Goal: Task Accomplishment & Management: Manage account settings

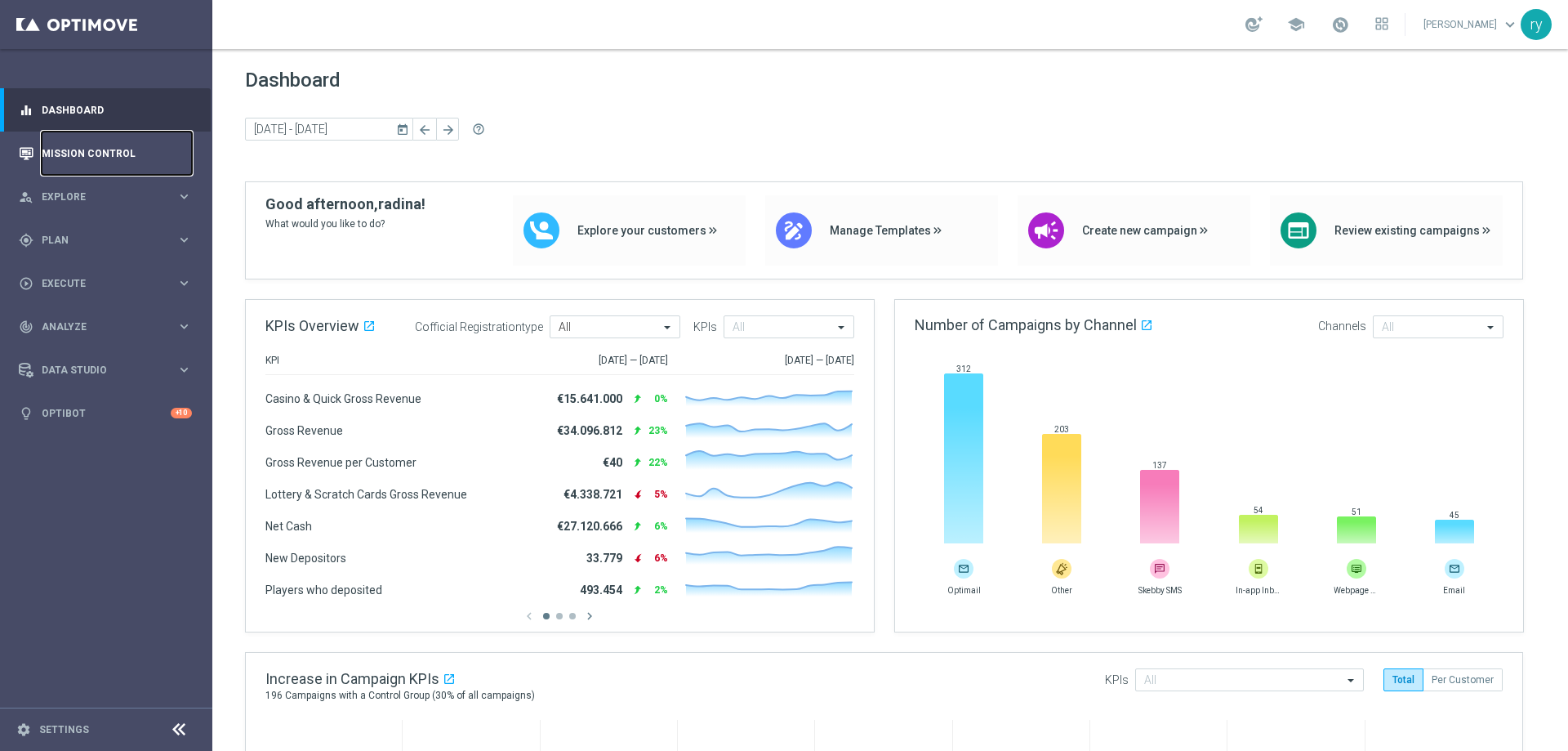
click at [123, 152] on link "Mission Control" at bounding box center [117, 152] width 150 height 43
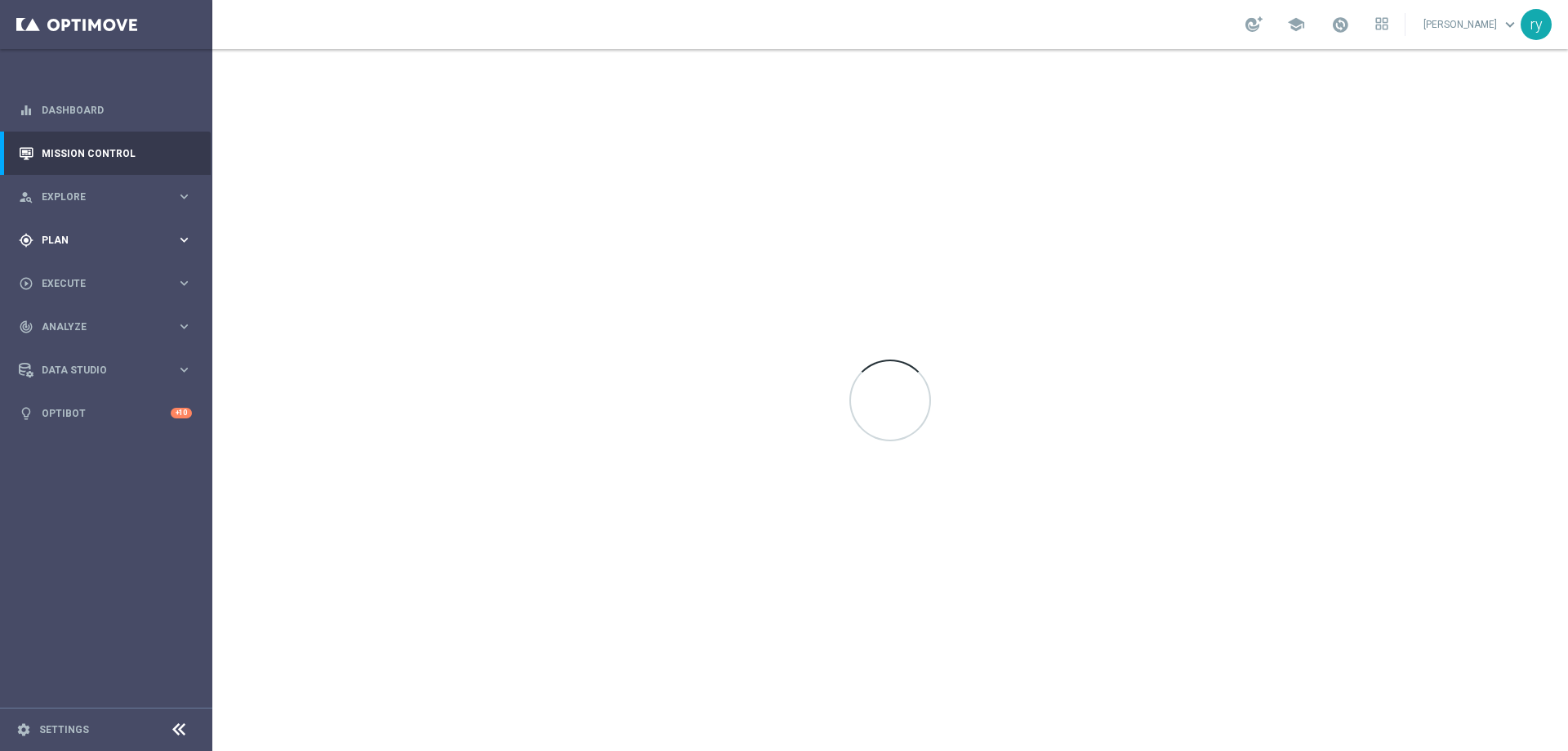
click at [162, 237] on span "Plan" at bounding box center [109, 239] width 135 height 10
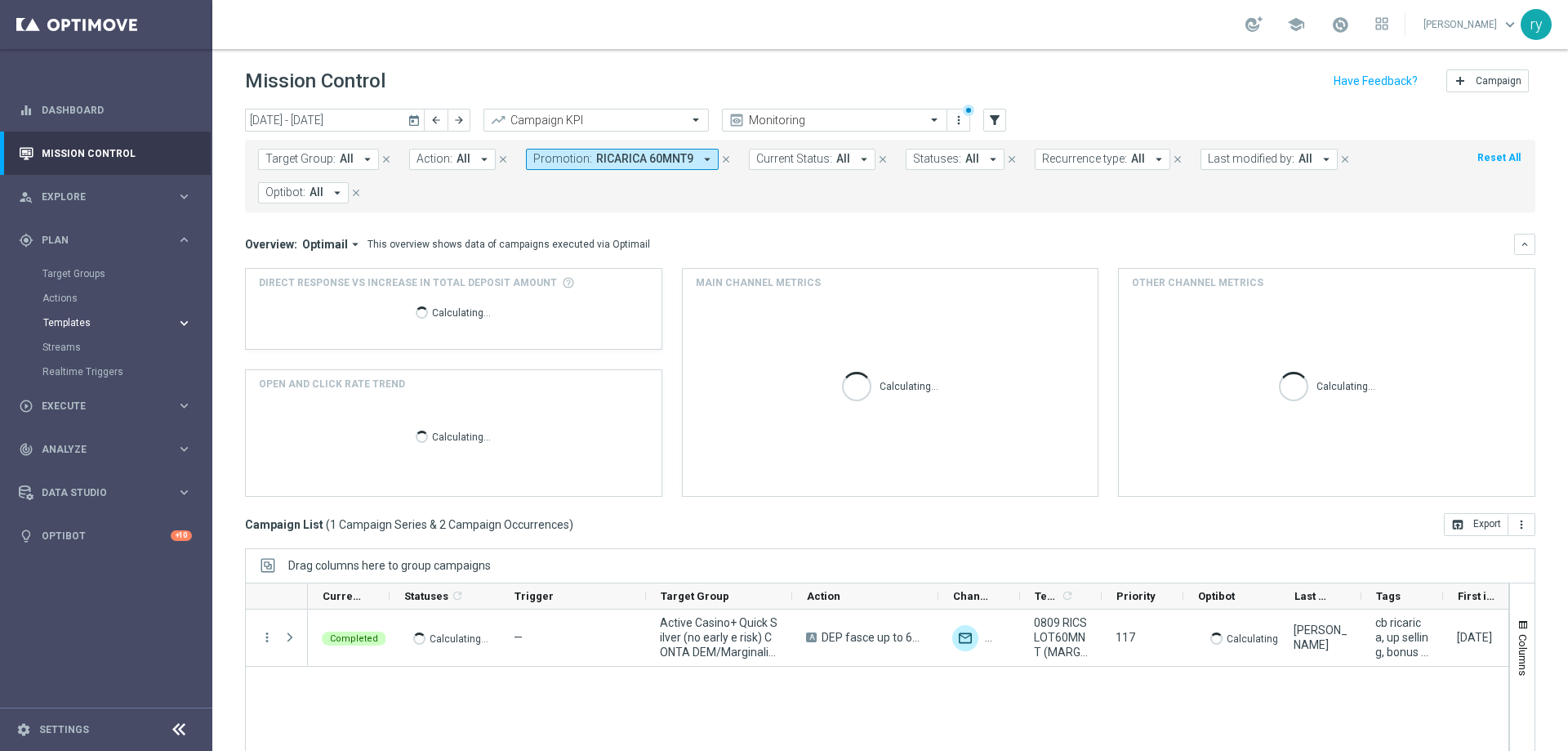
click at [76, 323] on span "Templates" at bounding box center [101, 322] width 117 height 10
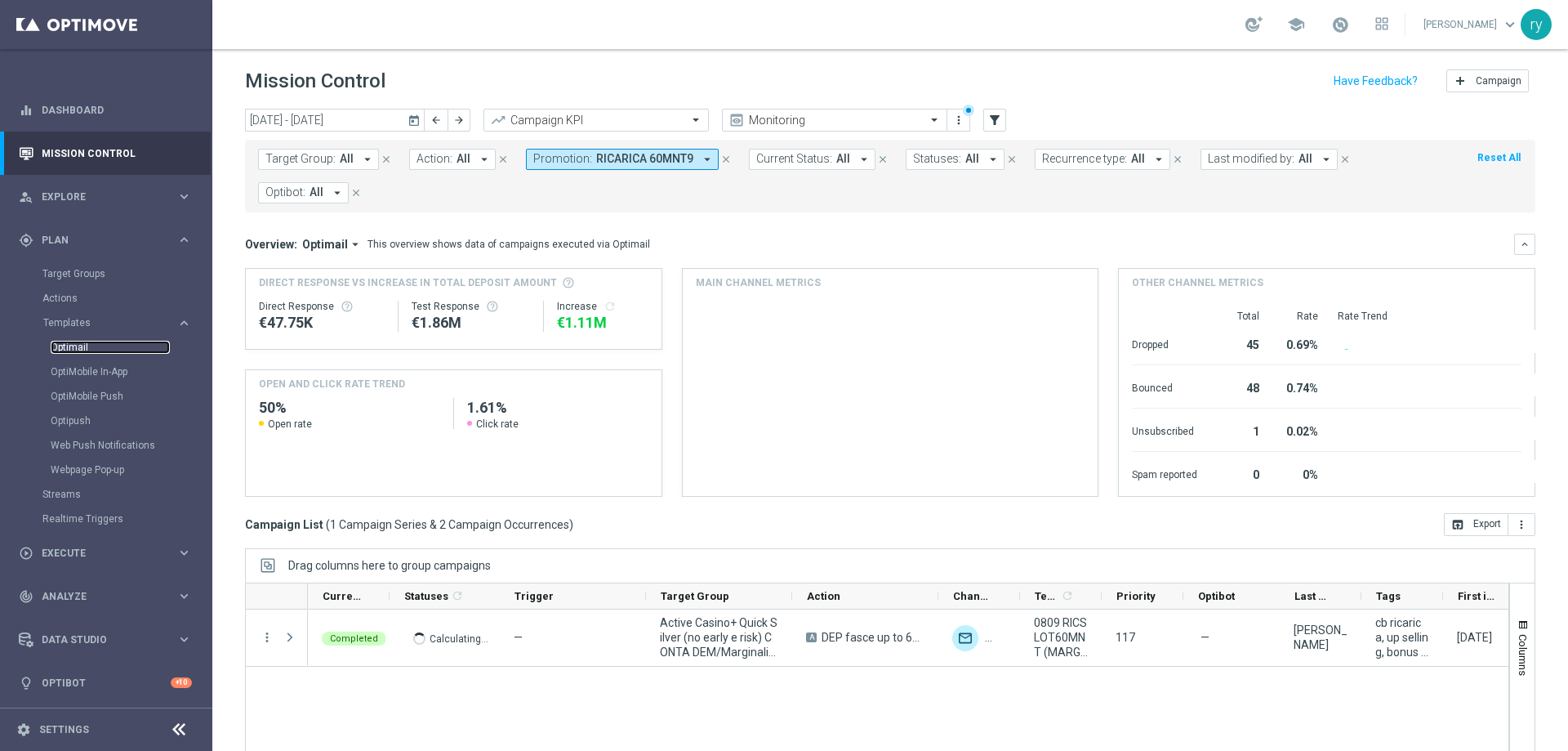
click at [90, 347] on link "Optimail" at bounding box center [110, 347] width 119 height 13
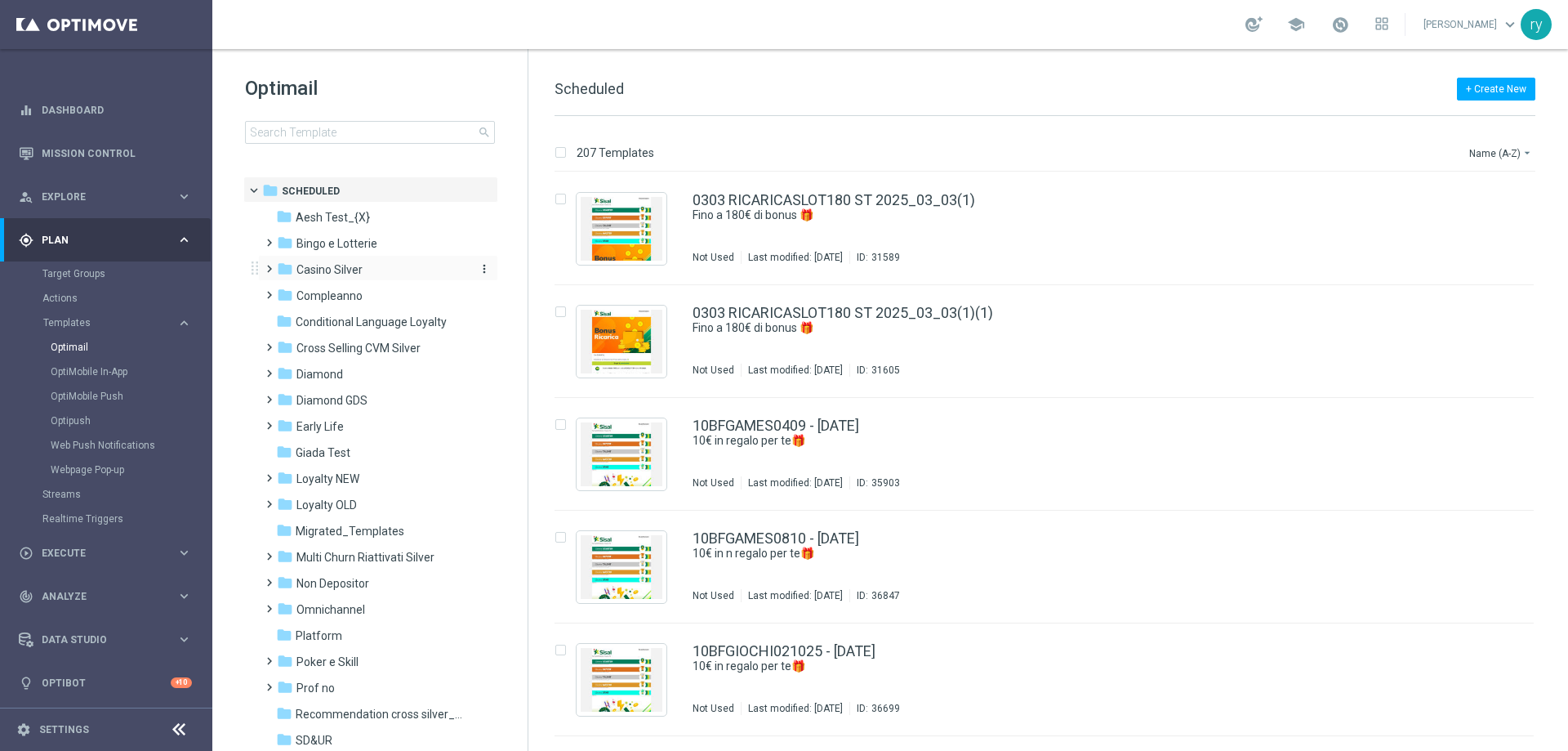
click at [343, 267] on span "Casino Silver" at bounding box center [328, 269] width 66 height 15
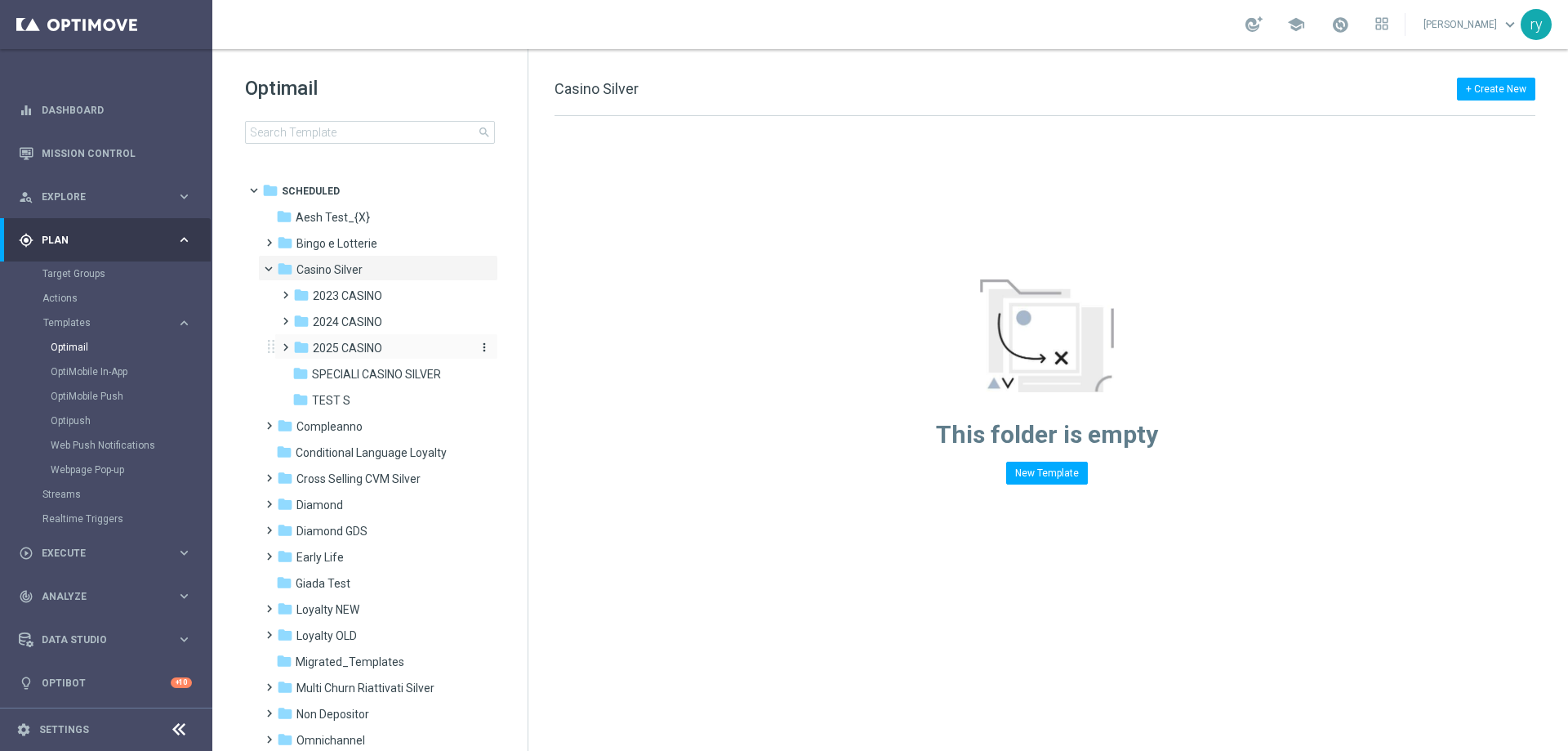
click at [358, 353] on span "2025 CASINO" at bounding box center [347, 348] width 69 height 15
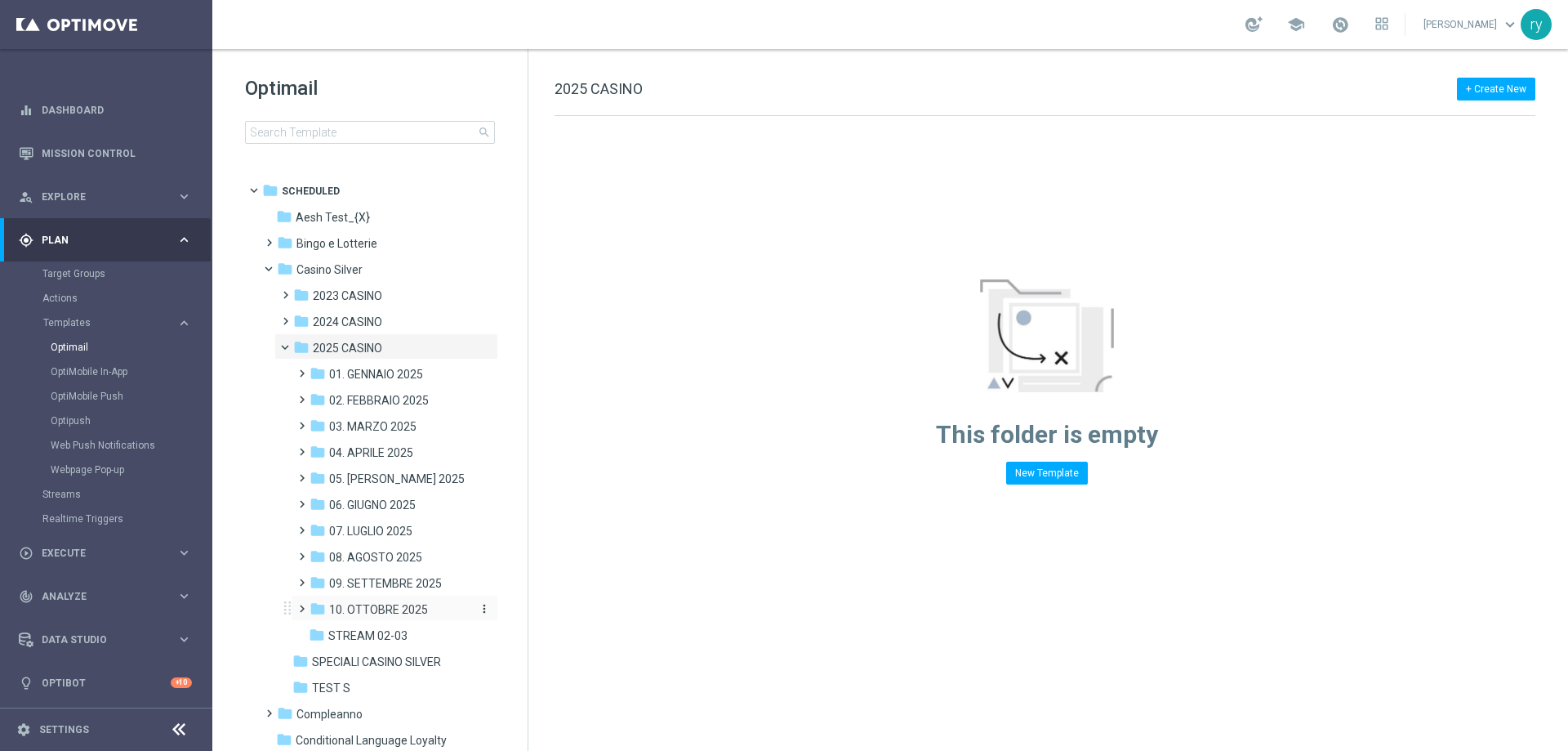
click at [383, 608] on span "10. OTTOBRE 2025" at bounding box center [378, 609] width 99 height 15
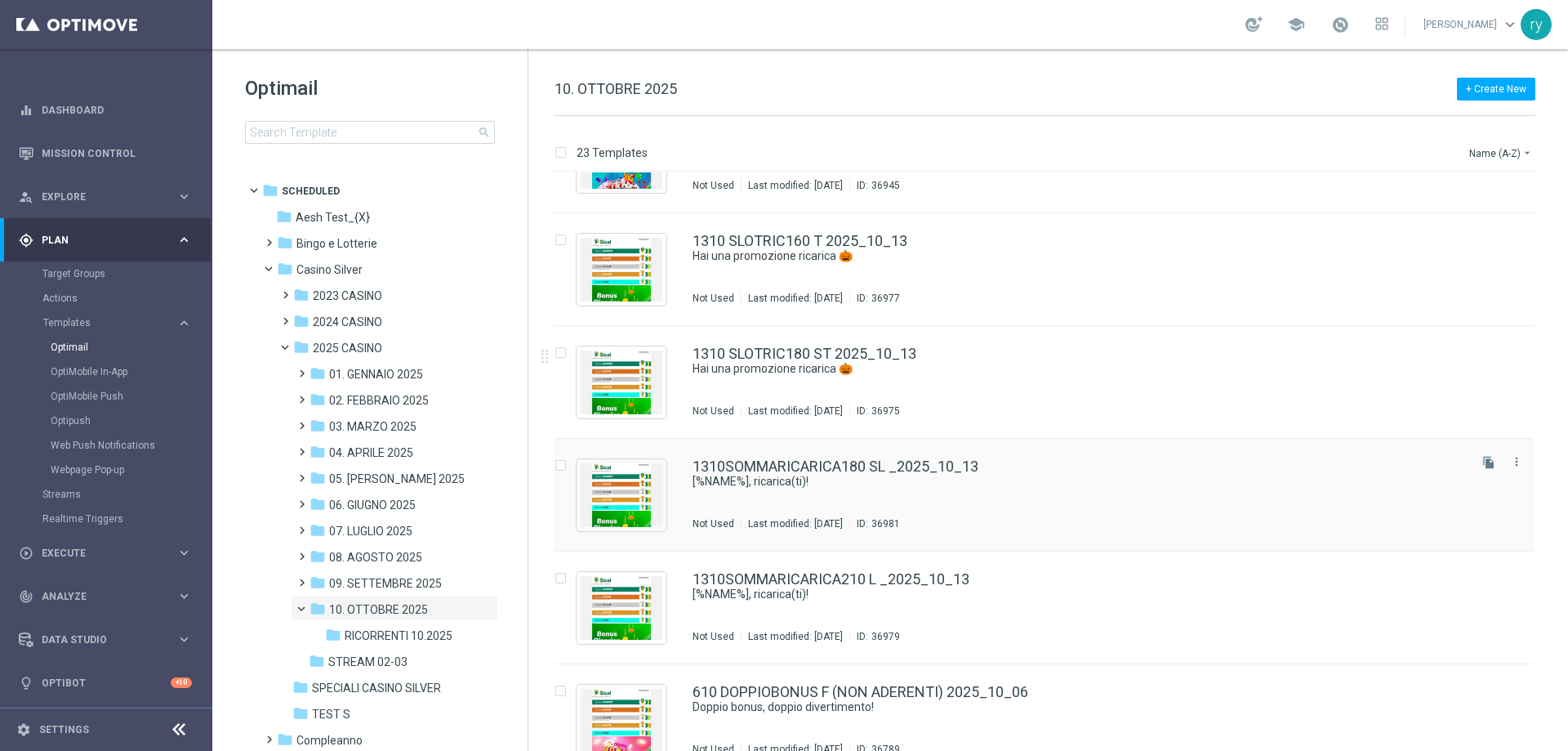
scroll to position [2014, 0]
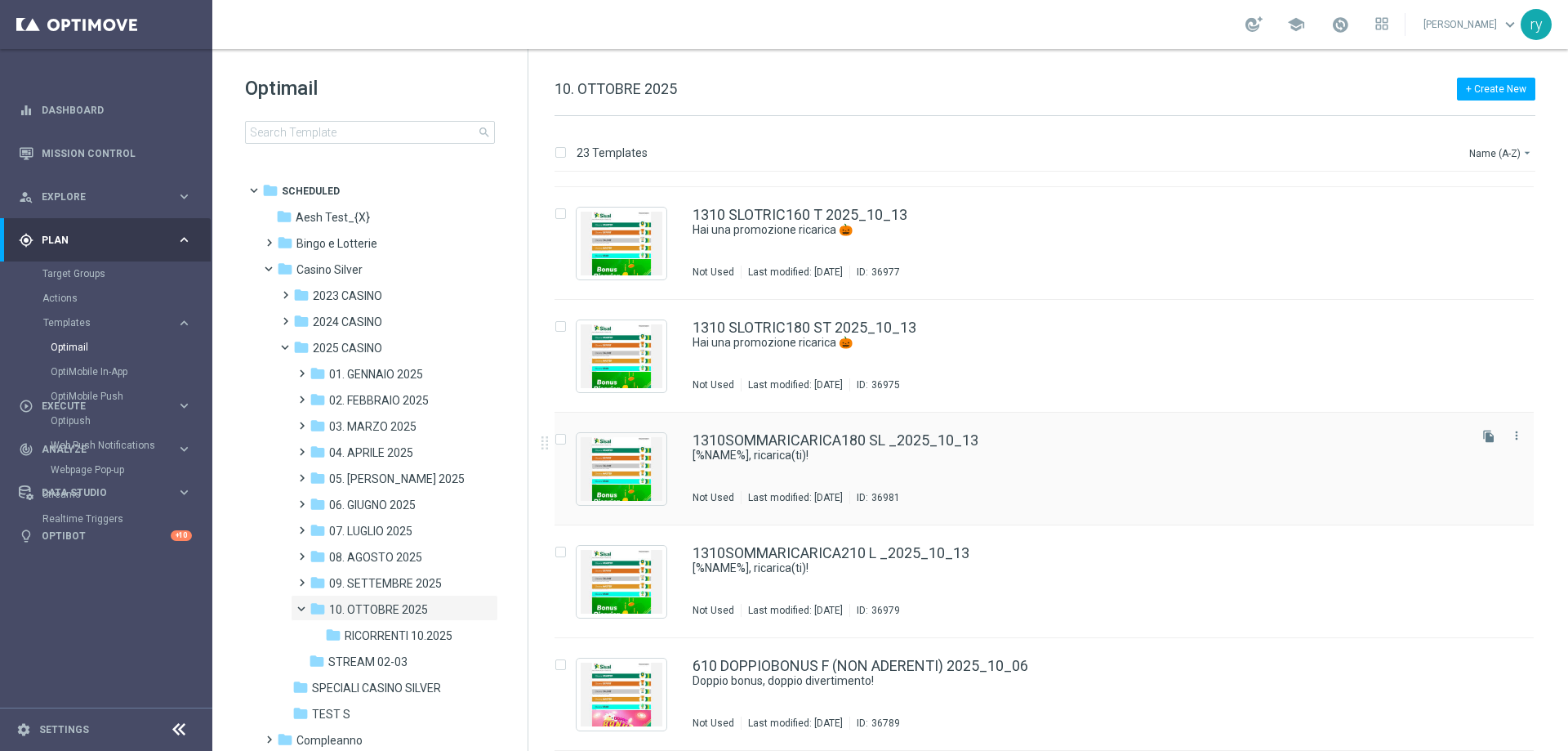
scroll to position [1932, 0]
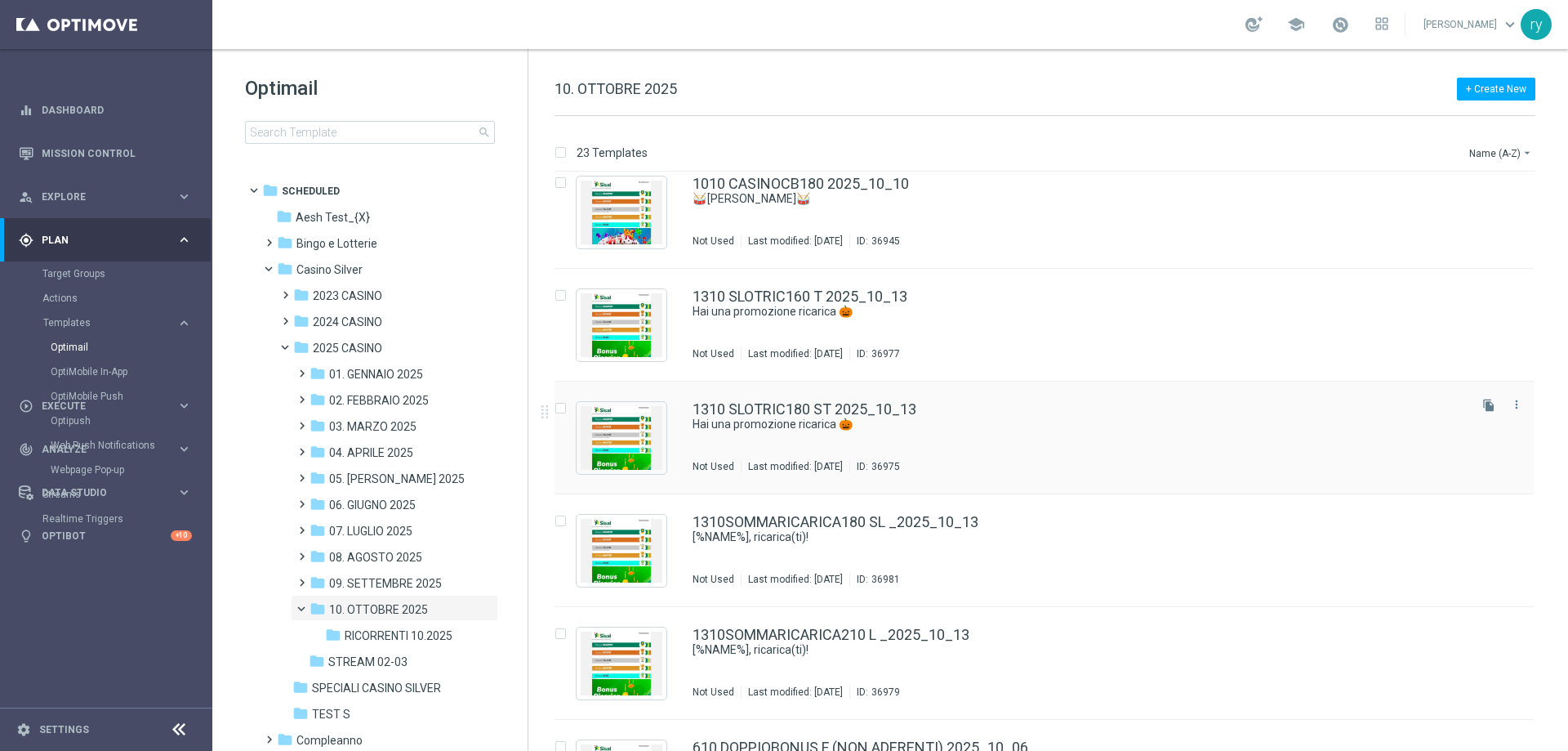
click at [872, 399] on div "1310 SLOTRIC180 ST 2025_10_13 Hai una promozione ricarica 🎃 Not Used Last modif…" at bounding box center [1044, 437] width 979 height 113
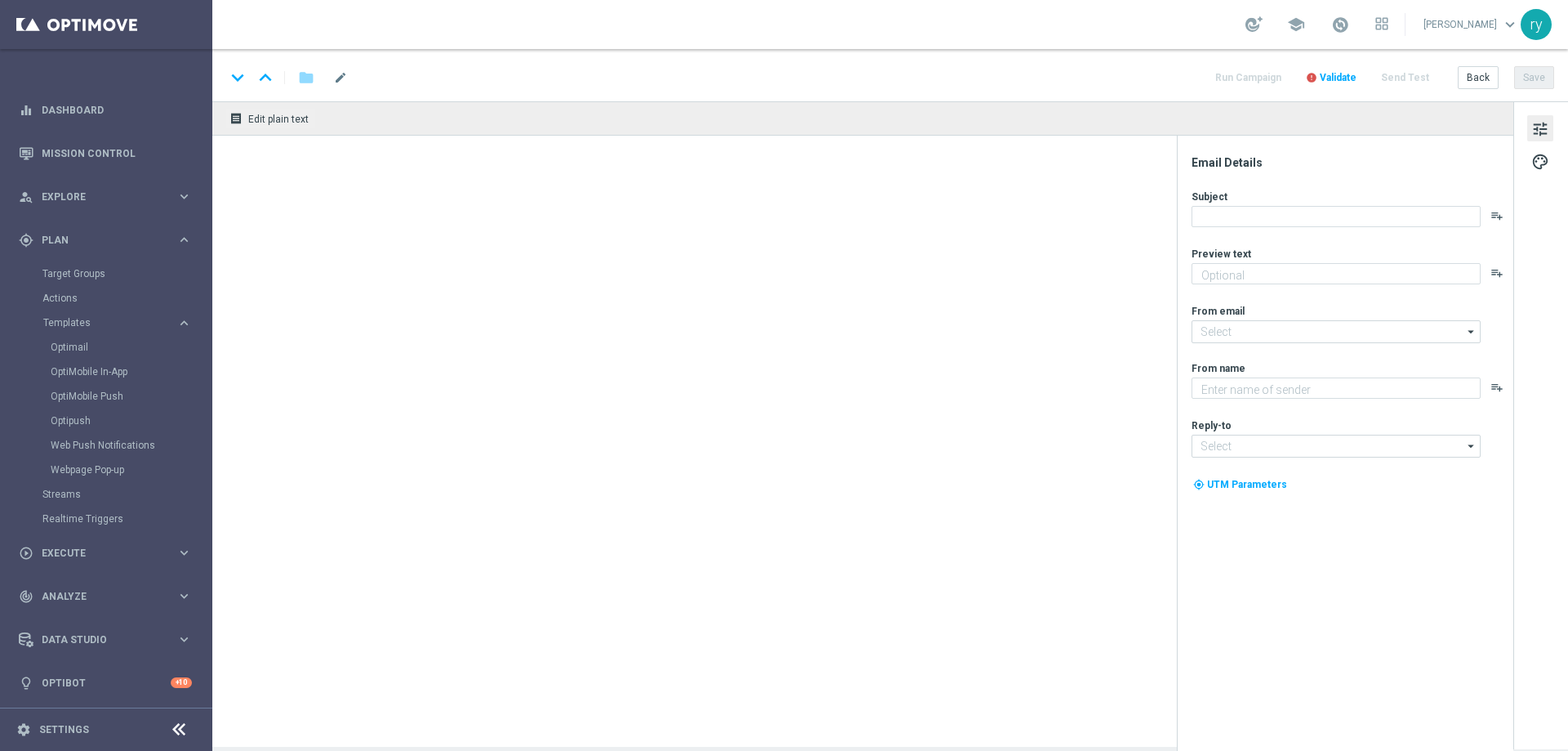
type textarea "Un bonus incredibile ti aspetta"
type input "newsletter@comunicazioni.sisal.it"
type textarea "Sisal"
type input "info@sisal.it"
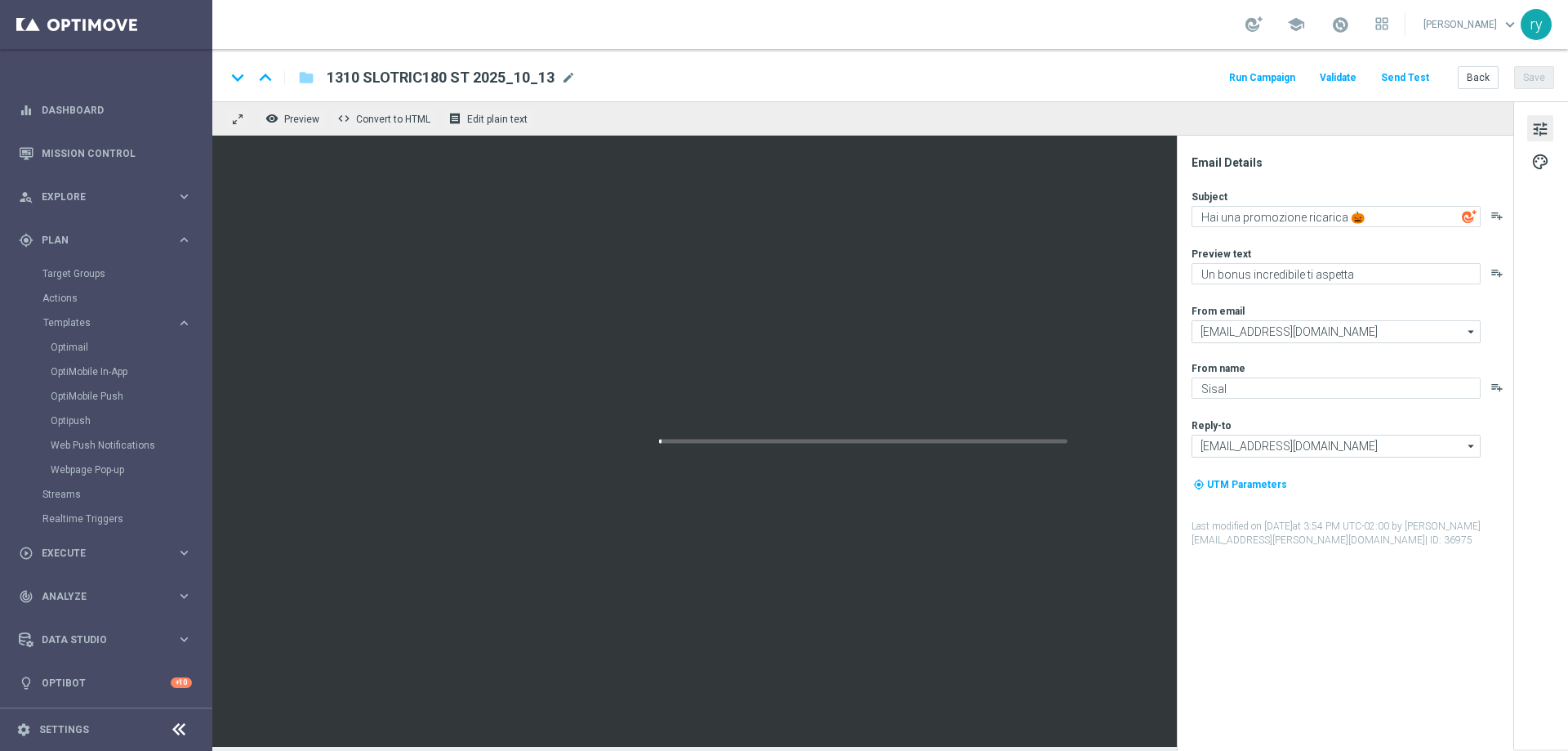
click at [1263, 74] on button "Run Campaign" at bounding box center [1261, 77] width 71 height 22
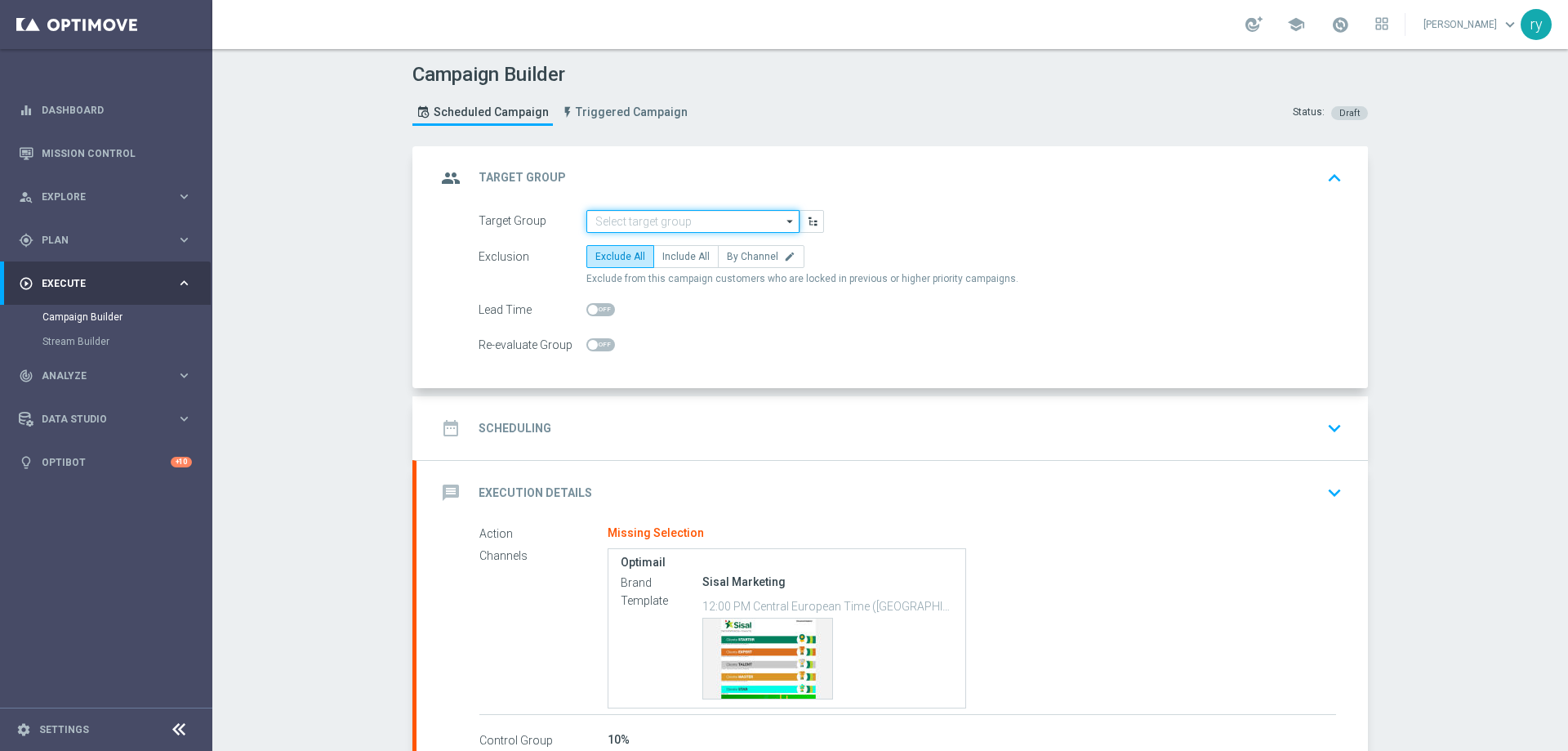
click at [663, 216] on input at bounding box center [692, 222] width 213 height 23
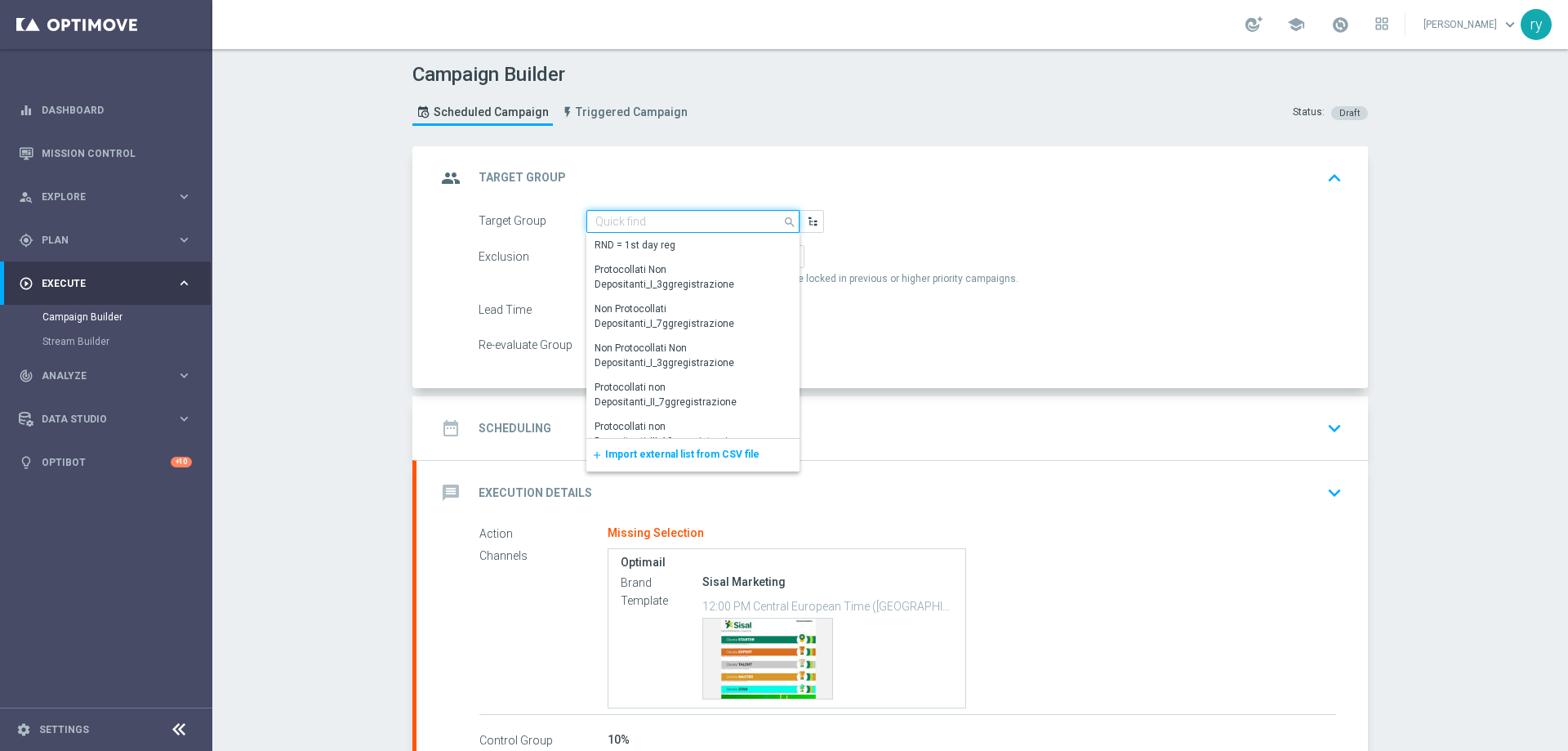
paste input "NO SALDO Active Casinò Silver Moda >60"
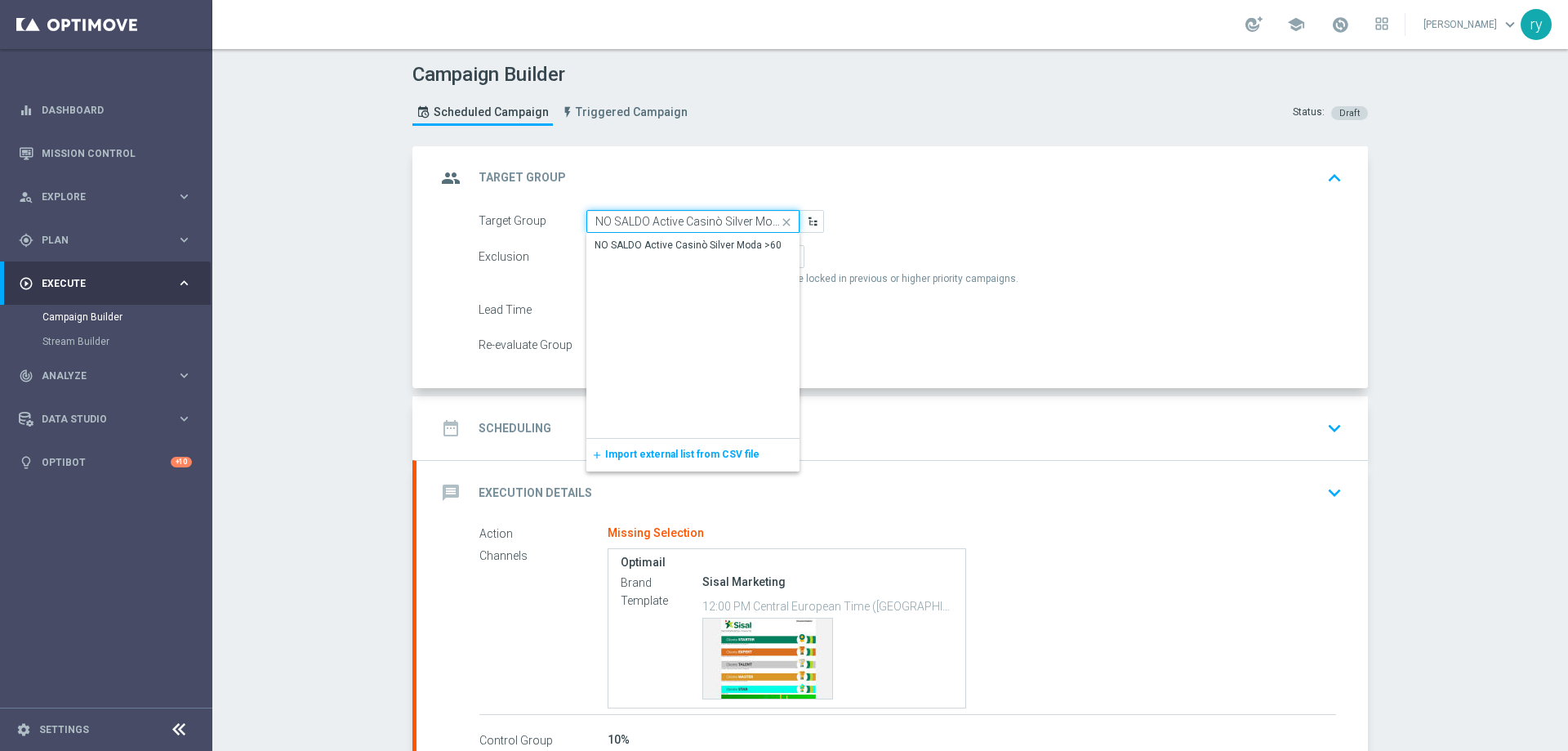
scroll to position [0, 20]
click at [667, 237] on div "NO SALDO Active Casinò Silver Moda >60" at bounding box center [692, 245] width 213 height 23
type input "NO SALDO Active Casinò Silver Moda >60"
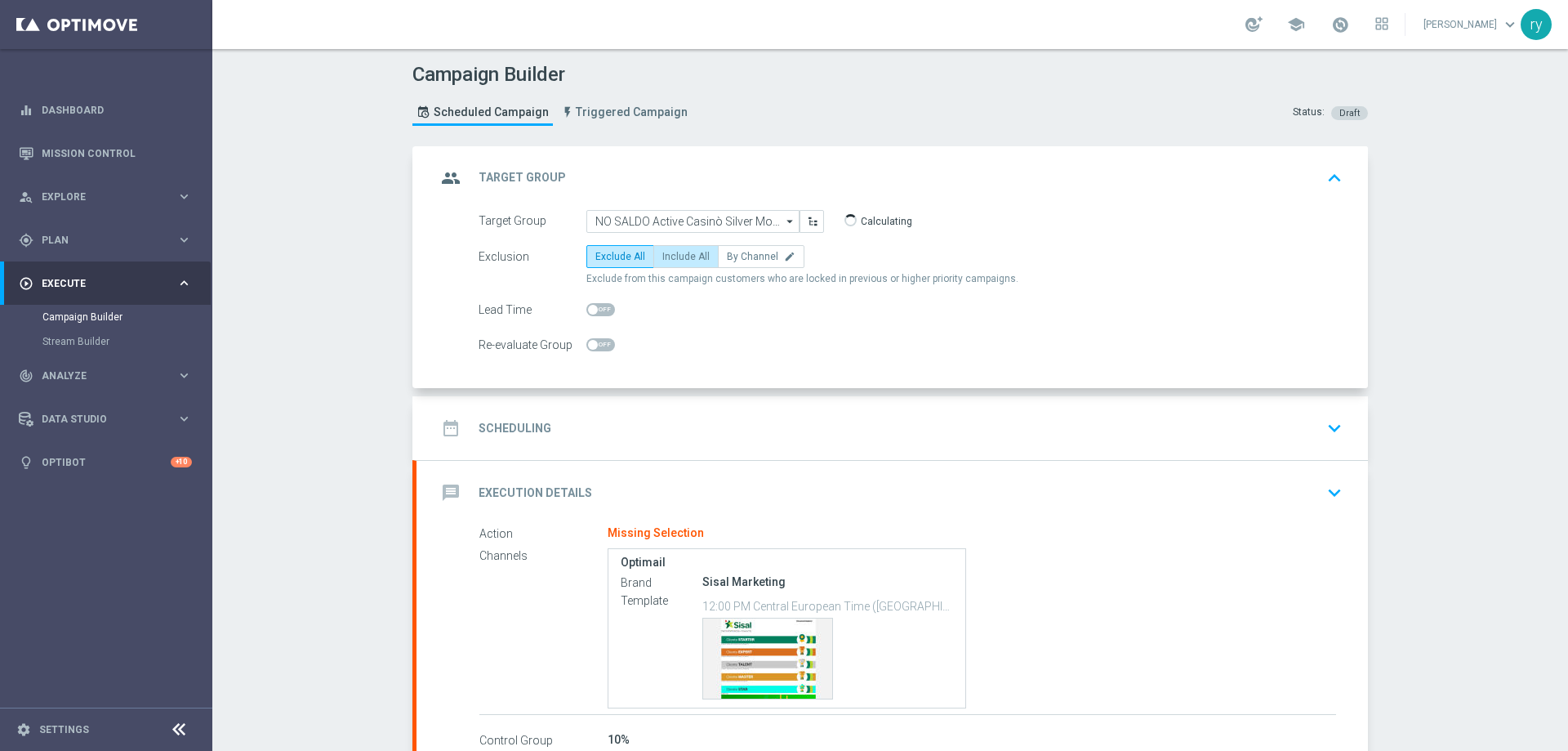
click at [670, 253] on span "Include All" at bounding box center [686, 256] width 47 height 11
click at [670, 254] on input "Include All" at bounding box center [667, 259] width 11 height 11
radio input "true"
click at [668, 419] on div "date_range Scheduling keyboard_arrow_down" at bounding box center [892, 428] width 912 height 31
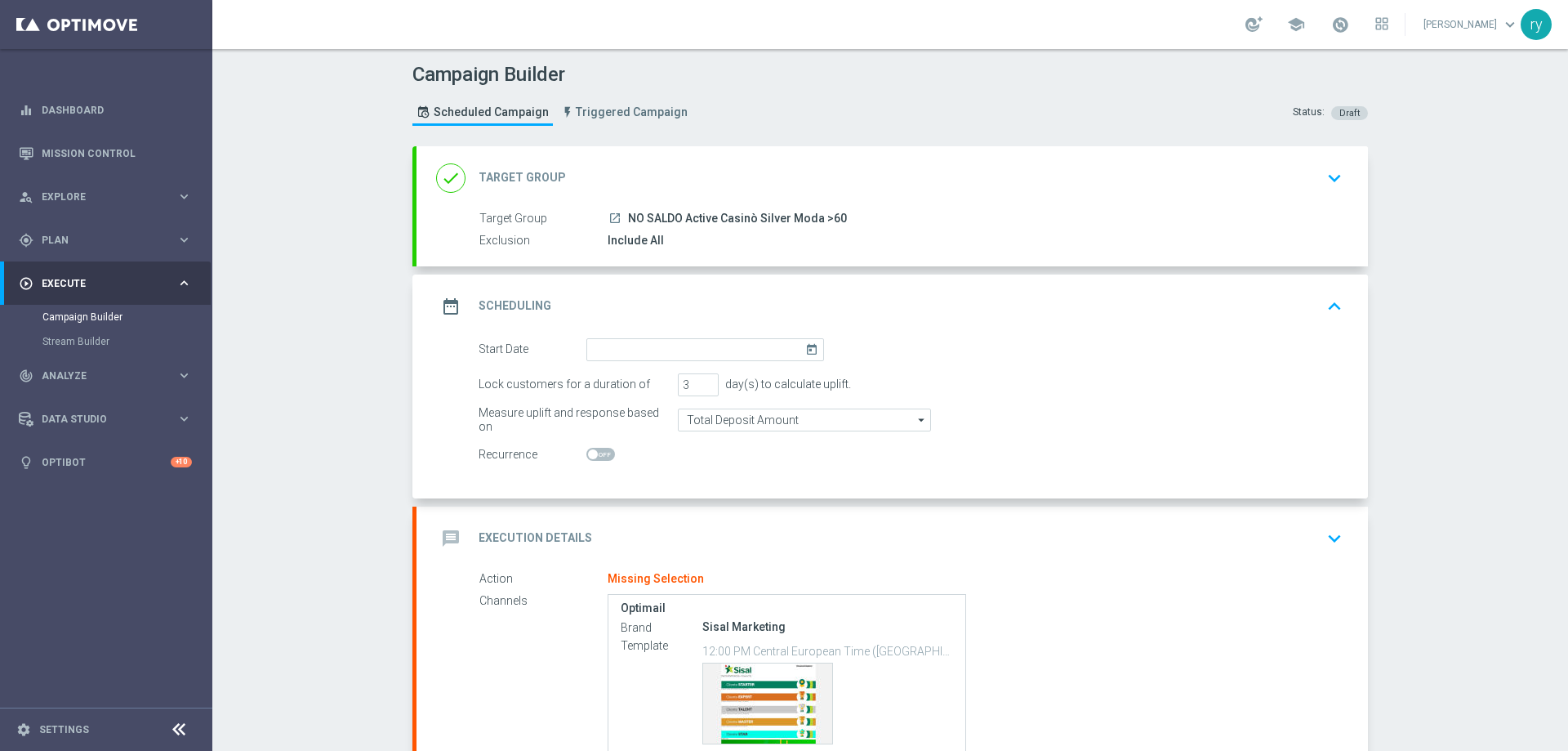
click at [805, 350] on icon "today" at bounding box center [814, 347] width 18 height 18
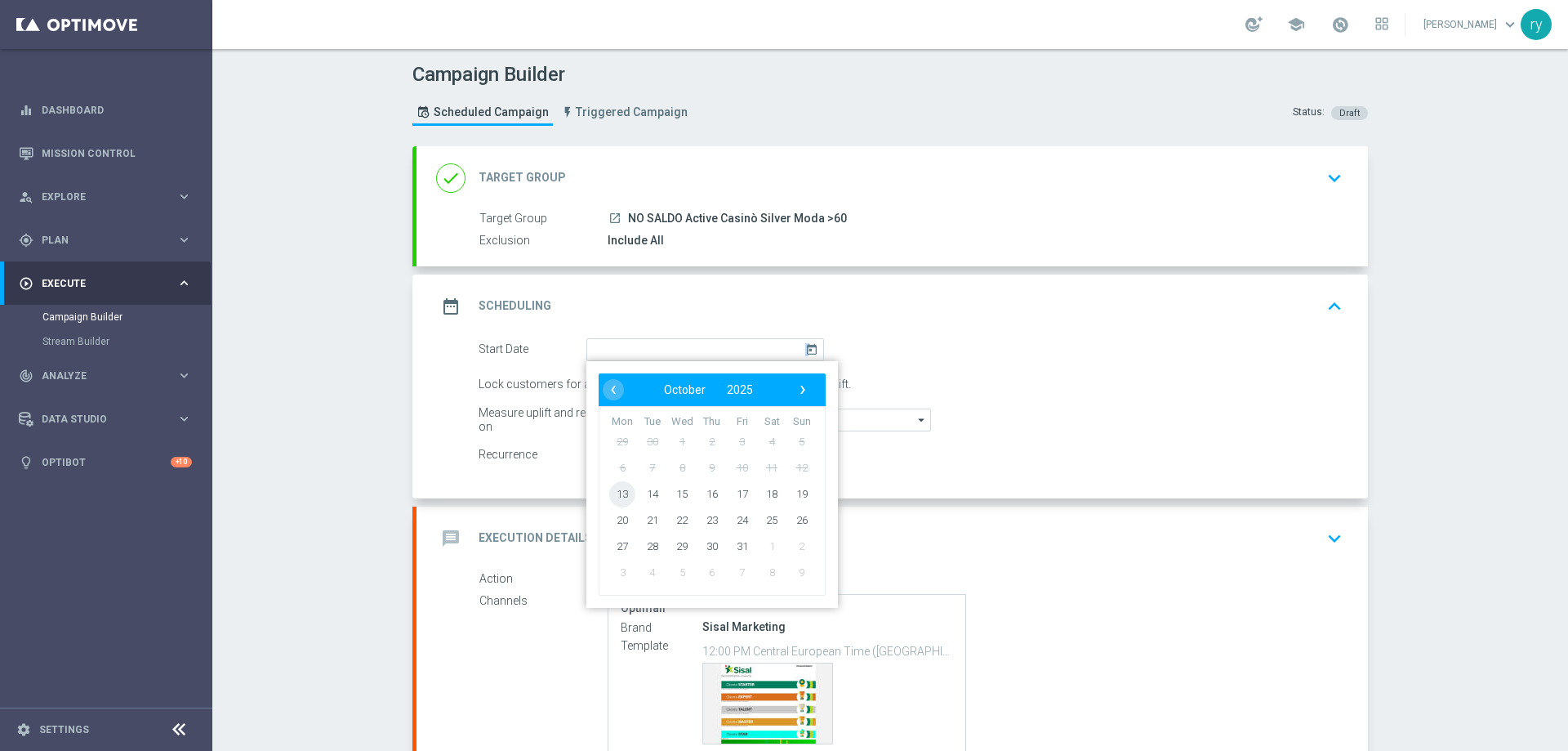
click at [618, 487] on span "13" at bounding box center [622, 493] width 26 height 26
type input "[DATE]"
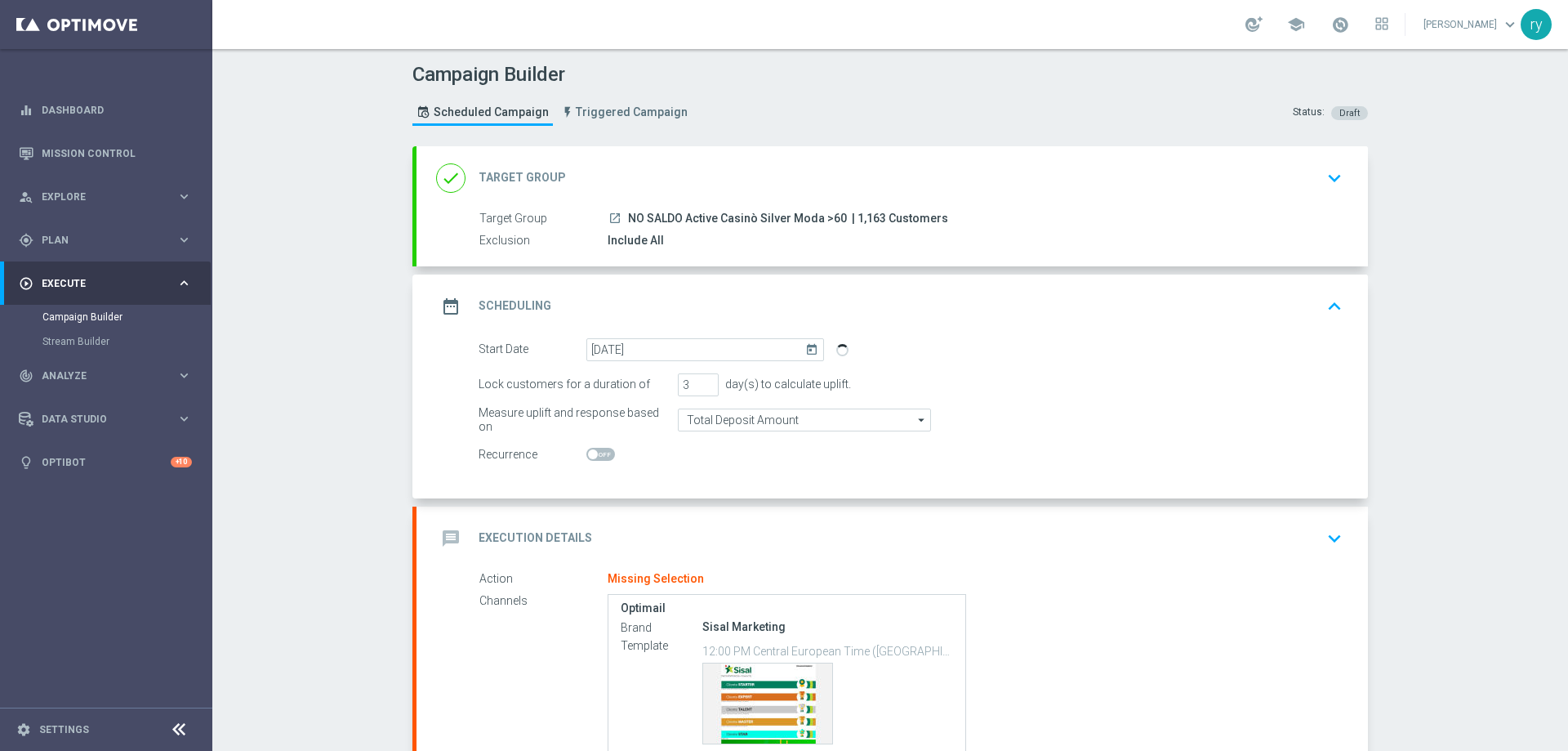
click at [652, 524] on div "message Execution Details keyboard_arrow_down" at bounding box center [892, 538] width 912 height 31
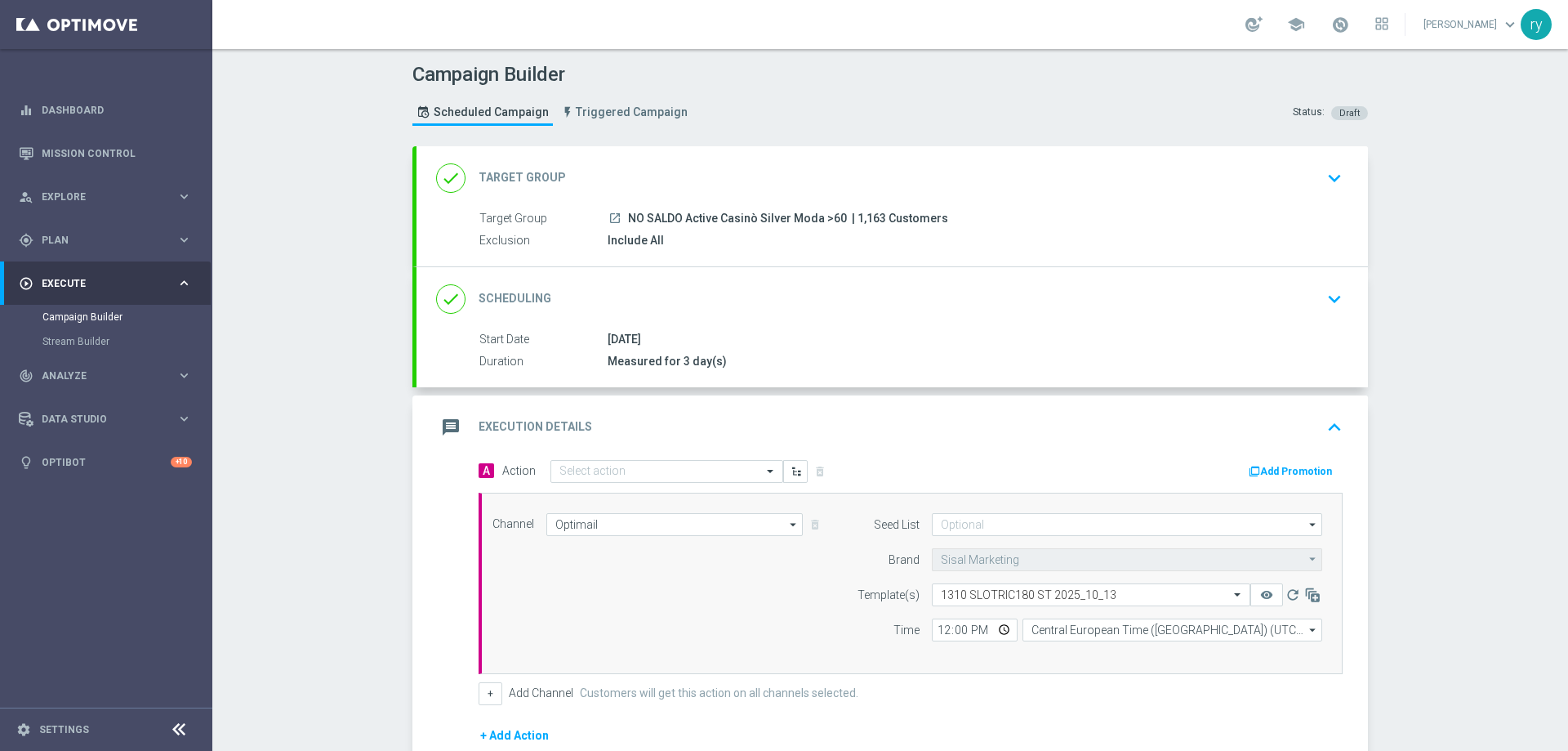
click at [1269, 475] on button "Add Promotion" at bounding box center [1291, 471] width 90 height 18
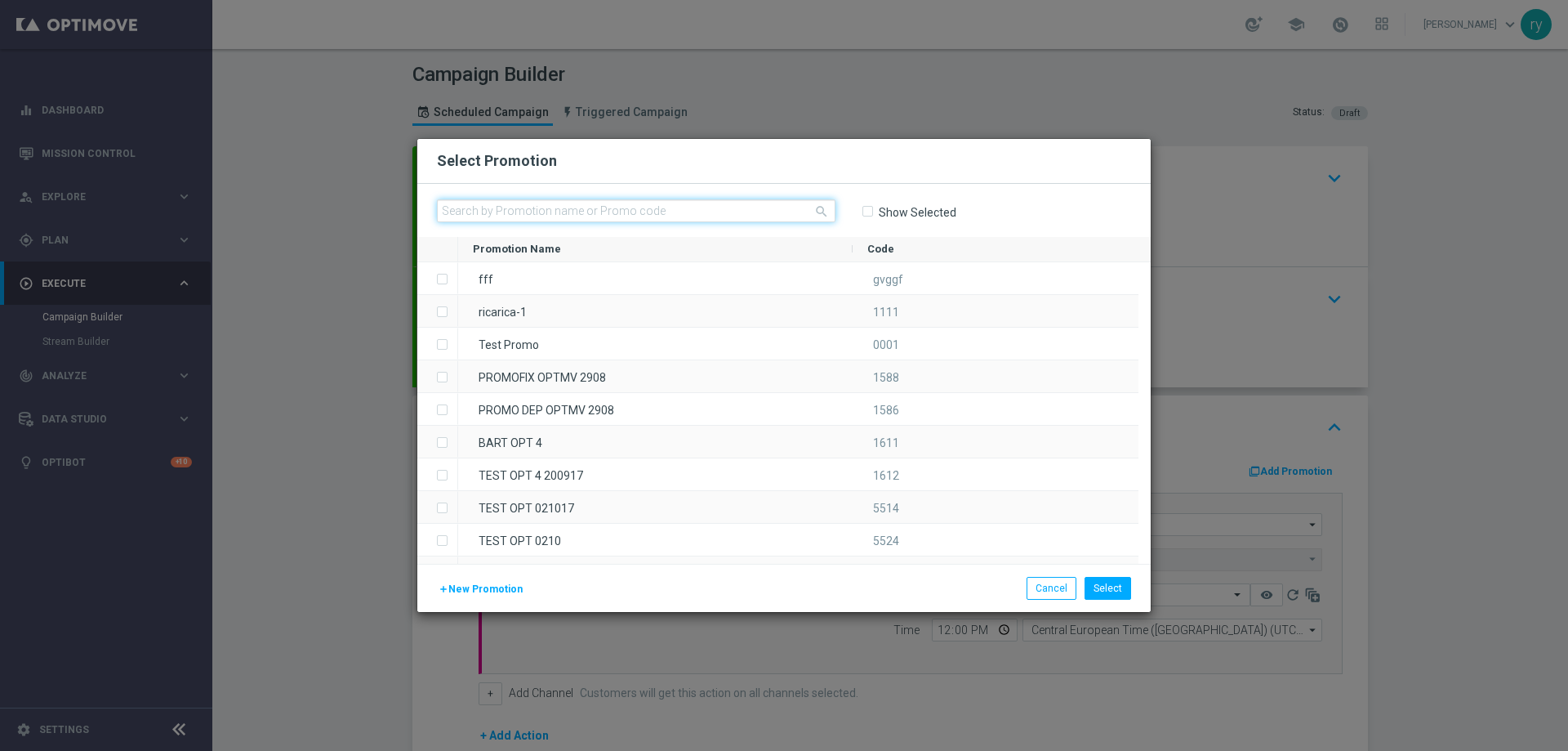
paste input "336616"
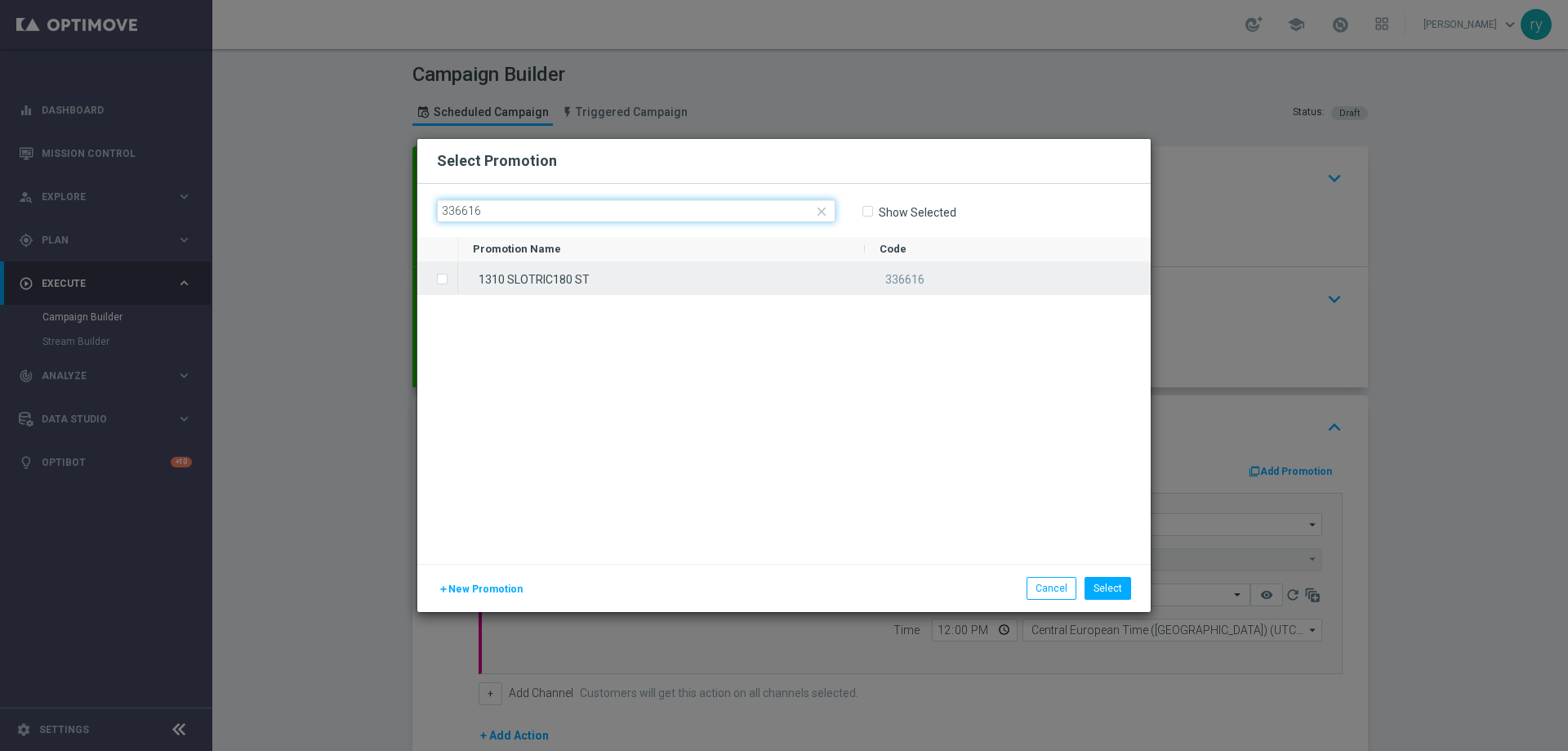
type input "336616"
click at [540, 275] on div "1310 SLOTRIC180 ST" at bounding box center [661, 278] width 406 height 32
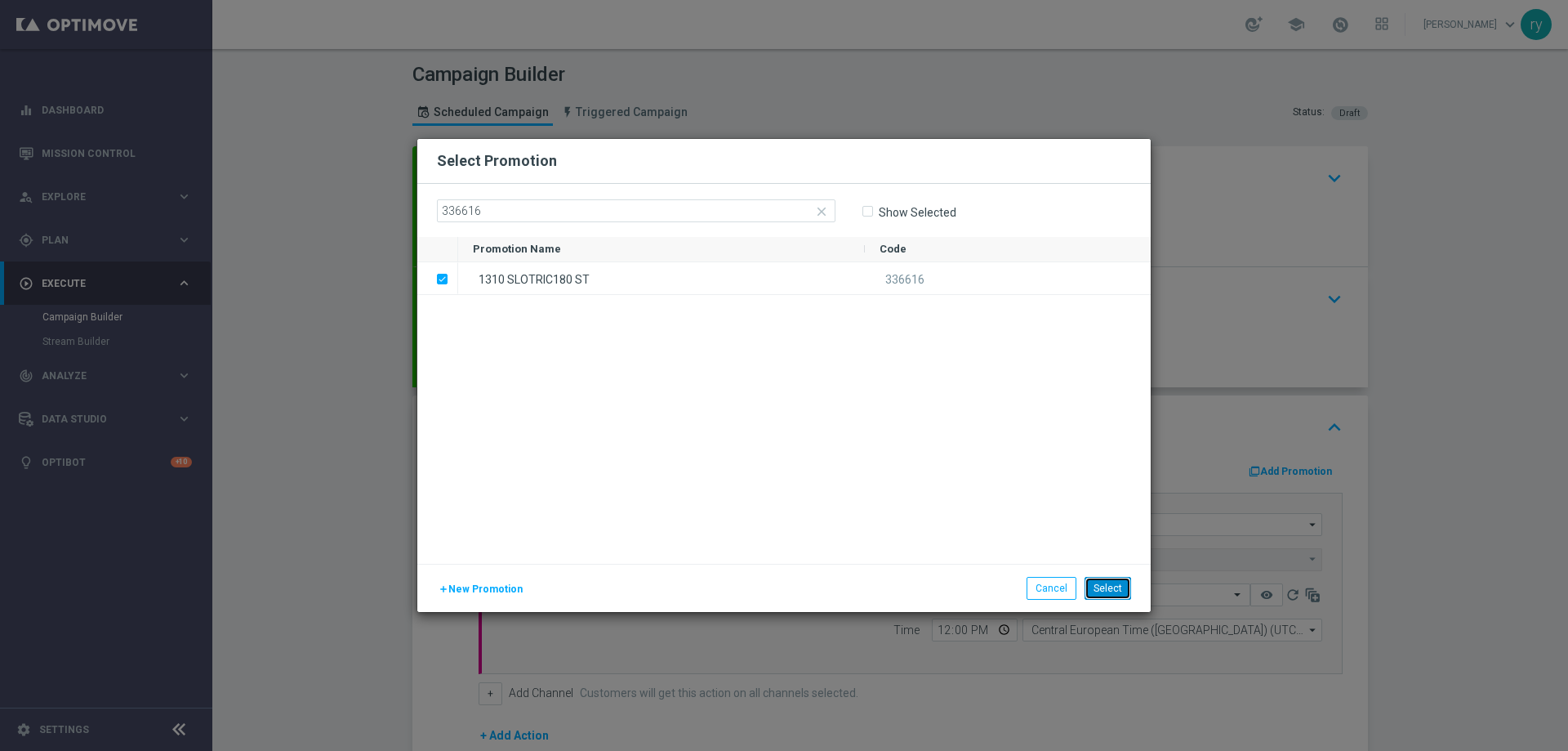
click at [1096, 577] on button "Select" at bounding box center [1107, 588] width 46 height 23
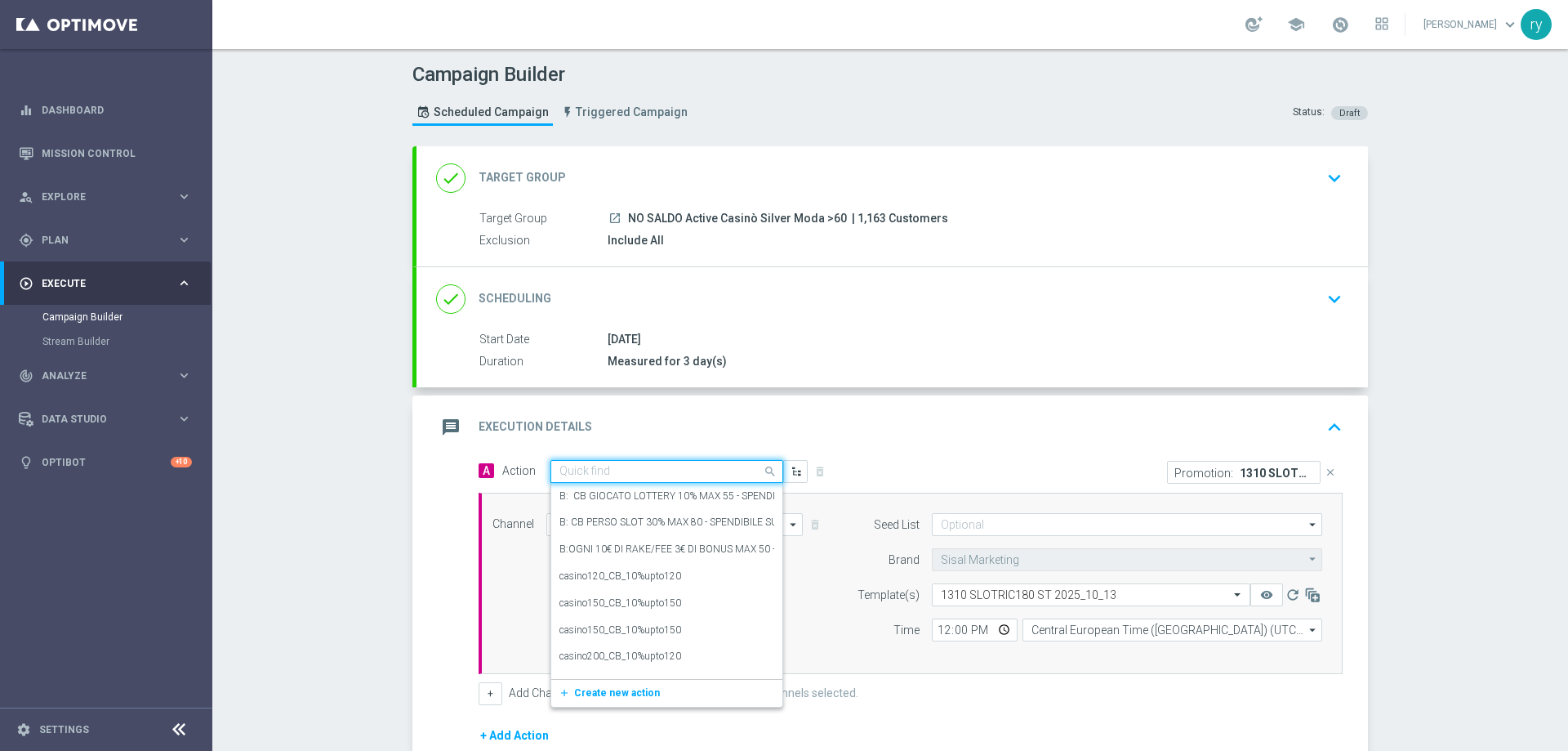
drag, startPoint x: 594, startPoint y: 479, endPoint x: 559, endPoint y: 471, distance: 35.9
click at [559, 471] on input "text" at bounding box center [650, 471] width 182 height 14
paste input "dep 200€ per 10% fino a 180€"
type input "dep 200€ per 10% fino a 180€"
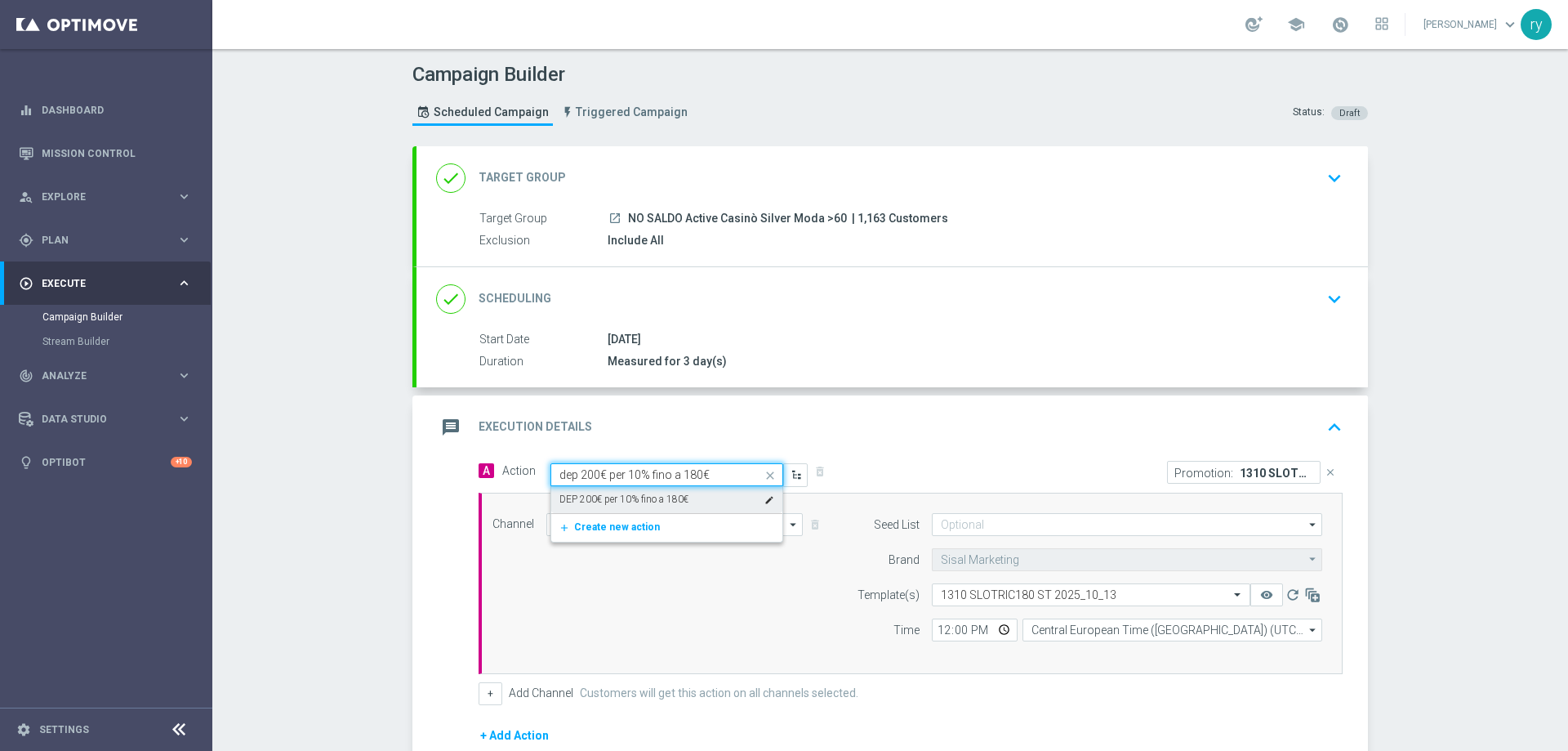
click at [683, 498] on div "DEP 200€ per 10% fino a 180€ edit" at bounding box center [666, 499] width 215 height 27
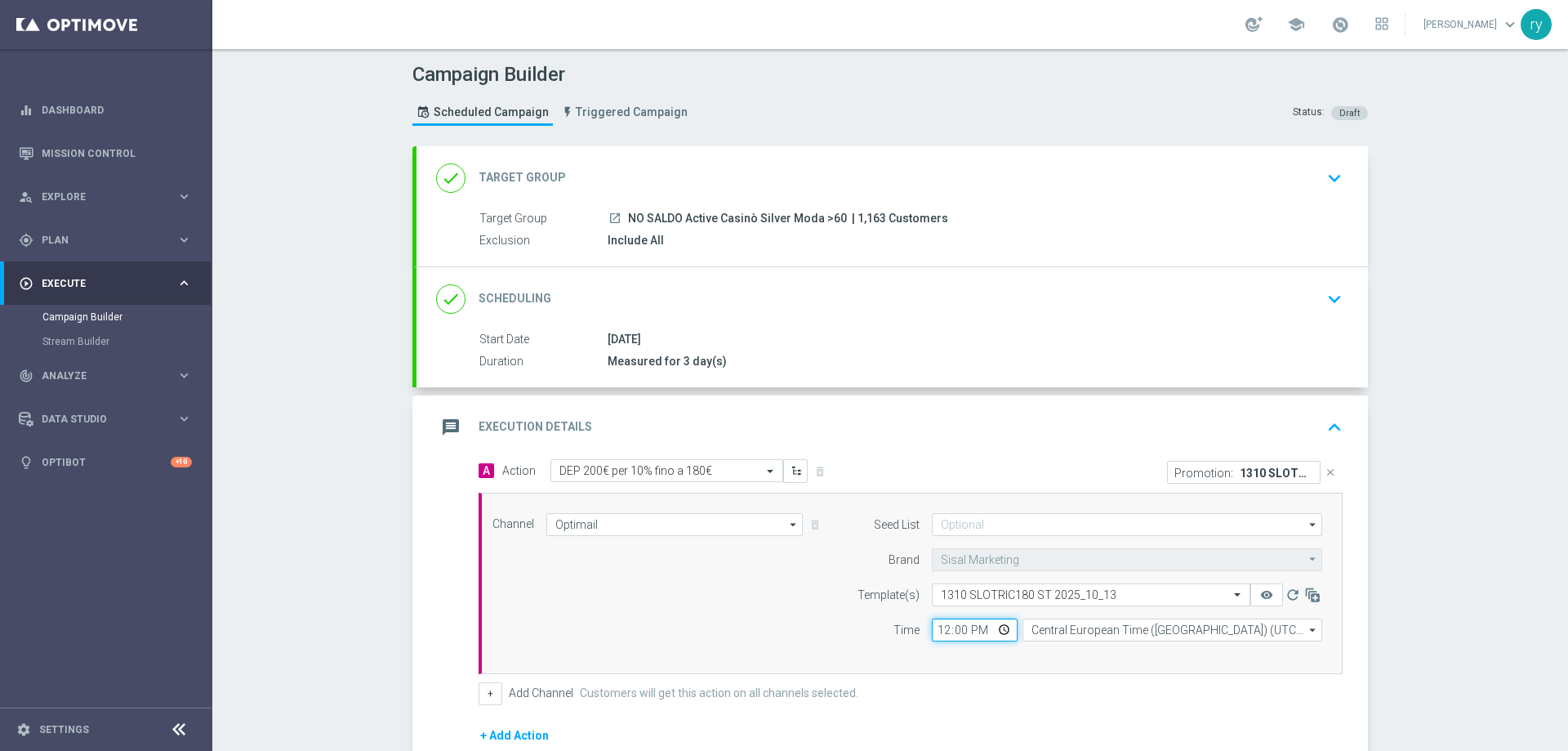
click at [939, 625] on input "12:00" at bounding box center [974, 630] width 86 height 23
type input "18:00"
click at [1108, 670] on div "Channel Optimail Optimail arrow_drop_down Drag here to set row groups Drag here…" at bounding box center [910, 583] width 864 height 181
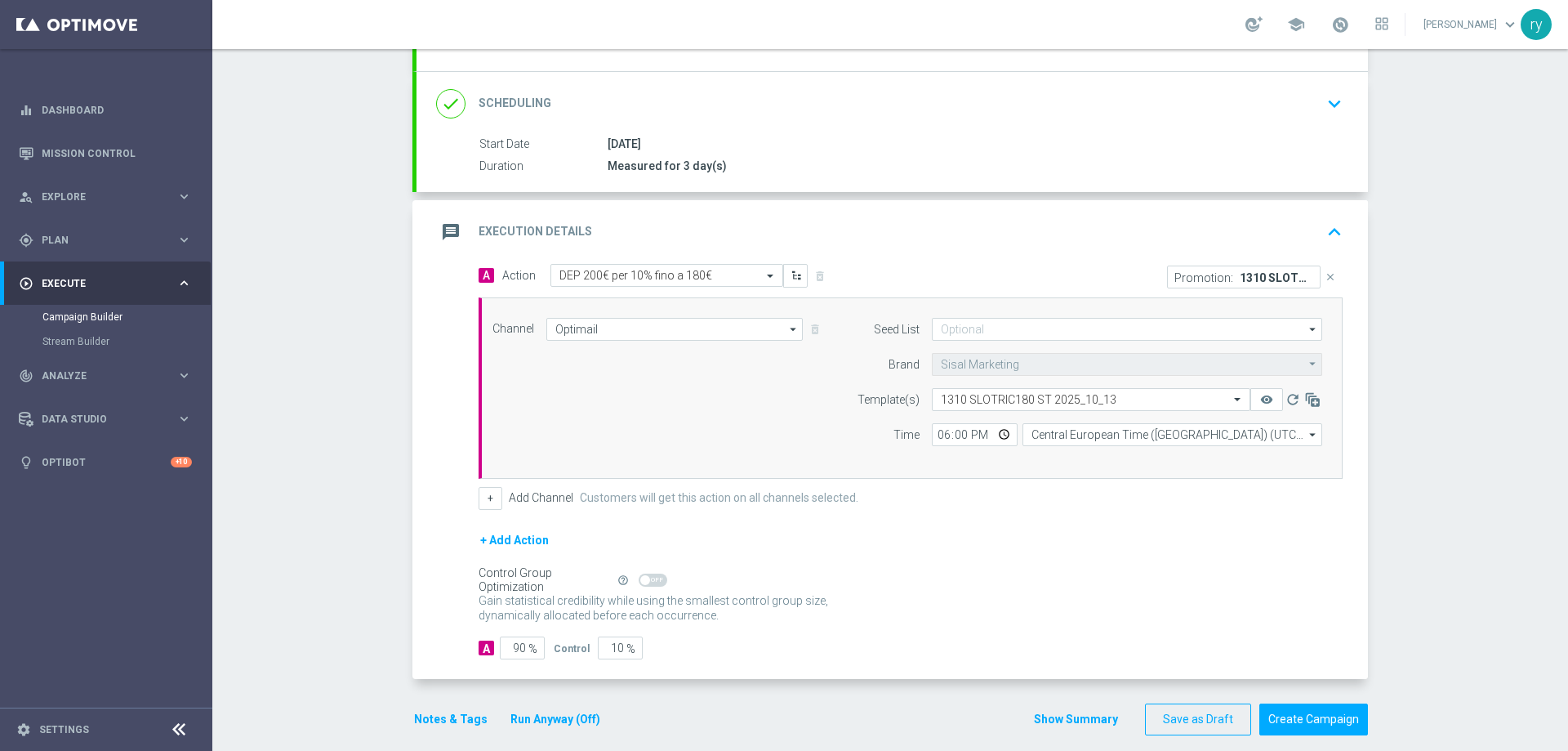
scroll to position [212, 0]
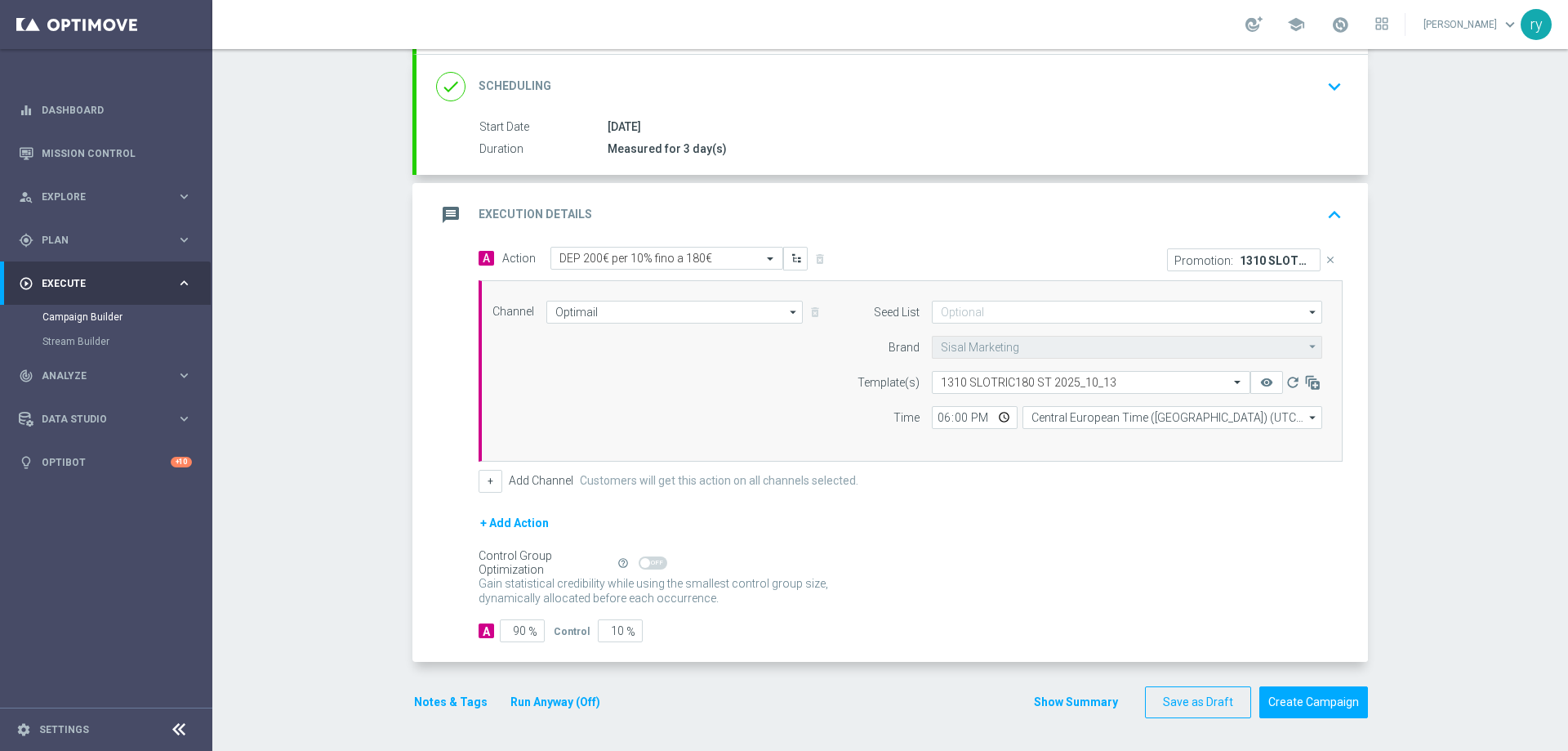
click at [435, 698] on button "Notes & Tags" at bounding box center [451, 701] width 77 height 20
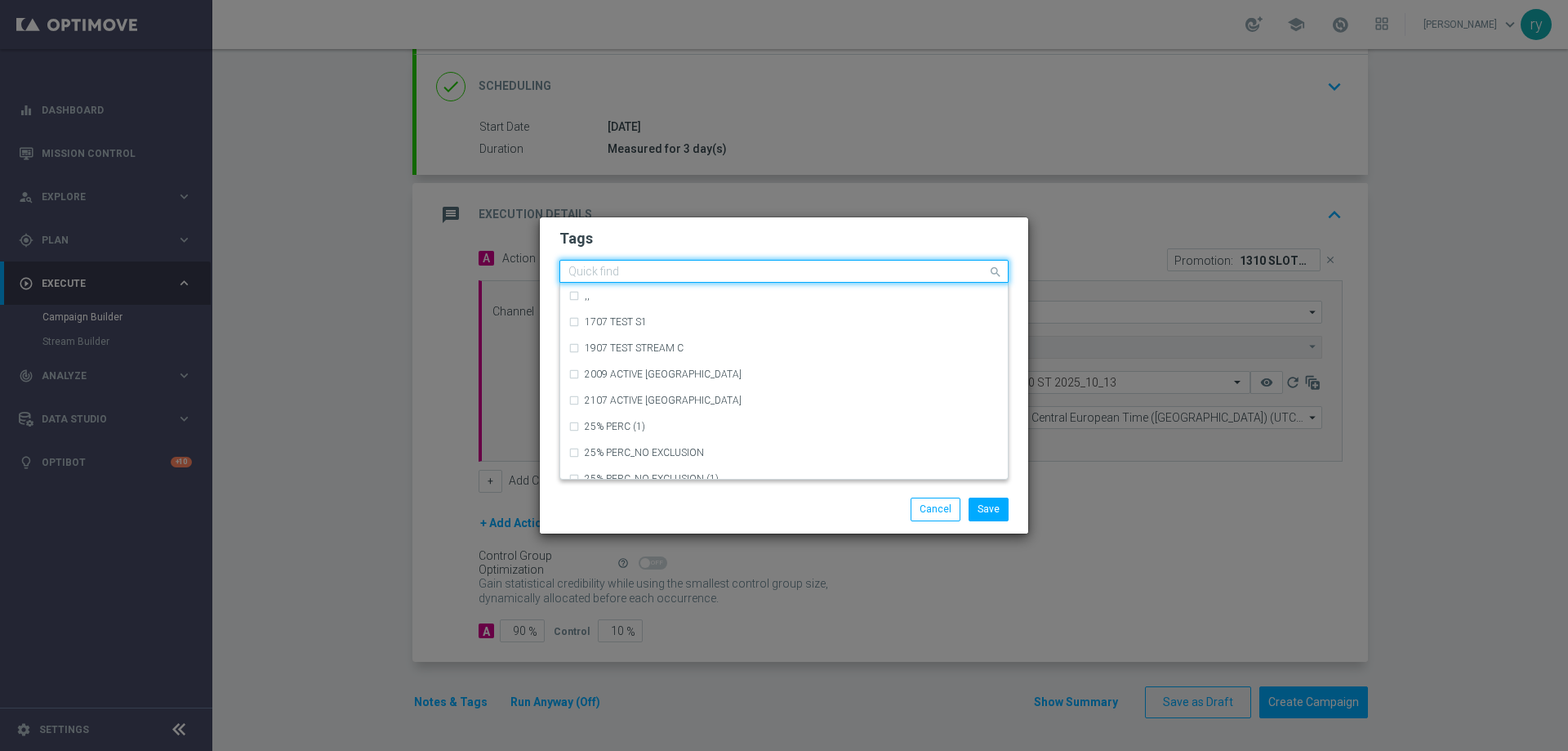
click at [677, 271] on input "text" at bounding box center [778, 273] width 419 height 14
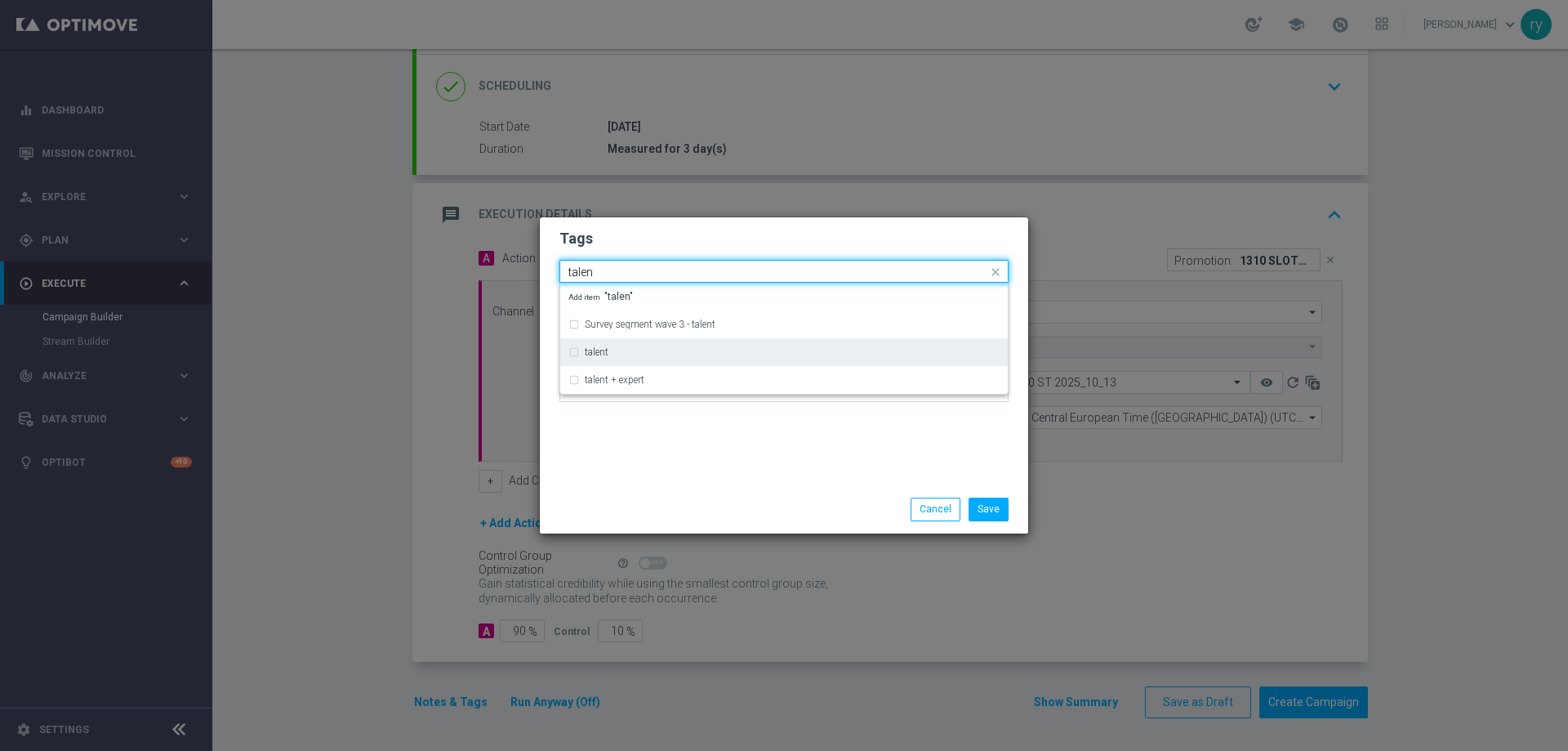
click at [656, 347] on div "talent" at bounding box center [791, 351] width 414 height 10
type input "talen"
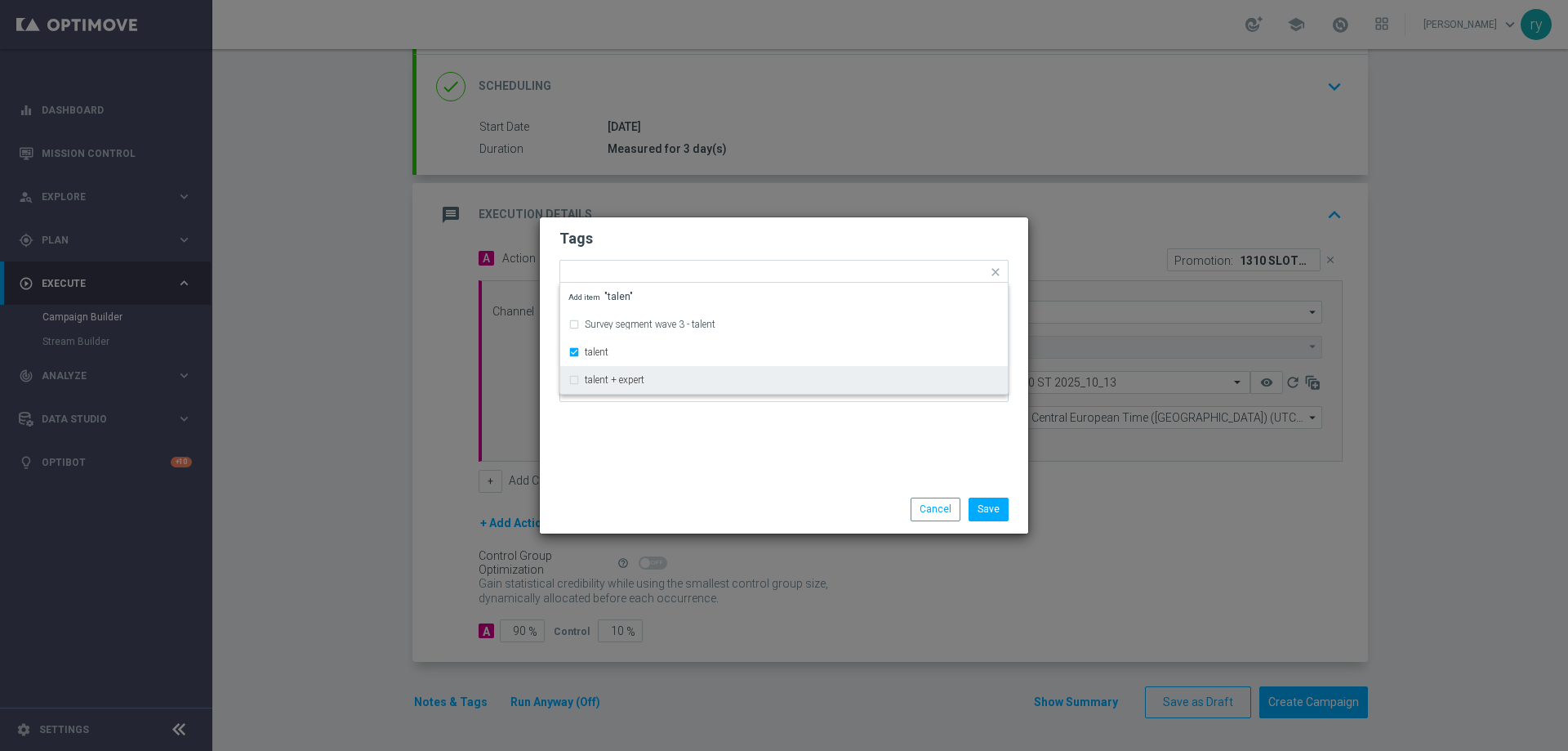
click at [660, 465] on div "Tags Quick find × talent Survey segment wave 3 - talent talent talent + expert …" at bounding box center [783, 351] width 488 height 268
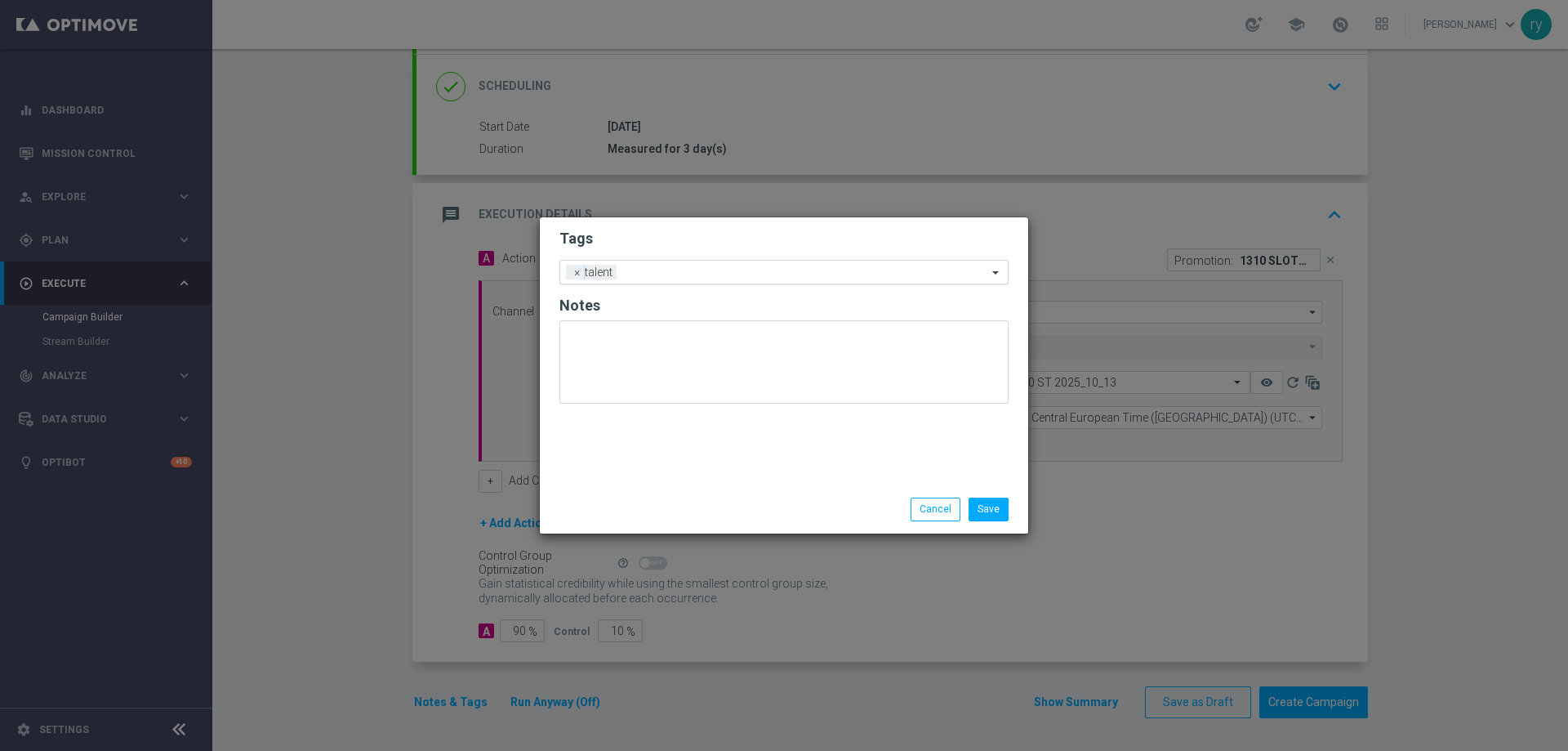
click at [704, 271] on input "text" at bounding box center [805, 273] width 364 height 14
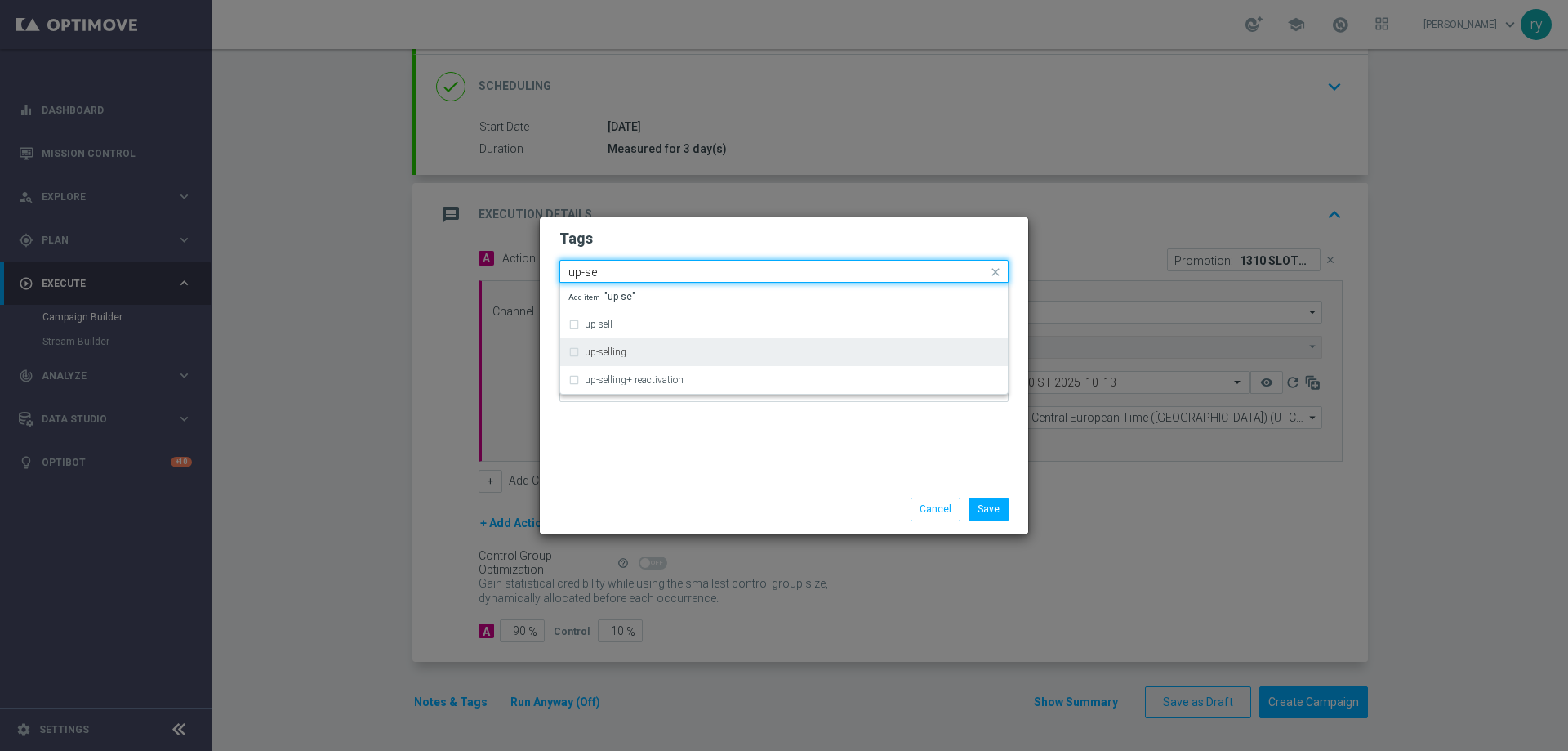
click at [644, 351] on div "up-selling" at bounding box center [791, 351] width 414 height 10
type input "up-se"
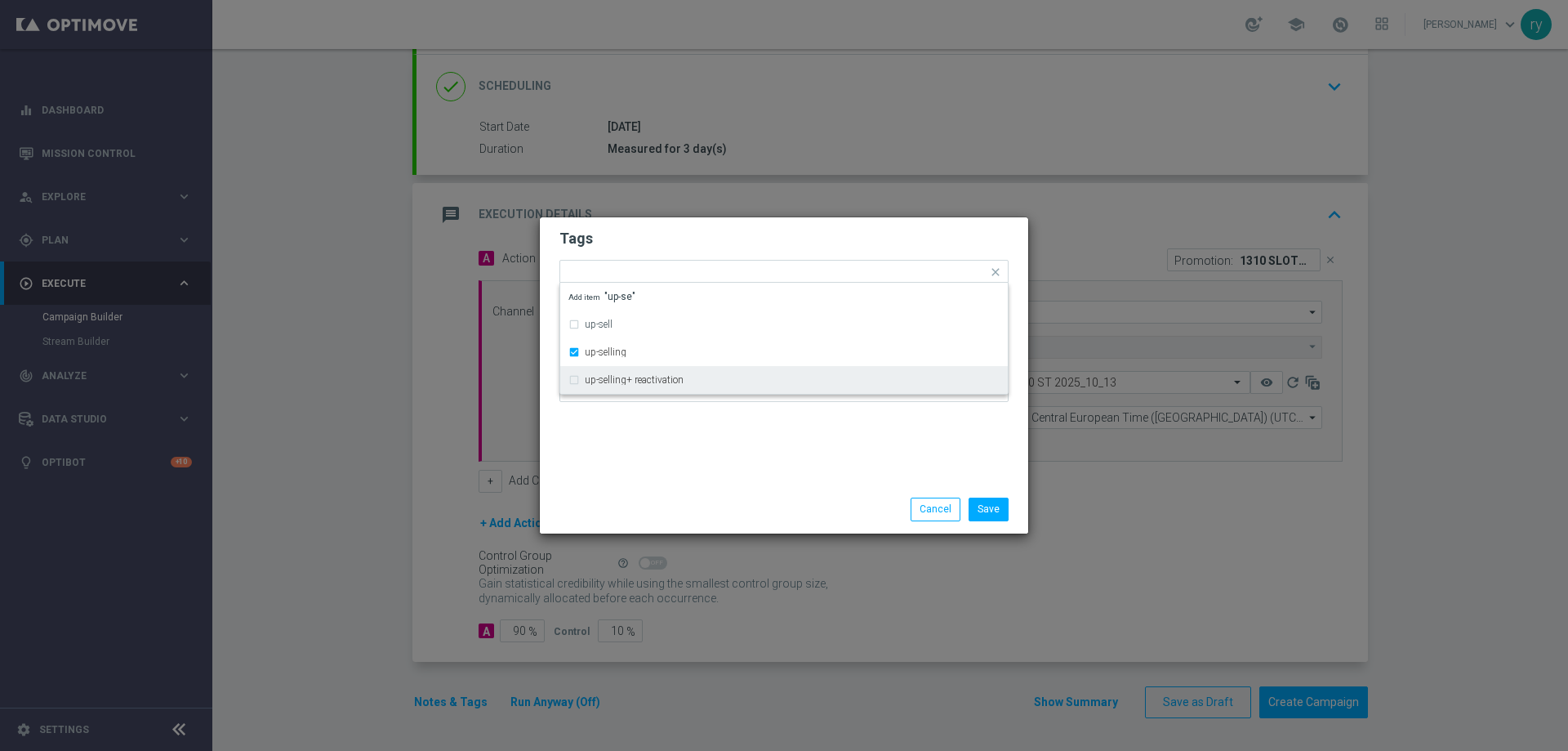
click at [682, 440] on div "Tags Quick find × talent × up-selling up-sell up-selling up-selling+ reactivati…" at bounding box center [783, 351] width 488 height 268
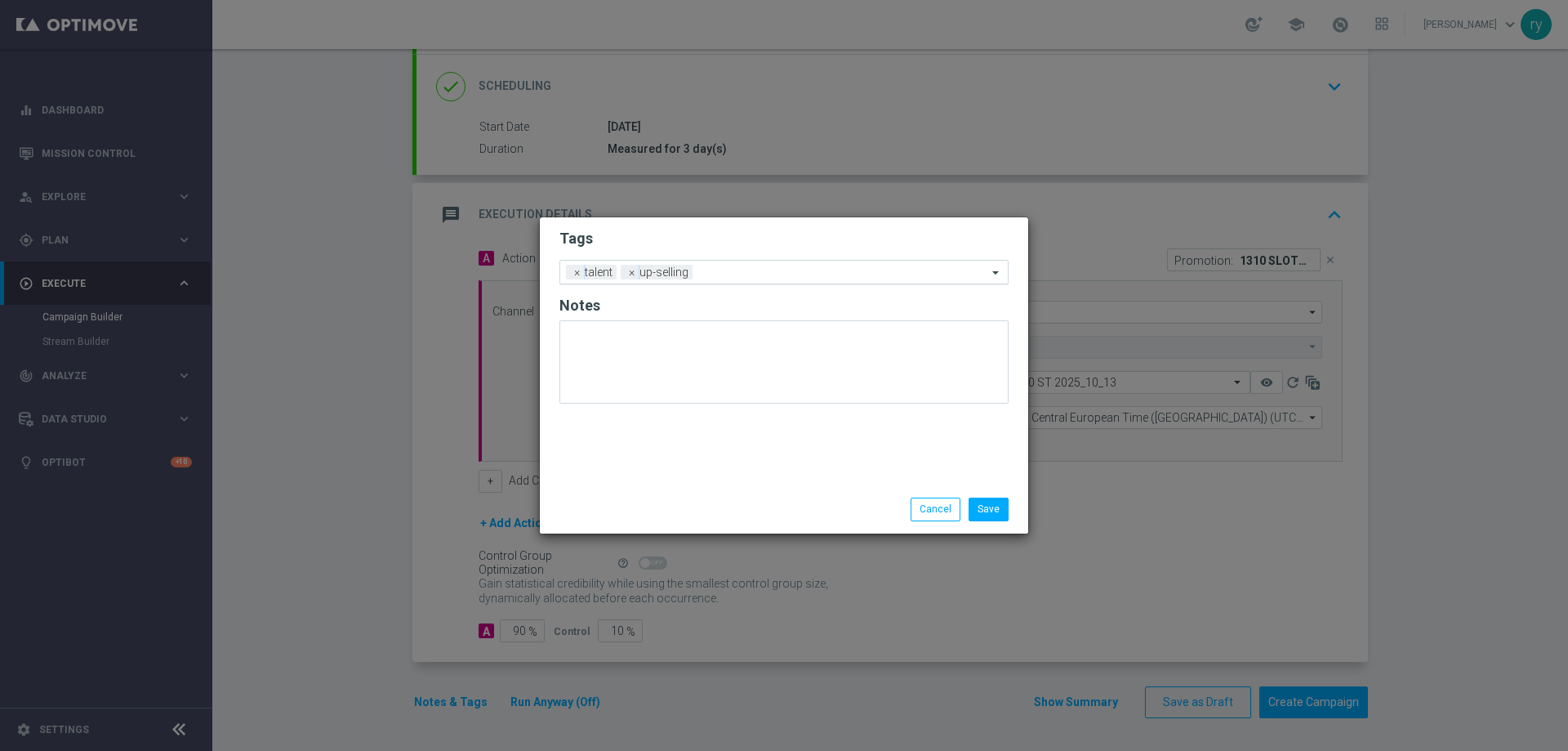
click at [719, 261] on div "Add a new tag × talent × up-selling" at bounding box center [773, 272] width 427 height 23
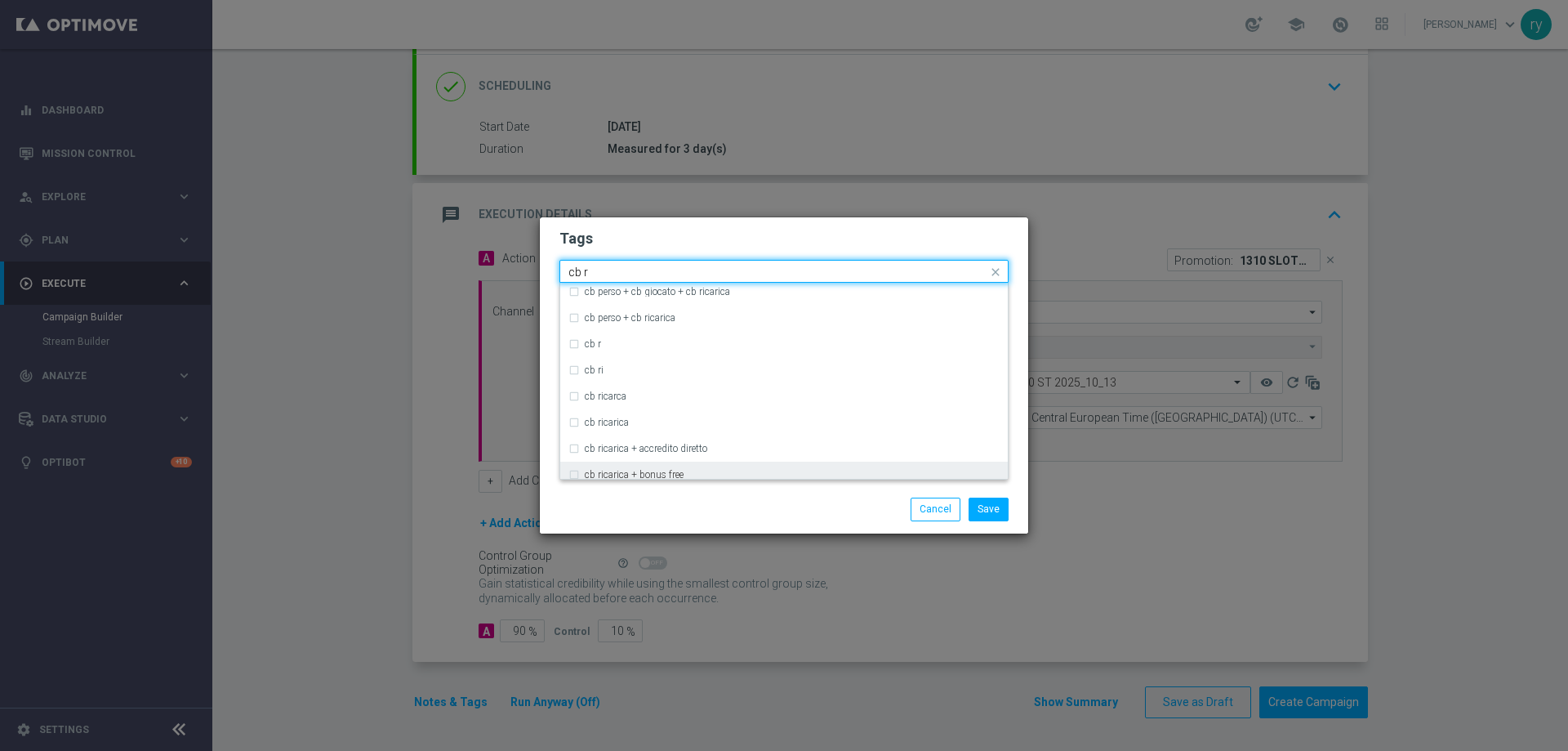
scroll to position [81, 0]
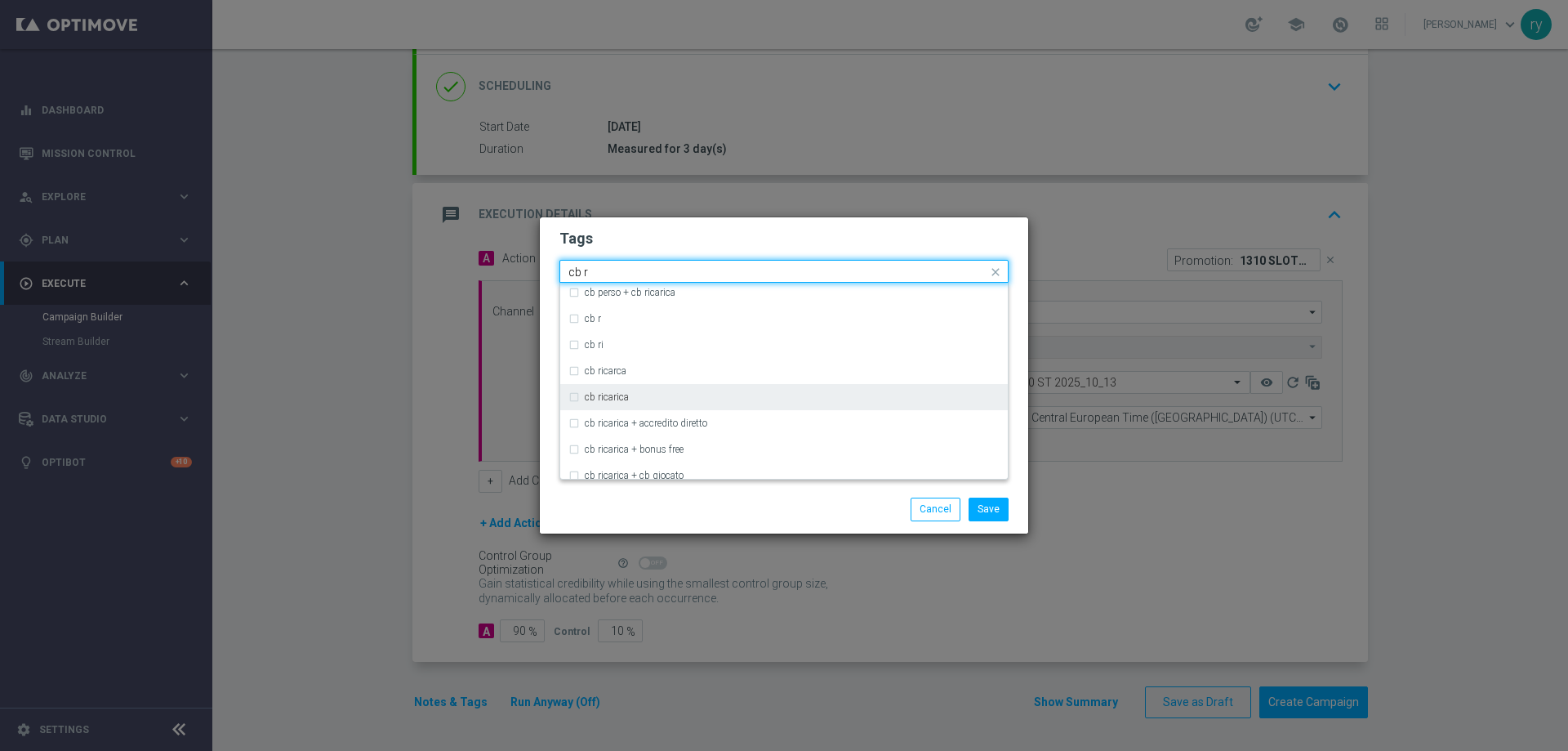
click at [637, 393] on div "cb ricarica" at bounding box center [791, 396] width 414 height 10
type input "cb r"
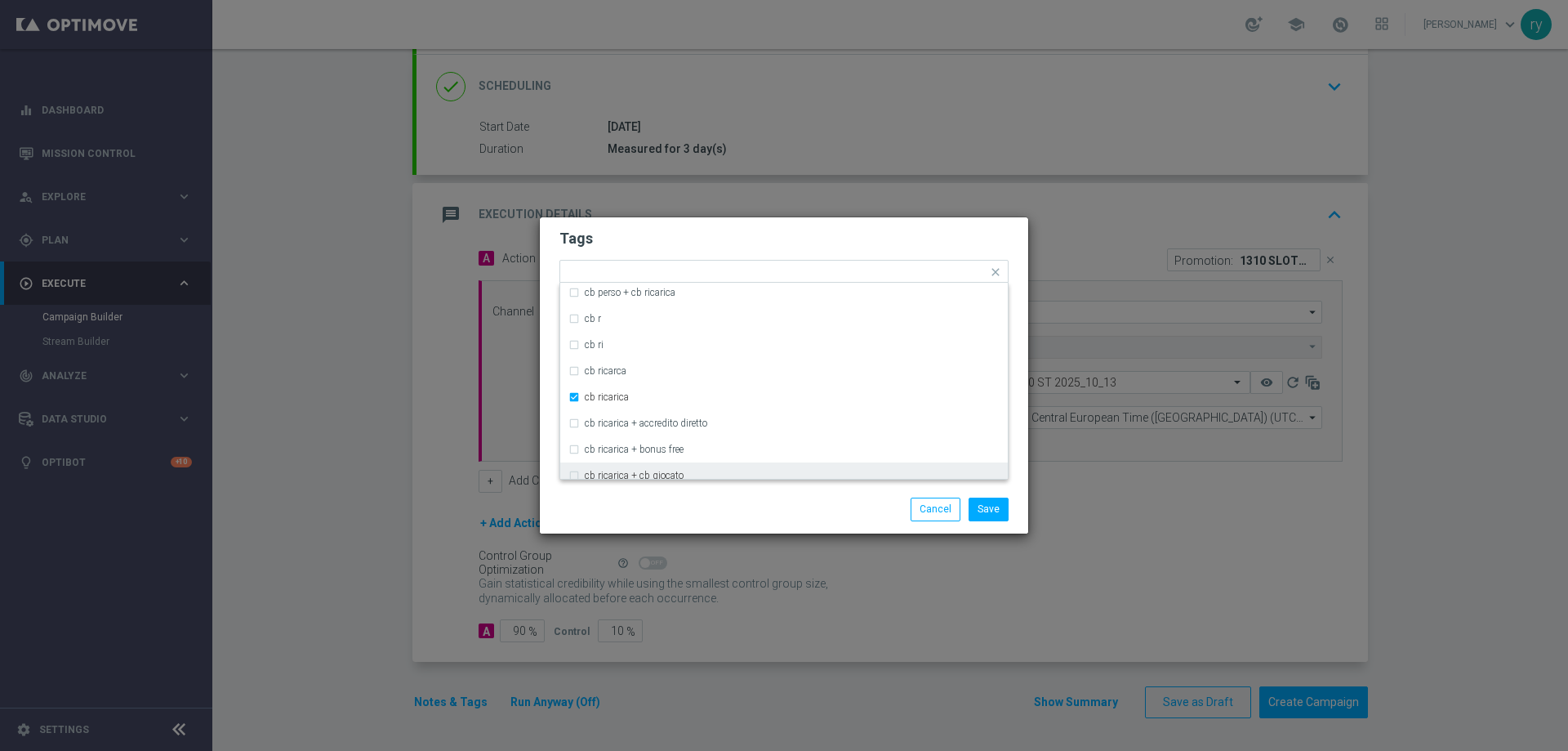
click at [667, 499] on div "Save Cancel" at bounding box center [783, 509] width 474 height 23
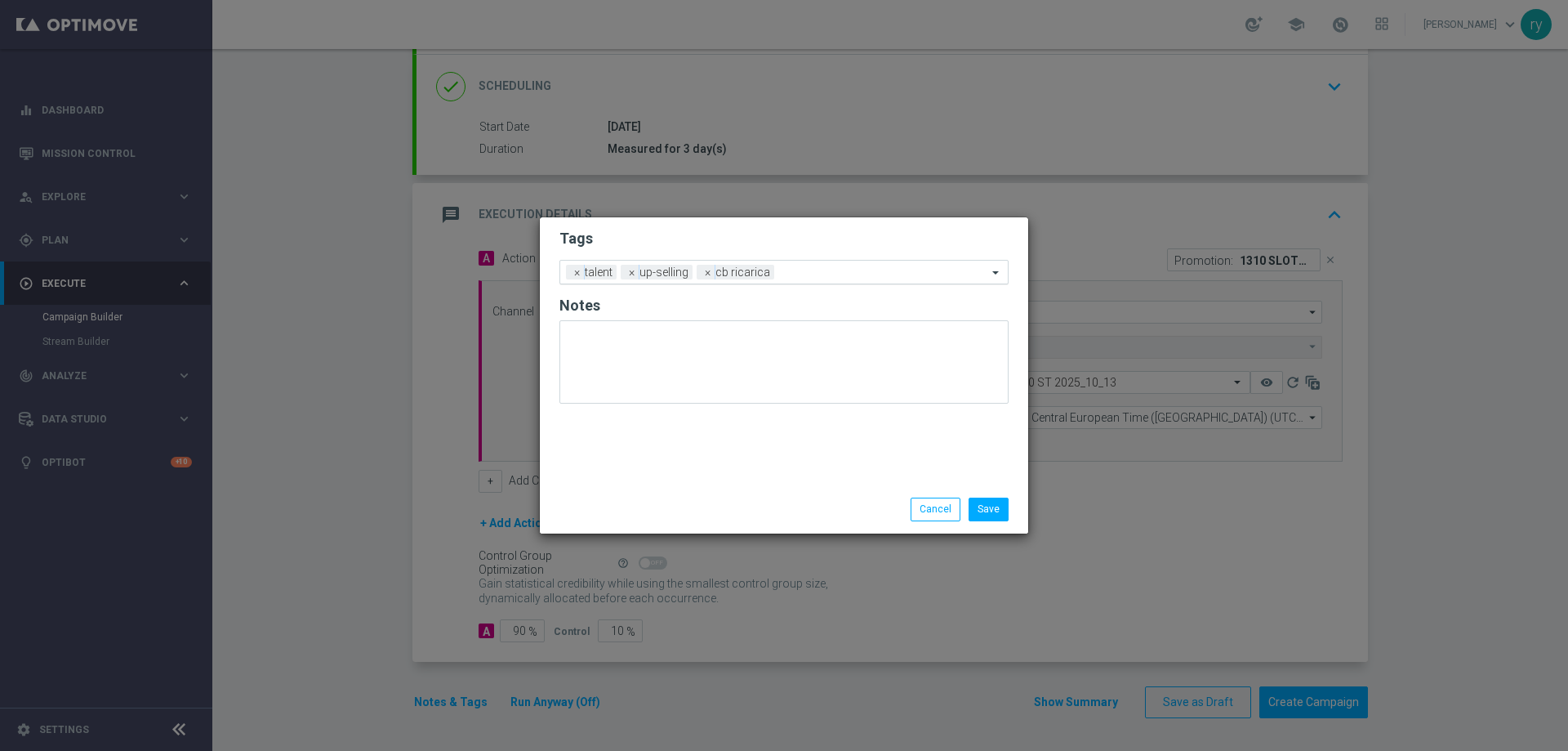
click at [792, 271] on input "text" at bounding box center [884, 273] width 207 height 14
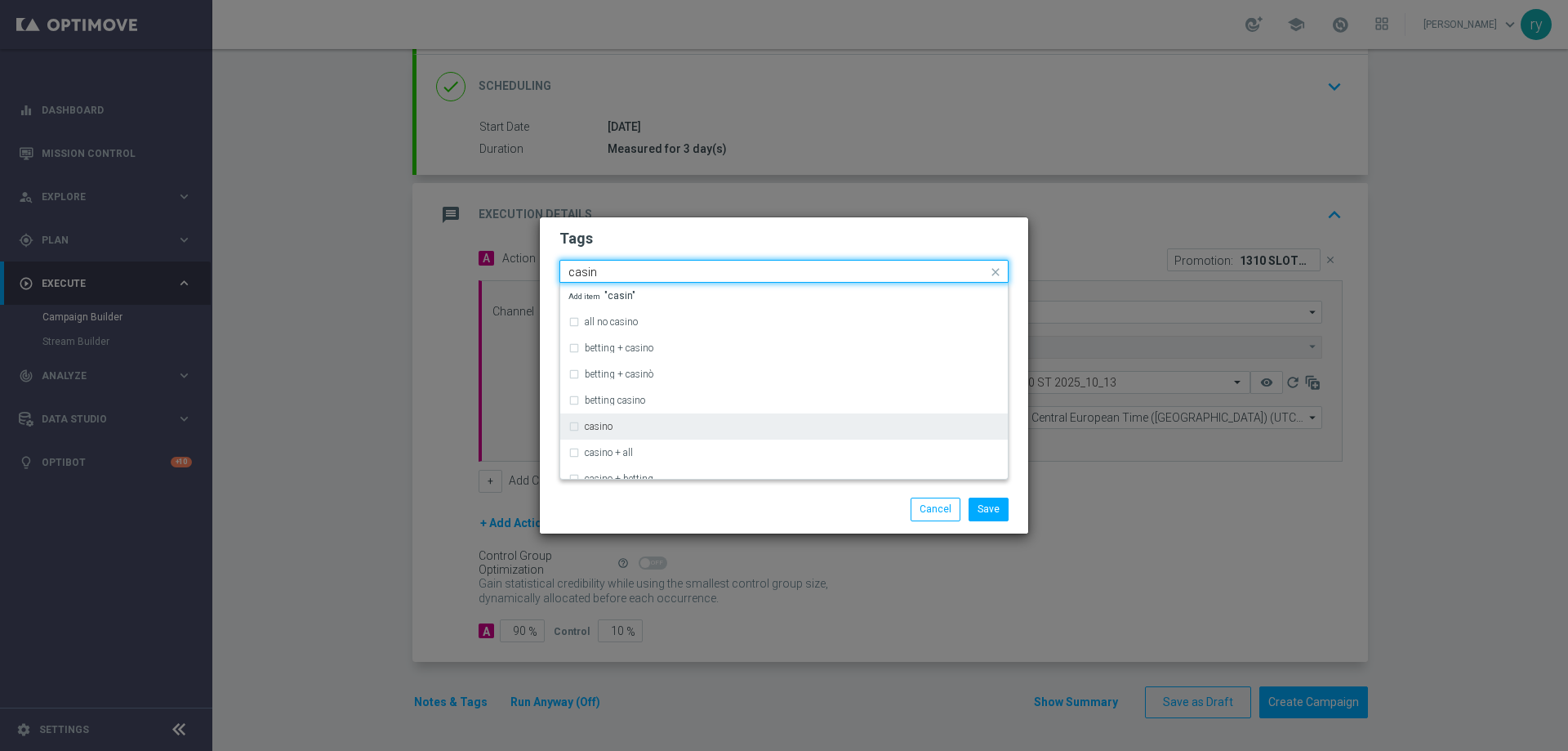
click at [603, 426] on label "casino" at bounding box center [598, 426] width 28 height 10
type input "casin"
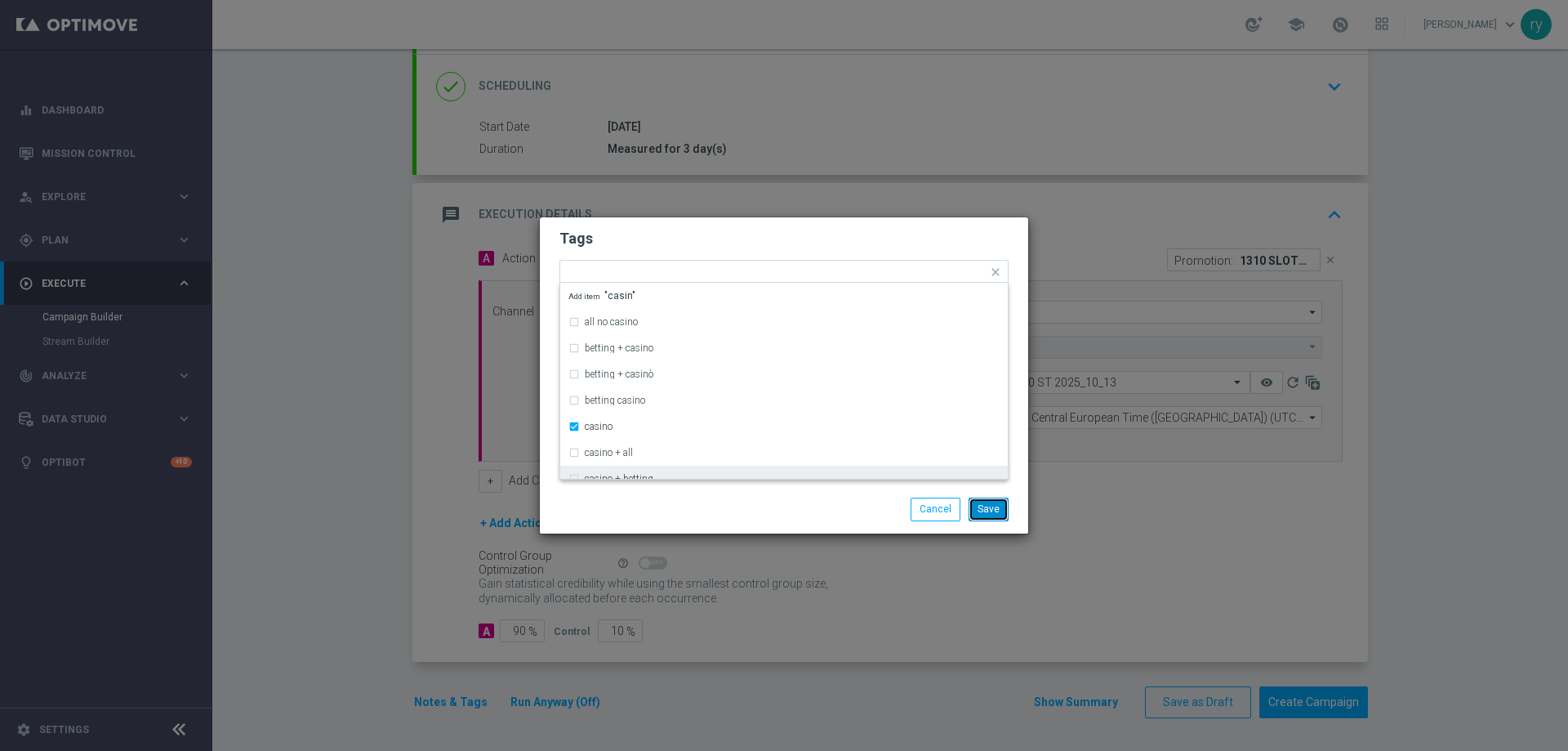
click at [994, 499] on button "Save" at bounding box center [988, 509] width 40 height 23
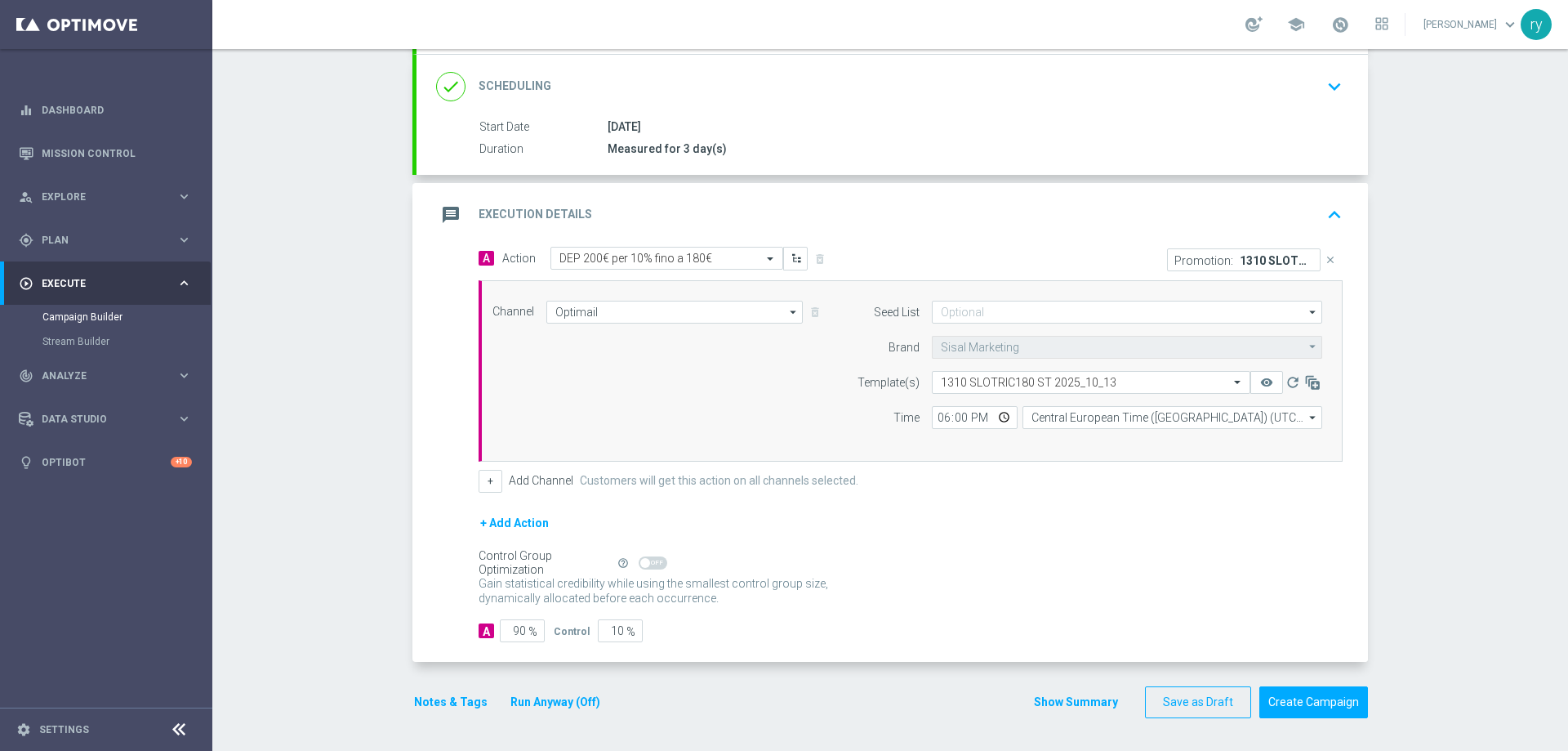
click at [434, 701] on button "Notes & Tags" at bounding box center [451, 701] width 77 height 20
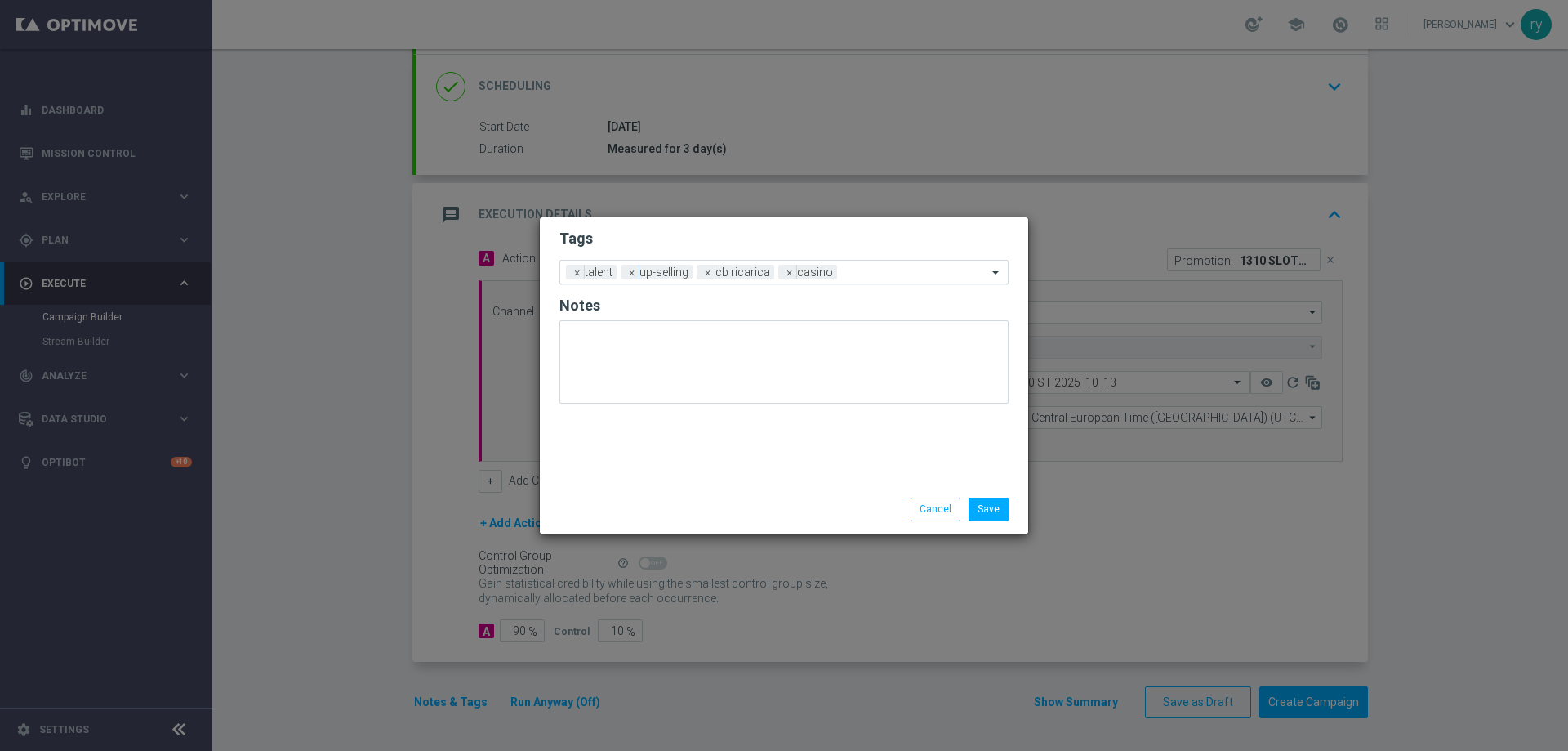
click at [859, 271] on input "text" at bounding box center [915, 273] width 144 height 14
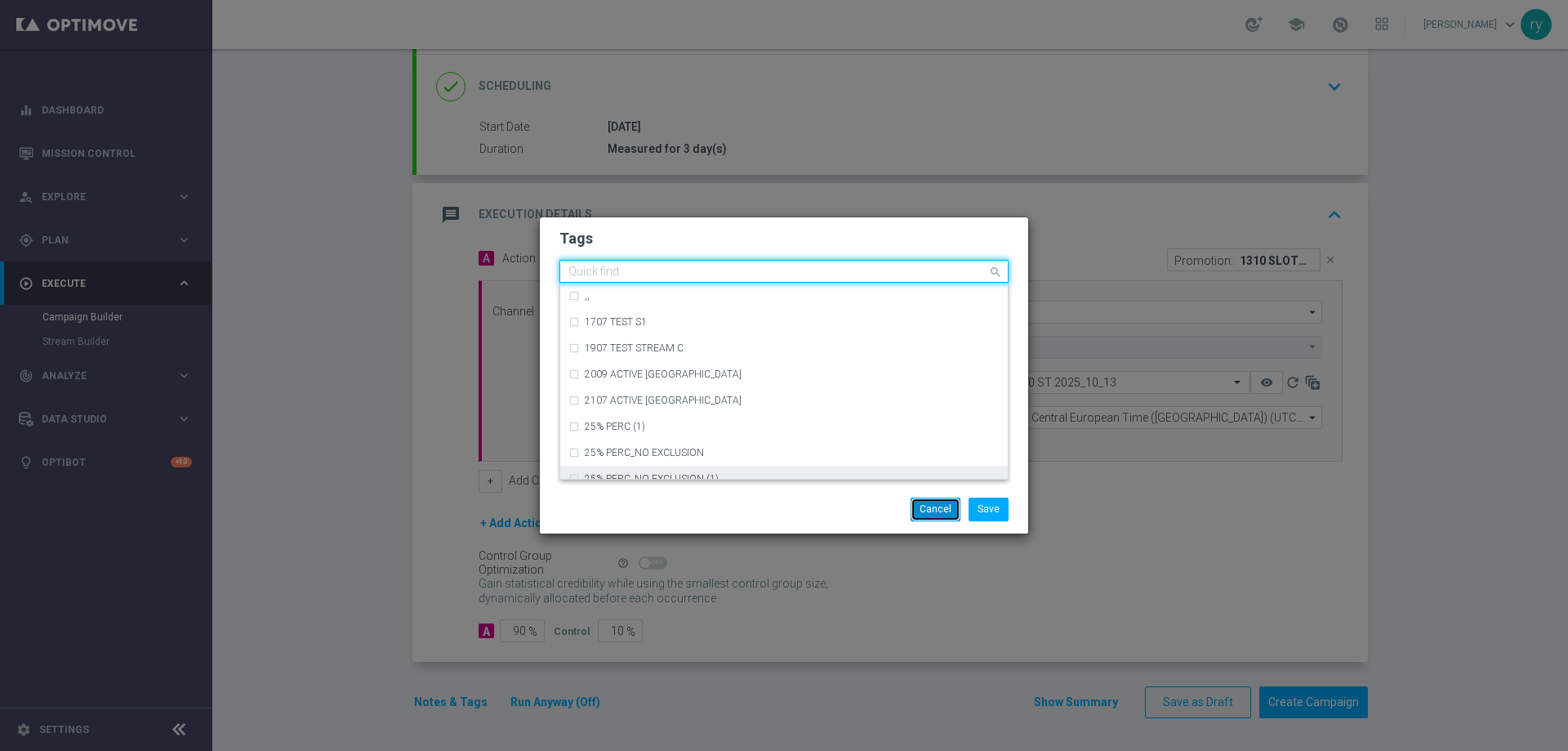
click at [950, 511] on button "Cancel" at bounding box center [935, 509] width 50 height 23
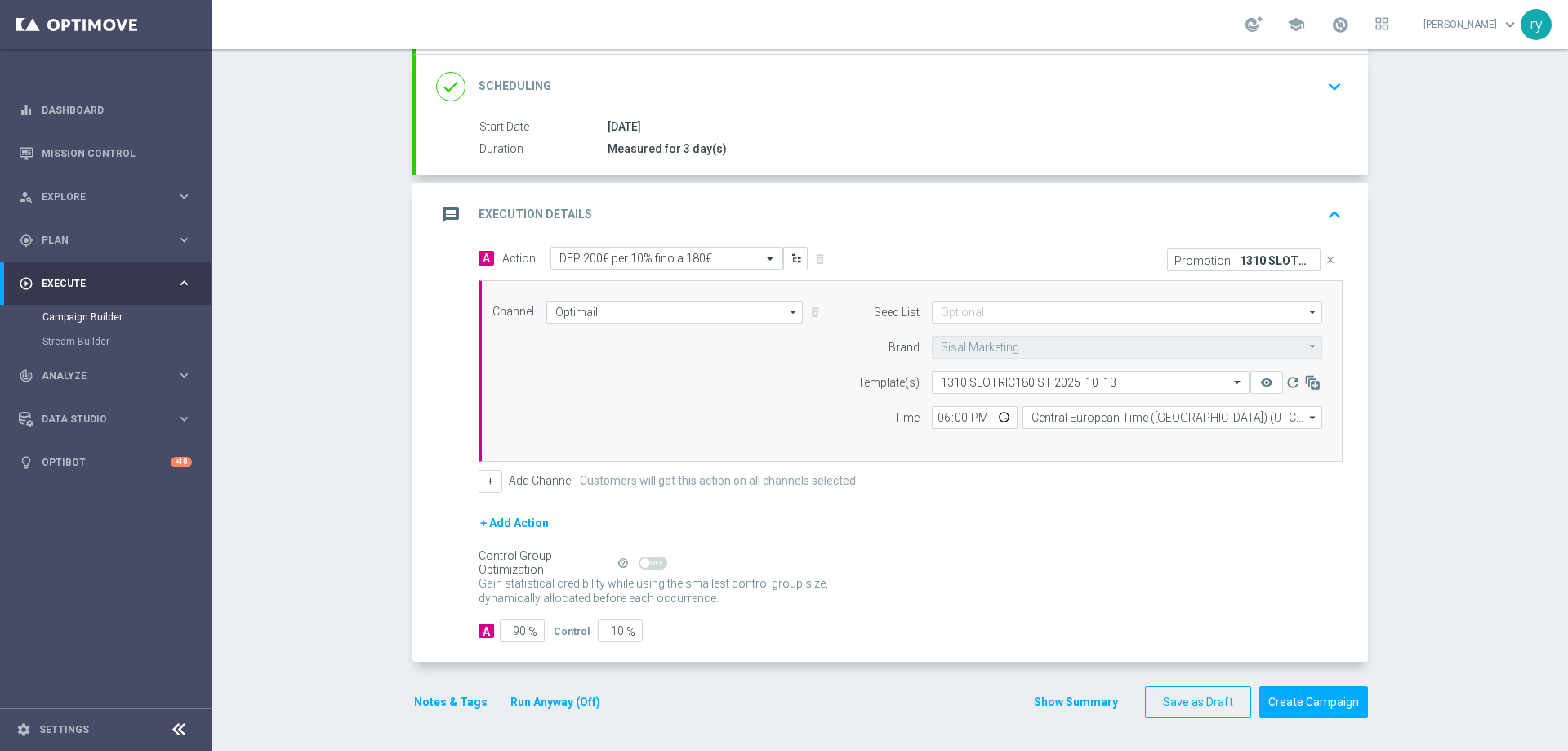
click at [439, 695] on button "Notes & Tags" at bounding box center [451, 701] width 77 height 20
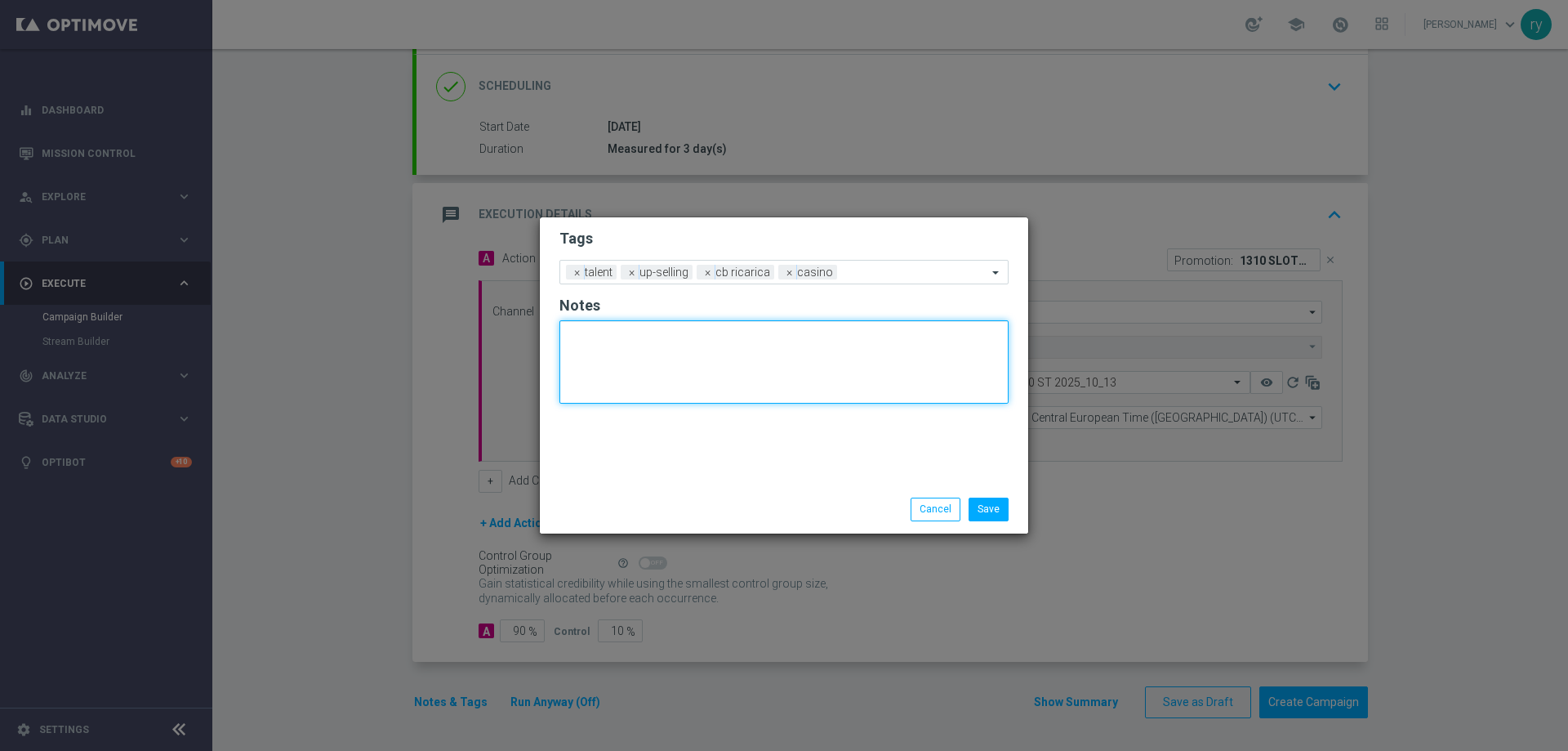
click at [793, 331] on textarea at bounding box center [783, 361] width 449 height 83
click at [871, 271] on input "text" at bounding box center [915, 273] width 144 height 14
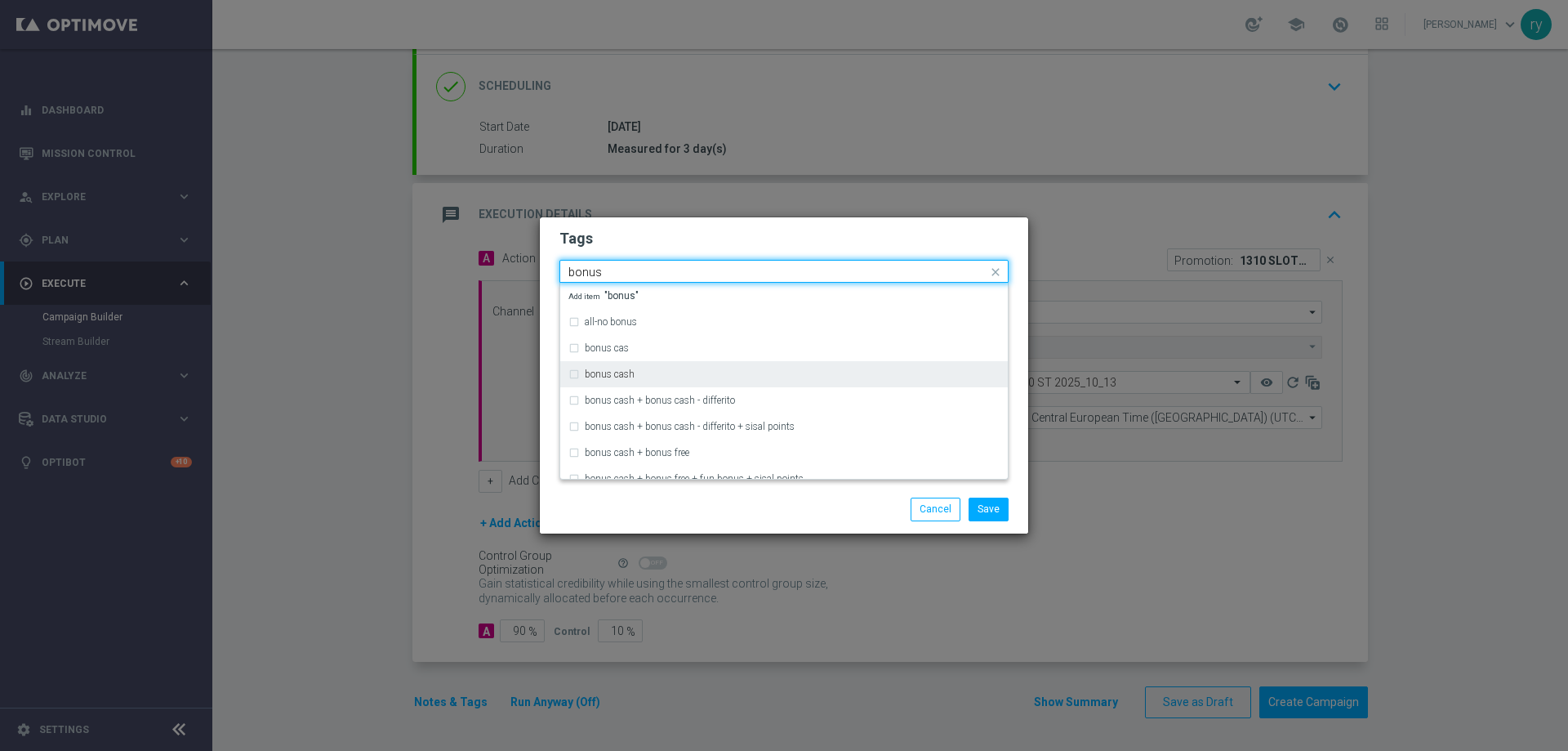
click at [669, 370] on div "bonus cash" at bounding box center [791, 373] width 414 height 10
type input "bonus"
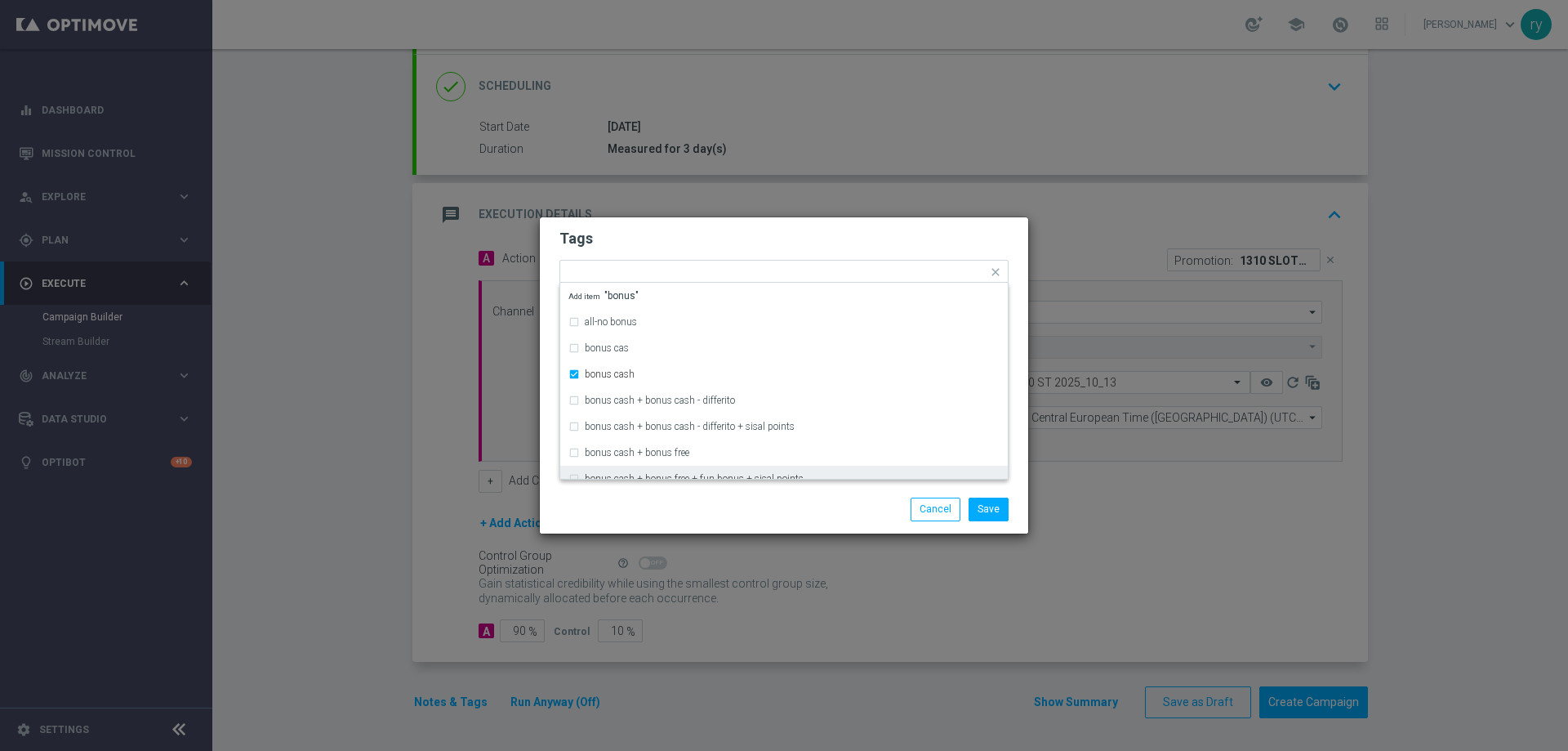
click at [727, 516] on div "Save Cancel" at bounding box center [862, 509] width 316 height 23
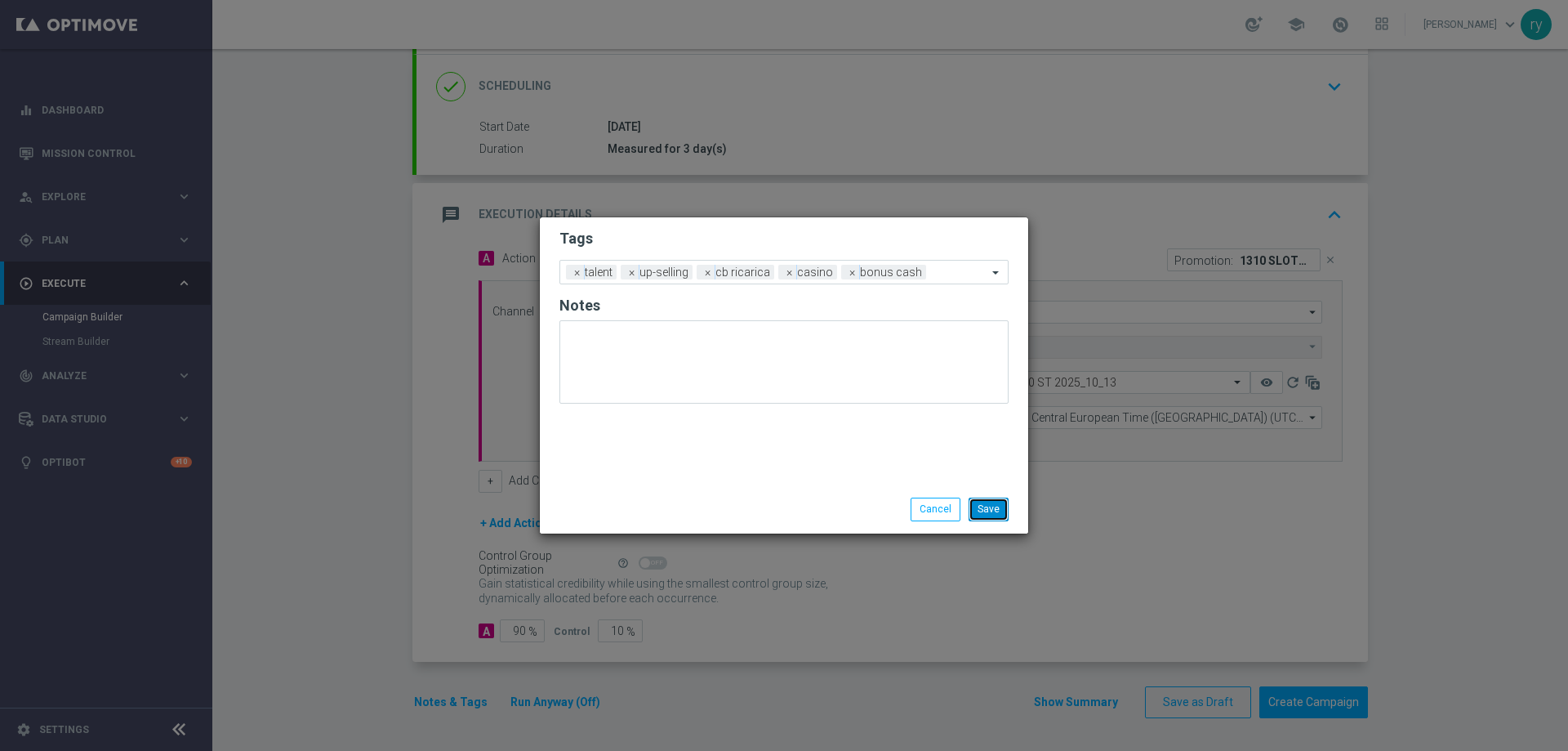
click at [992, 514] on button "Save" at bounding box center [988, 509] width 40 height 23
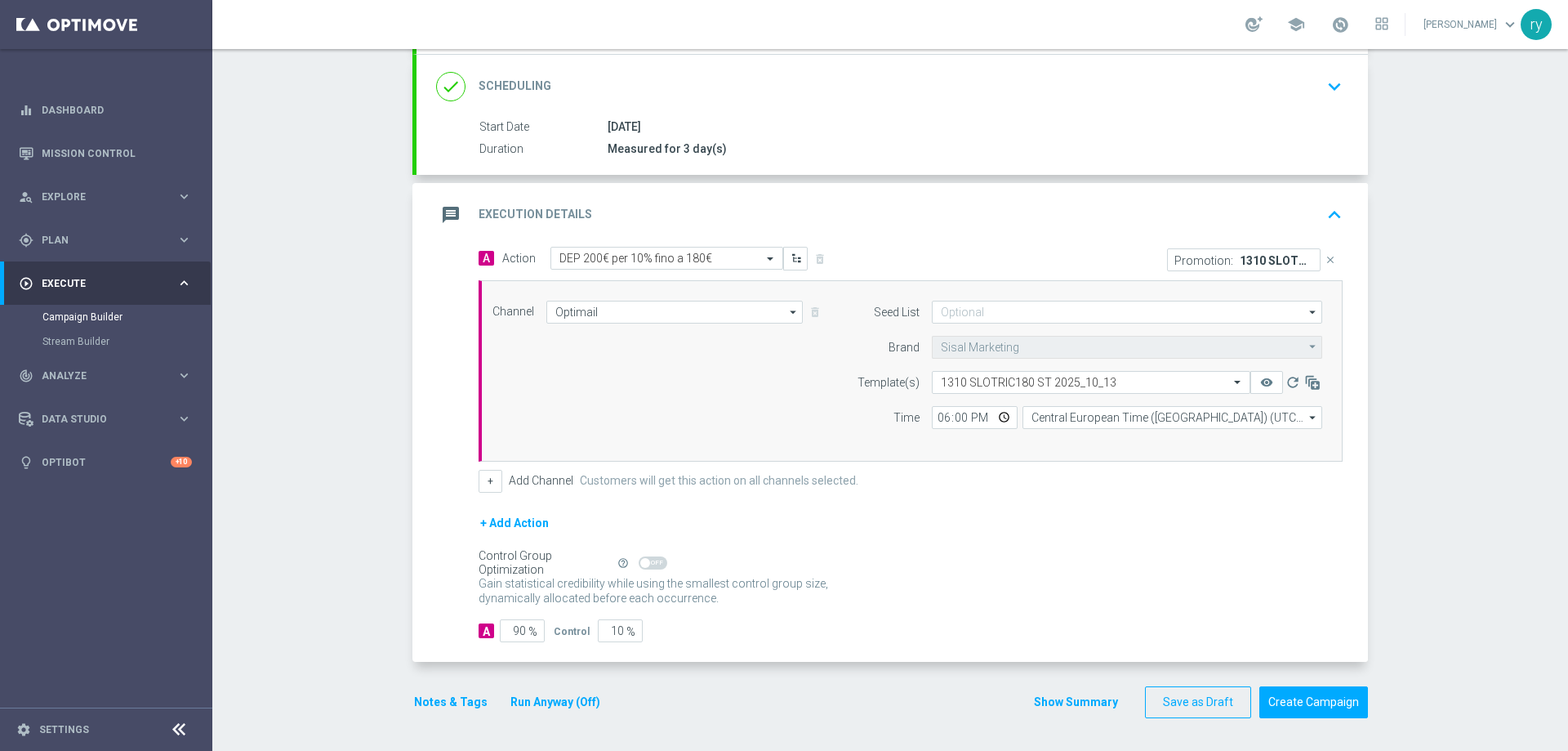
click at [1075, 704] on button "Show Summary" at bounding box center [1076, 701] width 86 height 18
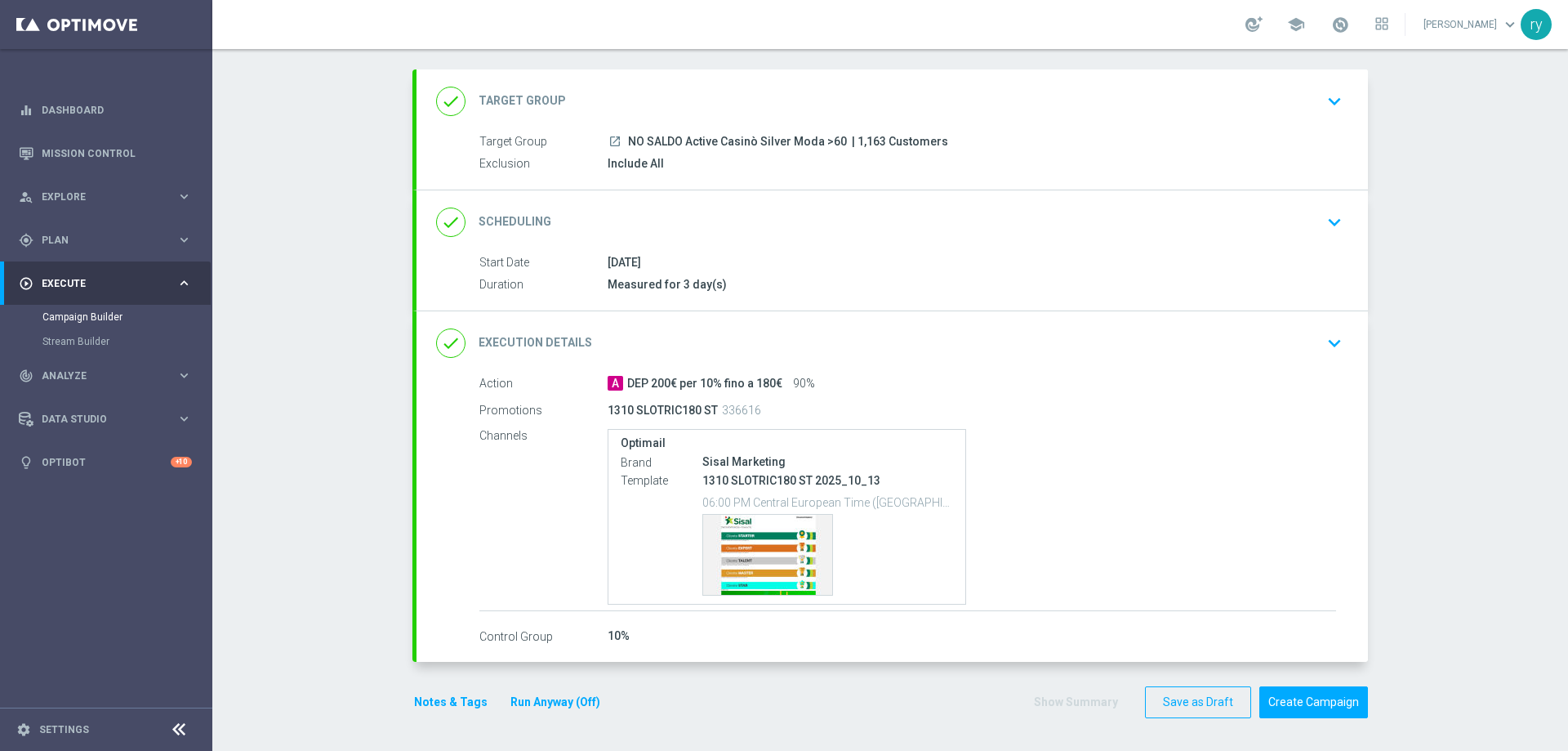
scroll to position [77, 0]
drag, startPoint x: 937, startPoint y: 139, endPoint x: 625, endPoint y: 138, distance: 312.0
click at [625, 138] on div "launch NO SALDO Active Casinò Silver Moda >60 | 1,163 Customers" at bounding box center [971, 141] width 728 height 17
copy div "NO SALDO Active Casinò Silver Moda >60 | 1,163 Customers"
click at [861, 171] on div "Include All" at bounding box center [971, 163] width 728 height 17
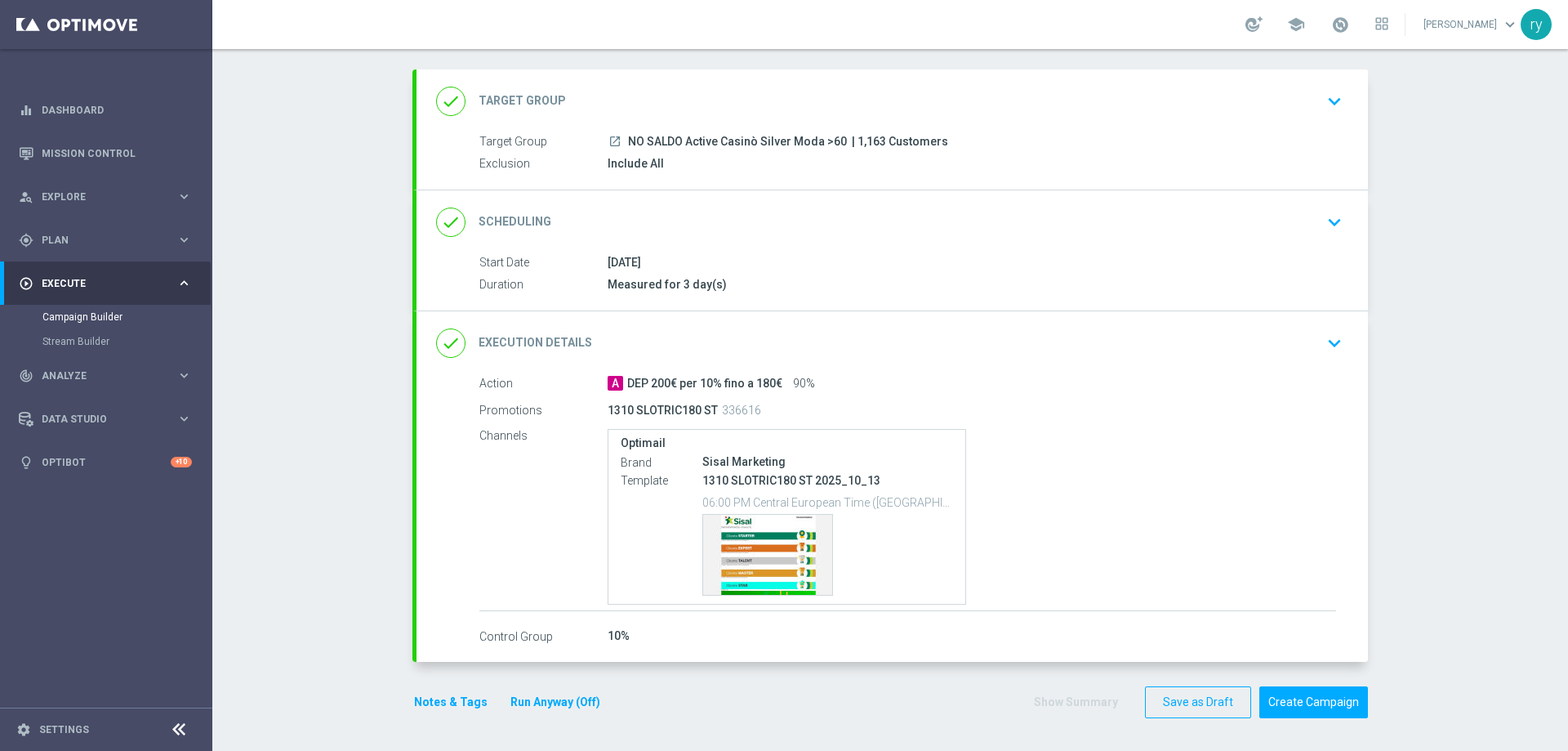
click at [865, 142] on span "| 1,163 Customers" at bounding box center [900, 142] width 96 height 15
click at [1303, 94] on div "done Target Group keyboard_arrow_down" at bounding box center [892, 101] width 912 height 31
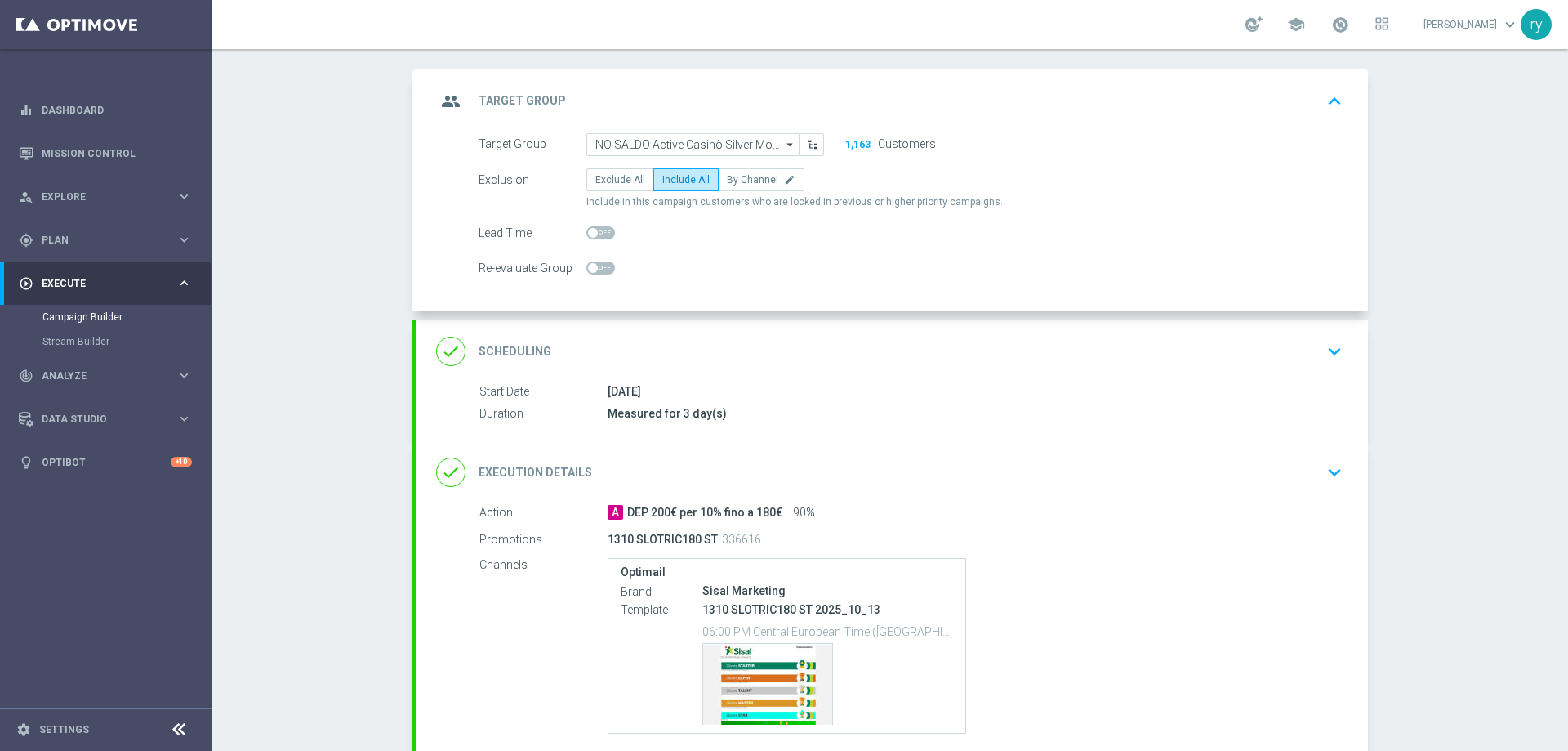
scroll to position [60, 0]
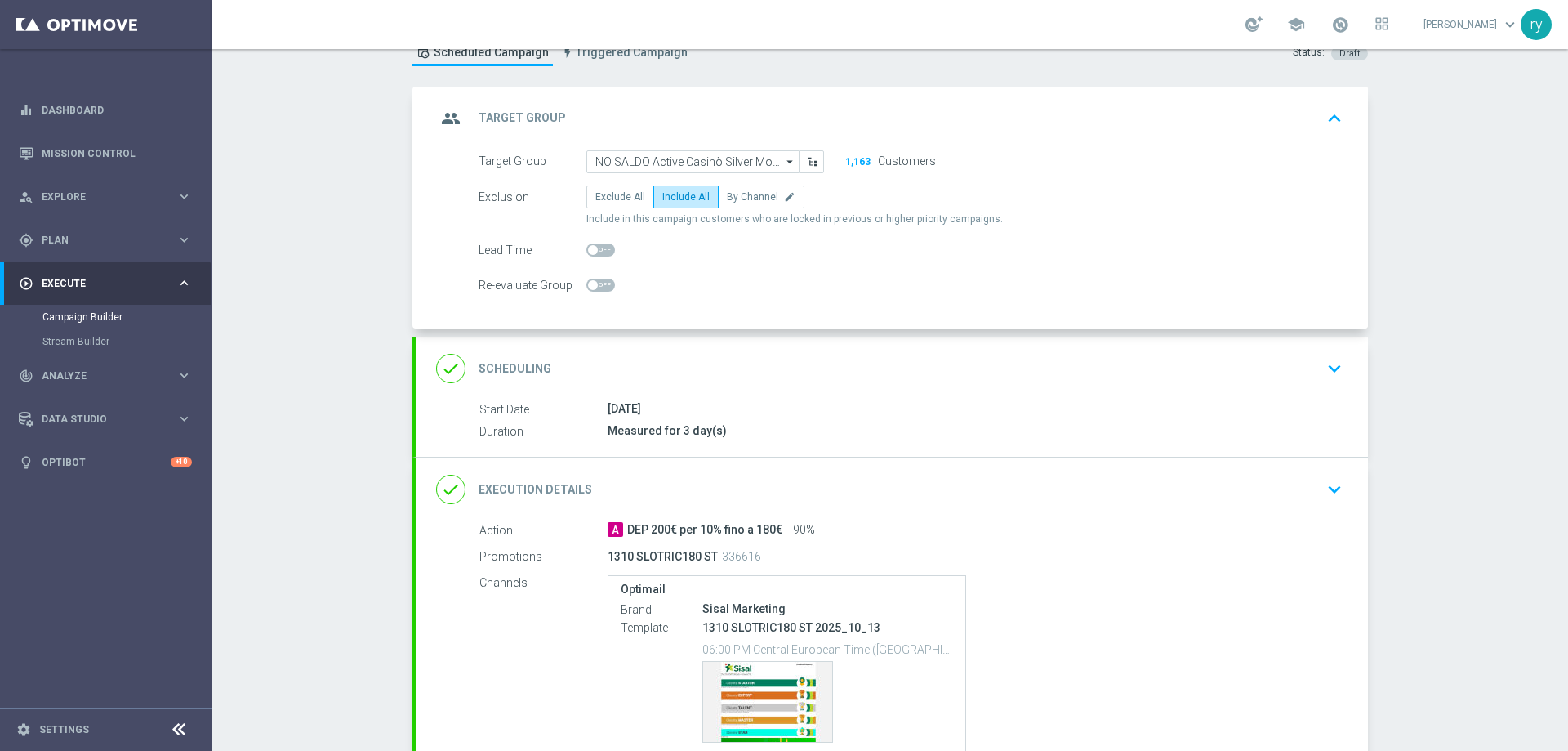
click at [789, 161] on icon "arrow_drop_down" at bounding box center [790, 161] width 17 height 21
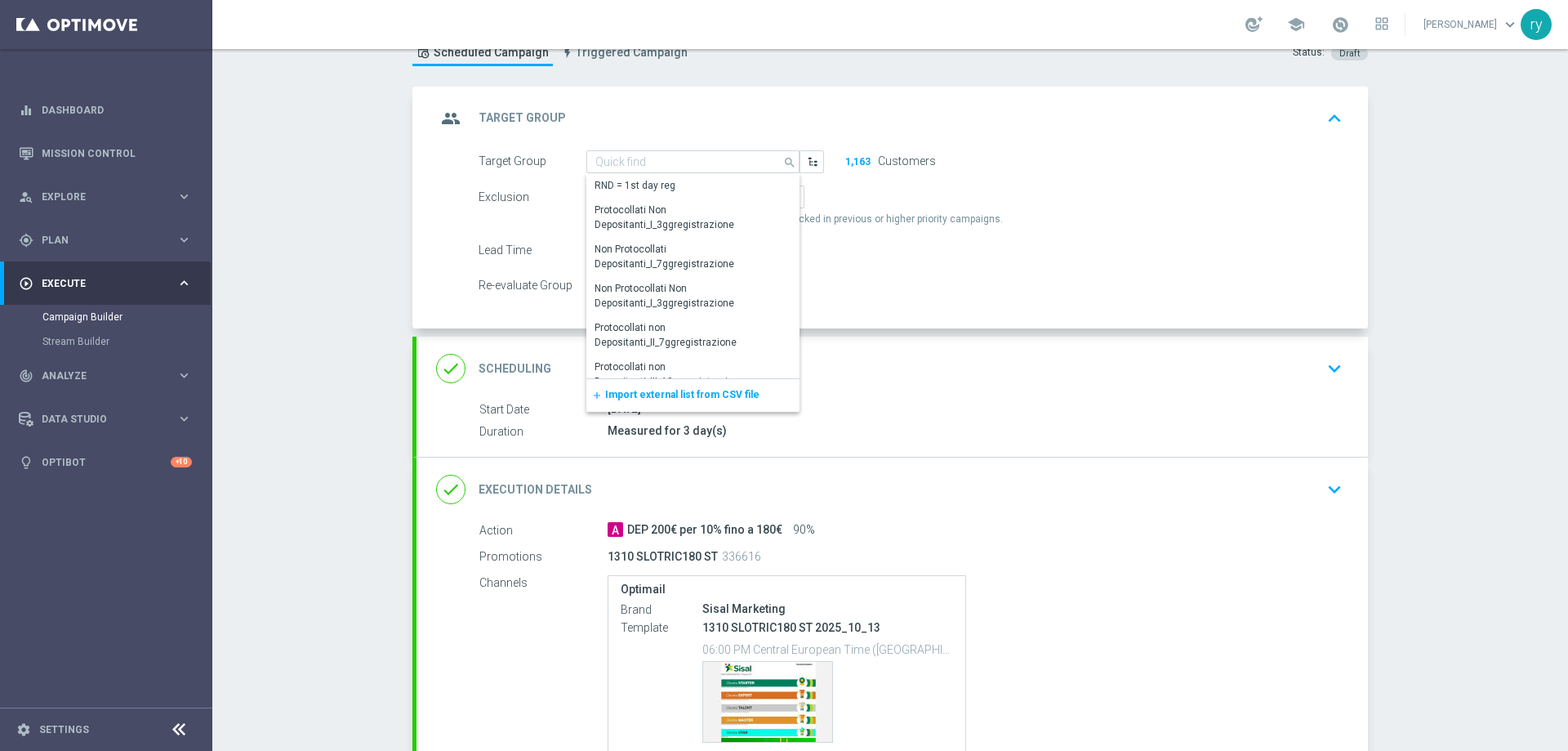
click at [865, 185] on form "Target Group NO SALDO Active Casinò Silver Moda >60 search Drag here to set row…" at bounding box center [910, 223] width 864 height 147
type input "NO SALDO Active Casinò Silver Moda >60"
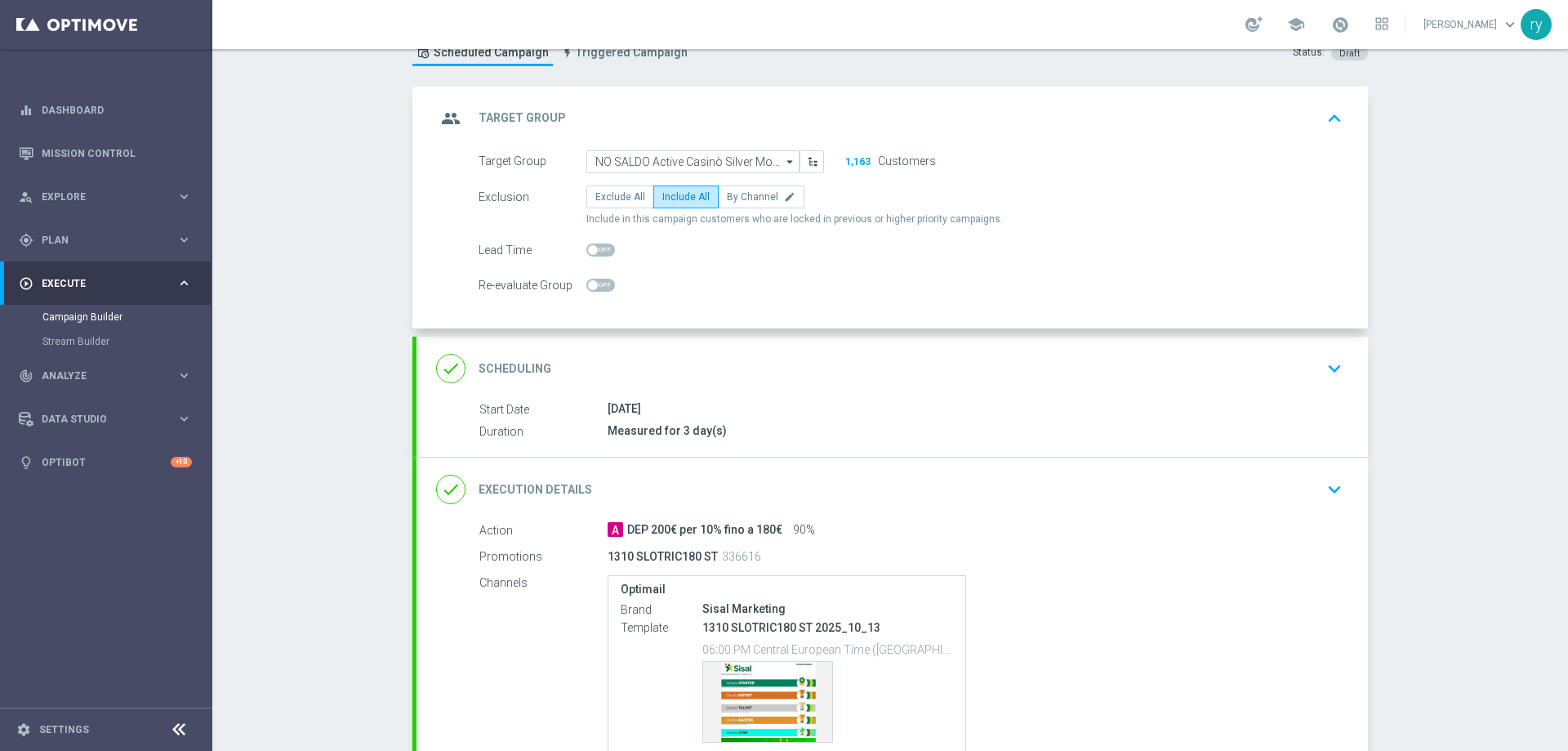
click at [858, 159] on button "1,163" at bounding box center [858, 161] width 27 height 13
click at [653, 166] on input "NO SALDO Active Casinò Silver Moda >60" at bounding box center [692, 161] width 213 height 23
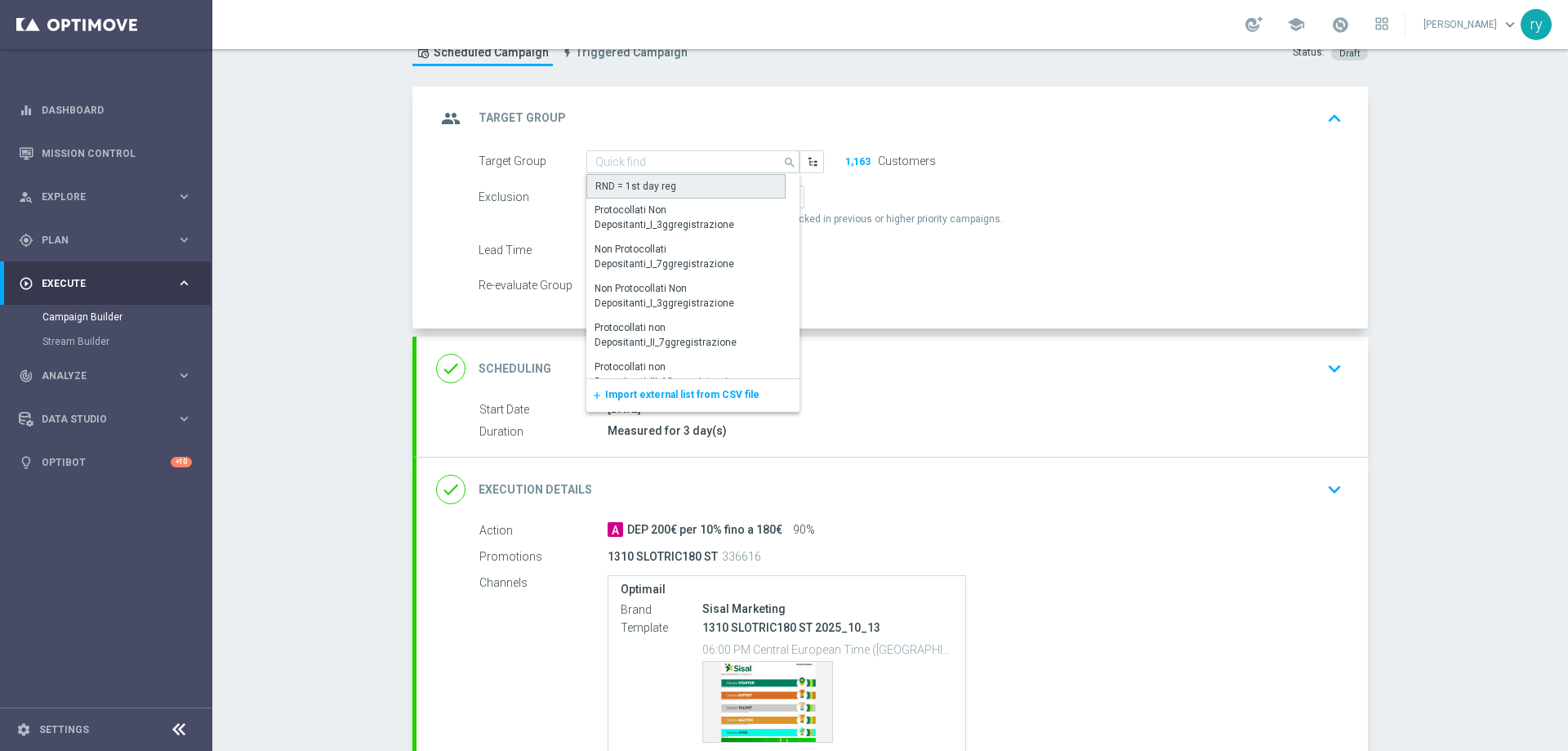
click at [699, 180] on div "RND = 1st day reg" at bounding box center [685, 187] width 199 height 25
type input "RND = 1st day reg"
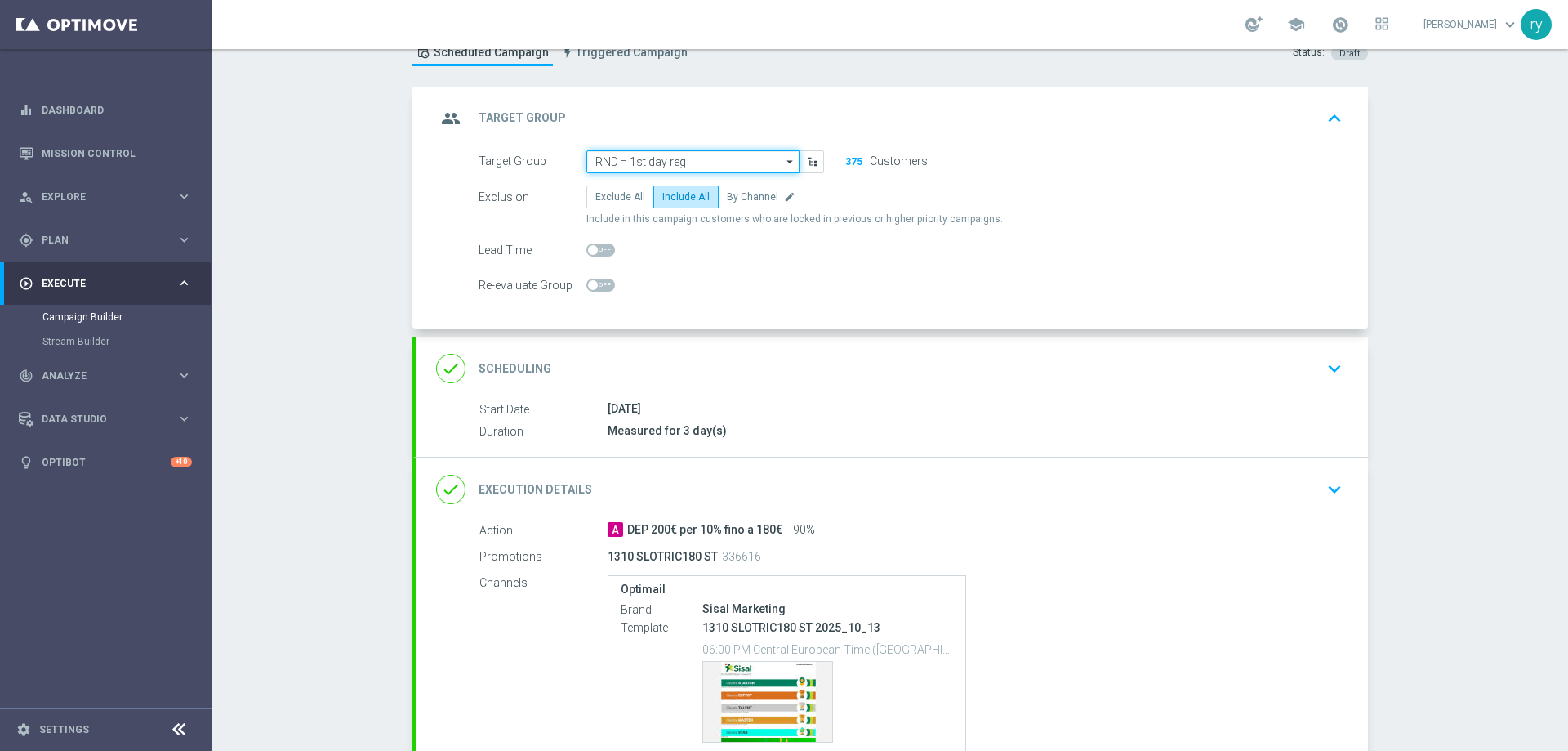
click at [752, 152] on input "RND = 1st day reg" at bounding box center [692, 161] width 213 height 23
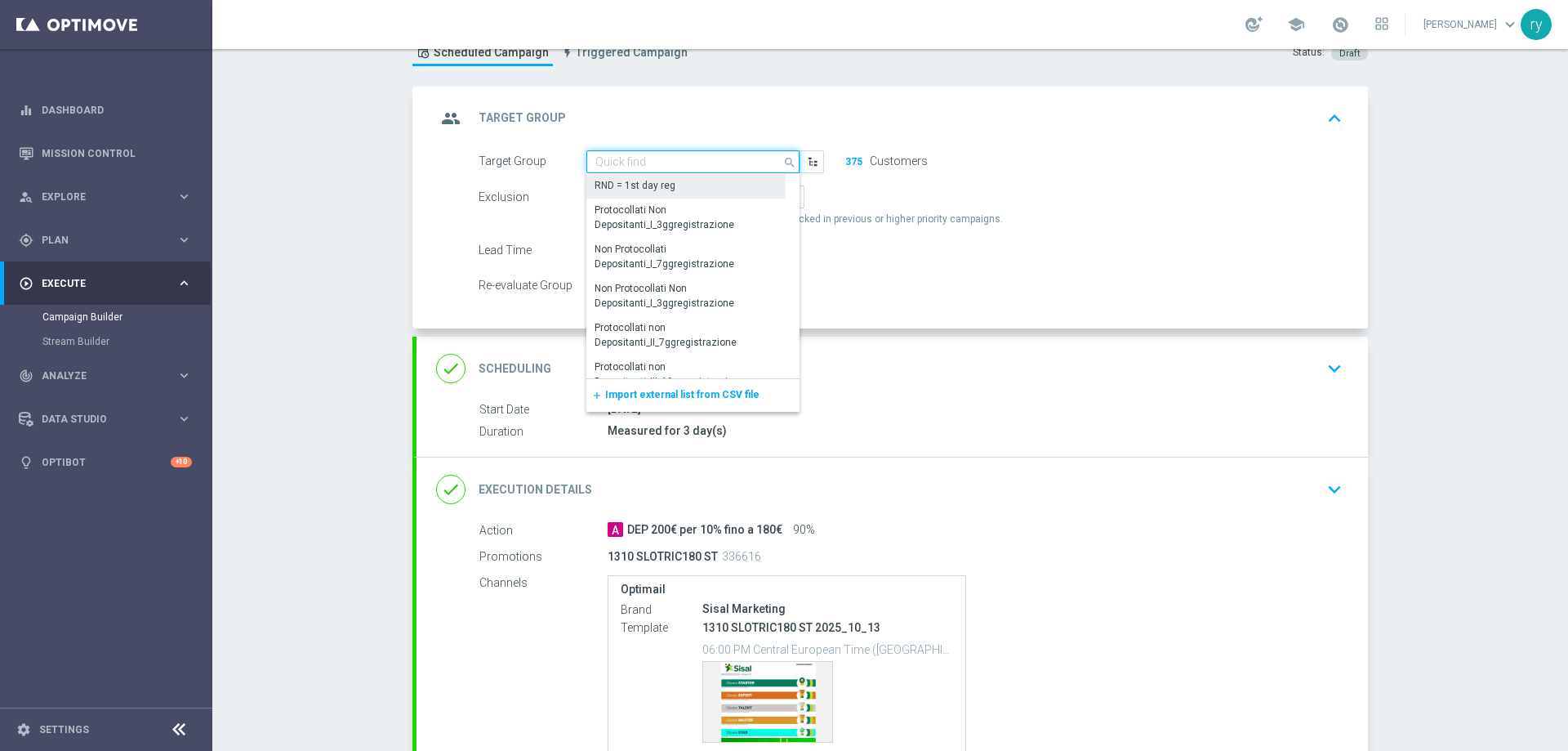
paste input "NO SALDO Active Casinò Silver Moda >60 | 1,163 Customers"
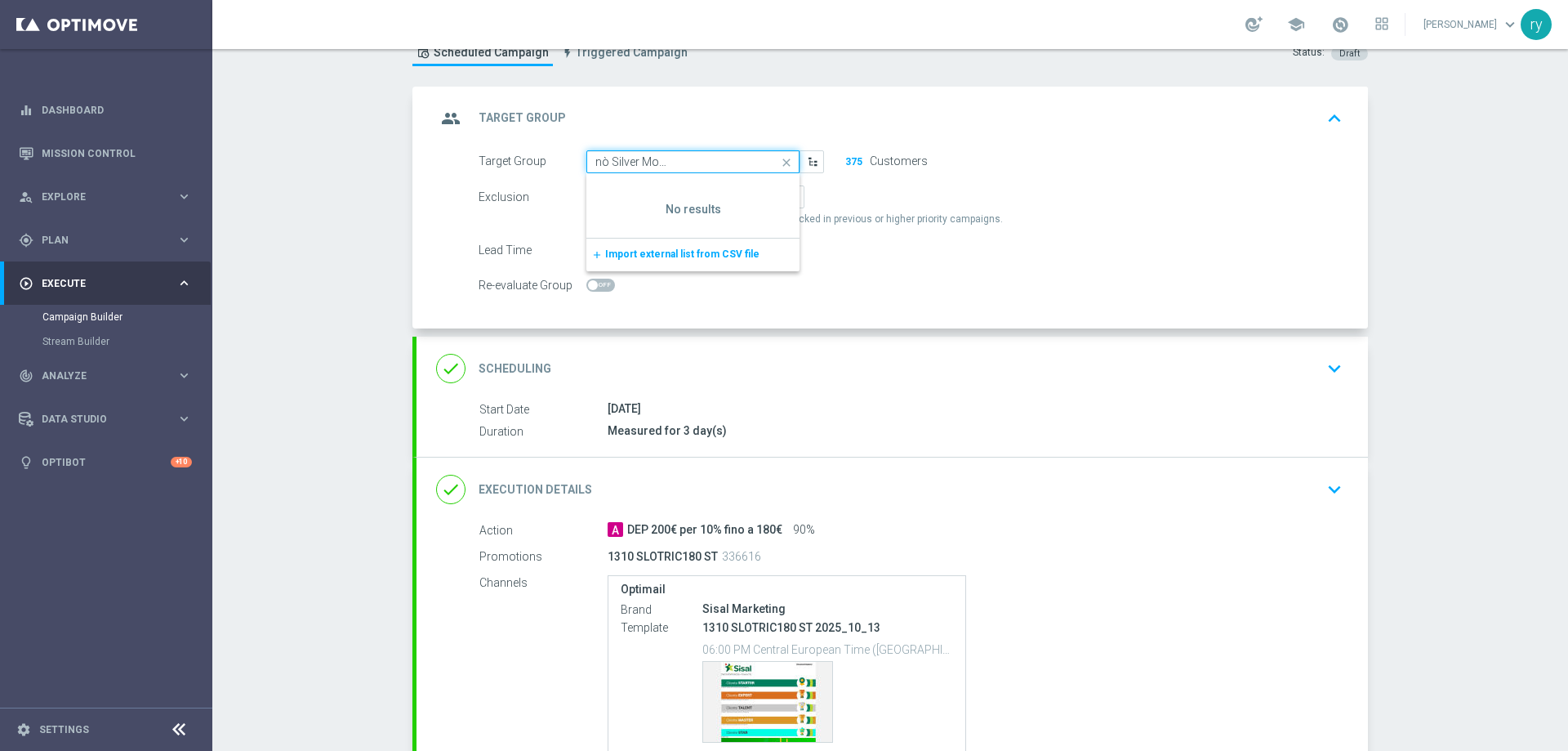
type input "NO SALDO Active Casinò Silver Moda >60 | 1,163 Customers"
click at [778, 162] on icon "close" at bounding box center [787, 162] width 25 height 23
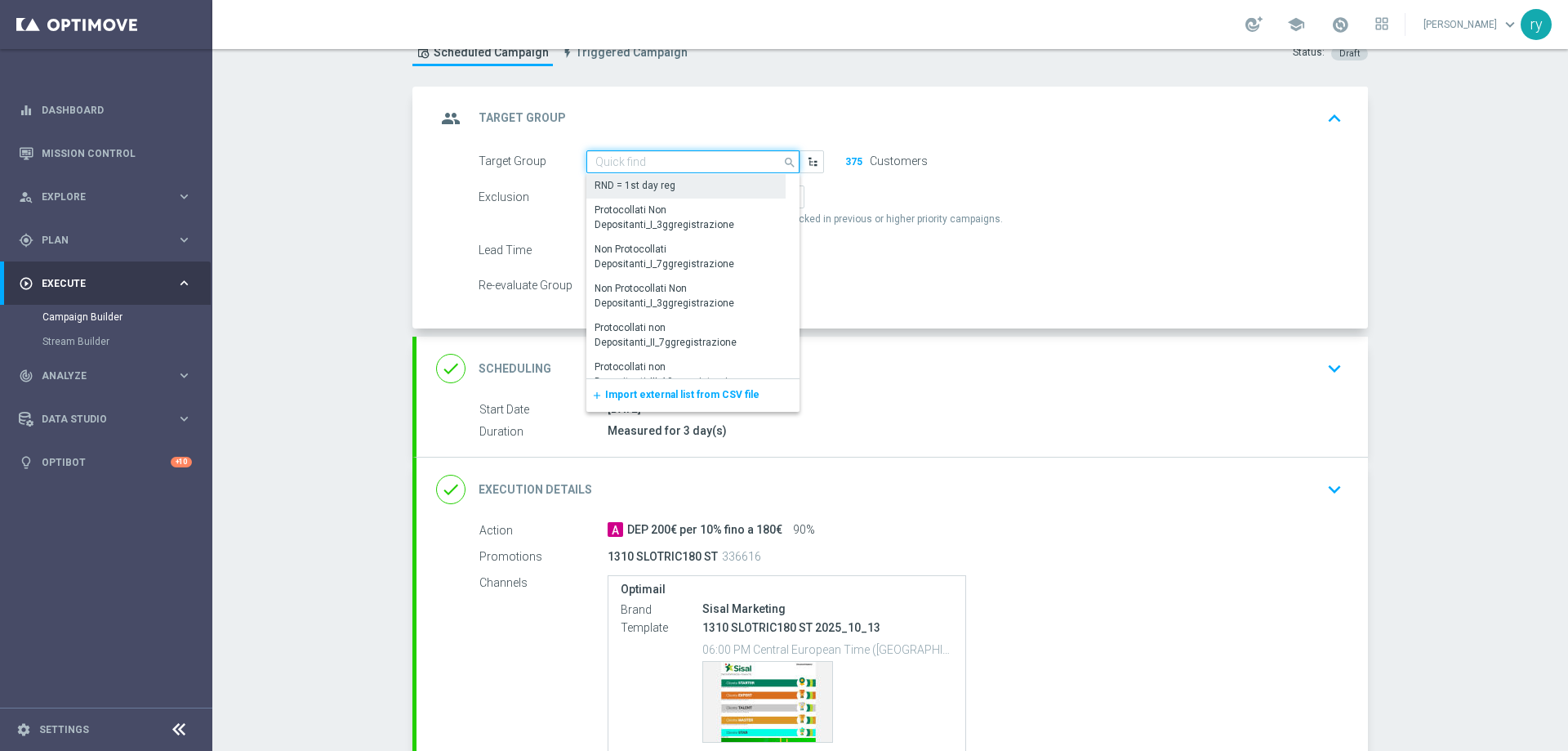
paste input "NO SALDO Active Casinò Silver Moda >60"
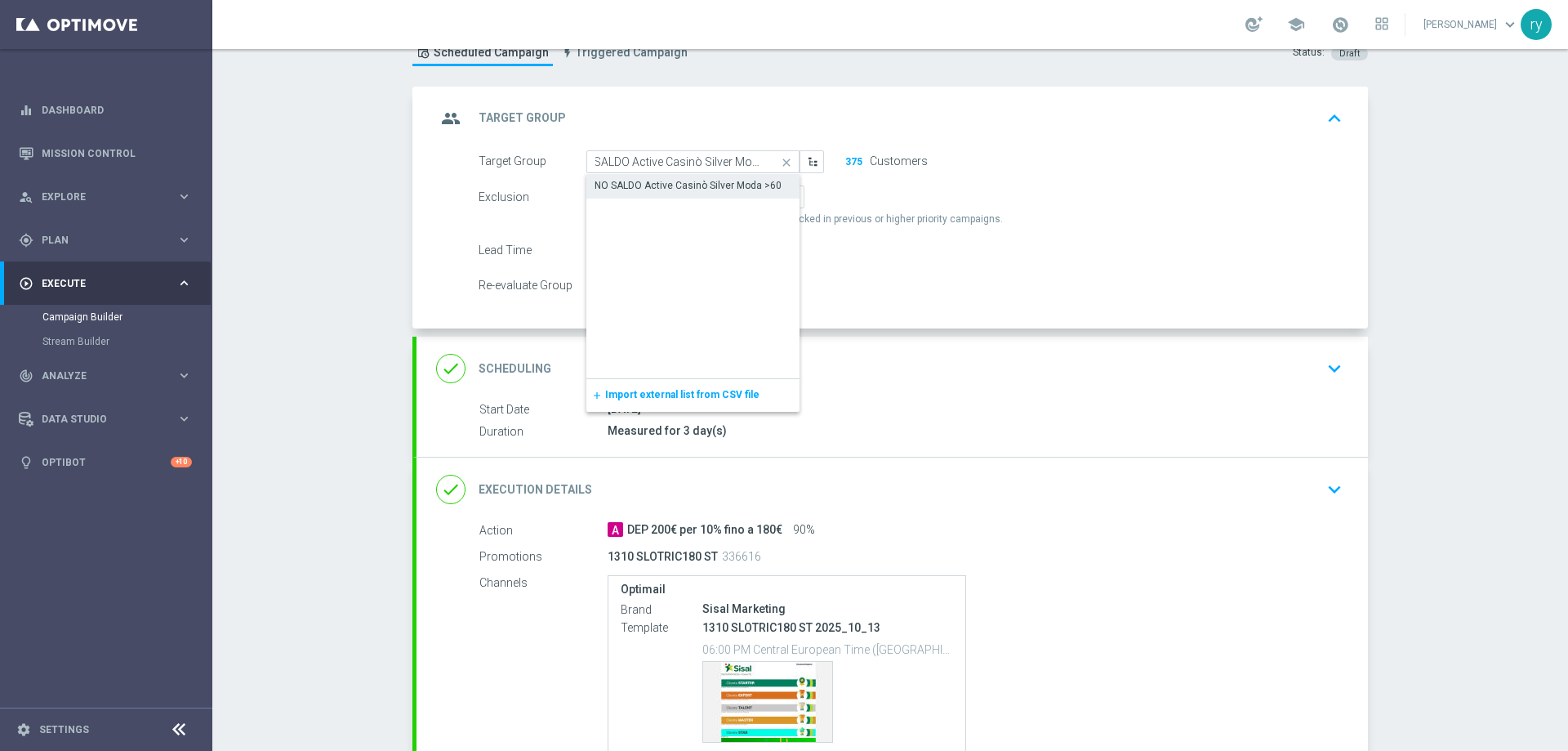
click at [674, 174] on div "NO SALDO Active Casinò Silver Moda >60" at bounding box center [692, 186] width 213 height 23
type input "NO SALDO Active Casinò Silver Moda >60"
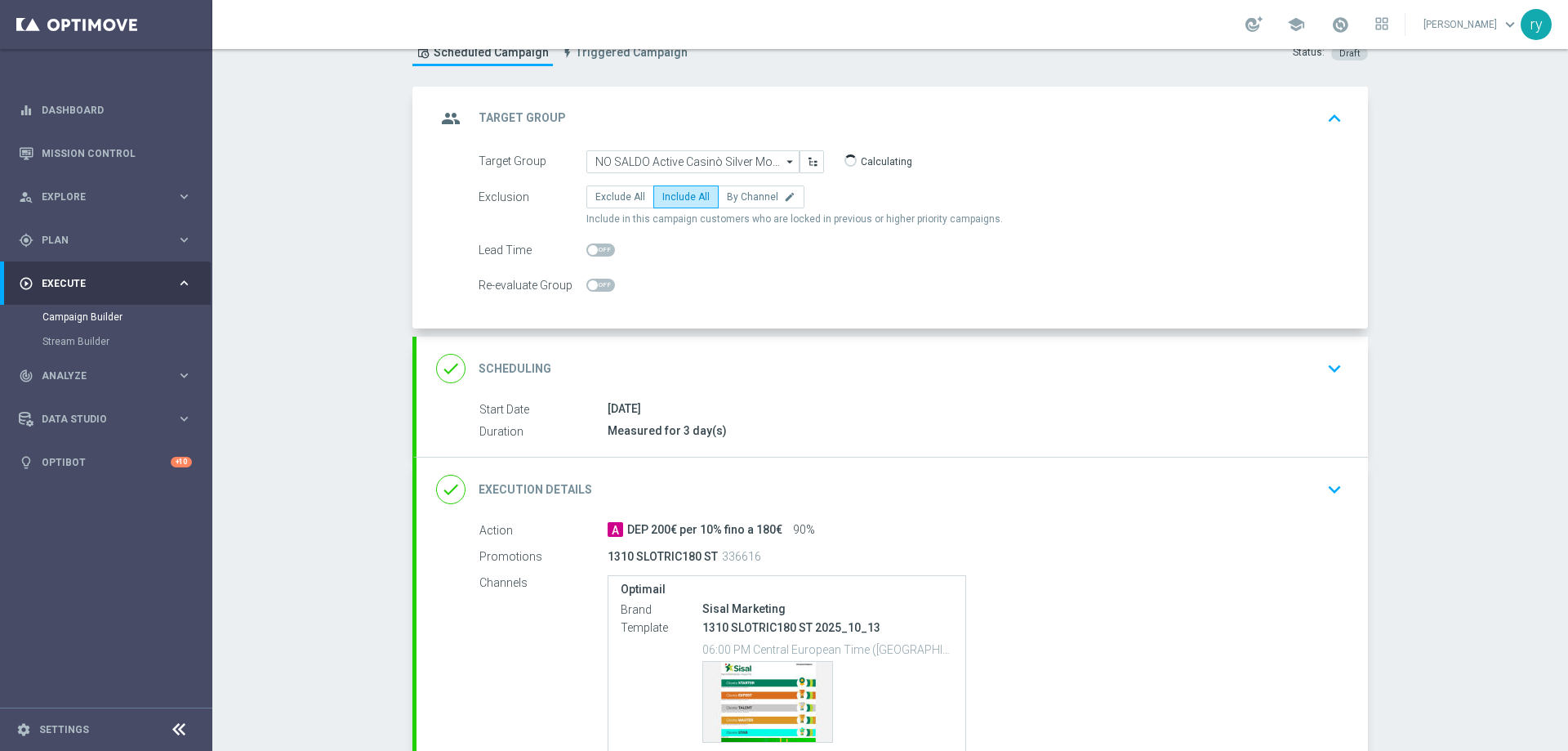
click at [752, 294] on div "Re-evaluate Group" at bounding box center [910, 285] width 888 height 23
click at [767, 355] on div "done Scheduling keyboard_arrow_down" at bounding box center [892, 368] width 912 height 31
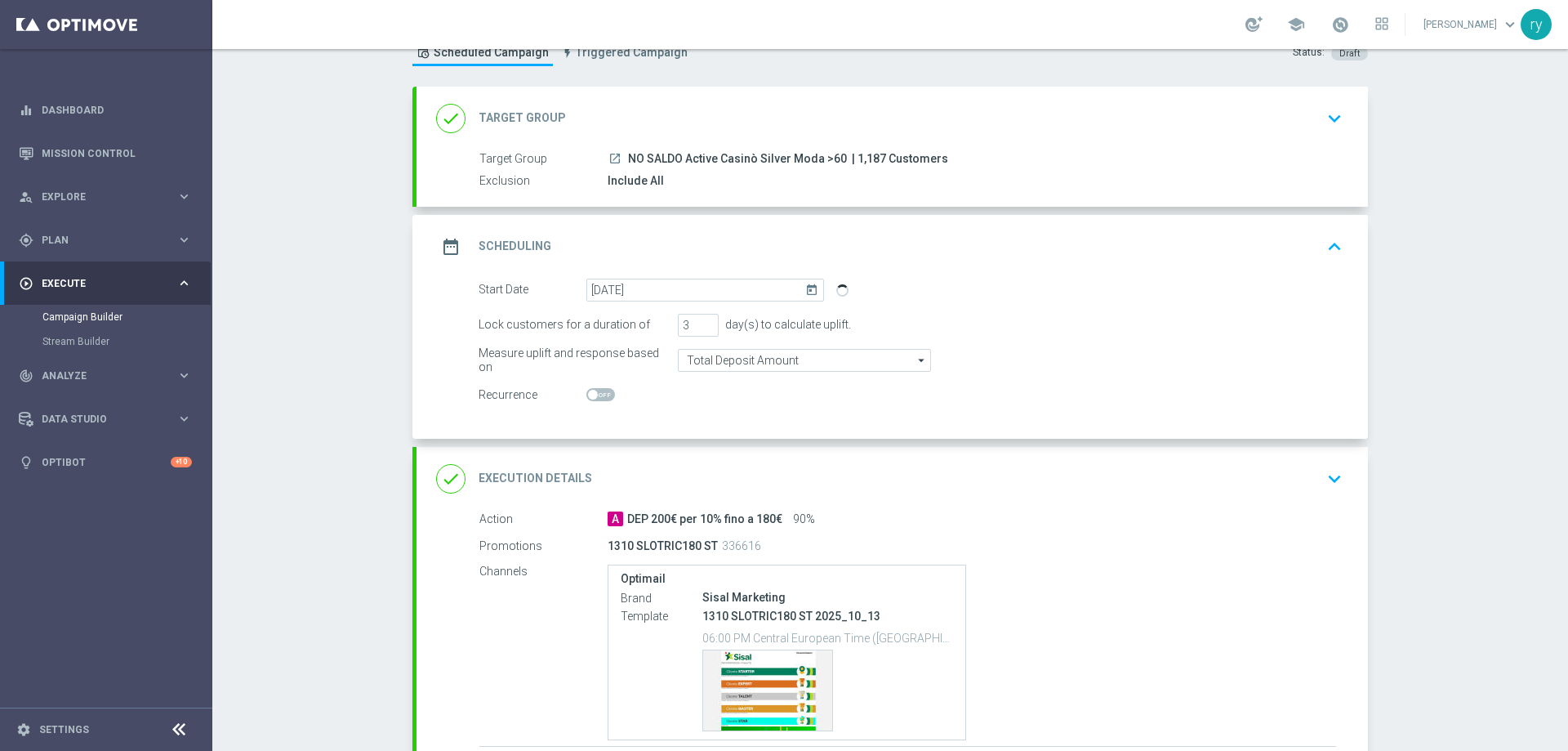
click at [740, 464] on div "done Execution Details keyboard_arrow_down" at bounding box center [892, 478] width 912 height 31
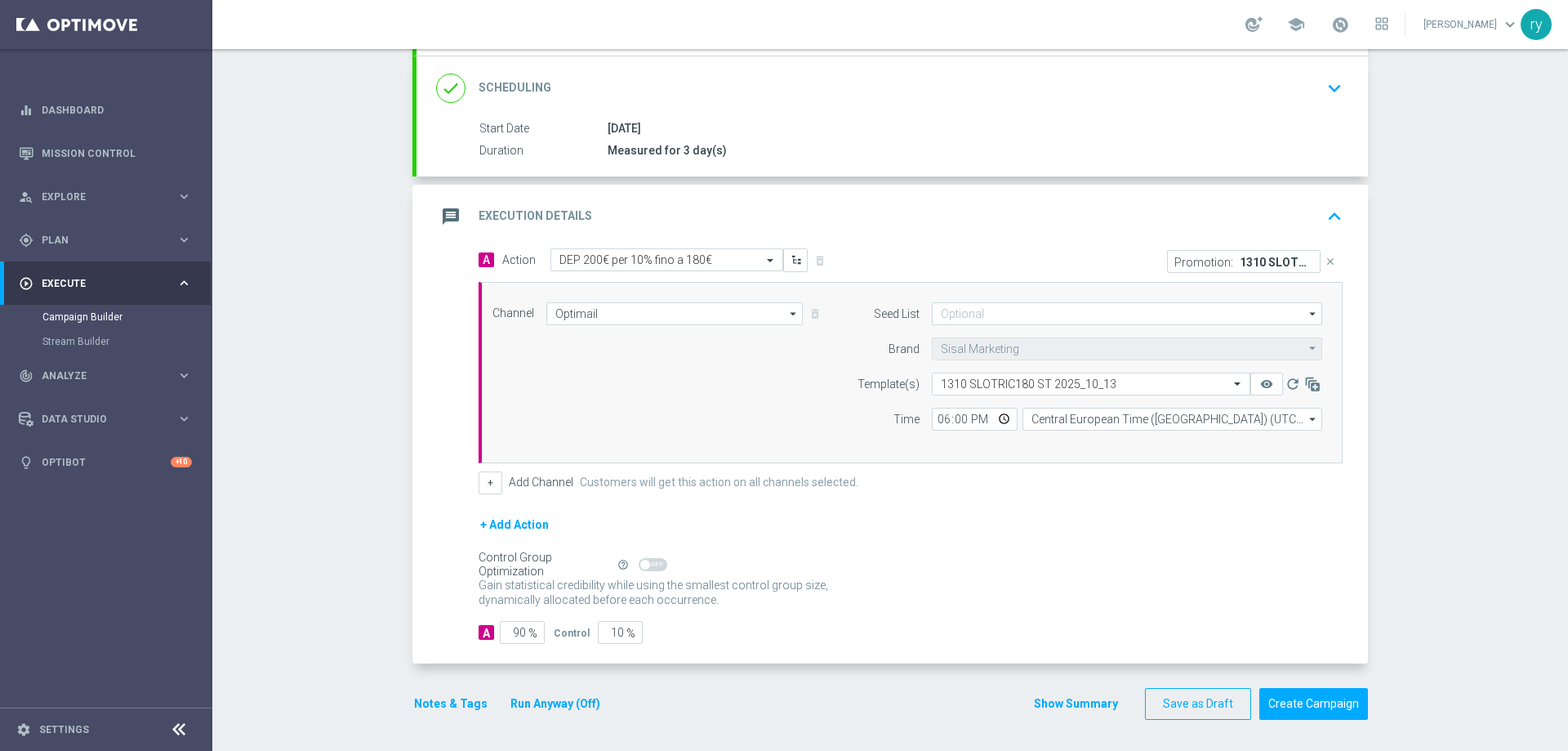
scroll to position [212, 0]
click at [1065, 692] on button "Show Summary" at bounding box center [1076, 701] width 86 height 18
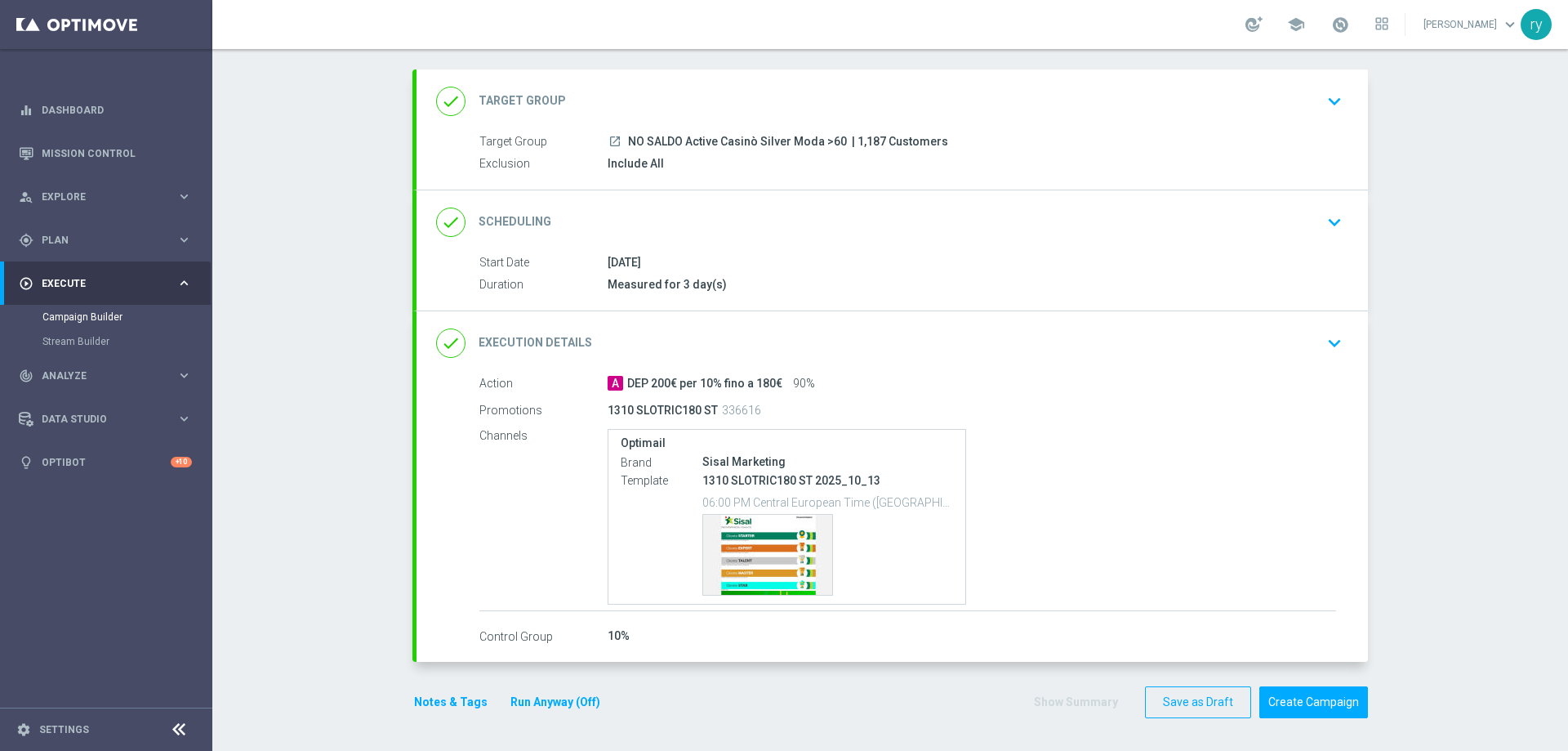
scroll to position [77, 0]
click at [780, 531] on div "Template preview" at bounding box center [766, 554] width 129 height 80
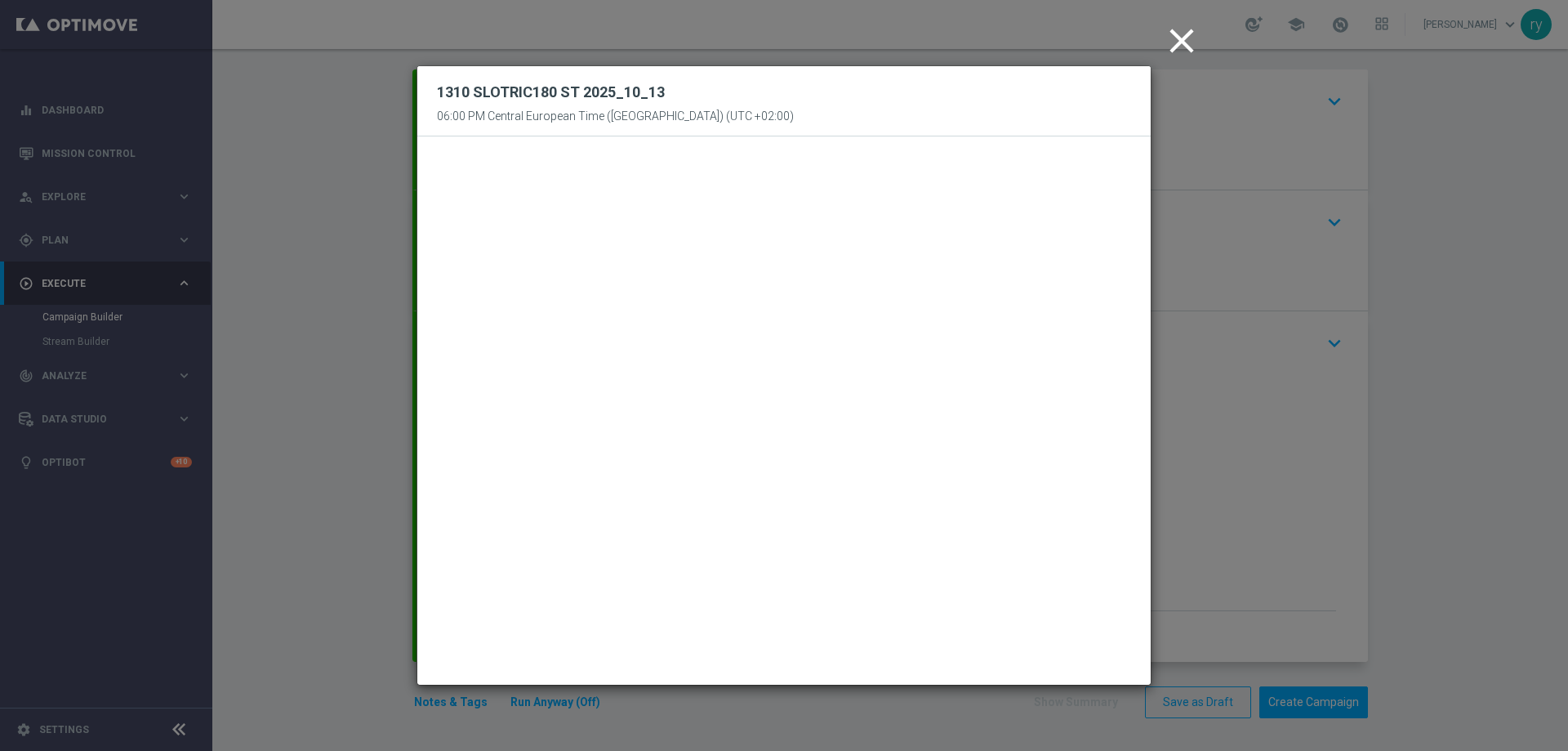
click at [1172, 42] on icon "close" at bounding box center [1181, 40] width 41 height 41
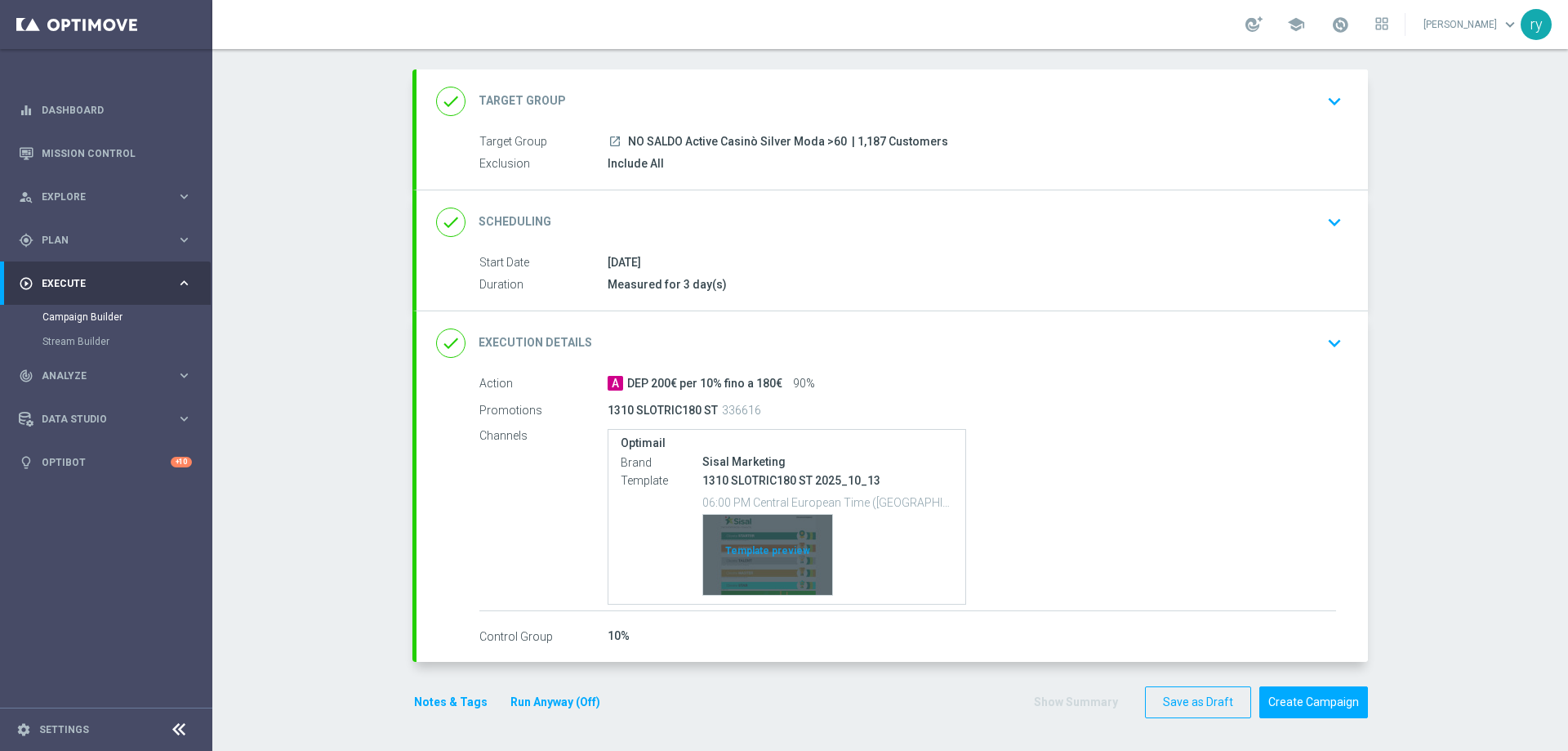
click at [775, 547] on div "Template preview" at bounding box center [766, 554] width 129 height 80
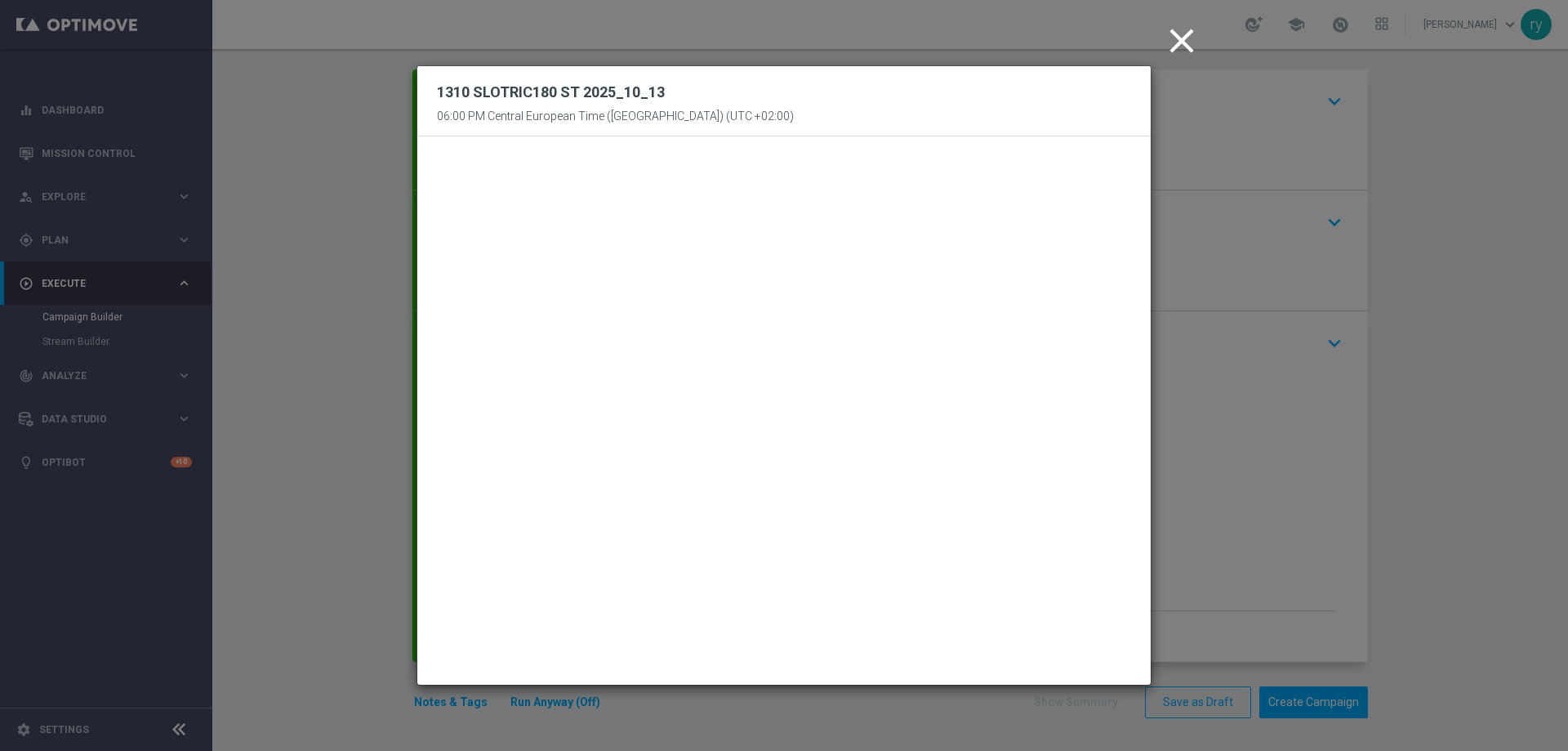
click at [1181, 44] on icon "close" at bounding box center [1181, 40] width 41 height 41
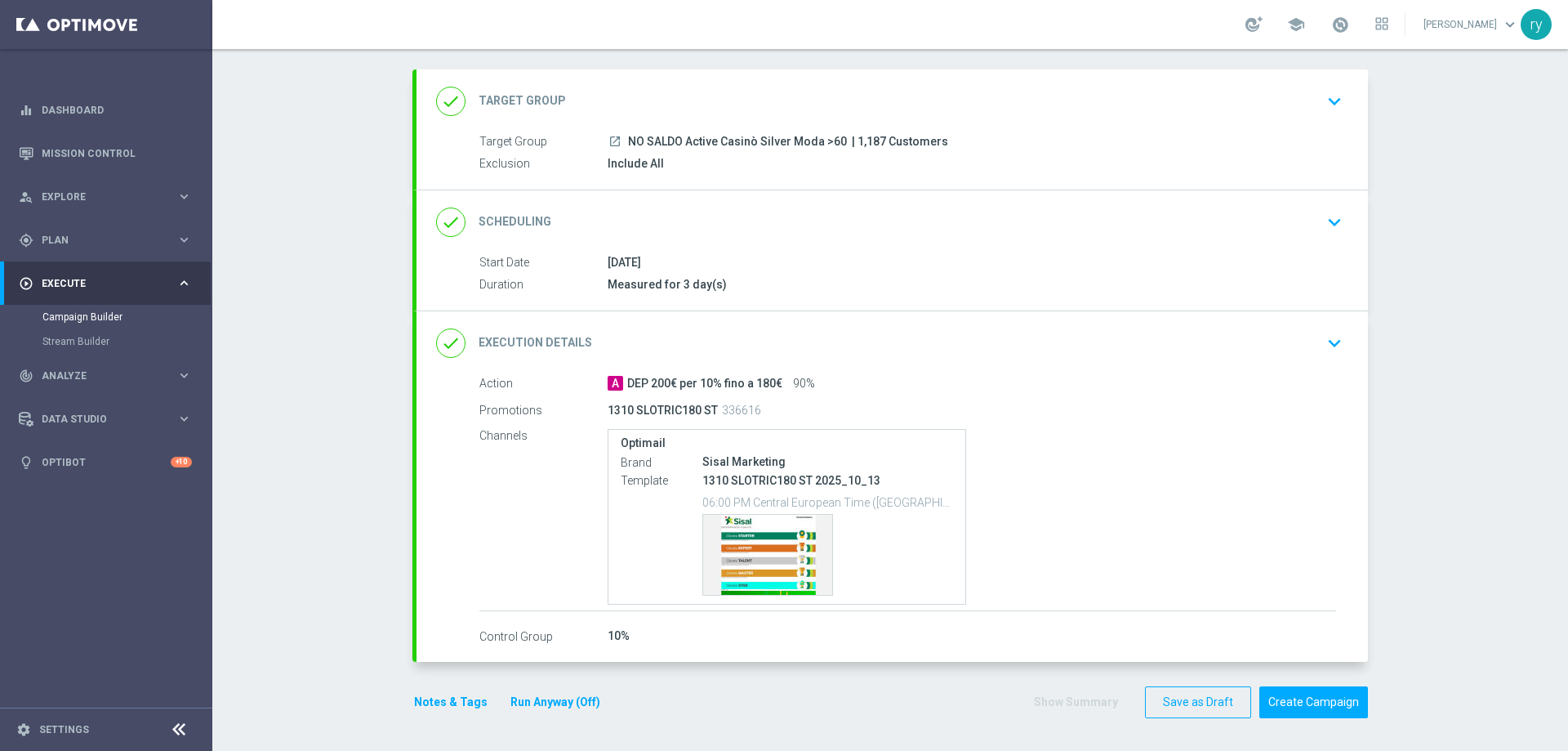
click at [745, 643] on div "10%" at bounding box center [971, 635] width 728 height 17
click at [1284, 704] on button "Create Campaign" at bounding box center [1313, 702] width 109 height 32
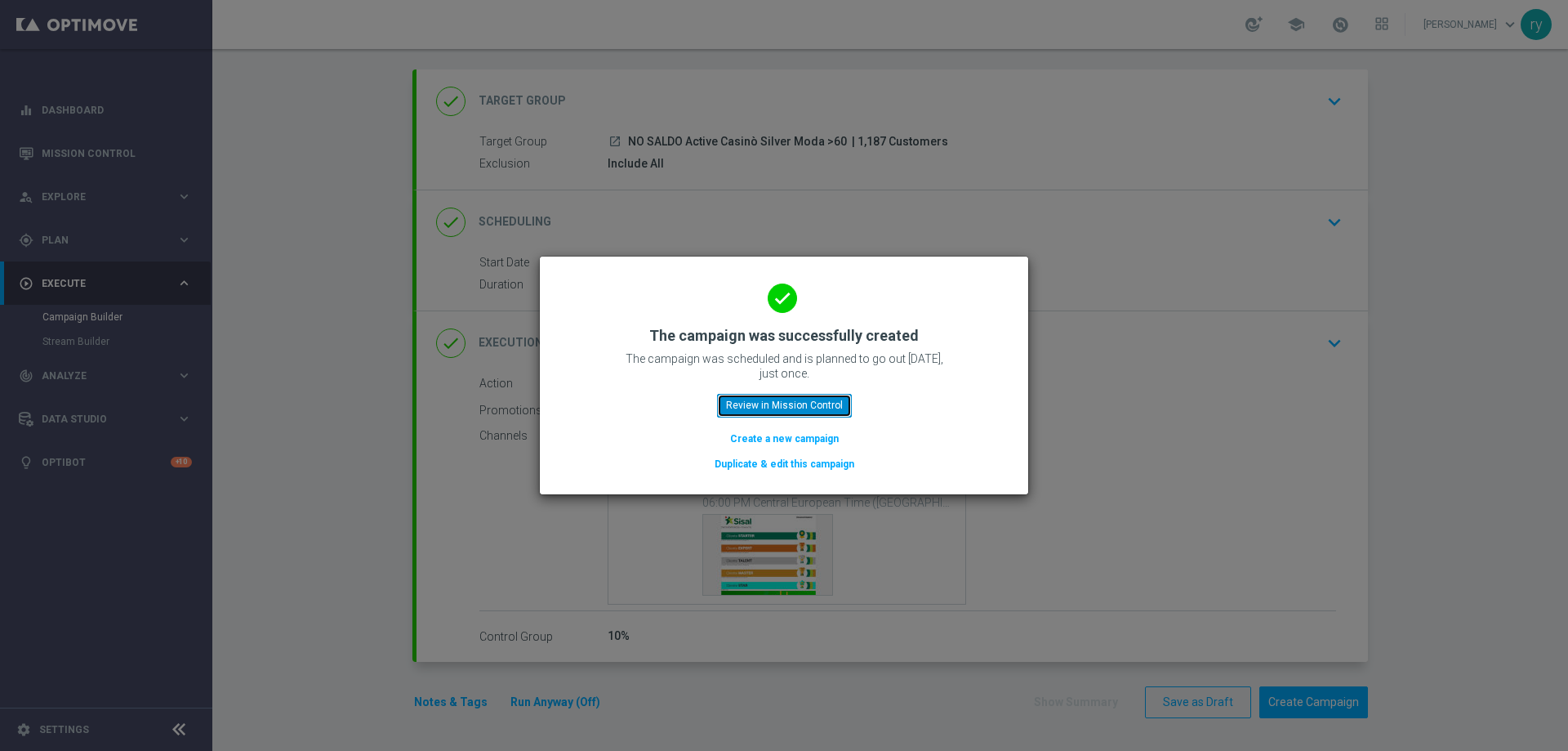
click at [802, 400] on button "Review in Mission Control" at bounding box center [784, 405] width 135 height 23
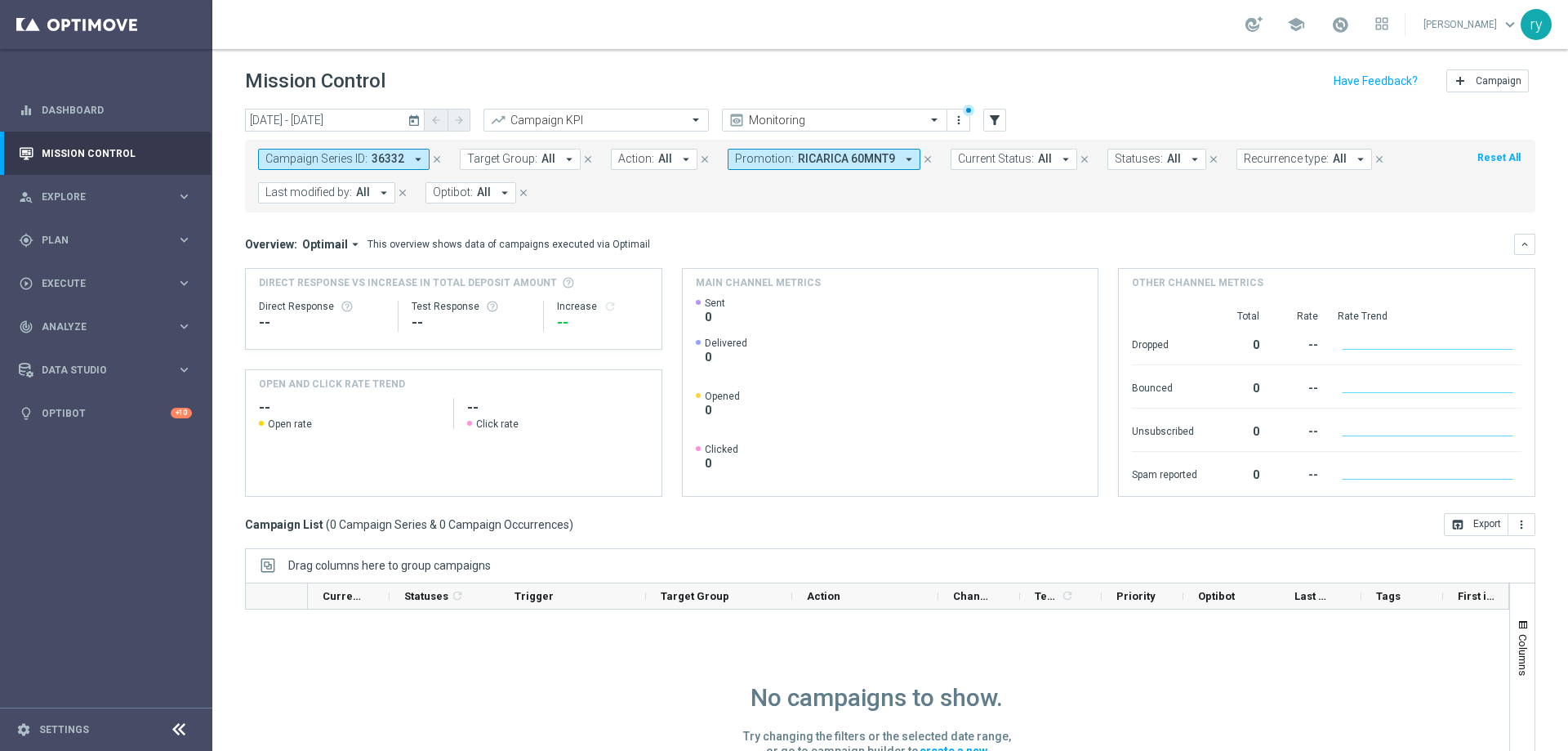
click at [901, 159] on icon "arrow_drop_down" at bounding box center [908, 159] width 15 height 15
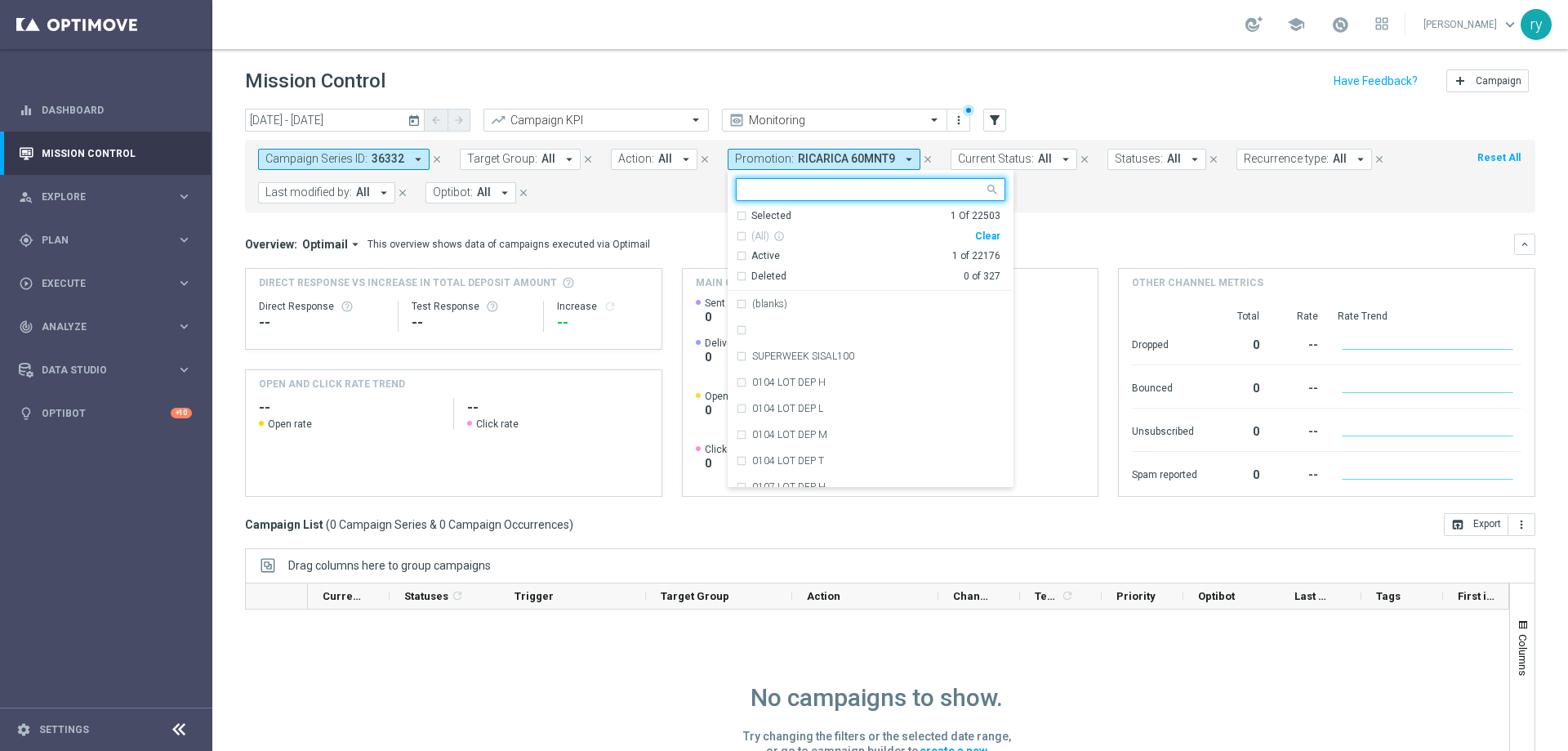
click at [0, 0] on div "Clear" at bounding box center [0, 0] width 0 height 0
click at [422, 158] on icon "arrow_drop_down" at bounding box center [418, 159] width 15 height 15
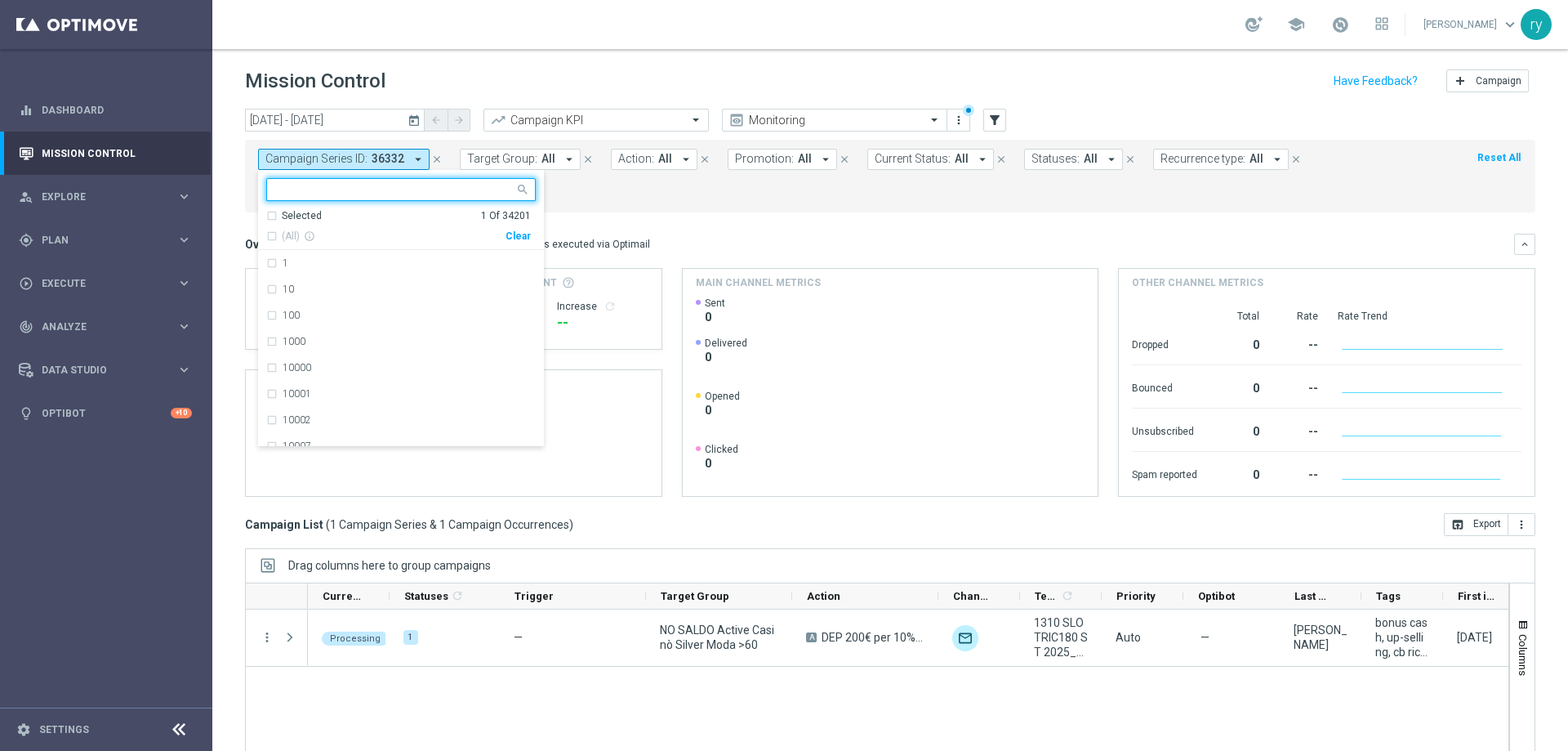
click at [0, 0] on div "Clear" at bounding box center [0, 0] width 0 height 0
click at [614, 216] on mini-dashboard "Overview: Optimail arrow_drop_down This overview shows data of campaigns execut…" at bounding box center [890, 362] width 1290 height 301
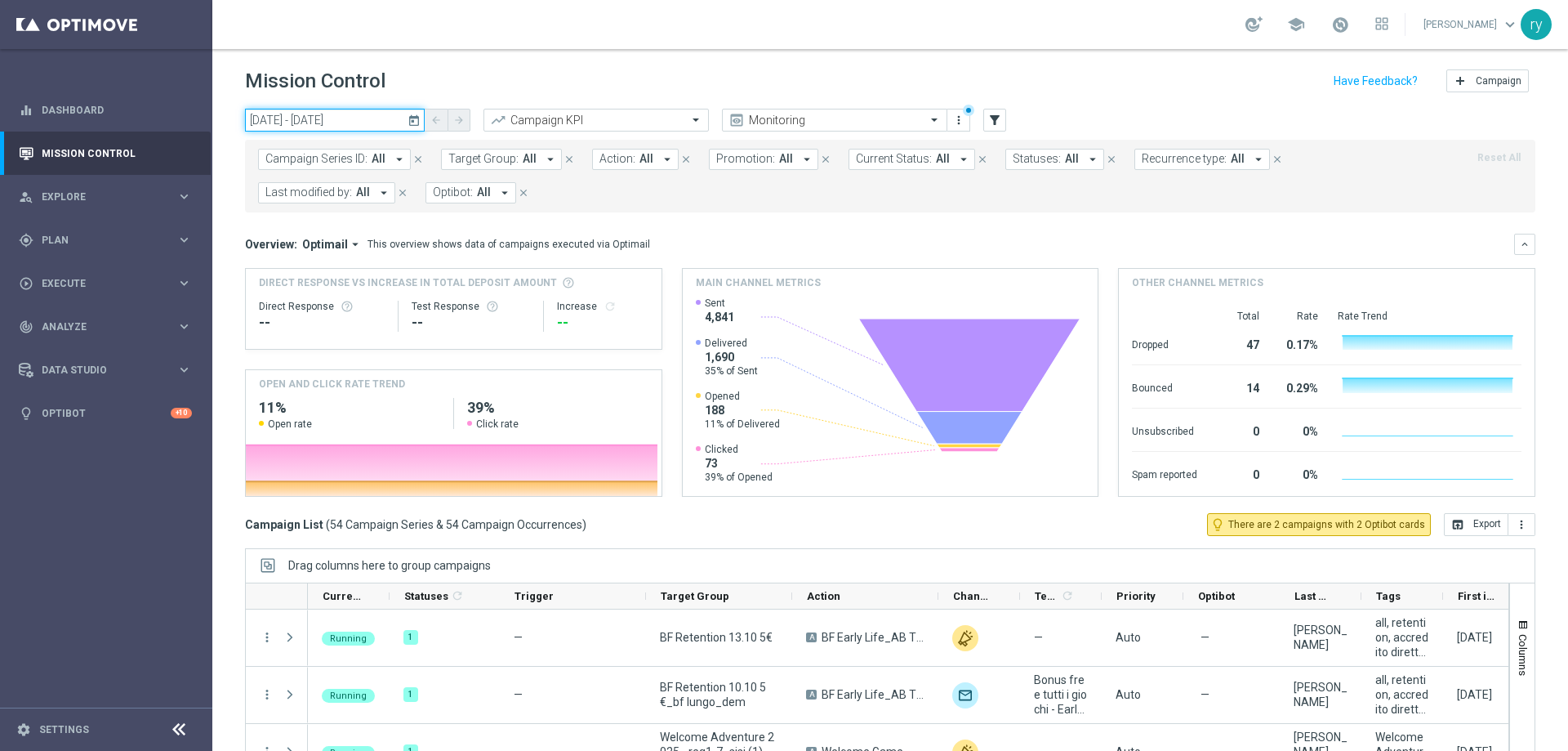
click at [339, 119] on input "13 Oct 2025 - 13 Oct 2025" at bounding box center [335, 120] width 180 height 23
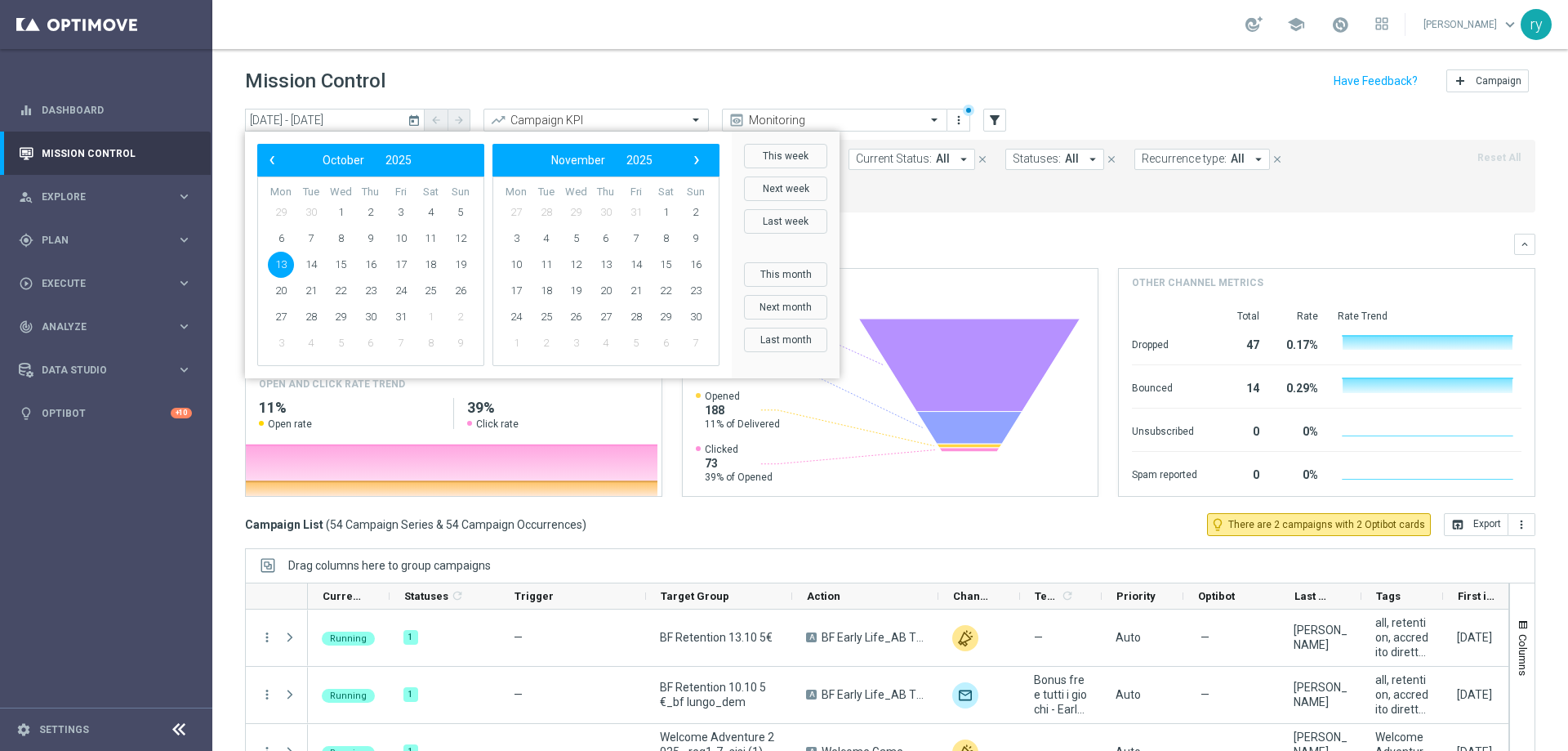
click at [287, 263] on span "13" at bounding box center [281, 265] width 26 height 26
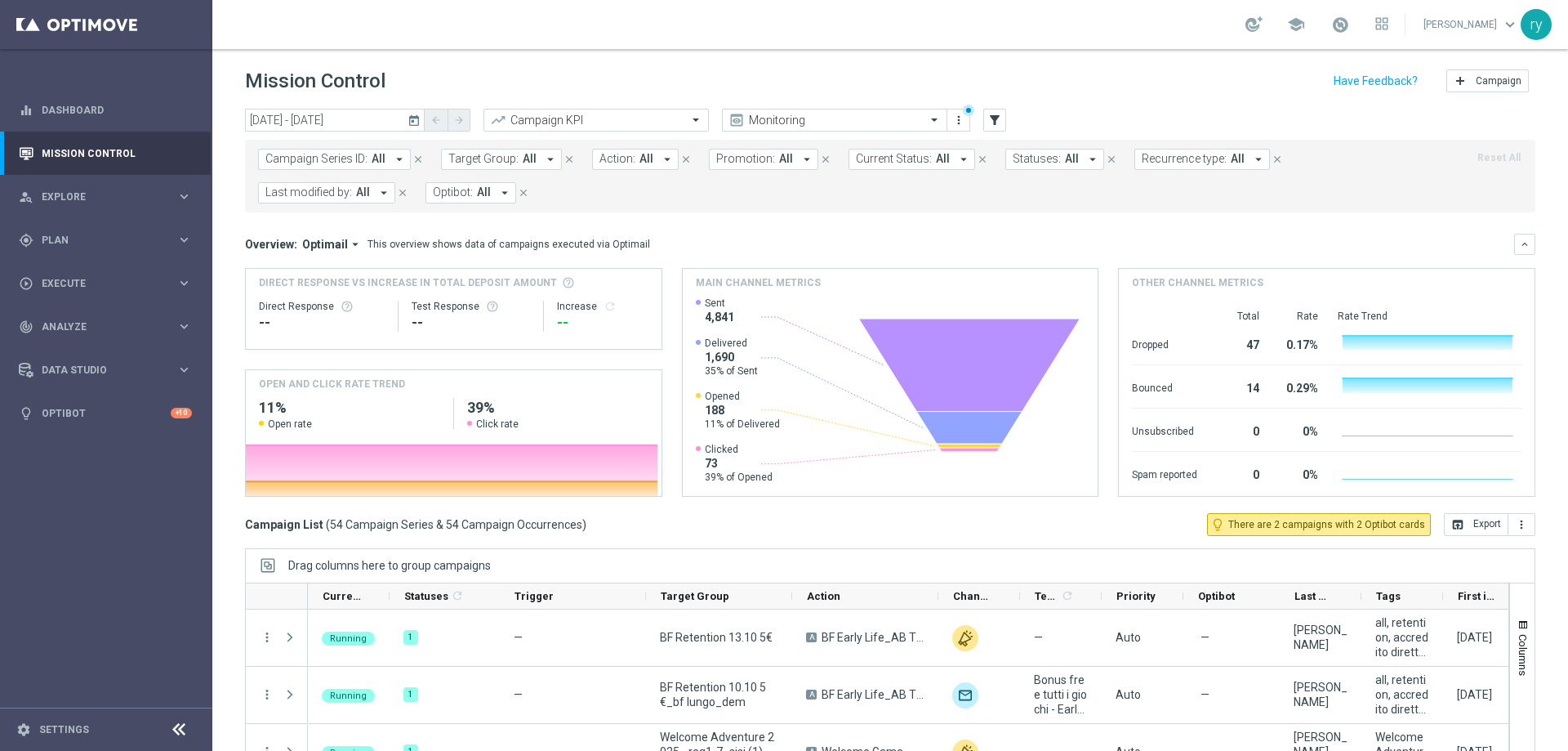
click at [381, 191] on icon "arrow_drop_down" at bounding box center [384, 193] width 15 height 15
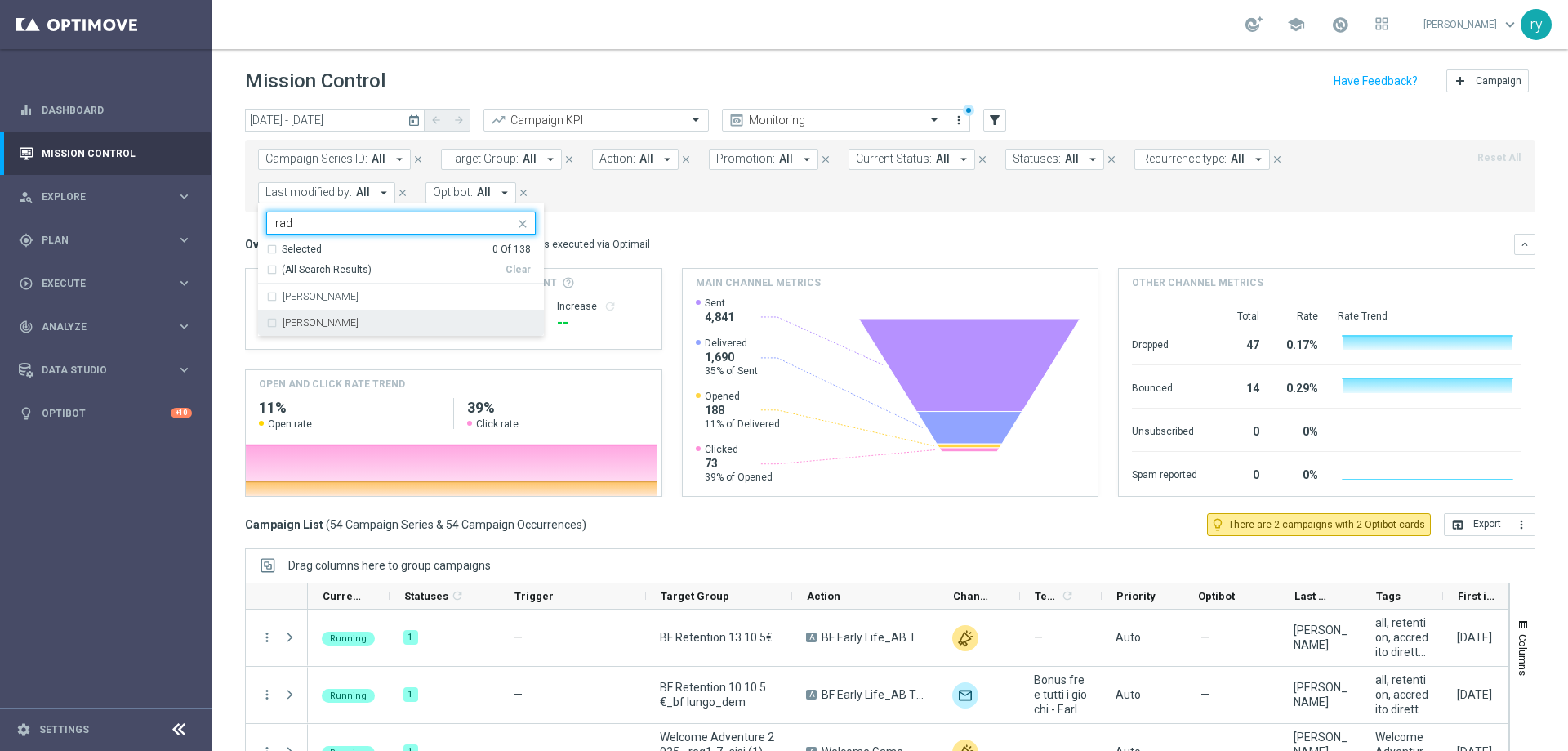
click at [377, 321] on div "[PERSON_NAME]" at bounding box center [408, 322] width 253 height 10
type input "rad"
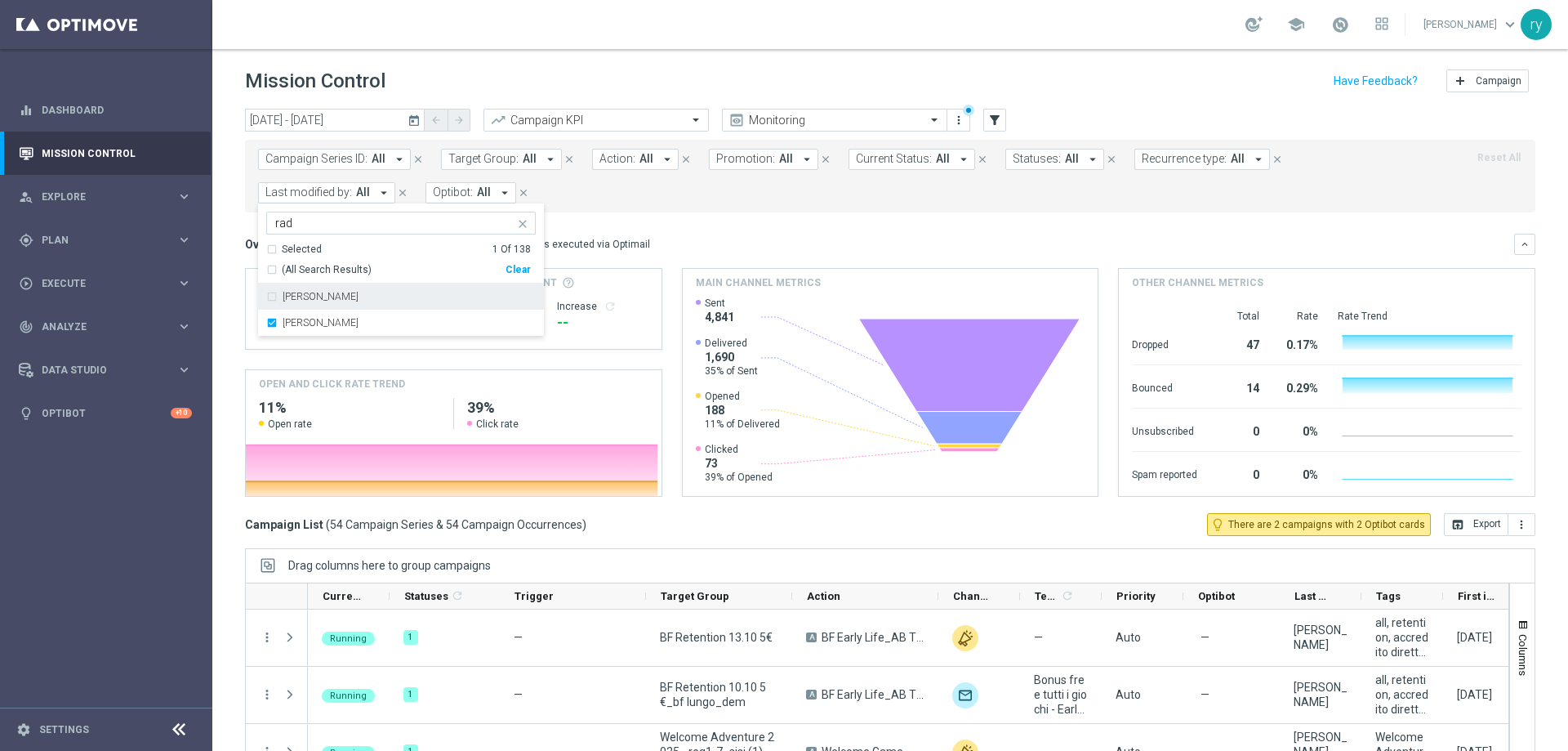
click at [752, 195] on form "Campaign Series ID: All arrow_drop_down close Target Group: All arrow_drop_down…" at bounding box center [854, 176] width 1191 height 54
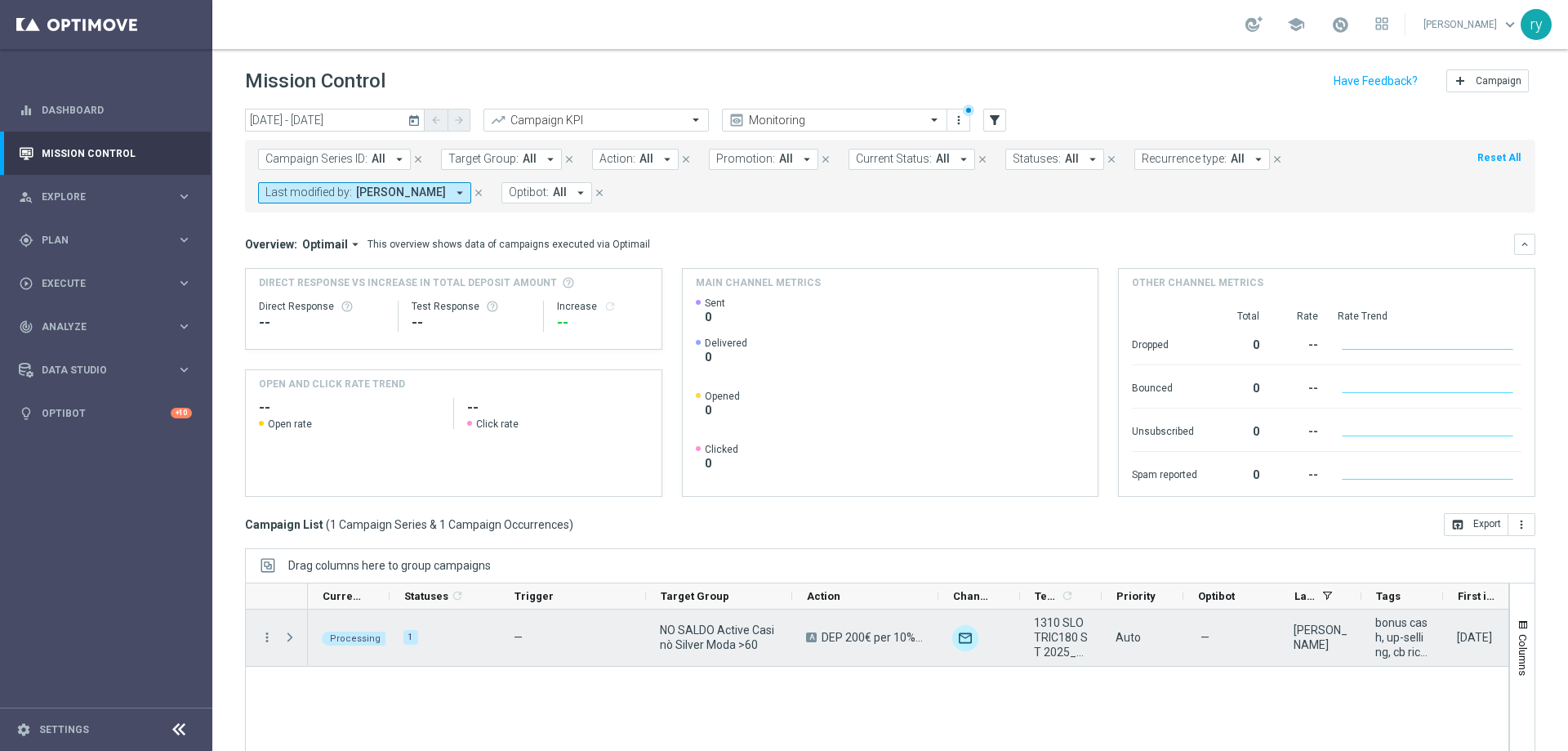
click at [293, 635] on span at bounding box center [289, 637] width 15 height 13
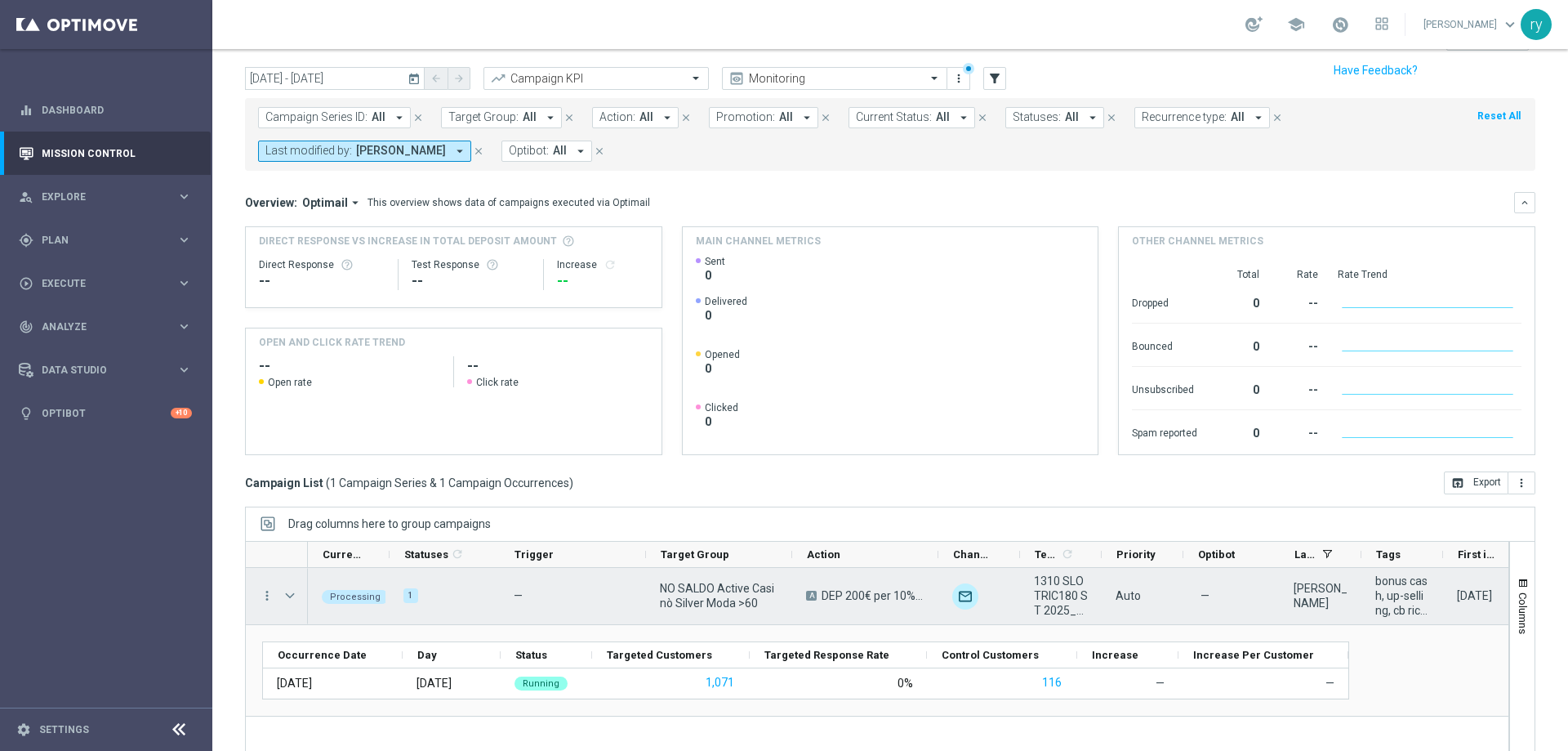
scroll to position [81, 0]
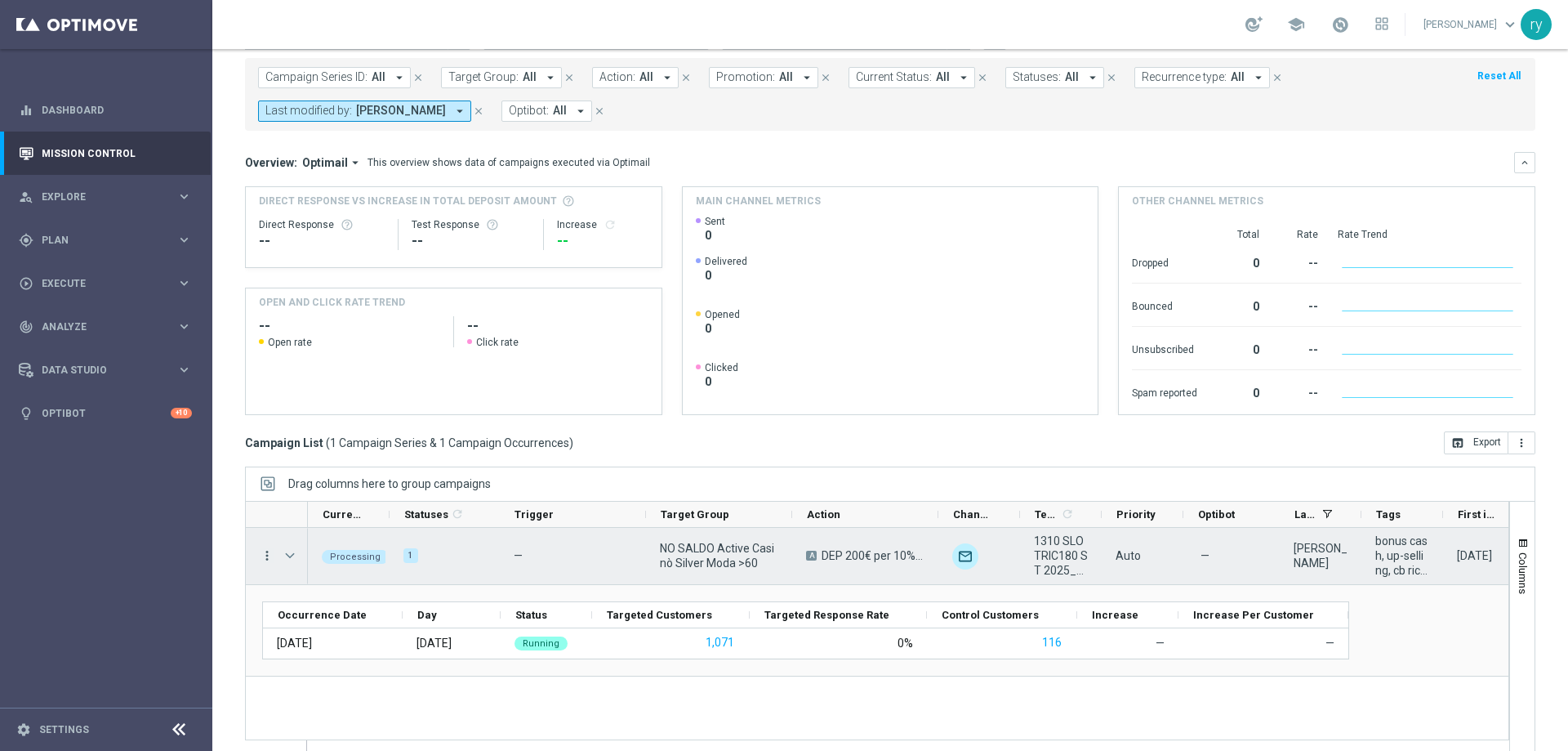
click at [265, 560] on icon "more_vert" at bounding box center [266, 555] width 15 height 15
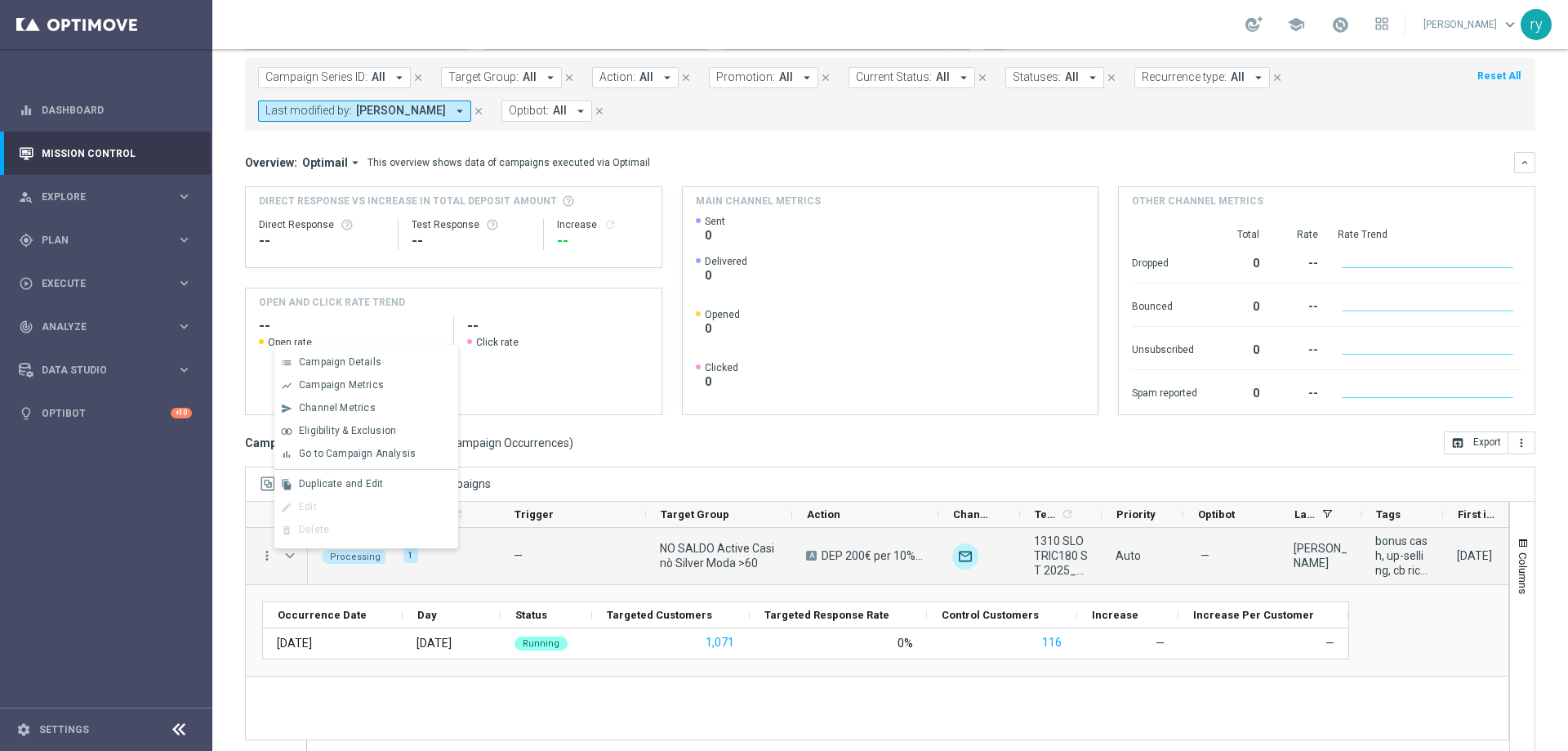
click at [690, 450] on div "Campaign List ( 1 Campaign Series & 1 Campaign Occurrences ) open_in_browser Ex…" at bounding box center [890, 443] width 1290 height 23
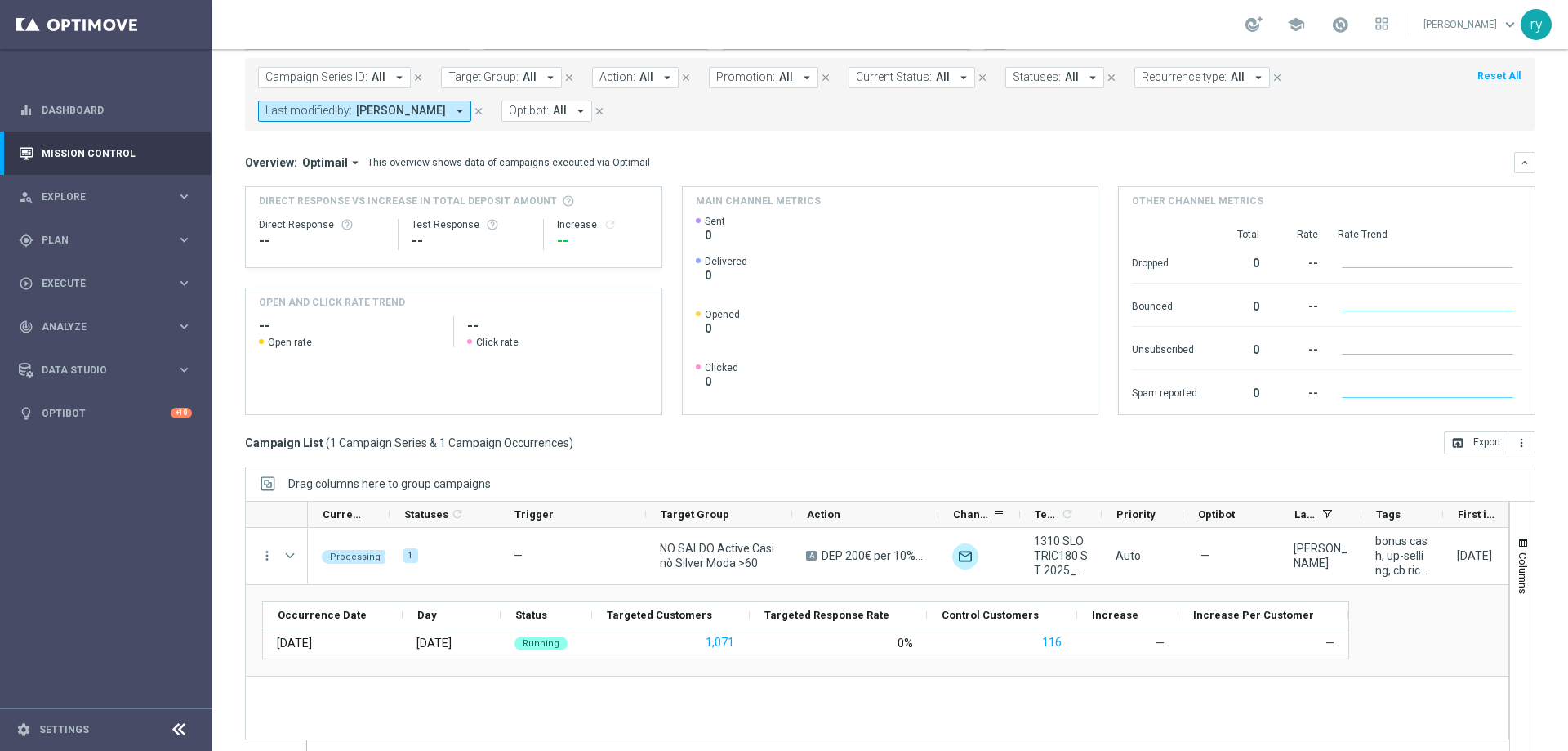
drag, startPoint x: 934, startPoint y: 515, endPoint x: 983, endPoint y: 515, distance: 49.0
click at [983, 515] on div "Current Status 1 Statuses 1 refresh Trigger Target Group" at bounding box center [997, 514] width 1380 height 26
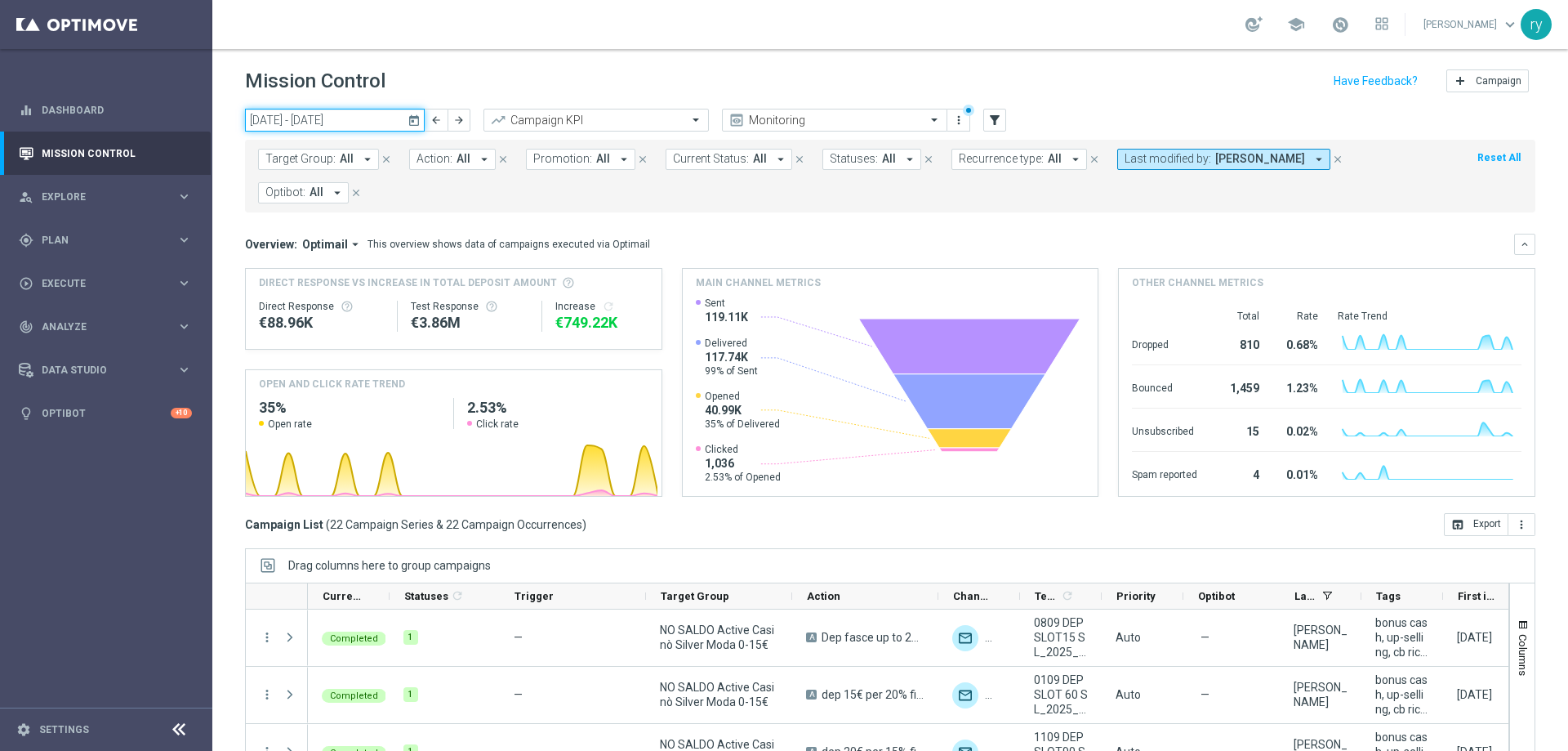
click at [353, 120] on input "01 Sep 2025 - 30 Sep 2025" at bounding box center [335, 120] width 180 height 23
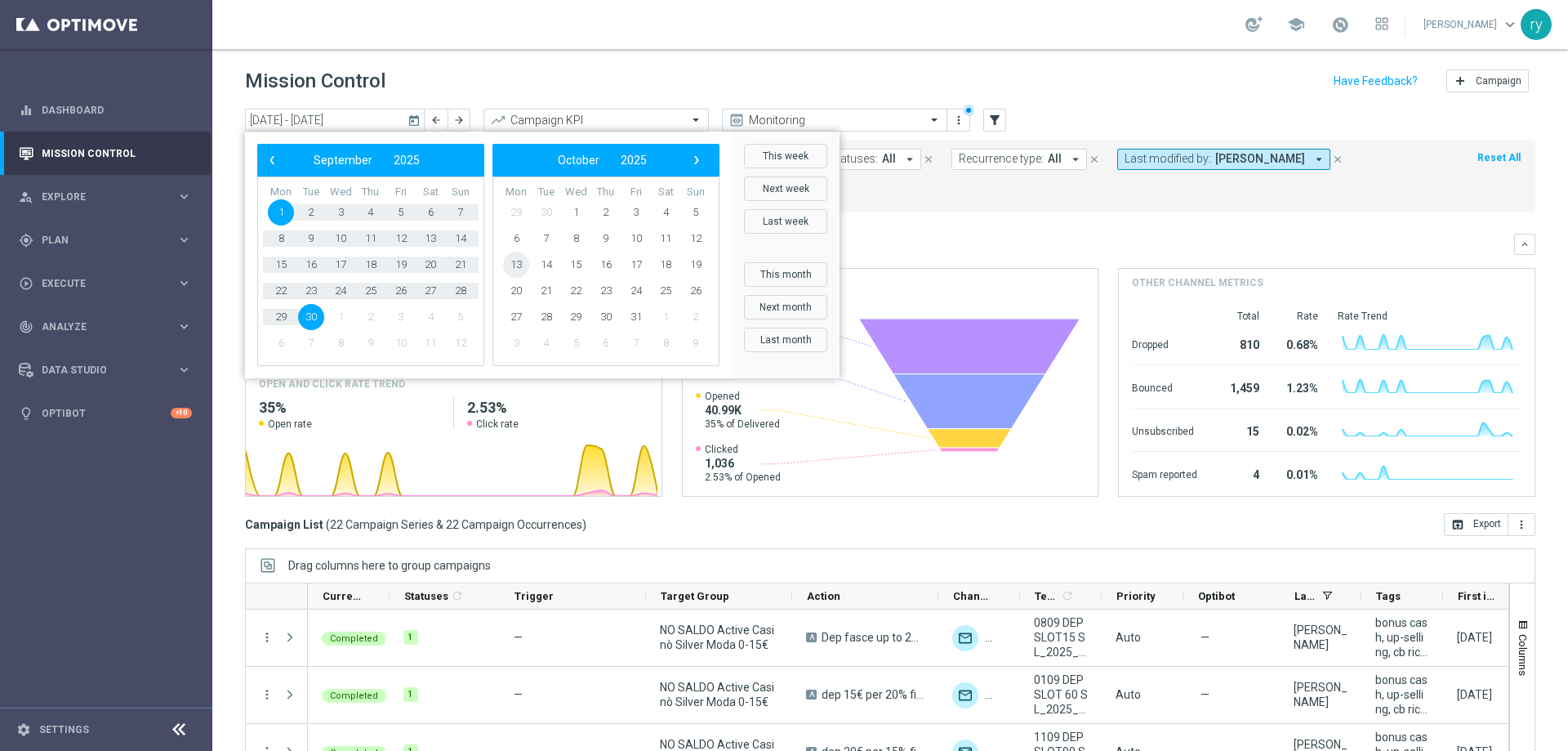
click at [512, 266] on span "13" at bounding box center [516, 265] width 26 height 26
type input "13 Oct 2025 - 10 Nov 2025"
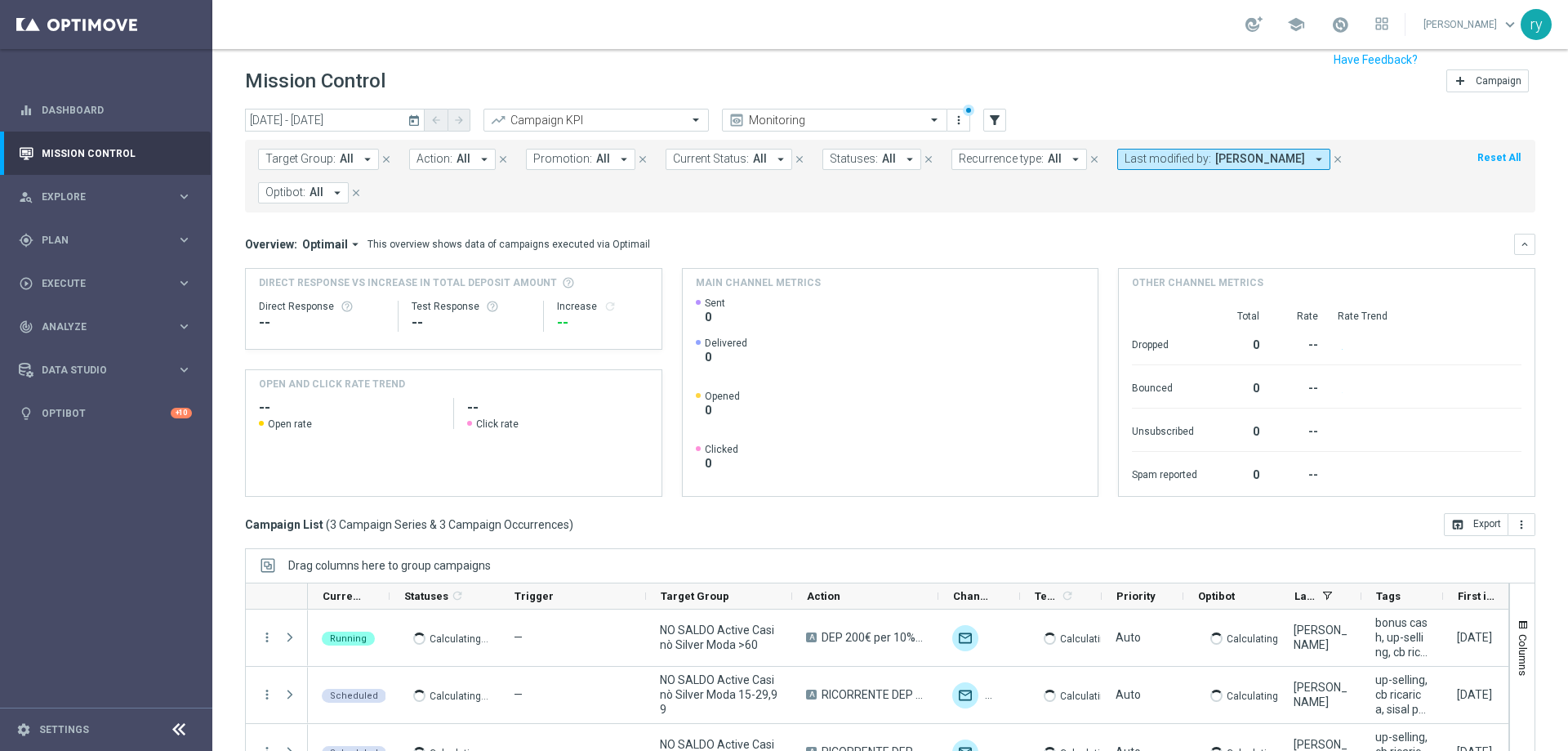
scroll to position [100, 0]
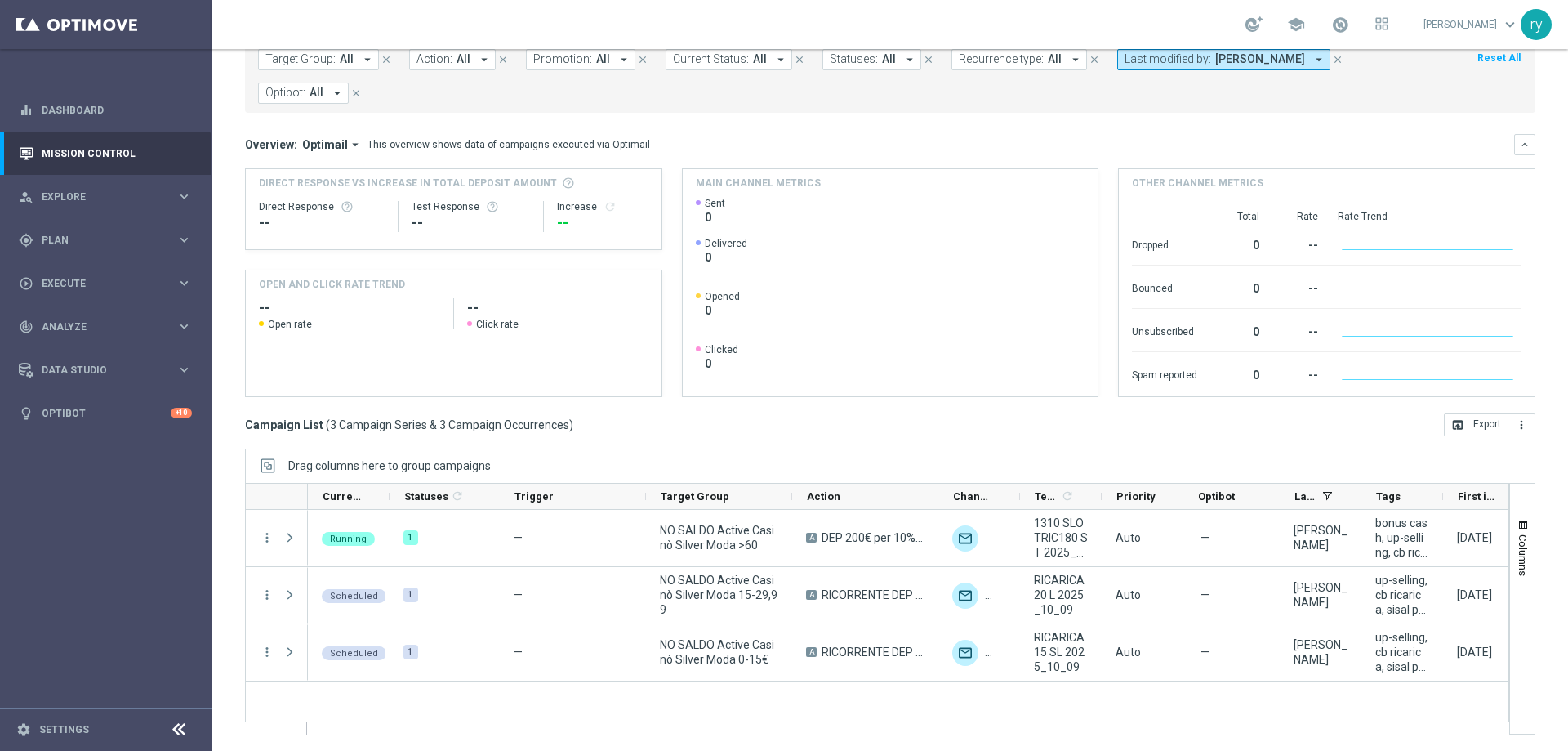
click at [1102, 738] on ag-grid-angular "Drag columns here to group campaigns Drag here to set column labels" at bounding box center [890, 599] width 1290 height 302
click at [1102, 733] on ag-grid-angular "Drag columns here to group campaigns Drag here to set column labels" at bounding box center [890, 599] width 1290 height 302
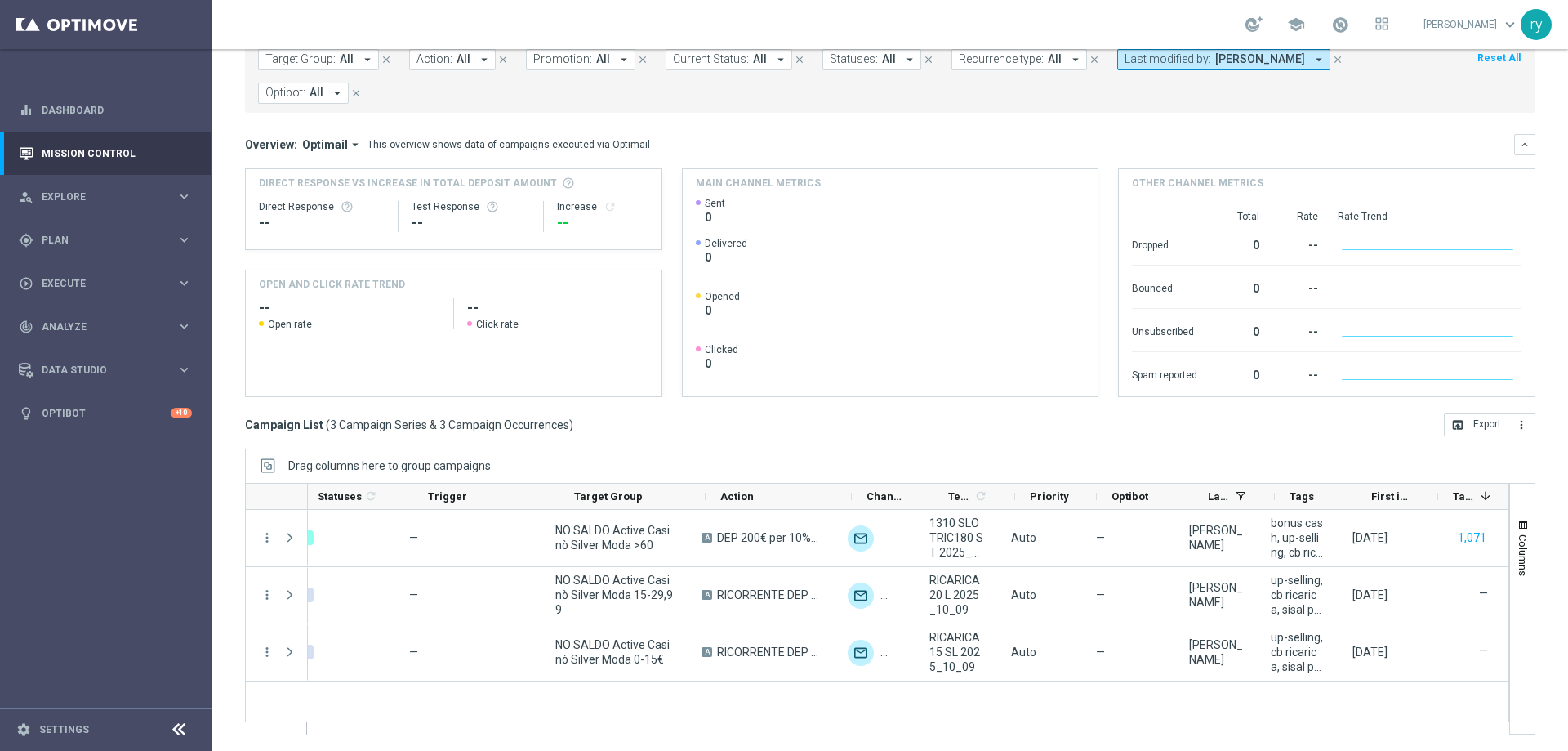
scroll to position [0, 190]
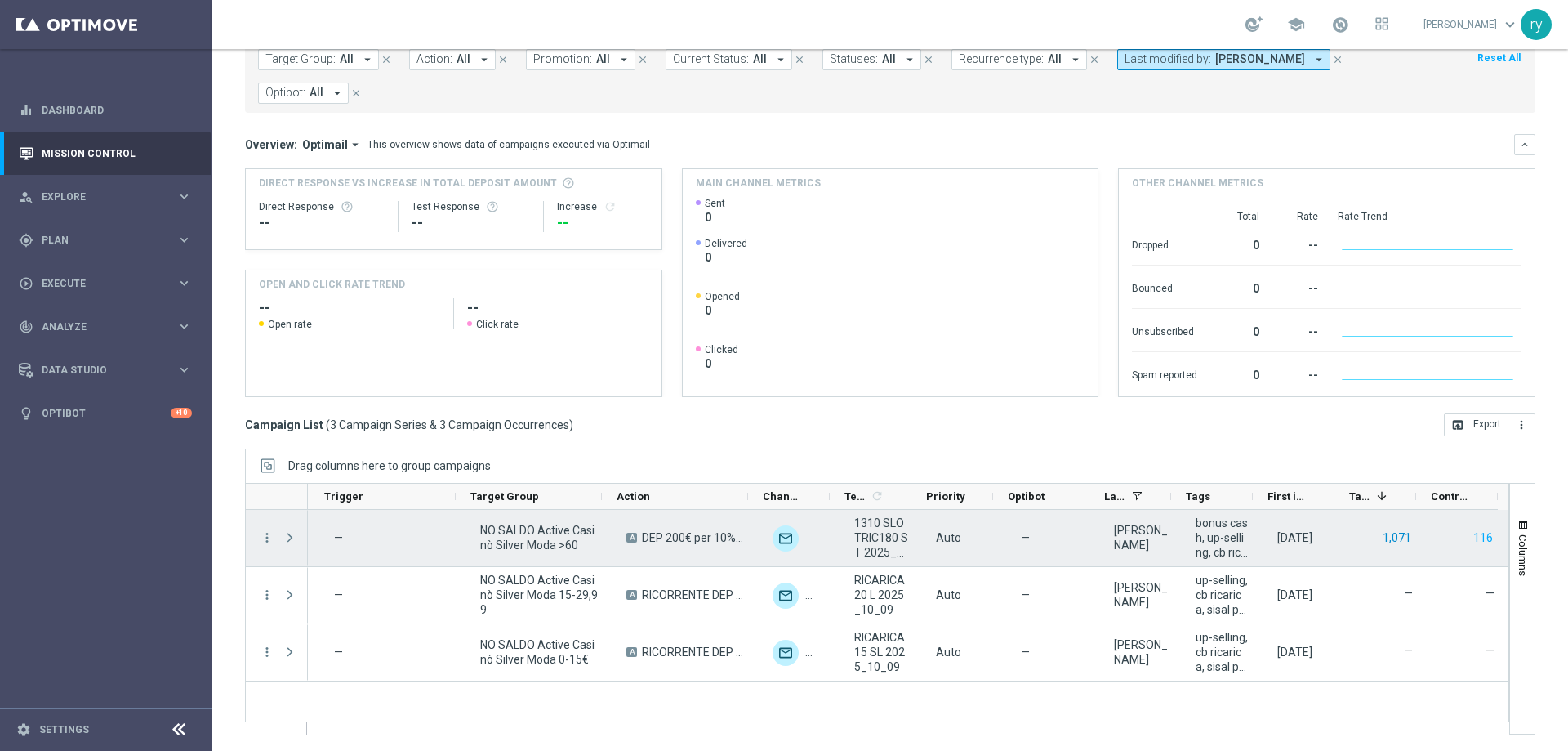
click at [1386, 538] on button "1,071" at bounding box center [1396, 537] width 32 height 20
click at [1387, 541] on button "1,071" at bounding box center [1396, 537] width 32 height 20
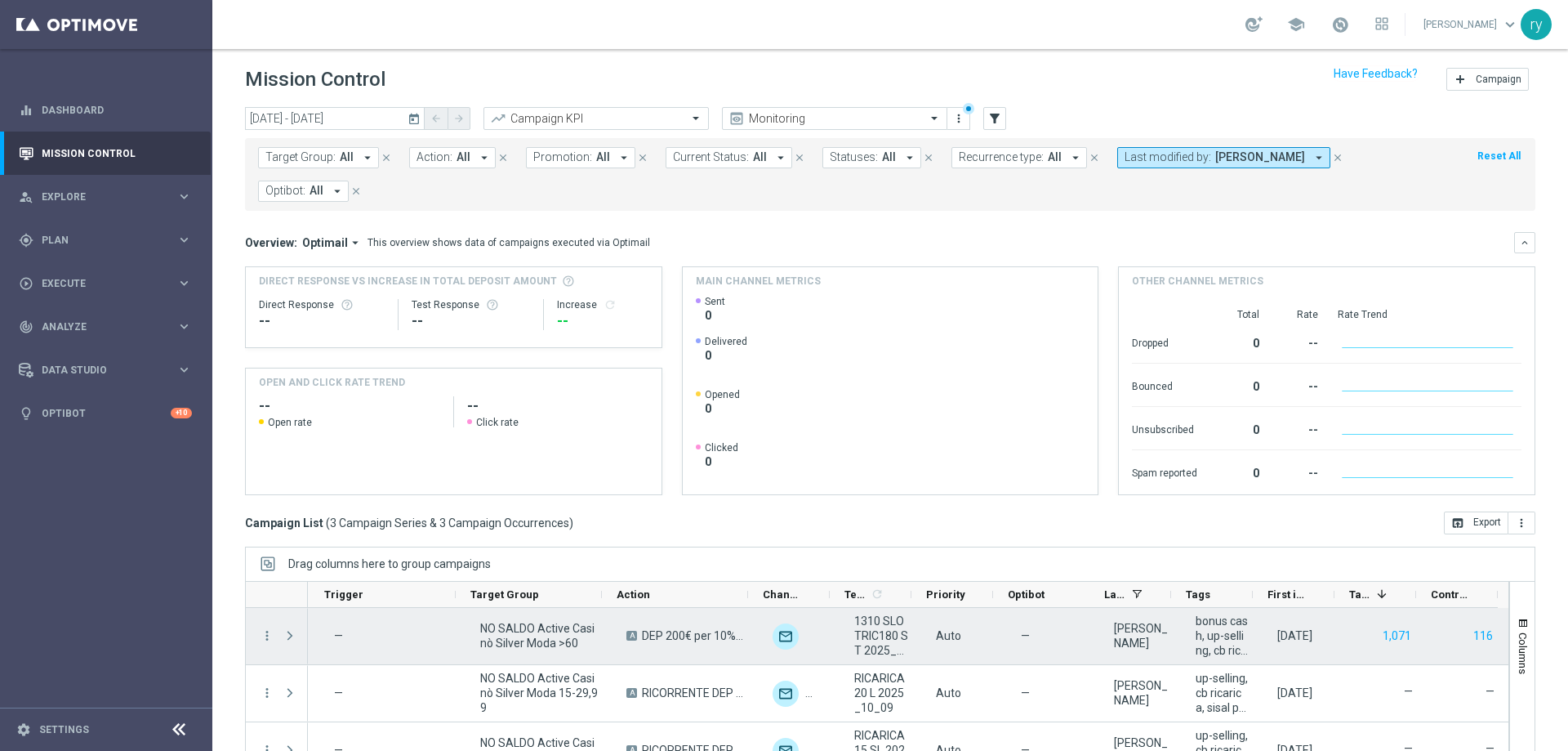
scroll to position [0, 0]
click at [266, 634] on icon "more_vert" at bounding box center [266, 637] width 15 height 15
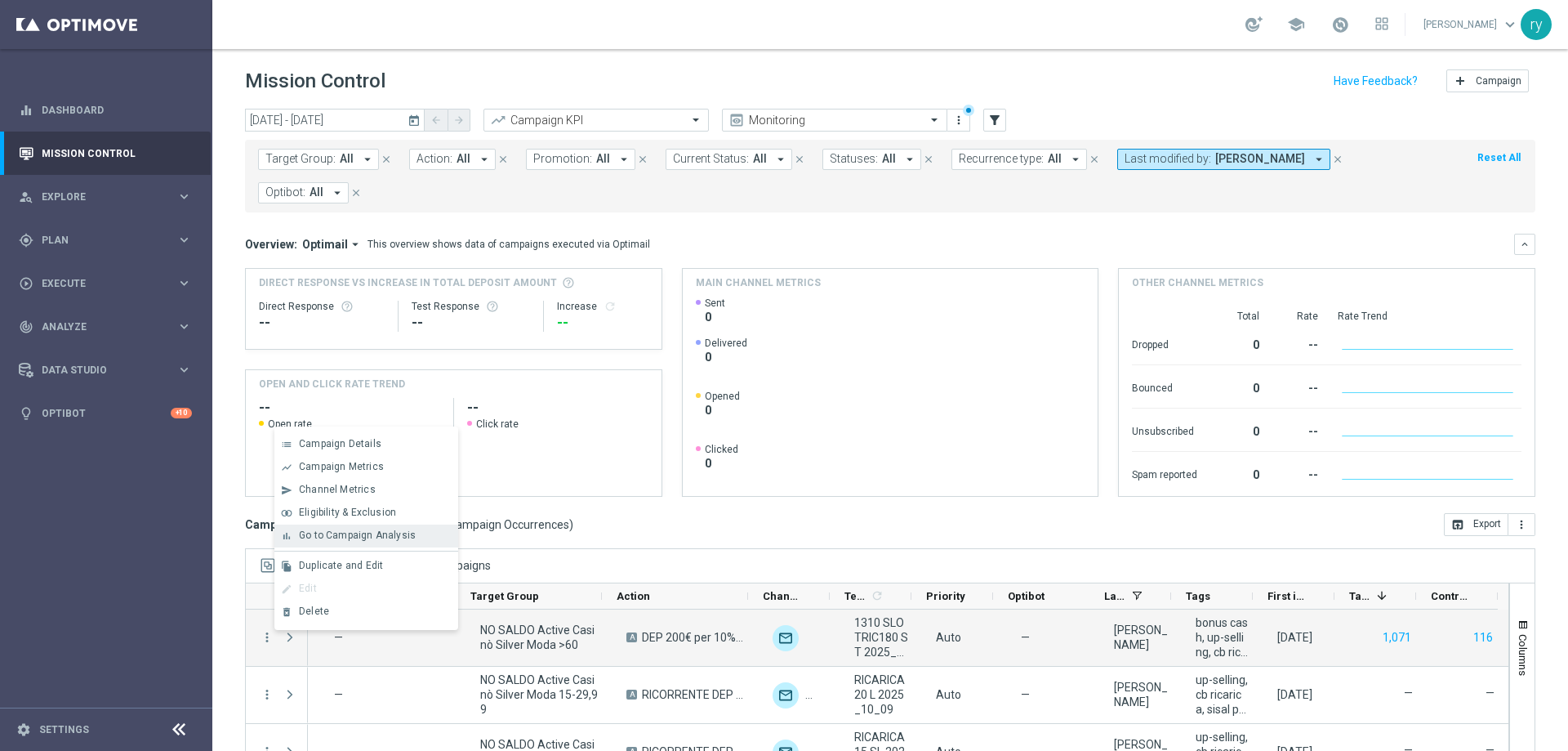
click at [413, 534] on div "Go to Campaign Analysis" at bounding box center [374, 535] width 152 height 11
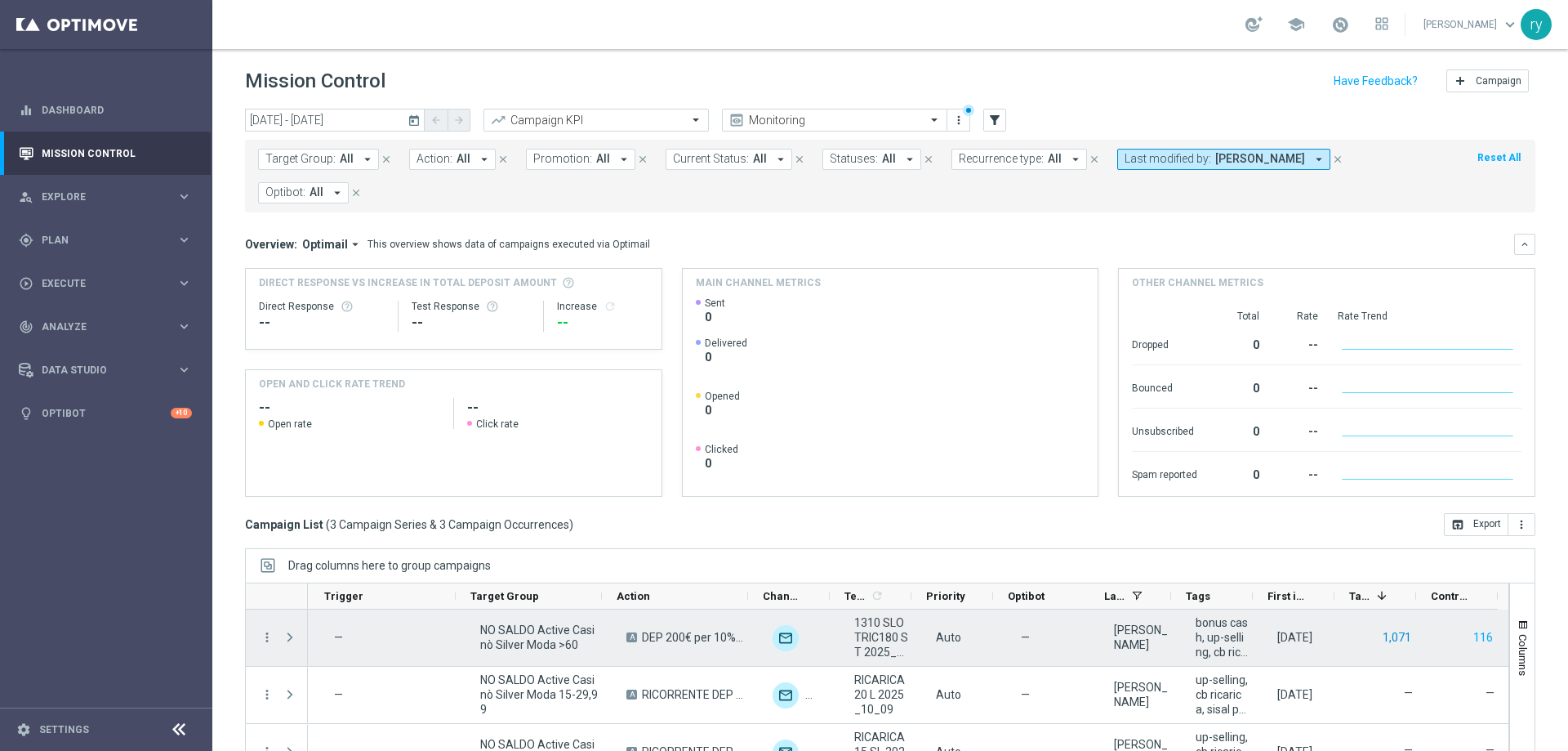
click at [1394, 635] on button "1,071" at bounding box center [1396, 637] width 32 height 20
click at [1385, 637] on button "1,071" at bounding box center [1396, 637] width 32 height 20
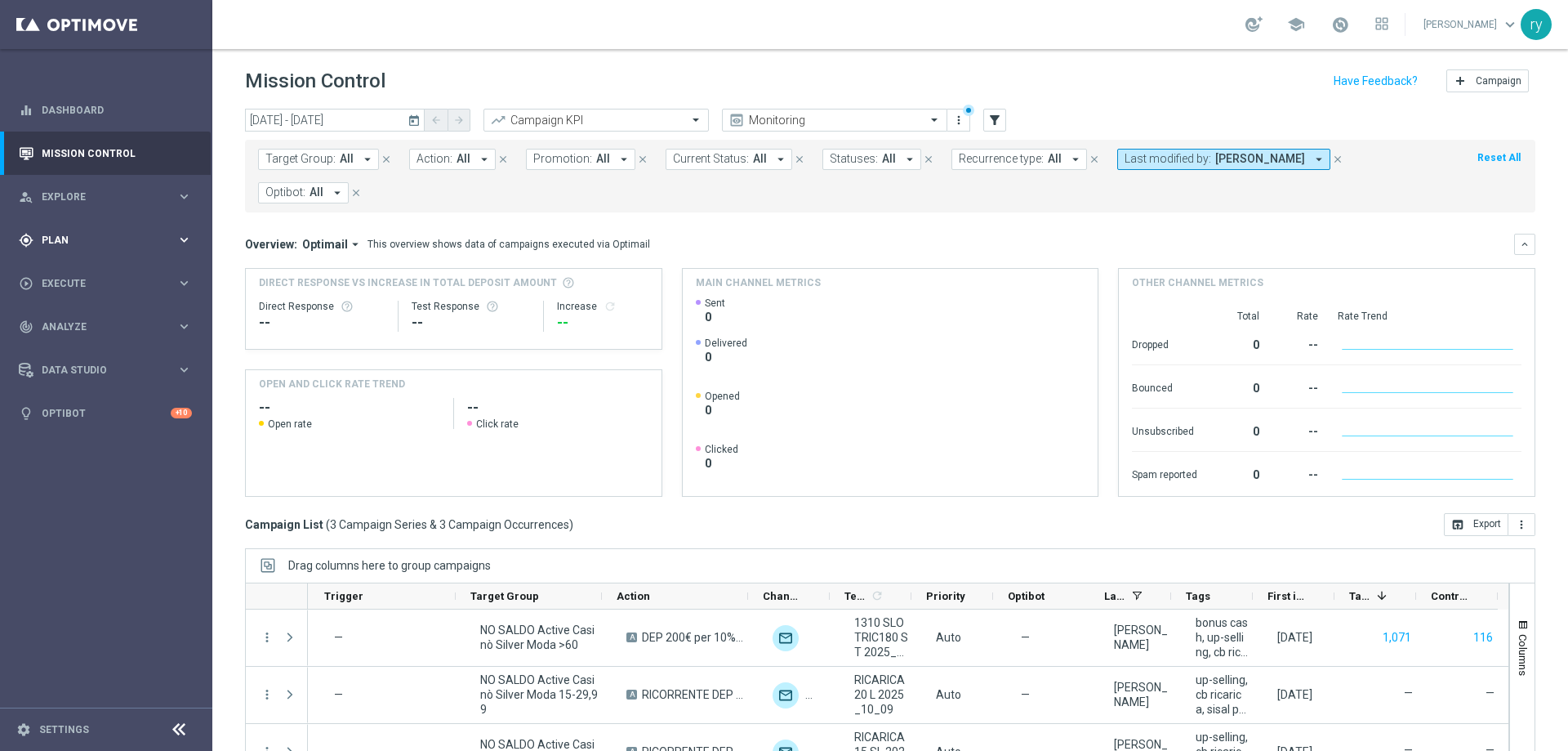
click at [110, 244] on span "Plan" at bounding box center [109, 239] width 135 height 10
click at [84, 319] on span "Templates" at bounding box center [101, 322] width 117 height 10
click at [77, 343] on link "Optimail" at bounding box center [110, 347] width 119 height 13
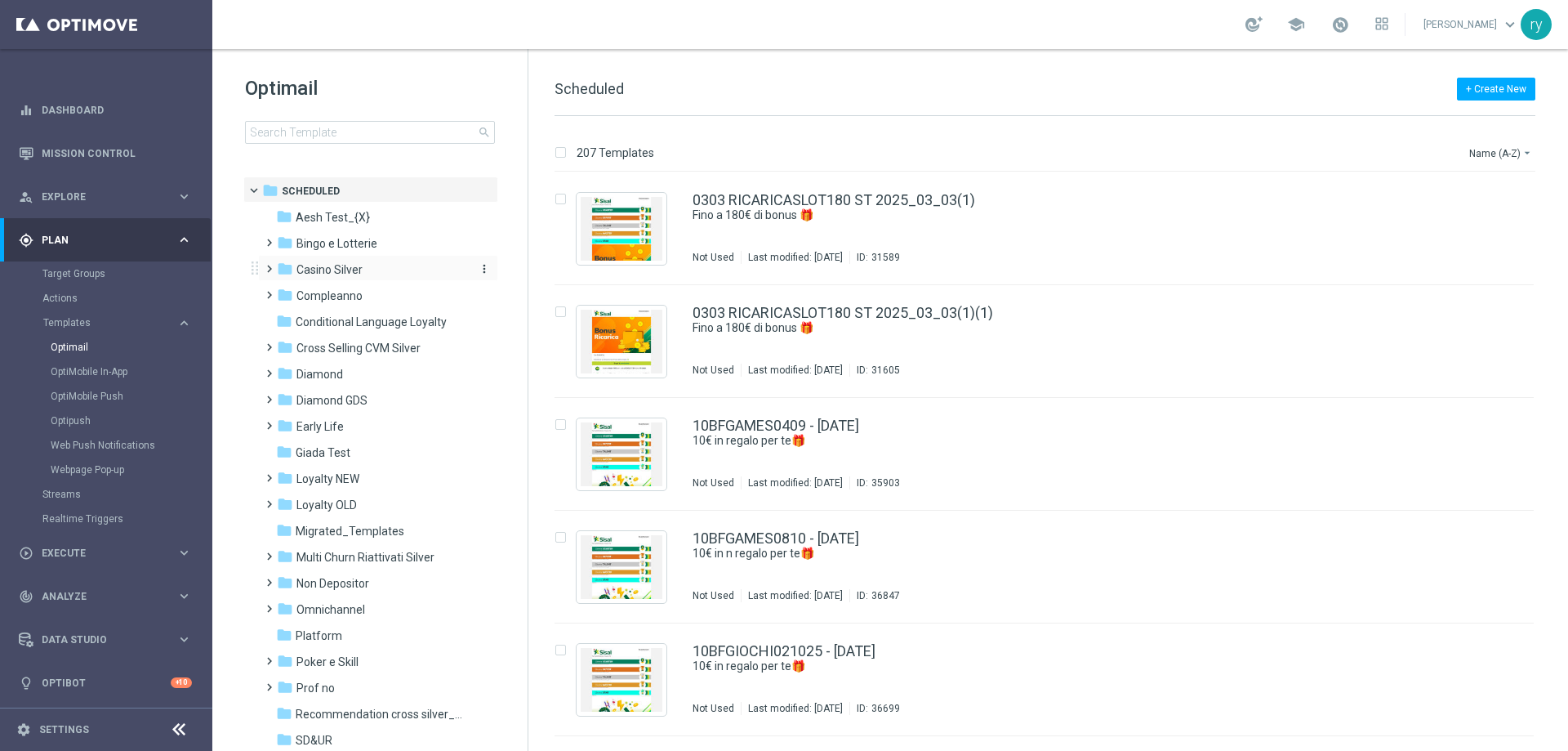
click at [330, 273] on span "Casino Silver" at bounding box center [328, 269] width 66 height 15
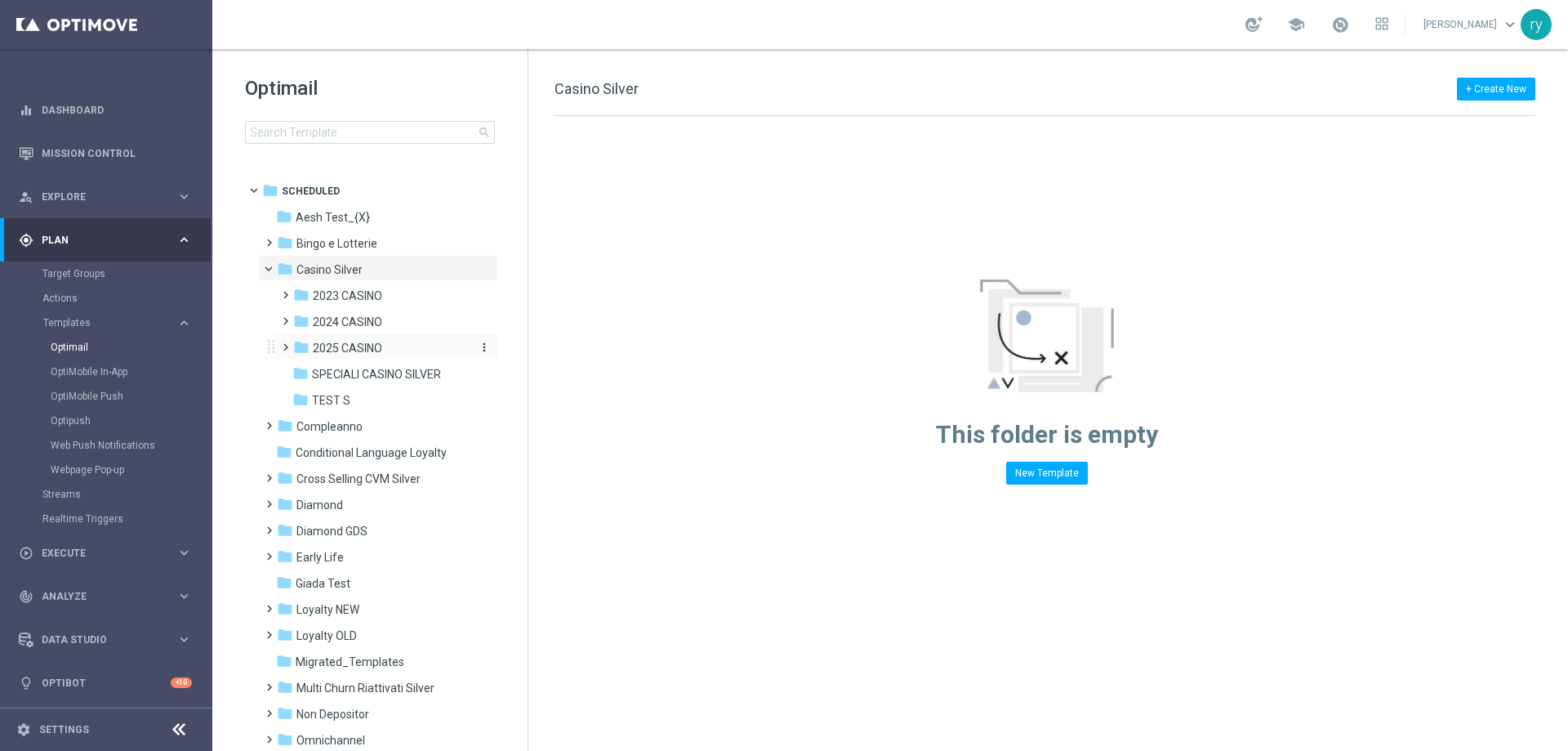
click at [345, 343] on span "2025 CASINO" at bounding box center [347, 348] width 69 height 15
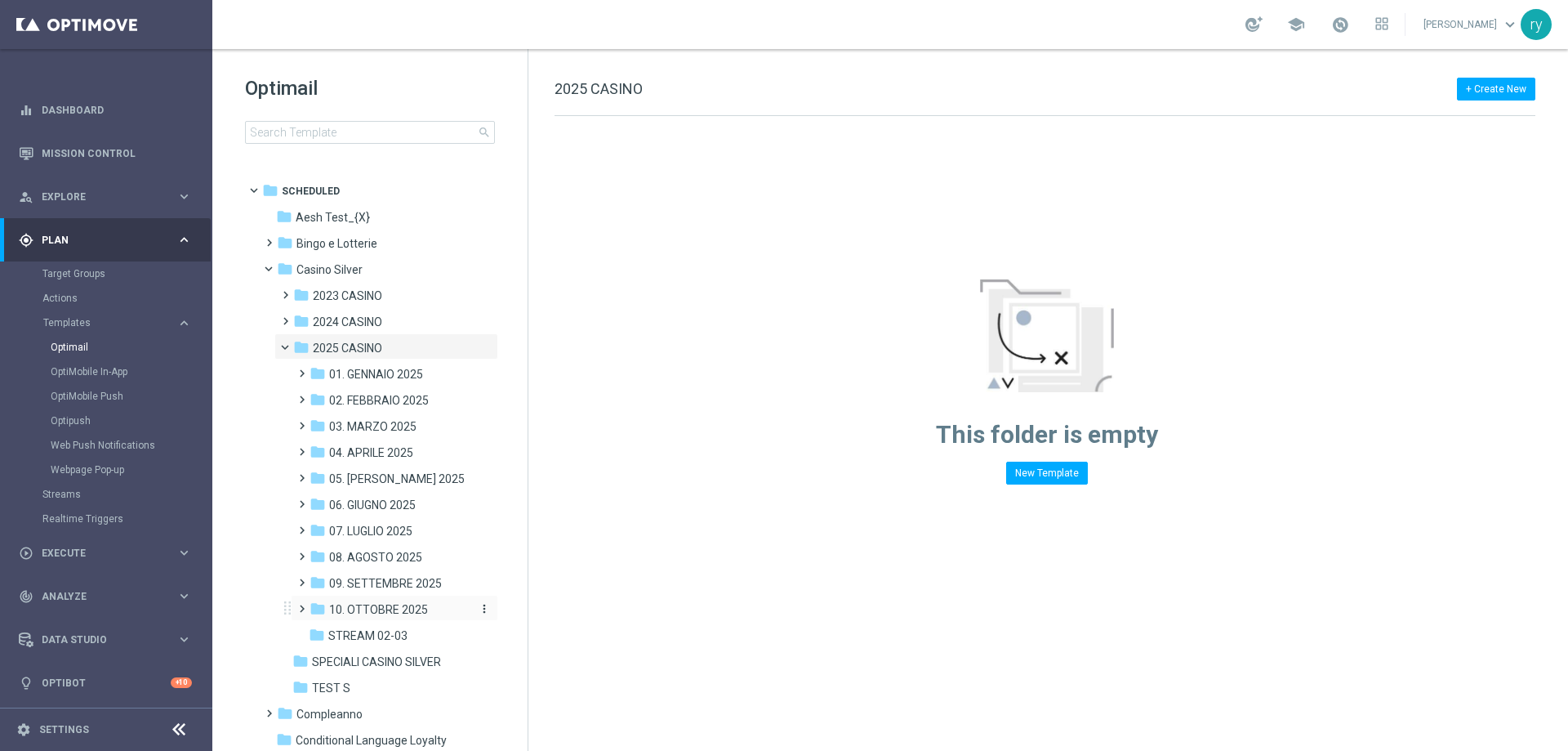
click at [392, 605] on span "10. OTTOBRE 2025" at bounding box center [378, 609] width 99 height 15
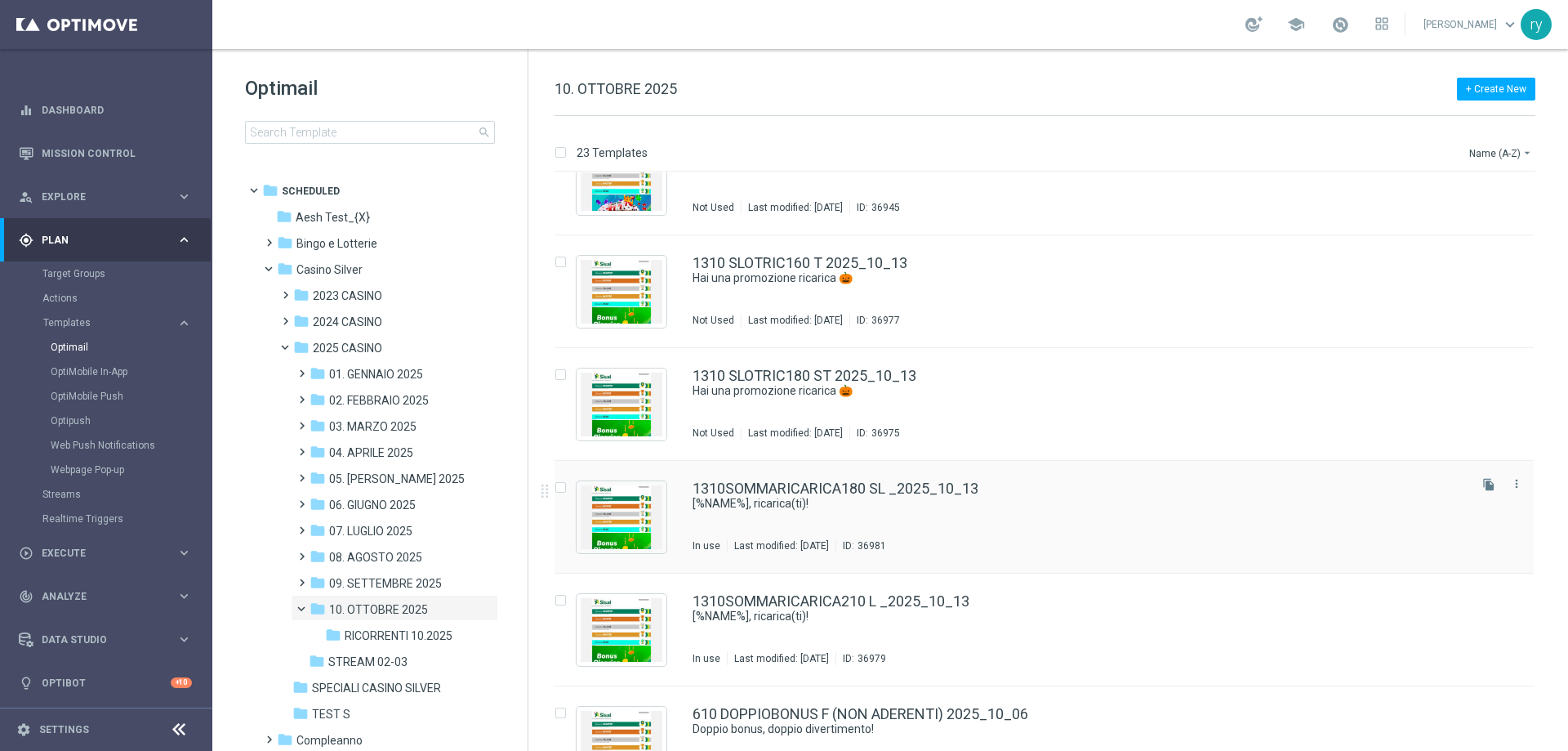
scroll to position [1932, 0]
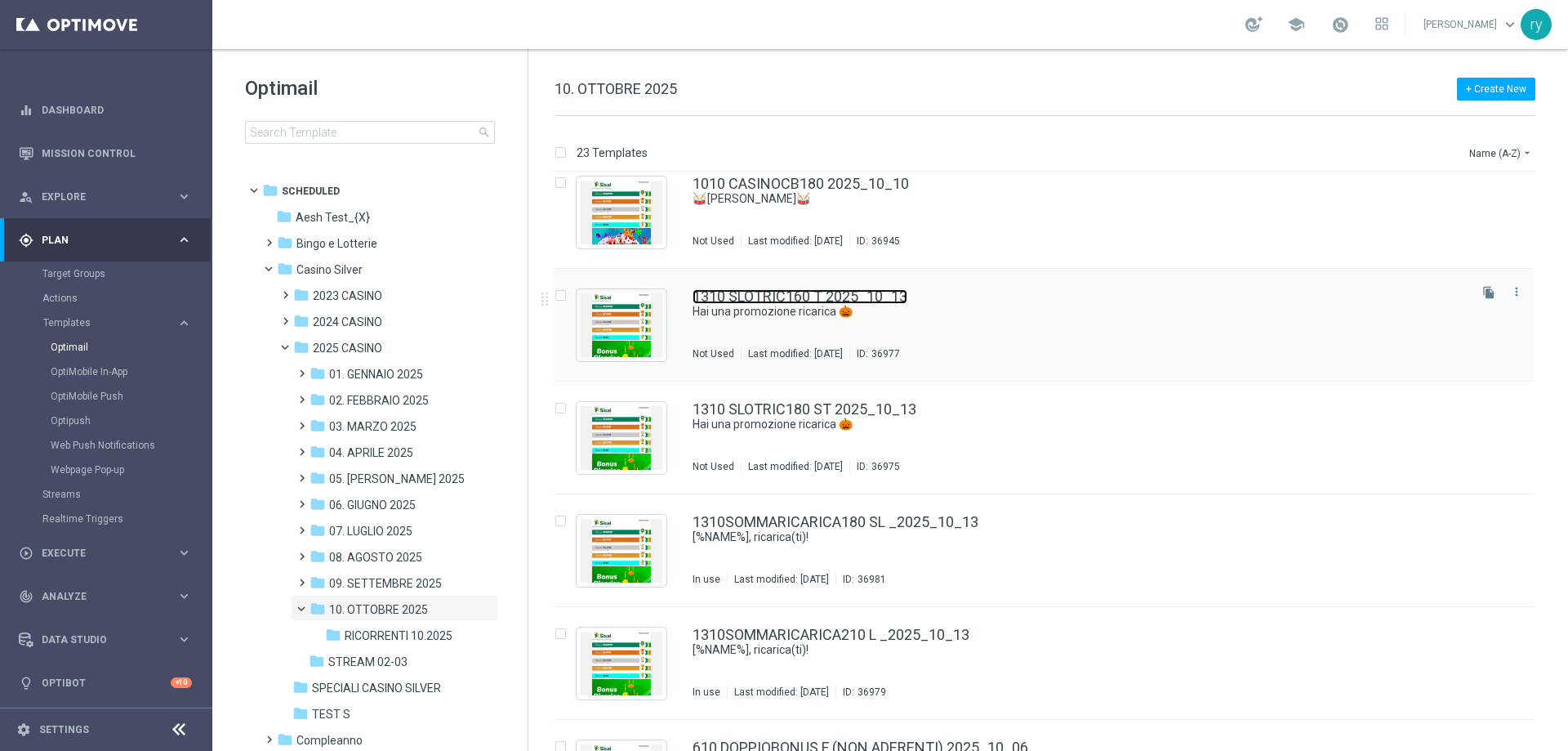
click at [763, 297] on link "1310 SLOTRIC160 T 2025_10_13" at bounding box center [799, 296] width 215 height 15
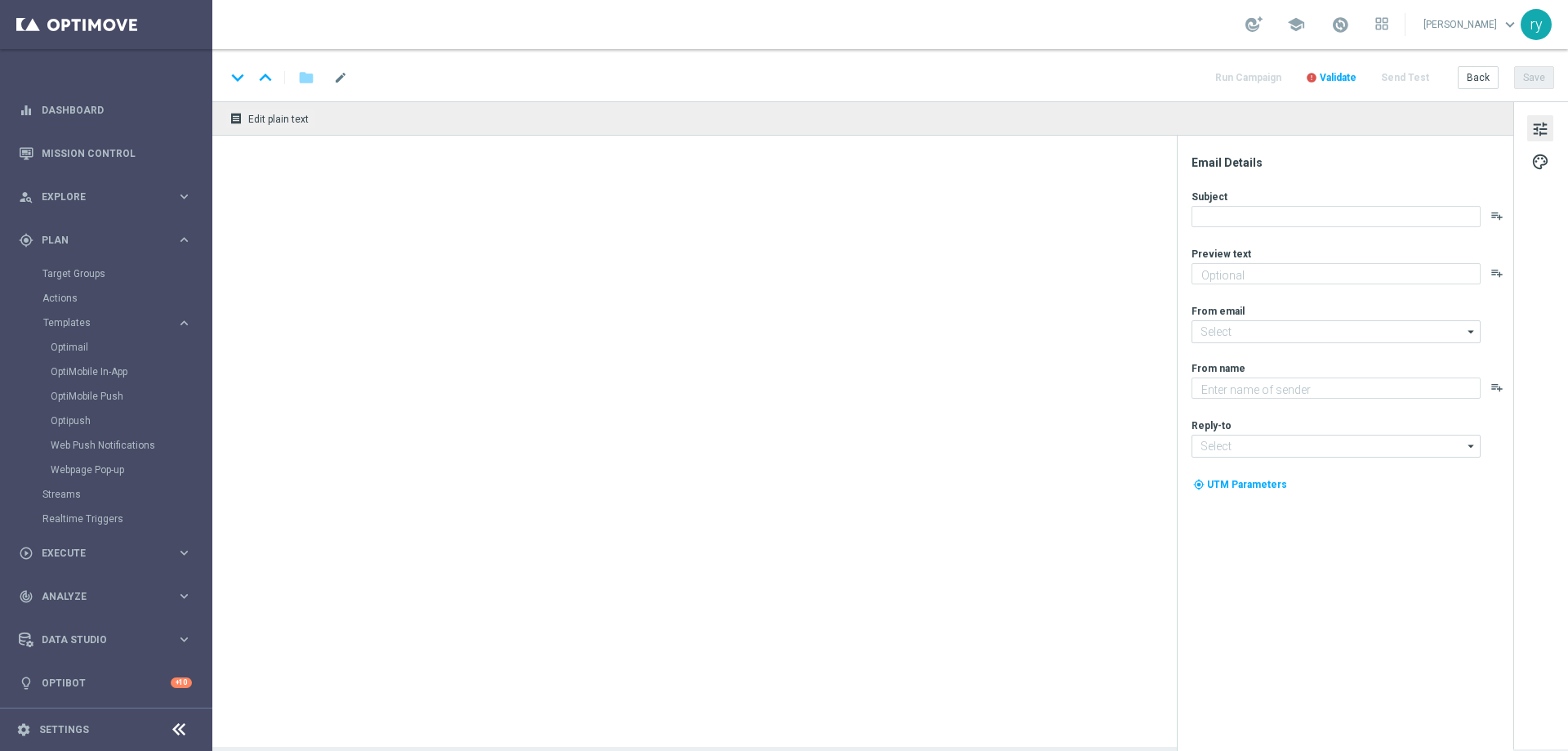
type textarea "Un bonus incredibile ti aspetta"
type input "newsletter@comunicazioni.sisal.it"
type textarea "Sisal"
type input "info@sisal.it"
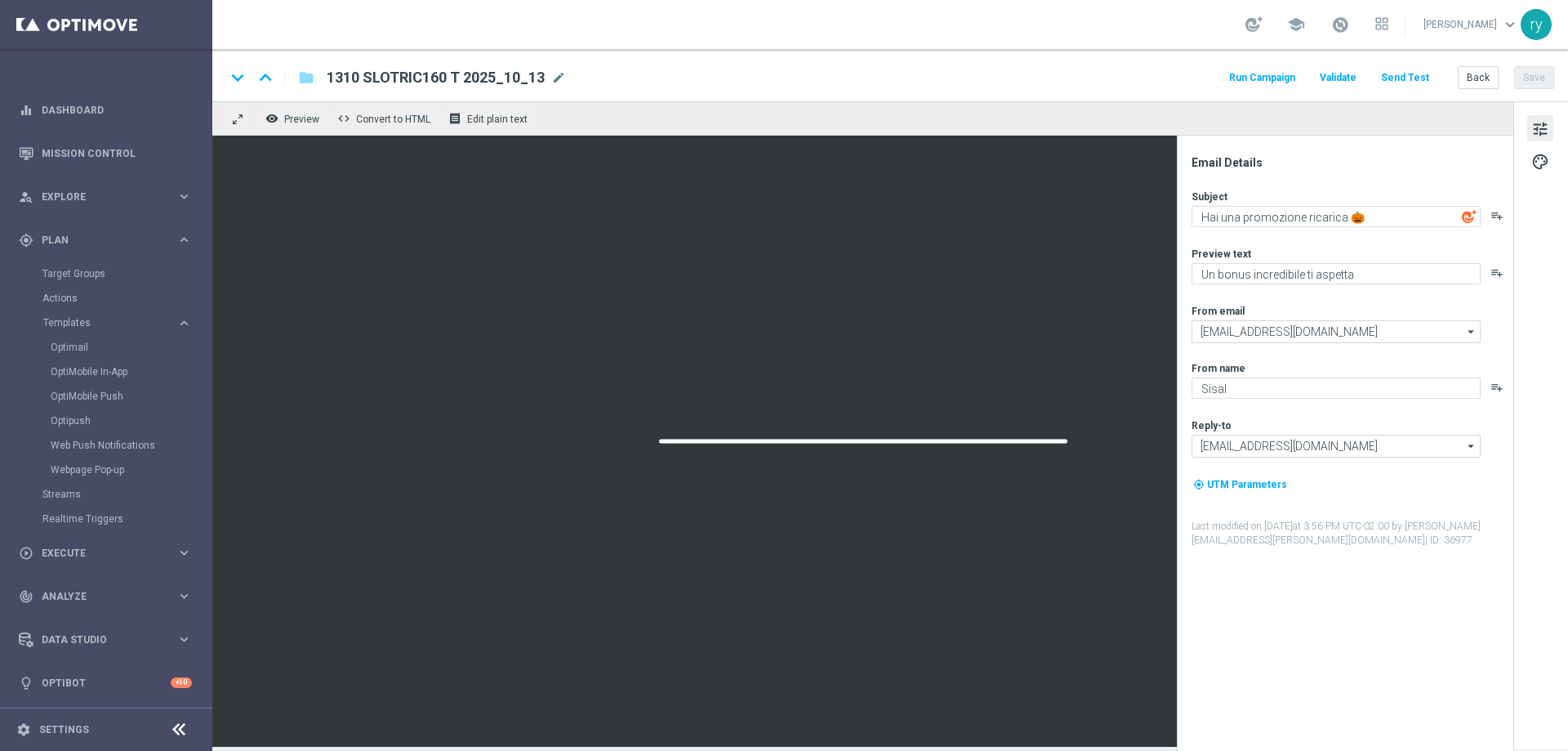
click at [1246, 76] on button "Run Campaign" at bounding box center [1261, 77] width 71 height 22
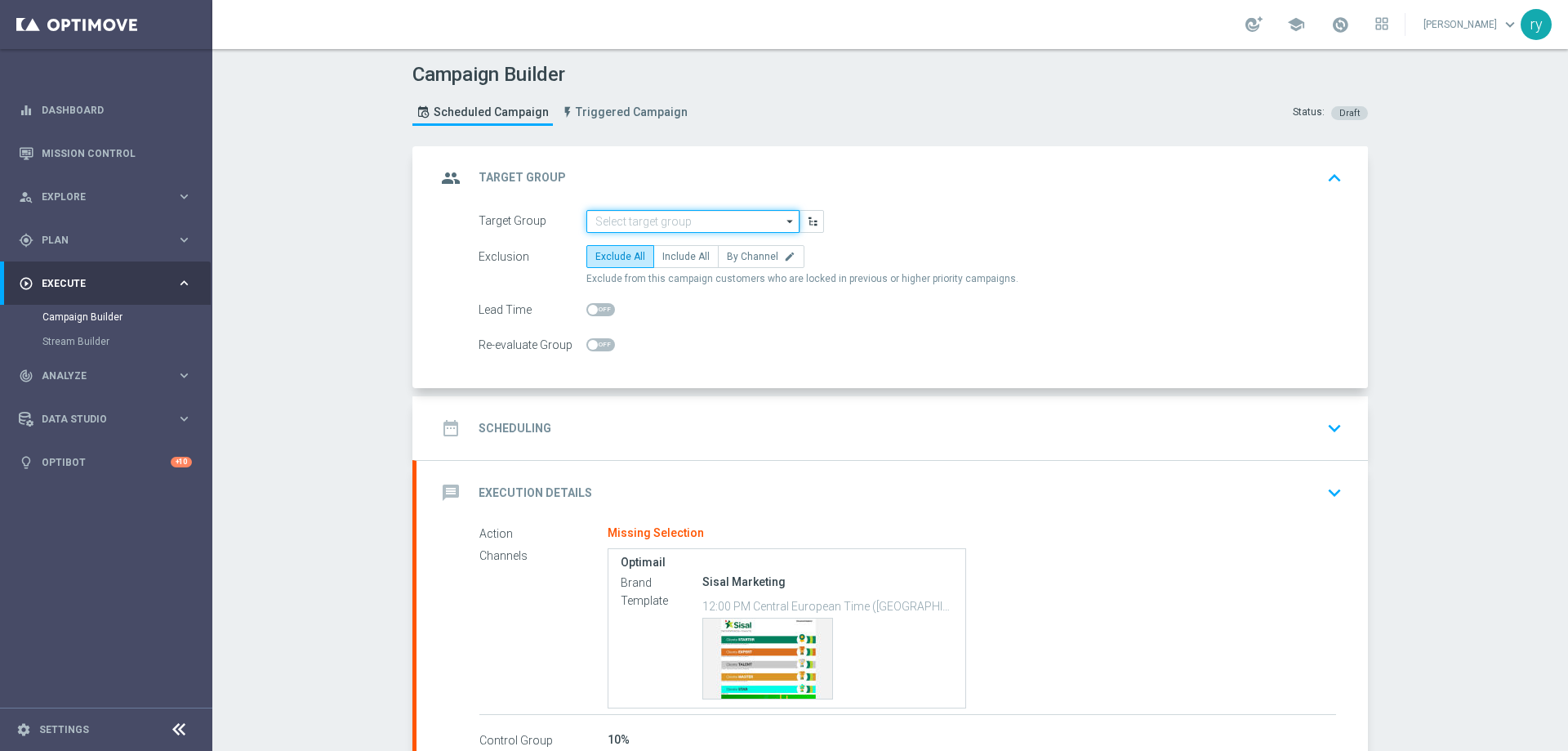
click at [621, 223] on input at bounding box center [692, 222] width 213 height 23
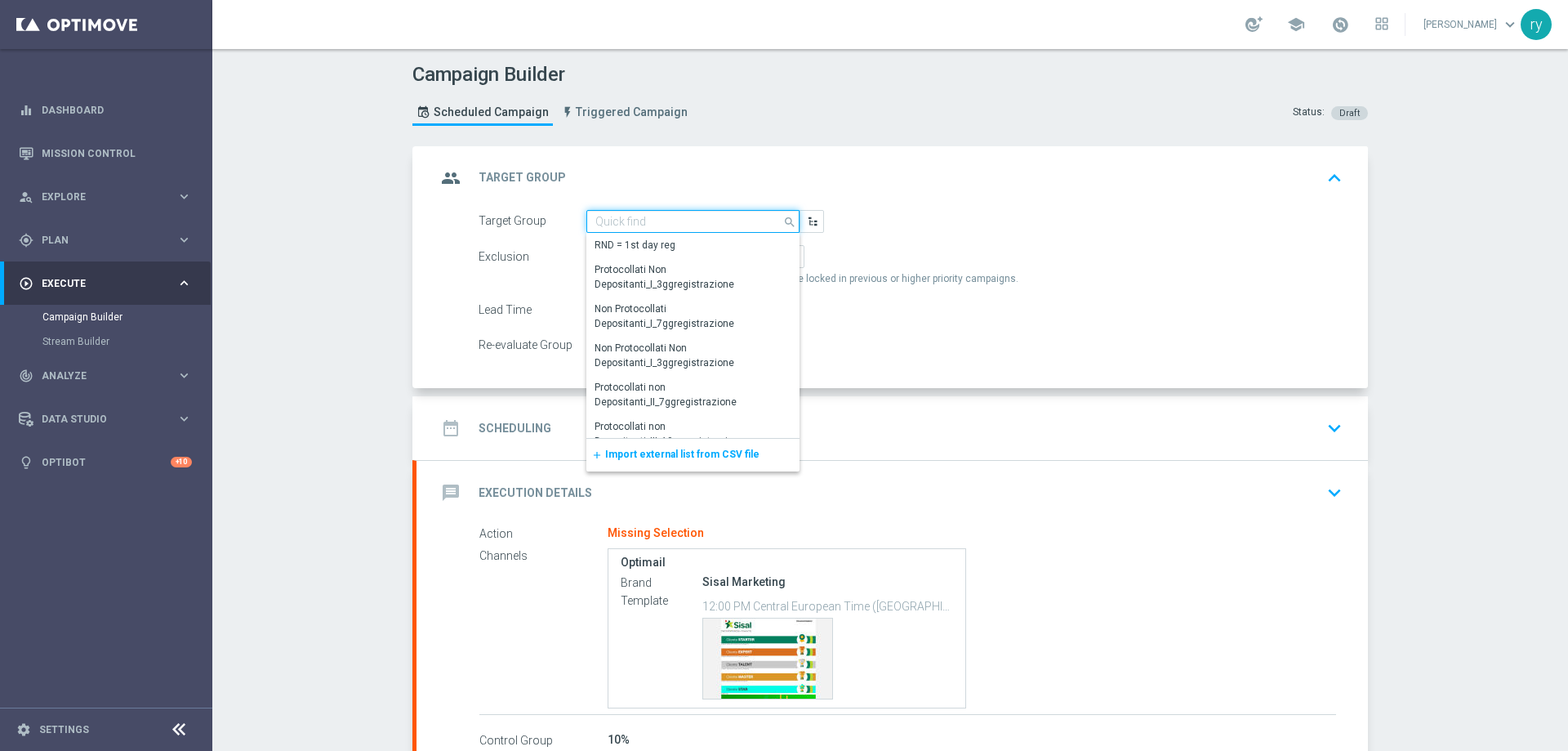
paste input "NO SALDO Active Casinò Silver Moda 30-59,99"
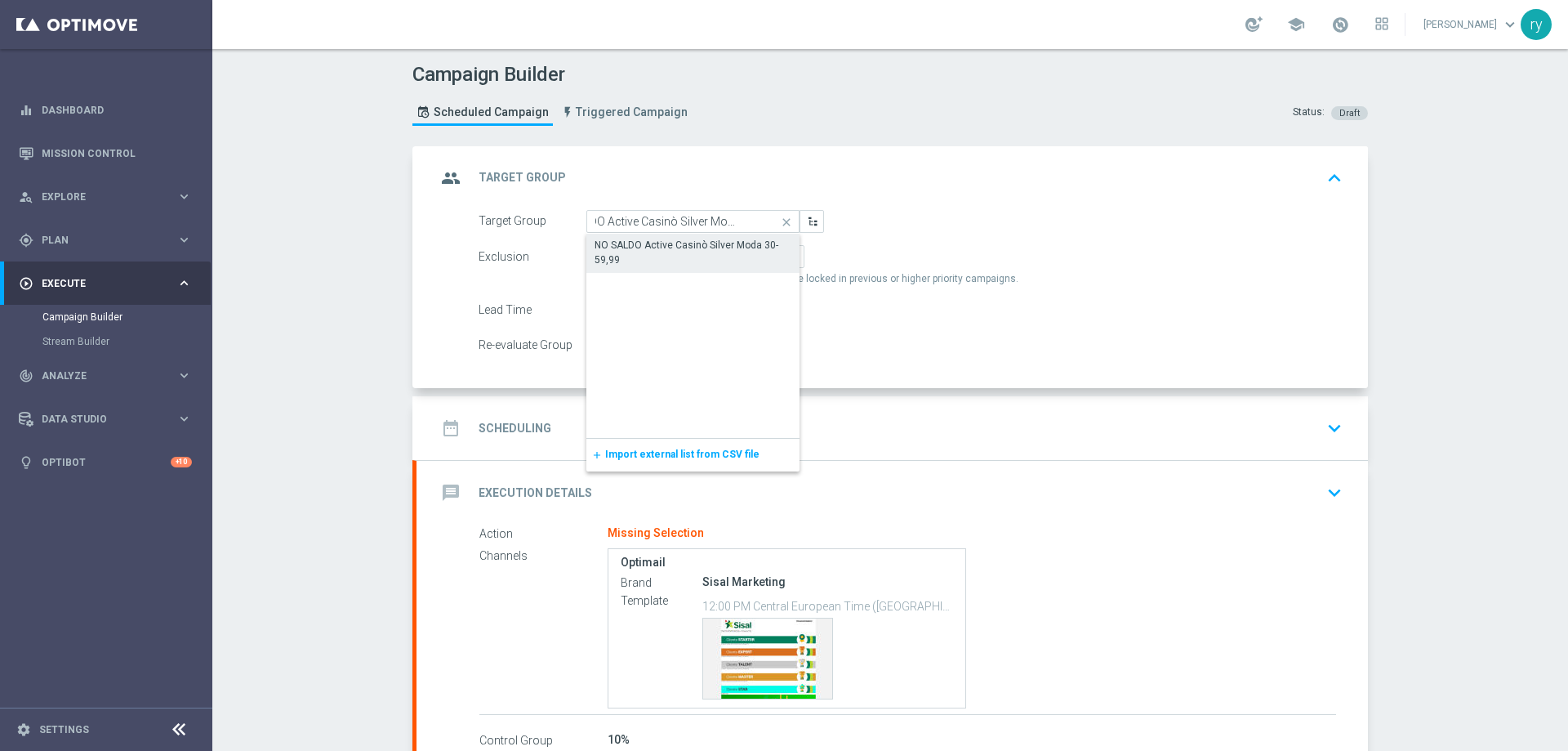
click at [631, 245] on div "NO SALDO Active Casinò Silver Moda 30-59,99" at bounding box center [693, 252] width 197 height 30
type input "NO SALDO Active Casinò Silver Moda 30-59,99"
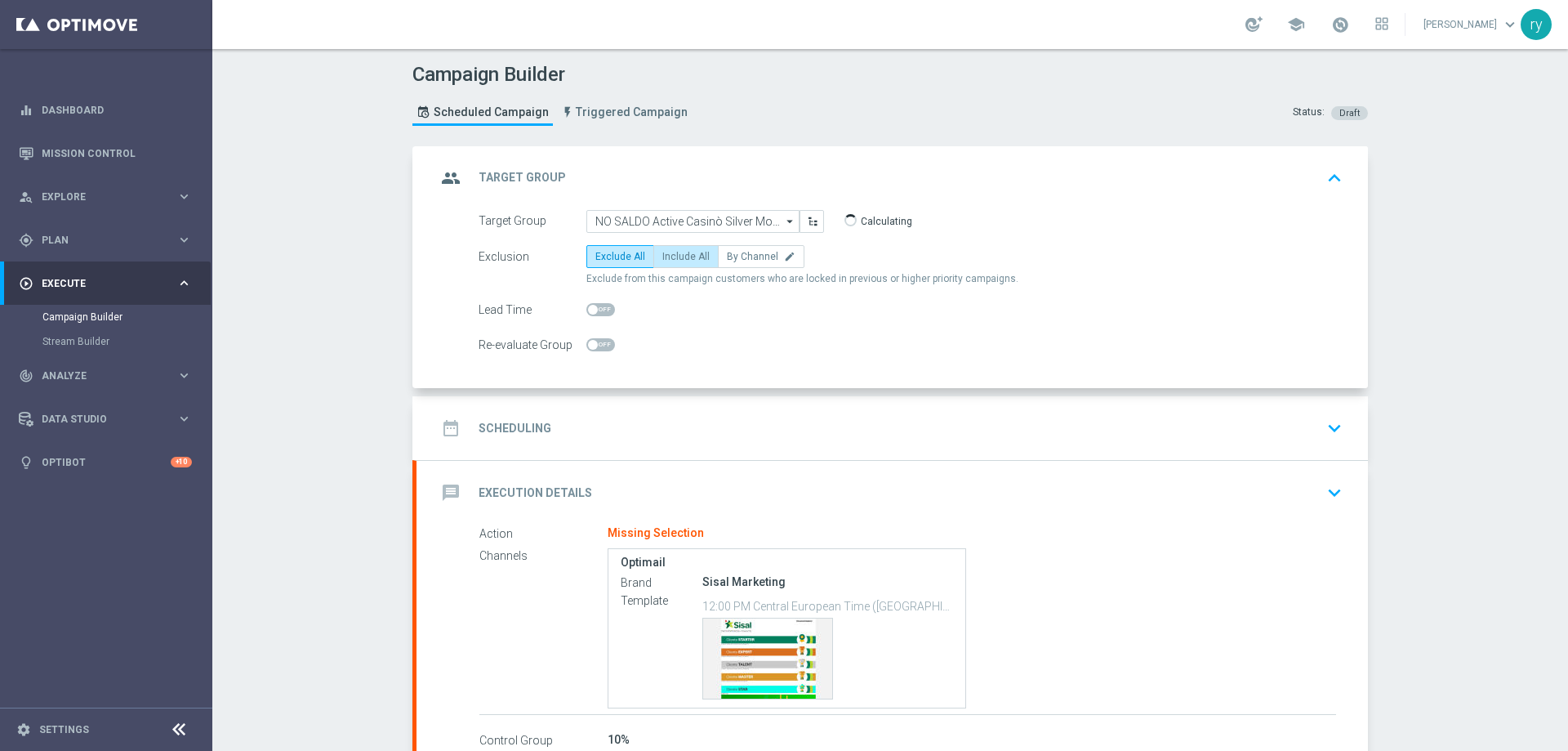
click at [676, 256] on span "Include All" at bounding box center [686, 256] width 47 height 11
click at [673, 256] on input "Include All" at bounding box center [667, 259] width 11 height 11
radio input "true"
click at [684, 429] on div "date_range Scheduling keyboard_arrow_down" at bounding box center [892, 428] width 912 height 31
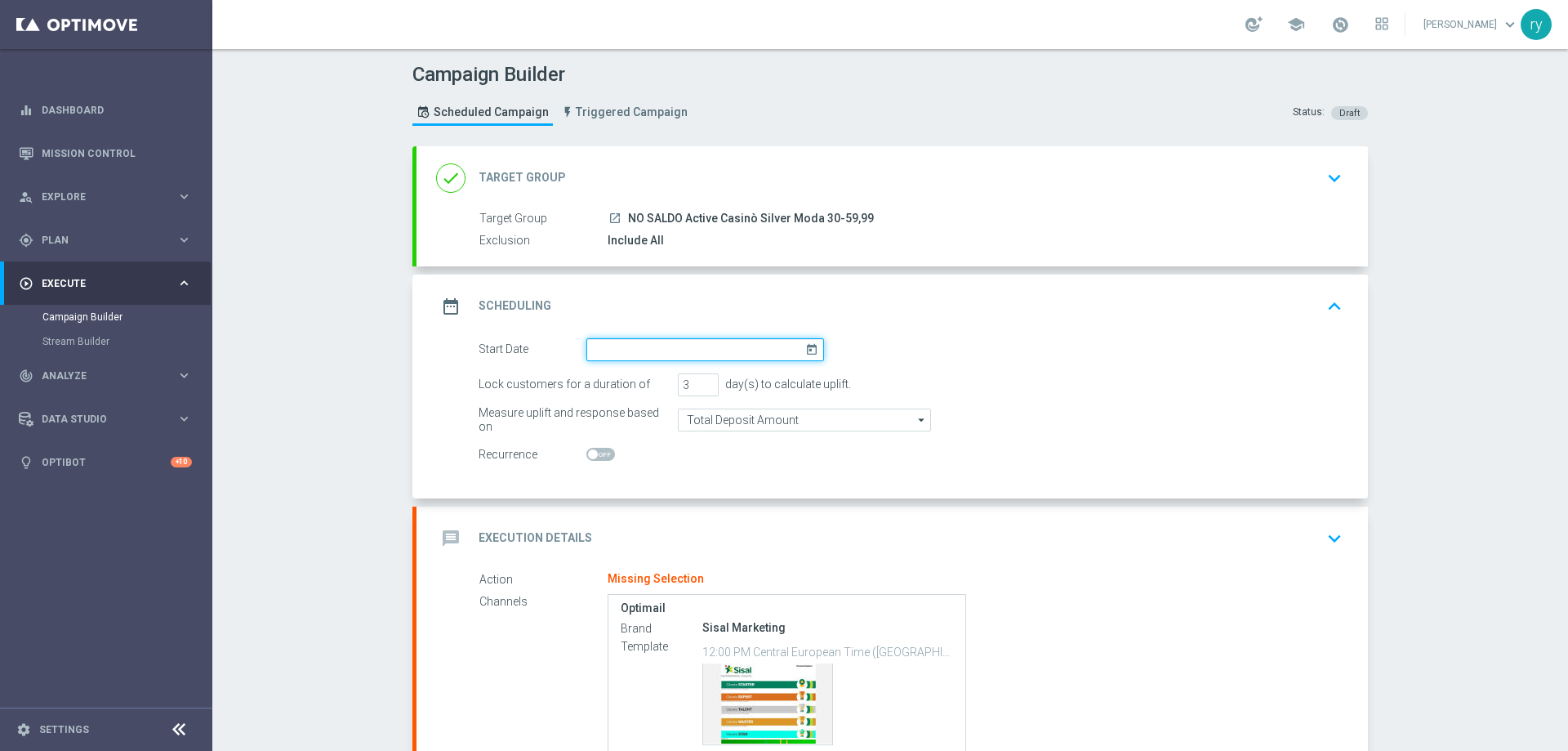
click at [696, 347] on input at bounding box center [704, 350] width 237 height 23
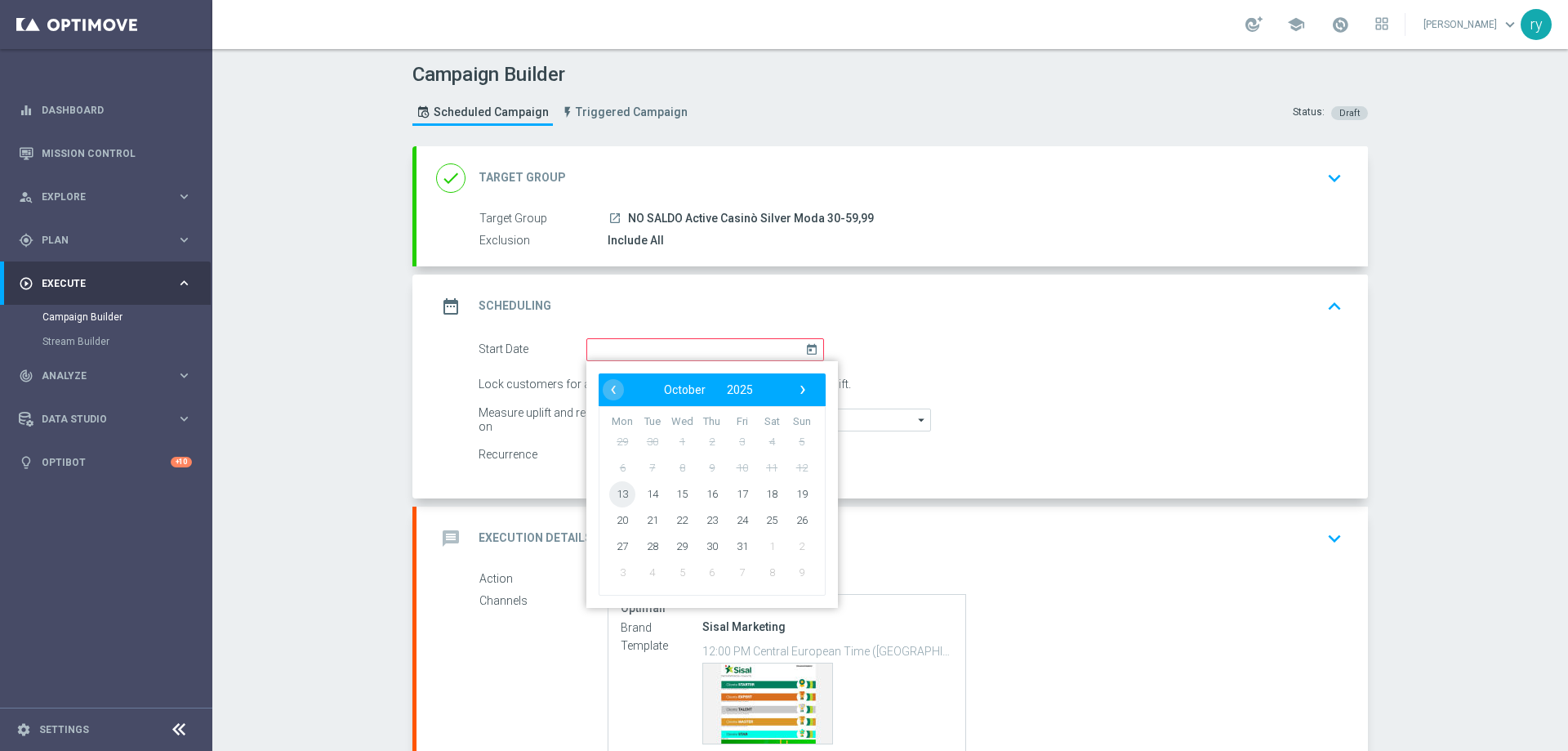
click at [609, 496] on span "13" at bounding box center [622, 493] width 26 height 26
type input "13 Oct 2025"
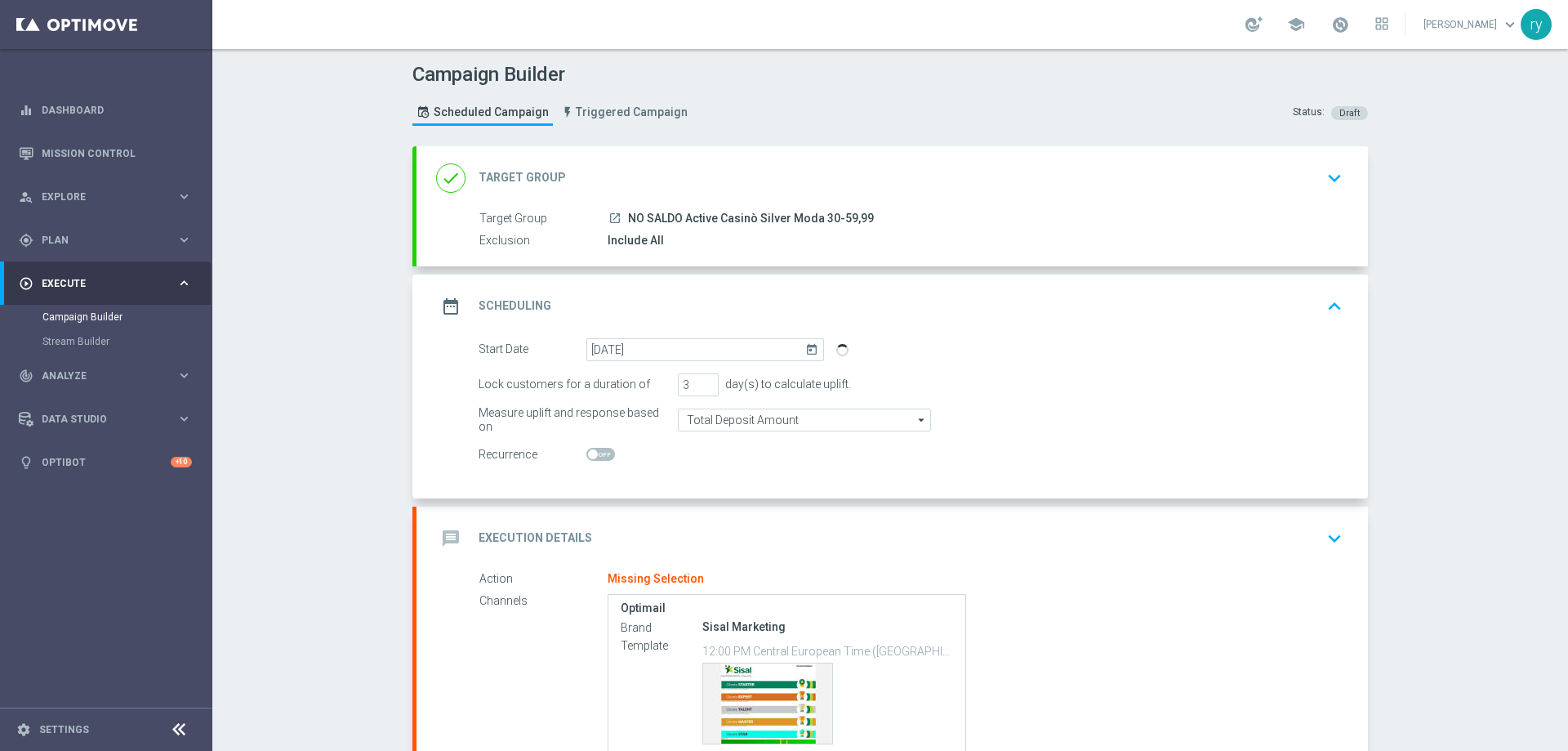
click at [654, 523] on div "message Execution Details keyboard_arrow_down" at bounding box center [892, 538] width 912 height 31
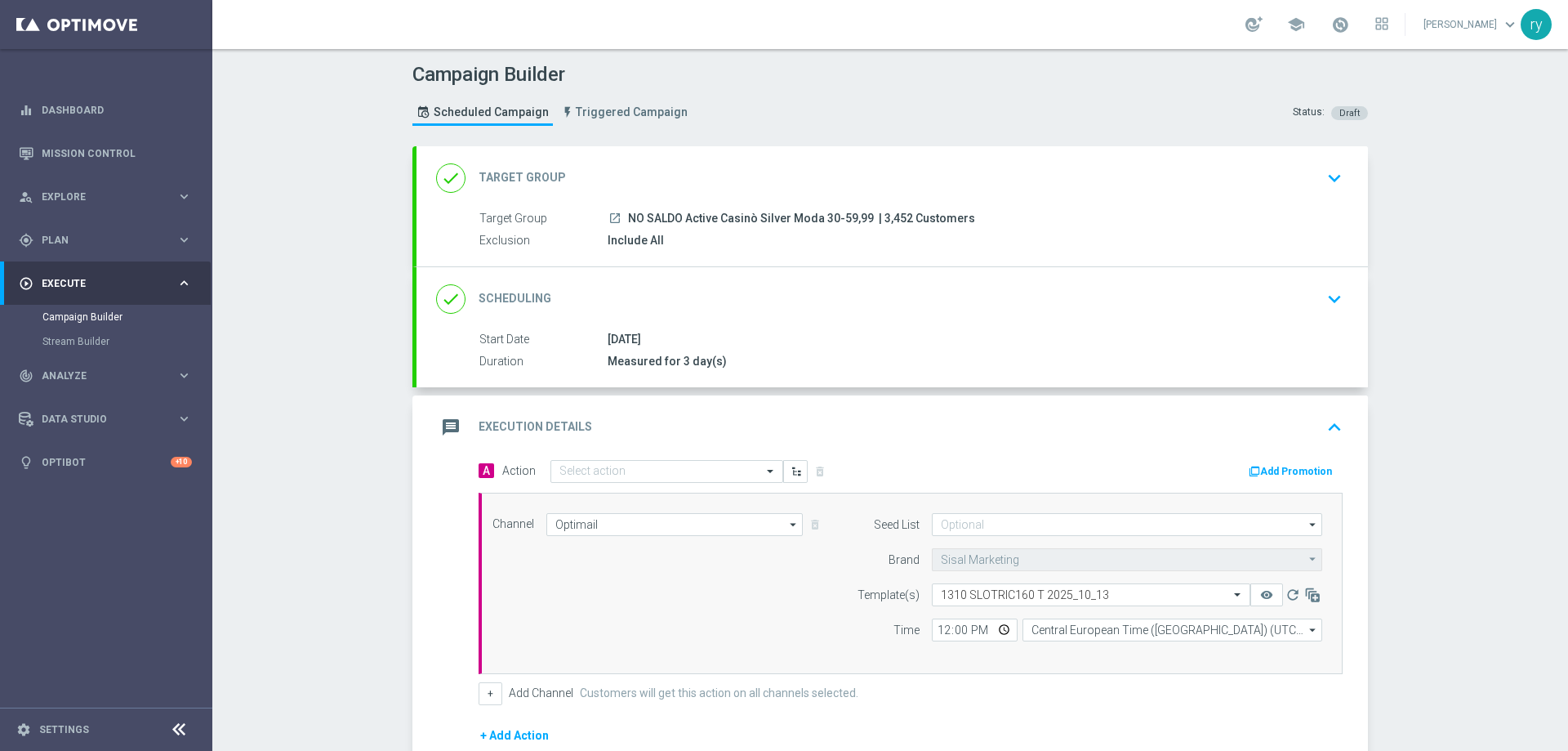
click at [1254, 467] on icon "button" at bounding box center [1254, 471] width 11 height 11
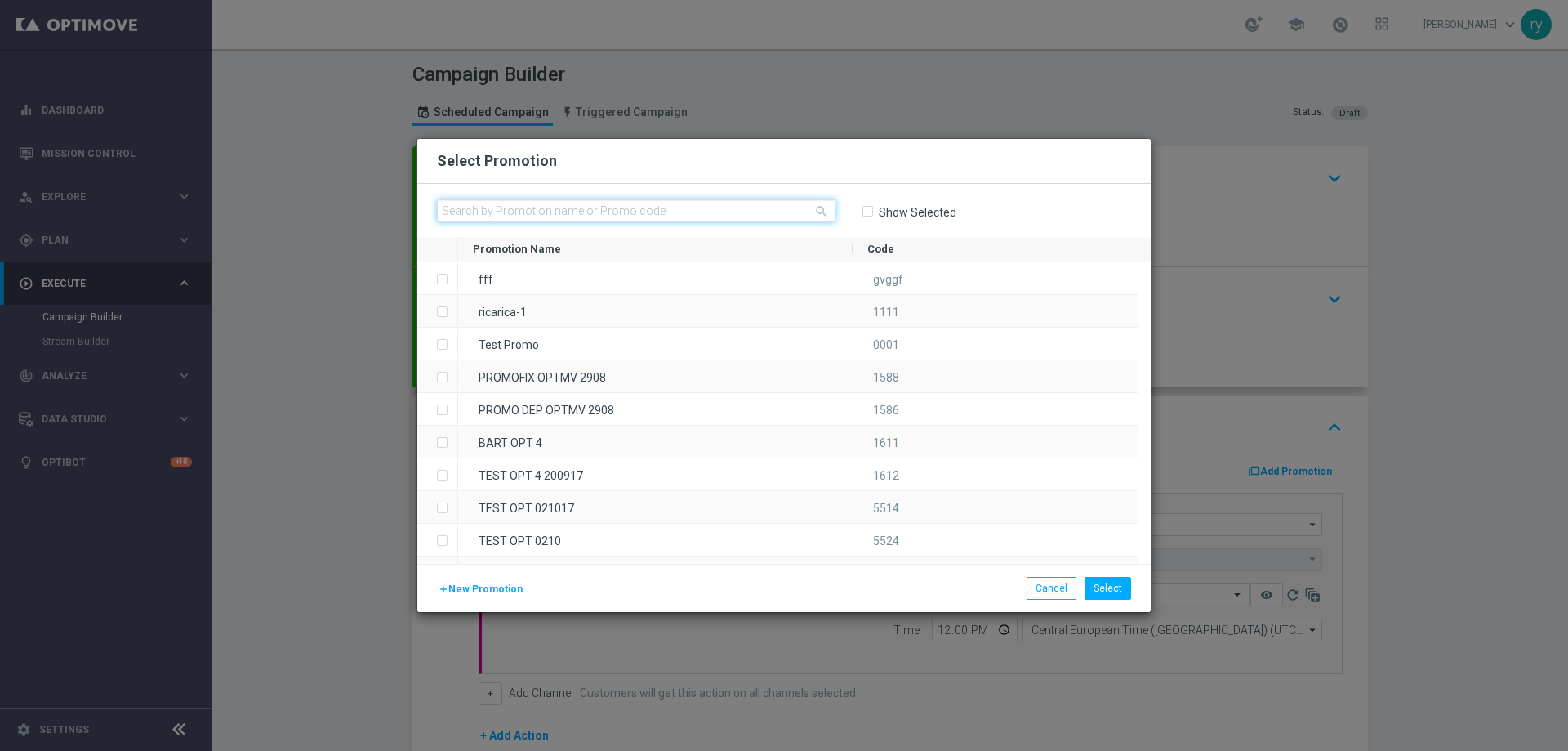
click at [564, 213] on input "text" at bounding box center [636, 210] width 399 height 23
paste input "336618"
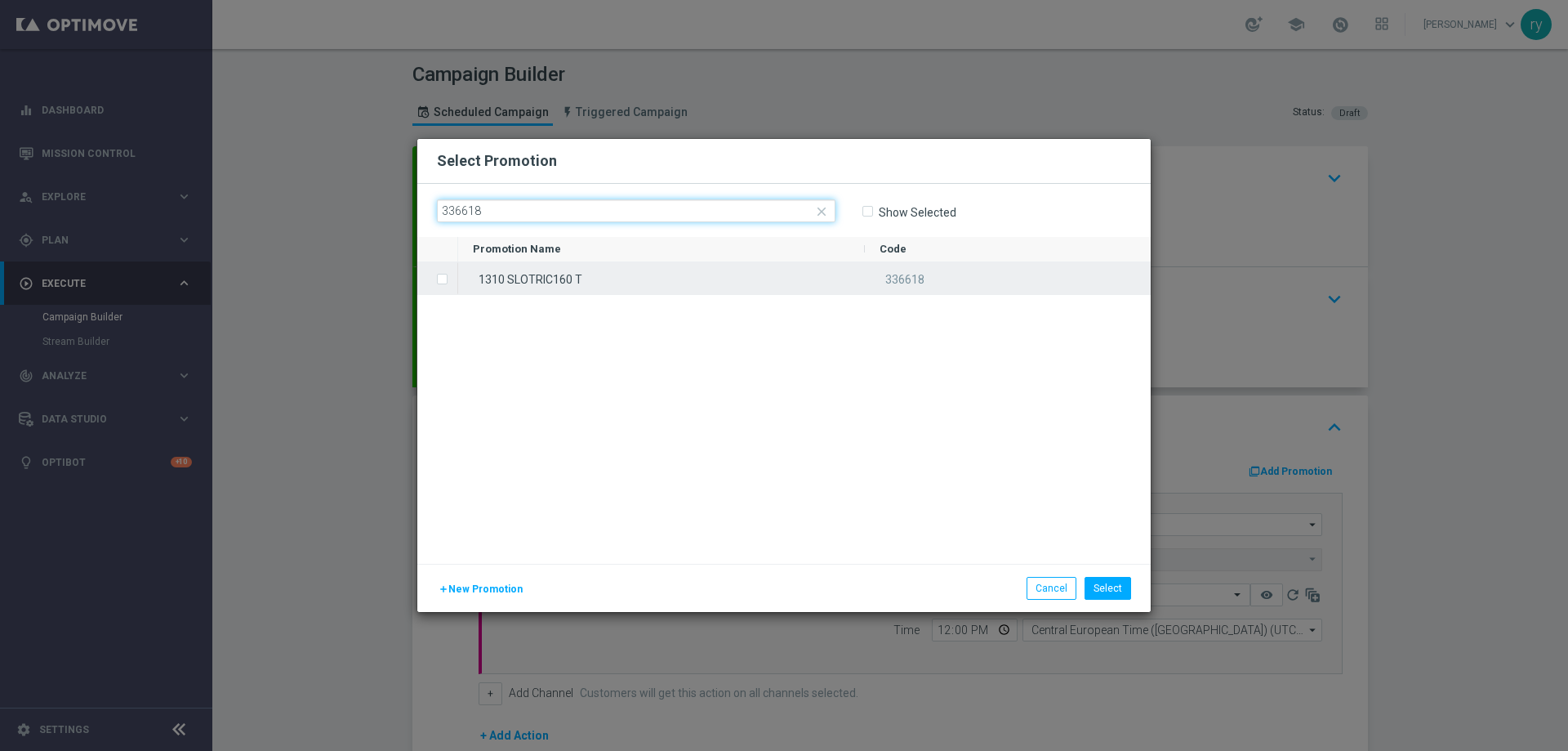
type input "336618"
click at [562, 271] on div "1310 SLOTRIC160 T" at bounding box center [661, 278] width 406 height 32
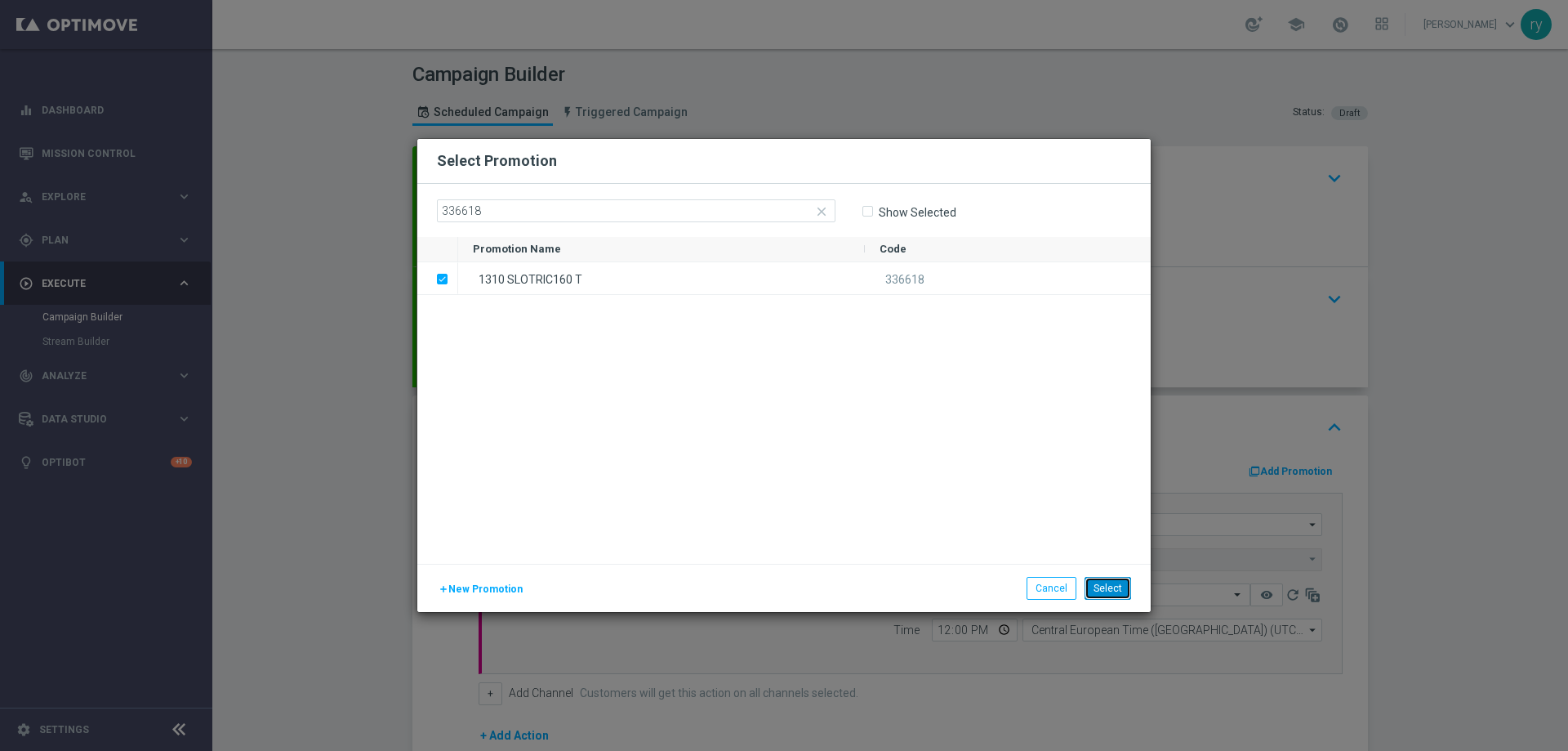
click at [1106, 583] on button "Select" at bounding box center [1107, 588] width 46 height 23
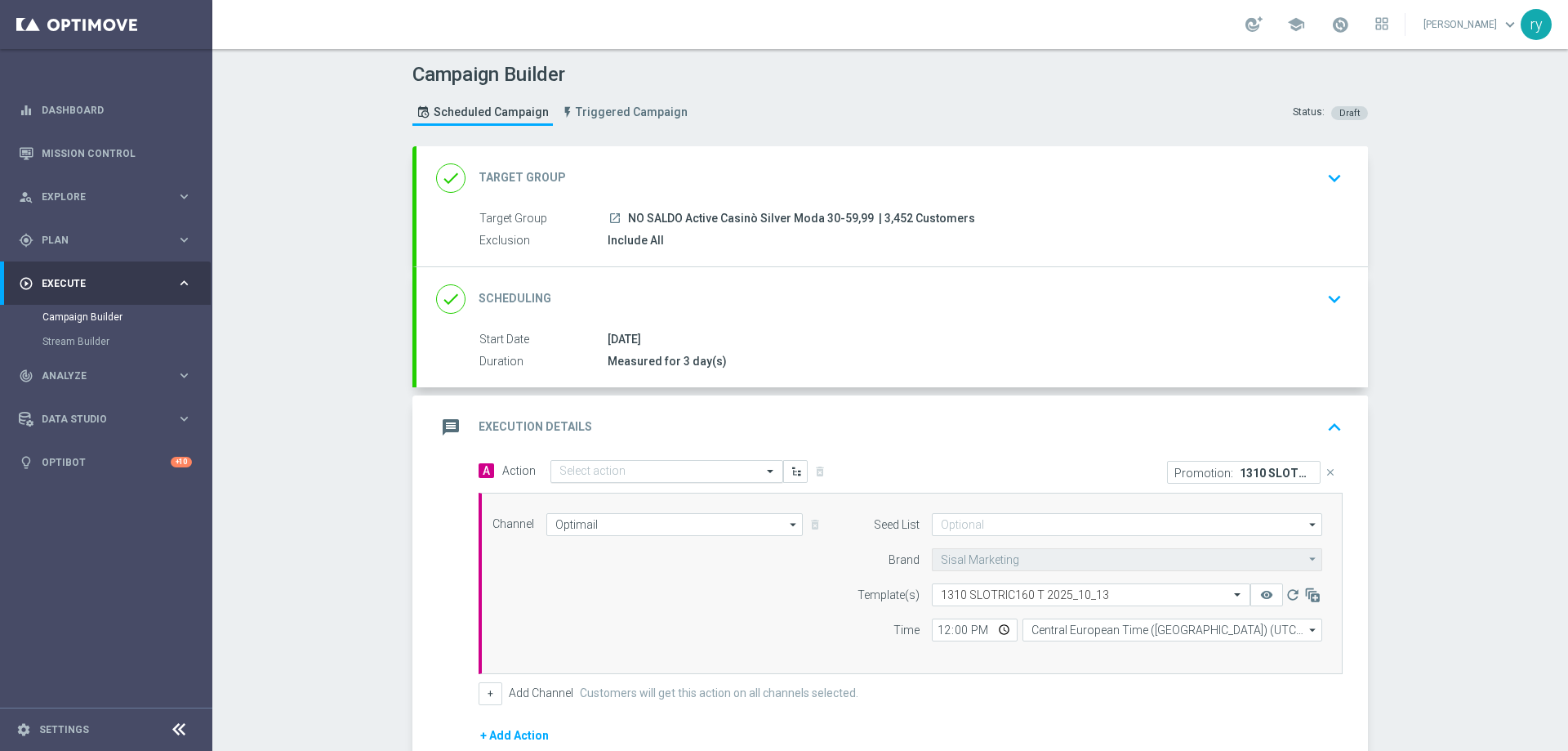
click at [632, 471] on input "text" at bounding box center [650, 471] width 182 height 14
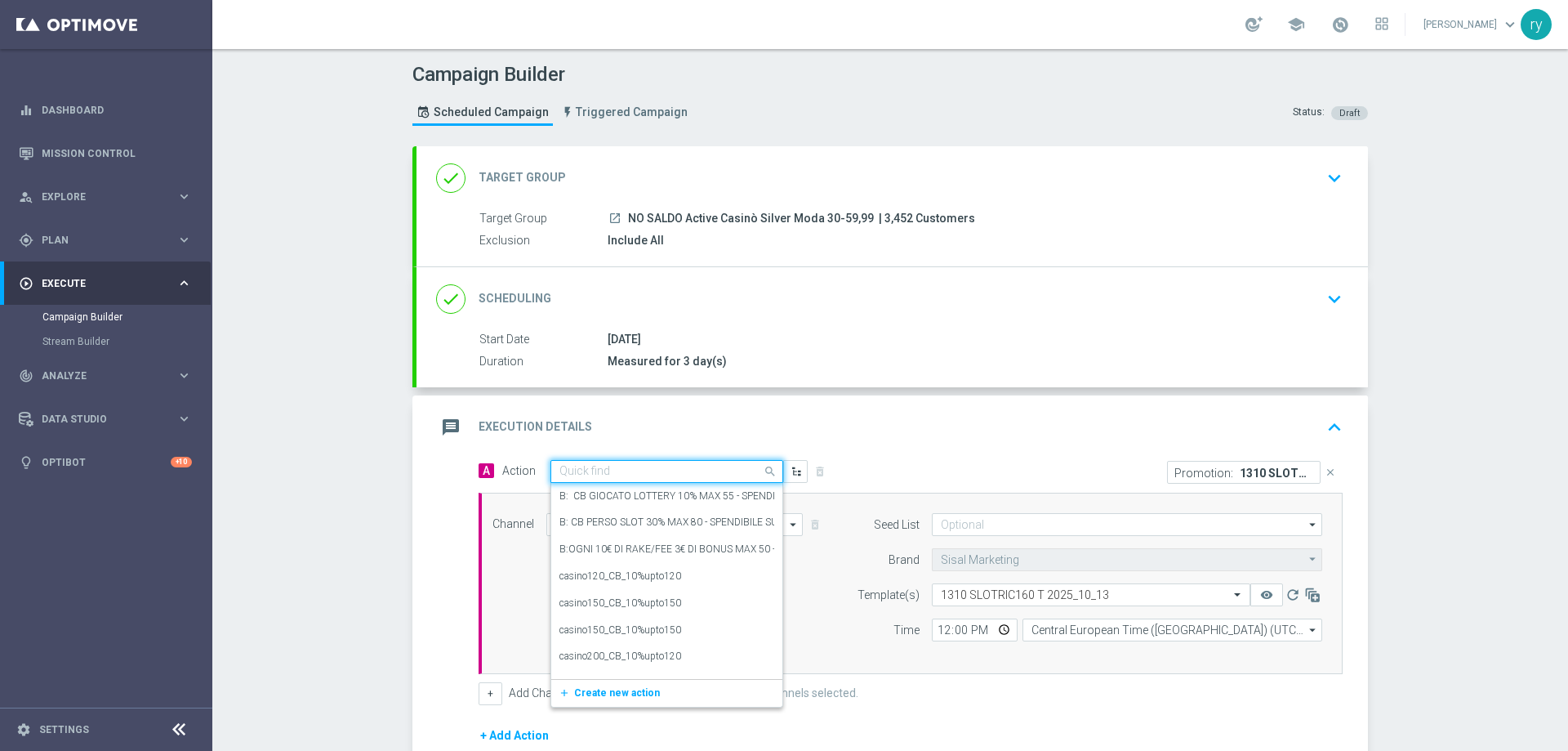
paste input "dep 50€ per 20% fino a 160€"
type input "dep 50€ per 20% fino a 160€"
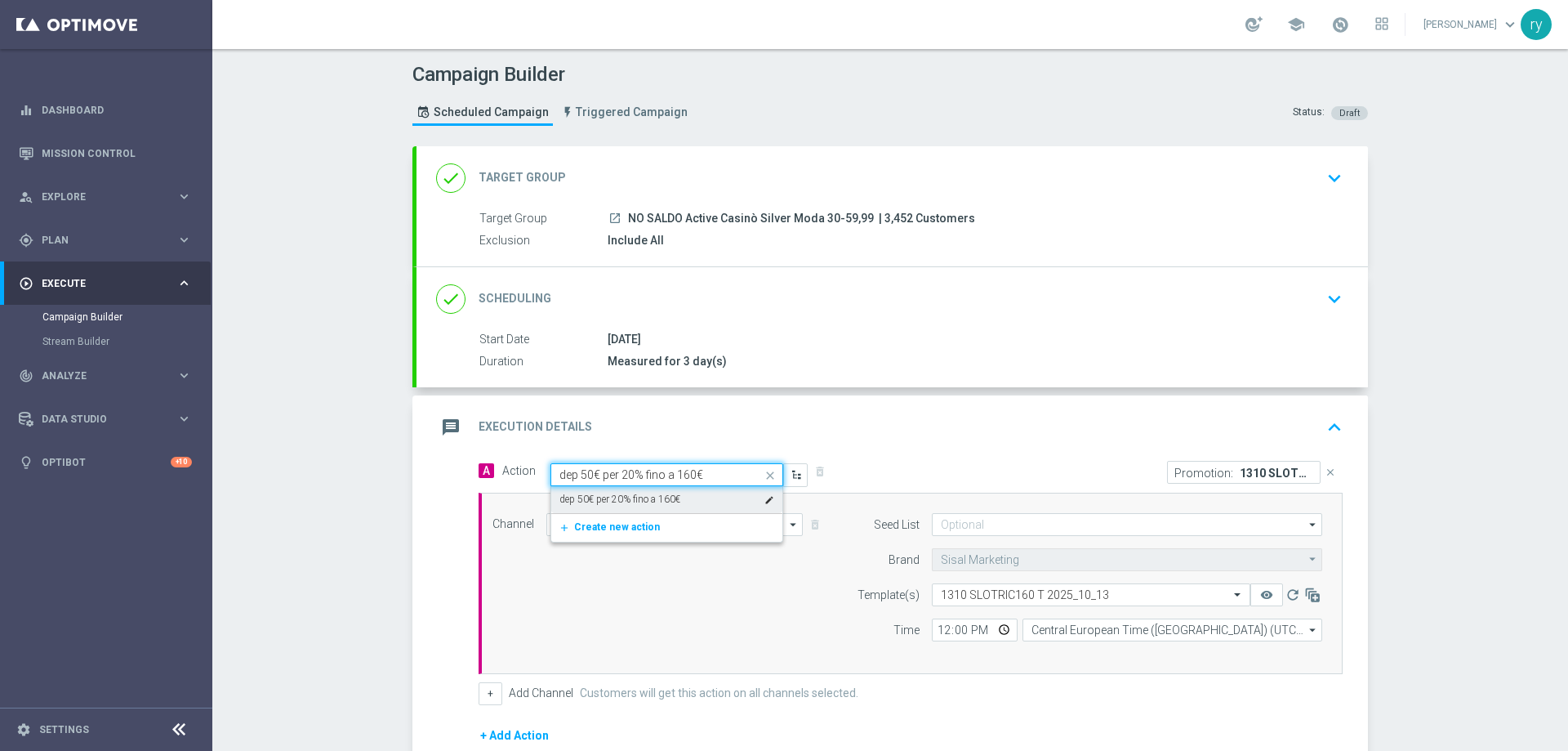
click at [630, 497] on label "dep 50€ per 20% fino a 160€" at bounding box center [619, 499] width 121 height 14
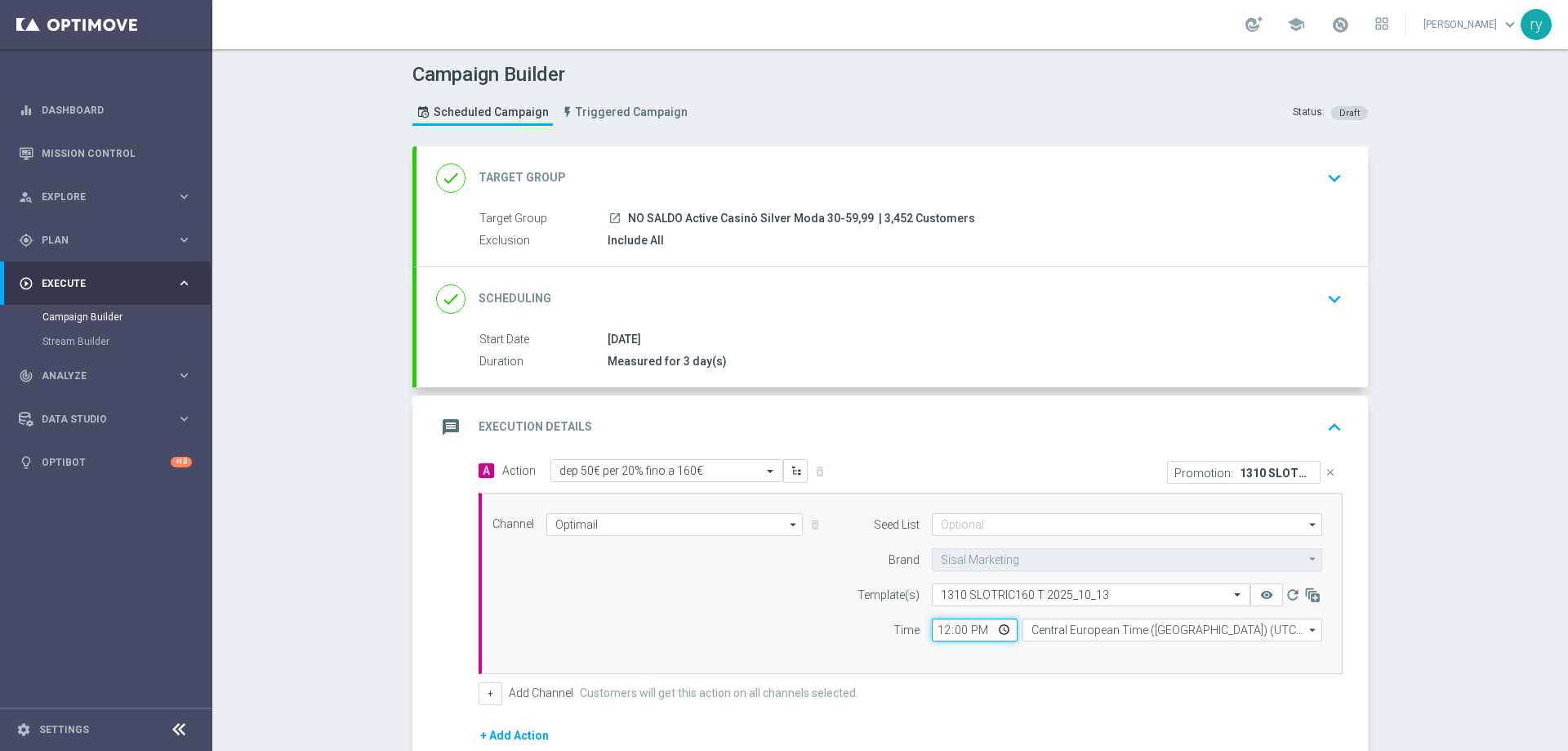
click at [943, 627] on input "12:00" at bounding box center [974, 630] width 86 height 23
type input "18:00"
click at [799, 591] on div "Channel Optimail Optimail arrow_drop_down Drag here to set row groups Drag here…" at bounding box center [907, 583] width 854 height 140
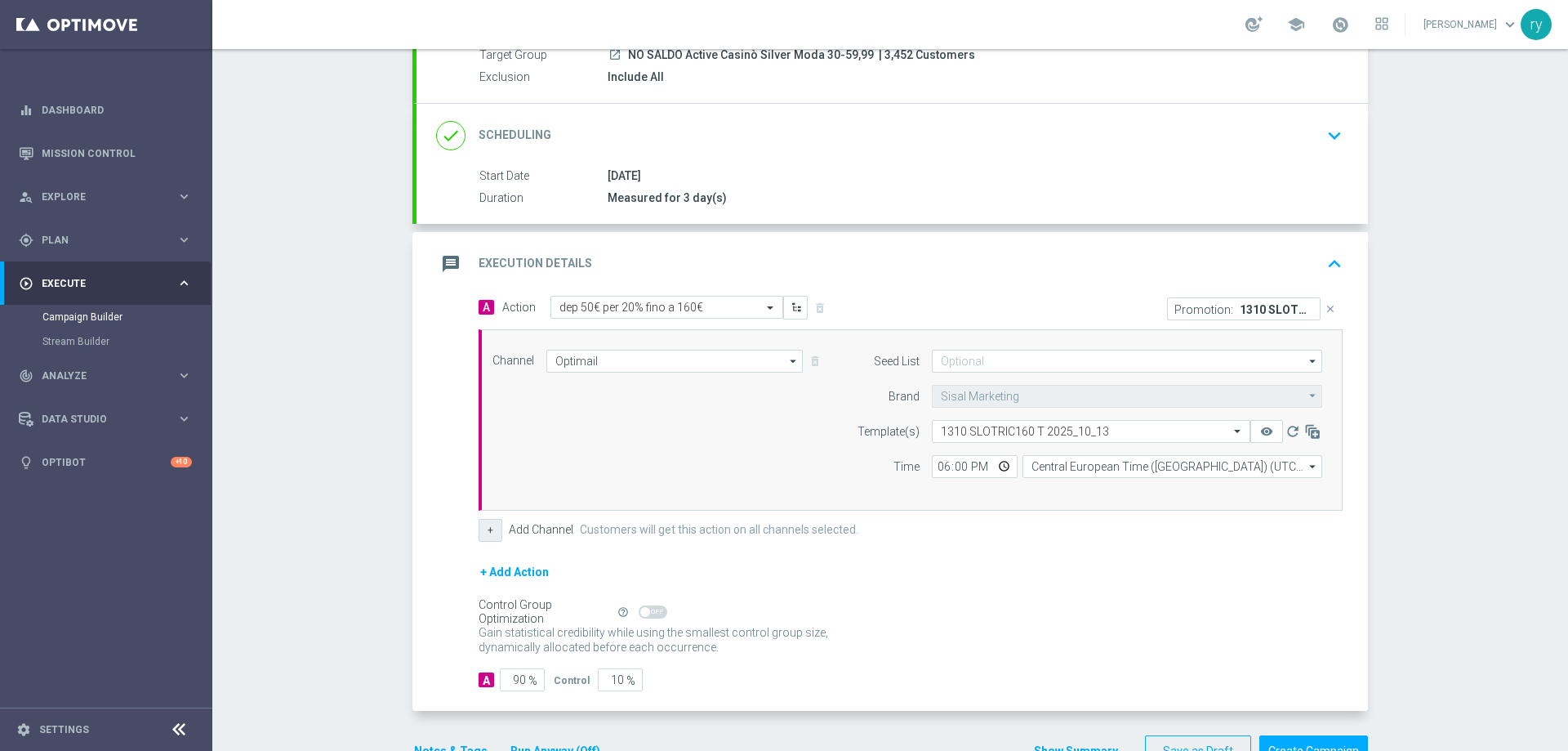
click at [488, 525] on button "+" at bounding box center [490, 530] width 24 height 23
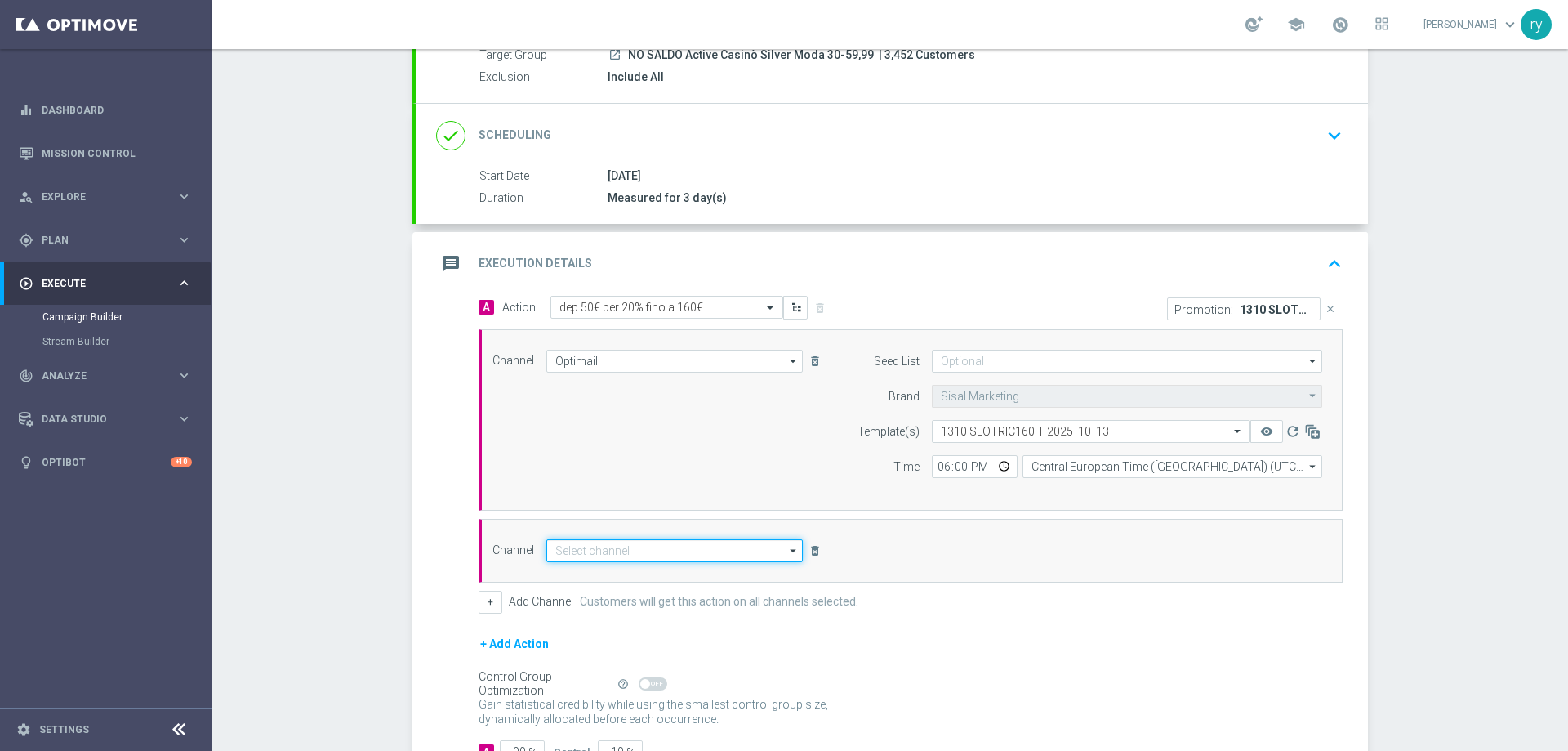
click at [559, 551] on input at bounding box center [675, 550] width 257 height 23
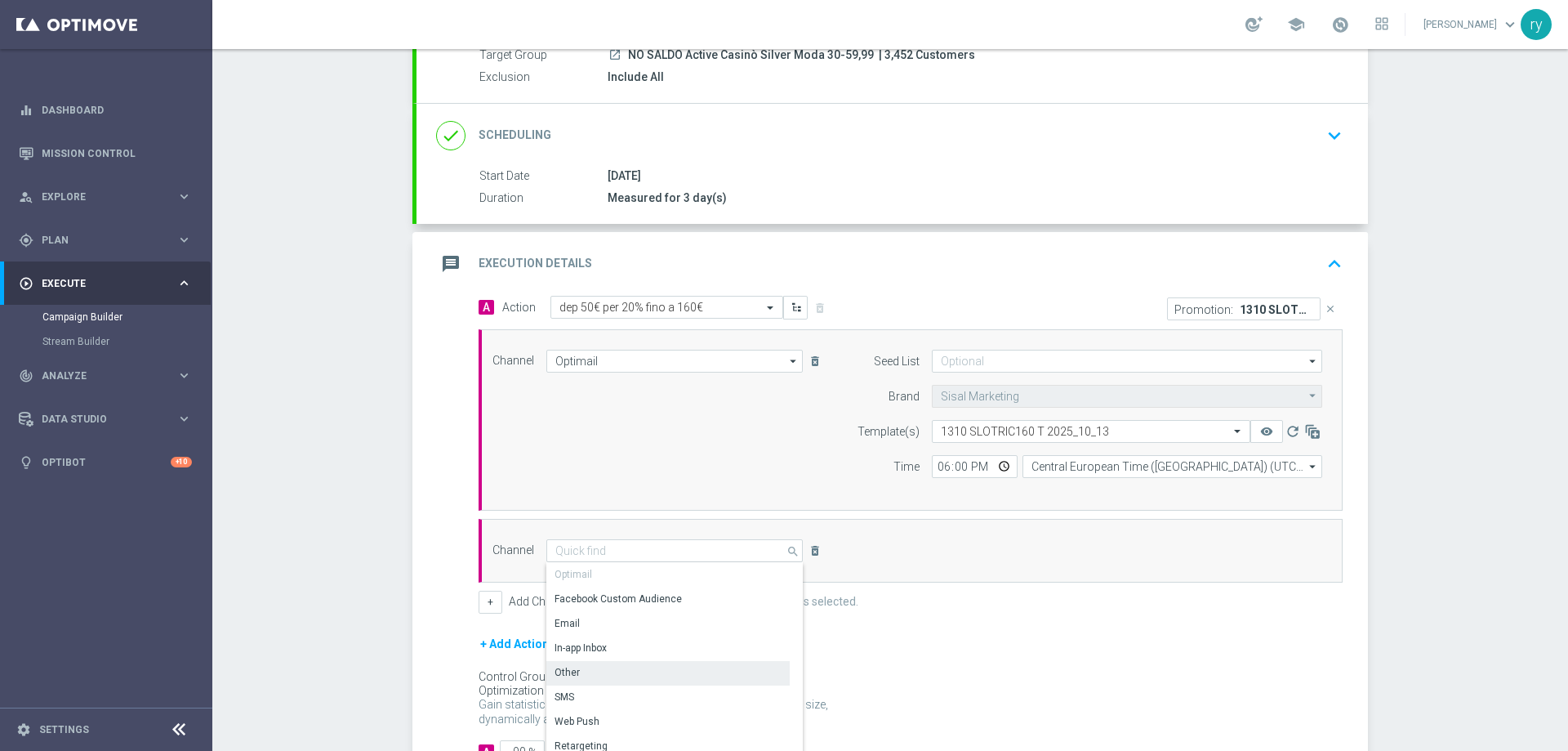
drag, startPoint x: 584, startPoint y: 679, endPoint x: 656, endPoint y: 650, distance: 77.6
click at [585, 679] on div "Other" at bounding box center [668, 672] width 244 height 23
type input "Other"
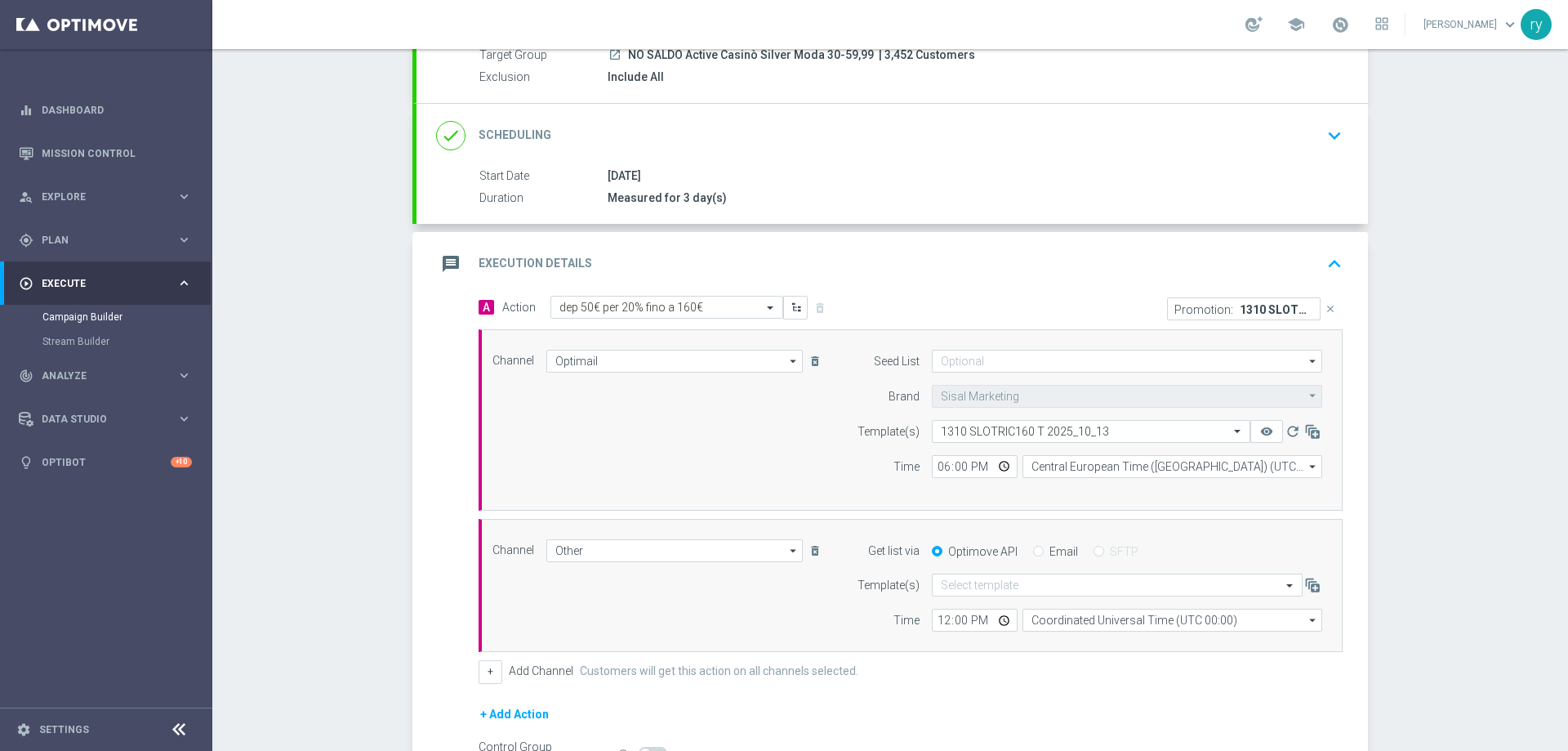
click at [1039, 548] on div "Email" at bounding box center [1055, 551] width 45 height 15
click at [1033, 551] on input "Email" at bounding box center [1038, 552] width 11 height 11
radio input "true"
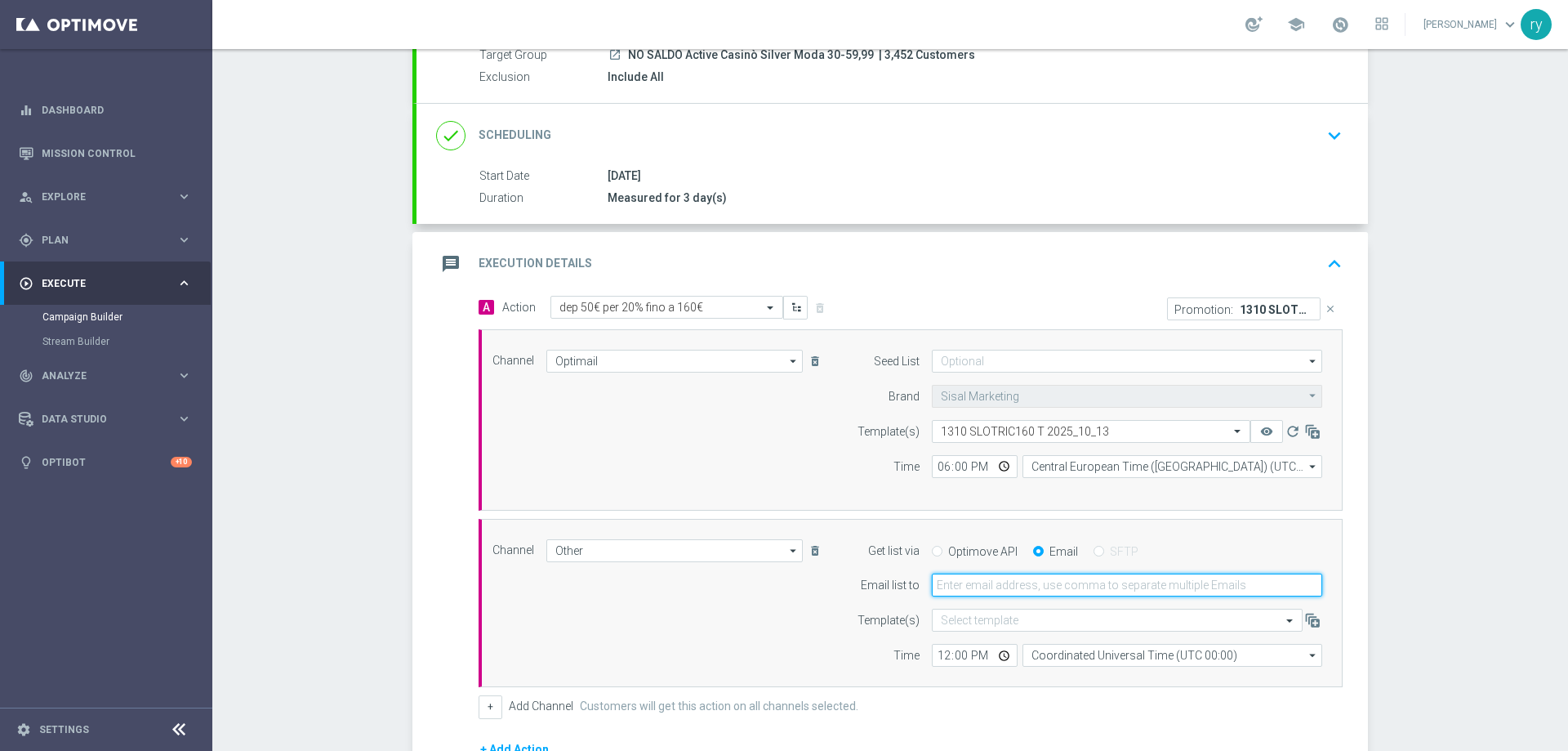
click at [1016, 583] on input "email" at bounding box center [1127, 585] width 391 height 23
type input "radina.yordanova@sisal.it"
click at [939, 652] on input "12:00" at bounding box center [974, 655] width 86 height 23
type input "18:00"
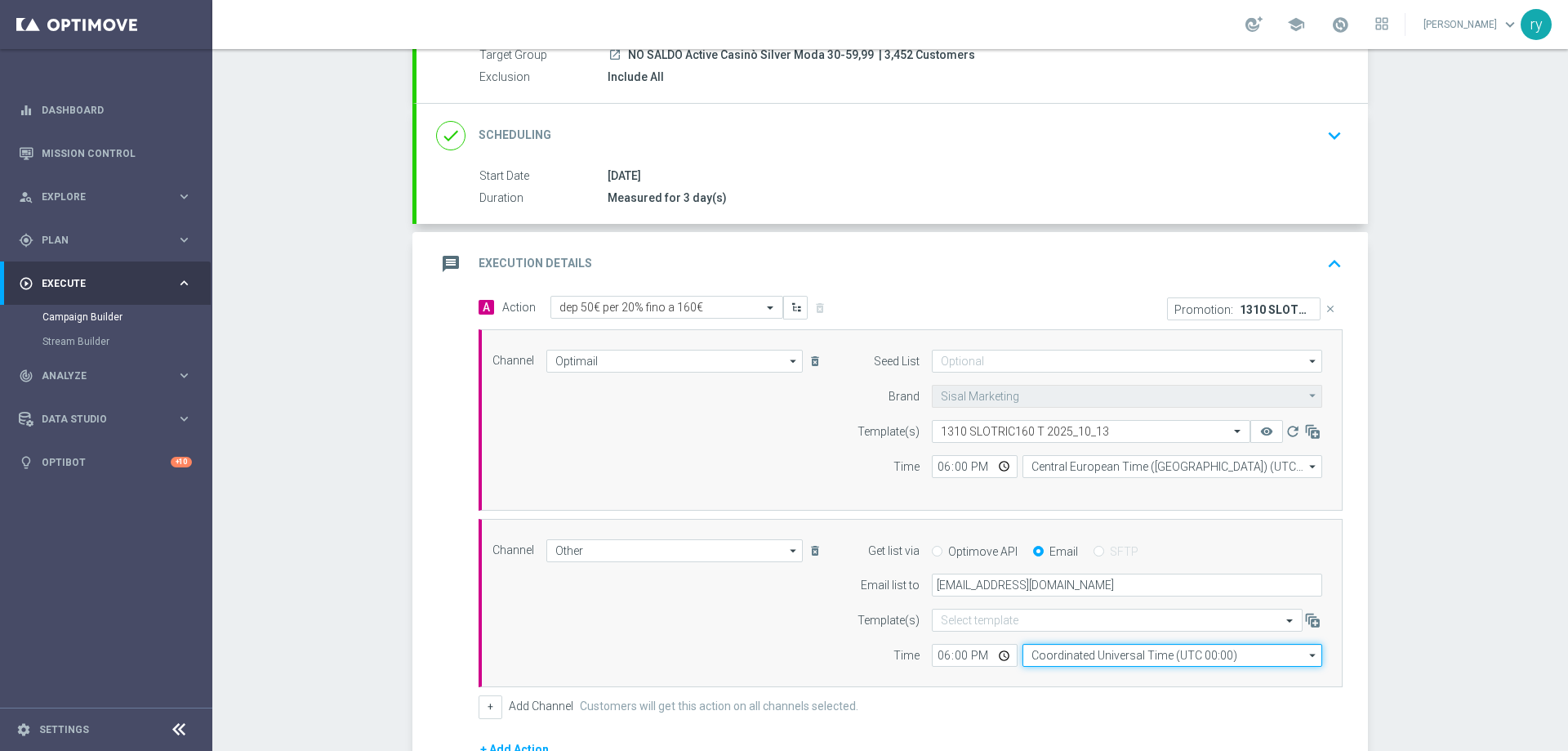
click at [1050, 644] on input "Coordinated Universal Time (UTC 00:00)" at bounding box center [1172, 655] width 300 height 23
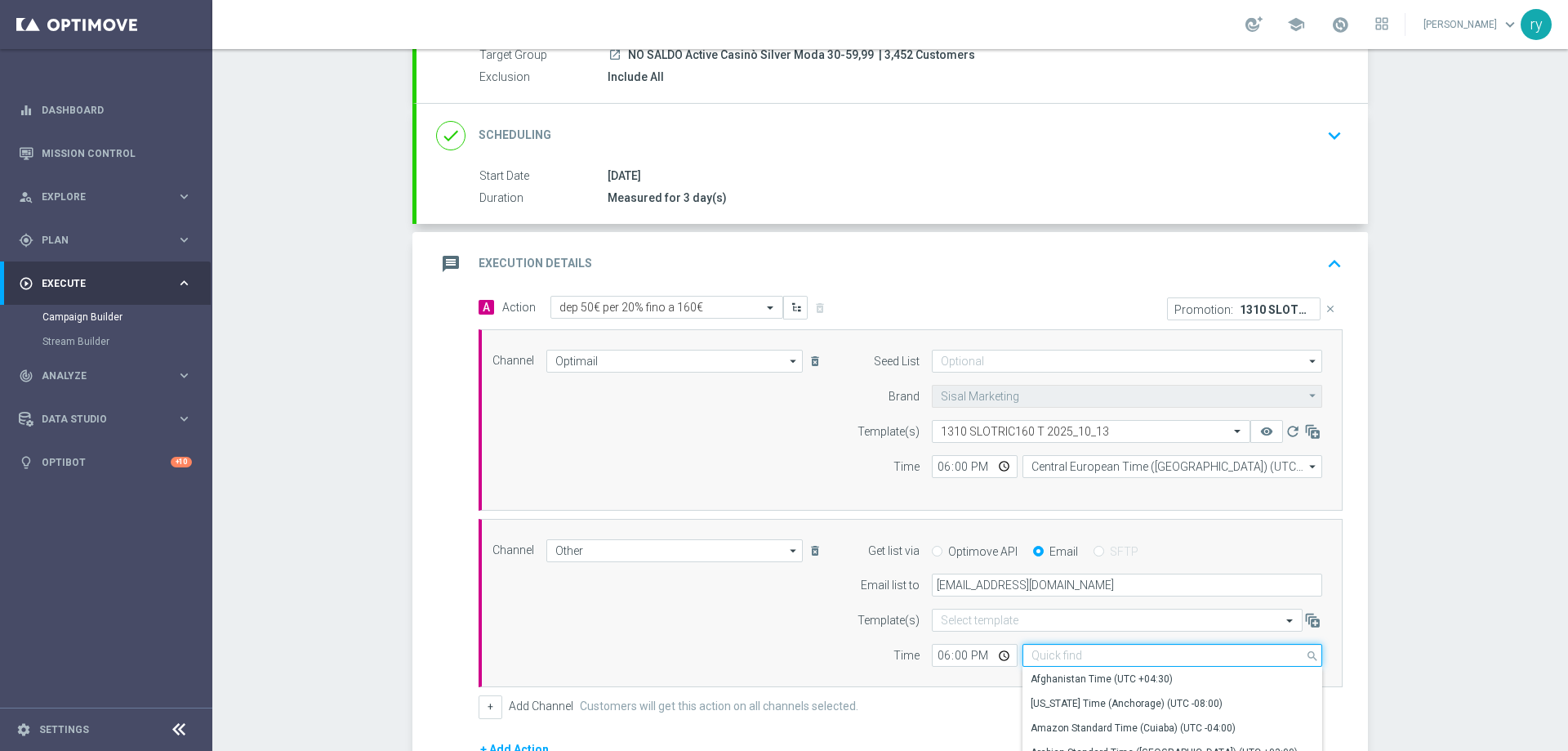
click at [1051, 649] on input at bounding box center [1172, 655] width 300 height 23
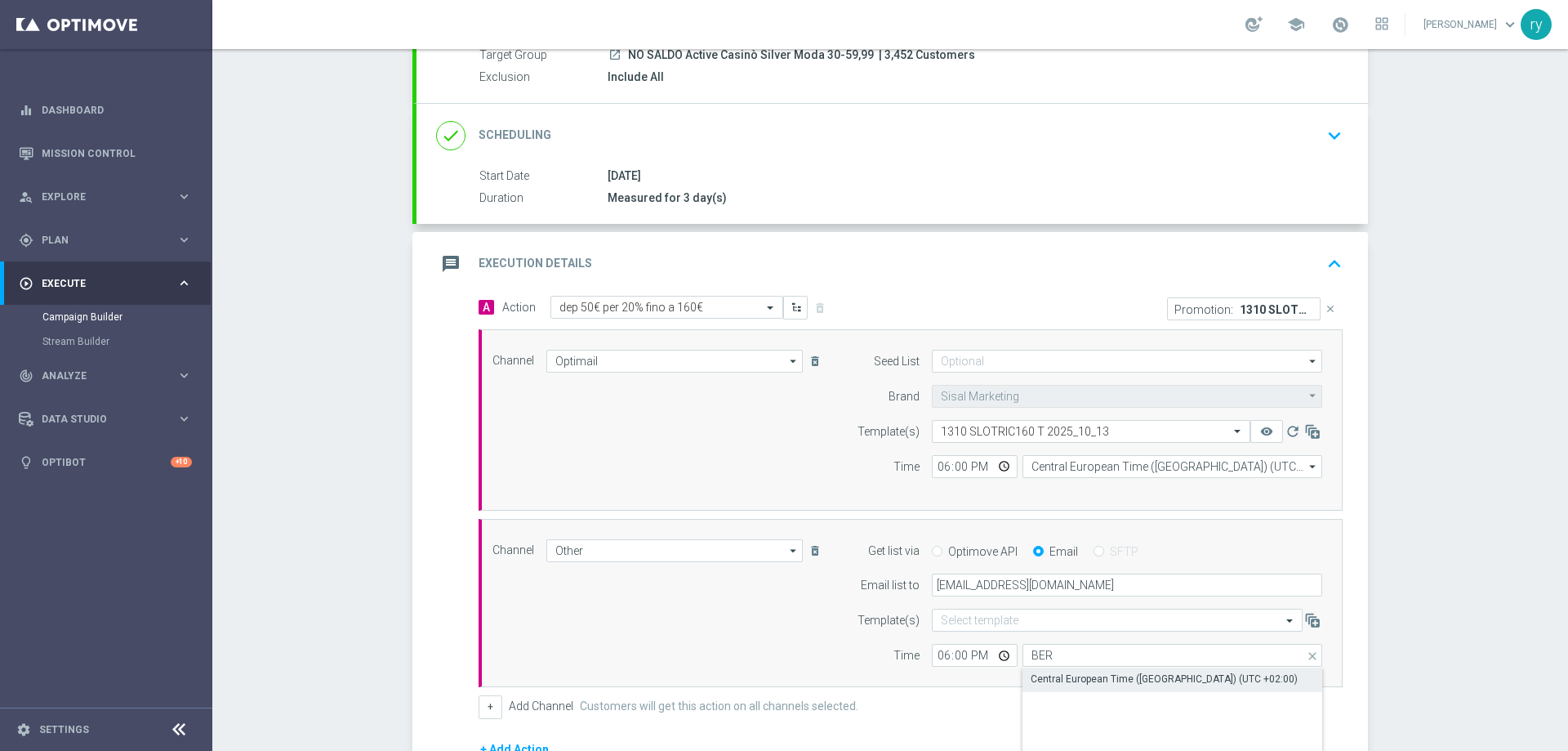
click at [1069, 673] on div "Central European Time (Berlin) (UTC +02:00)" at bounding box center [1163, 678] width 267 height 15
type input "Central European Time (Berlin) (UTC +02:00)"
click at [751, 644] on div "Channel Other Other arrow_drop_down Drag here to set row groups Drag here to se…" at bounding box center [907, 603] width 854 height 128
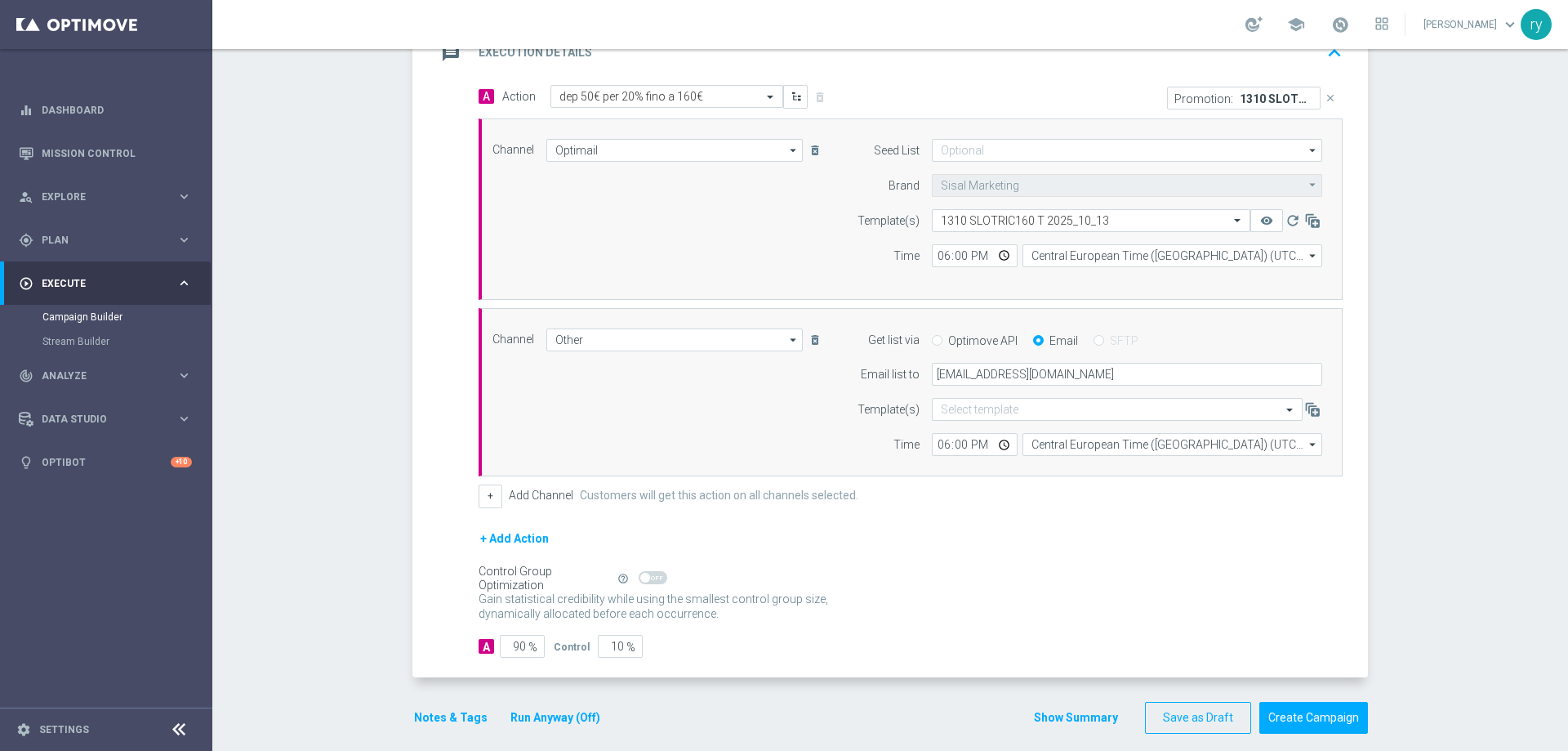
scroll to position [390, 0]
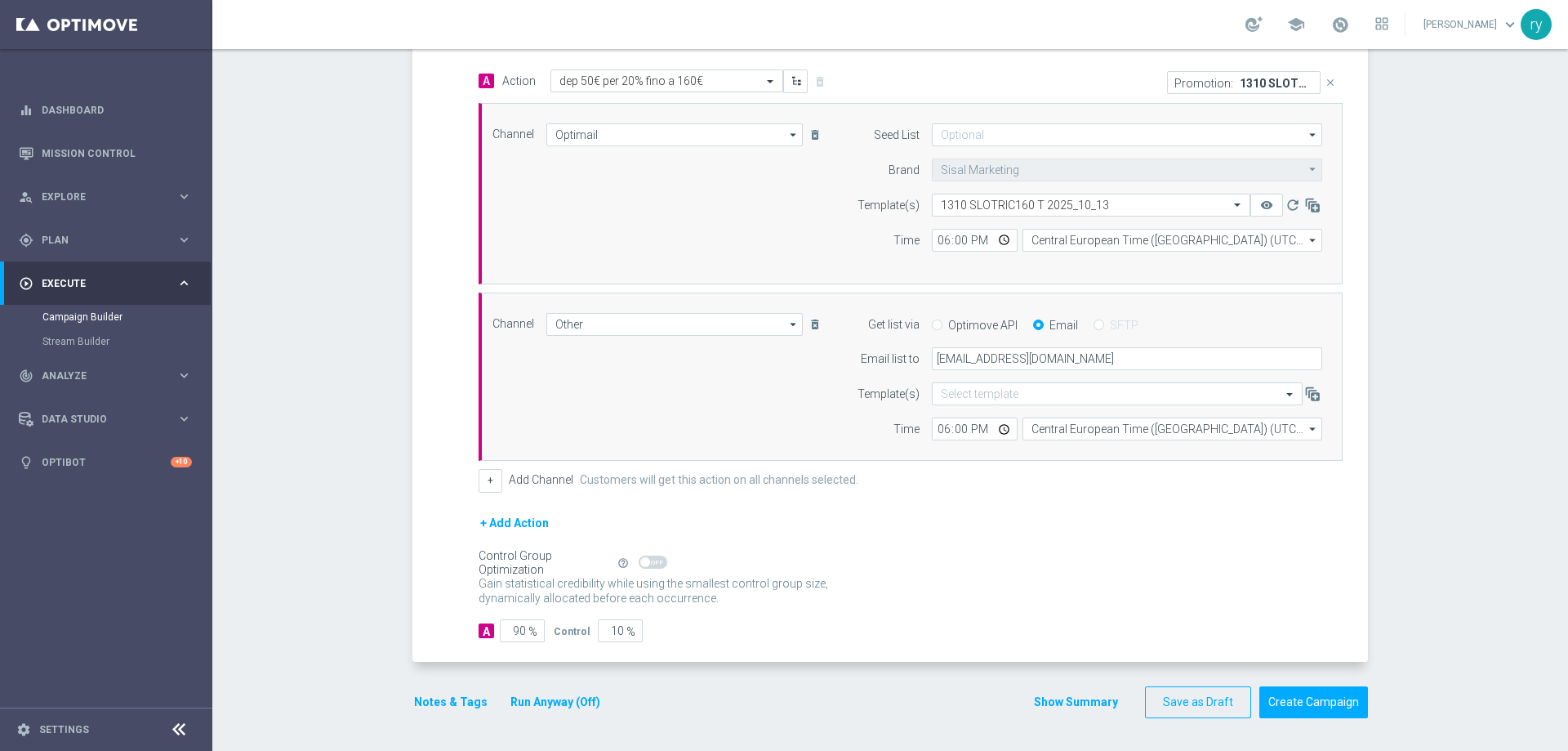
click at [439, 701] on button "Notes & Tags" at bounding box center [451, 701] width 77 height 20
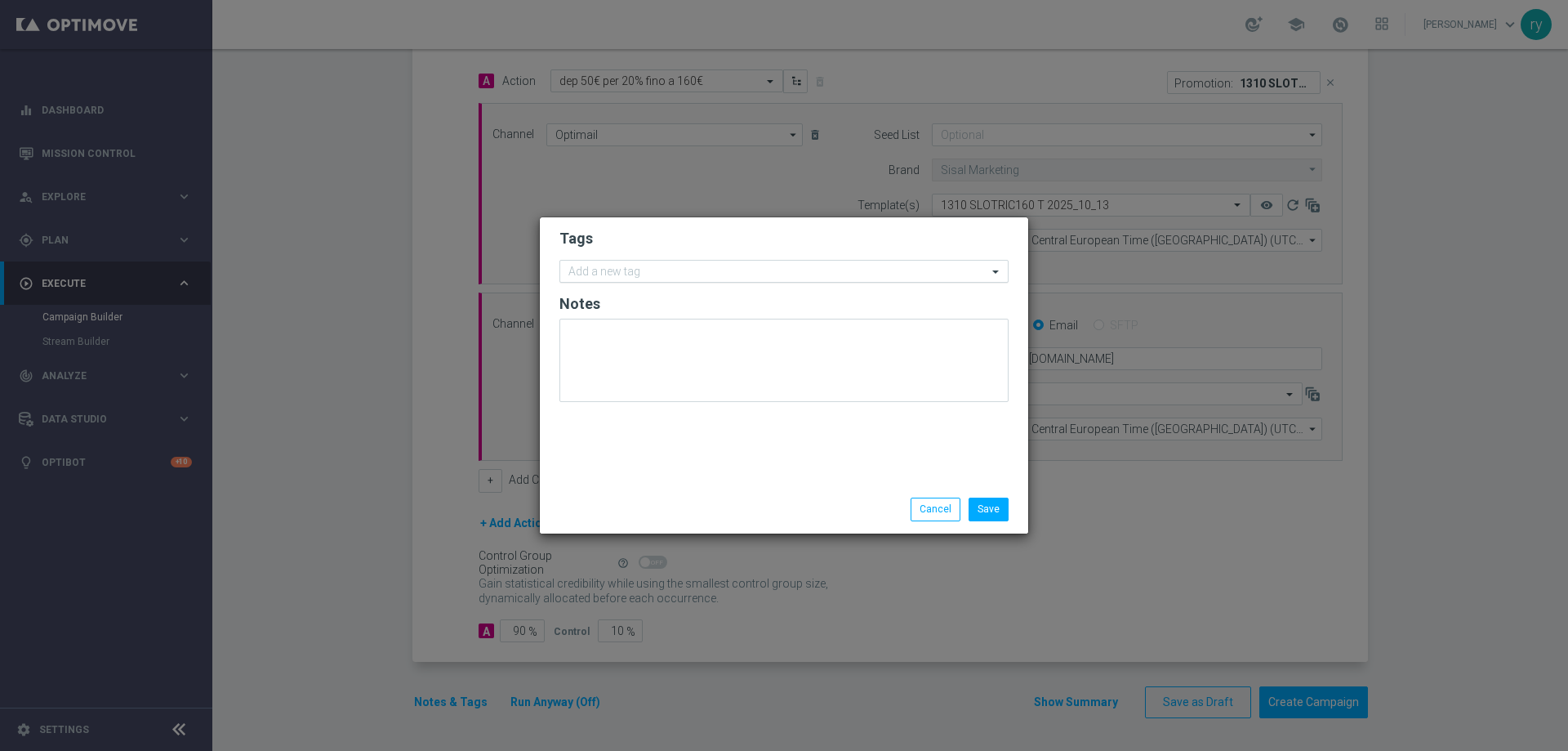
click at [637, 280] on div at bounding box center [776, 273] width 421 height 17
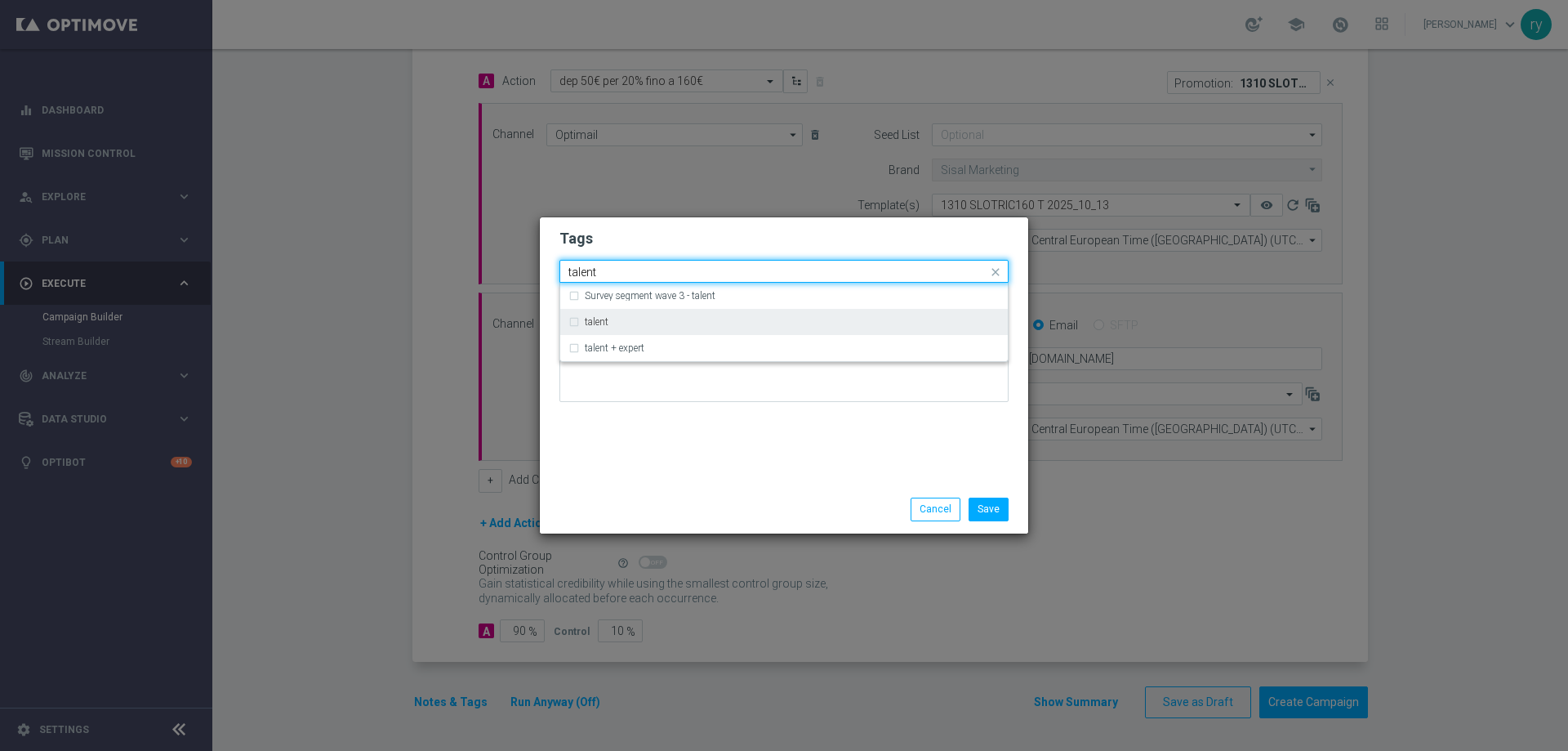
click at [636, 319] on div "talent" at bounding box center [784, 322] width 431 height 26
type input "talent"
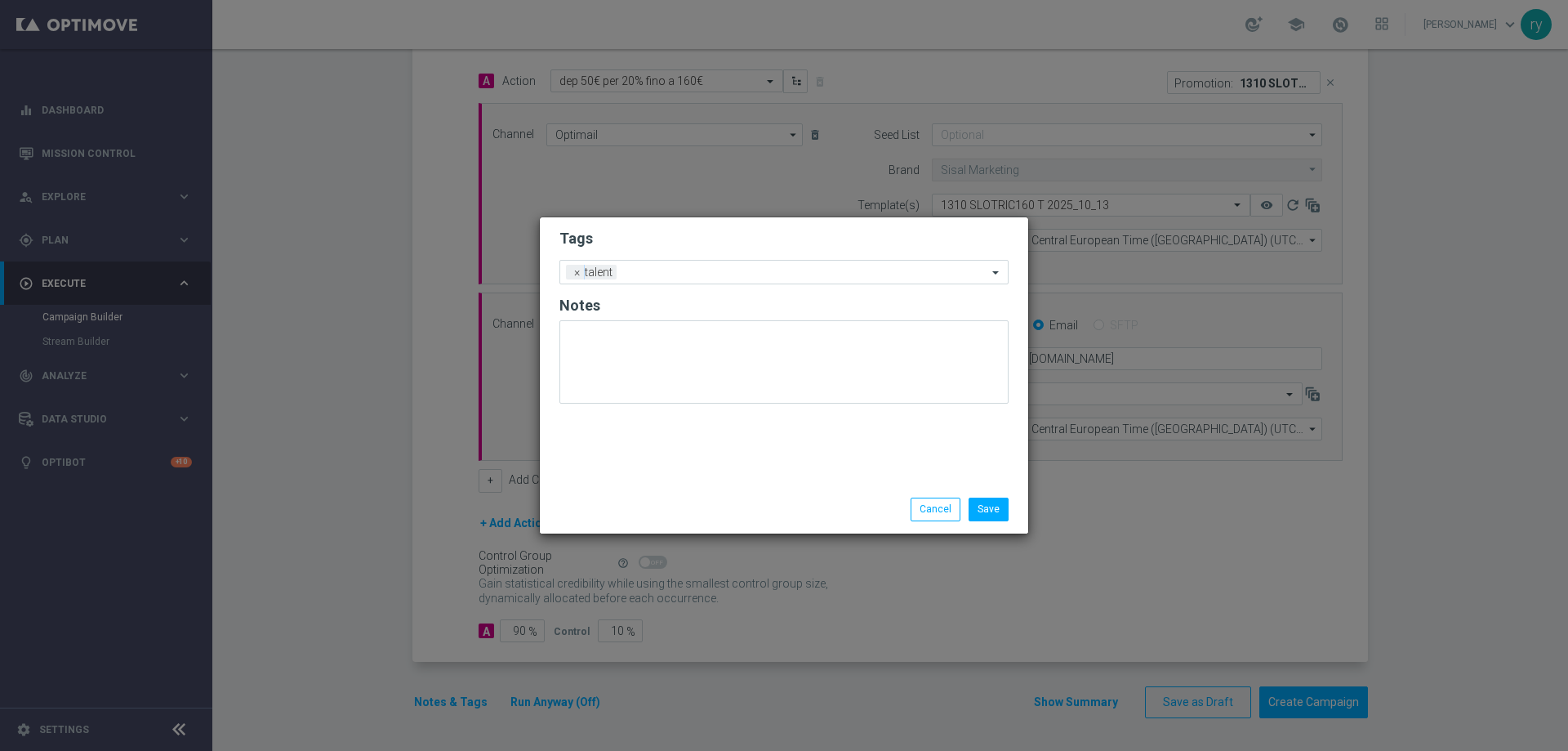
click at [663, 446] on div "Tags Add a new tag × talent Notes" at bounding box center [783, 351] width 488 height 268
click at [711, 272] on input "text" at bounding box center [805, 273] width 364 height 14
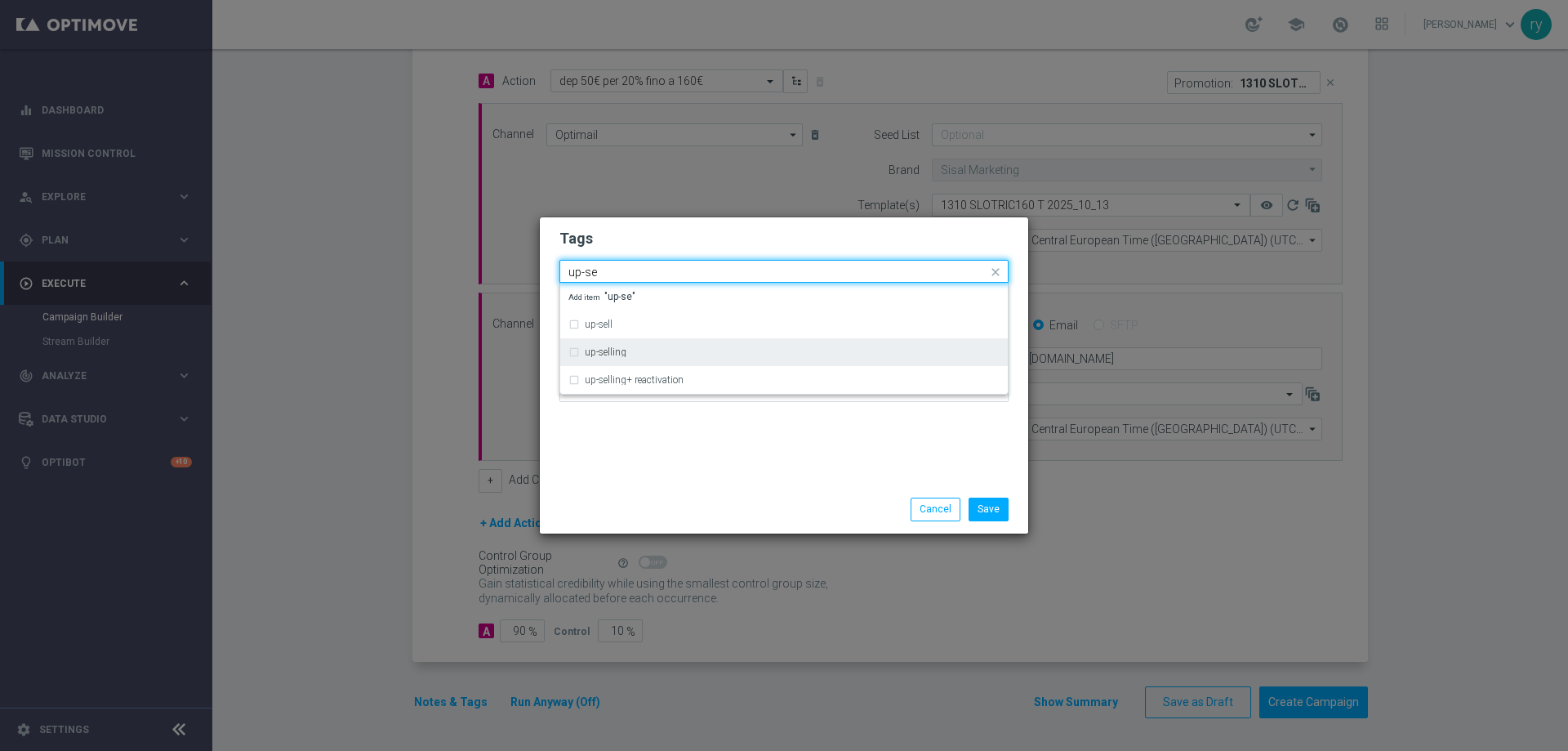
click at [691, 347] on div "up-selling" at bounding box center [791, 351] width 414 height 10
type input "up-se"
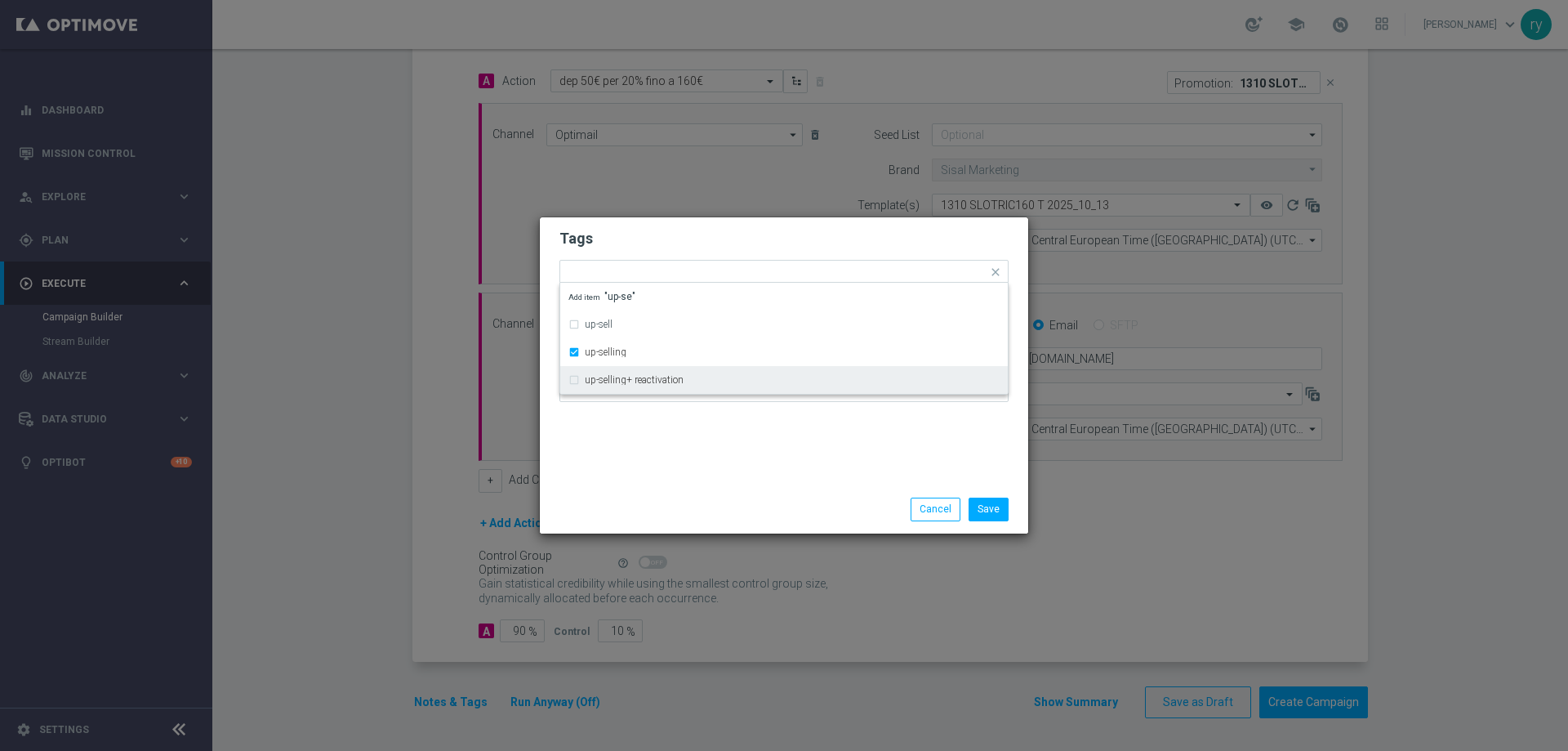
click at [719, 424] on div "Tags Quick find × talent × up-selling up-sell up-selling up-selling+ reactivati…" at bounding box center [783, 351] width 488 height 268
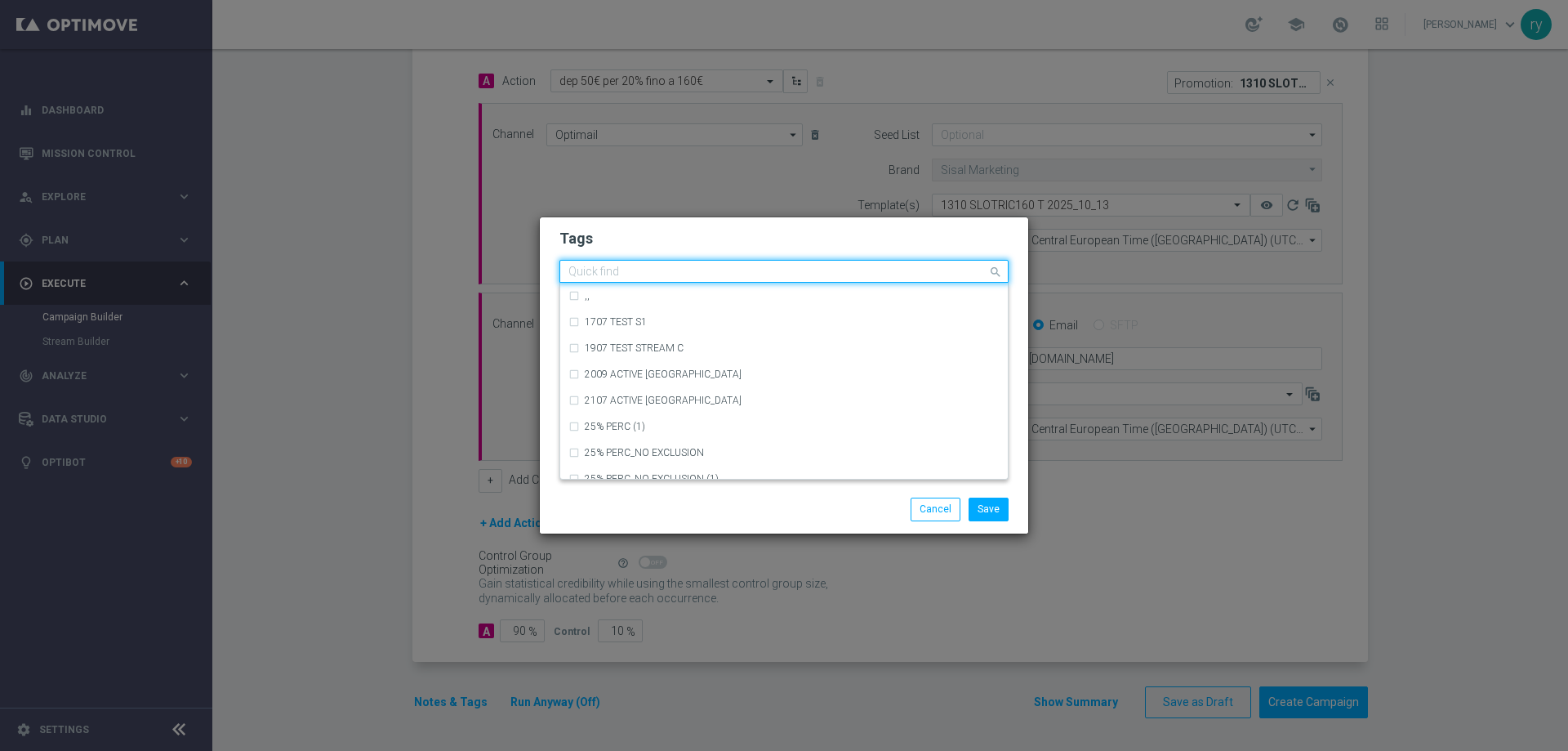
click at [777, 272] on input "text" at bounding box center [778, 273] width 419 height 14
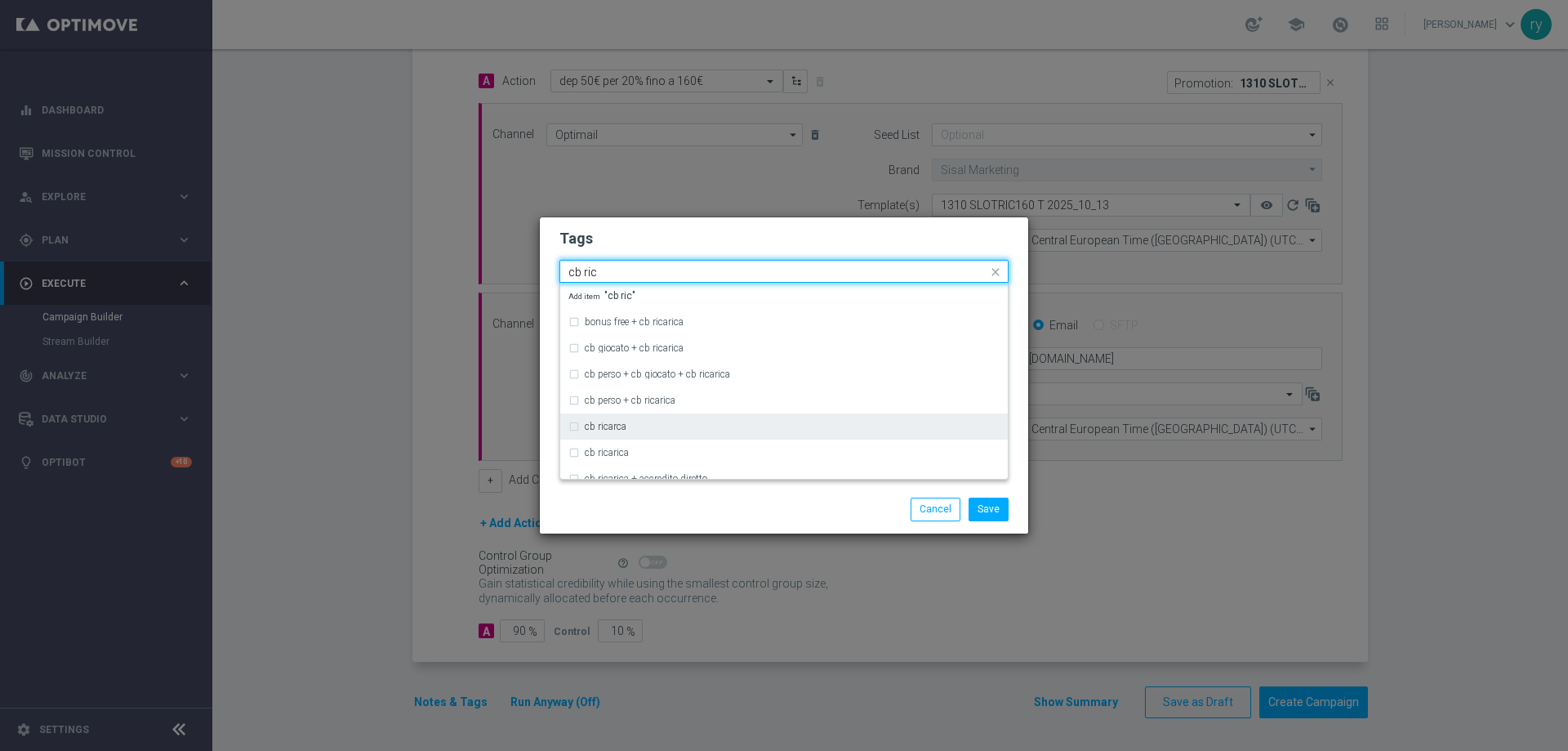
click at [689, 423] on div "cb ricarca" at bounding box center [791, 426] width 414 height 10
type input "cb ric"
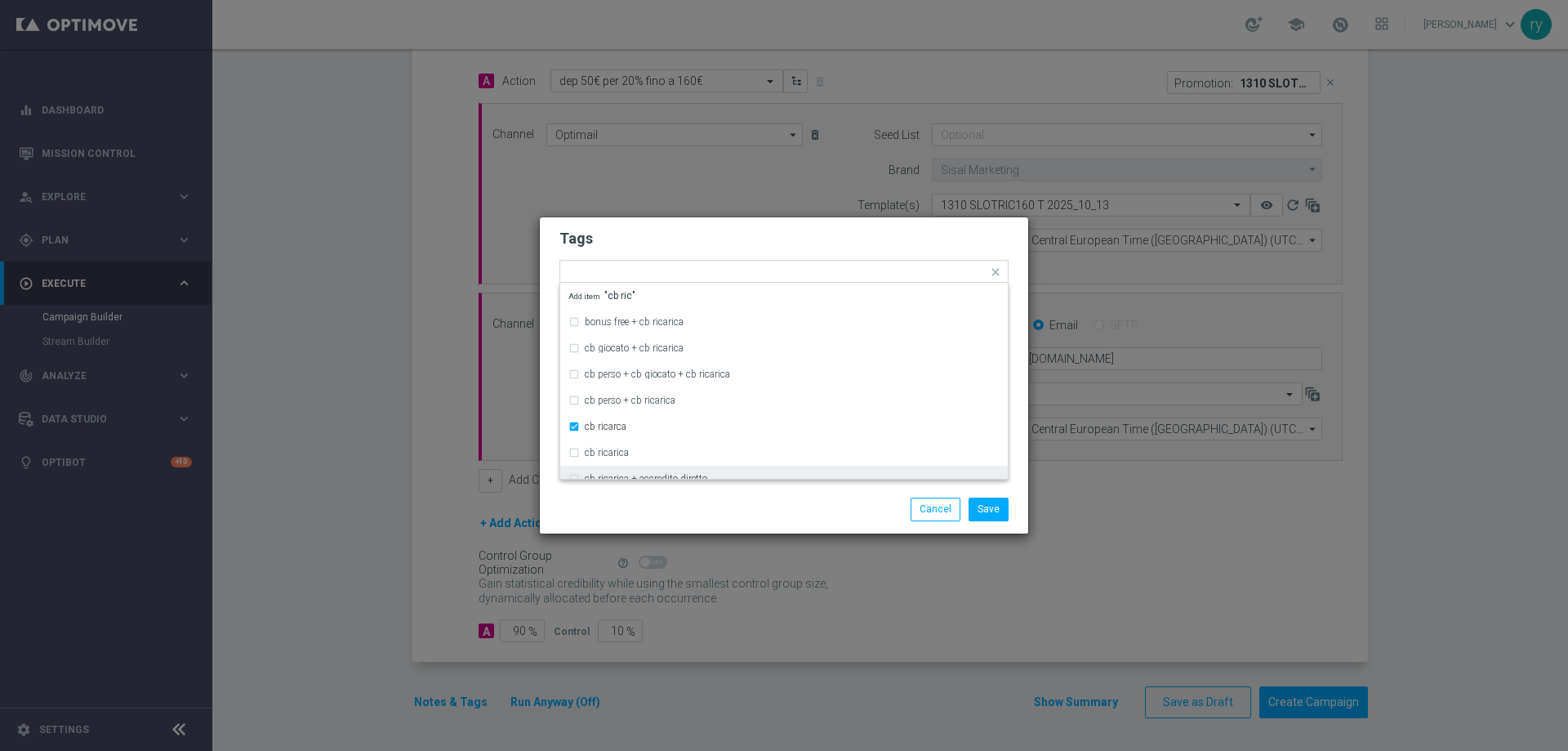
click at [715, 516] on div "Save Cancel" at bounding box center [862, 509] width 316 height 23
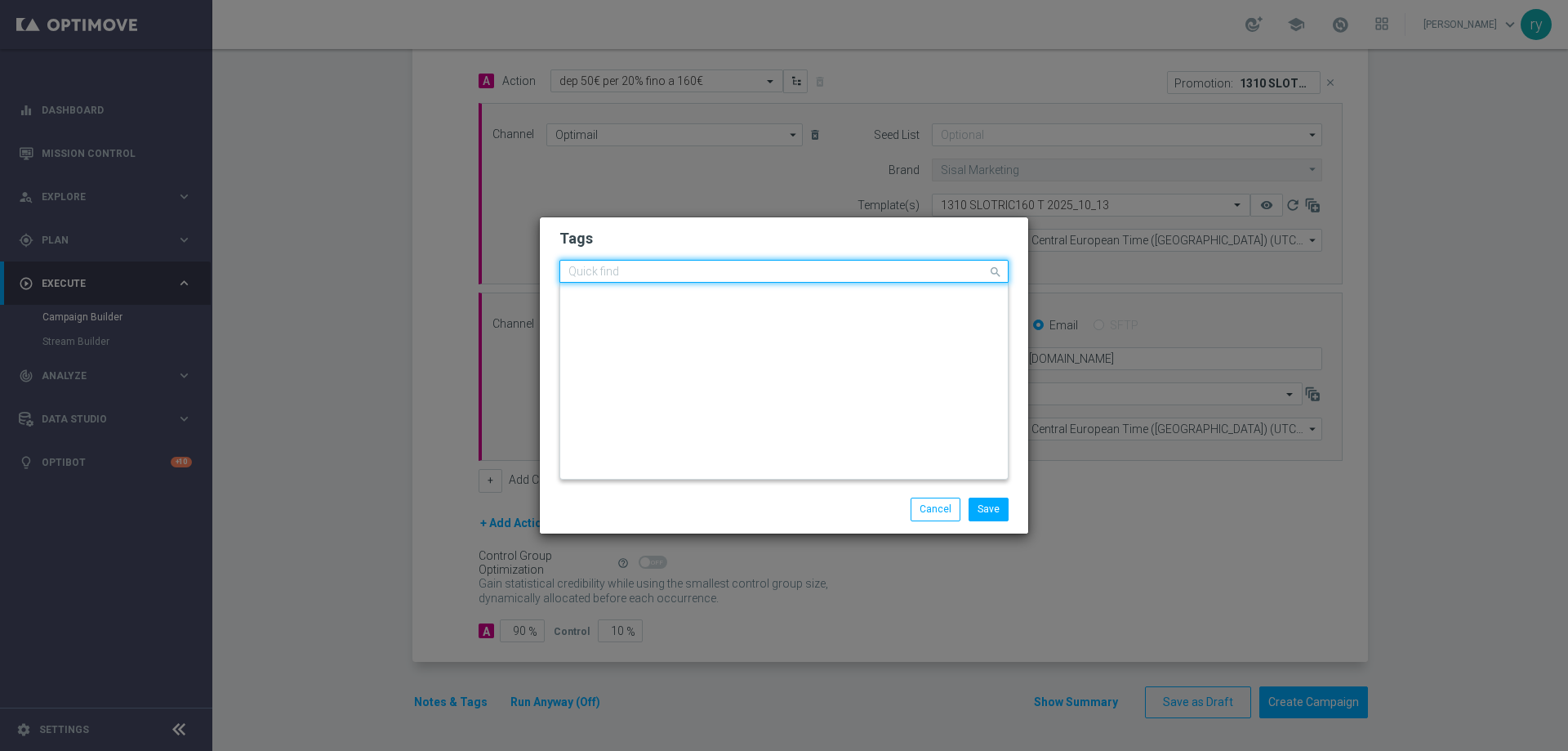
click at [794, 263] on div "Quick find × talent × up-selling × cb ricarca" at bounding box center [773, 271] width 427 height 20
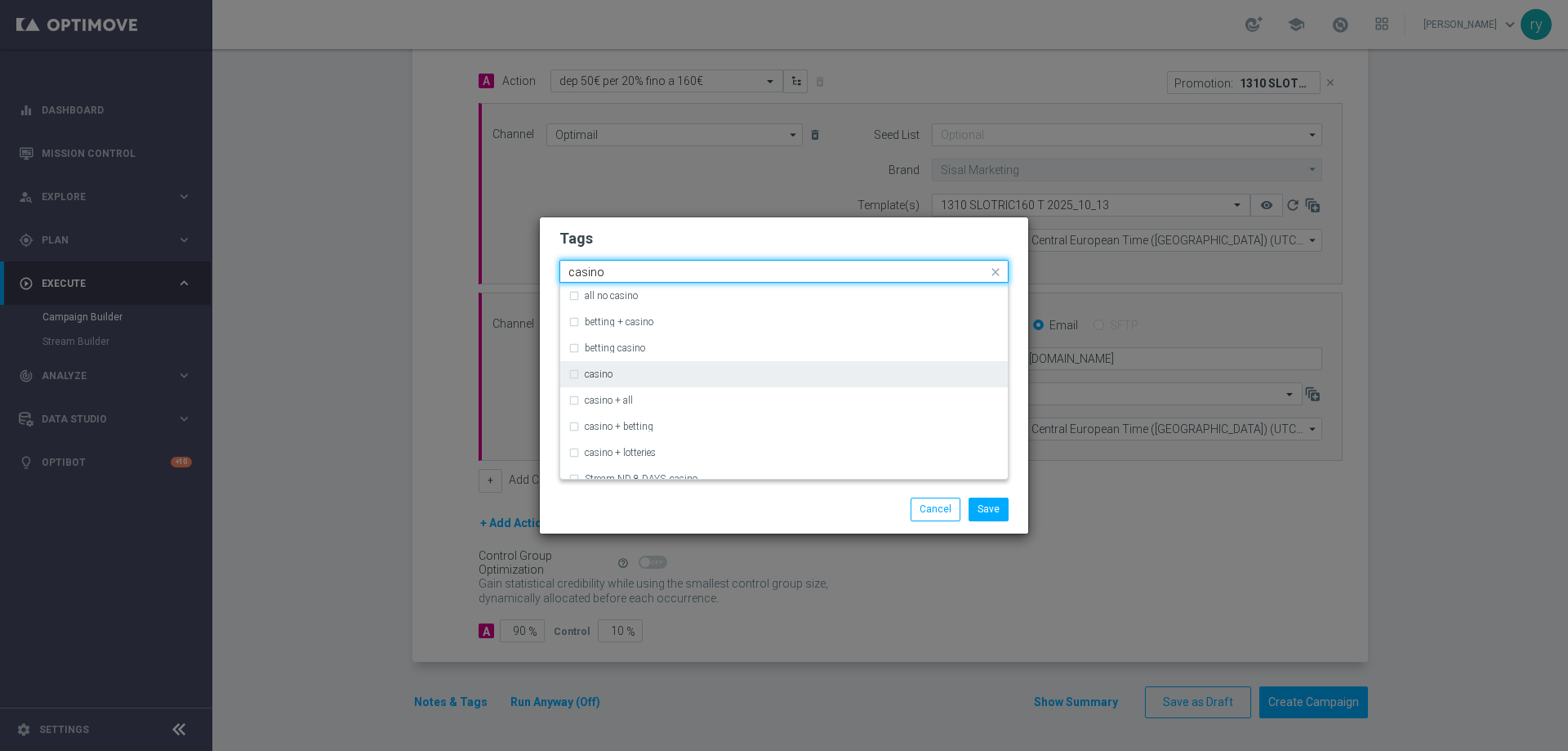
click at [721, 376] on div "casino" at bounding box center [791, 373] width 414 height 10
type input "casino"
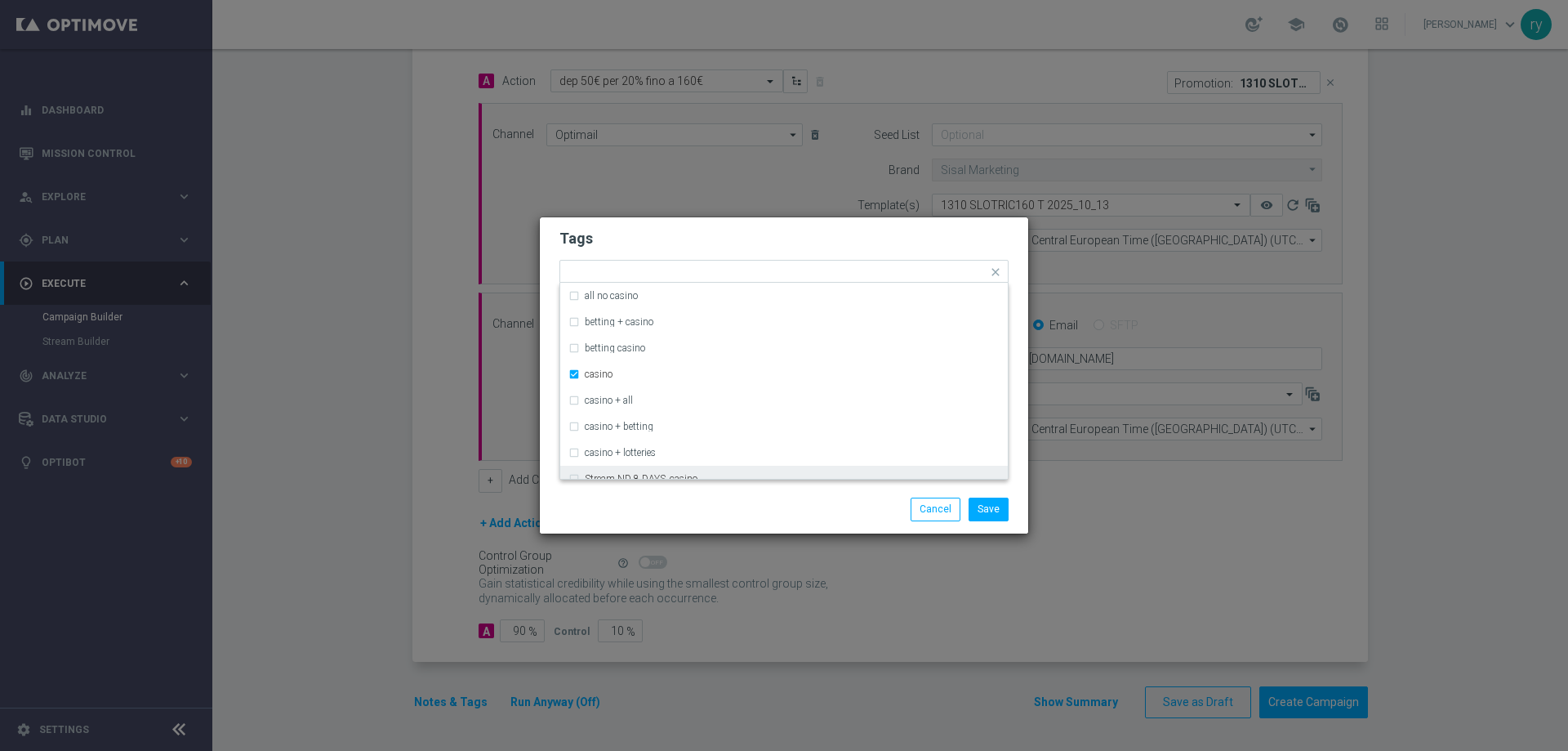
click at [717, 485] on div "Tags Quick find × talent × up-selling × cb ricarca × casino all no casino betti…" at bounding box center [783, 351] width 488 height 268
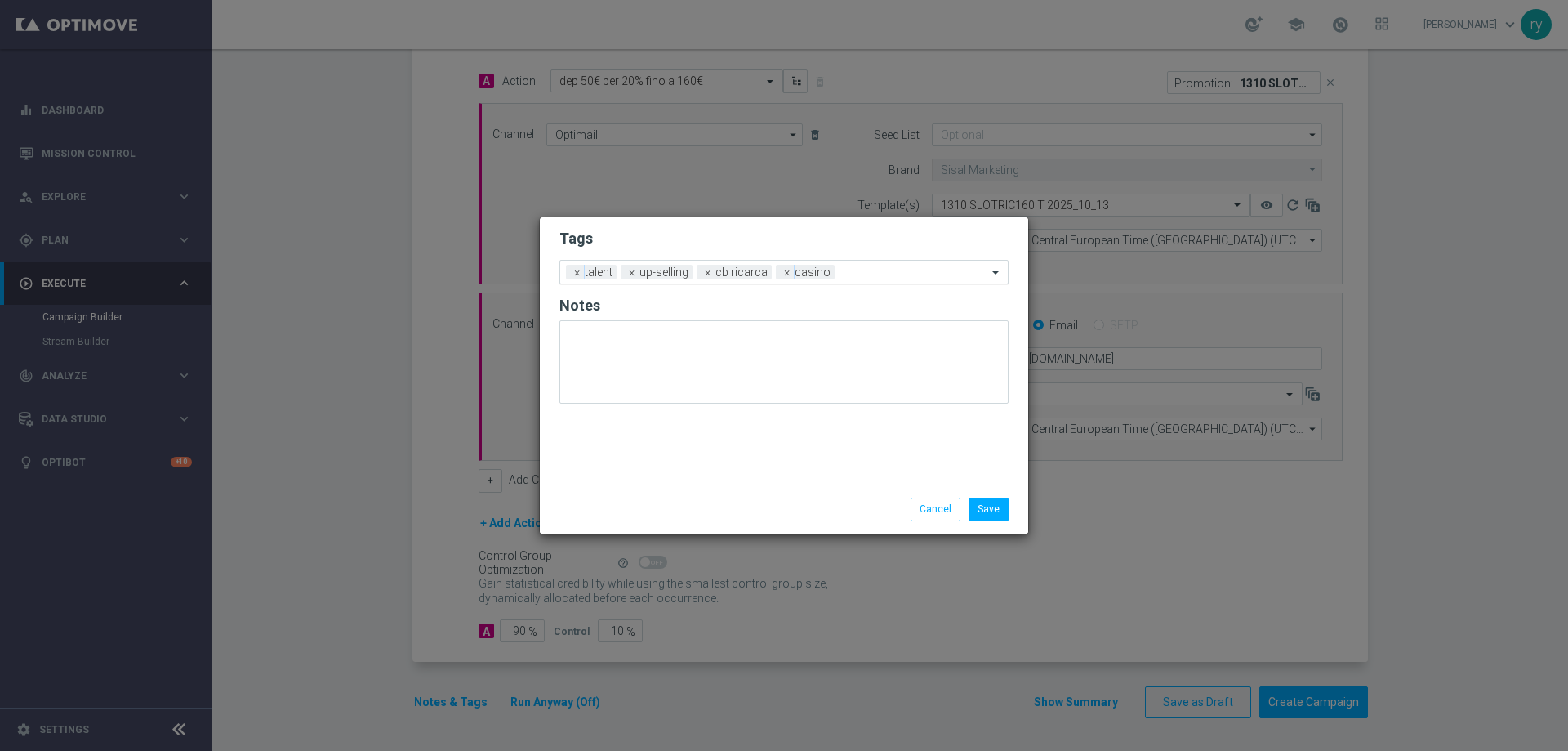
click at [868, 273] on input "text" at bounding box center [914, 273] width 146 height 14
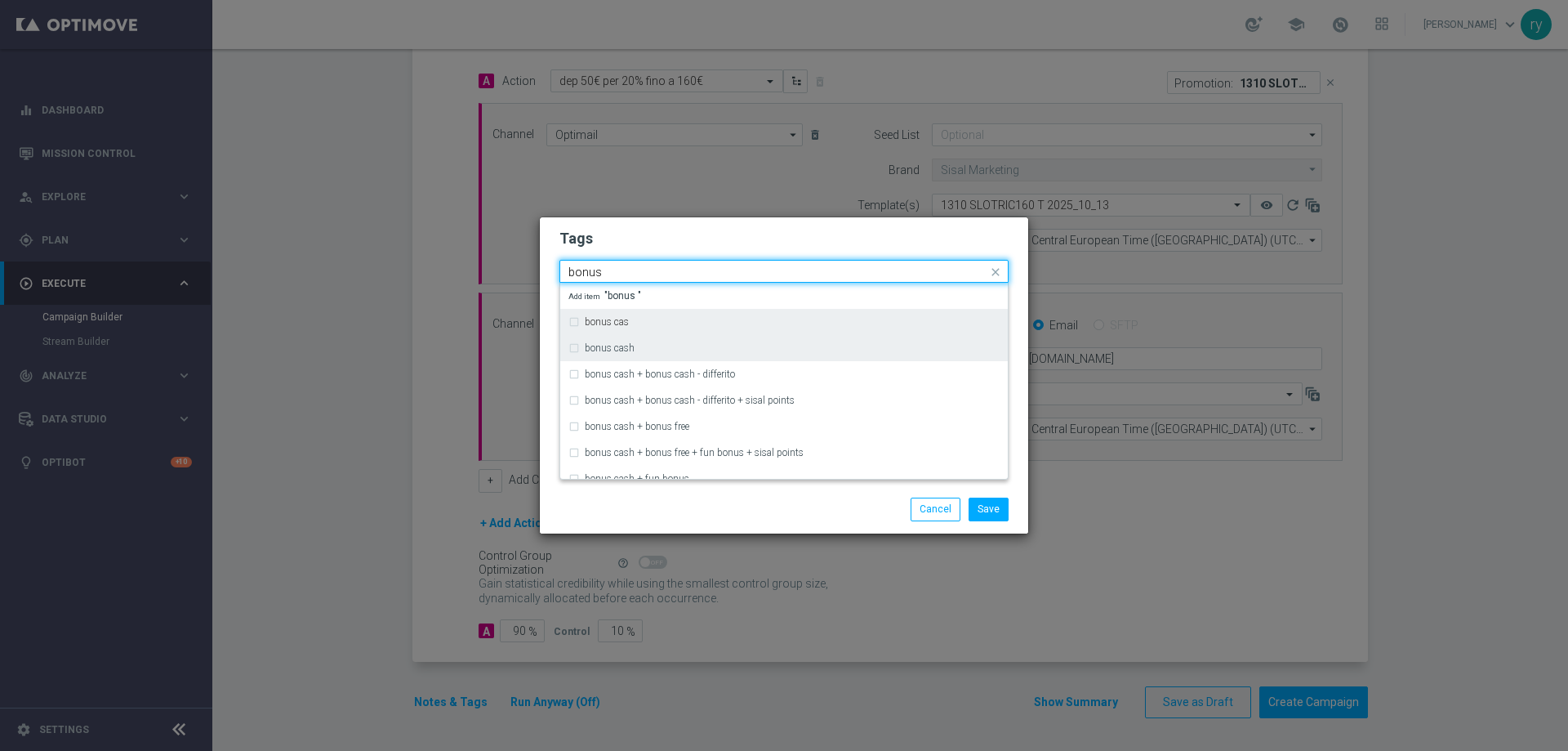
click at [714, 337] on div "bonus cash" at bounding box center [784, 348] width 431 height 26
type input "bonus"
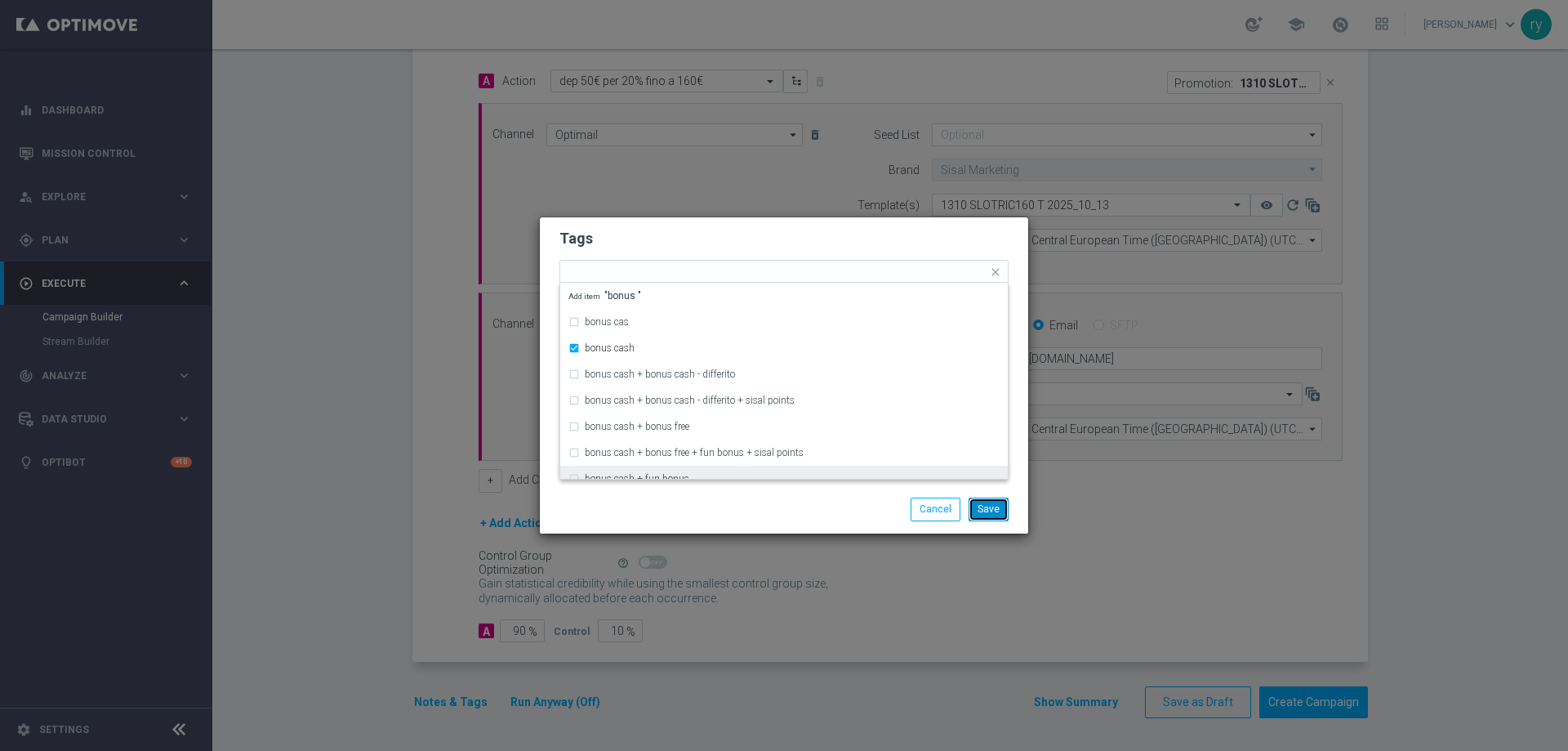
click at [996, 507] on button "Save" at bounding box center [988, 509] width 40 height 23
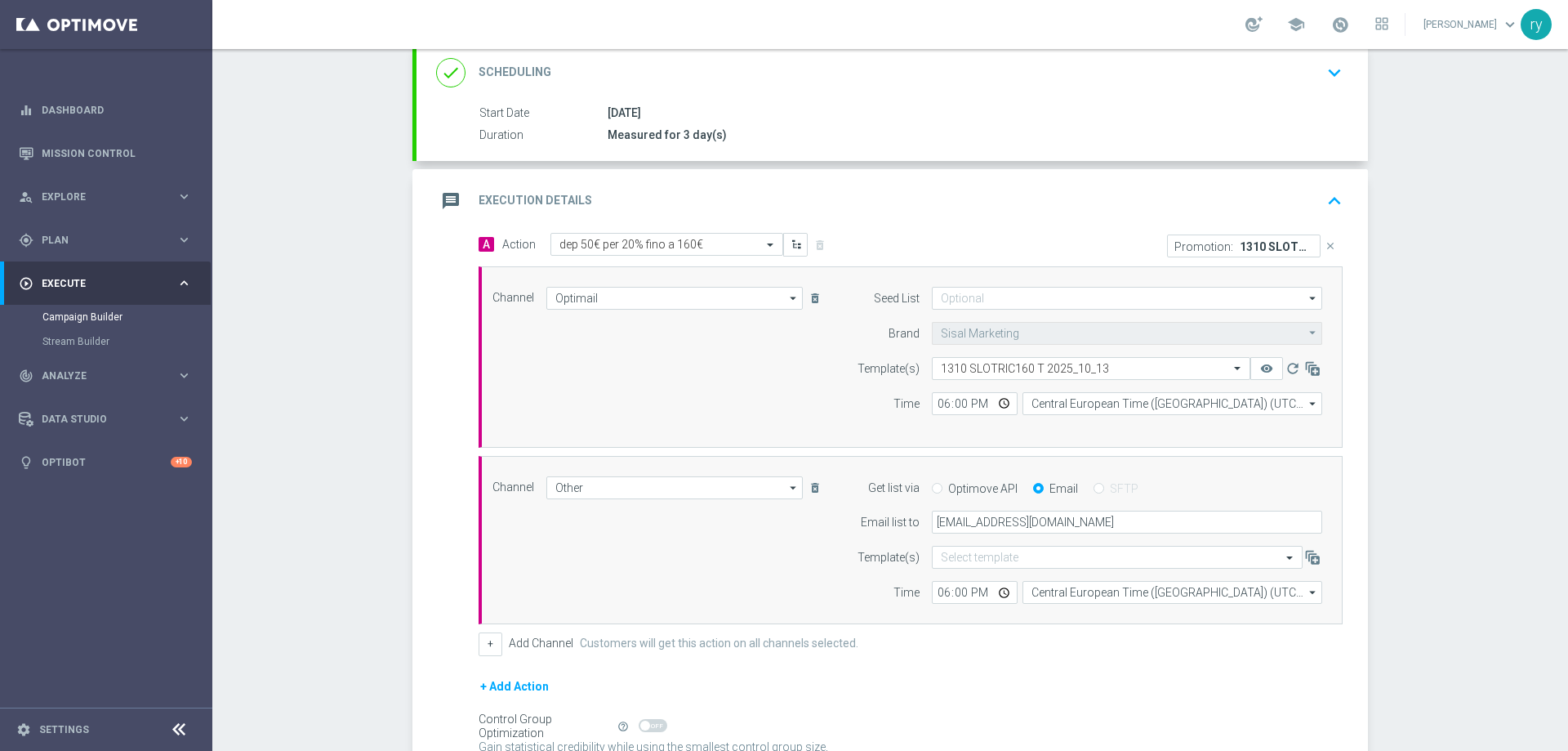
scroll to position [145, 0]
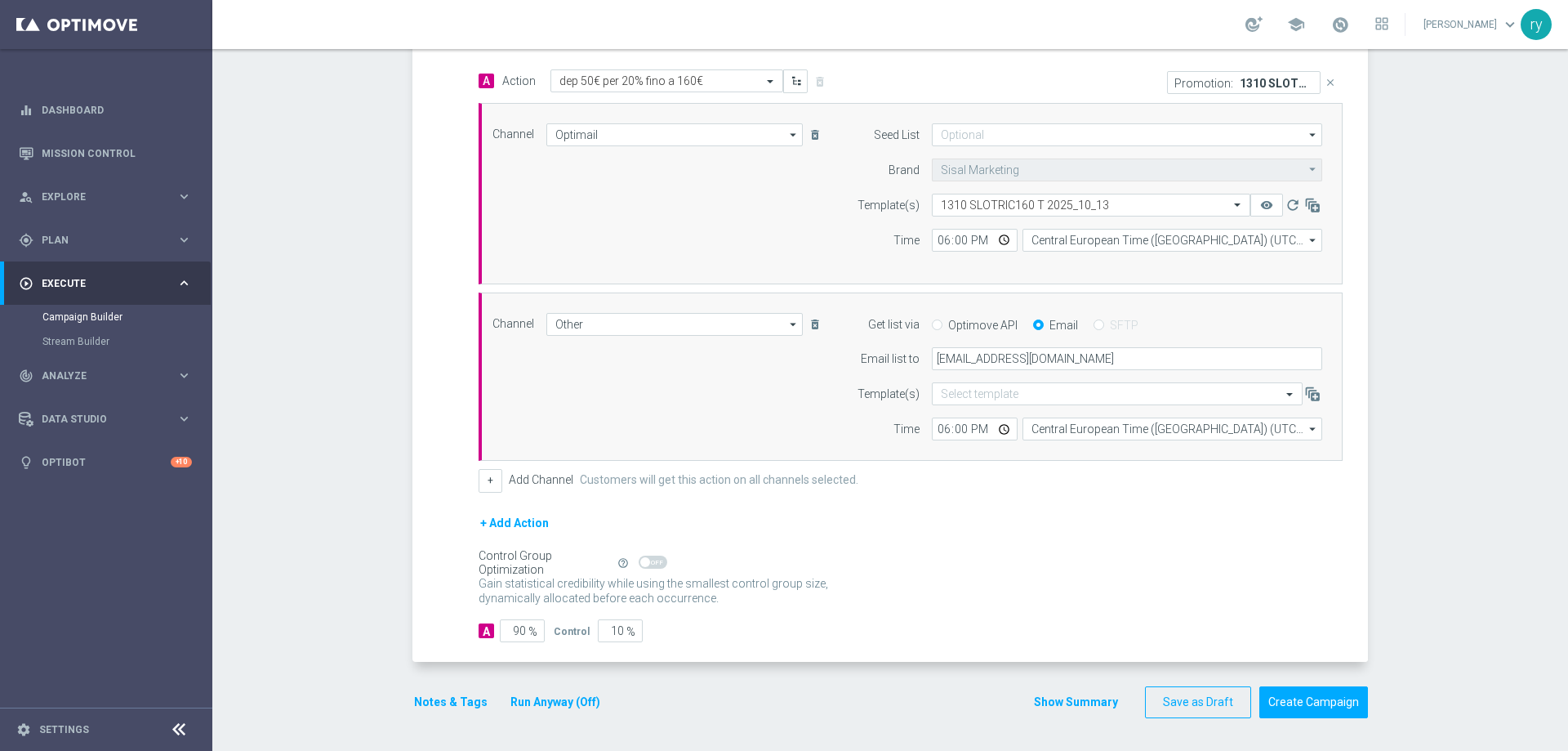
click at [1071, 704] on button "Show Summary" at bounding box center [1076, 701] width 86 height 18
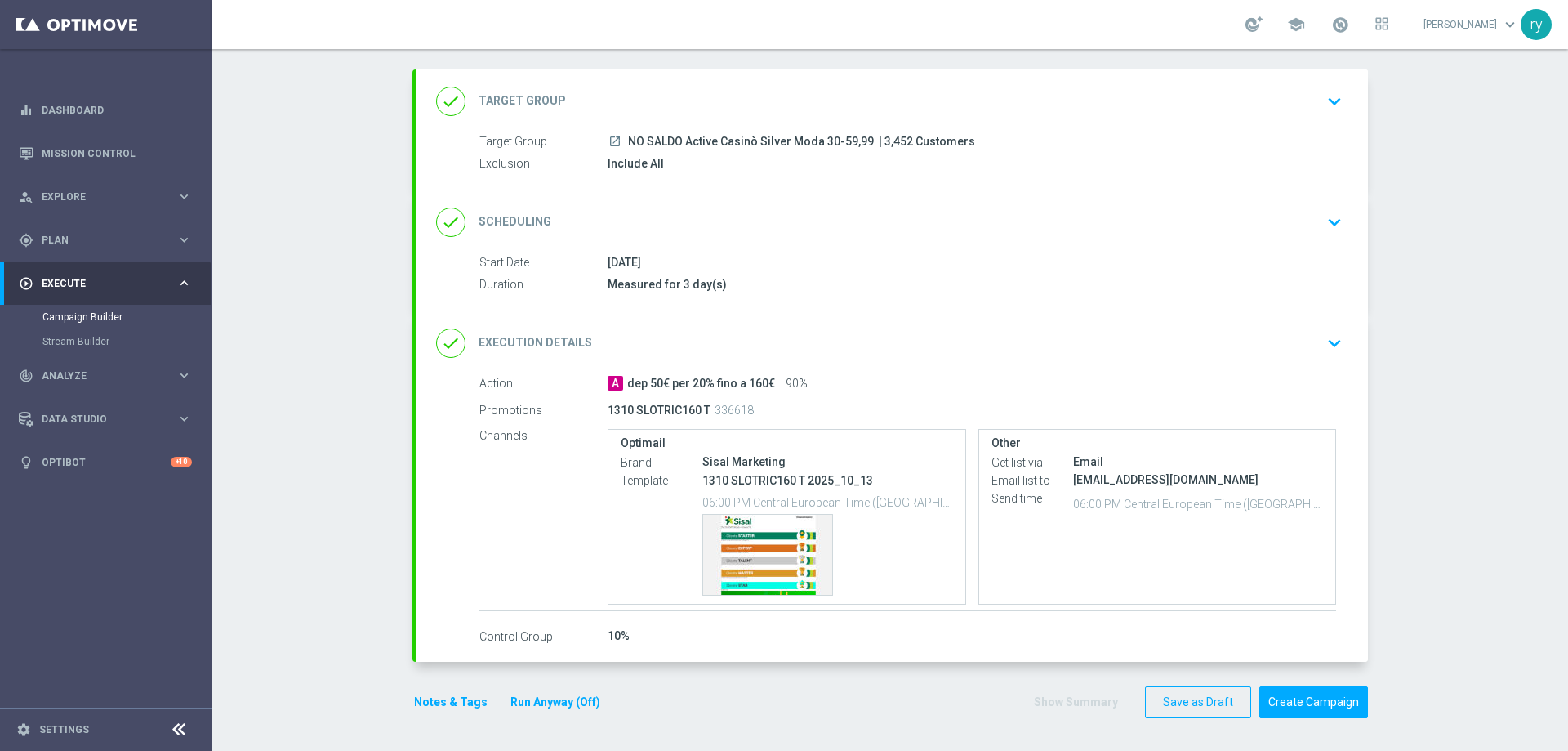
scroll to position [77, 0]
click at [766, 541] on div "Template preview" at bounding box center [766, 554] width 129 height 80
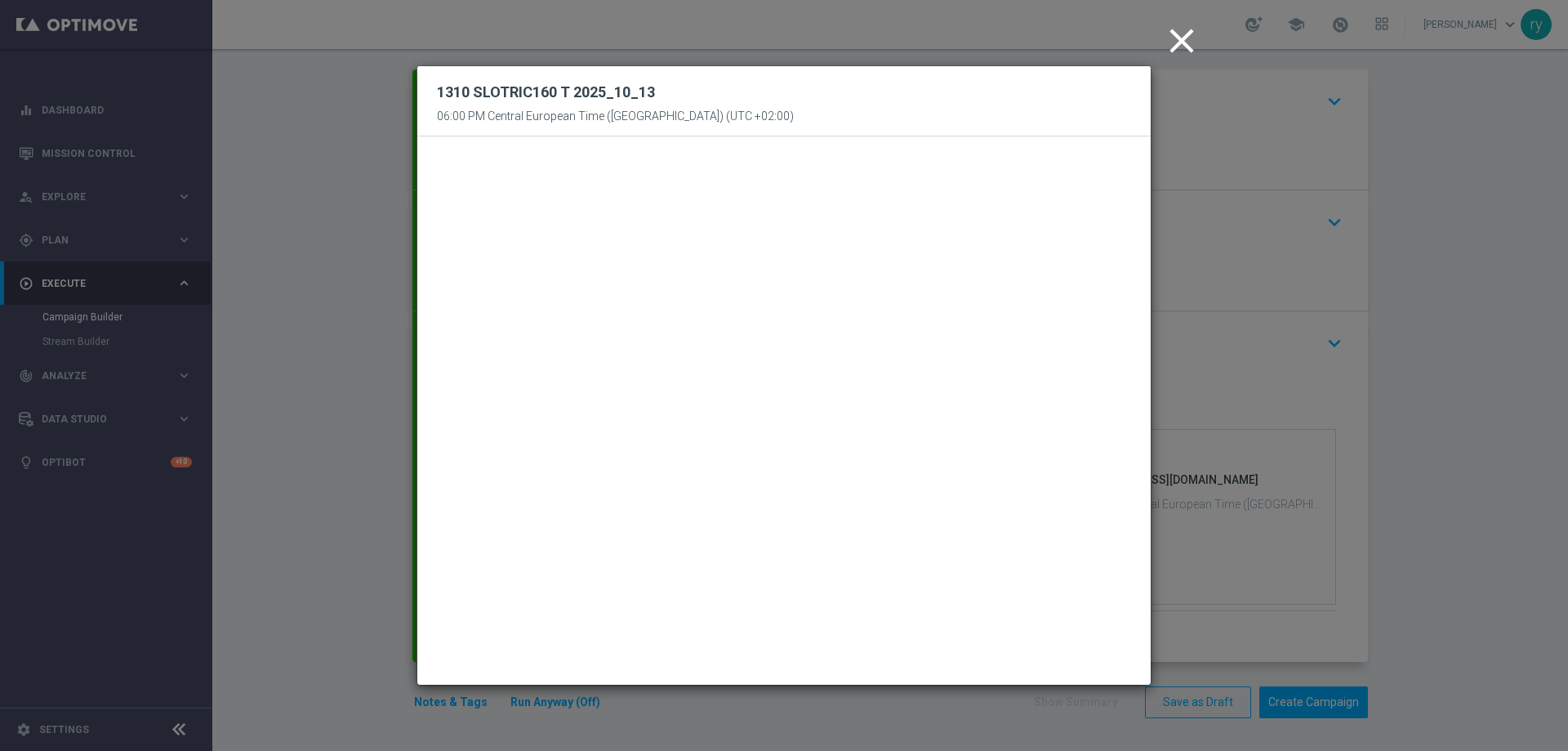
click at [1174, 46] on icon "close" at bounding box center [1181, 40] width 41 height 41
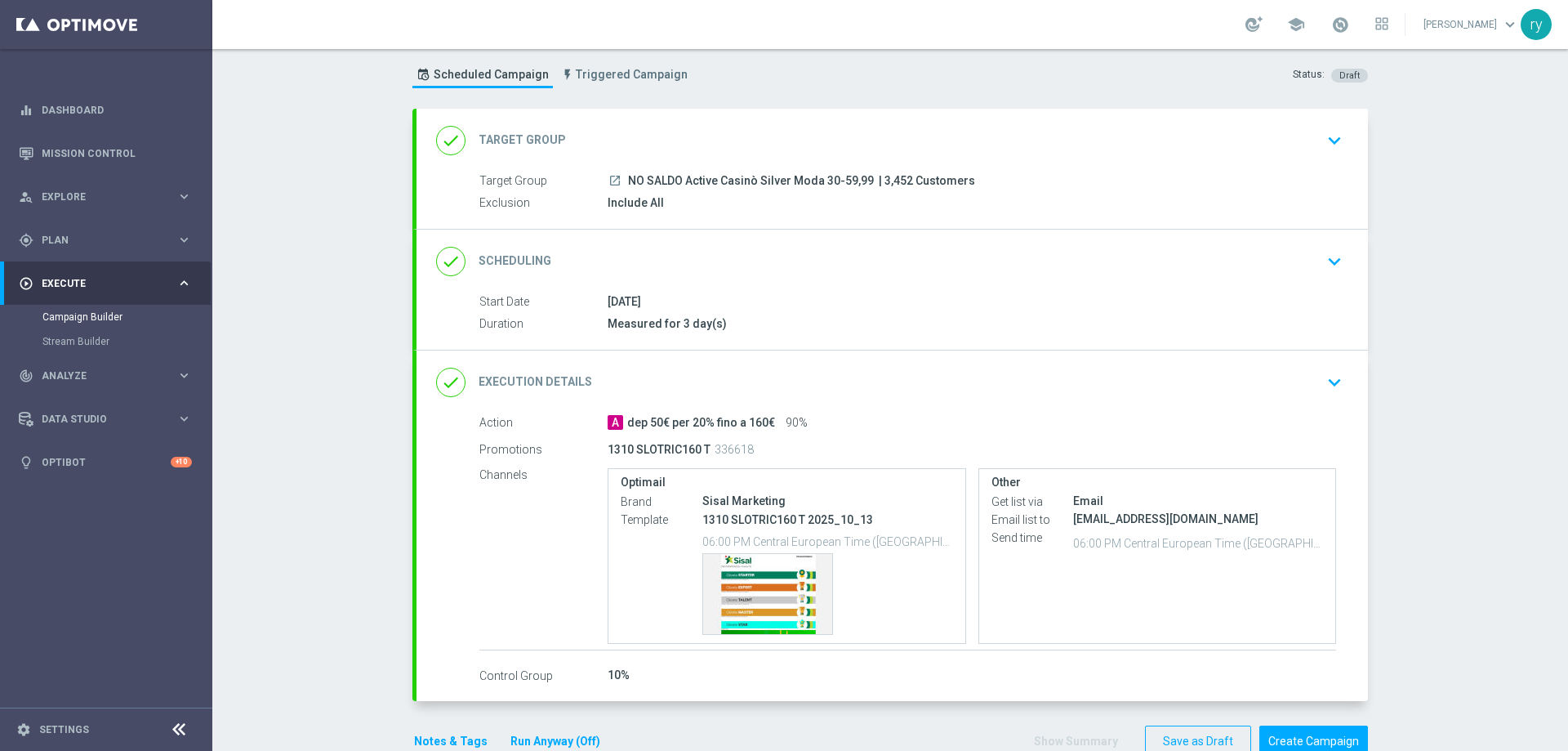
scroll to position [0, 0]
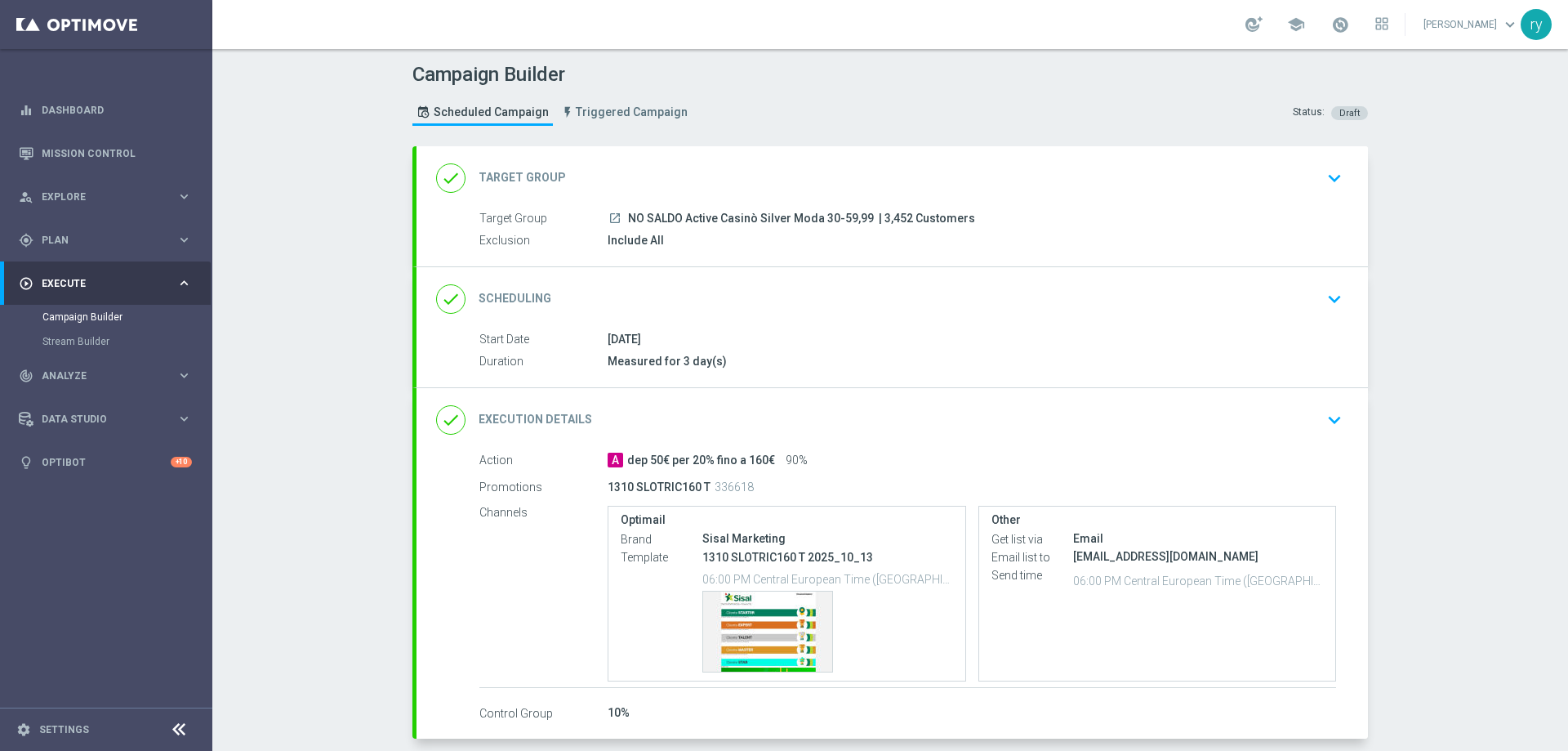
click at [737, 220] on span "NO SALDO Active Casinò Silver Moda 30-59,99" at bounding box center [751, 218] width 246 height 15
click at [820, 217] on span "NO SALDO Active Casinò Silver Moda 30-59,99" at bounding box center [751, 218] width 246 height 15
click at [943, 180] on div "done Target Group keyboard_arrow_down" at bounding box center [892, 177] width 912 height 31
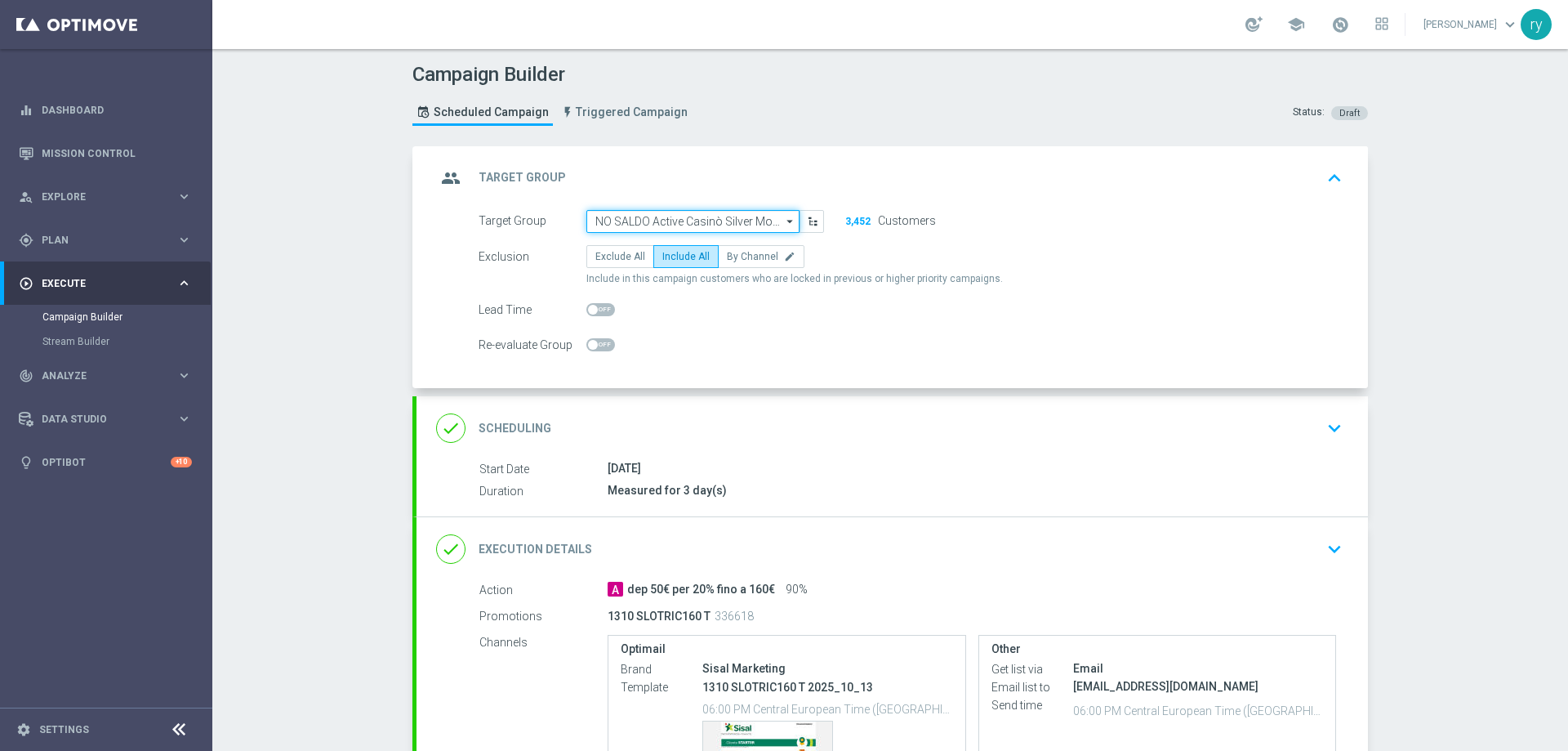
click at [764, 223] on input "NO SALDO Active Casinò Silver Moda 30-59,99" at bounding box center [692, 222] width 213 height 23
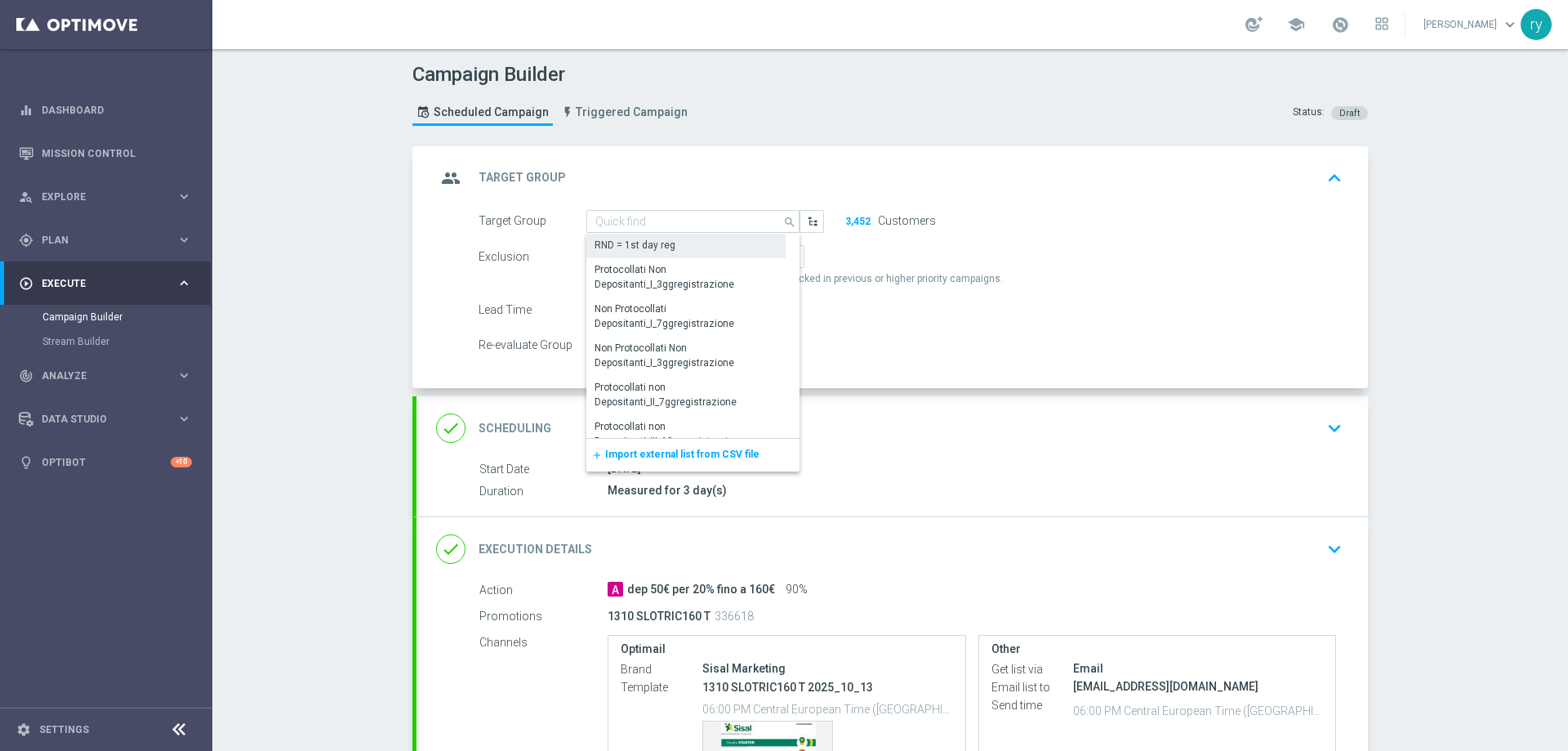
click at [671, 249] on div "RND = 1st day reg" at bounding box center [685, 245] width 199 height 23
type input "RND = 1st day reg"
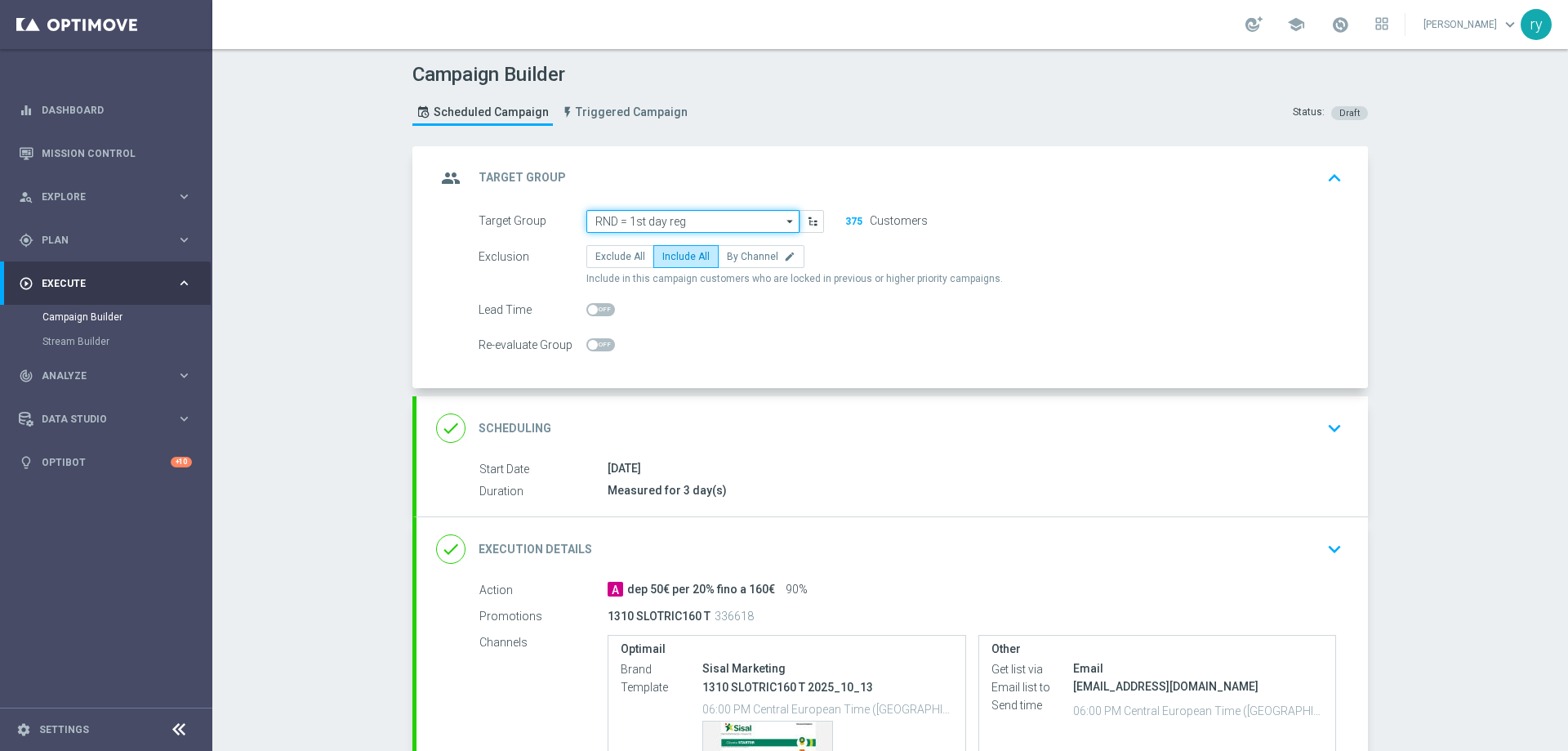
click at [709, 220] on input "RND = 1st day reg" at bounding box center [692, 222] width 213 height 23
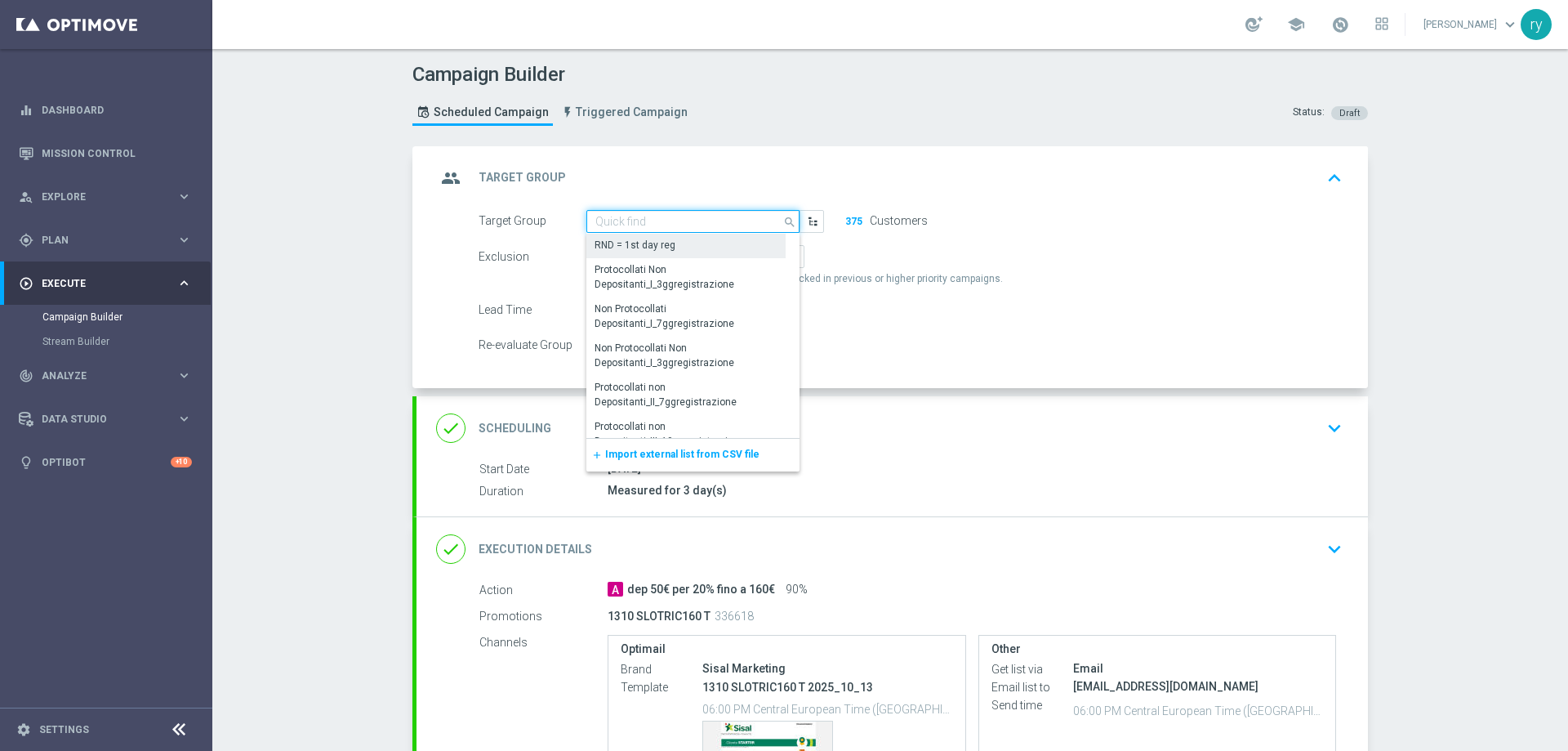
paste input "NO SALDO Active Casinò Silver Moda 30-59,99"
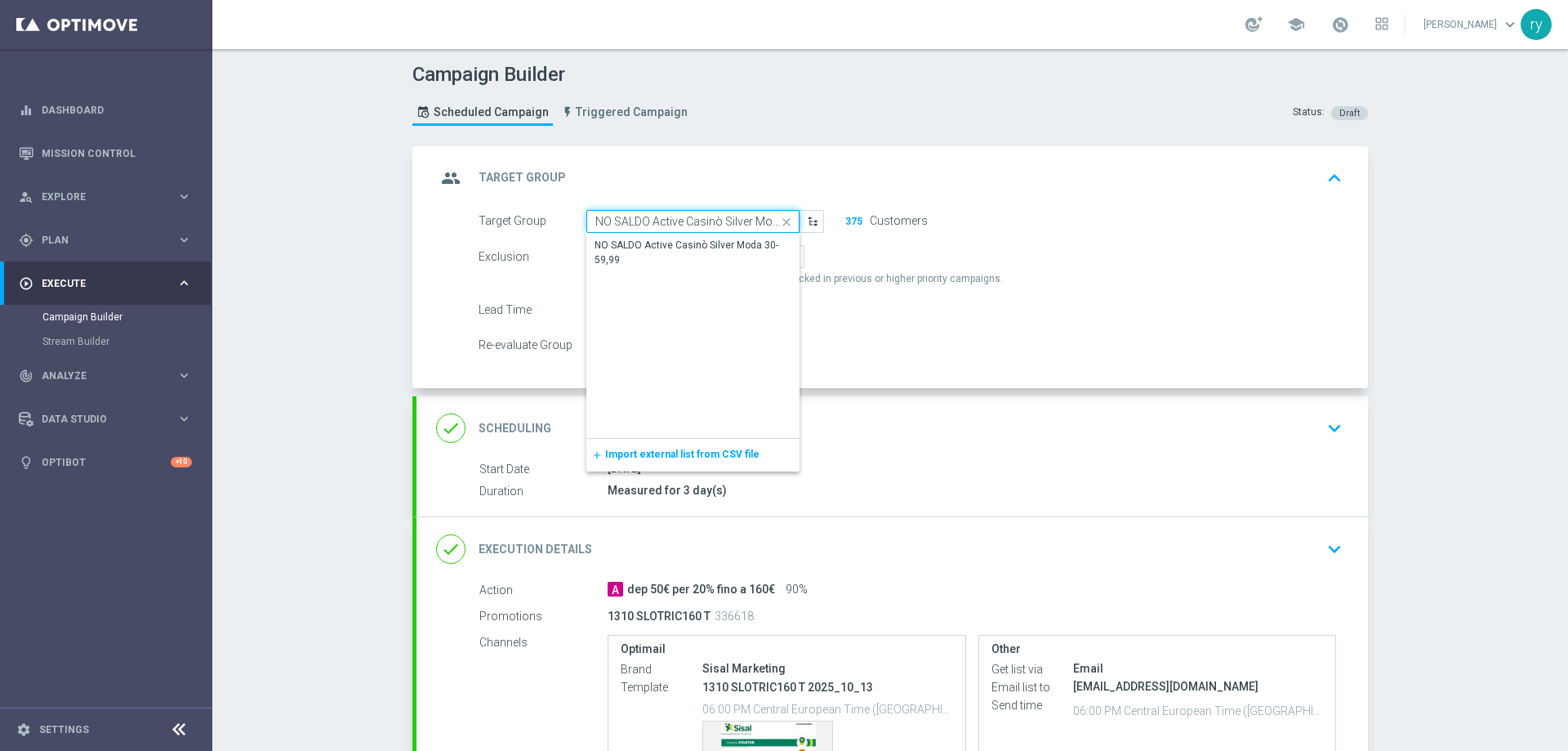
scroll to position [0, 45]
click at [744, 237] on div "NO SALDO Active Casinò Silver Moda 30-59,99" at bounding box center [693, 252] width 197 height 30
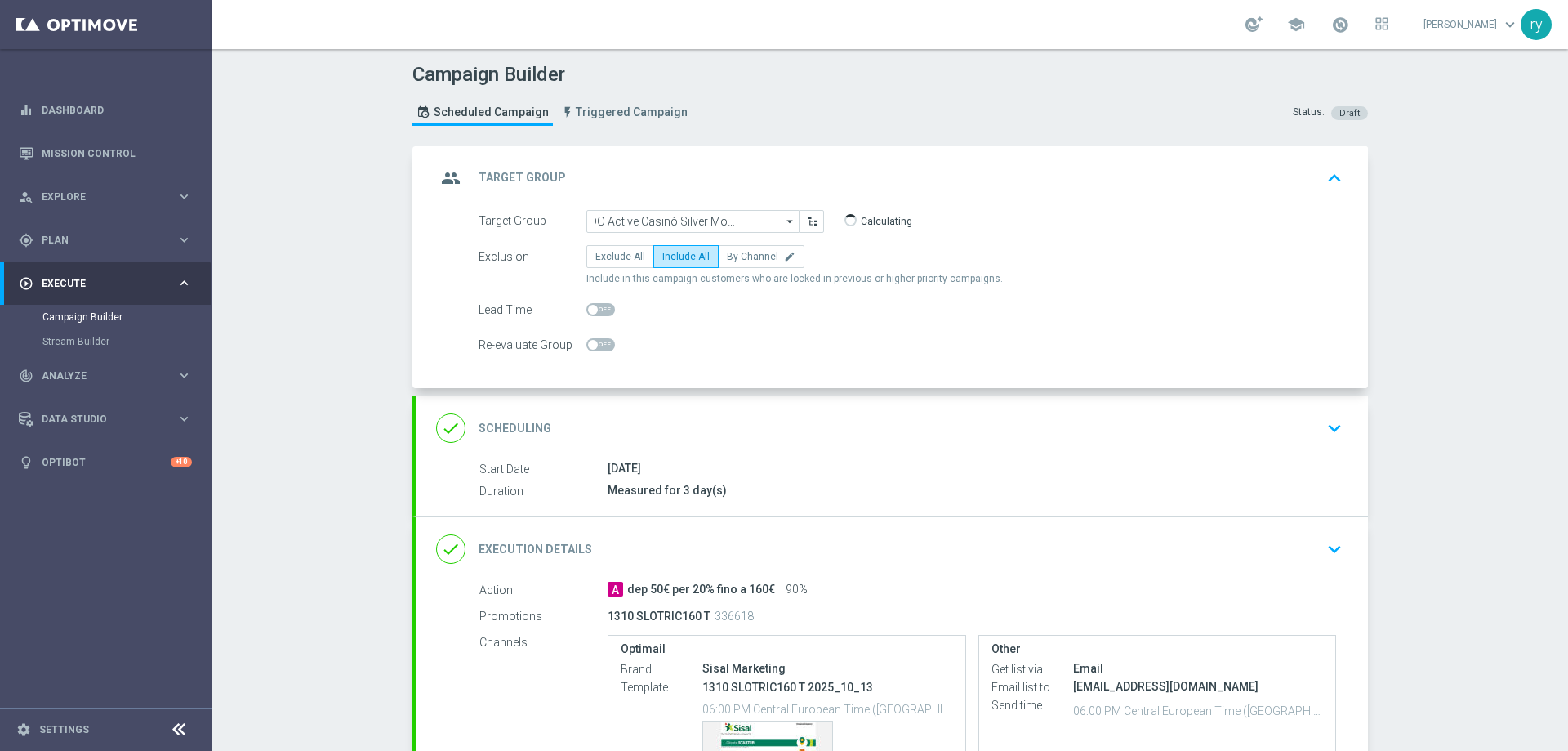
type input "NO SALDO Active Casinò Silver Moda 30-59,99"
click at [739, 323] on form "Target Group NO SALDO Active Casinò Silver Moda 30-59,99 NO SALDO Active Casinò…" at bounding box center [910, 284] width 864 height 147
click at [778, 418] on div "done Scheduling keyboard_arrow_down" at bounding box center [892, 428] width 912 height 31
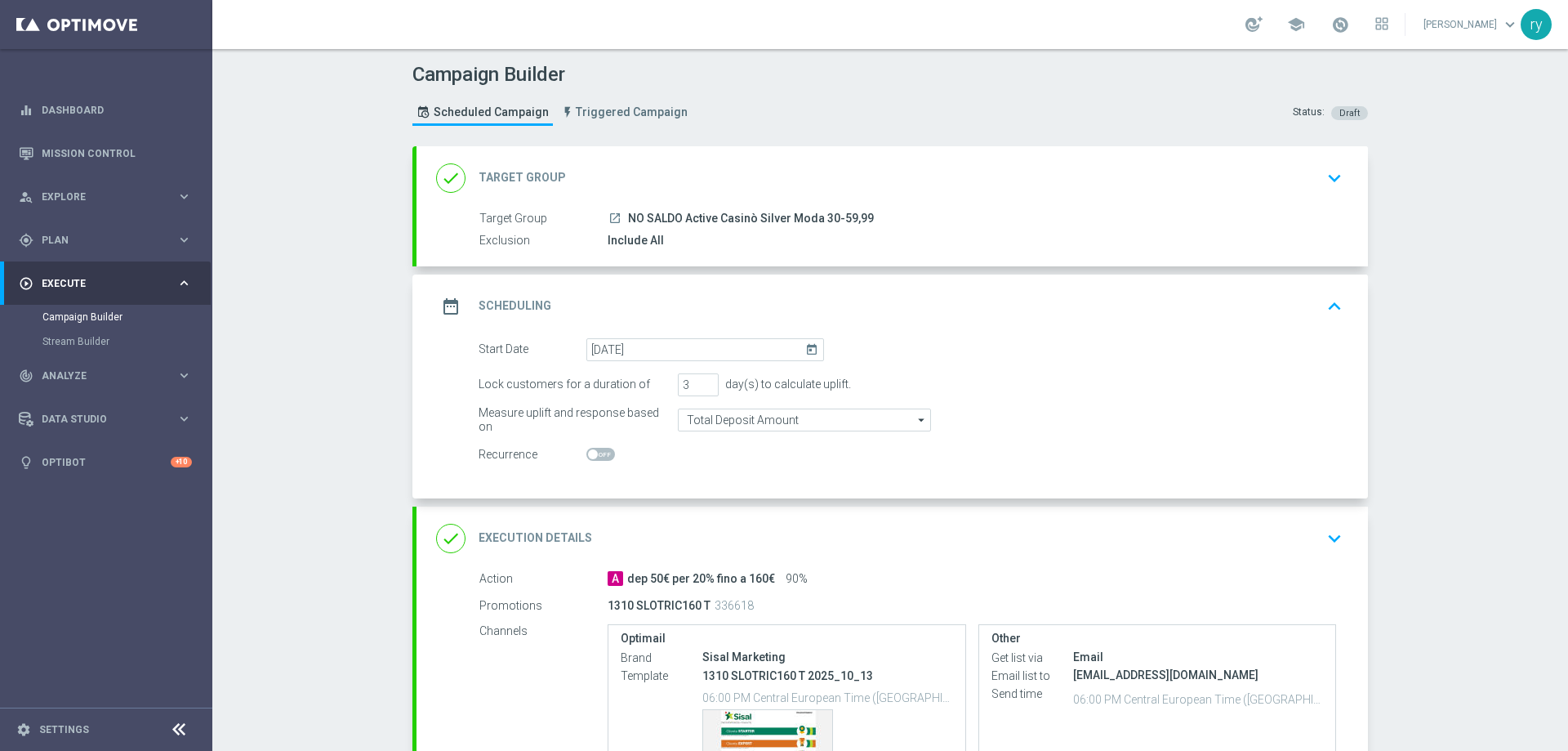
click at [830, 535] on div "done Execution Details keyboard_arrow_down" at bounding box center [892, 538] width 912 height 31
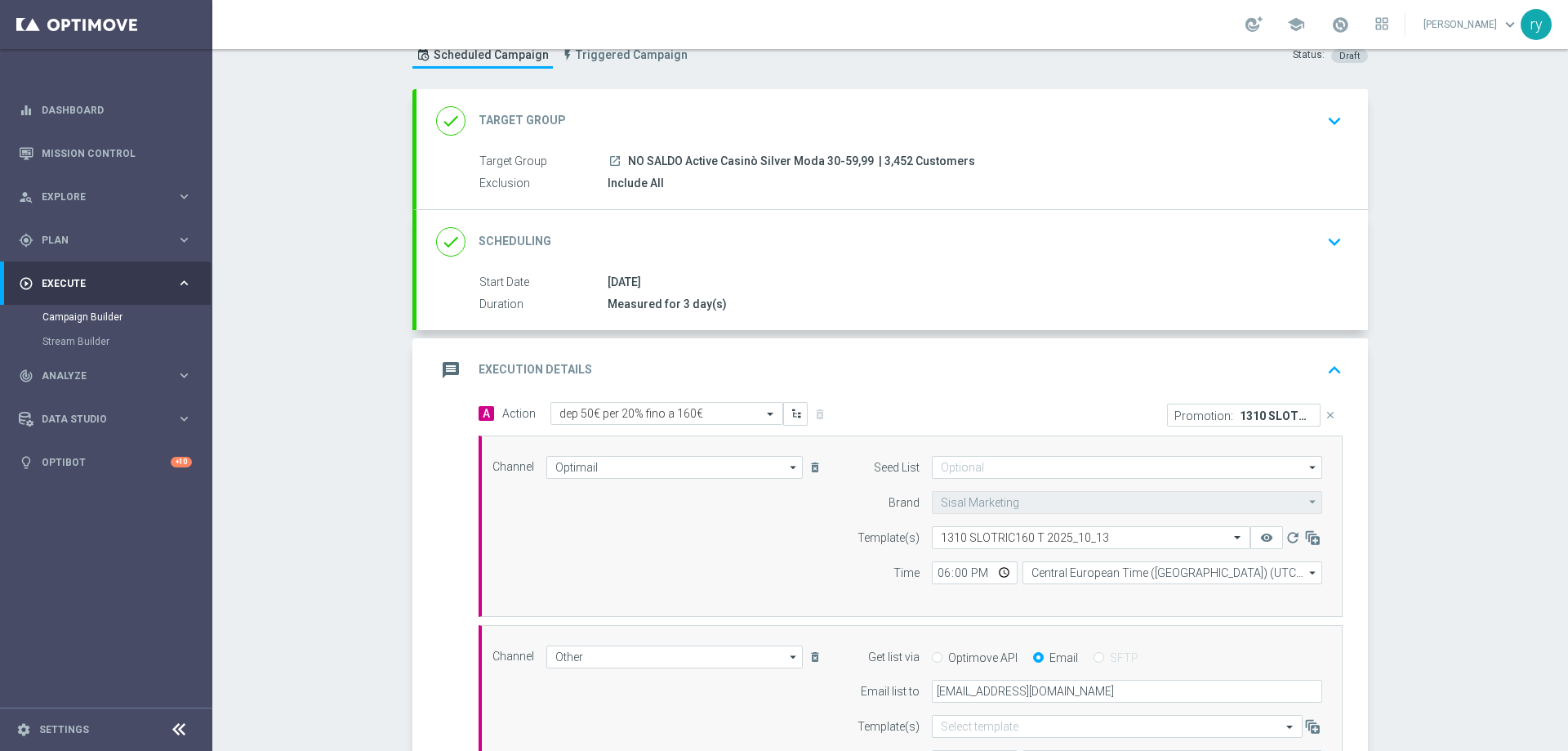
scroll to position [81, 0]
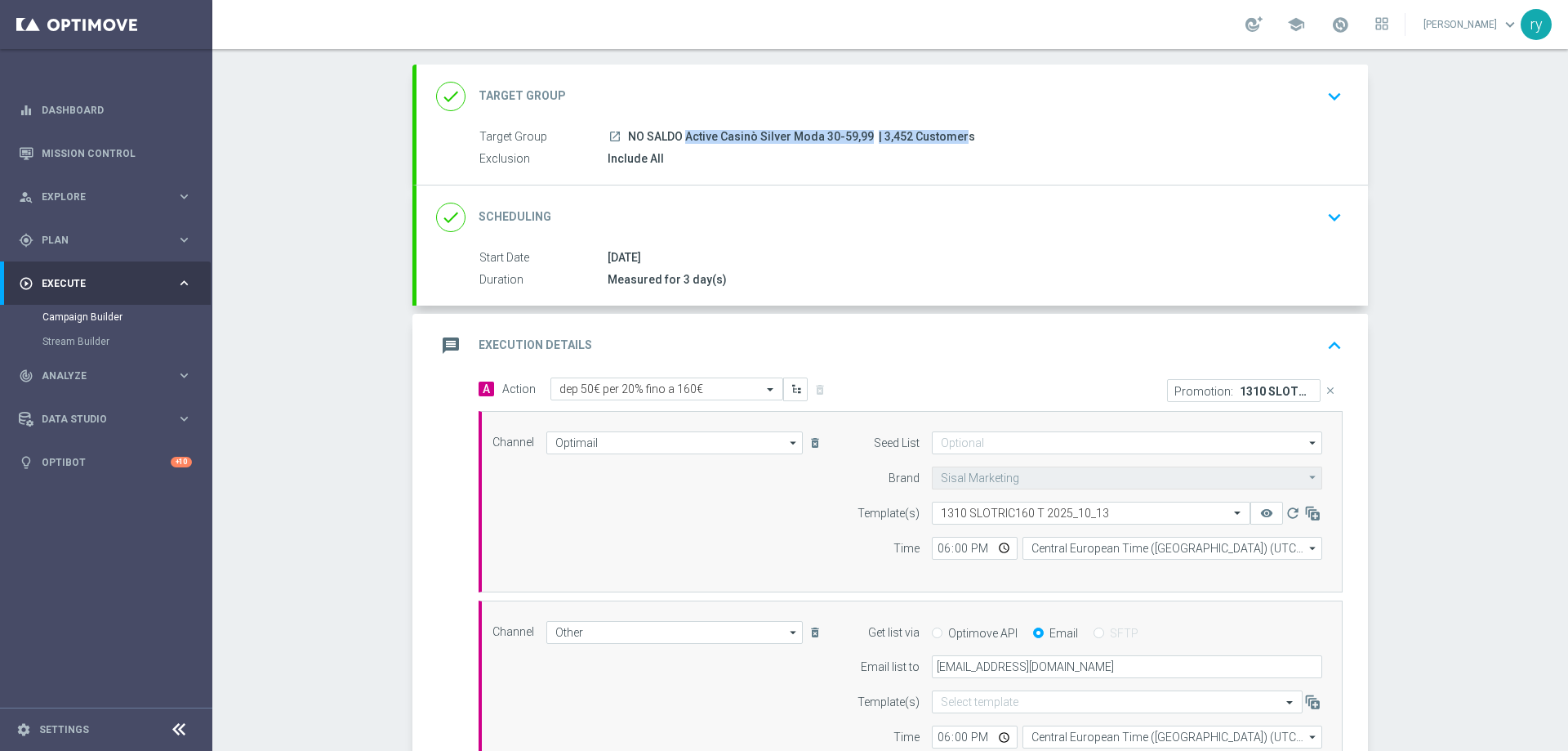
drag, startPoint x: 900, startPoint y: 133, endPoint x: 620, endPoint y: 136, distance: 280.0
click at [620, 136] on div "launch NO SALDO Active Casinò Silver Moda 30-59,99 | 3,452 Customers" at bounding box center [971, 136] width 728 height 17
copy div "NO SALDO Active Casinò Silver Moda 30-59,99 | 3,452"
click at [823, 244] on div "done Scheduling keyboard_arrow_down" at bounding box center [892, 217] width 951 height 64
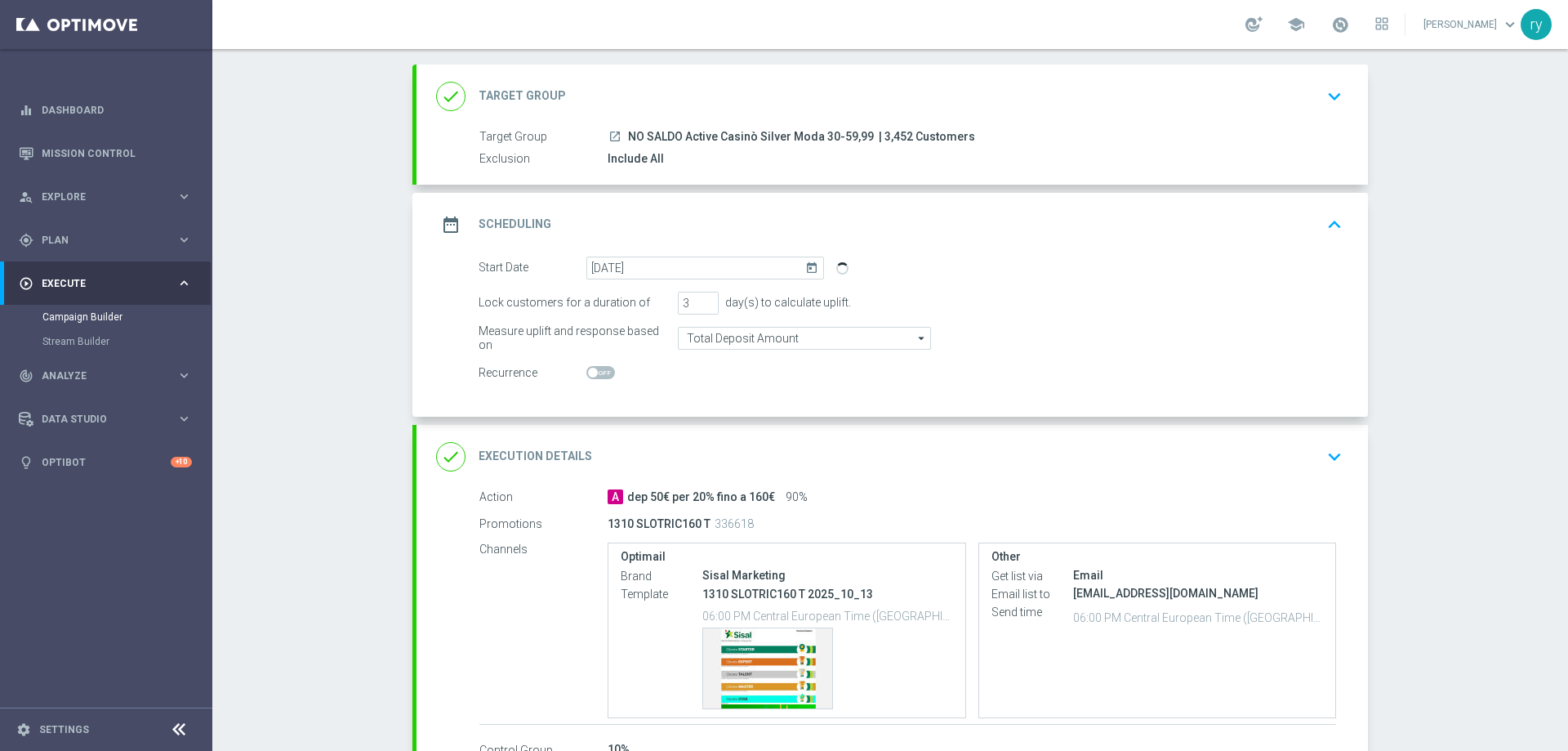
click at [774, 450] on div "done Execution Details keyboard_arrow_down" at bounding box center [892, 456] width 912 height 31
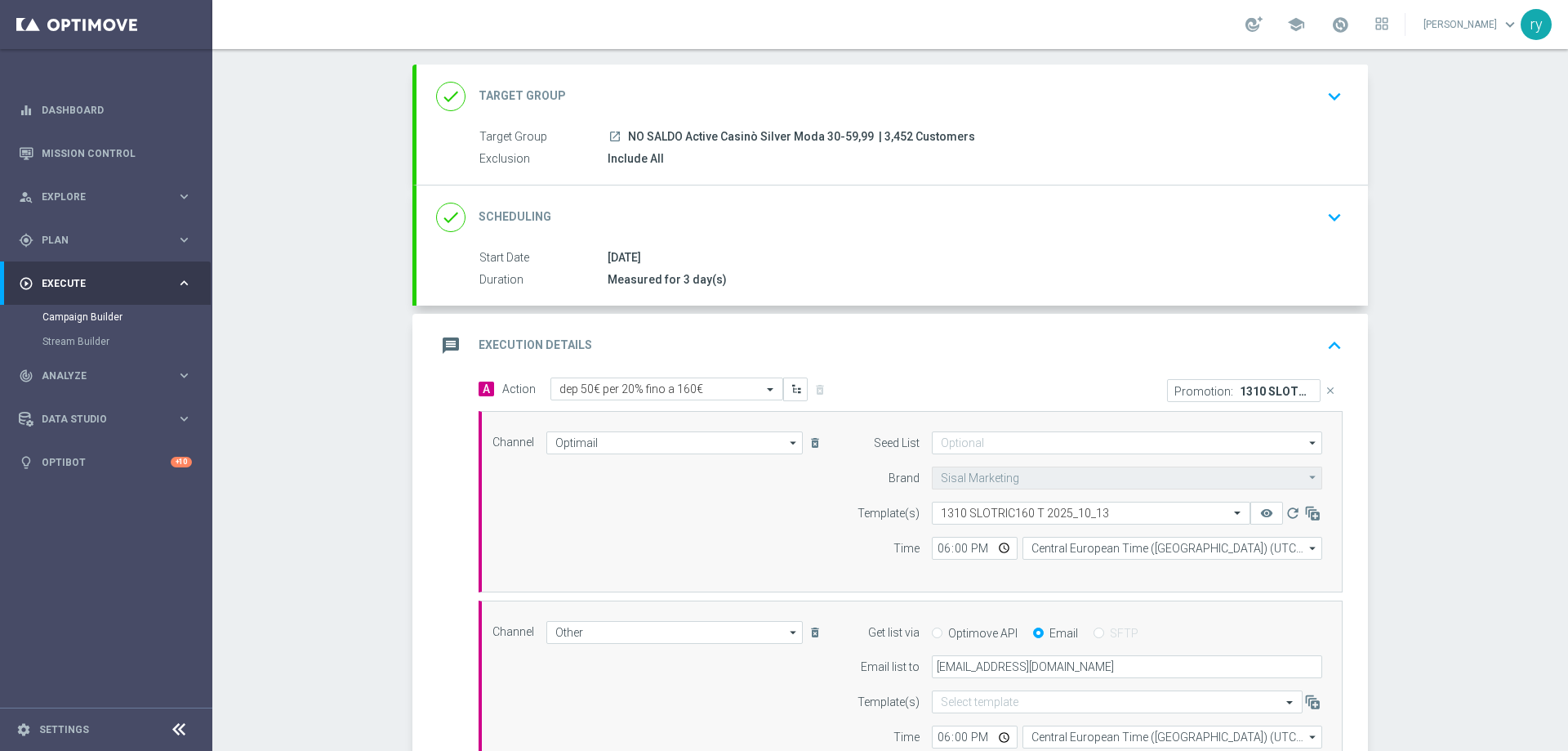
click at [861, 138] on div "launch NO SALDO Active Casinò Silver Moda 30-59,99 | 3,452 Customers" at bounding box center [971, 136] width 728 height 17
click at [723, 135] on span "NO SALDO Active Casinò Silver Moda 30-59,99" at bounding box center [751, 137] width 246 height 15
click at [736, 100] on div "done Target Group keyboard_arrow_down" at bounding box center [892, 96] width 912 height 31
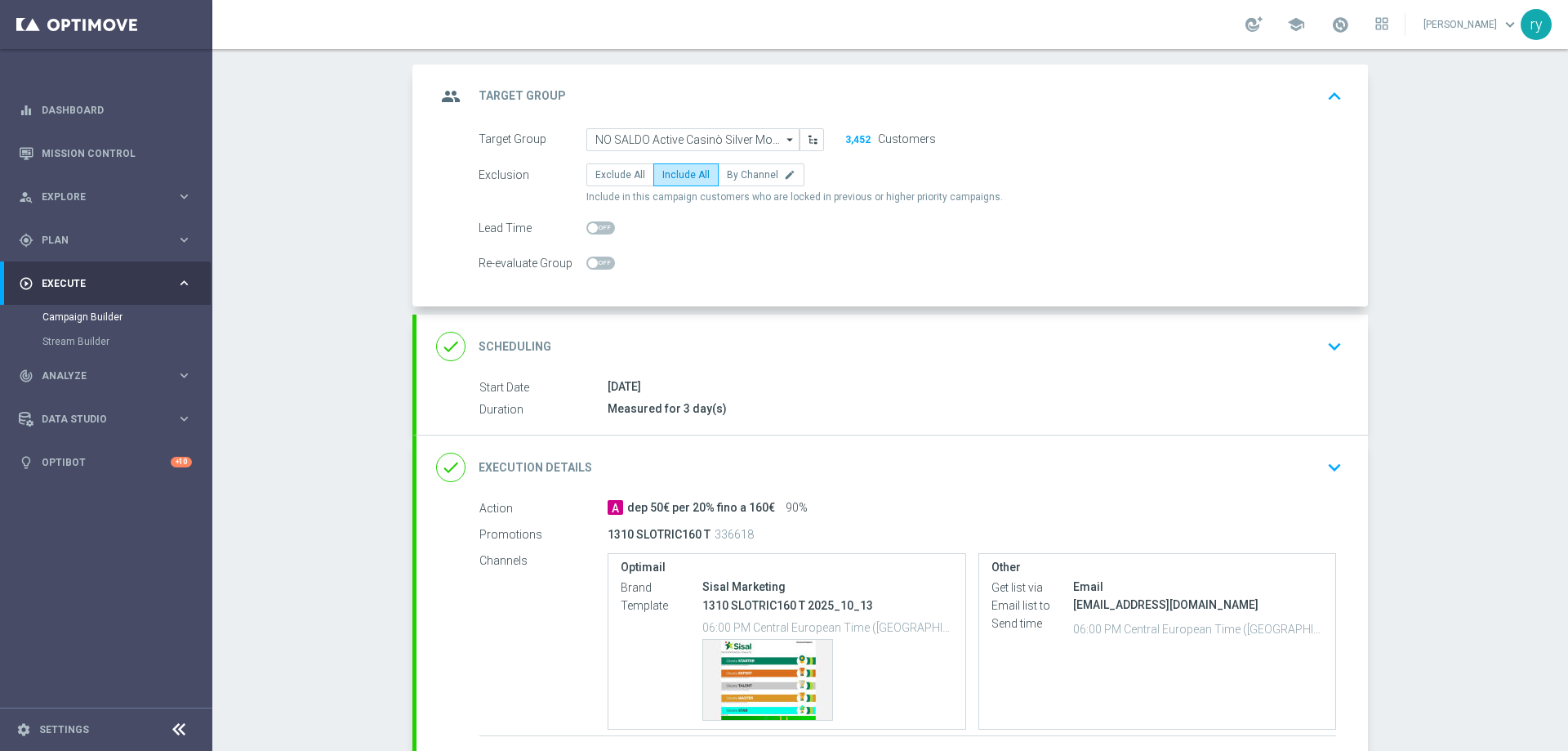
click at [851, 136] on button "3,452" at bounding box center [858, 139] width 27 height 13
click at [769, 138] on input "NO SALDO Active Casinò Silver Moda 30-59,99" at bounding box center [692, 139] width 213 height 23
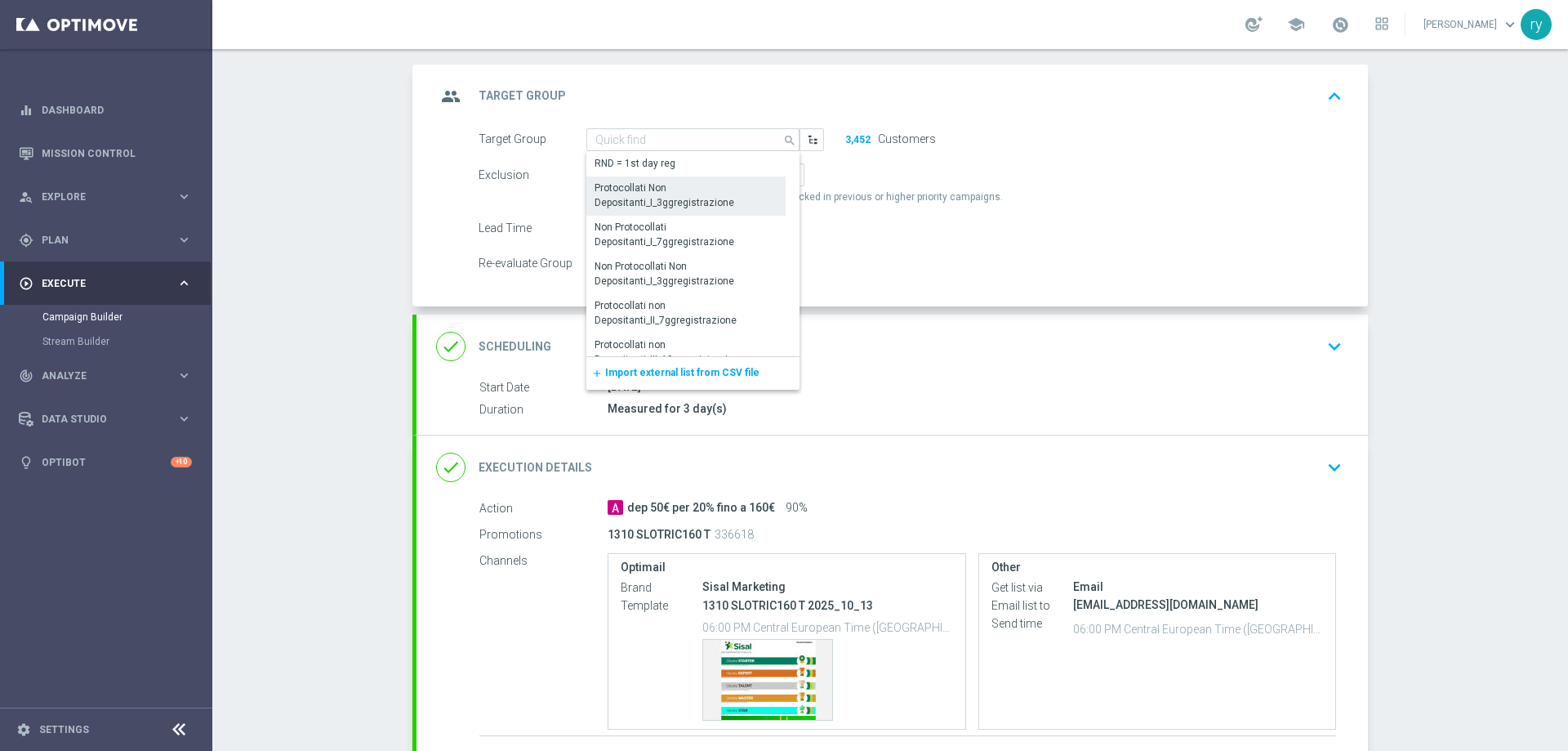
click at [677, 195] on div "Protocollati Non Depositanti_I_3ggregistrazione" at bounding box center [686, 195] width 183 height 30
type input "Protocollati Non Depositanti_I_3ggregistrazione"
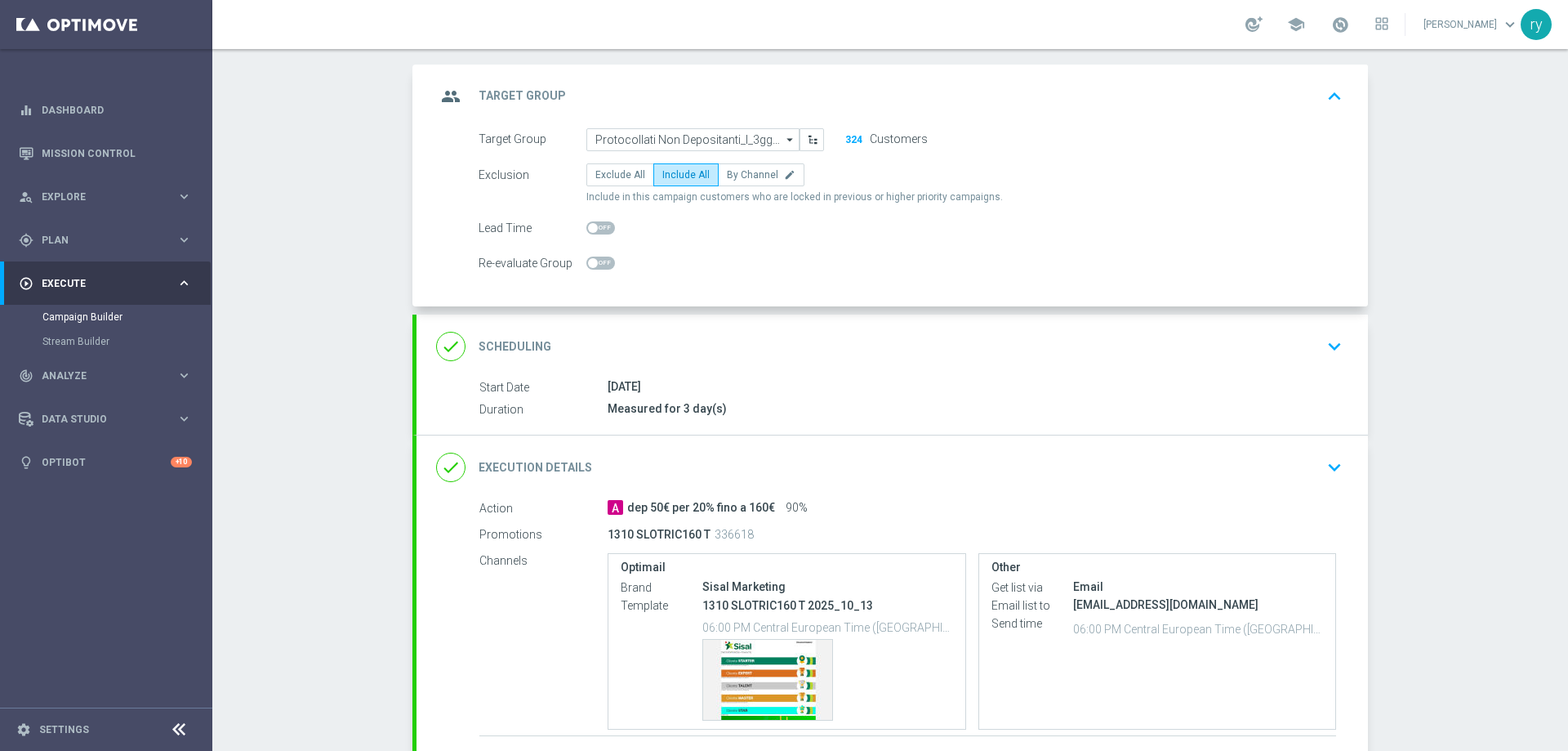
click at [769, 342] on div "done Scheduling keyboard_arrow_down" at bounding box center [892, 345] width 912 height 31
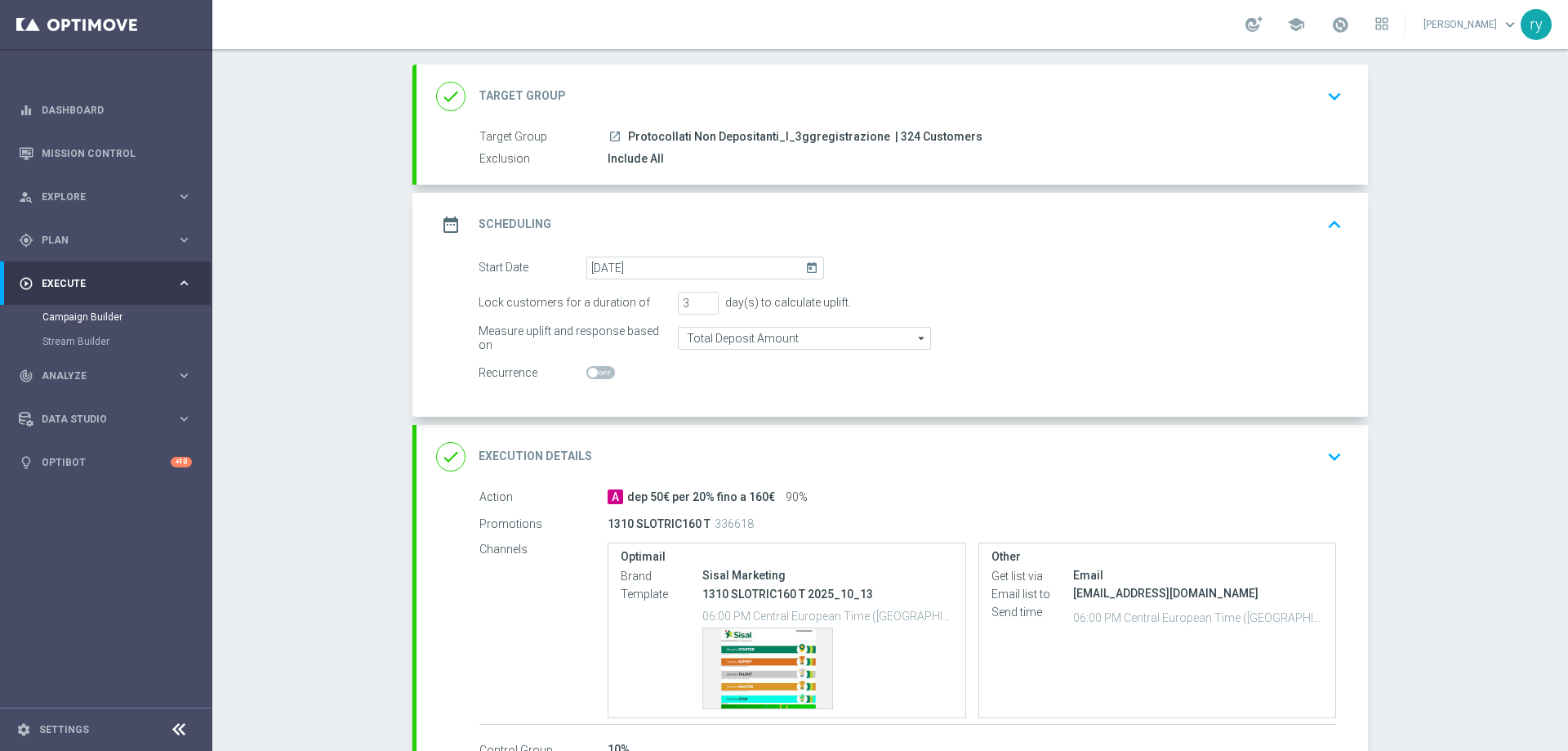
click at [766, 135] on span "Protocollati Non Depositanti_I_3ggregistrazione" at bounding box center [759, 137] width 262 height 15
click at [802, 67] on div "done Target Group keyboard_arrow_down" at bounding box center [892, 96] width 951 height 64
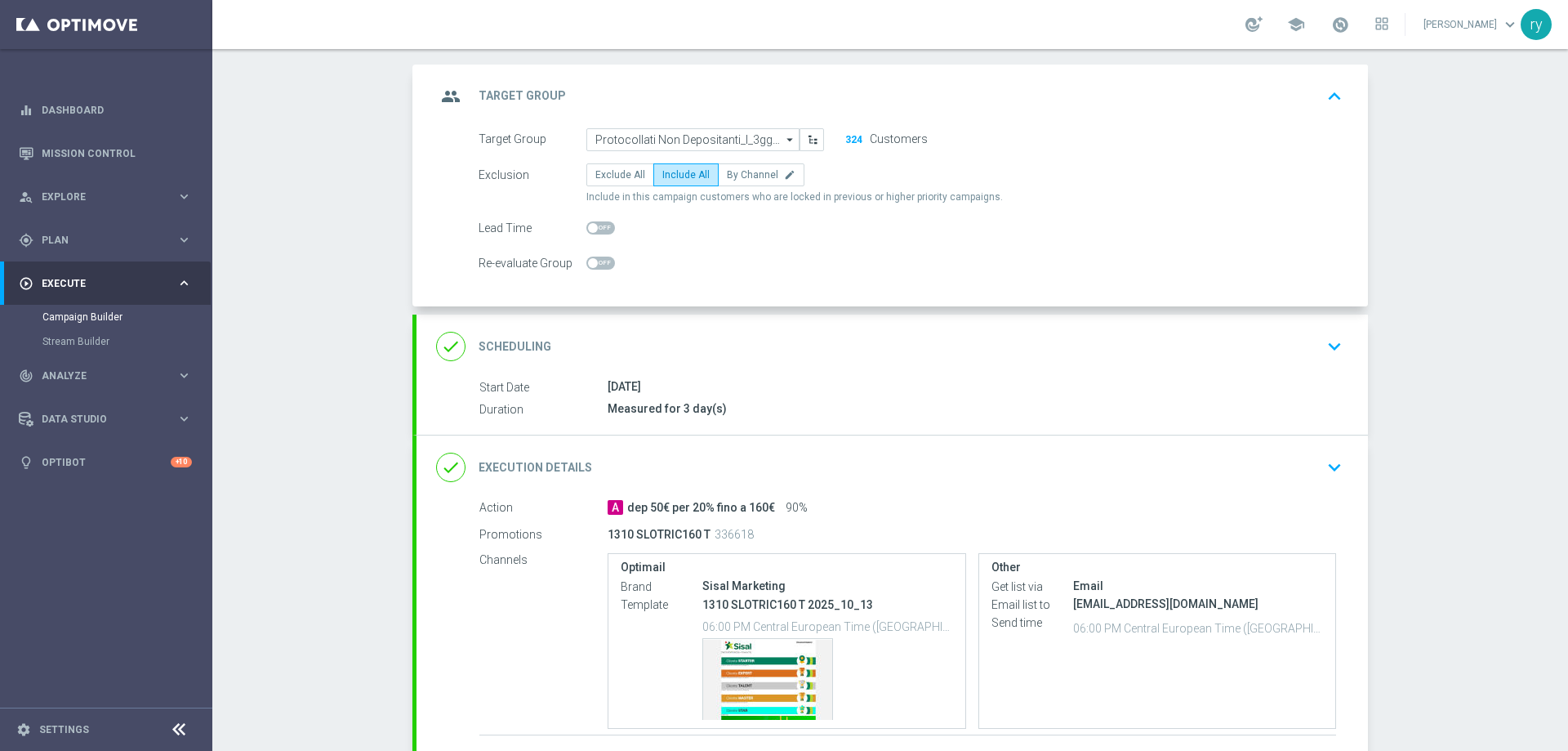
click at [782, 144] on icon "arrow_drop_down" at bounding box center [790, 139] width 17 height 21
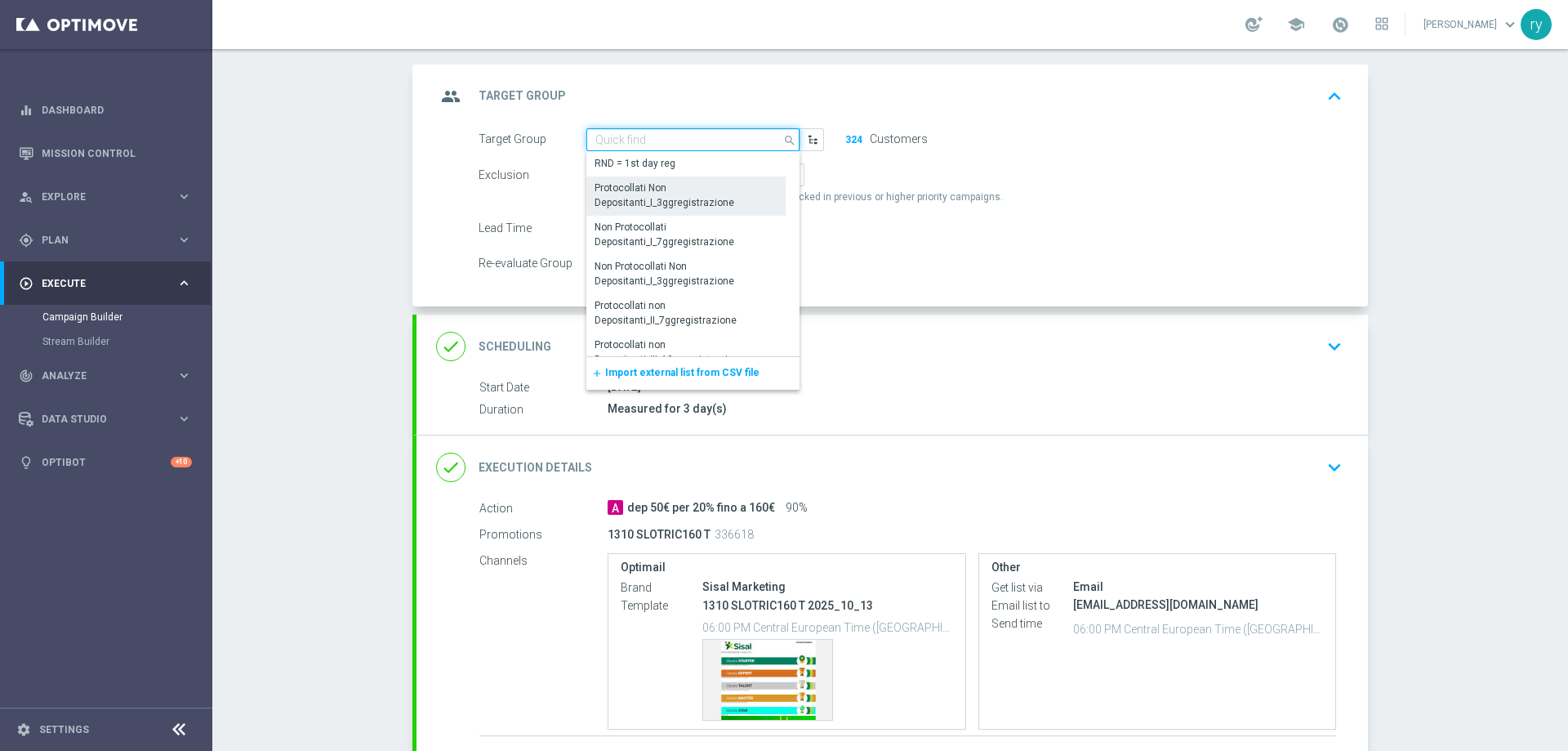
paste input "NO SALDO Active Casinò Silver Moda 30-59,99 | 3,452"
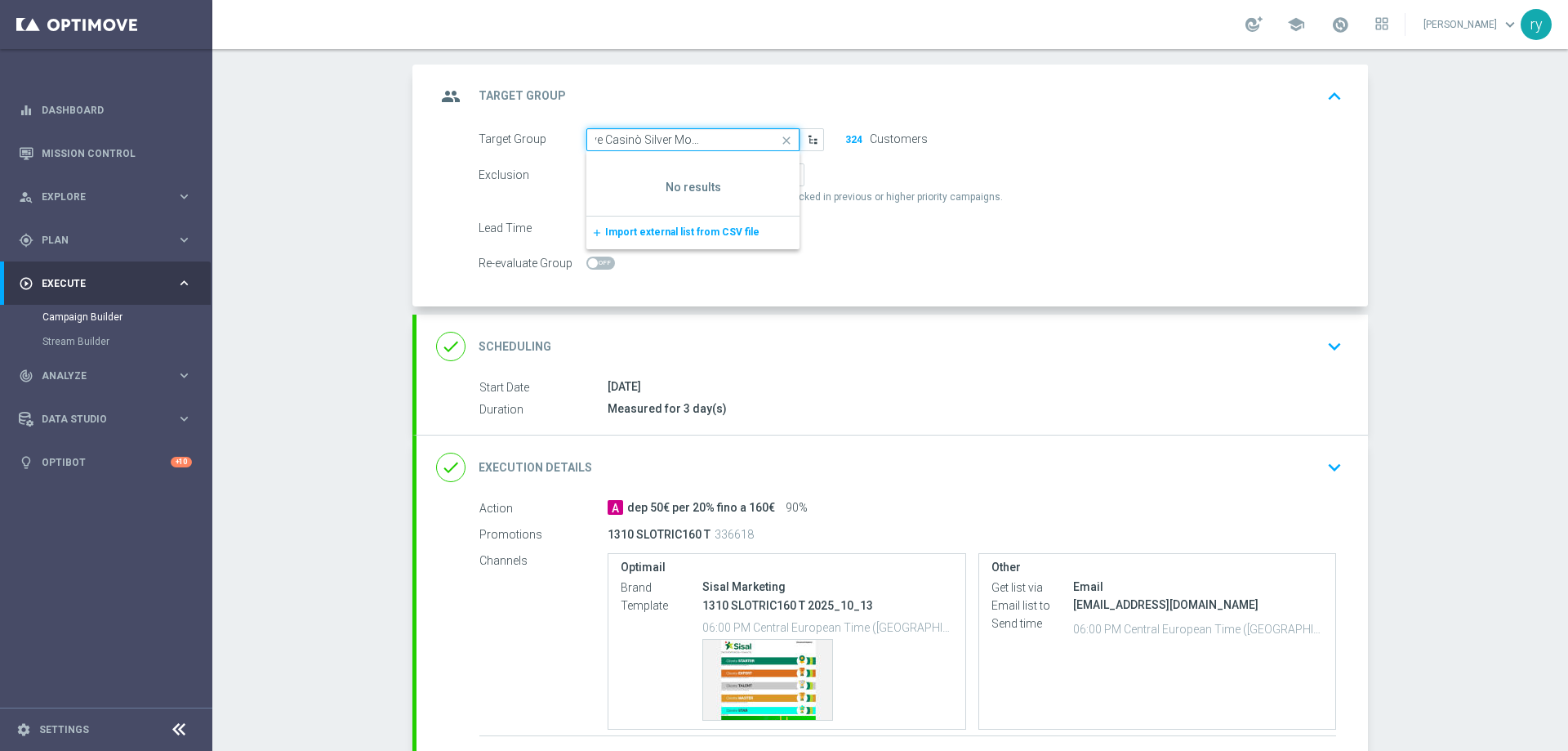
type input "NO SALDO Active Casinò Silver Moda 30-59,99 | 3,452"
click at [779, 134] on icon "close" at bounding box center [787, 140] width 25 height 23
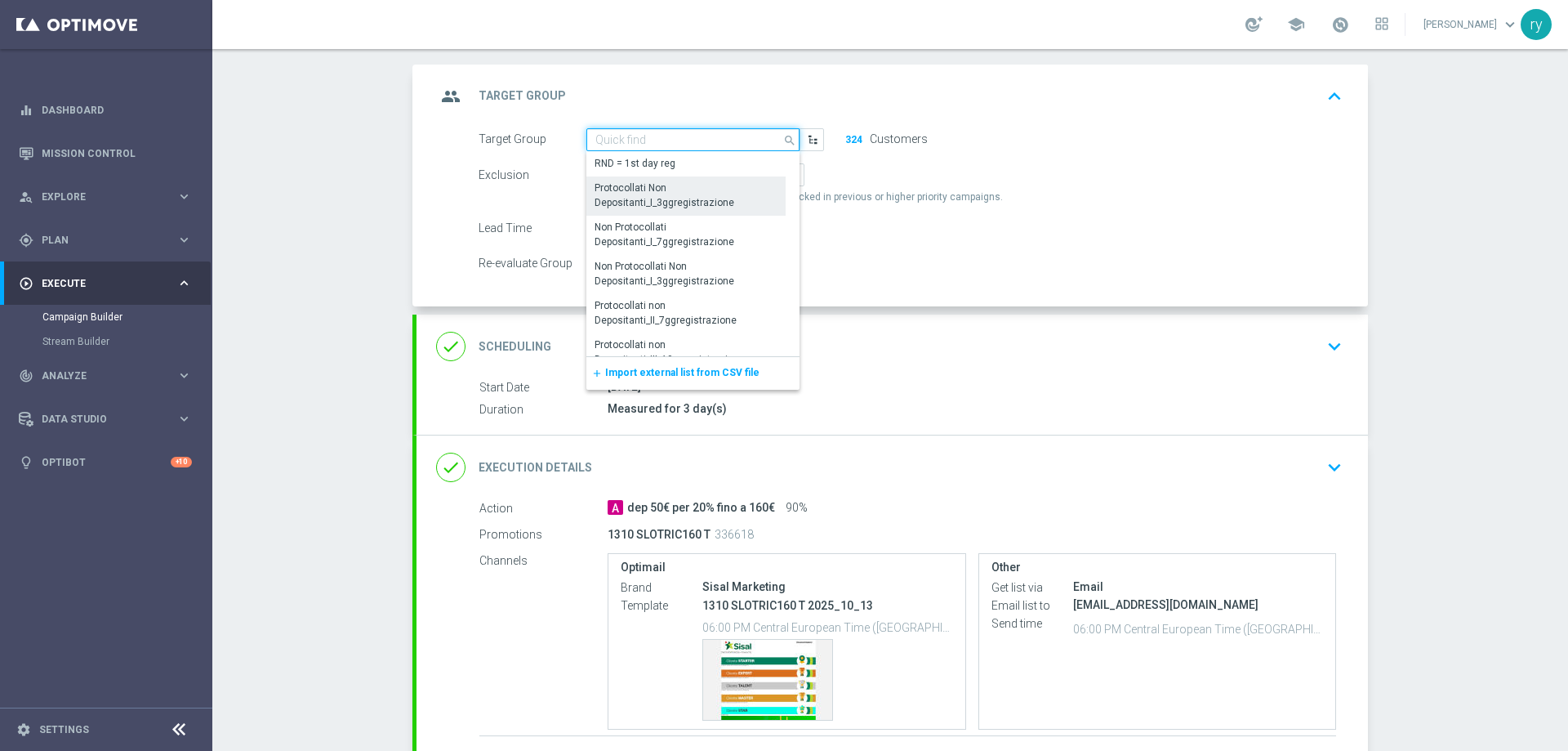
scroll to position [0, 0]
paste input "NO SALDO Active Casinò Silver Moda 30-59,99"
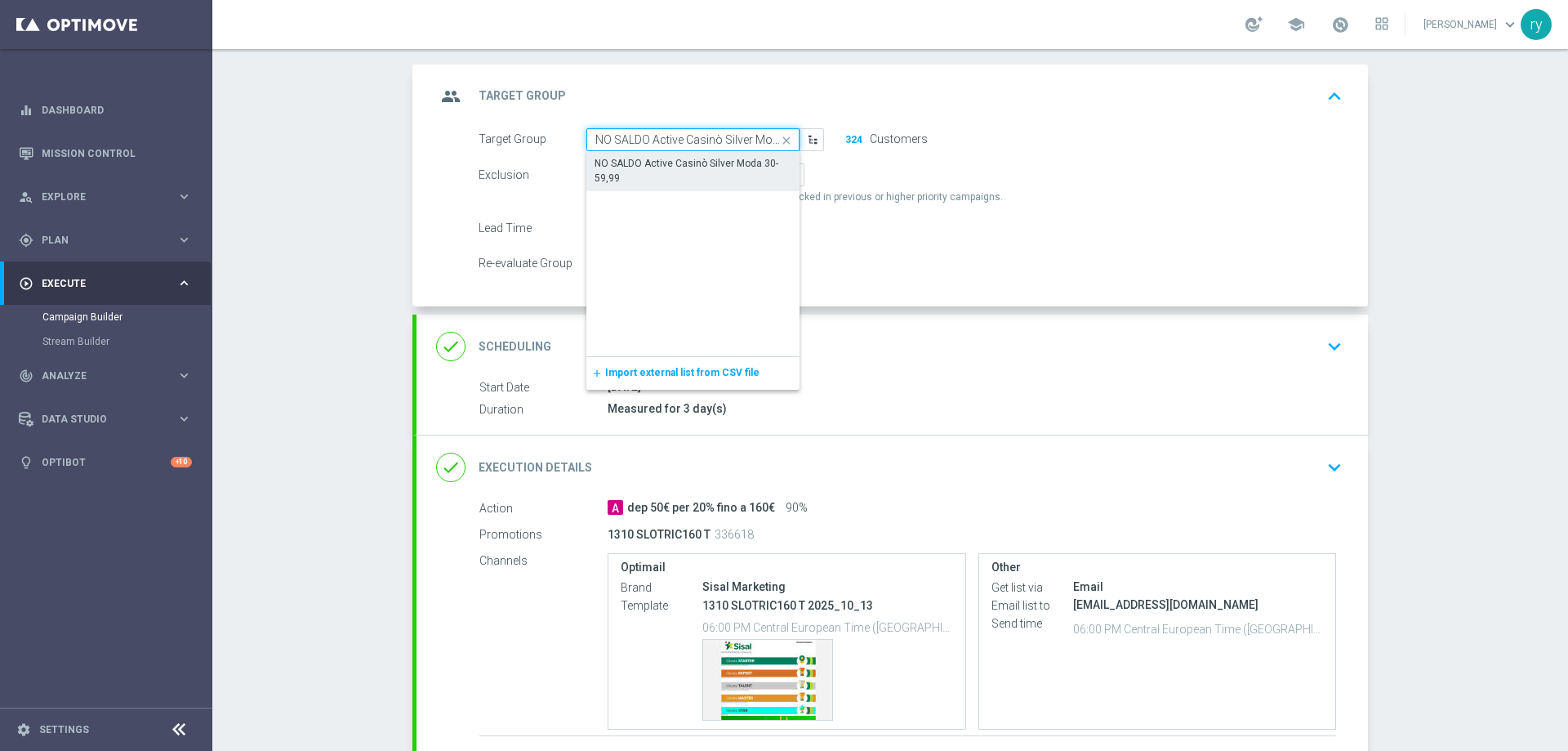
scroll to position [0, 45]
click at [647, 166] on div "NO SALDO Active Casinò Silver Moda 30-59,99" at bounding box center [693, 171] width 197 height 30
type input "NO SALDO Active Casinò Silver Moda 30-59,99"
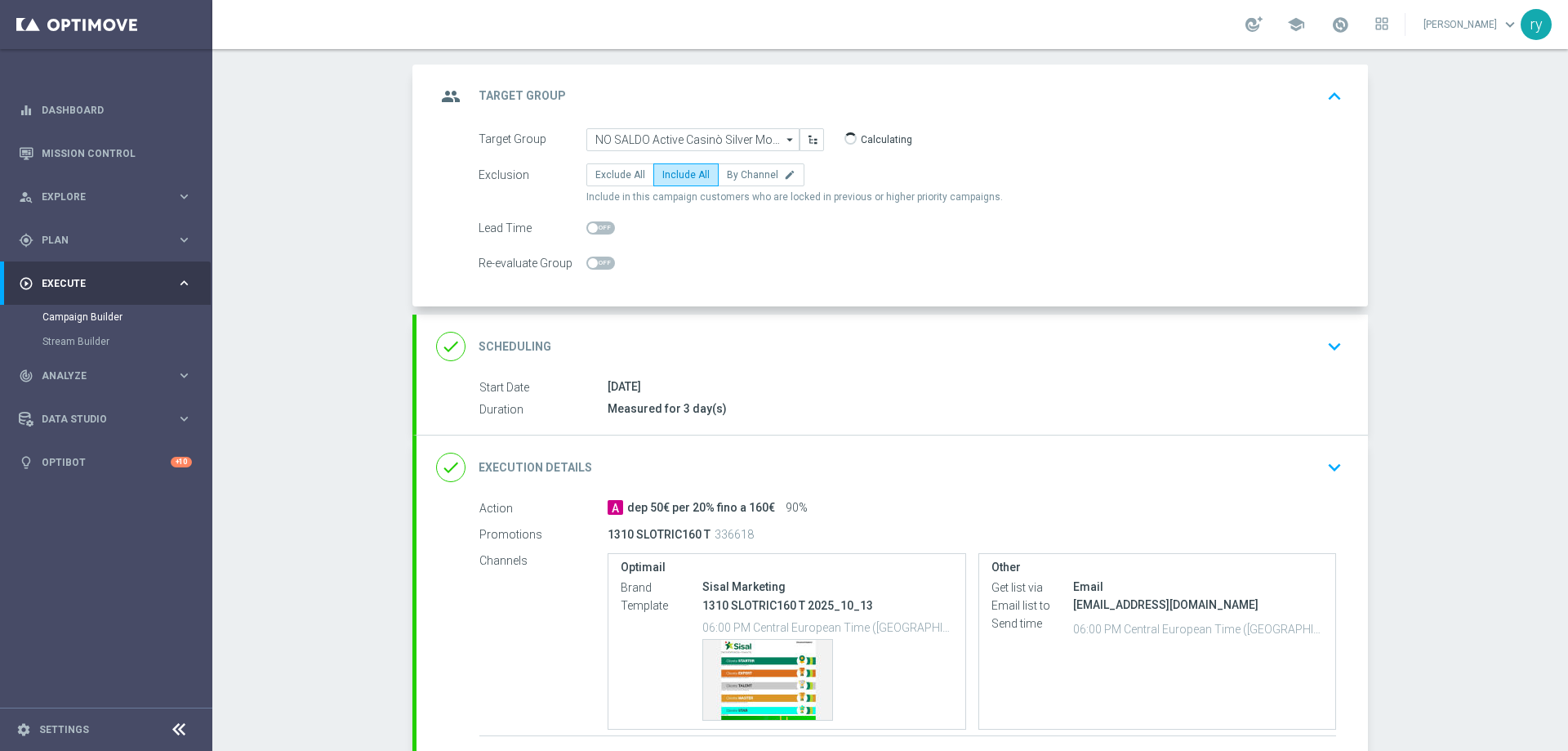
click at [885, 254] on div "Re-evaluate Group" at bounding box center [910, 263] width 888 height 23
click at [729, 351] on div "done Scheduling keyboard_arrow_down" at bounding box center [892, 345] width 912 height 31
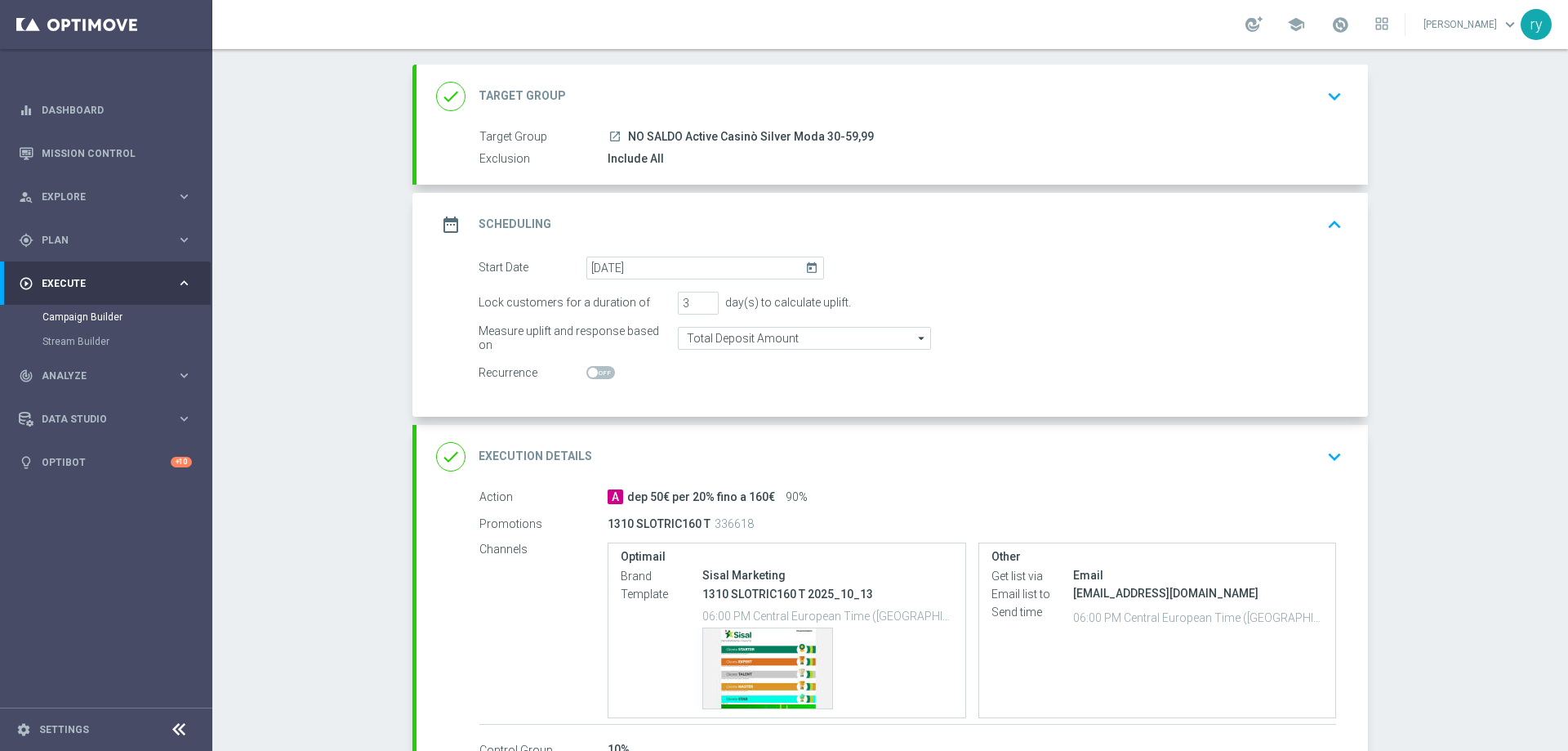
click at [724, 451] on div "done Execution Details keyboard_arrow_down" at bounding box center [892, 456] width 912 height 31
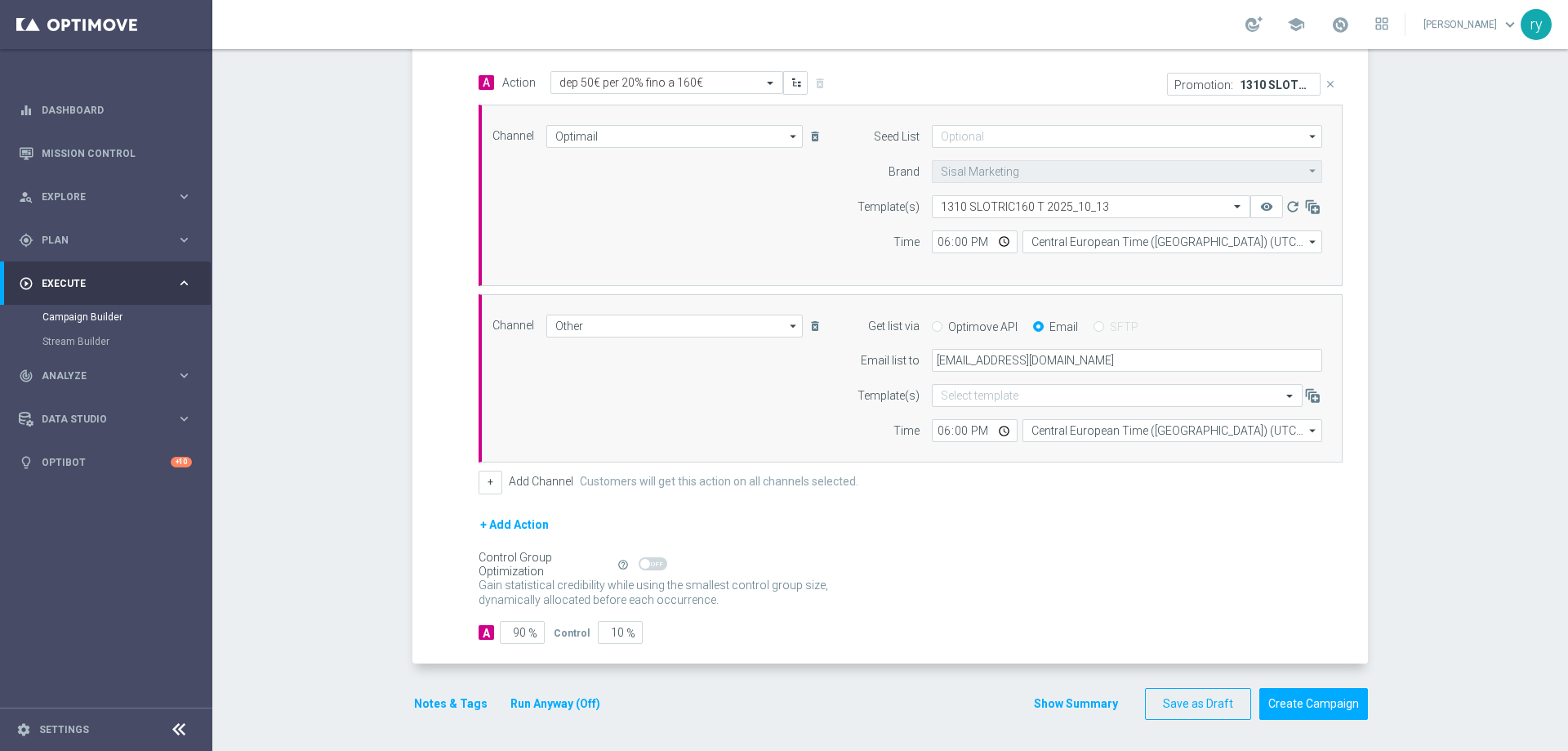
scroll to position [390, 0]
click at [443, 706] on button "Notes & Tags" at bounding box center [451, 701] width 77 height 20
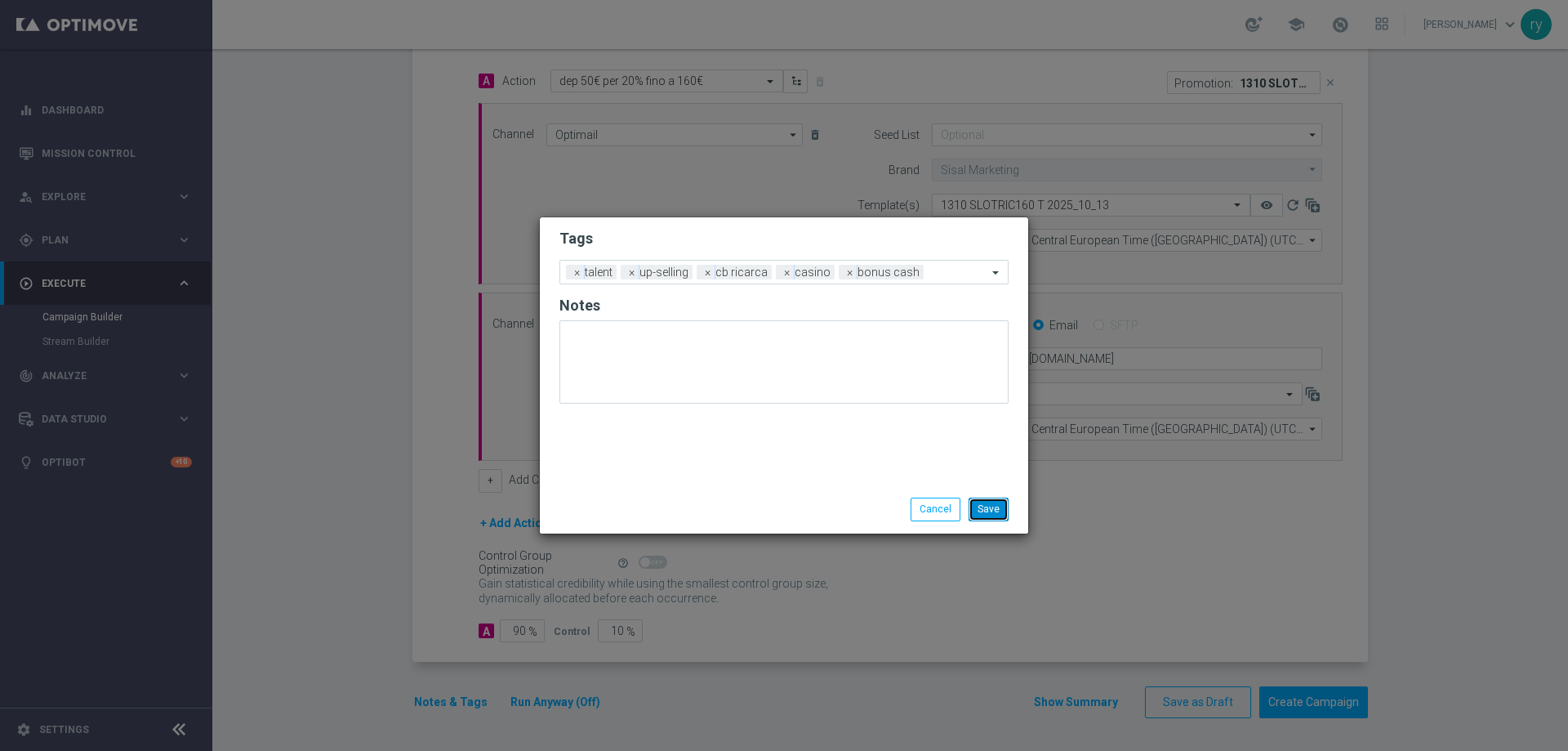
click at [990, 507] on button "Save" at bounding box center [988, 509] width 40 height 23
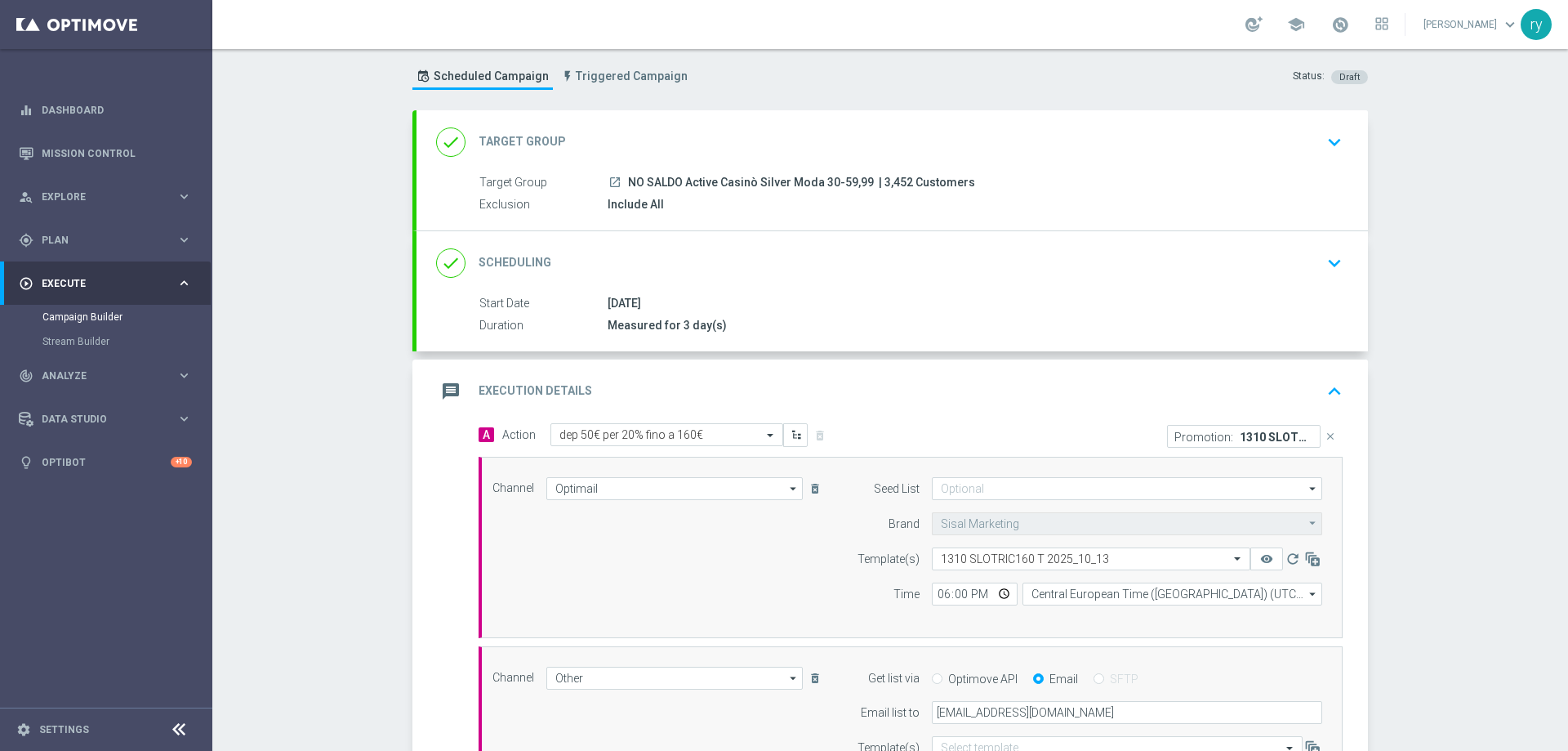
scroll to position [0, 0]
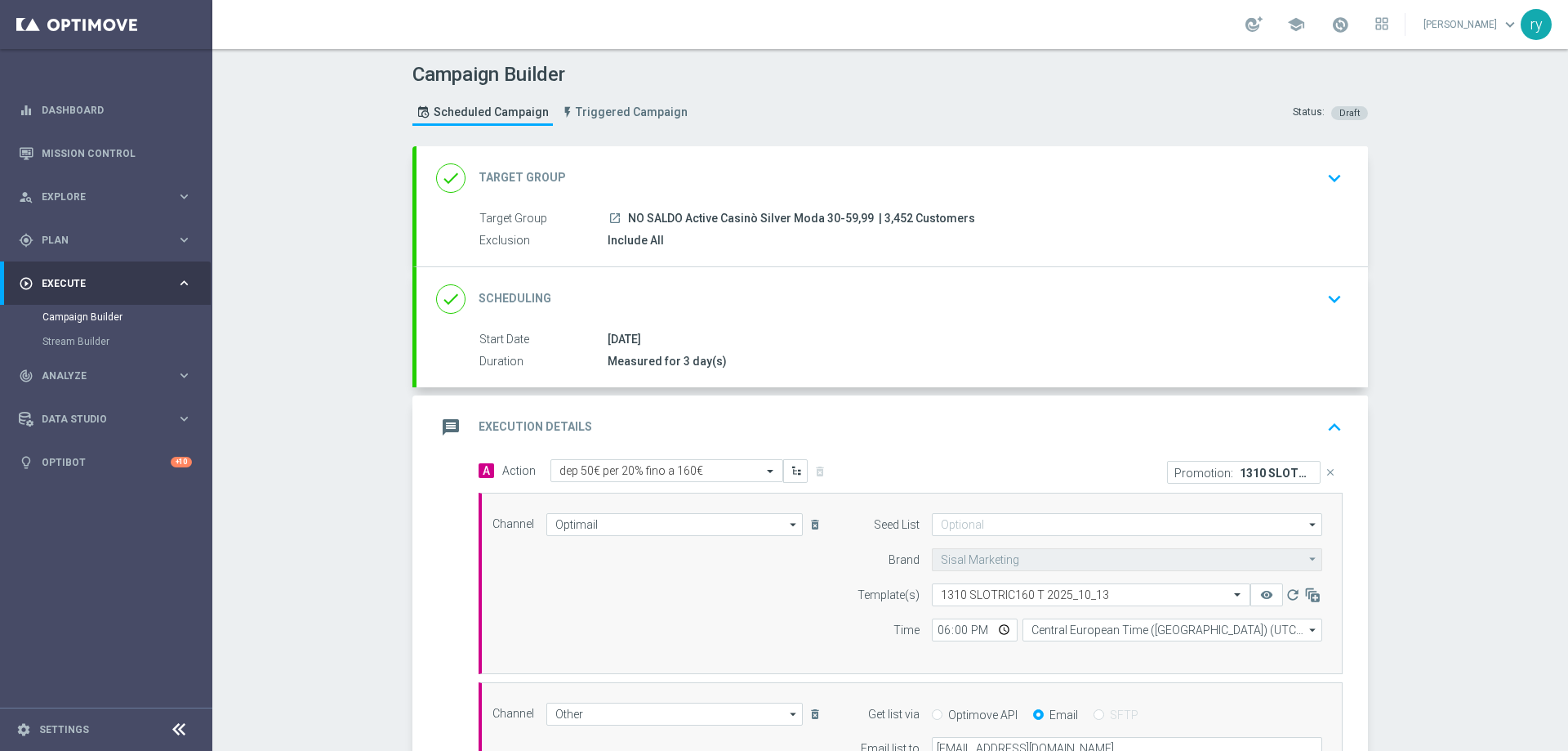
click at [891, 418] on div "message Execution Details keyboard_arrow_up" at bounding box center [892, 427] width 912 height 31
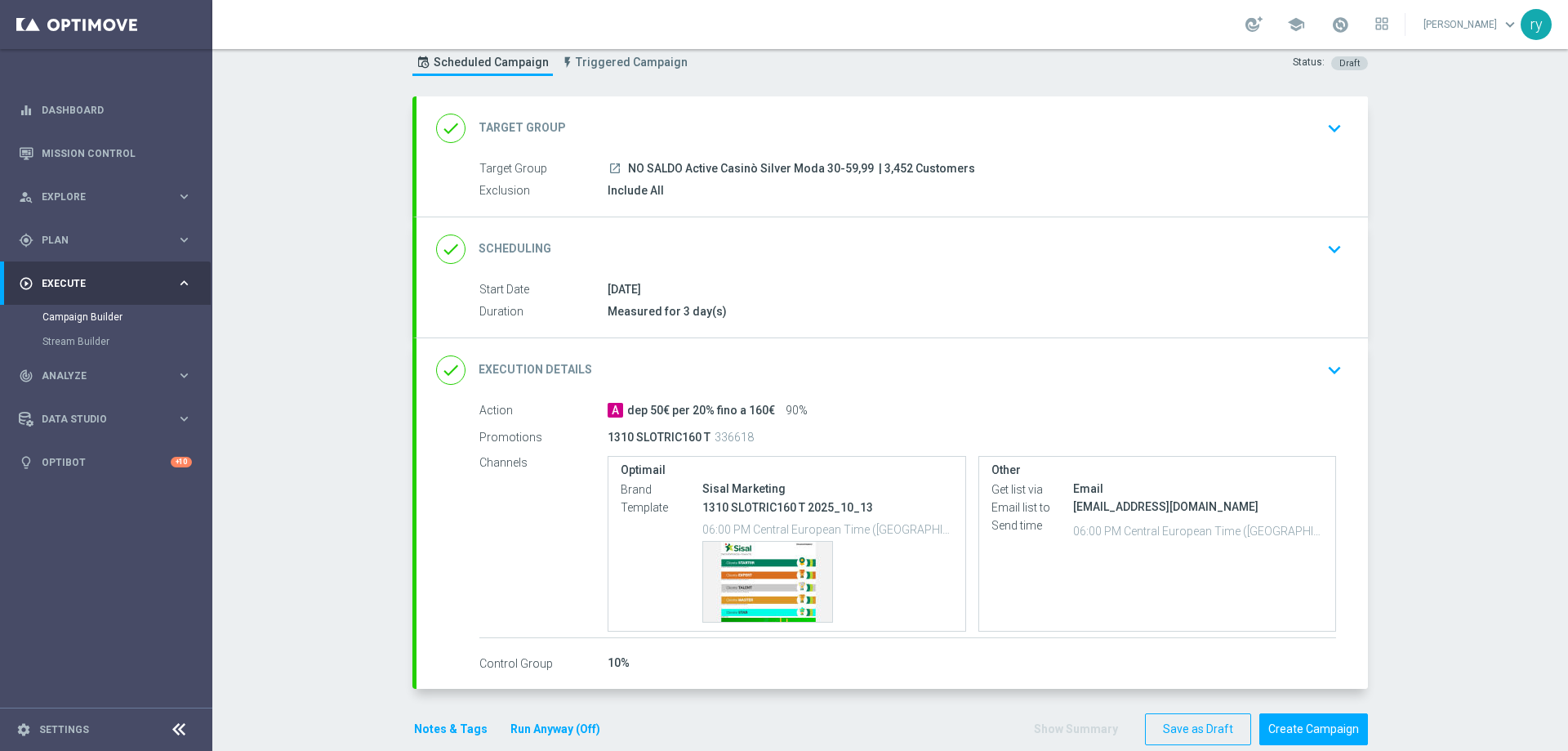
scroll to position [77, 0]
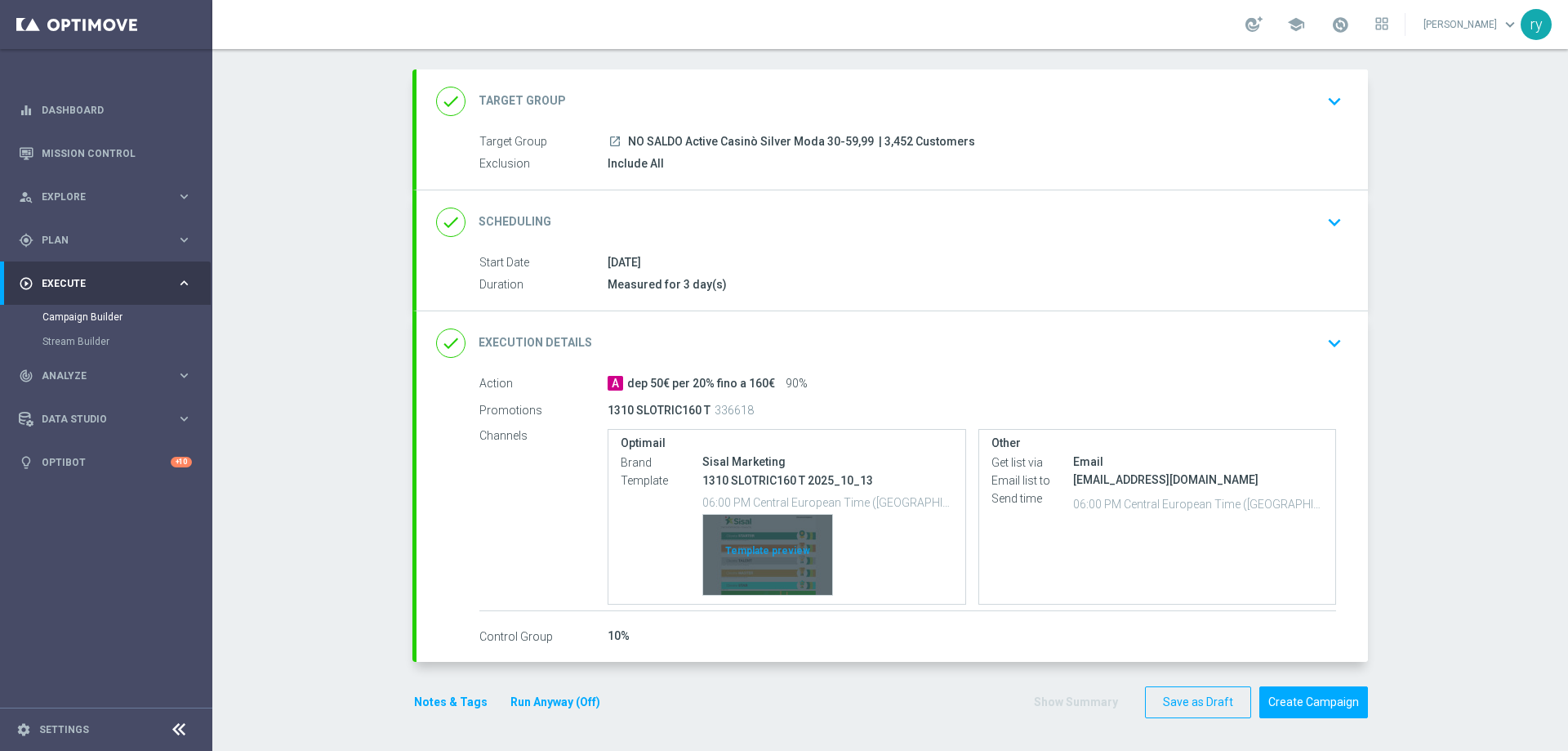
click at [779, 561] on div "Template preview" at bounding box center [766, 554] width 129 height 80
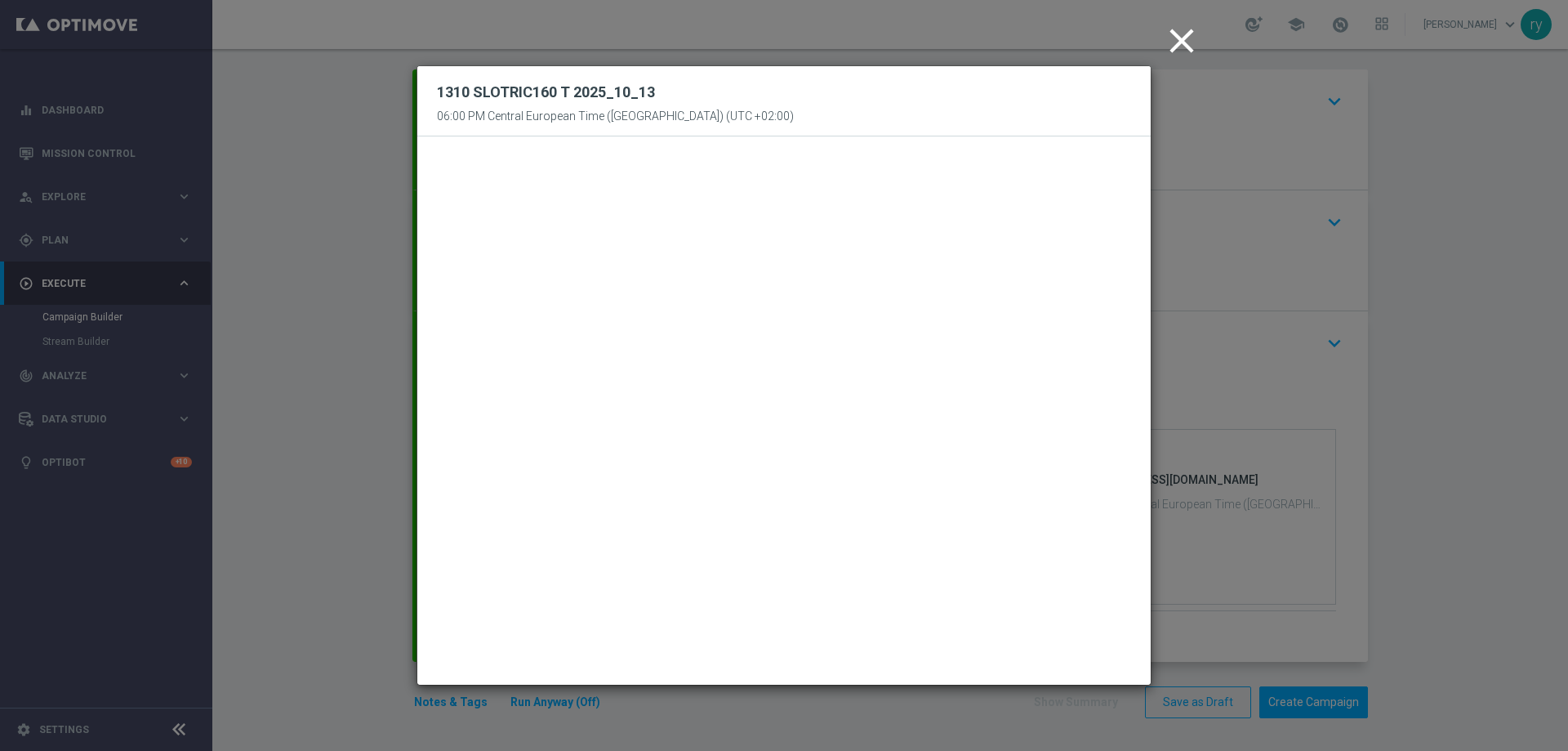
click at [1183, 45] on icon "close" at bounding box center [1181, 40] width 41 height 41
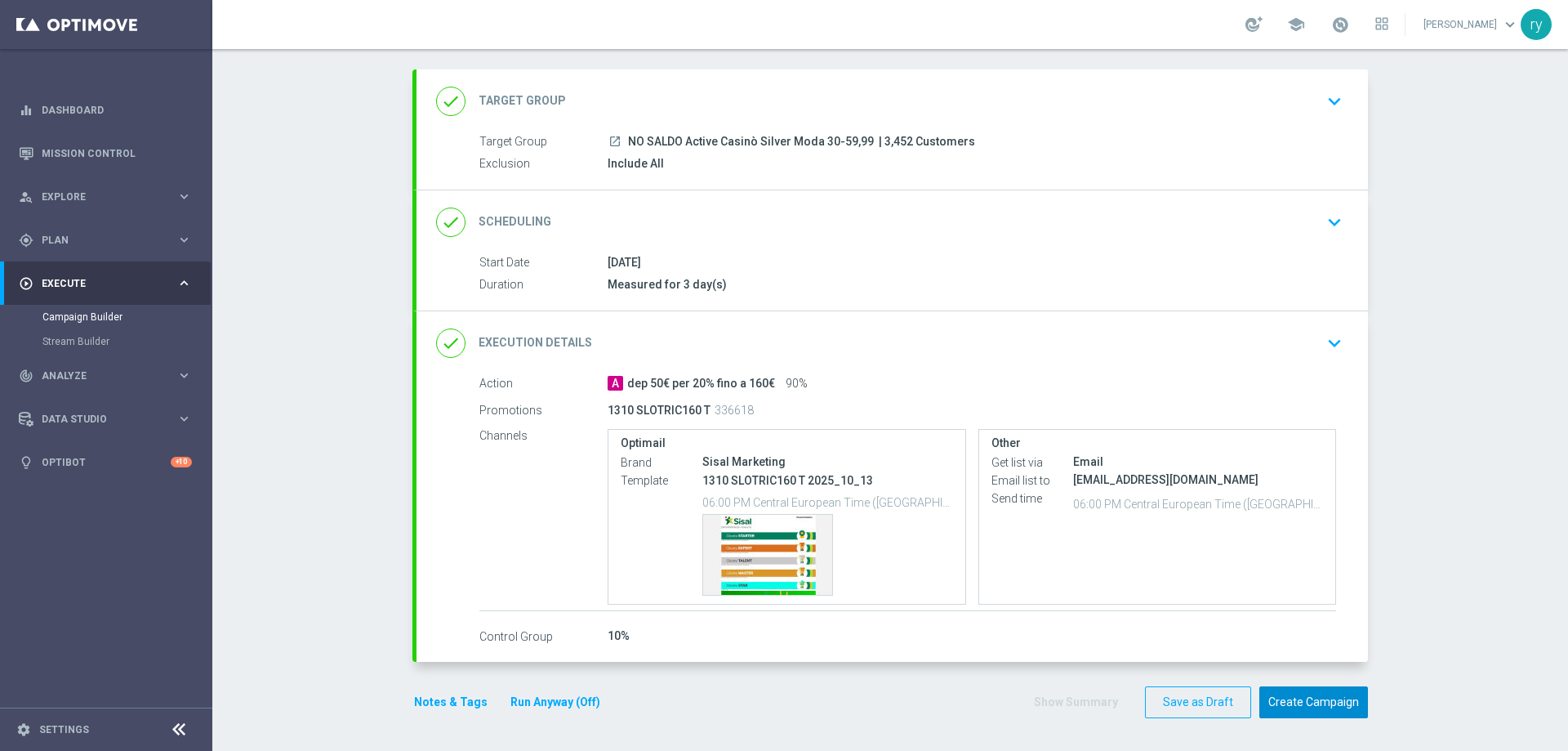
click at [1302, 694] on button "Create Campaign" at bounding box center [1313, 702] width 109 height 32
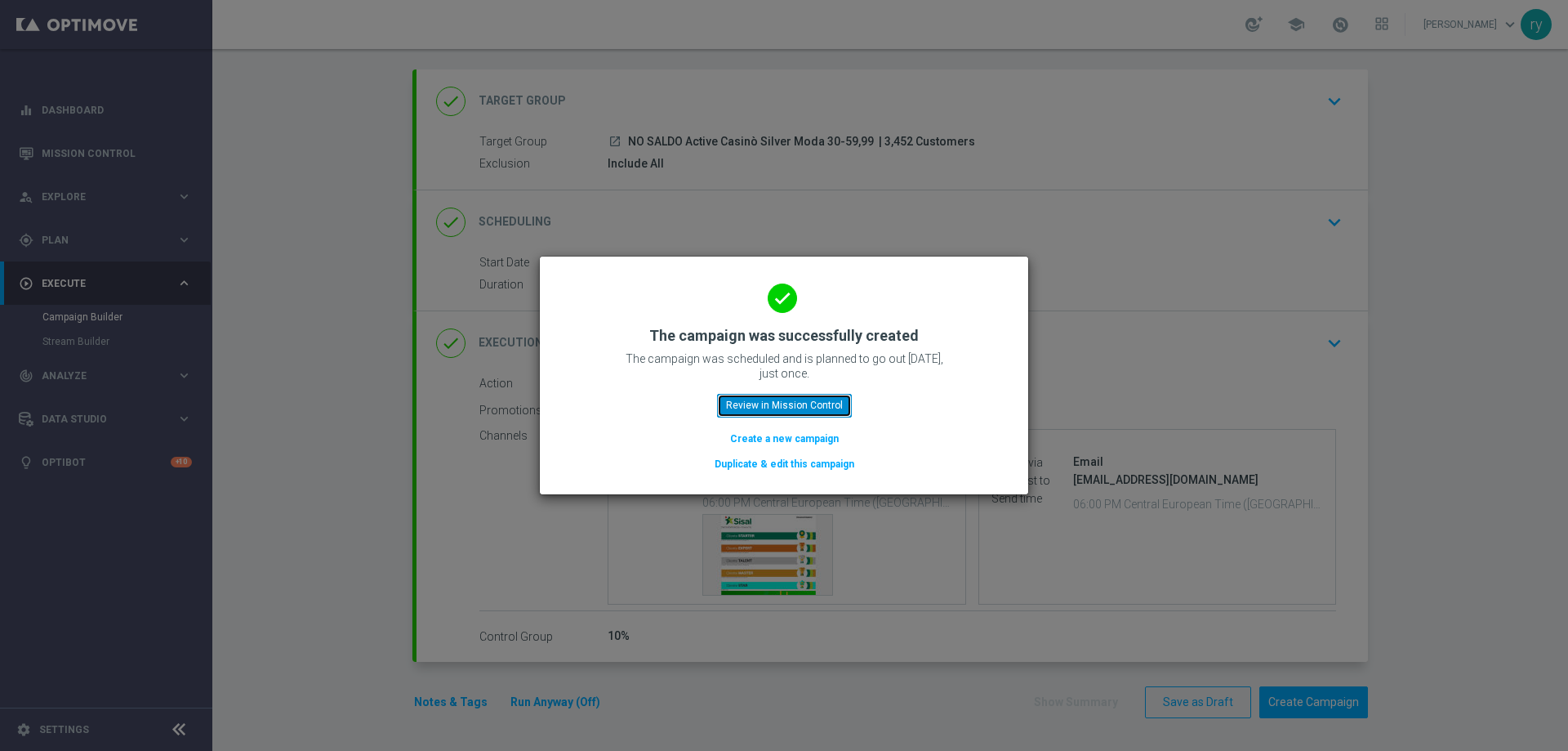
click at [797, 404] on button "Review in Mission Control" at bounding box center [784, 405] width 135 height 23
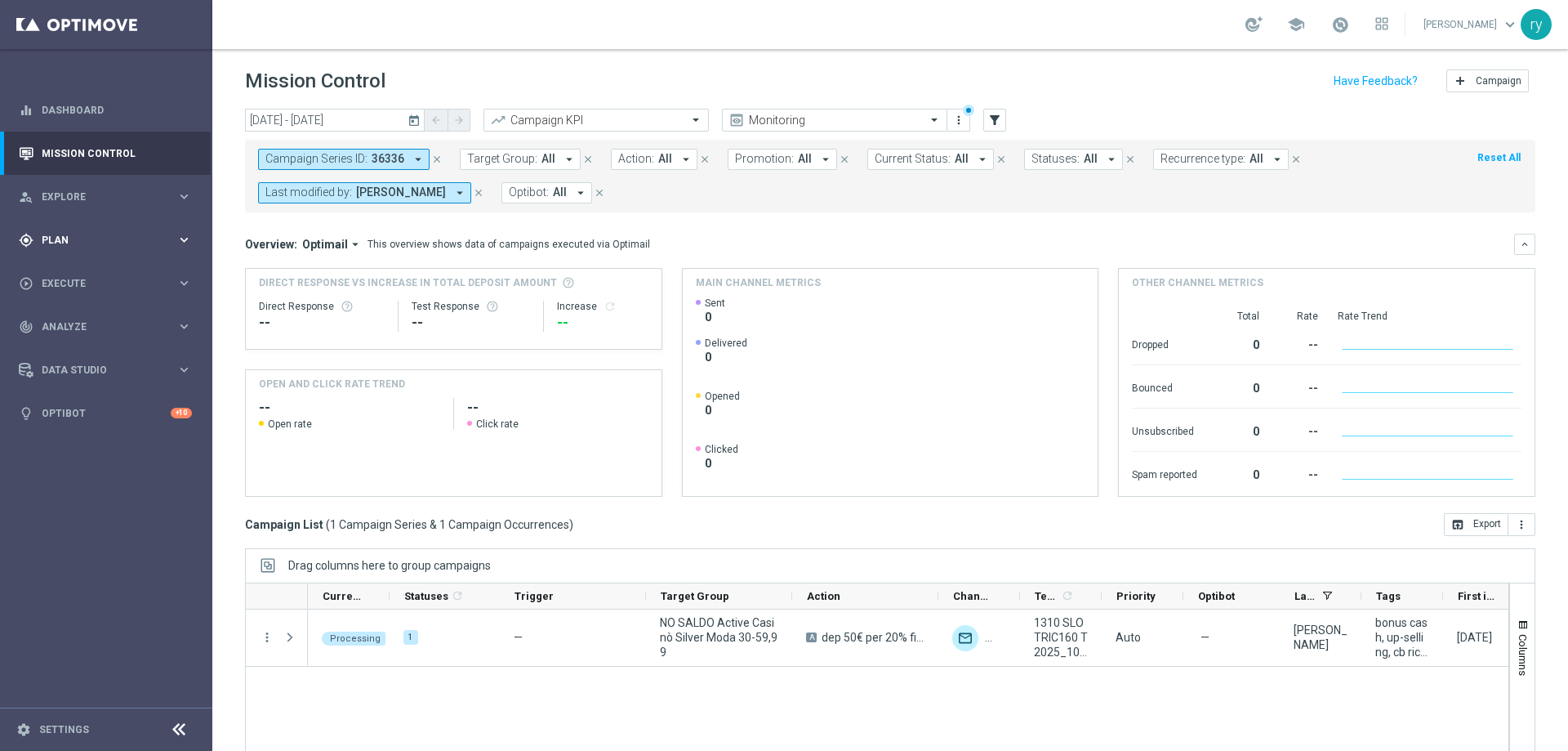
click at [121, 240] on span "Plan" at bounding box center [109, 239] width 135 height 10
click at [74, 350] on link "Optimail" at bounding box center [110, 347] width 119 height 13
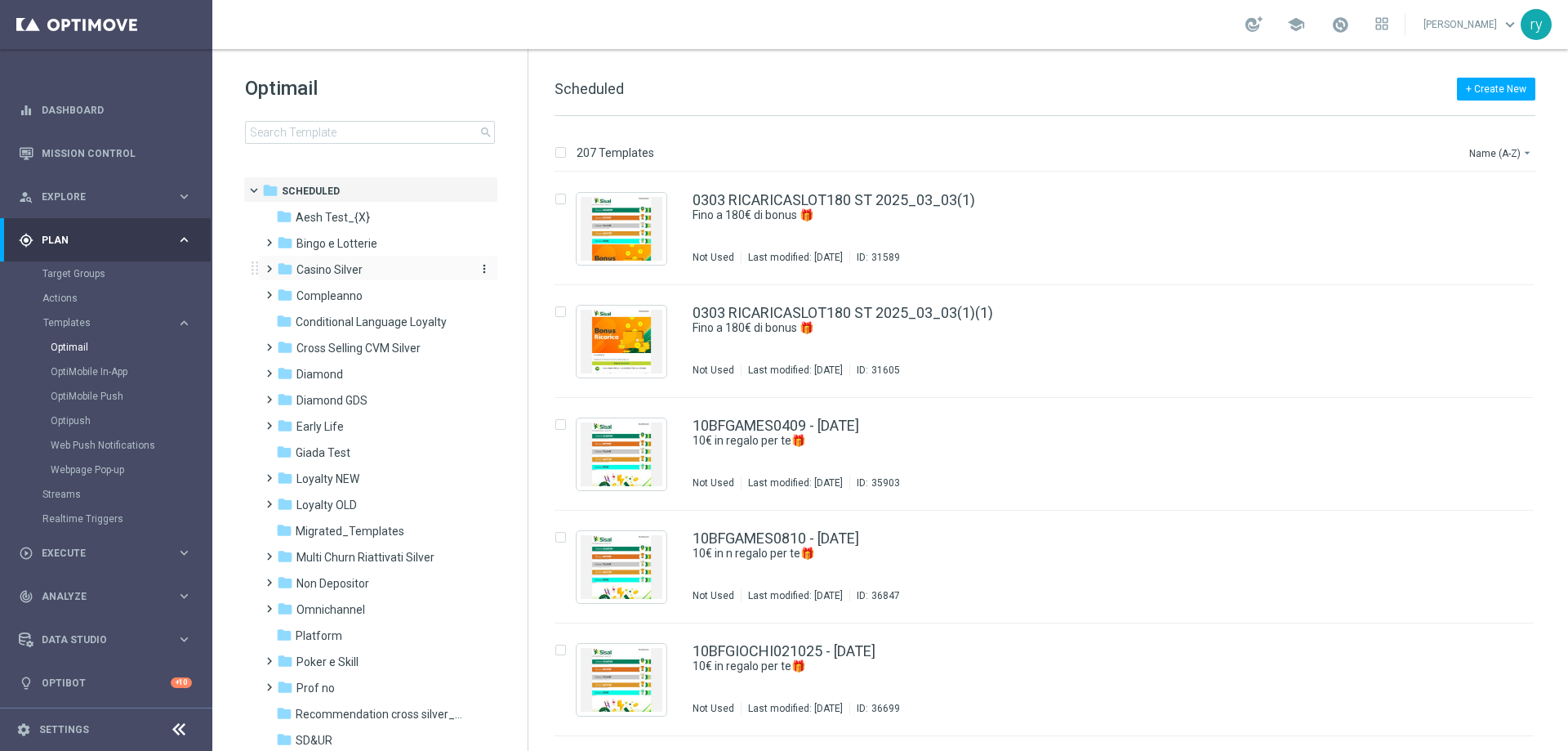
click at [383, 273] on div "folder Casino Silver" at bounding box center [371, 269] width 187 height 18
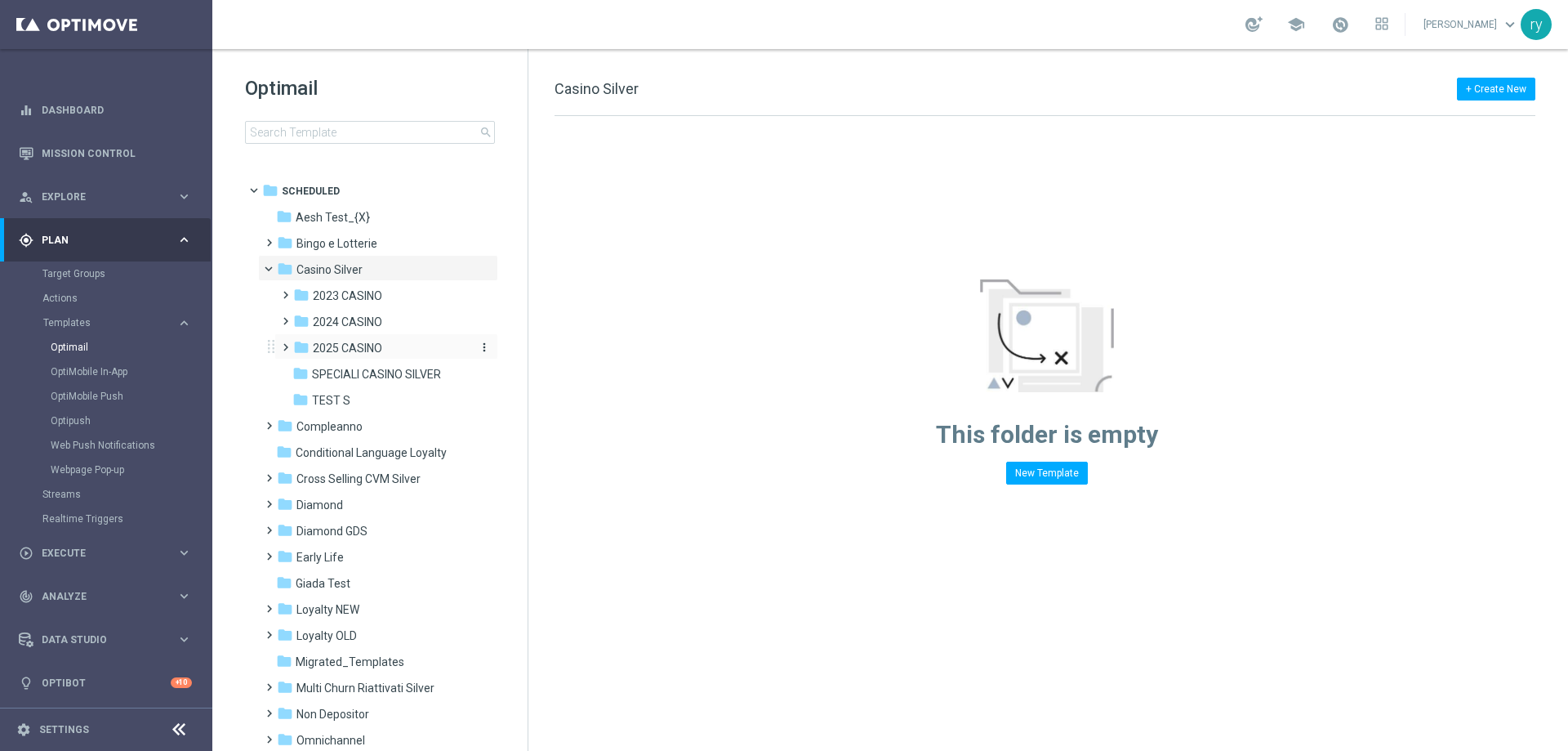
click at [370, 349] on span "2025 CASINO" at bounding box center [347, 348] width 69 height 15
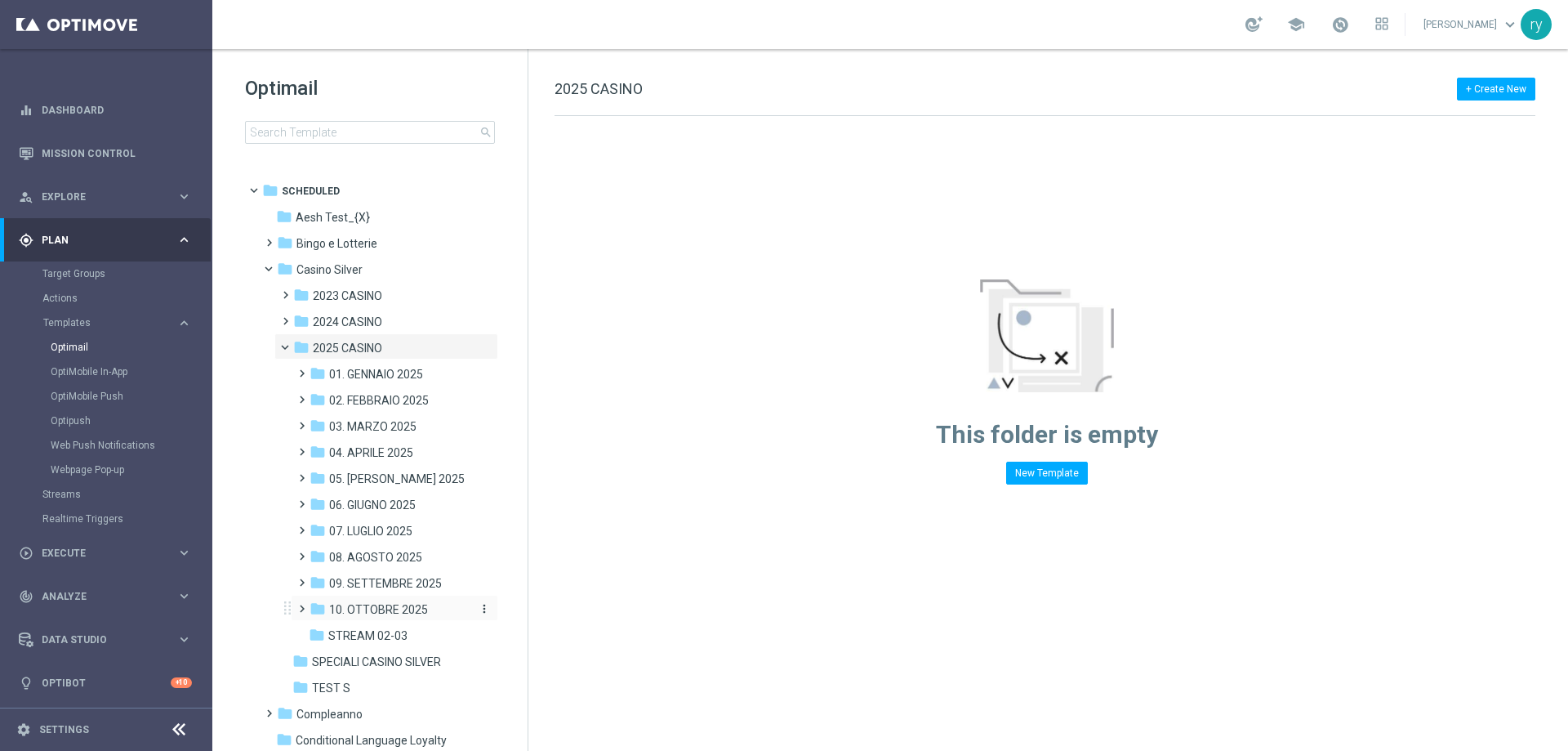
click at [390, 603] on span "10. OTTOBRE 2025" at bounding box center [378, 609] width 99 height 15
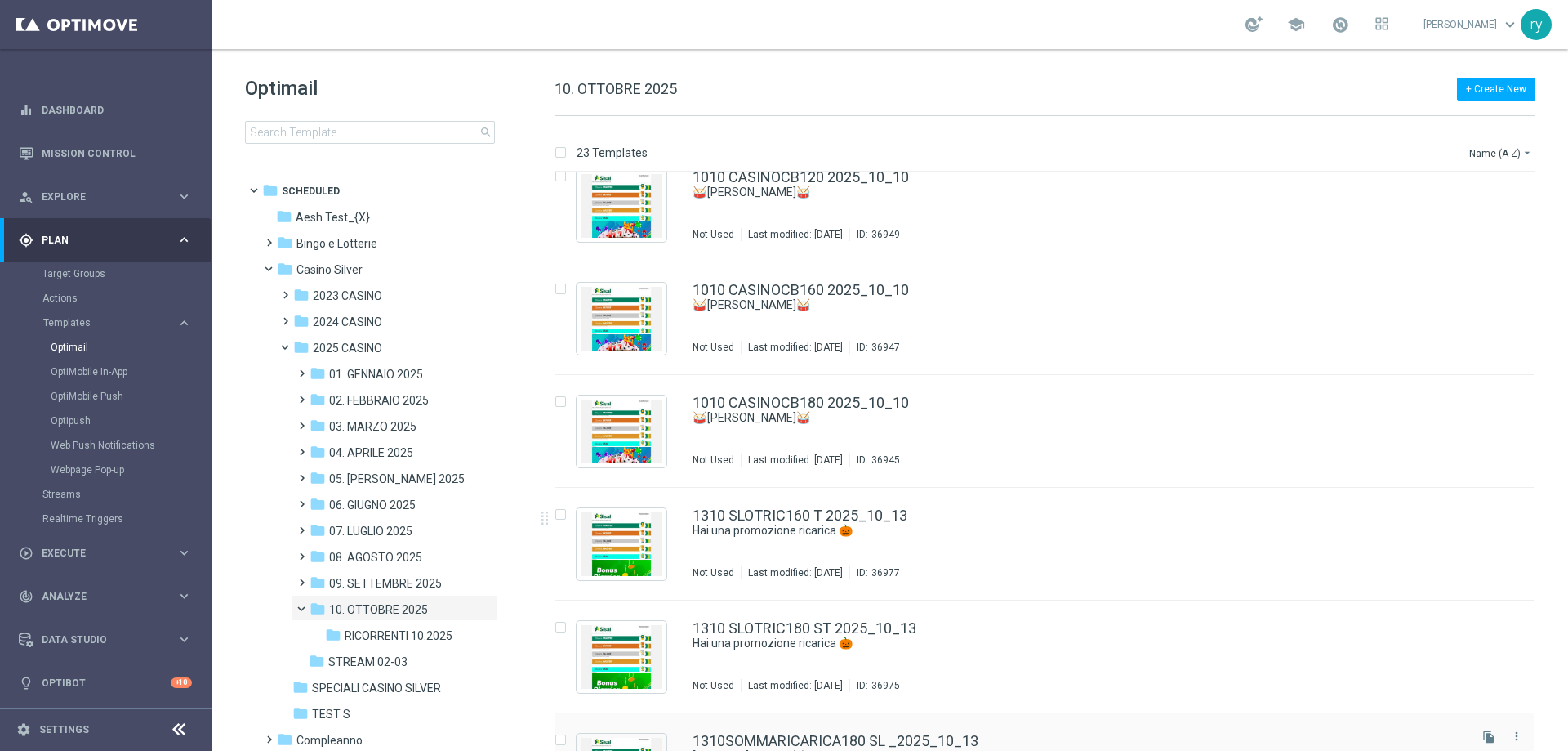
scroll to position [1688, 0]
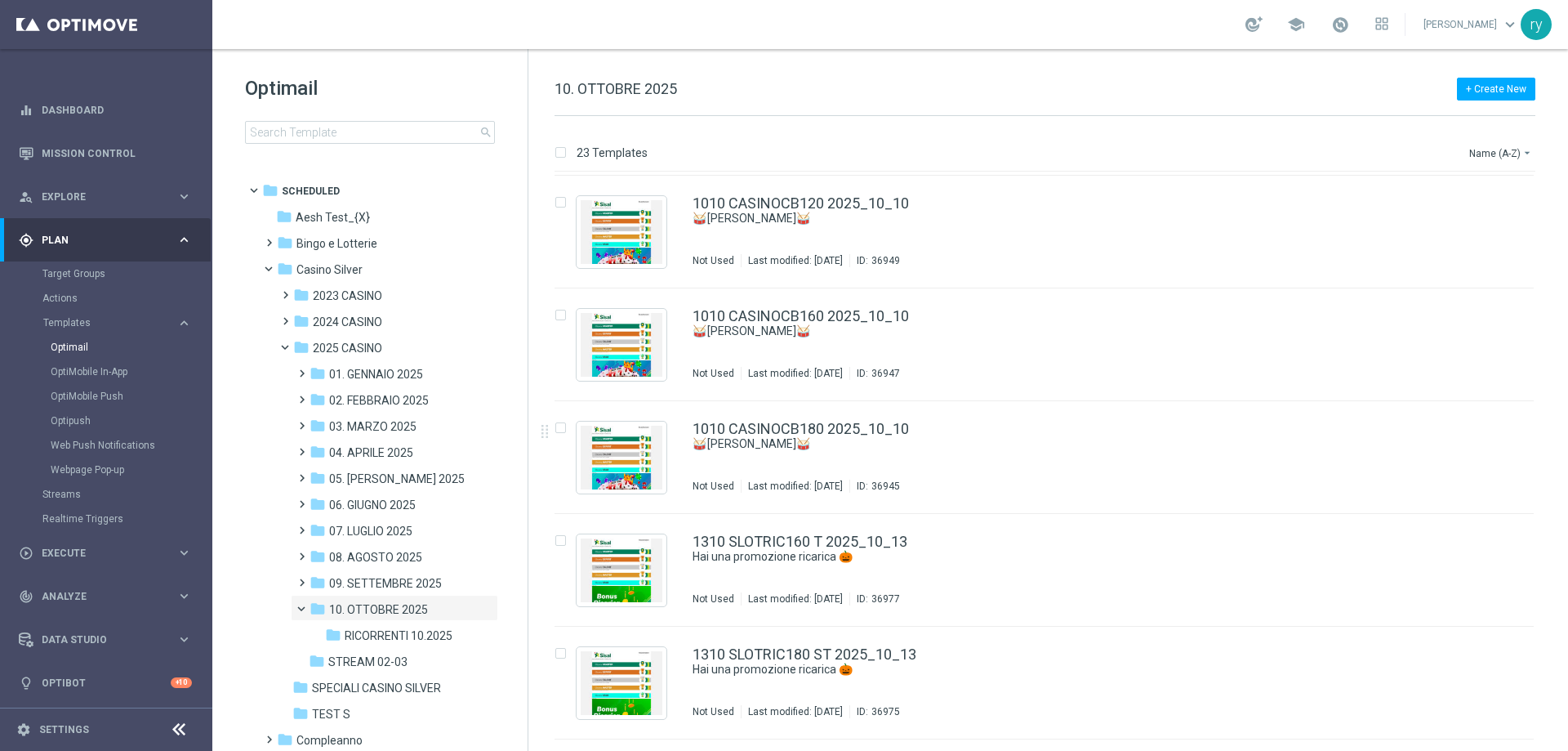
click at [156, 229] on div "gps_fixed Plan keyboard_arrow_right" at bounding box center [105, 239] width 210 height 43
click at [161, 294] on div "play_circle_outline Execute keyboard_arrow_right" at bounding box center [105, 282] width 210 height 43
click at [103, 316] on link "Campaign Builder" at bounding box center [105, 316] width 127 height 13
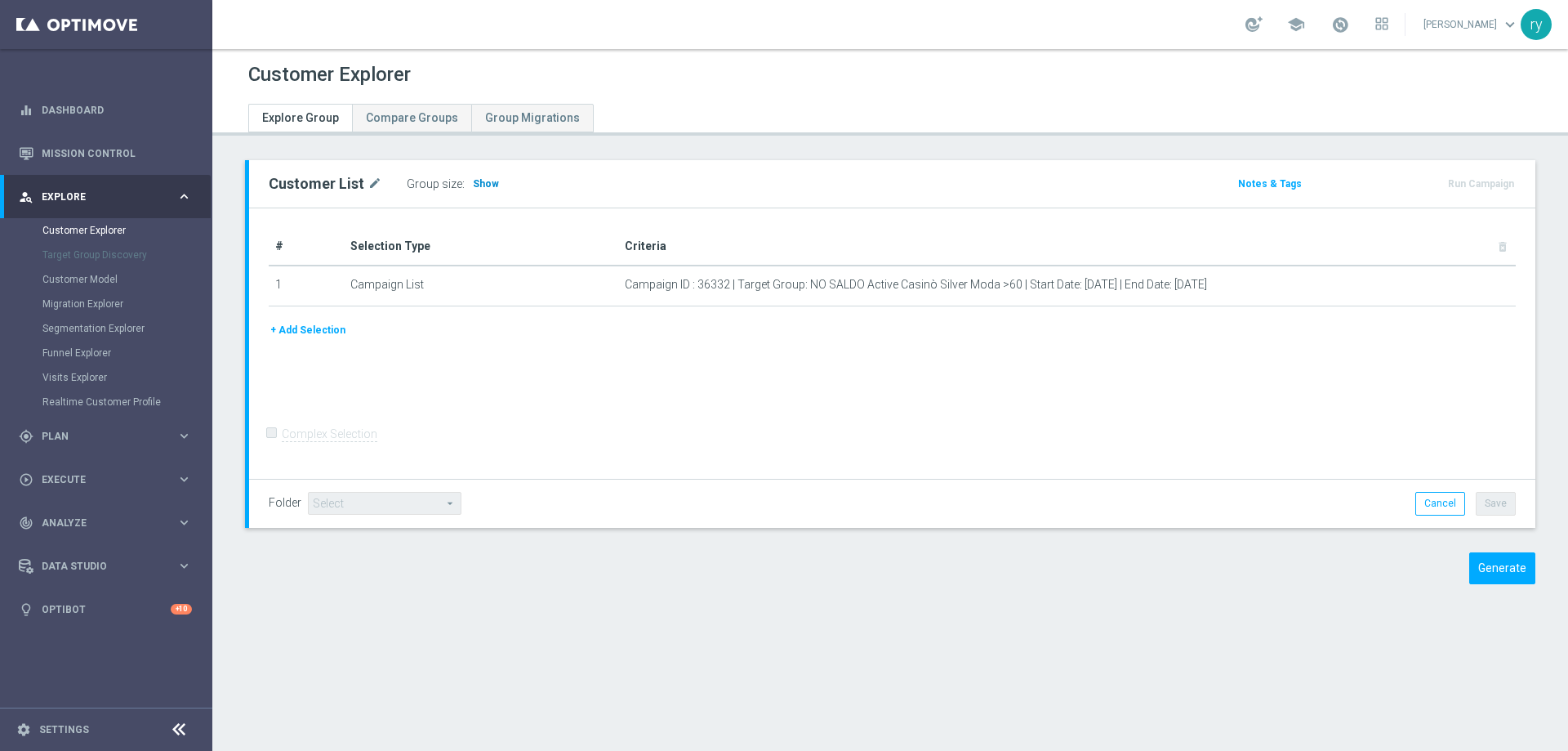
click at [476, 176] on h3 "Show" at bounding box center [486, 183] width 30 height 18
click at [475, 186] on span "Show" at bounding box center [486, 183] width 26 height 11
click at [1503, 570] on button "Generate" at bounding box center [1501, 568] width 66 height 32
click at [475, 179] on span "Show" at bounding box center [486, 183] width 26 height 11
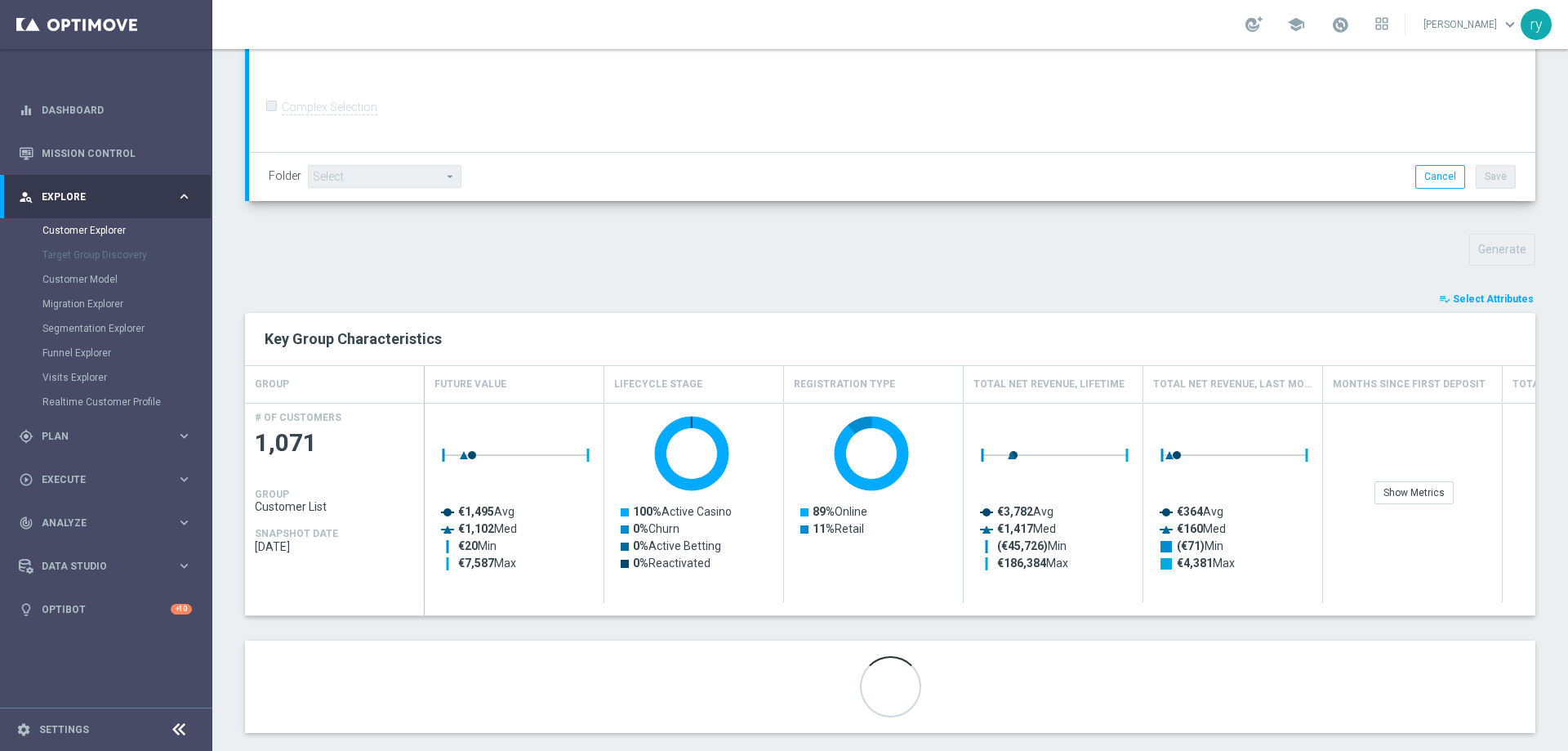
scroll to position [408, 0]
click at [1467, 297] on span "Select Attributes" at bounding box center [1493, 297] width 81 height 11
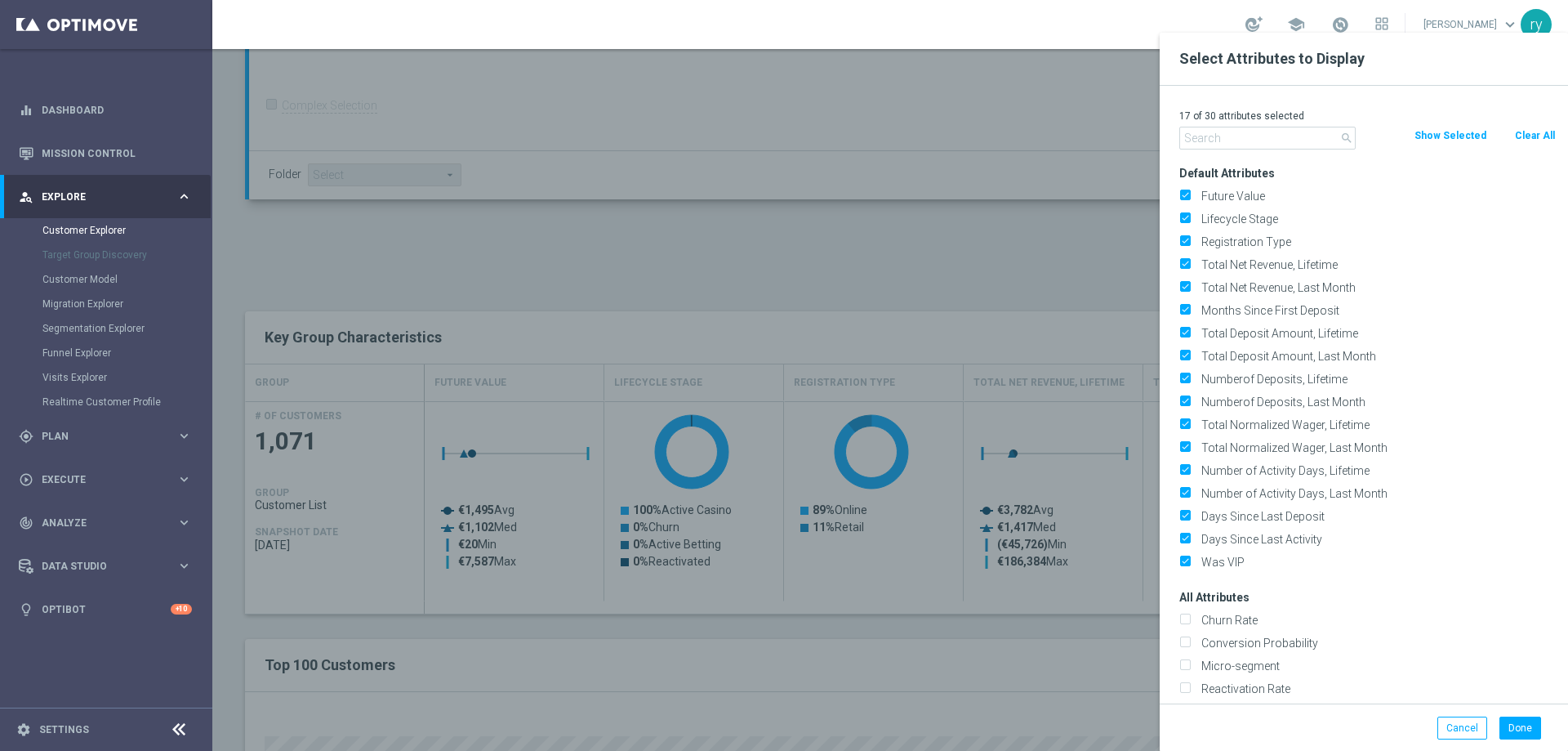
click at [1534, 126] on button "Clear All" at bounding box center [1534, 135] width 43 height 18
checkbox input "false"
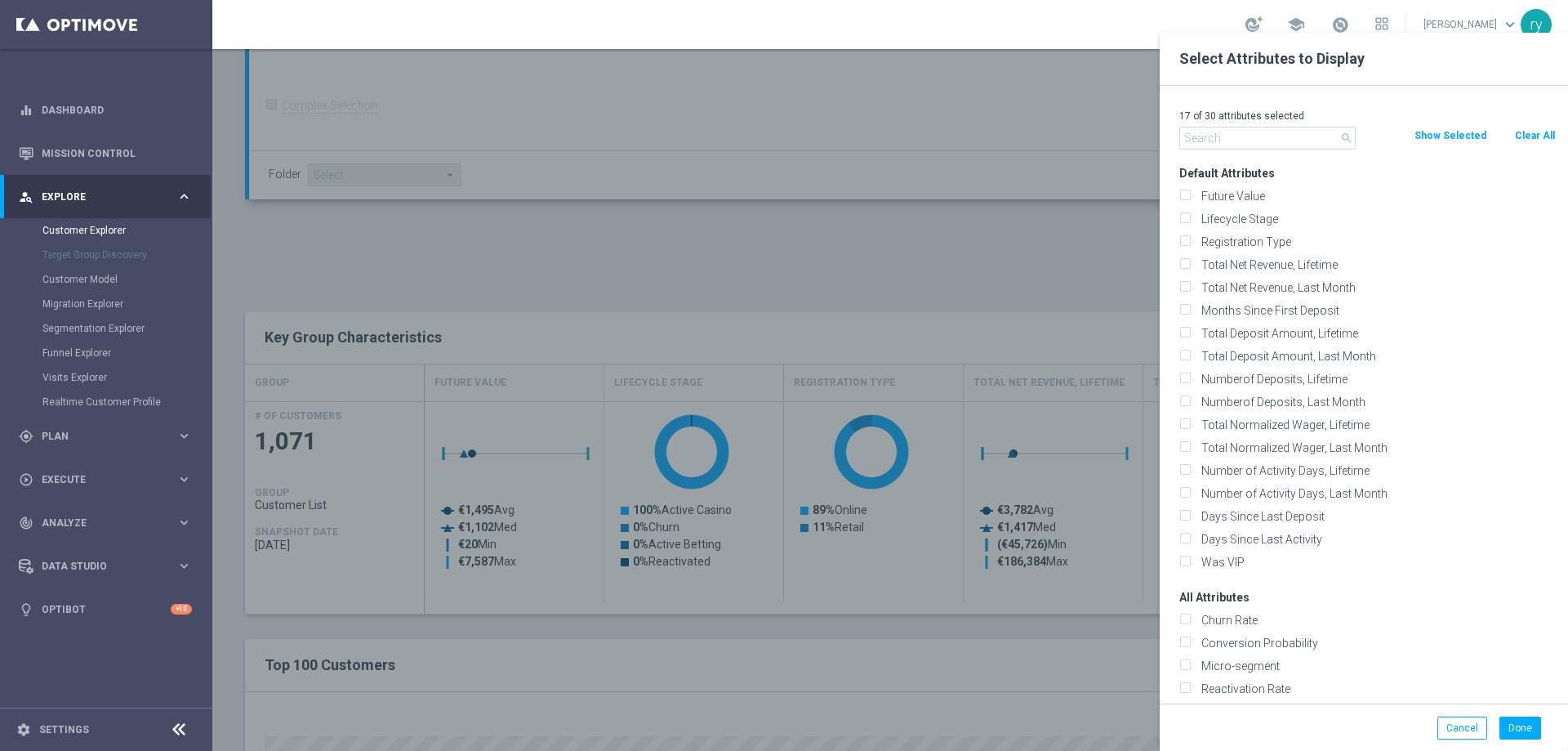
checkbox input "false"
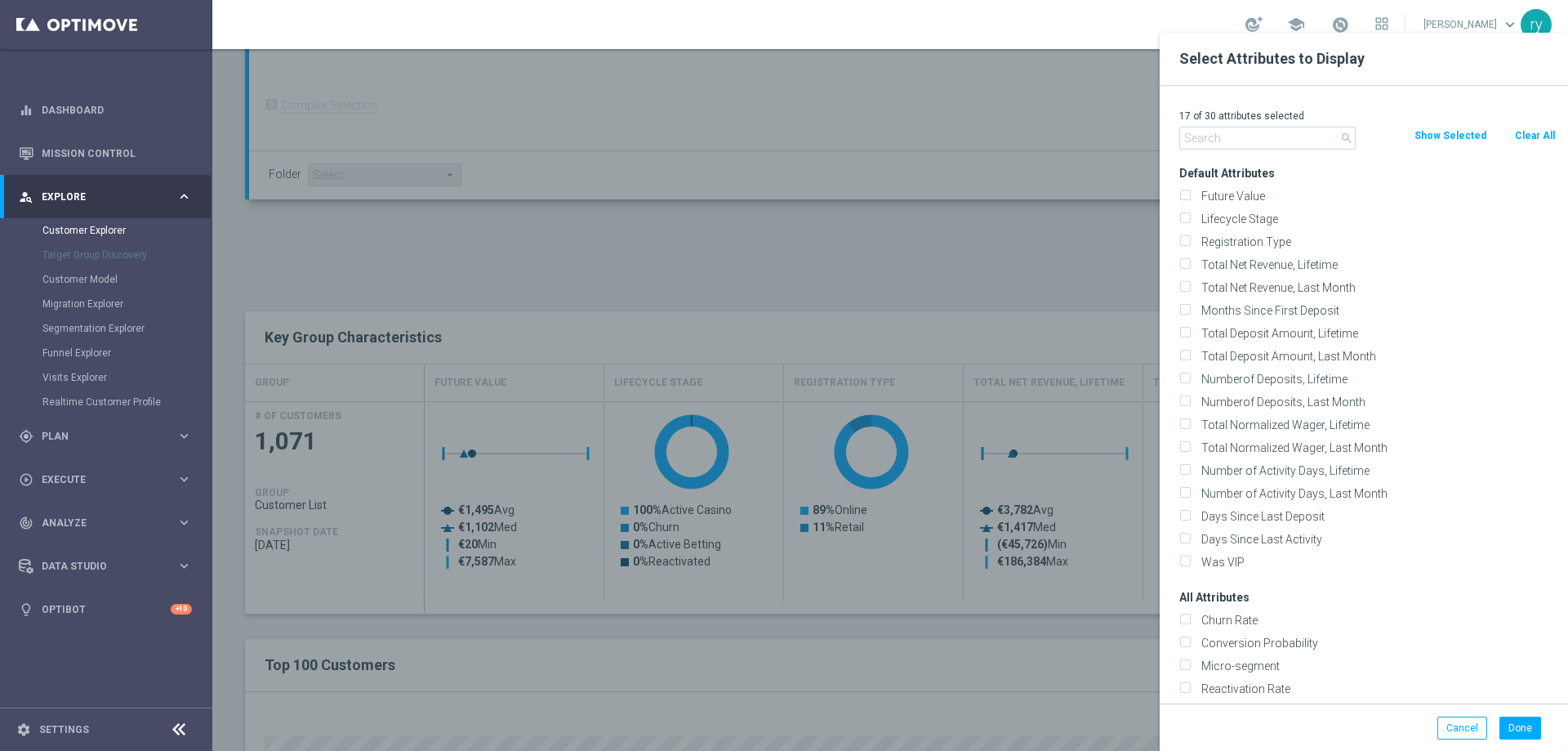
checkbox input "false"
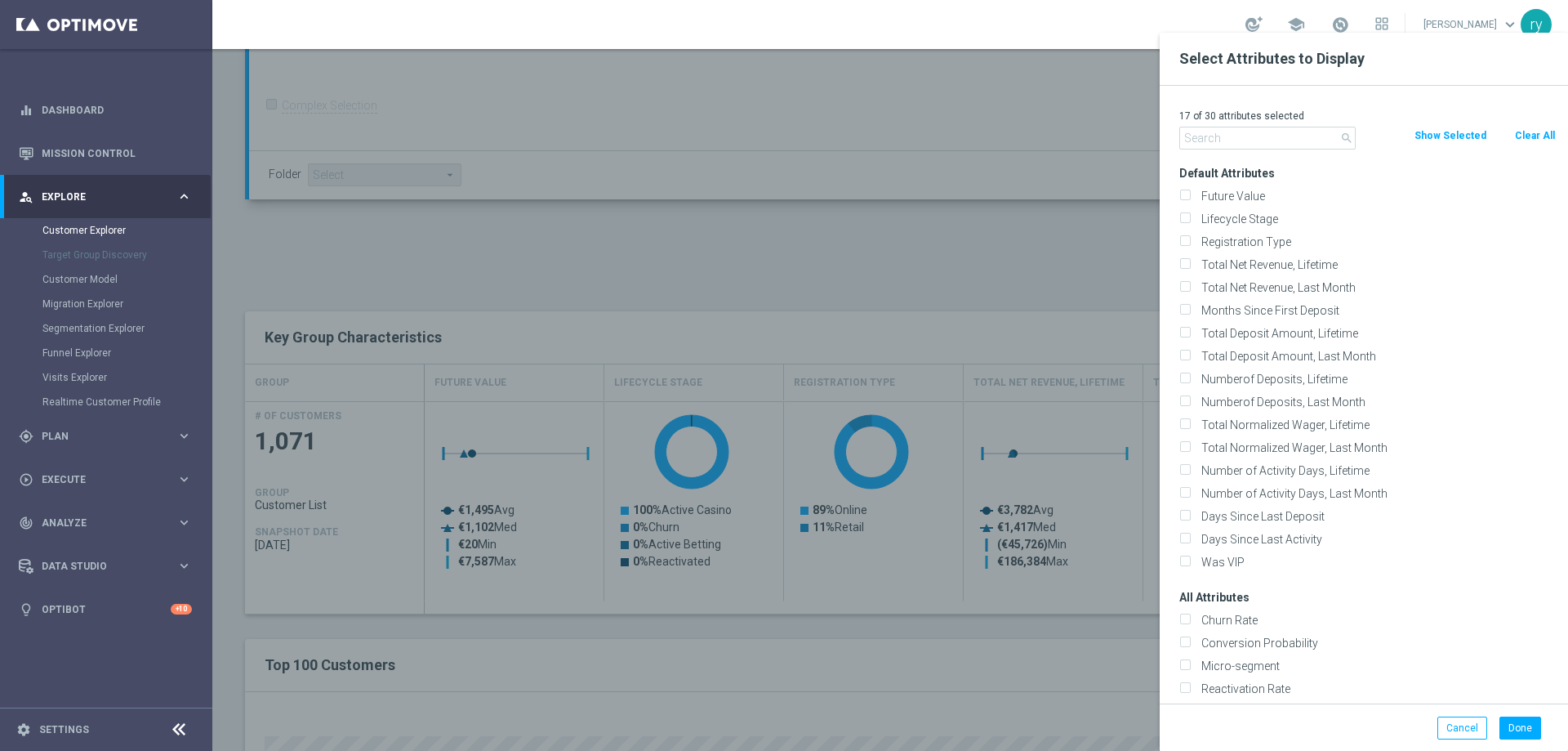
checkbox input "false"
click at [1314, 135] on input "text" at bounding box center [1267, 138] width 176 height 23
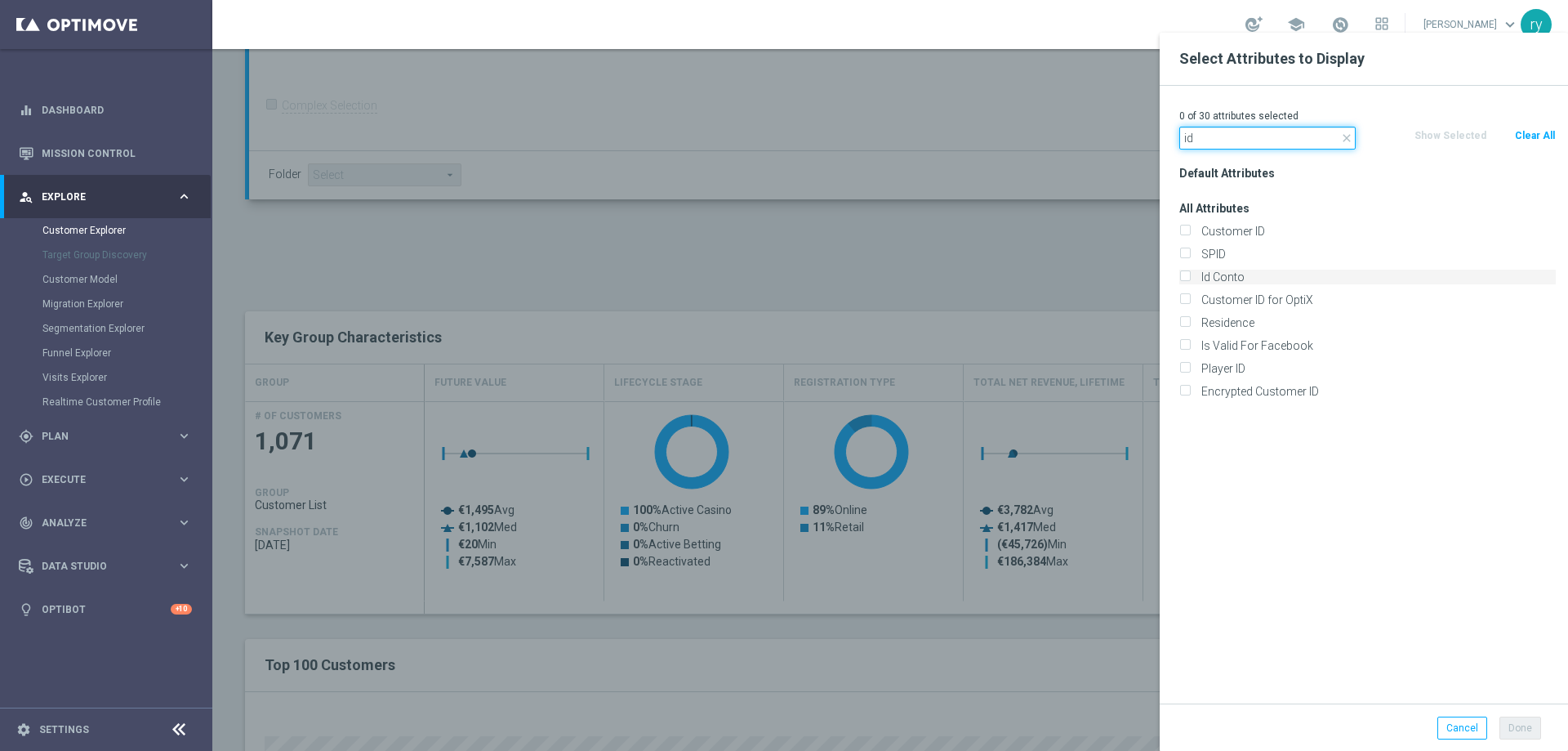
type input "id"
click at [1185, 279] on input "Id Conto" at bounding box center [1184, 279] width 11 height 11
checkbox input "true"
click at [1517, 722] on button "Done" at bounding box center [1520, 727] width 42 height 23
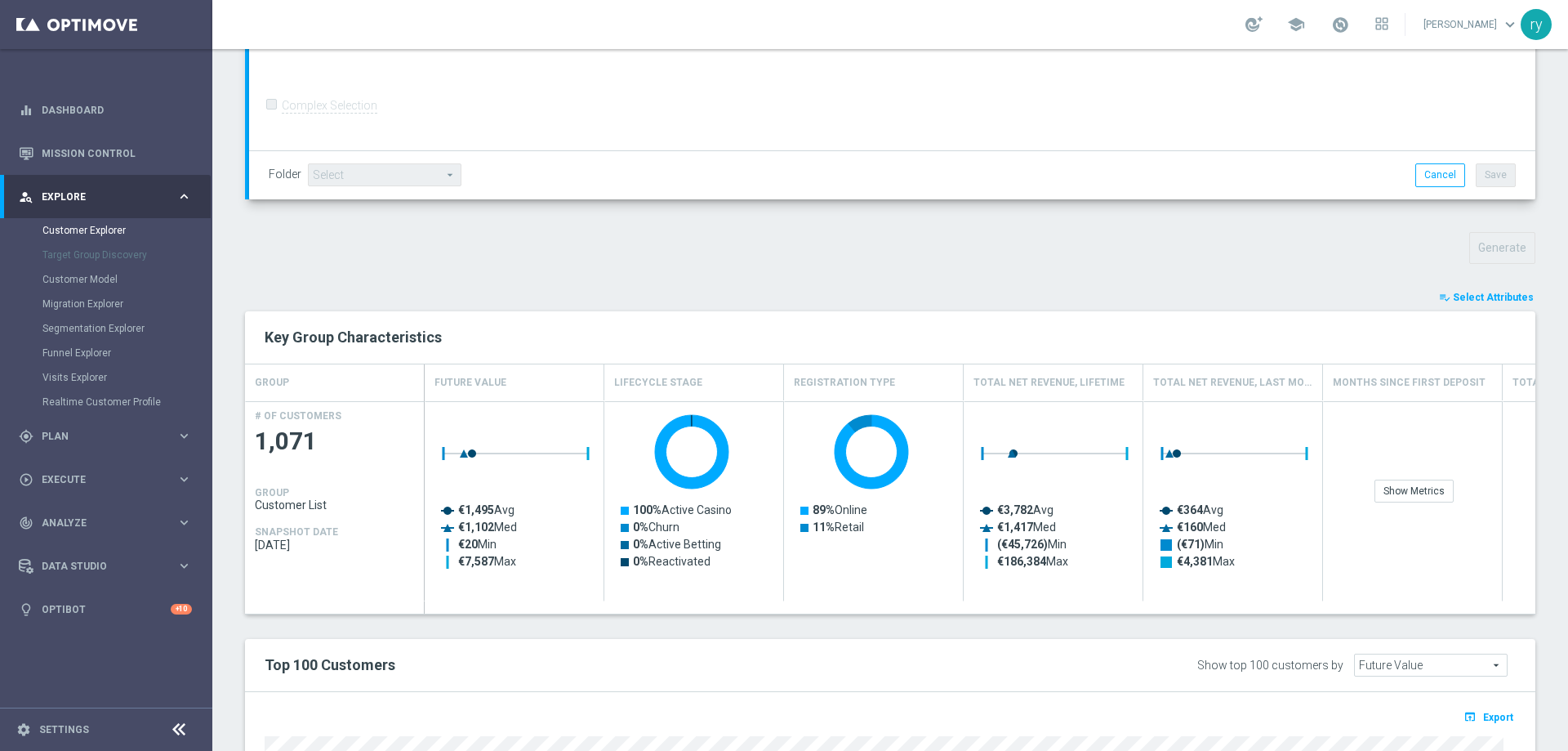
type input "Search"
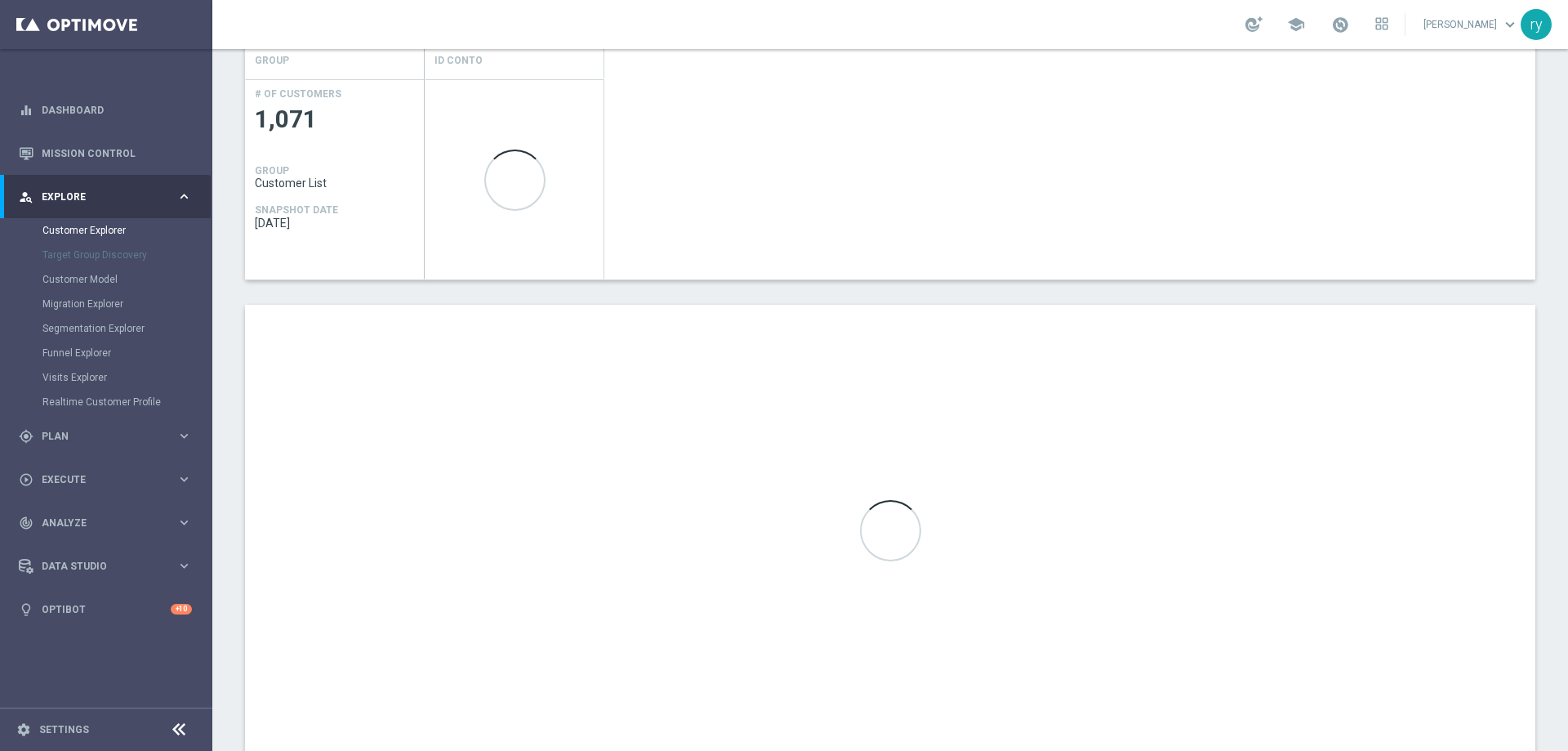
scroll to position [735, 0]
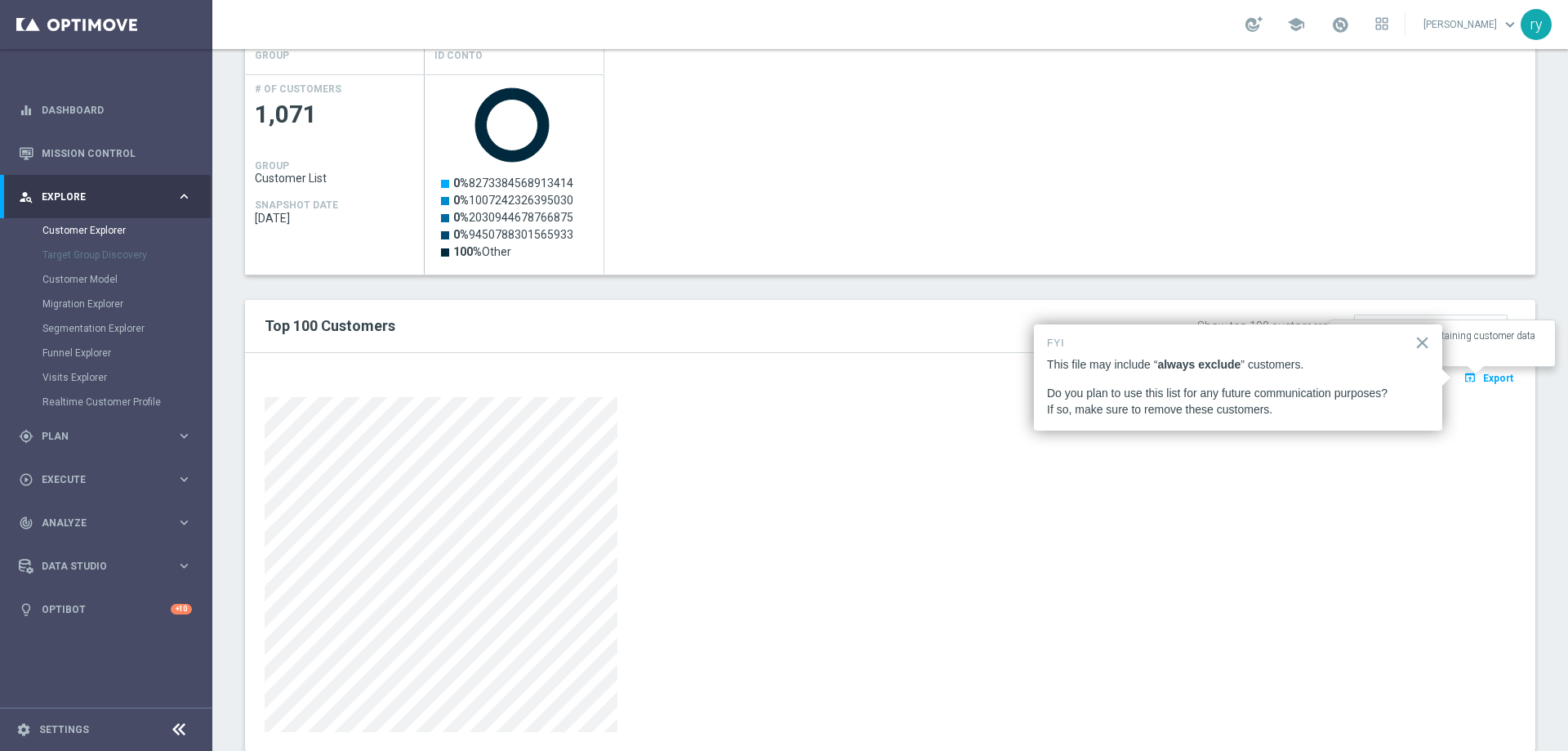
click at [1495, 374] on span "Export" at bounding box center [1498, 378] width 30 height 11
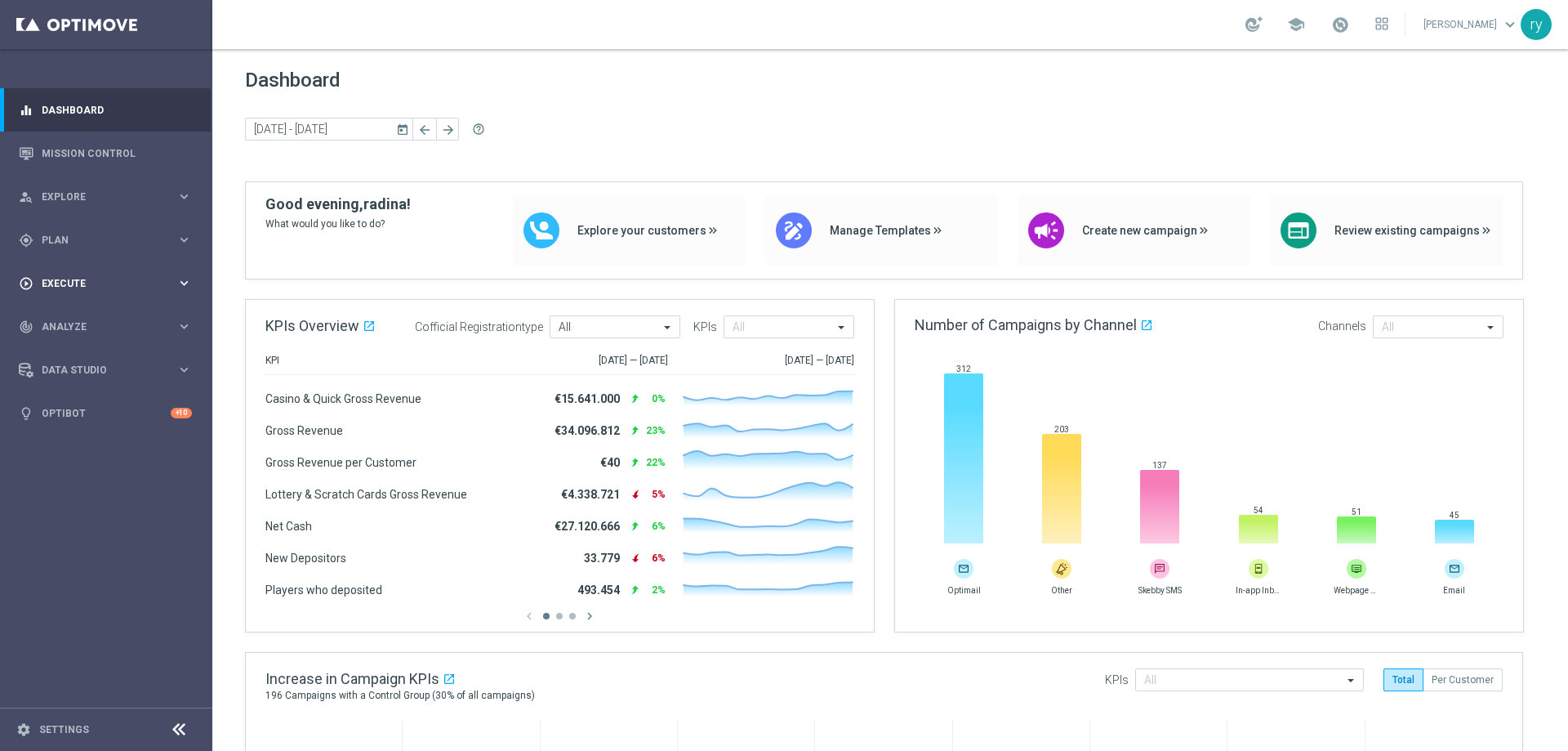
click at [130, 270] on div "play_circle_outline Execute keyboard_arrow_right" at bounding box center [105, 282] width 210 height 43
click at [122, 310] on link "Campaign Builder" at bounding box center [105, 316] width 127 height 13
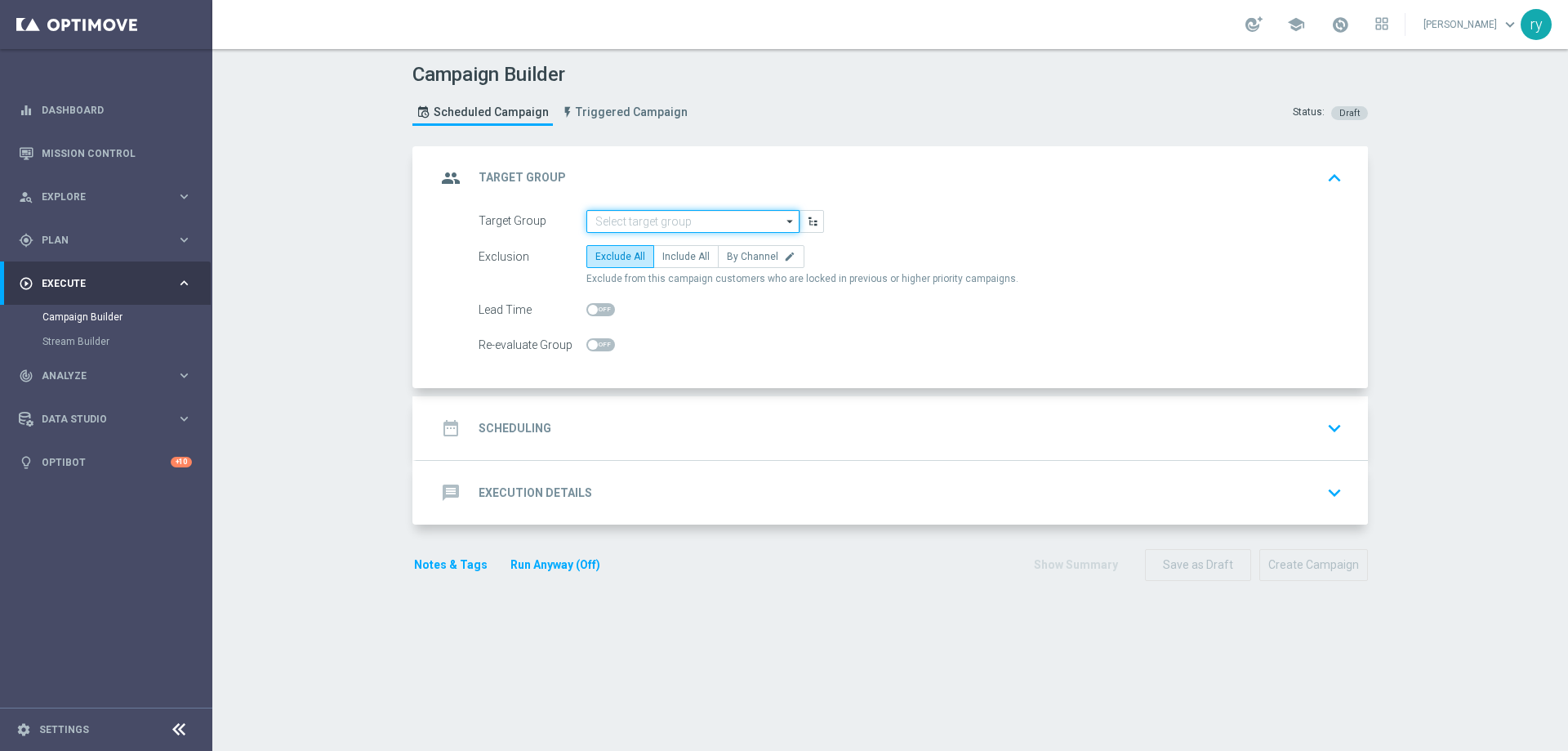
click at [623, 223] on input at bounding box center [692, 222] width 213 height 23
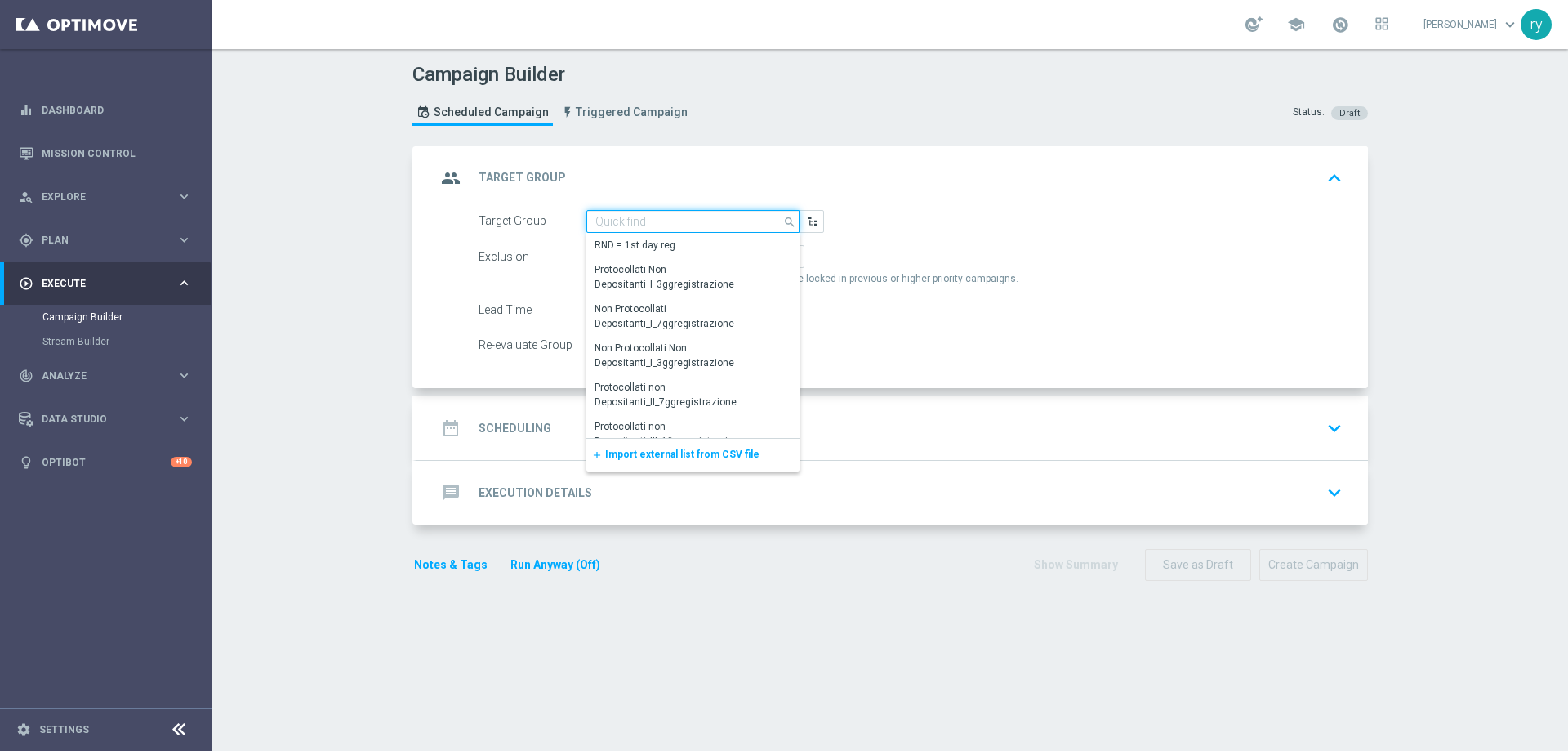
paste input "CASINO MASTER LOW MODA >=40"
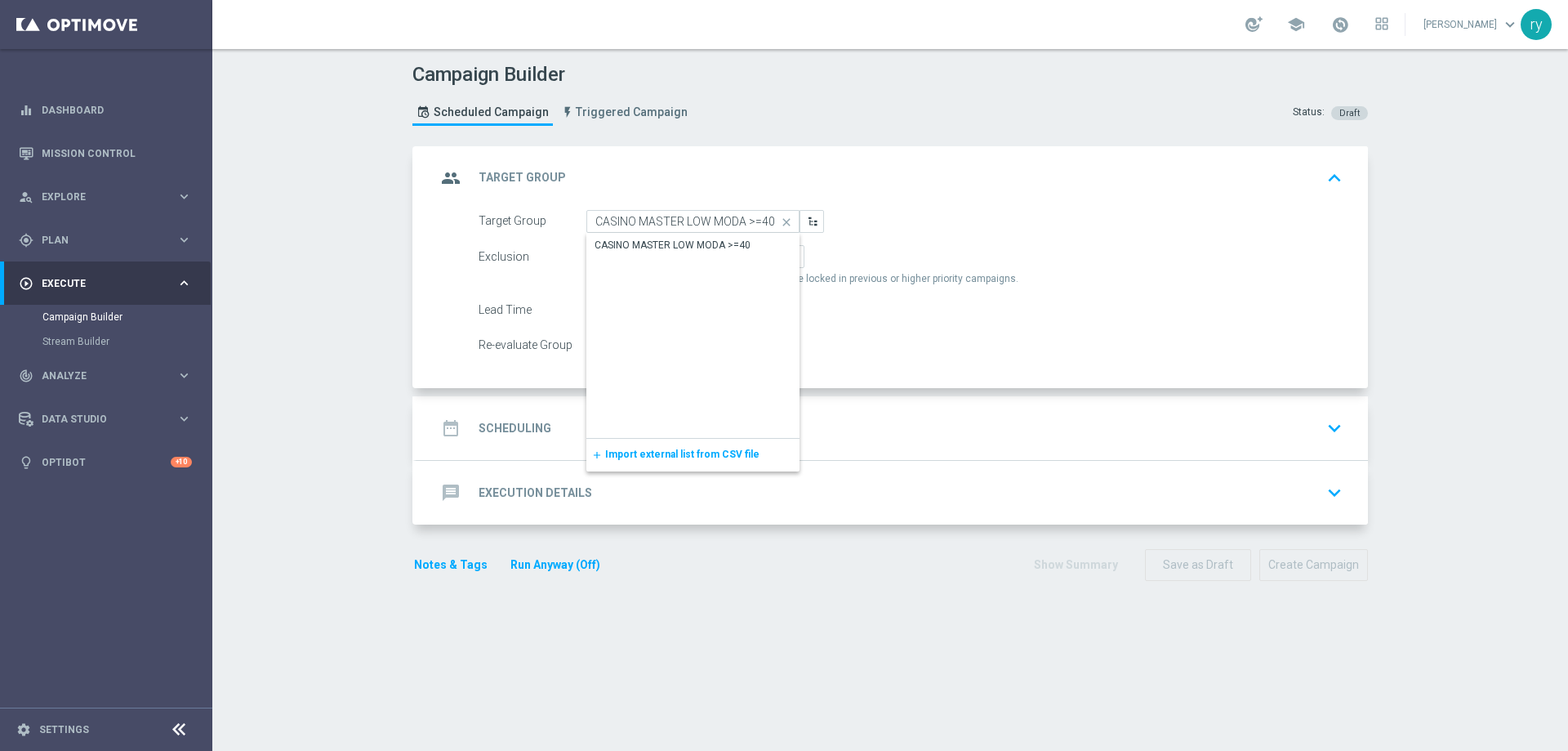
click at [632, 240] on div "CASINO MASTER LOW MODA >=40" at bounding box center [673, 244] width 156 height 15
type input "CASINO MASTER LOW MODA >=40"
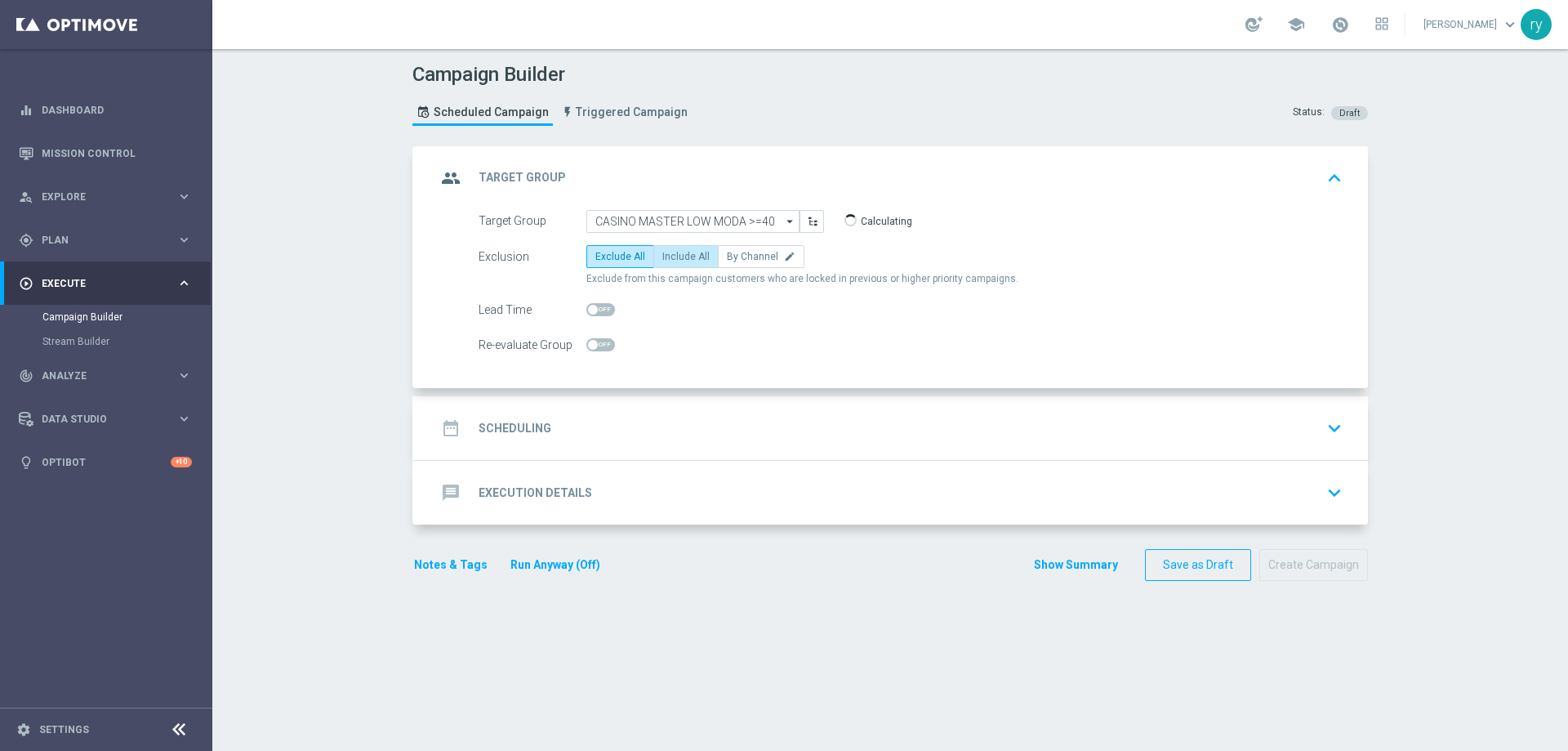
click at [662, 251] on span "Include All" at bounding box center [686, 256] width 47 height 11
click at [662, 254] on input "Include All" at bounding box center [667, 259] width 11 height 11
radio input "true"
click at [660, 402] on div "date_range Scheduling keyboard_arrow_down" at bounding box center [892, 428] width 951 height 64
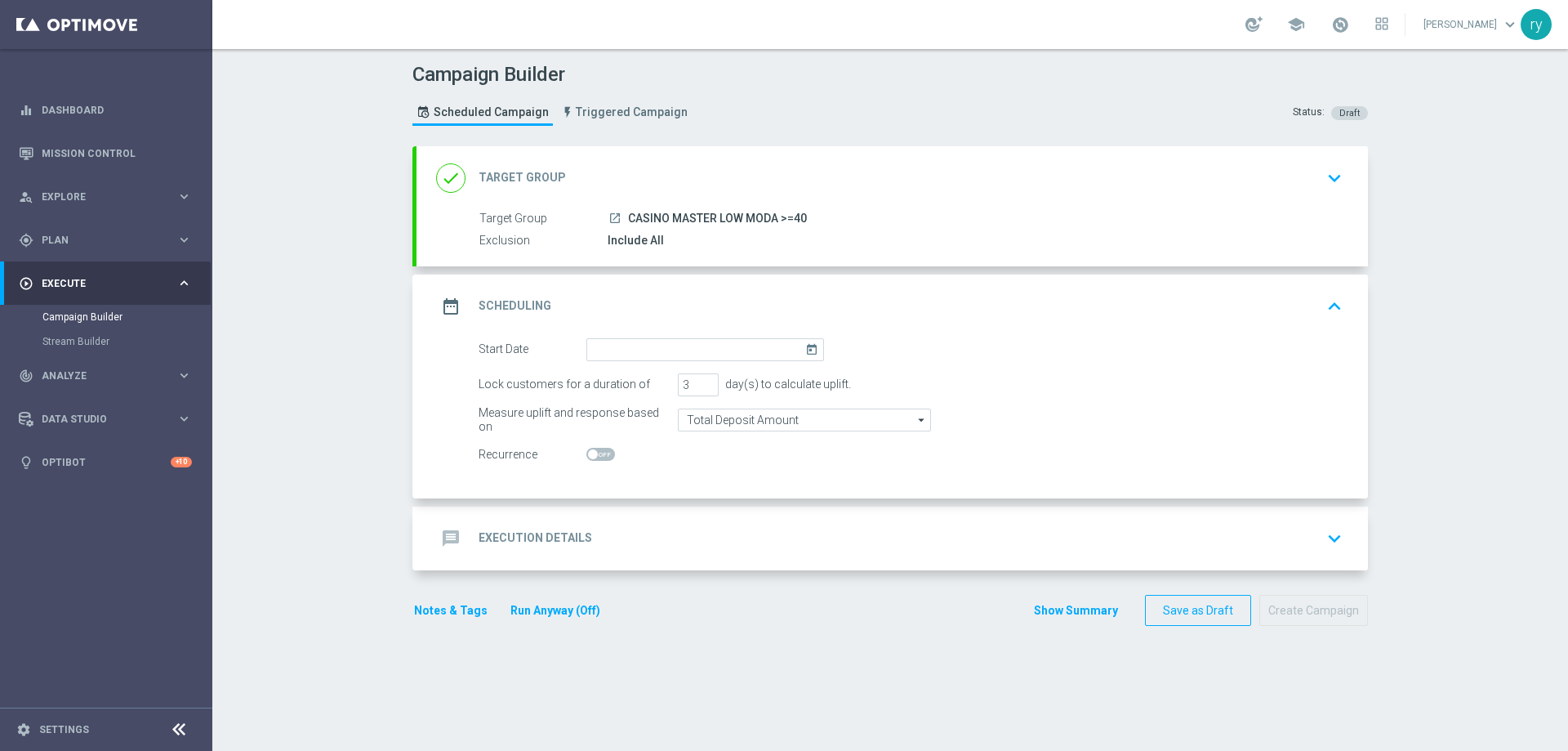
click at [667, 336] on div "date_range Scheduling keyboard_arrow_up" at bounding box center [892, 306] width 951 height 64
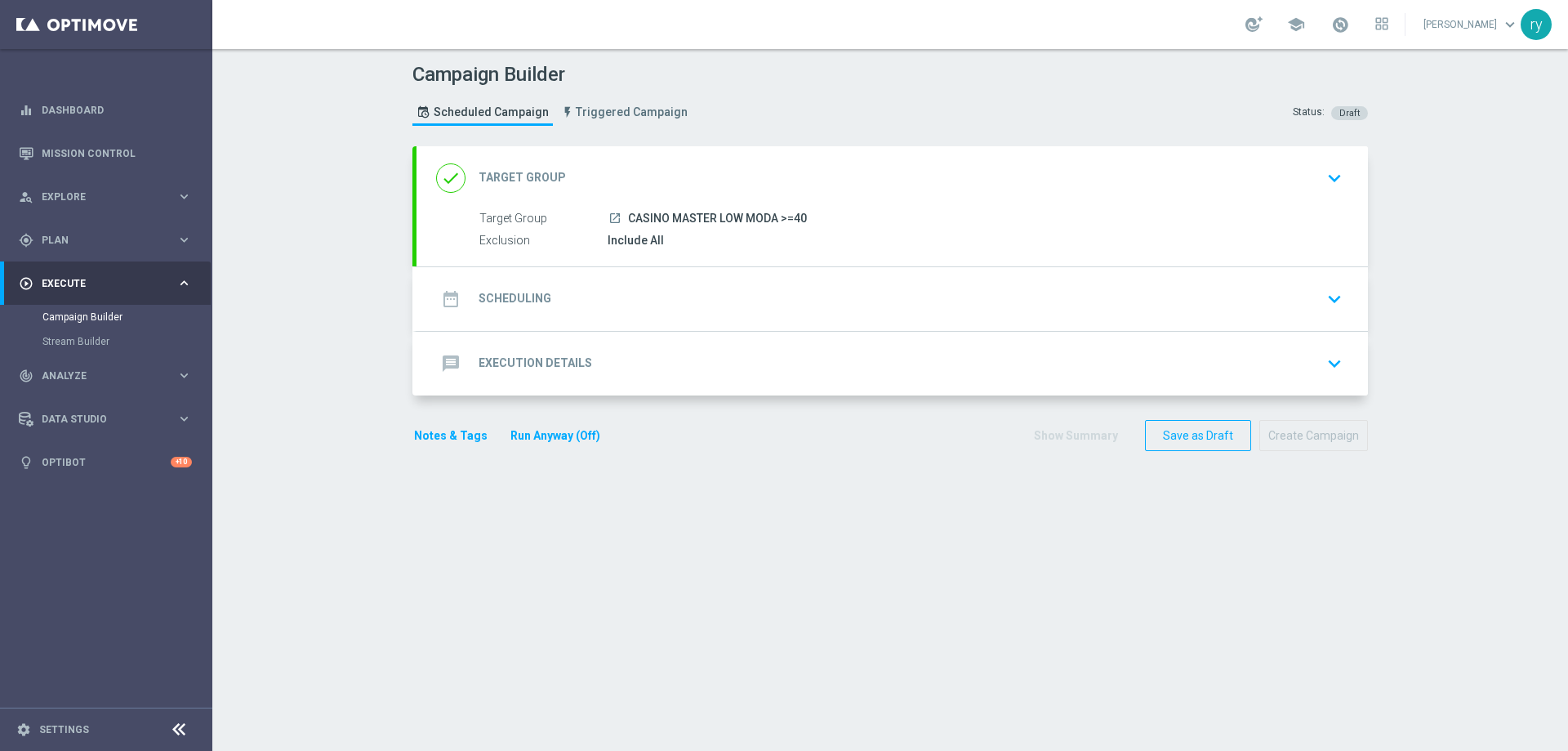
click at [678, 287] on div "date_range Scheduling keyboard_arrow_down" at bounding box center [892, 298] width 912 height 31
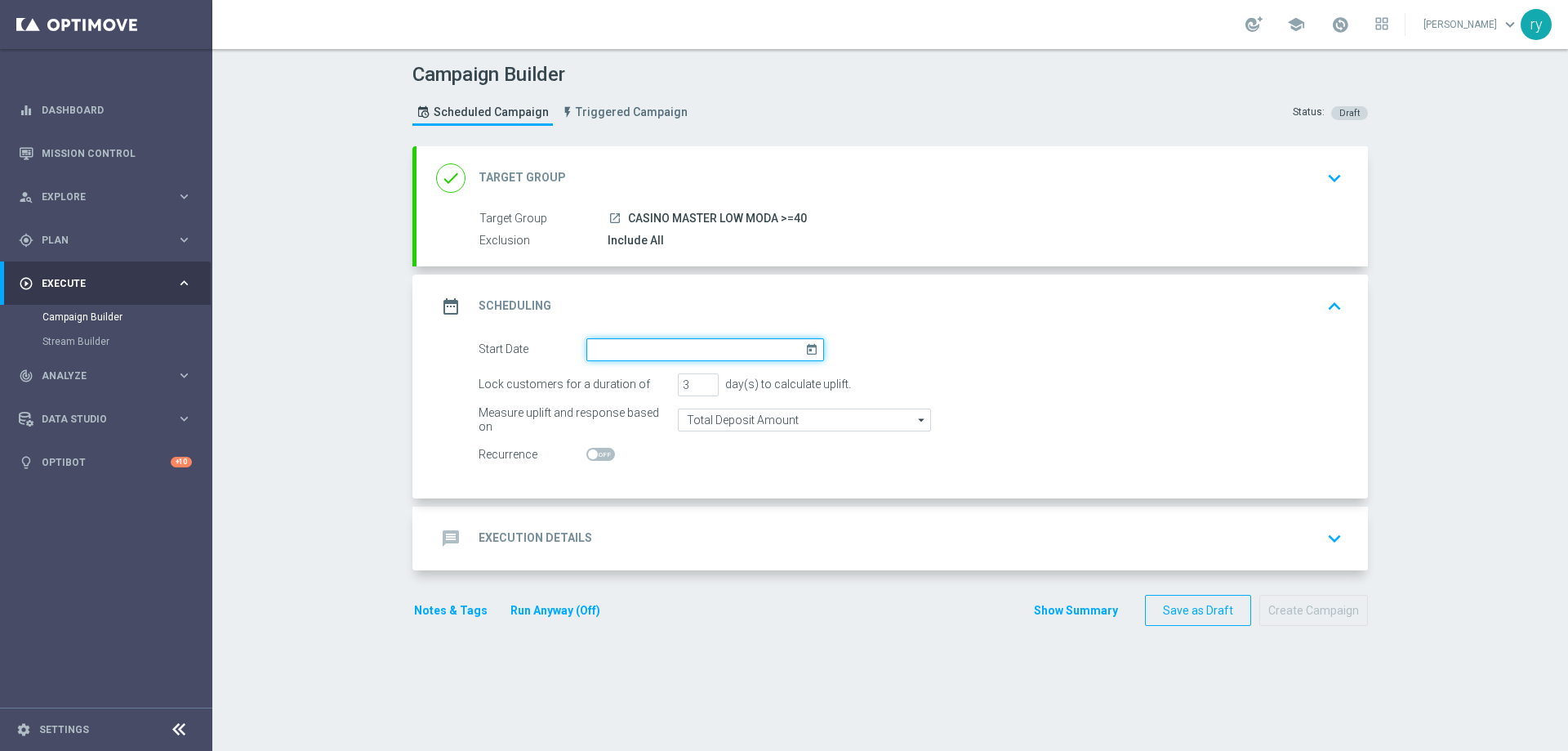
click at [738, 348] on input at bounding box center [704, 350] width 237 height 23
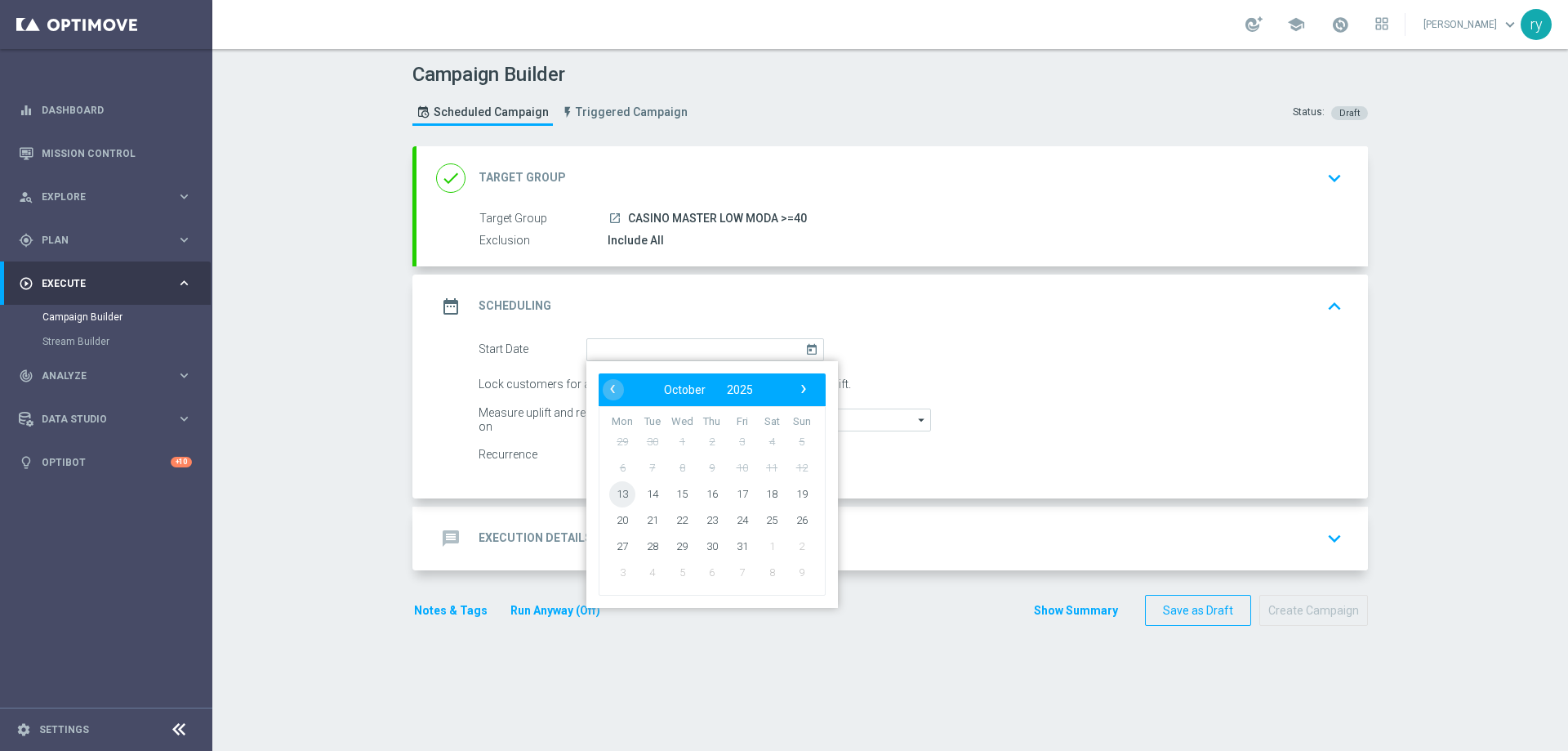
click at [618, 499] on span "13" at bounding box center [622, 493] width 26 height 26
type input "[DATE]"
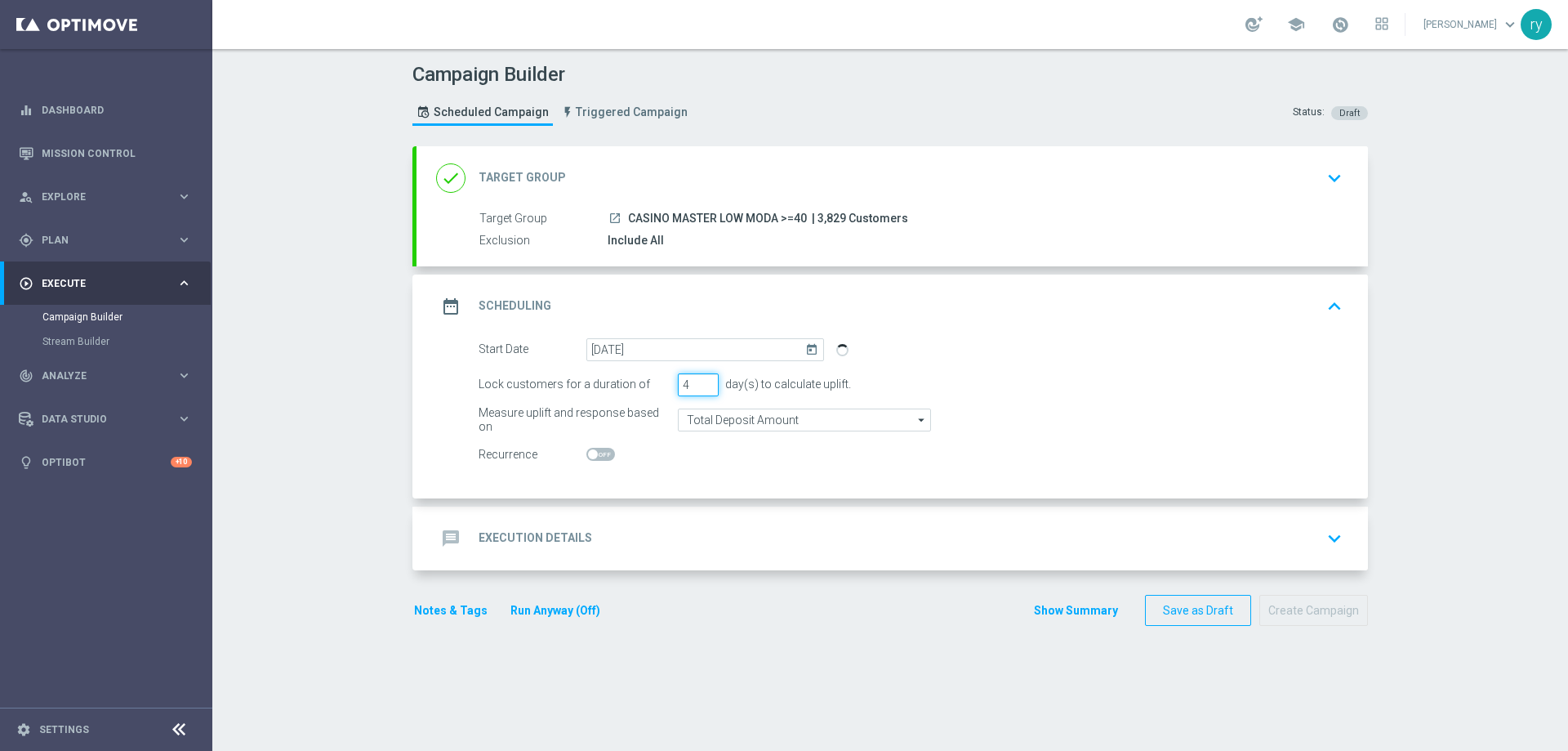
type input "4"
click at [703, 379] on input "4" at bounding box center [698, 385] width 41 height 23
click at [683, 518] on div "message Execution Details keyboard_arrow_down" at bounding box center [892, 538] width 951 height 64
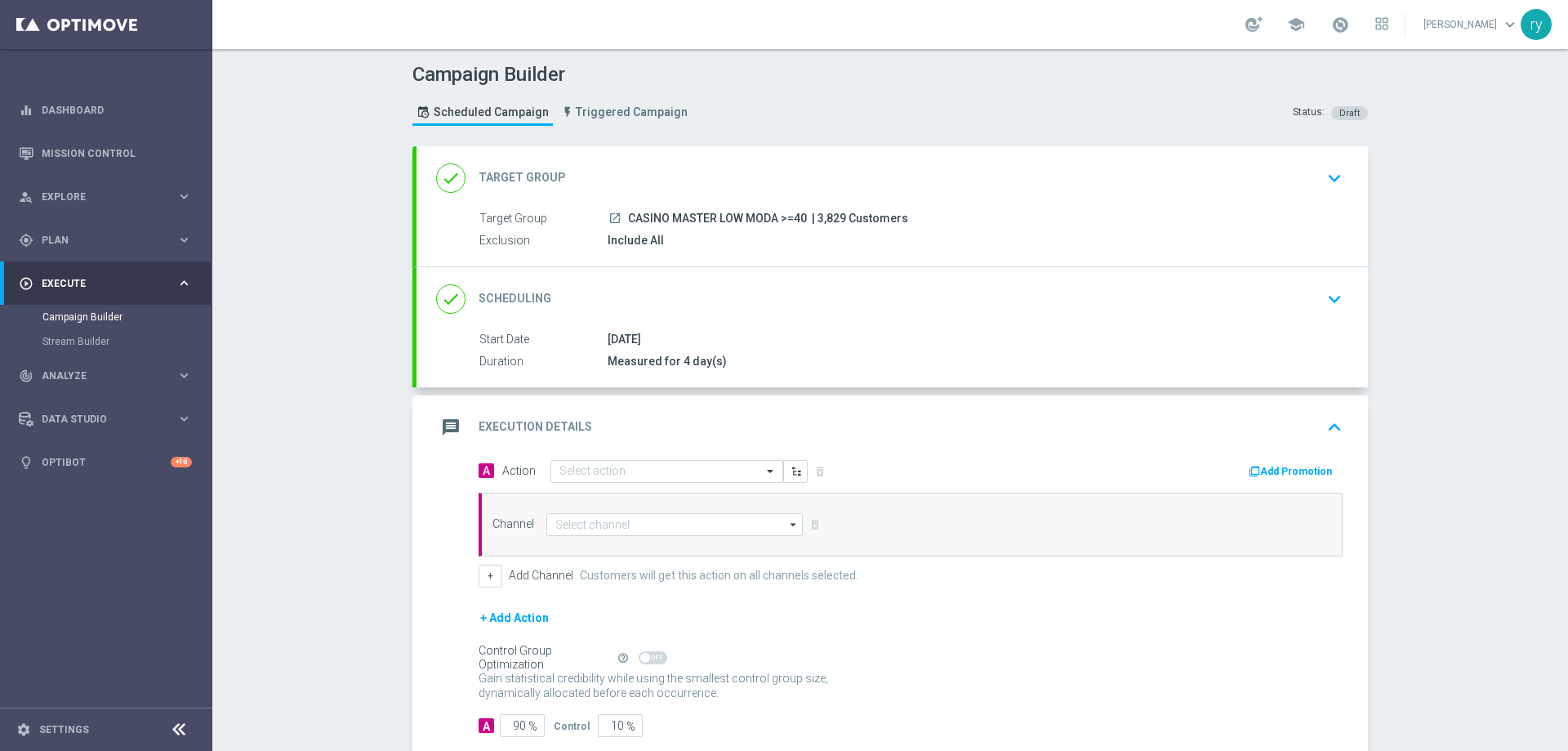
click at [1318, 468] on button "Add Promotion" at bounding box center [1291, 471] width 90 height 18
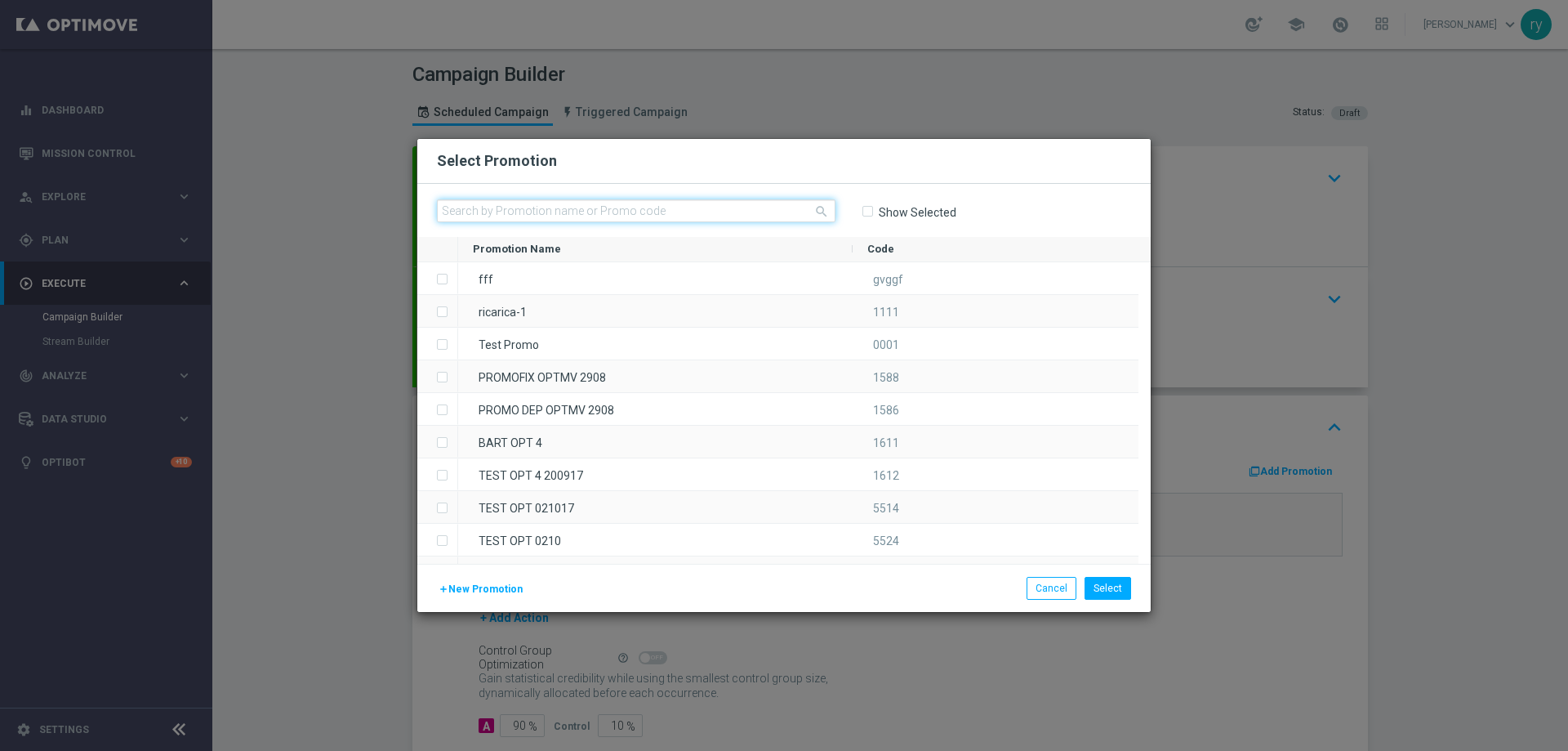
click at [520, 207] on input "text" at bounding box center [636, 210] width 399 height 23
paste input "336621"
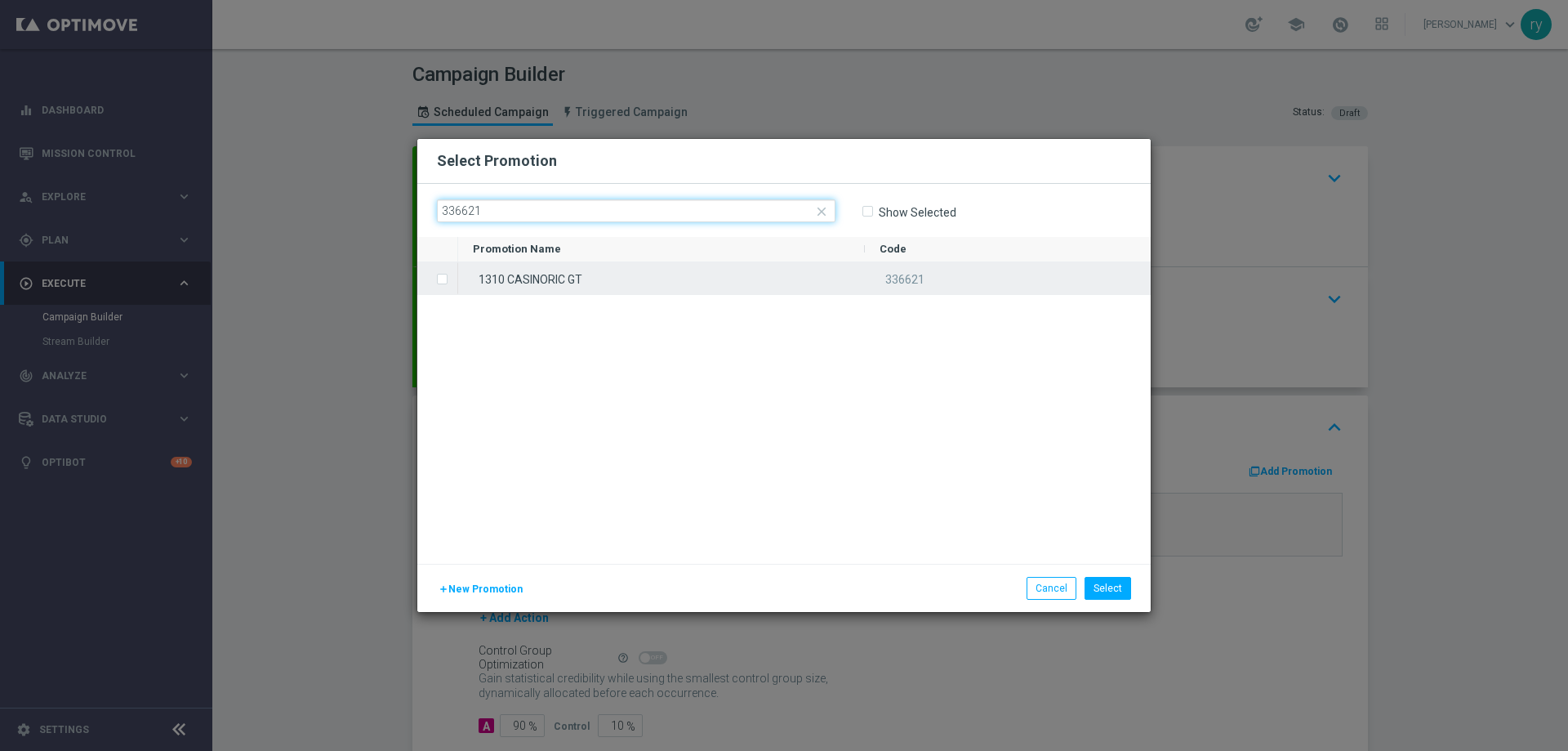
type input "336621"
click at [542, 282] on div "1310 CASINORIC GT" at bounding box center [661, 278] width 406 height 32
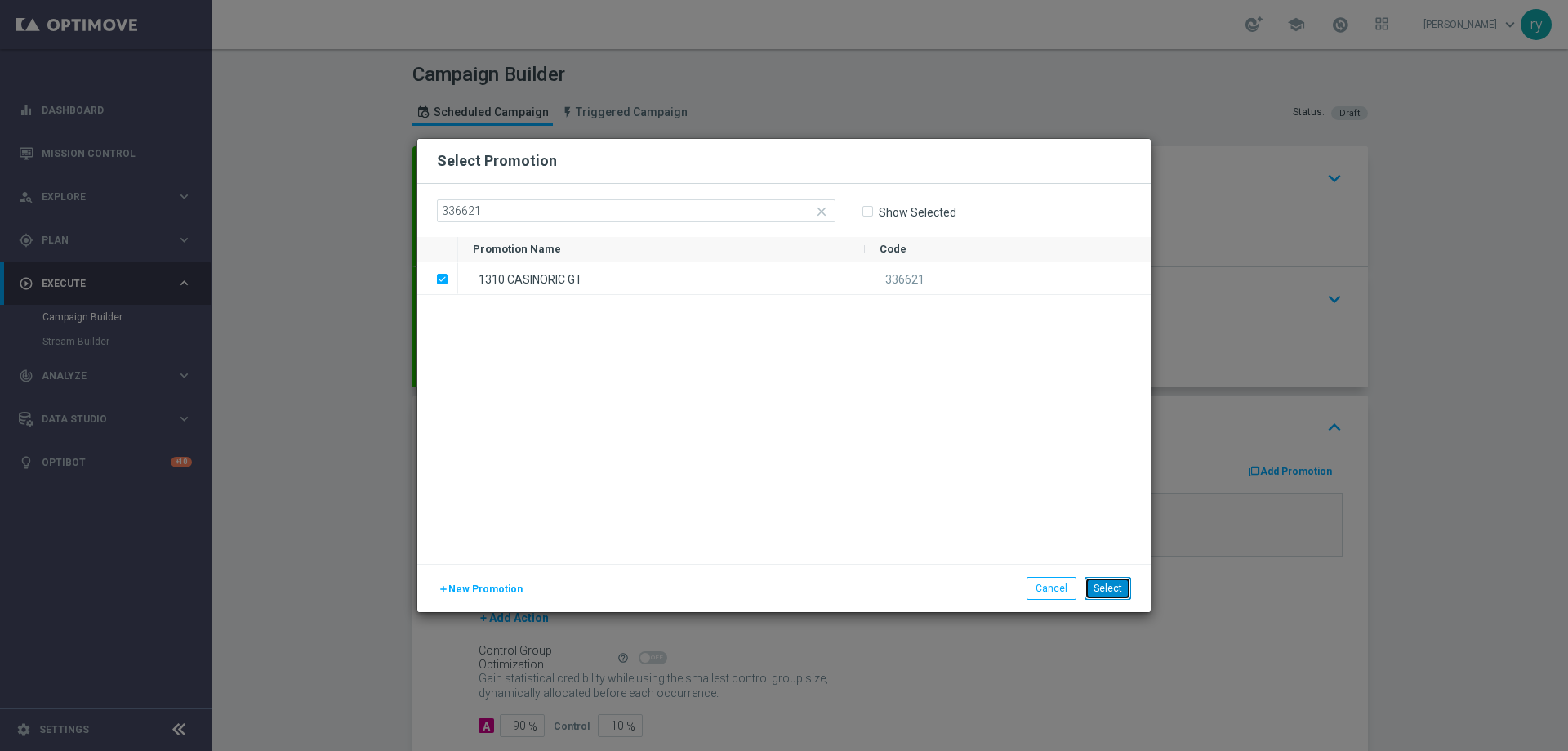
click at [1121, 592] on button "Select" at bounding box center [1107, 588] width 46 height 23
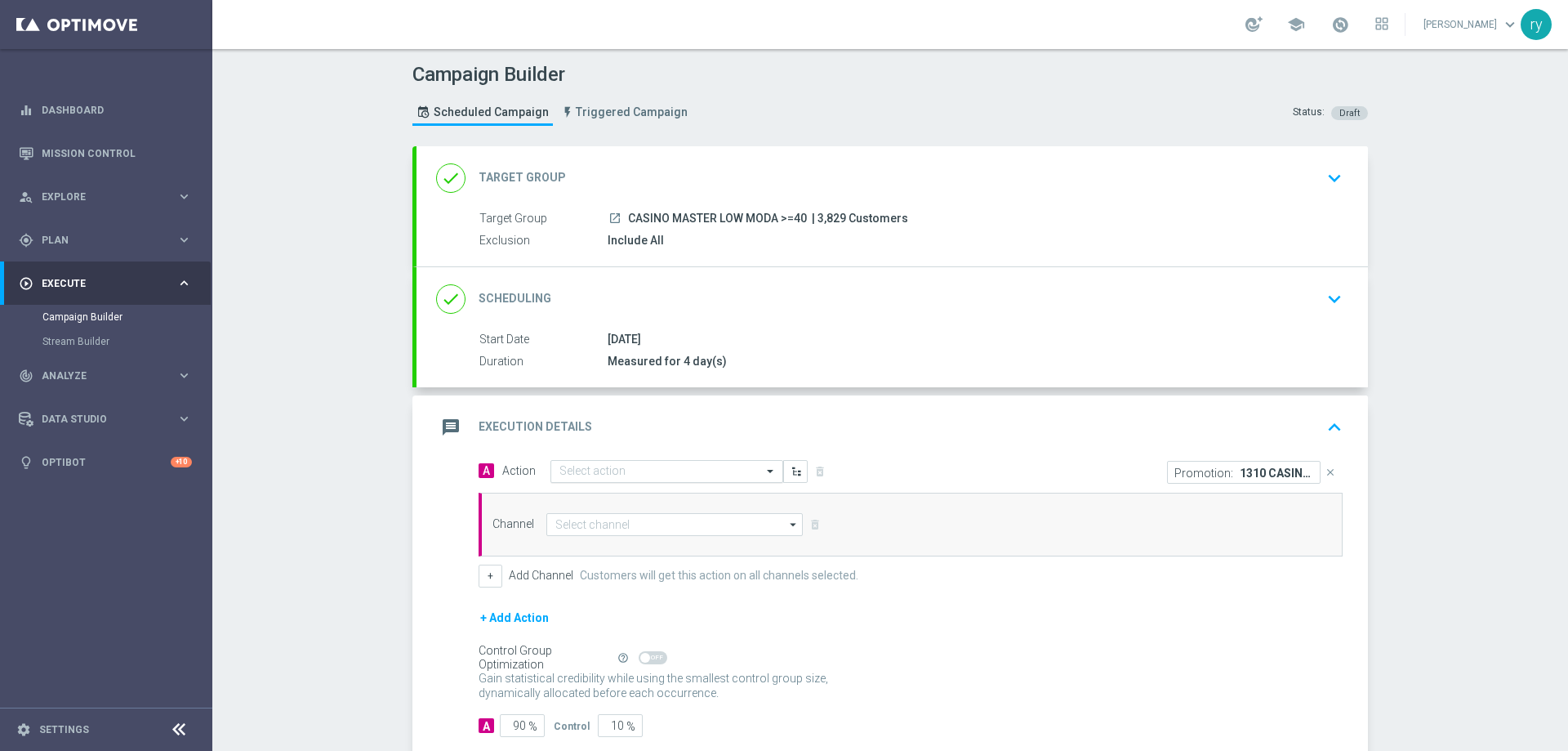
click at [624, 469] on input "text" at bounding box center [650, 471] width 182 height 14
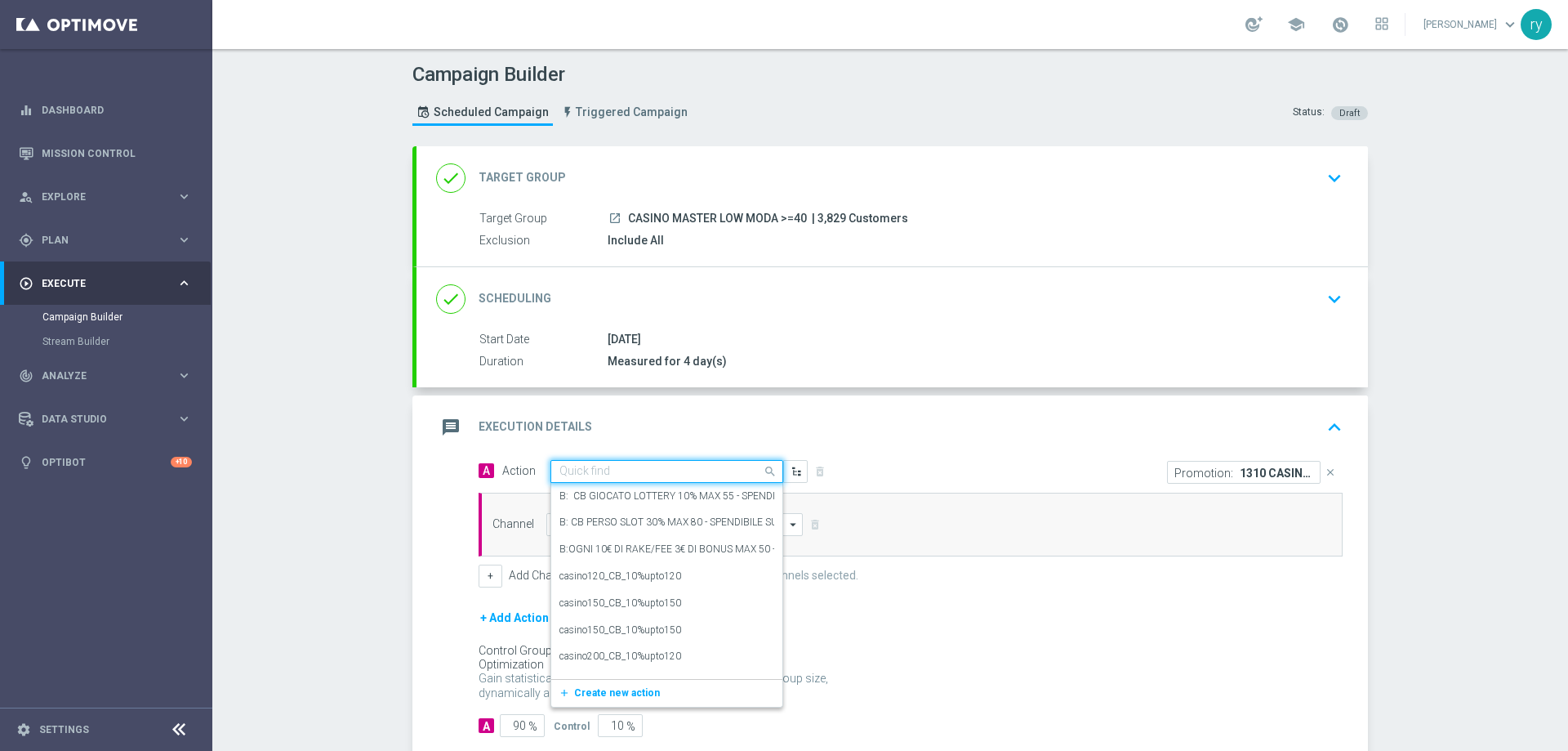
paste input "dep 50€ per 15% fino a 180€"
type input "dep 50€ per 15% fino a 180€"
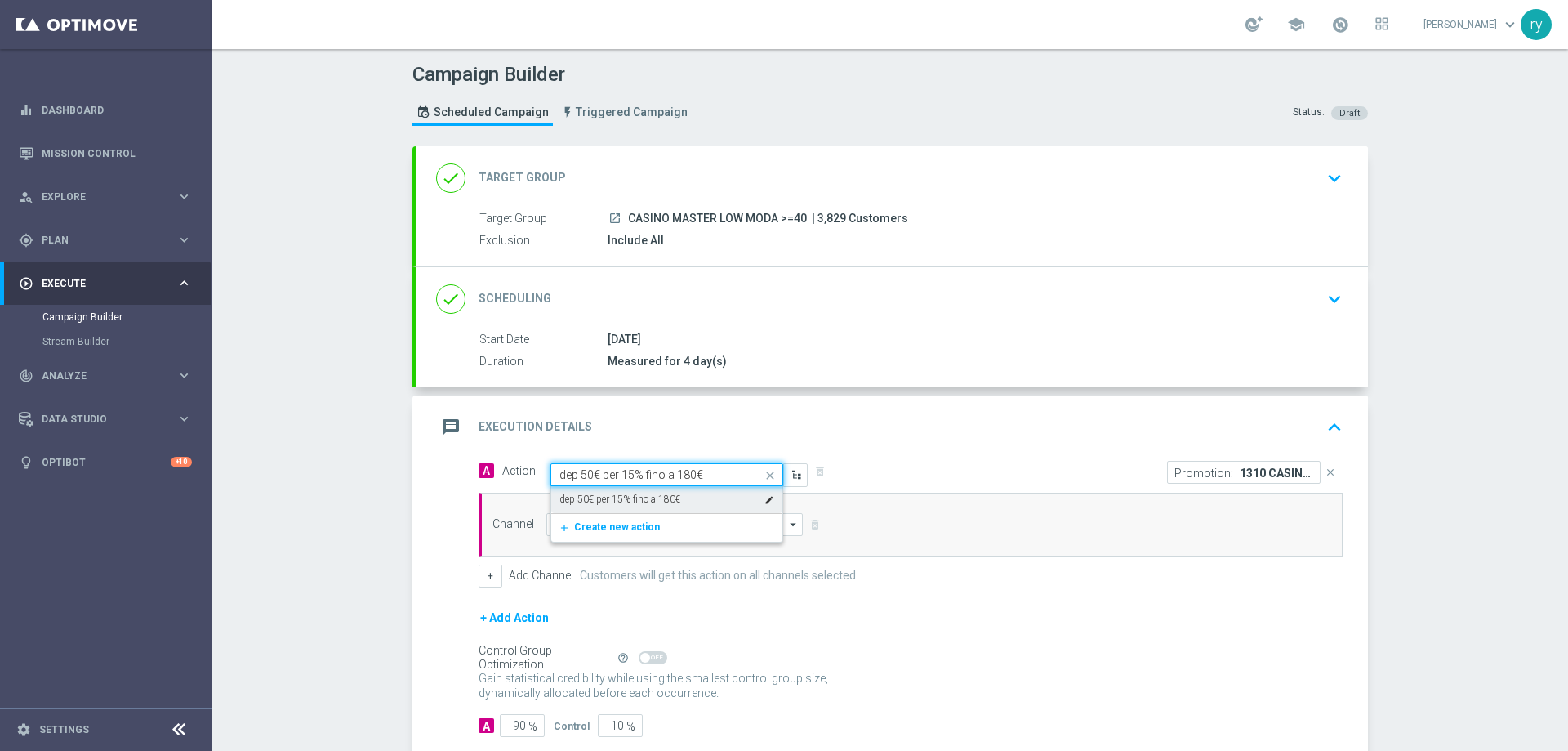
click at [629, 491] on div "dep 50€ per 15% fino a 180€ edit" at bounding box center [666, 499] width 215 height 27
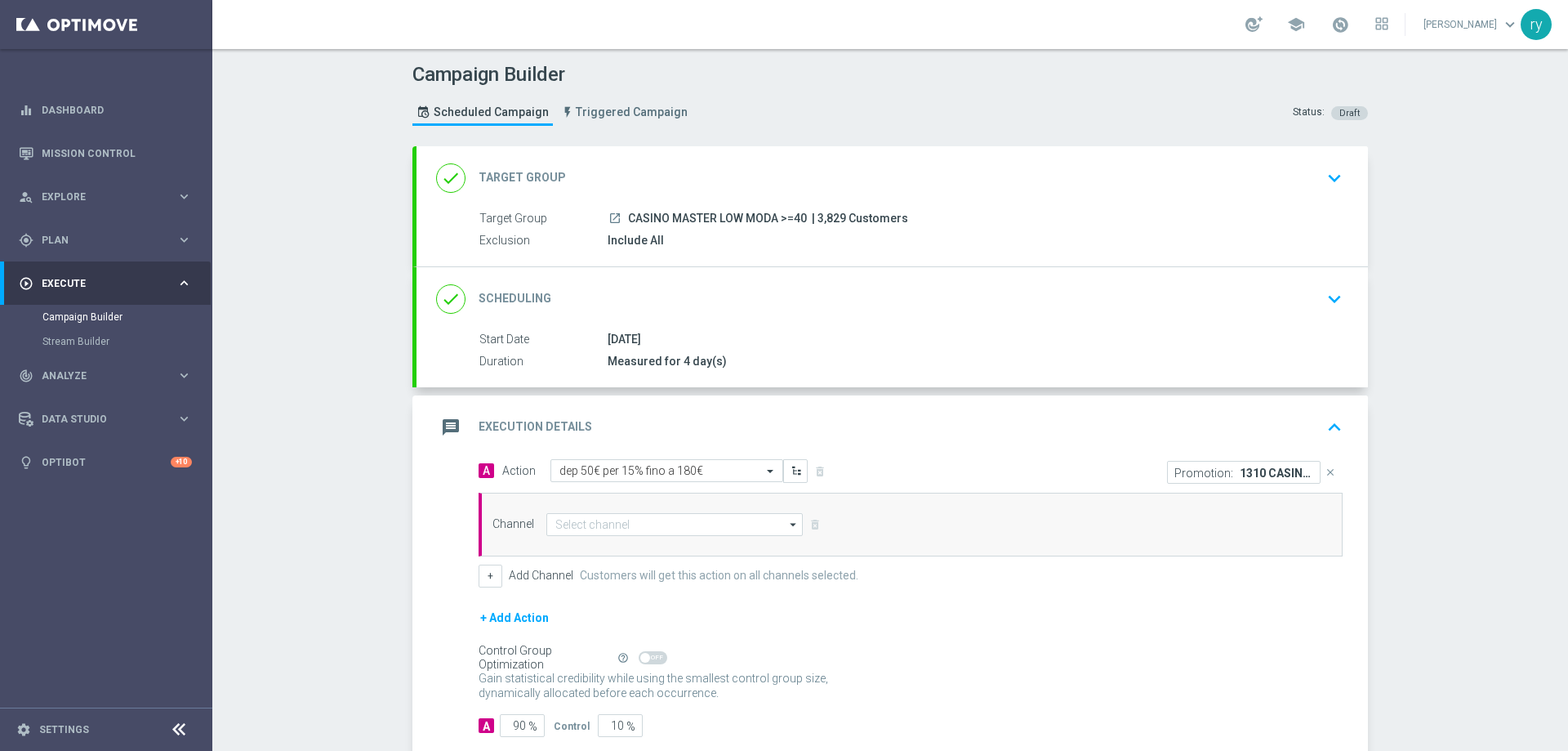
click at [823, 415] on div "message Execution Details keyboard_arrow_up" at bounding box center [892, 427] width 912 height 31
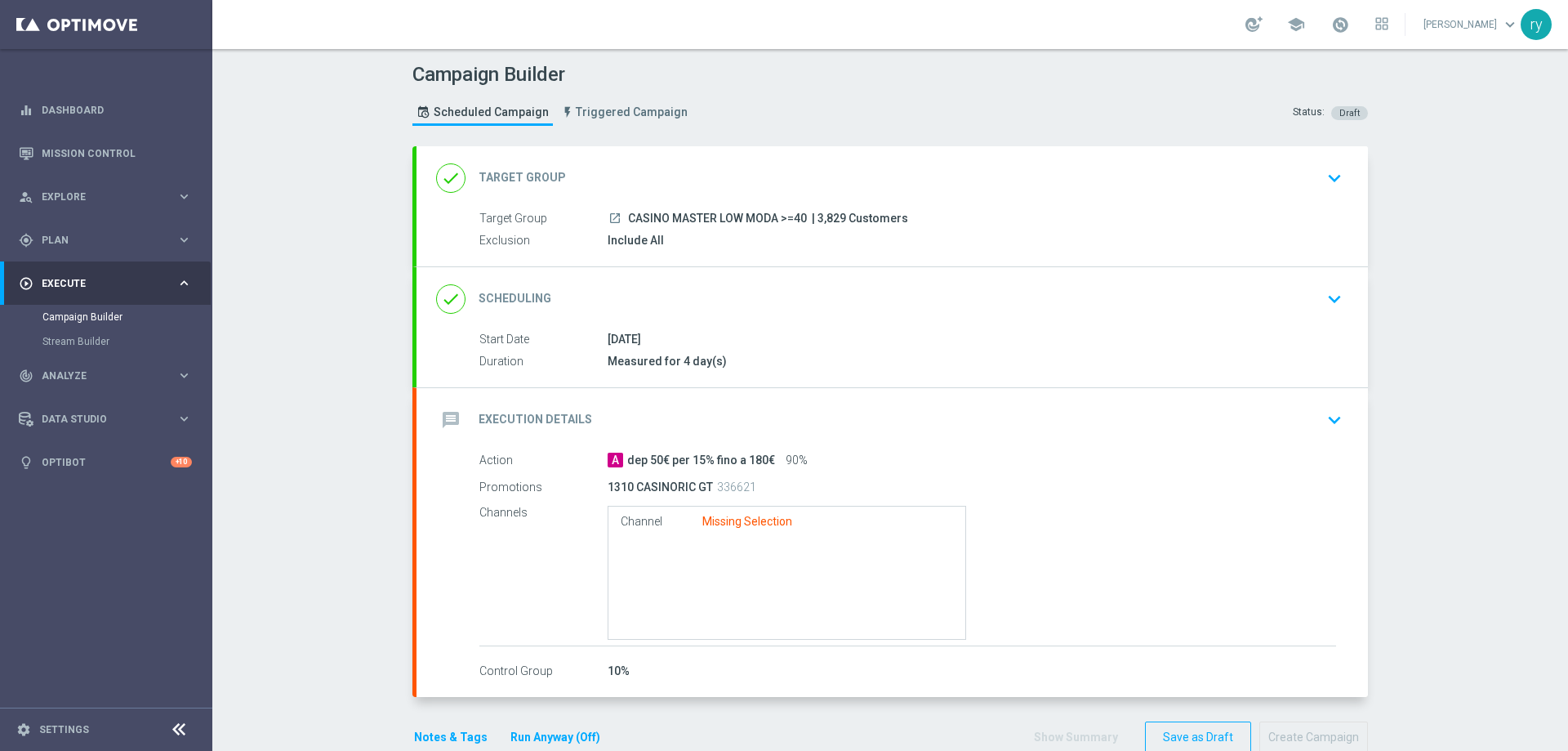
click at [823, 415] on div "message Execution Details keyboard_arrow_down" at bounding box center [892, 419] width 912 height 31
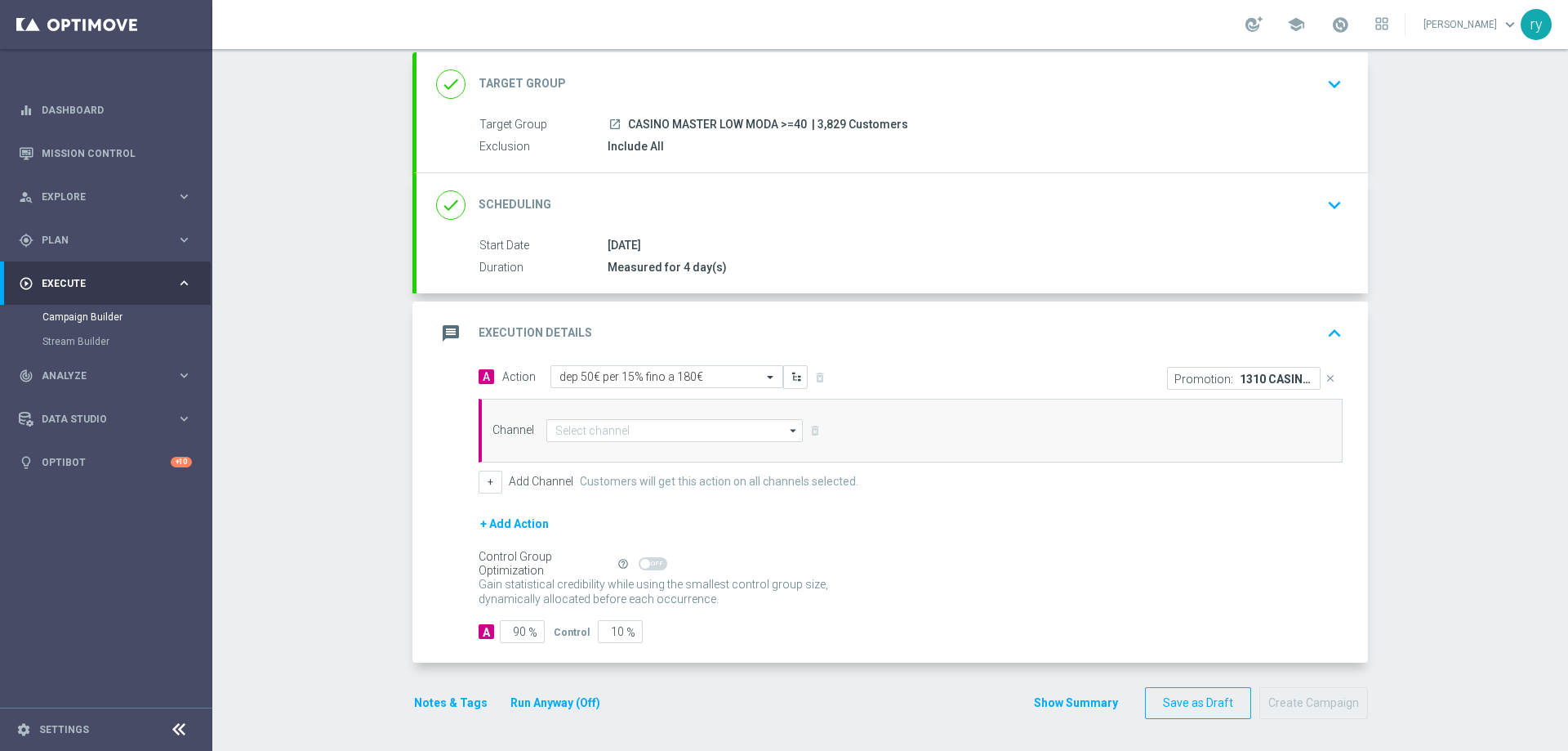
scroll to position [95, 0]
click at [691, 425] on input at bounding box center [675, 429] width 257 height 23
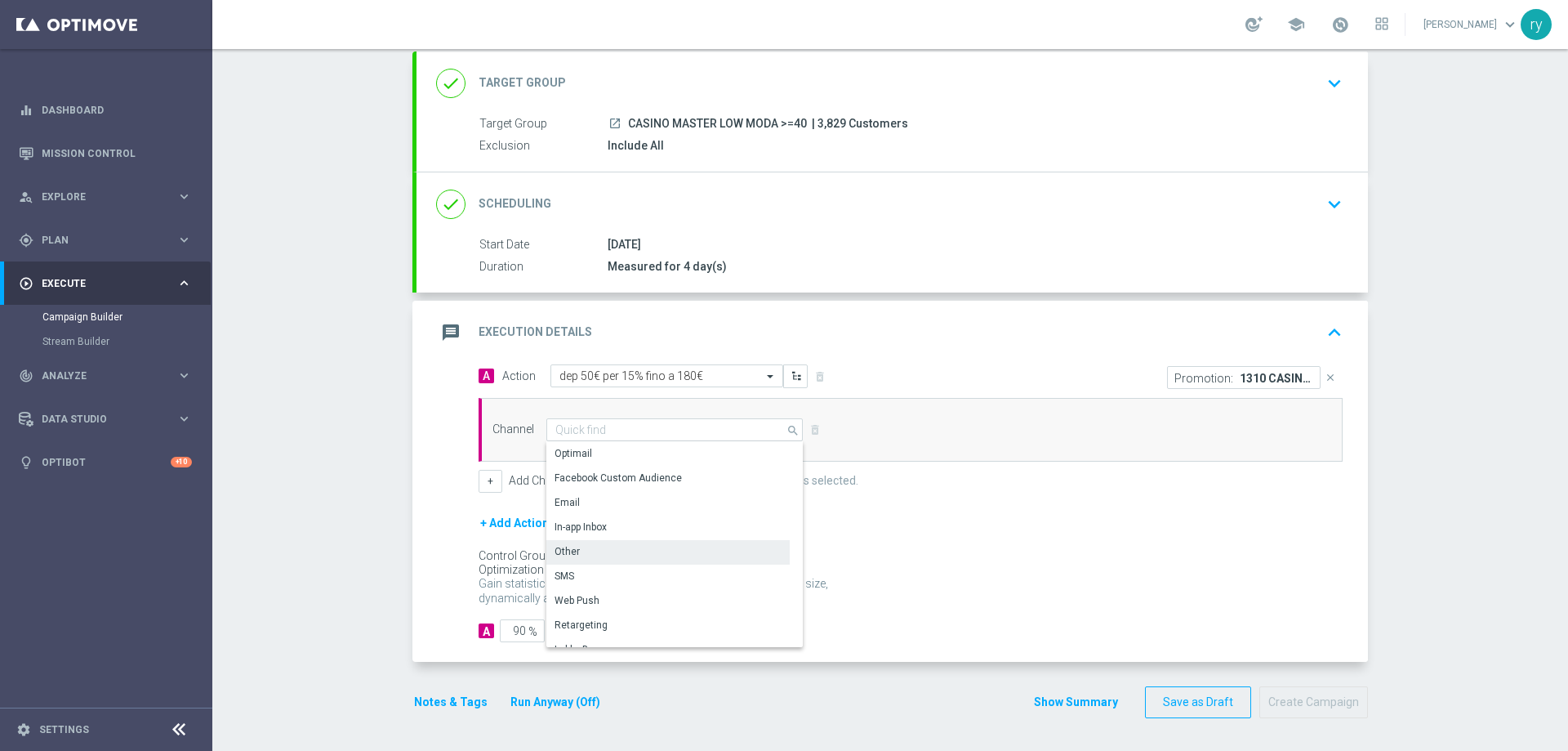
click at [683, 559] on div "Other" at bounding box center [668, 551] width 244 height 23
type input "Other"
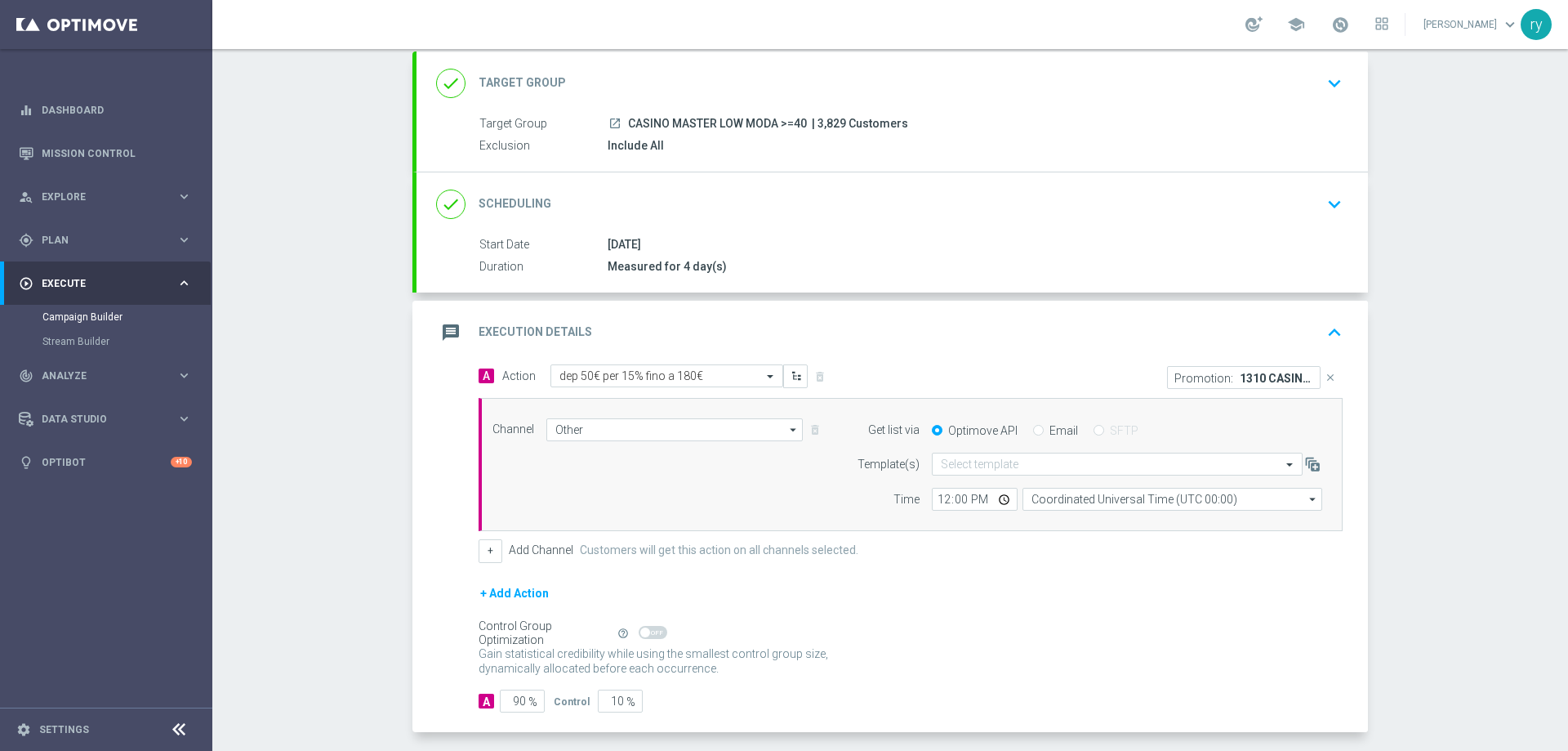
click at [1049, 429] on label "Email" at bounding box center [1063, 430] width 29 height 15
click at [1043, 429] on input "Email" at bounding box center [1038, 432] width 11 height 11
radio input "true"
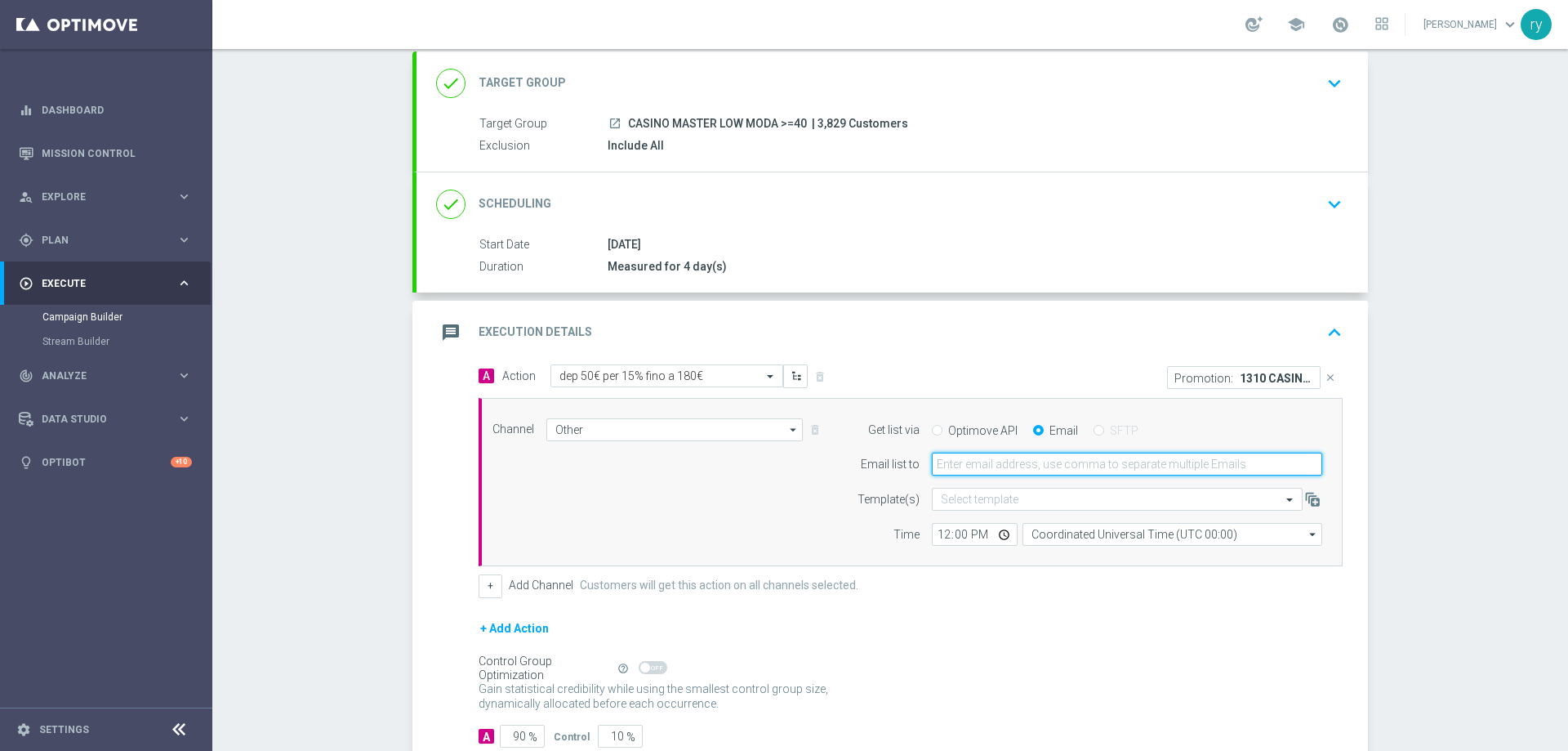
click at [1036, 459] on input "email" at bounding box center [1127, 464] width 391 height 23
type input "[EMAIL_ADDRESS][DOMAIN_NAME]"
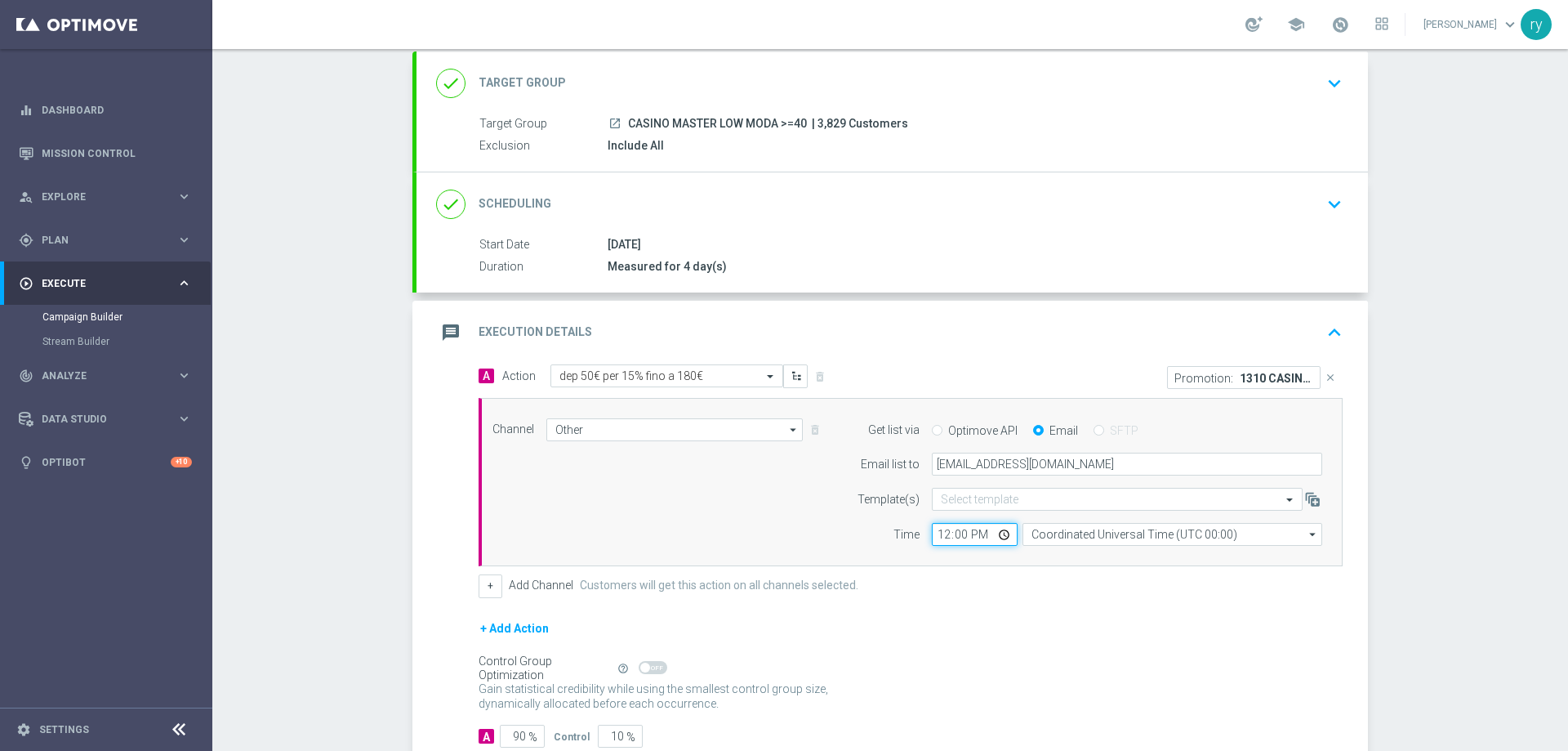
click at [938, 537] on input "12:00" at bounding box center [974, 535] width 86 height 23
type input "18:00"
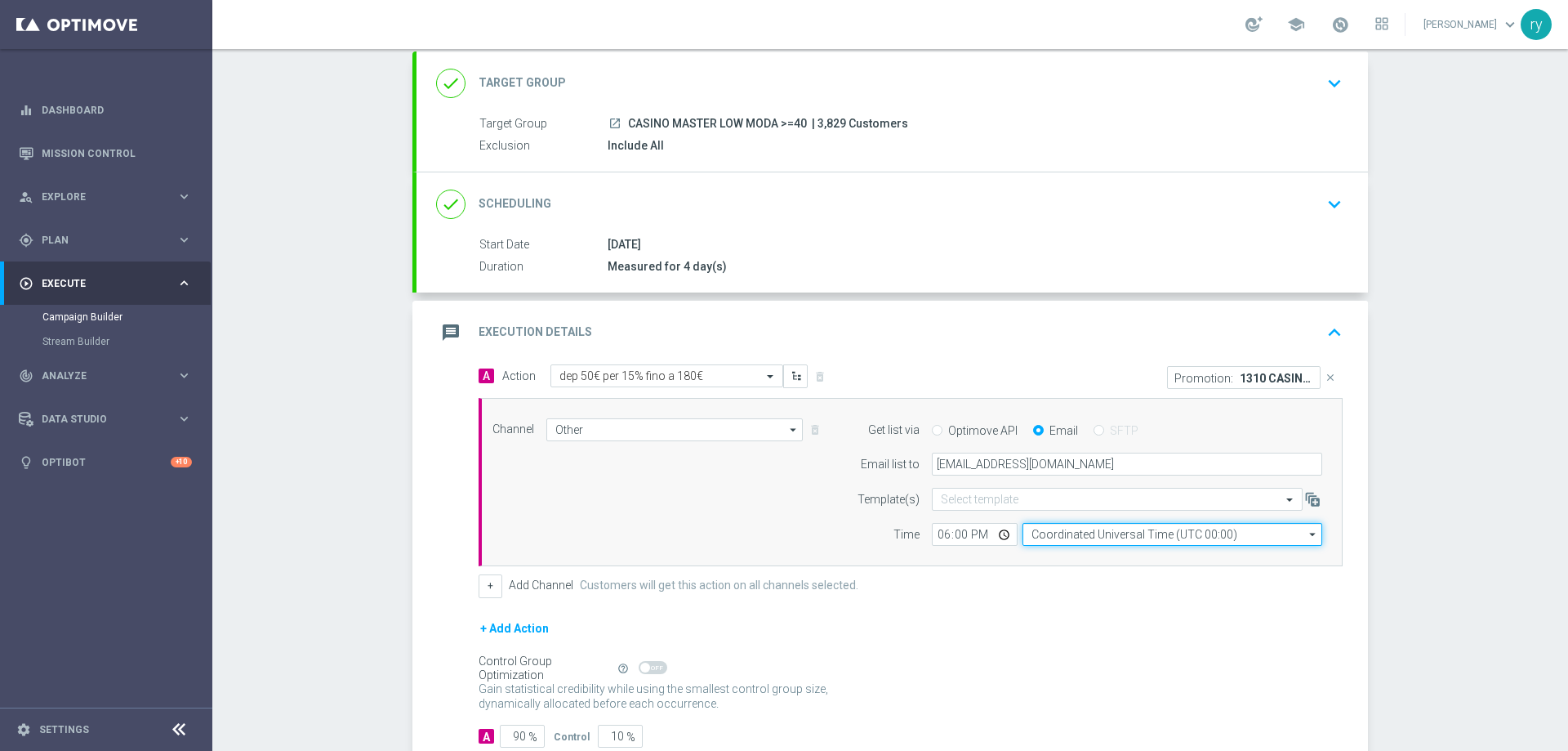
click at [1073, 538] on input "Coordinated Universal Time (UTC 00:00)" at bounding box center [1172, 535] width 300 height 23
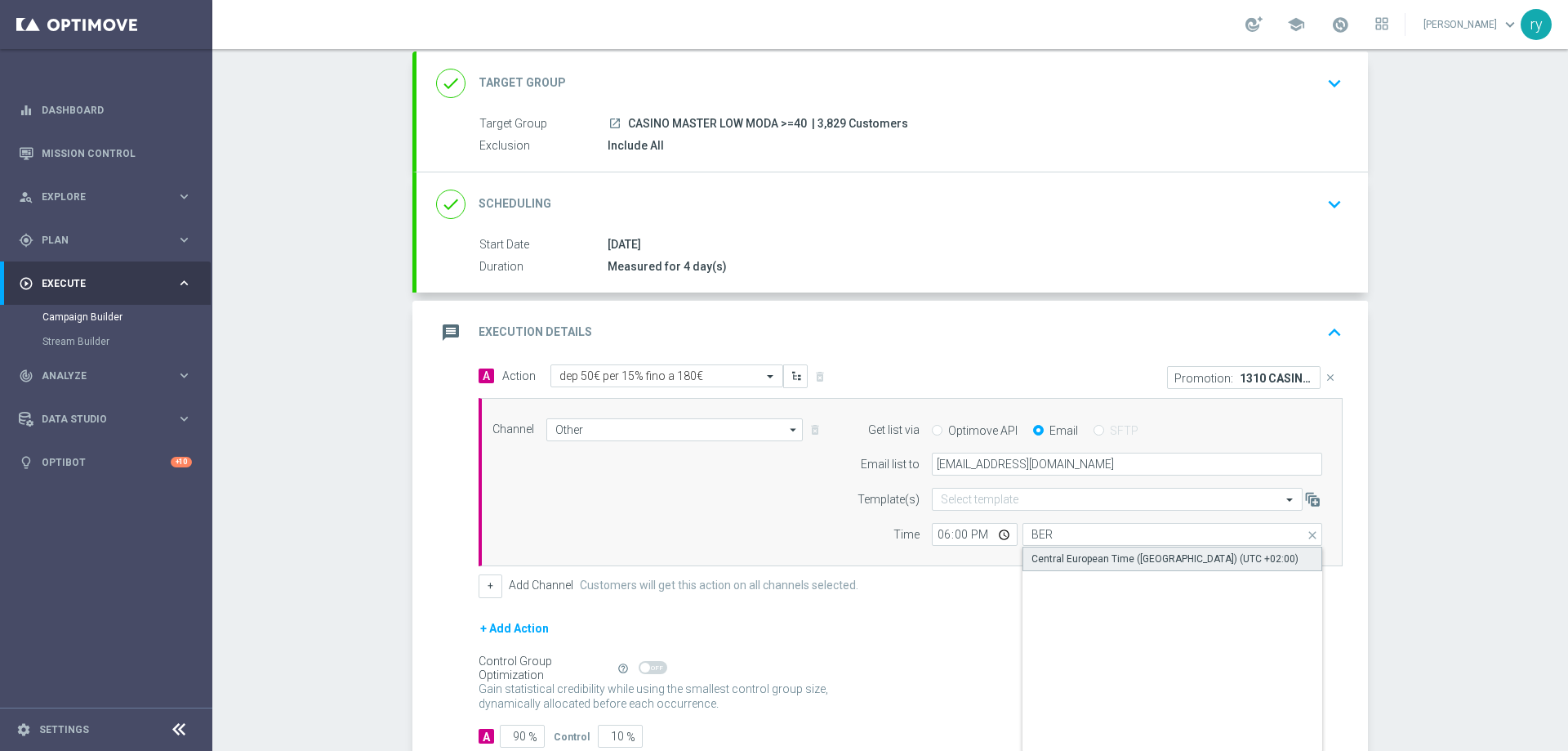
click at [1084, 549] on div "Central European Time ([GEOGRAPHIC_DATA]) (UTC +02:00)" at bounding box center [1172, 559] width 300 height 25
type input "Central European Time ([GEOGRAPHIC_DATA]) (UTC +02:00)"
click at [1049, 568] on div "A Action Select action dep 50€ per 15% fino a 180€ delete_forever Promotion: 13…" at bounding box center [910, 481] width 888 height 234
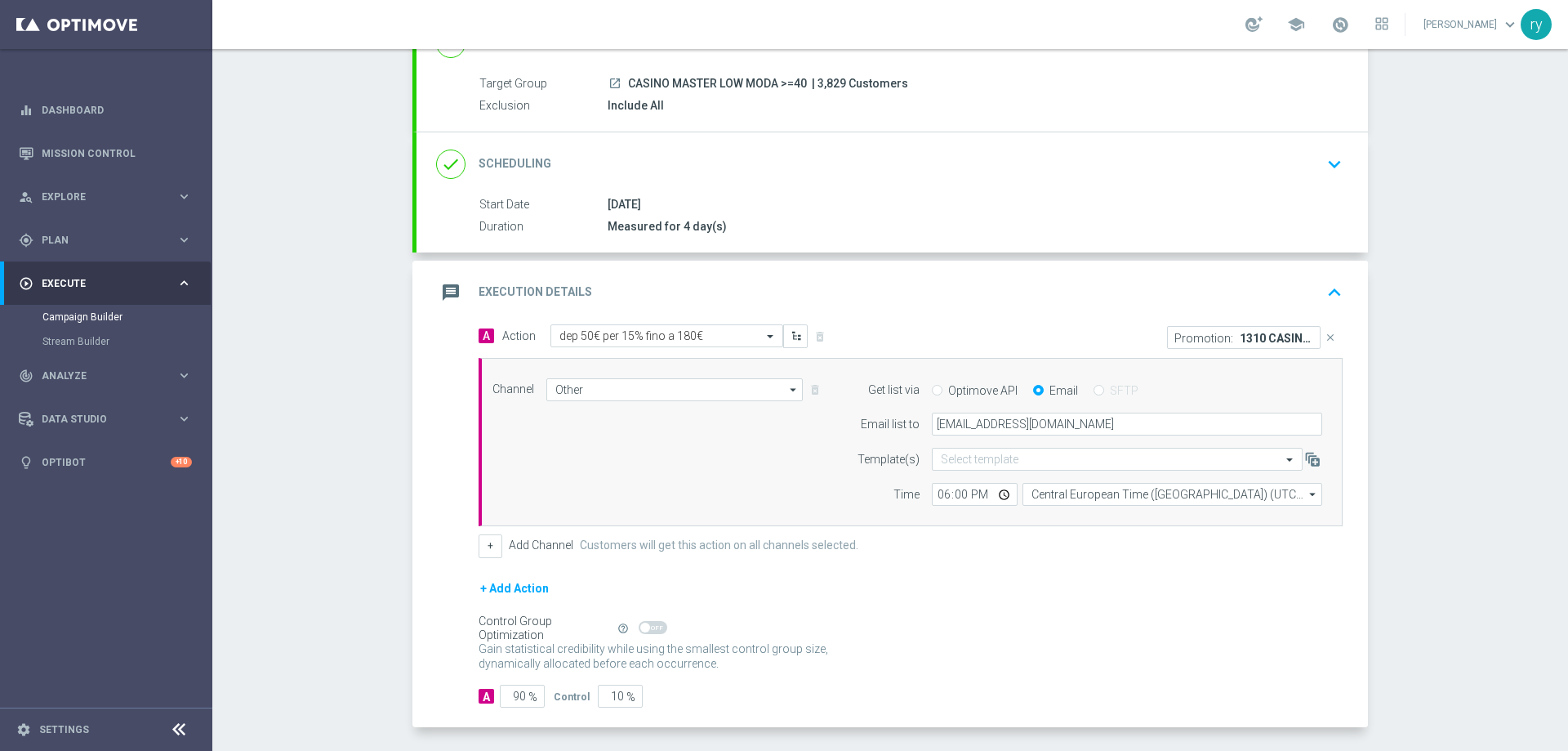
scroll to position [200, 0]
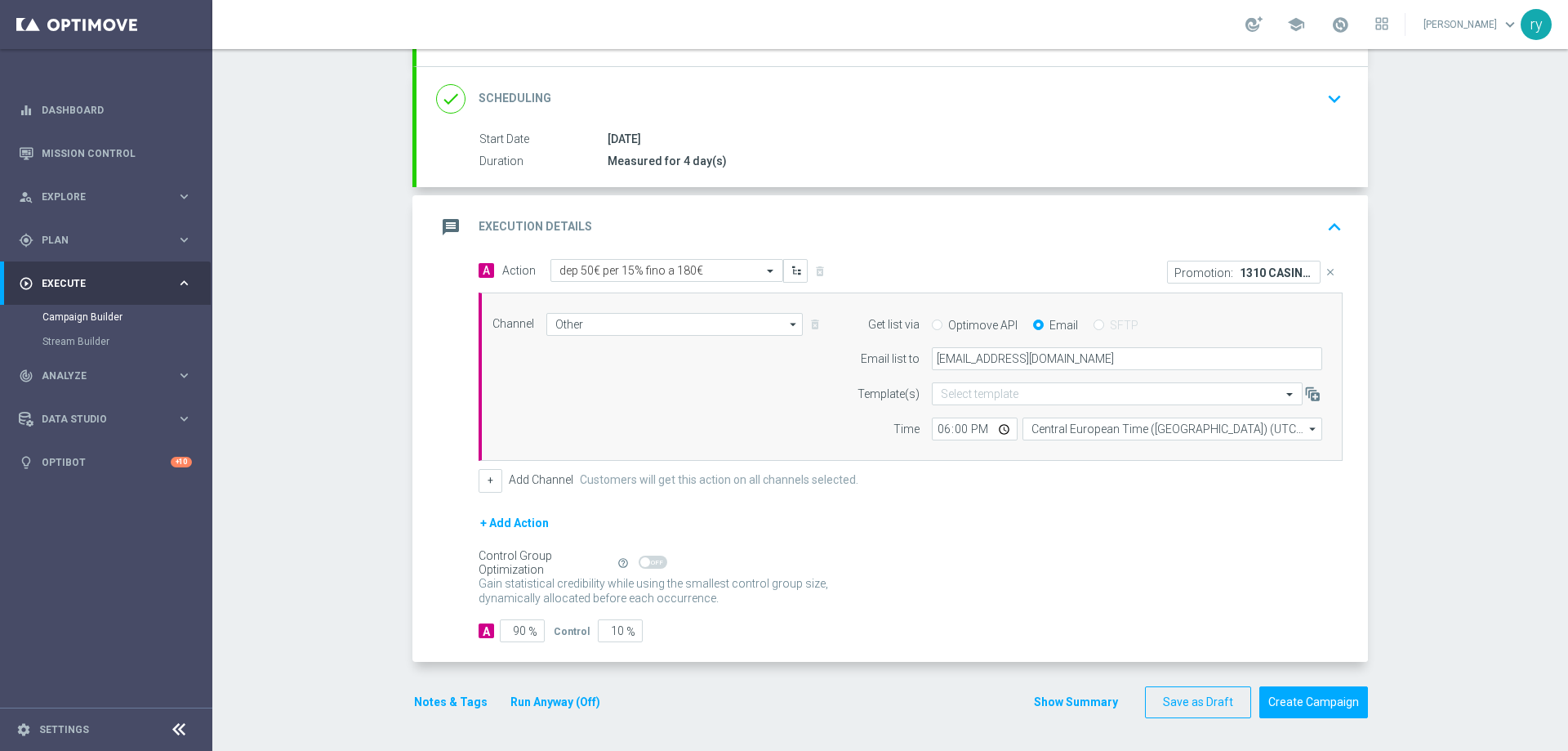
click at [433, 693] on button "Notes & Tags" at bounding box center [451, 701] width 77 height 20
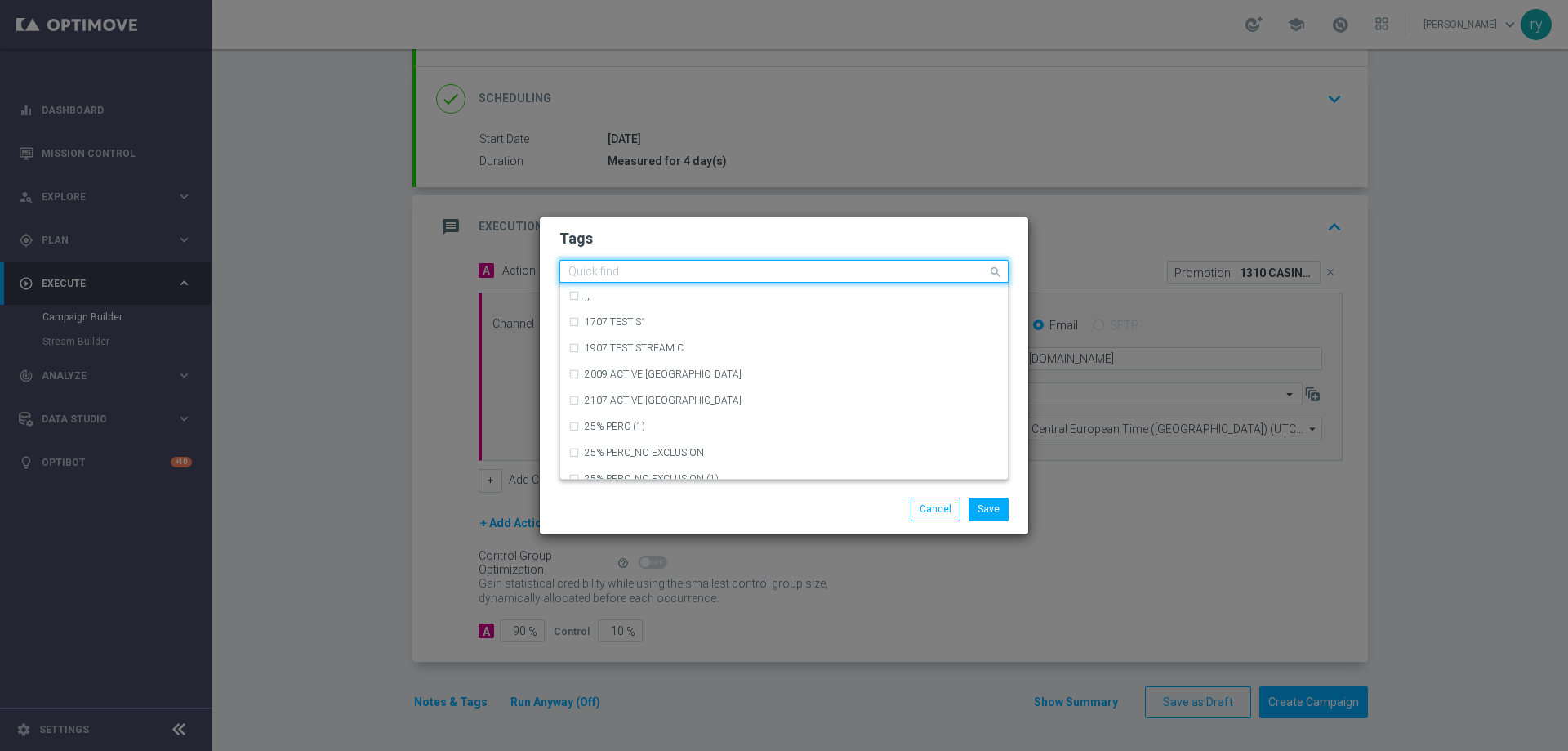
click at [560, 271] on div "Quick find" at bounding box center [773, 271] width 427 height 20
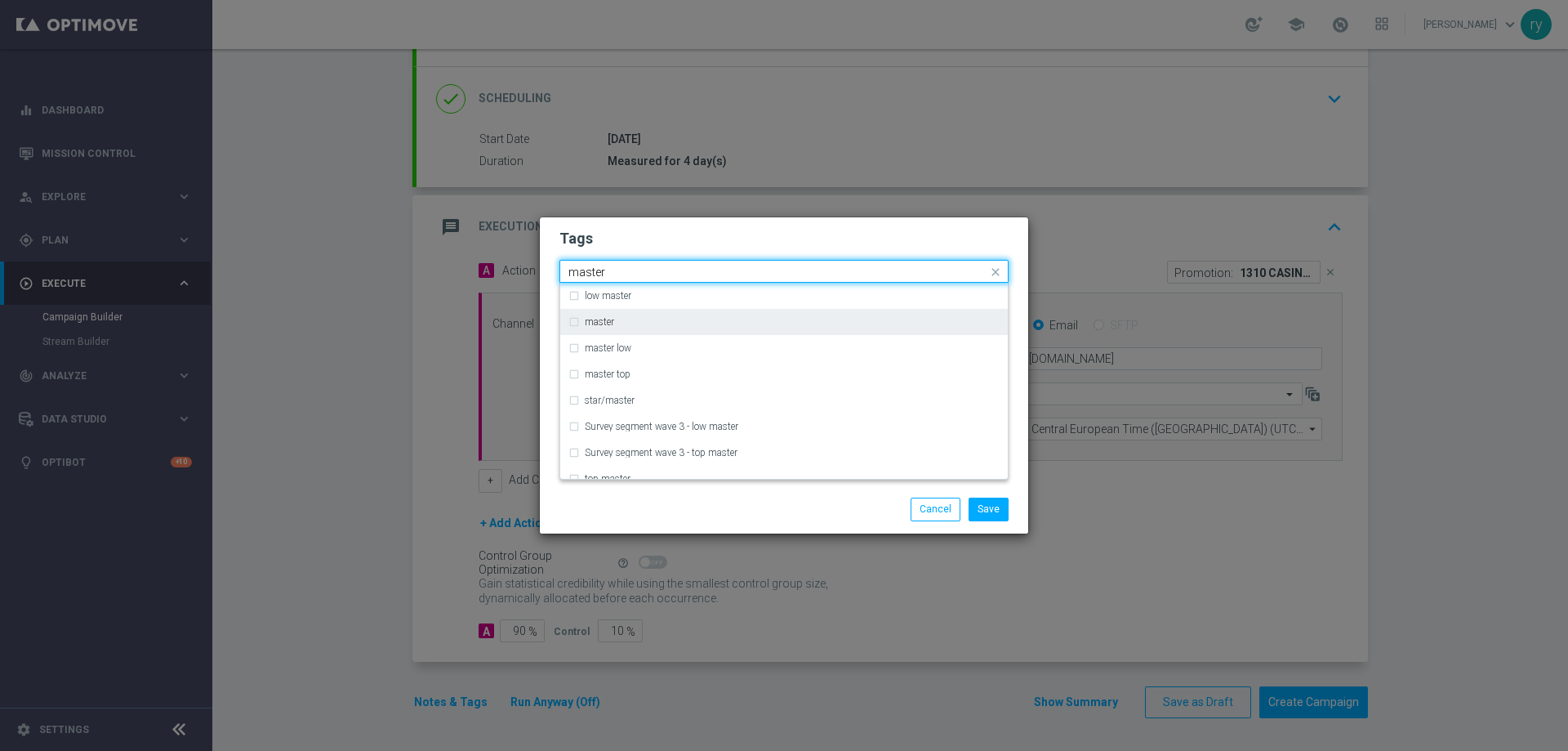
click at [653, 331] on div "master" at bounding box center [784, 322] width 431 height 26
type input "master"
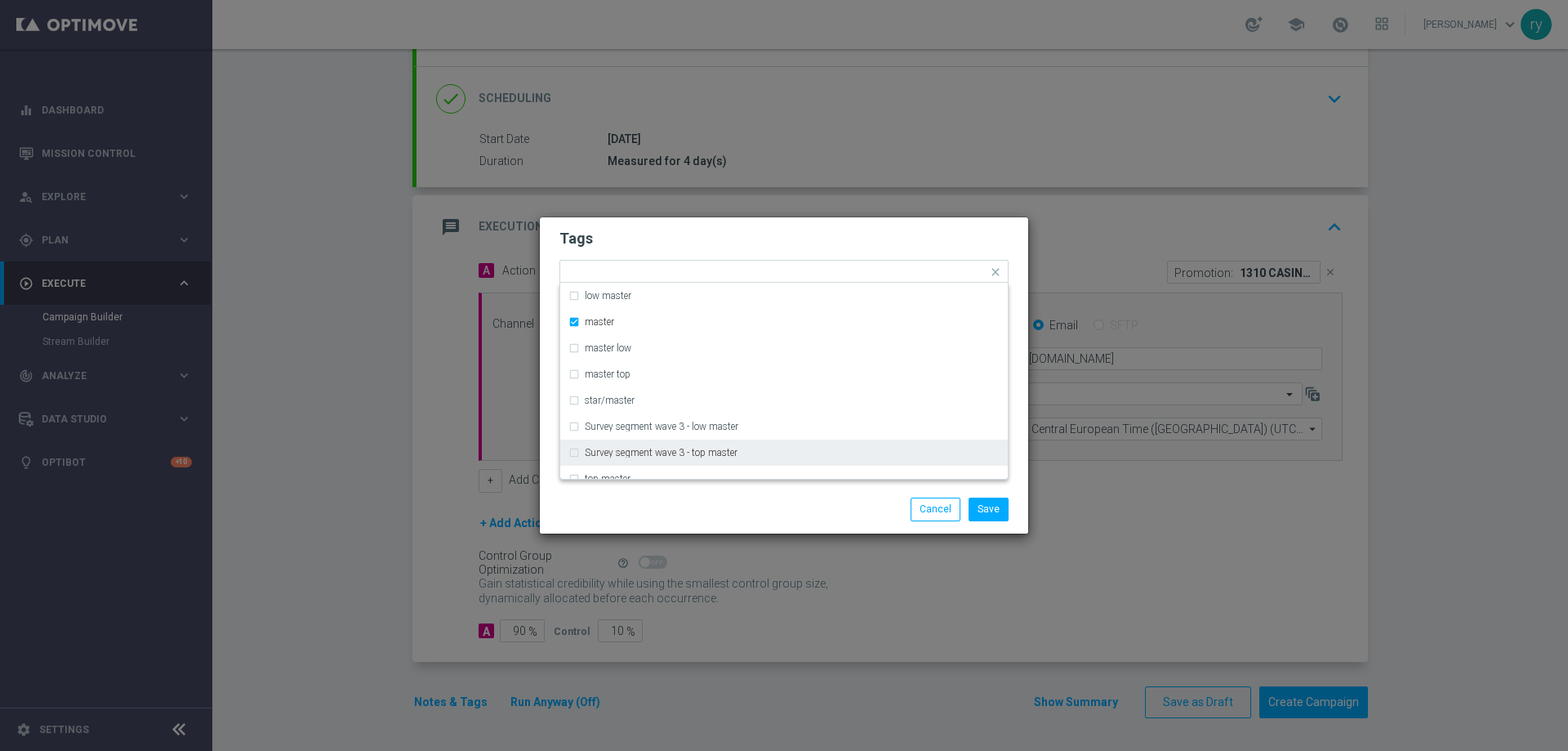
click at [695, 538] on modal-container "Tags Quick find × master low master master master low master top star/master Su…" at bounding box center [784, 375] width 1568 height 751
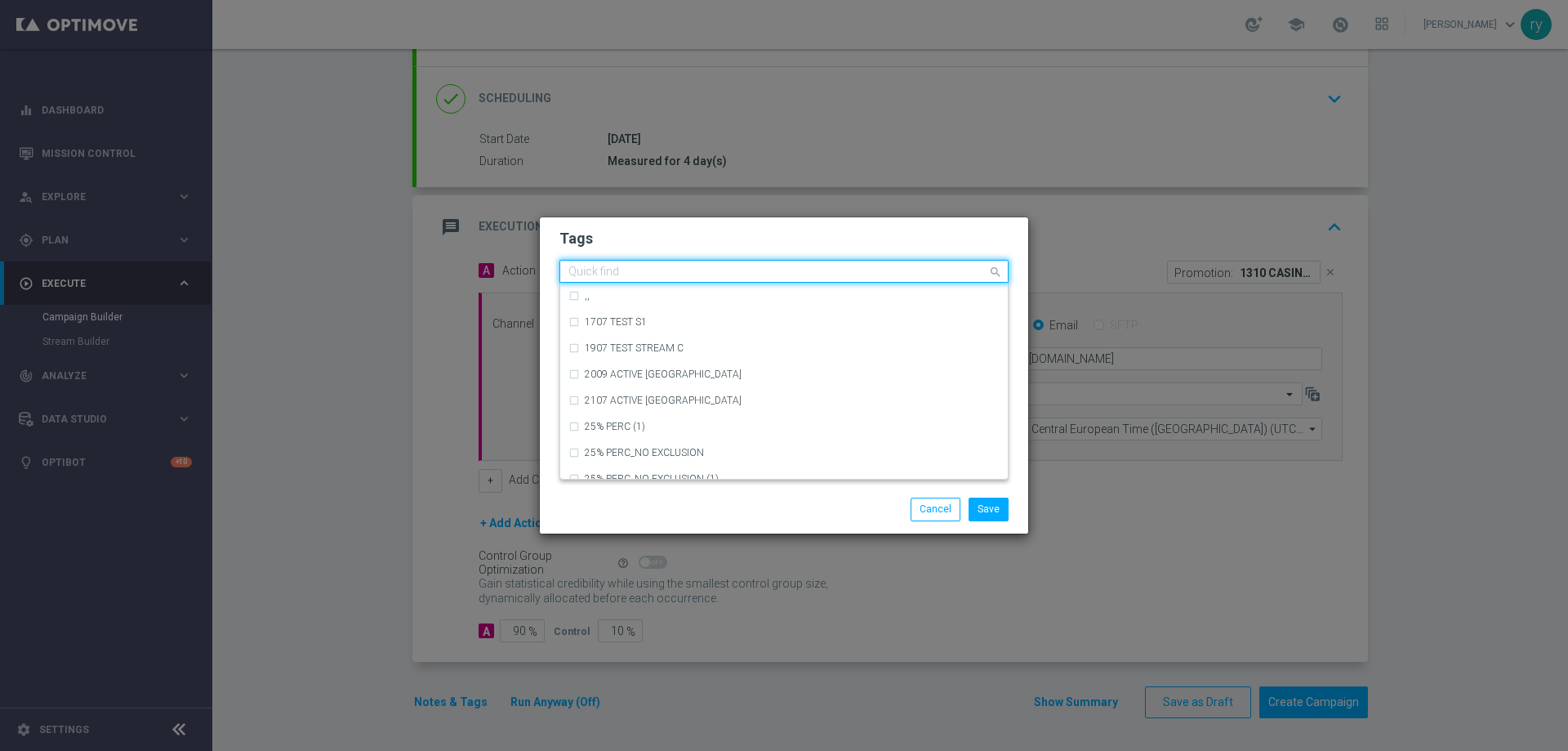
click at [701, 278] on input "text" at bounding box center [778, 273] width 419 height 14
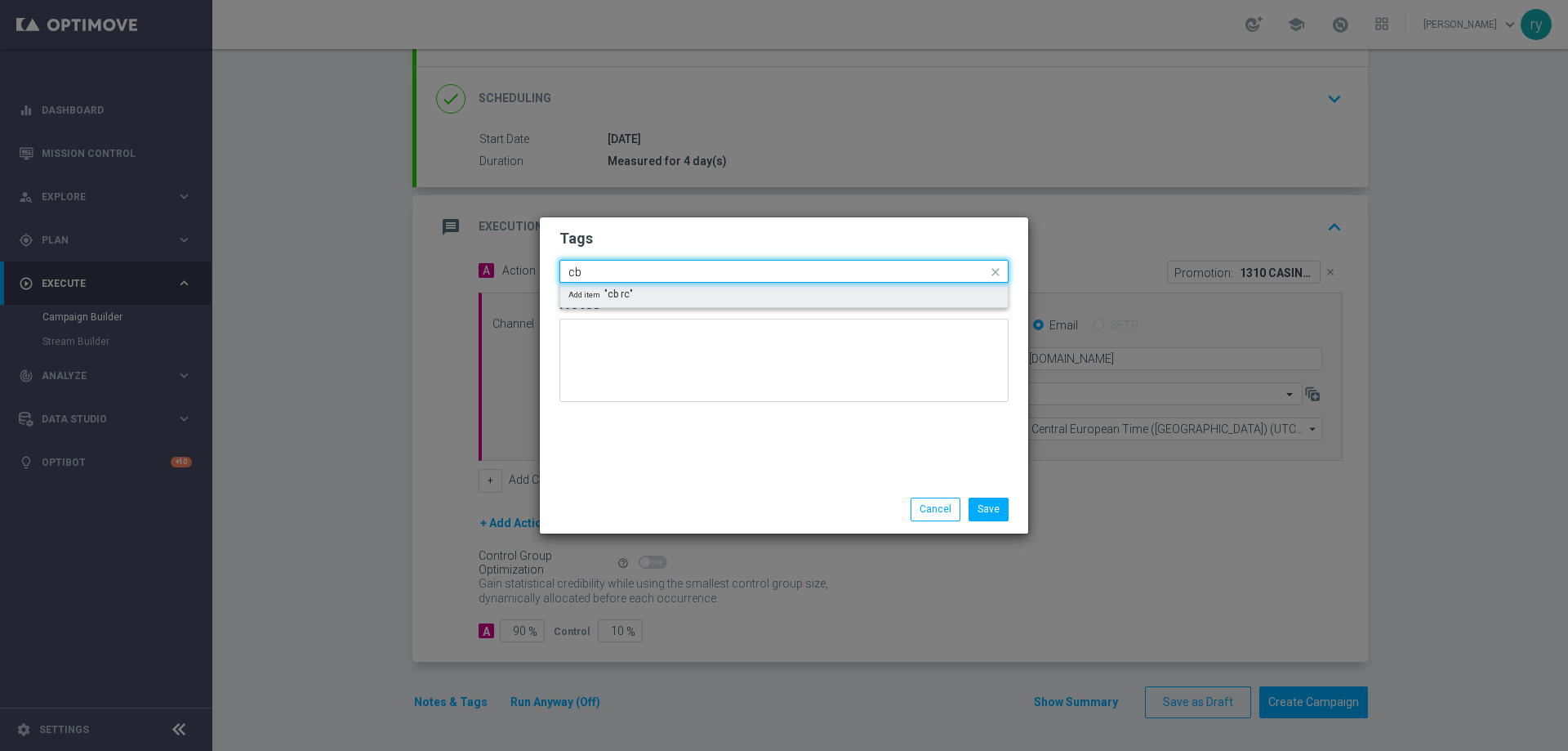
type input "c"
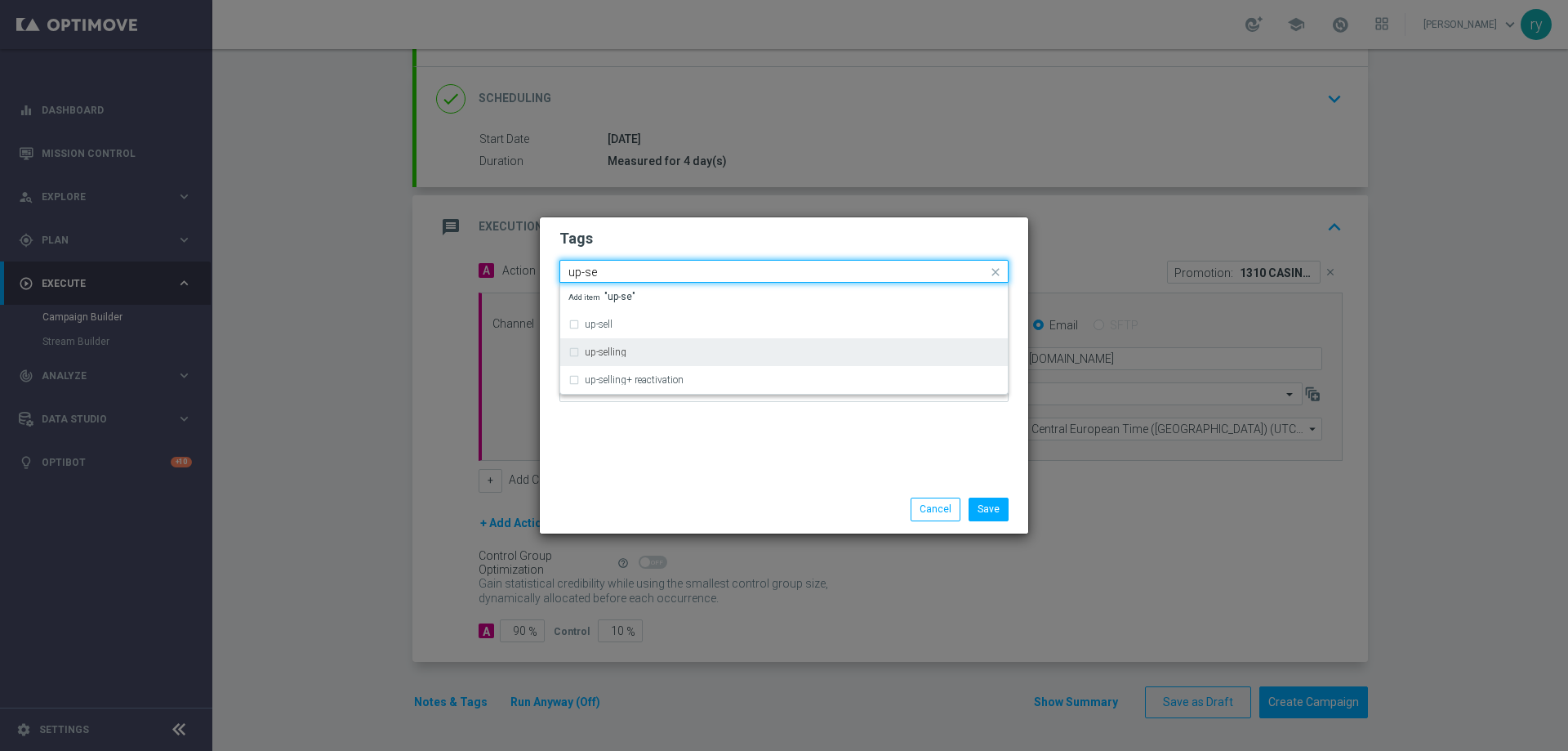
click at [690, 349] on div "up-selling" at bounding box center [791, 351] width 414 height 10
type input "up-se"
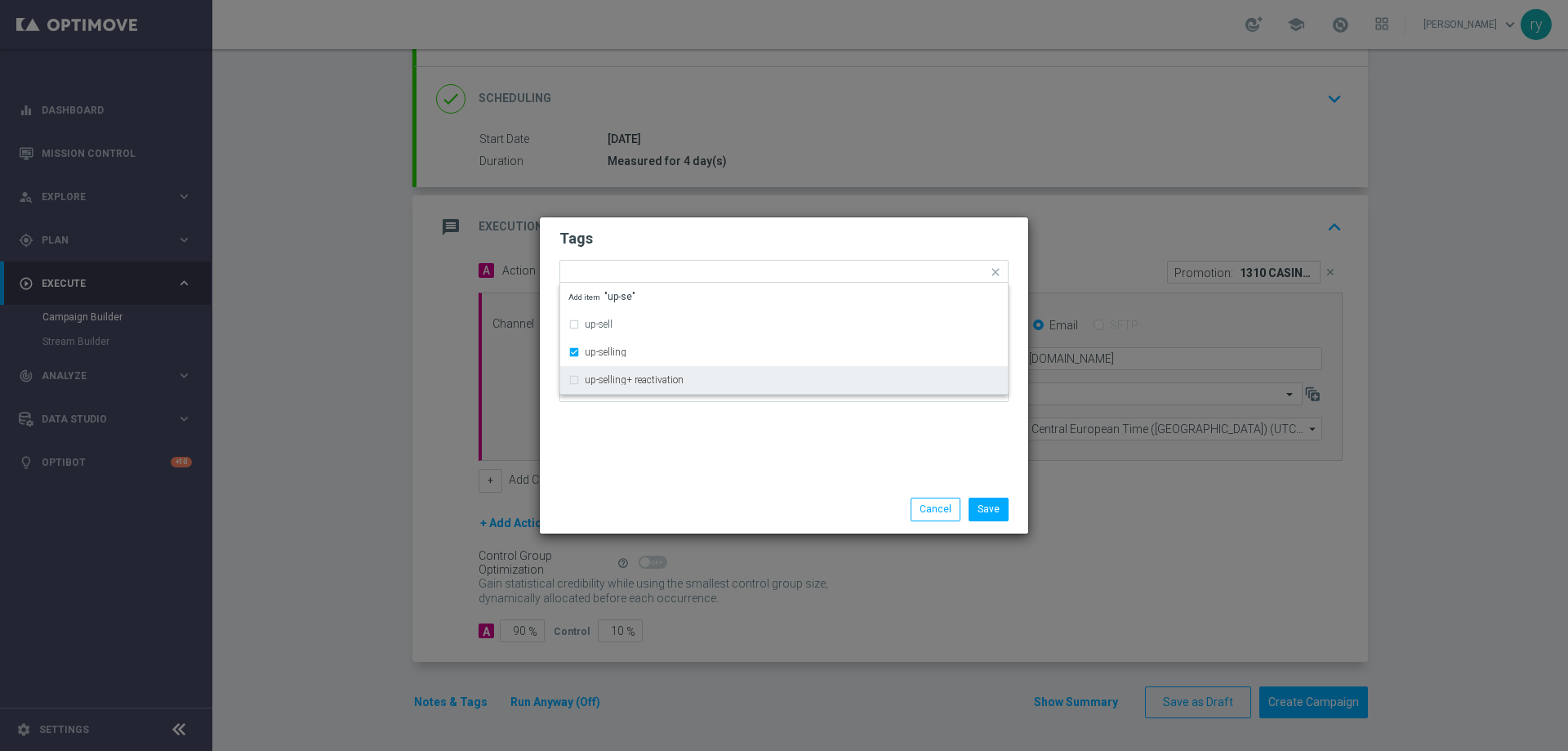
click at [696, 423] on div "Tags Quick find × master × up-selling up-sell up-selling up-selling+ reactivati…" at bounding box center [783, 351] width 488 height 268
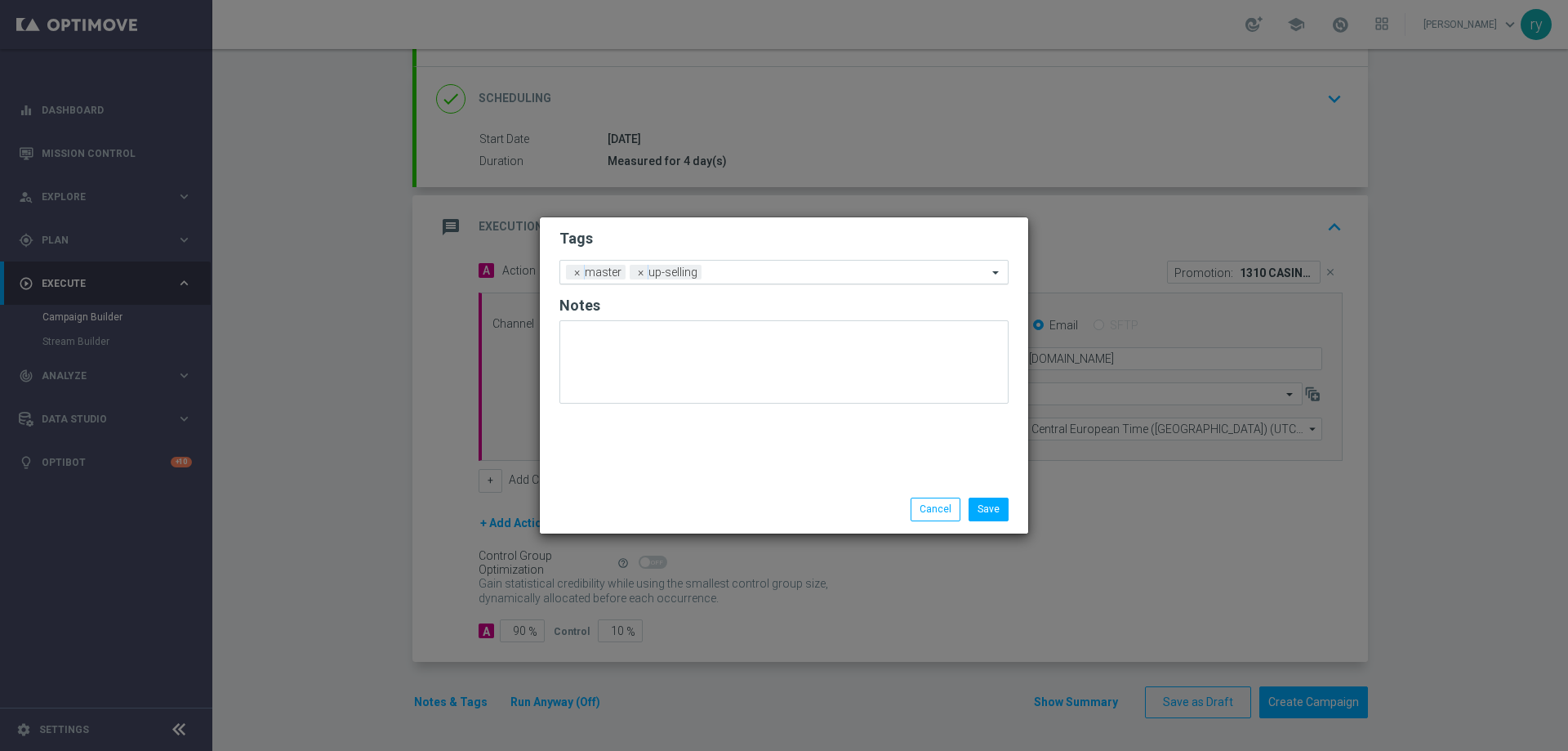
click at [723, 277] on input "text" at bounding box center [847, 273] width 279 height 14
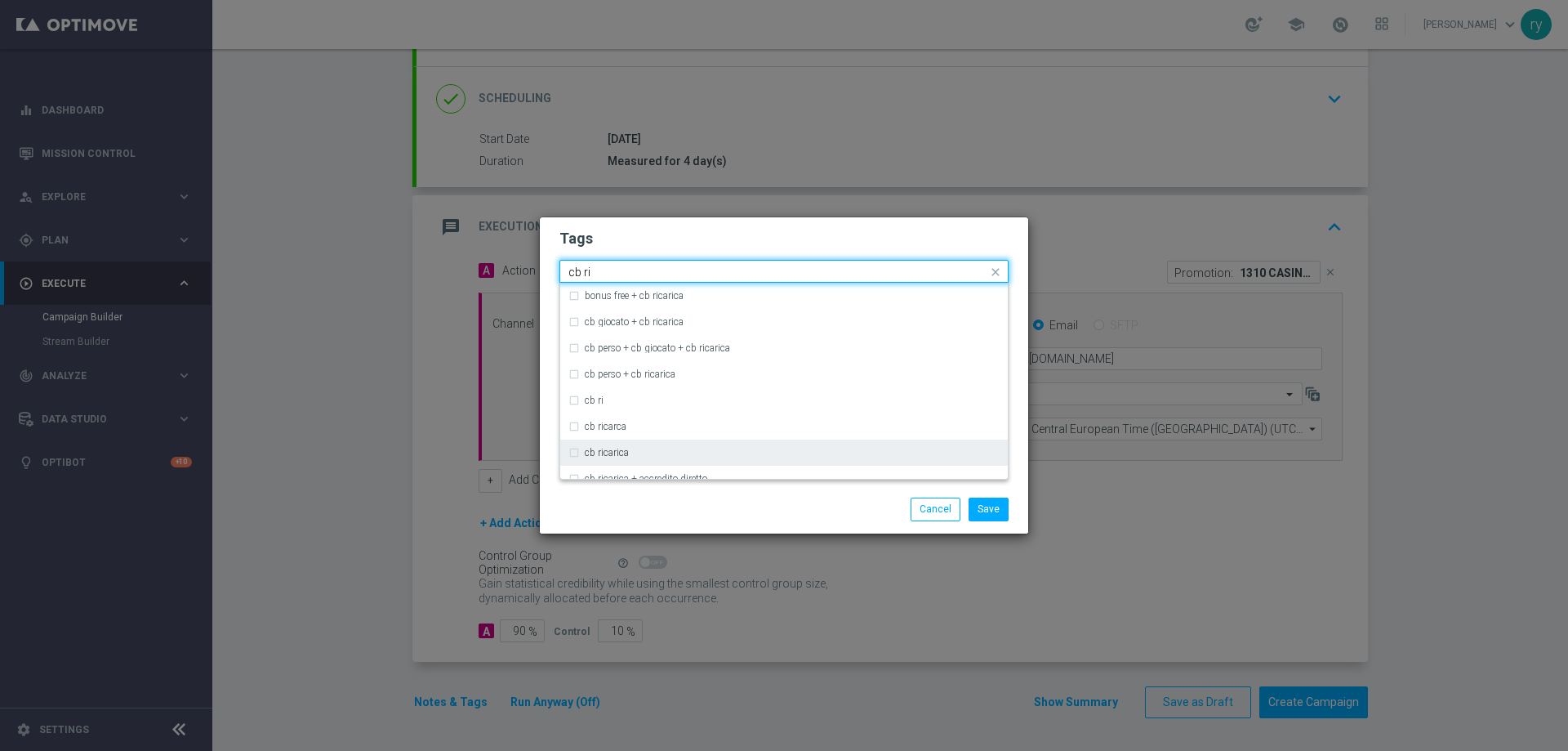
click at [640, 447] on div "cb ricarica" at bounding box center [784, 452] width 431 height 26
type input "cb ri"
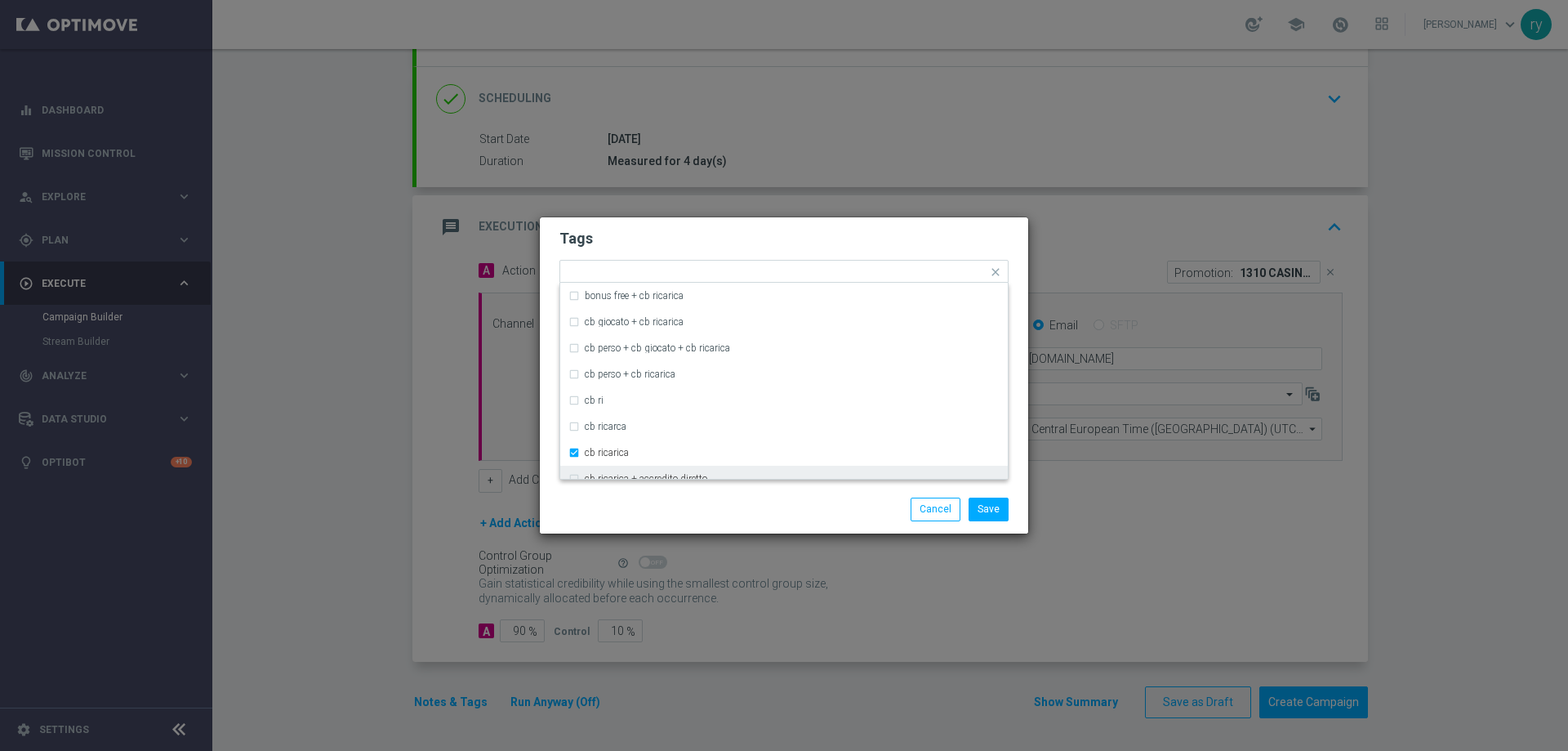
click at [660, 492] on div "Save Cancel" at bounding box center [783, 509] width 488 height 47
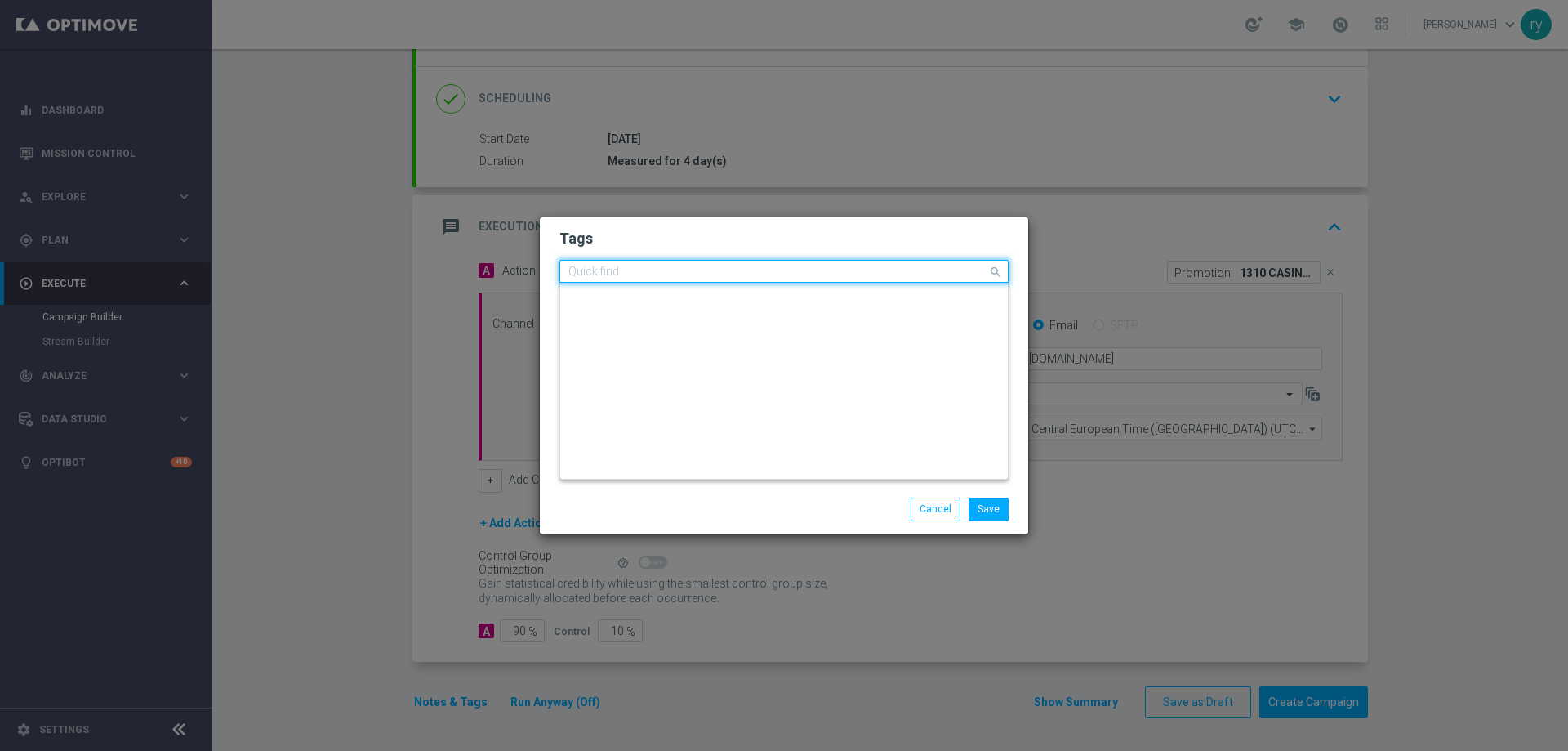
click at [811, 271] on input "text" at bounding box center [778, 273] width 419 height 14
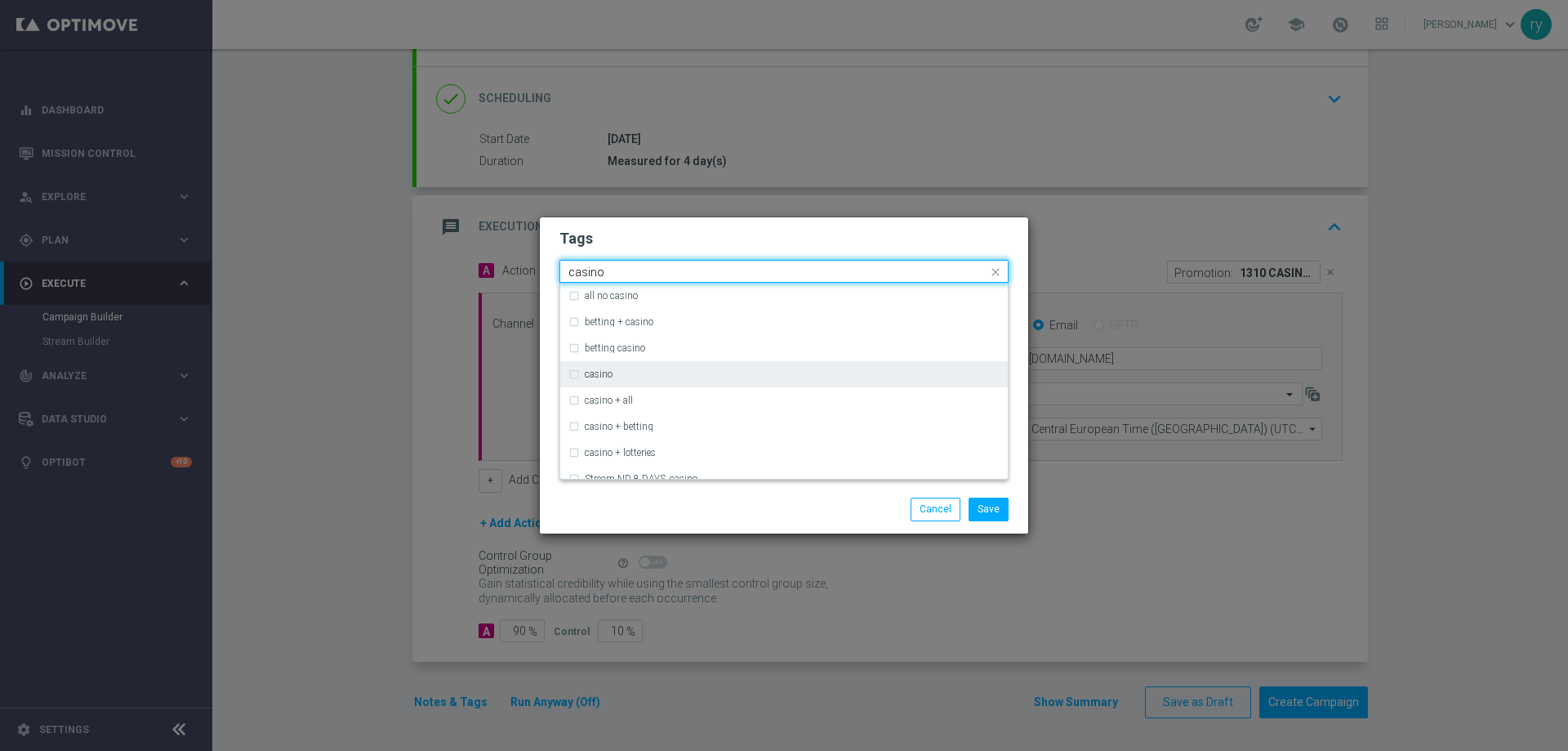
click at [731, 366] on div "casino" at bounding box center [784, 374] width 431 height 26
type input "casino"
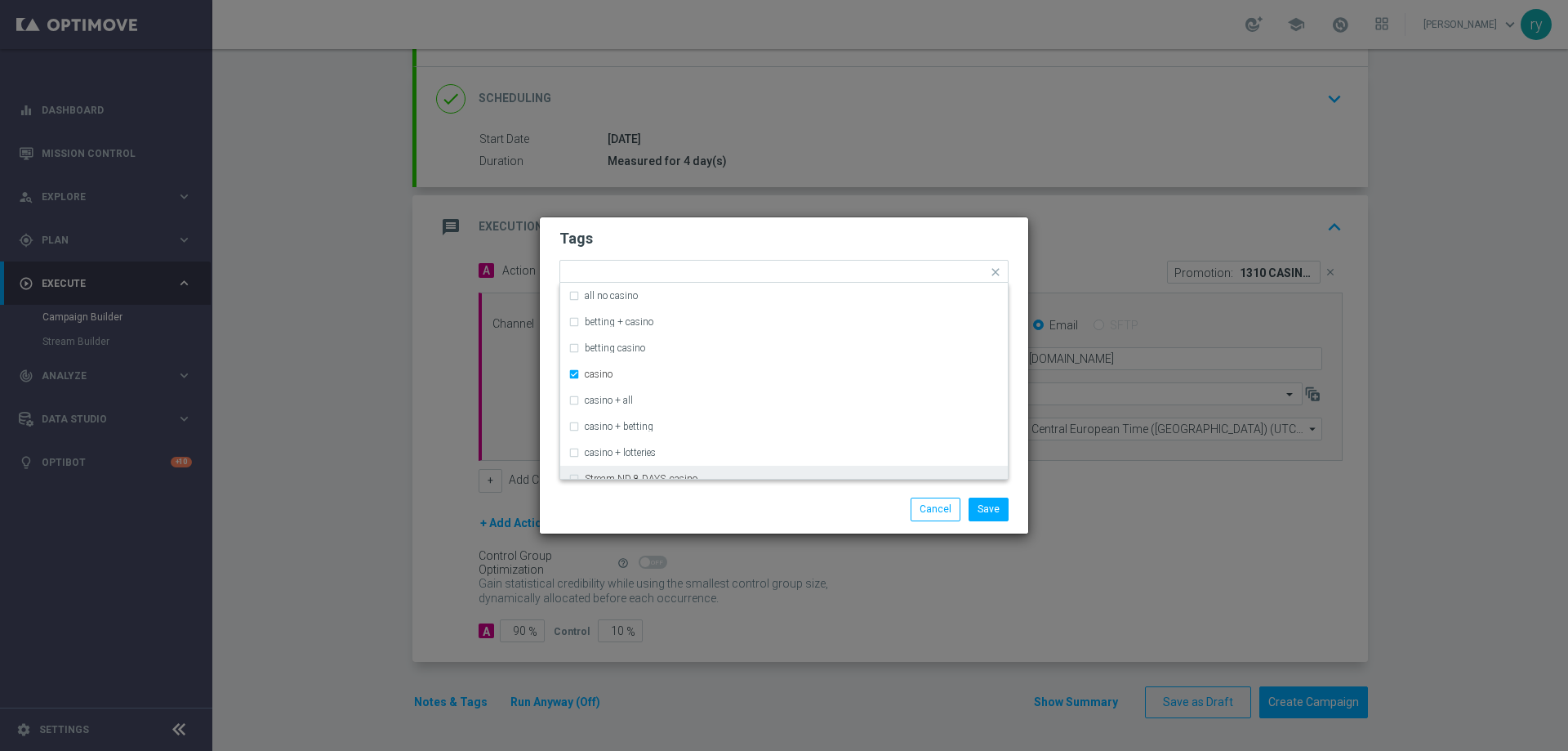
click at [795, 491] on div "Save Cancel" at bounding box center [783, 509] width 488 height 47
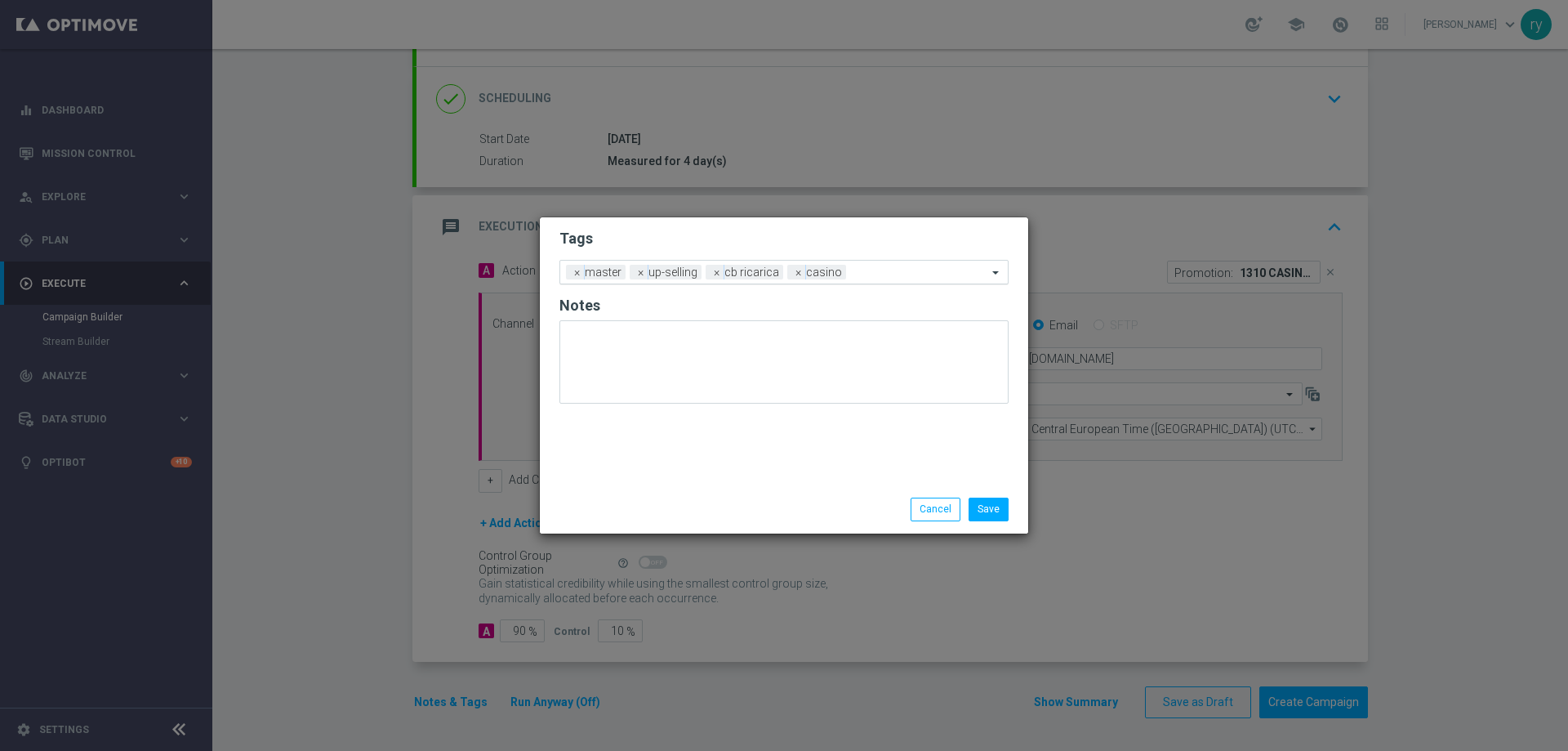
click at [891, 259] on div "Add a new tag × master × up-selling × cb ricarica × casino" at bounding box center [783, 272] width 449 height 25
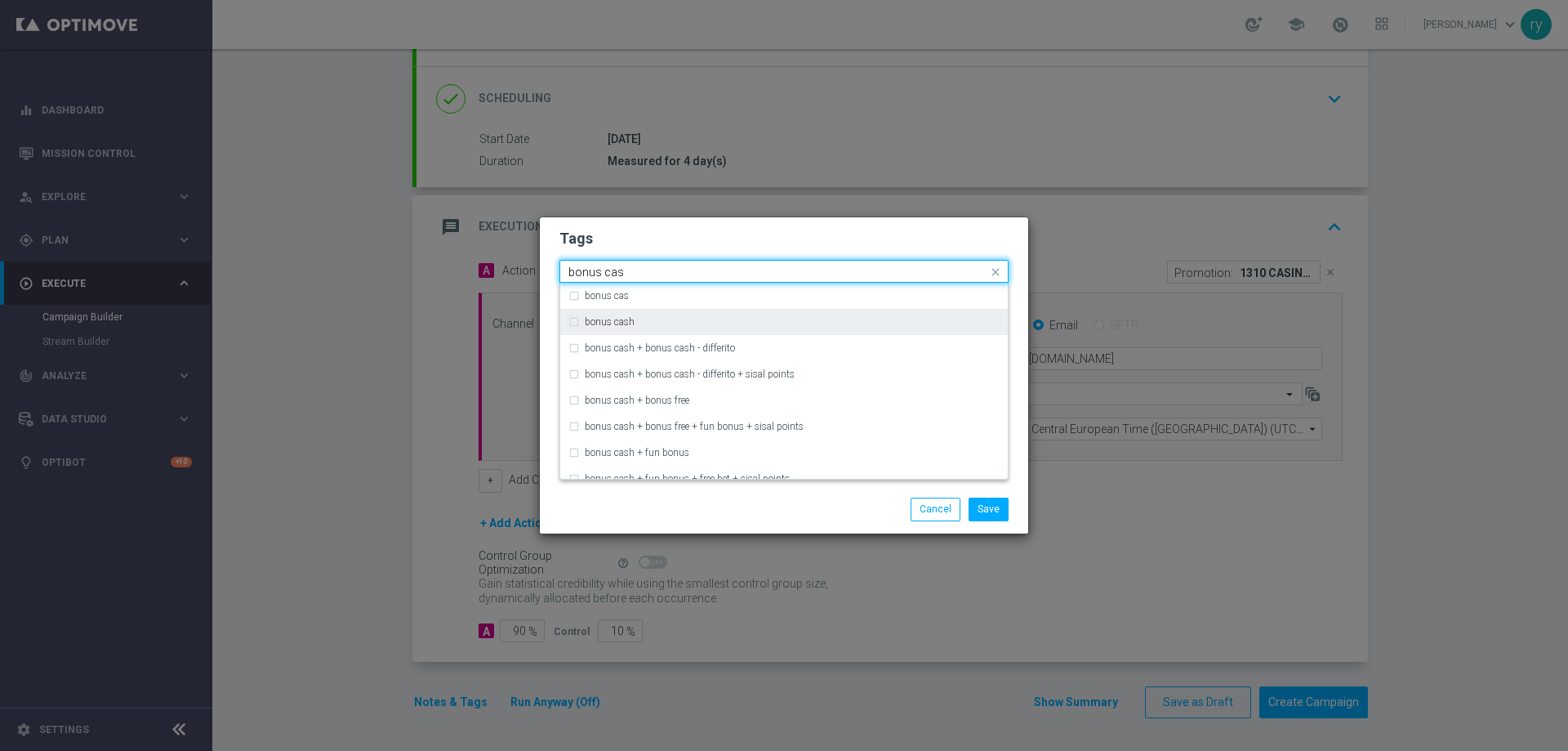
click at [634, 322] on div "bonus cash" at bounding box center [791, 322] width 414 height 10
type input "bonus cas"
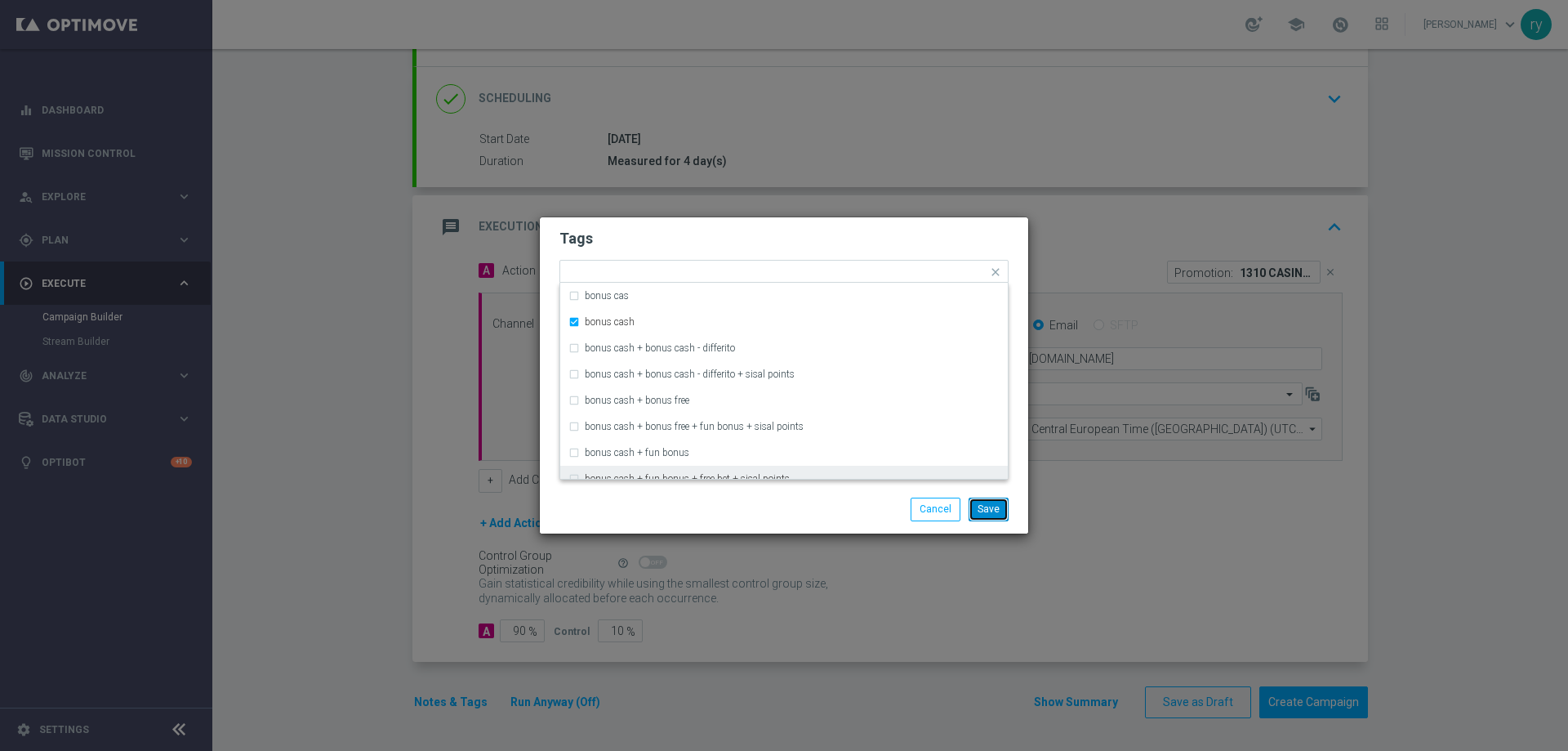
click at [1003, 502] on button "Save" at bounding box center [988, 509] width 40 height 23
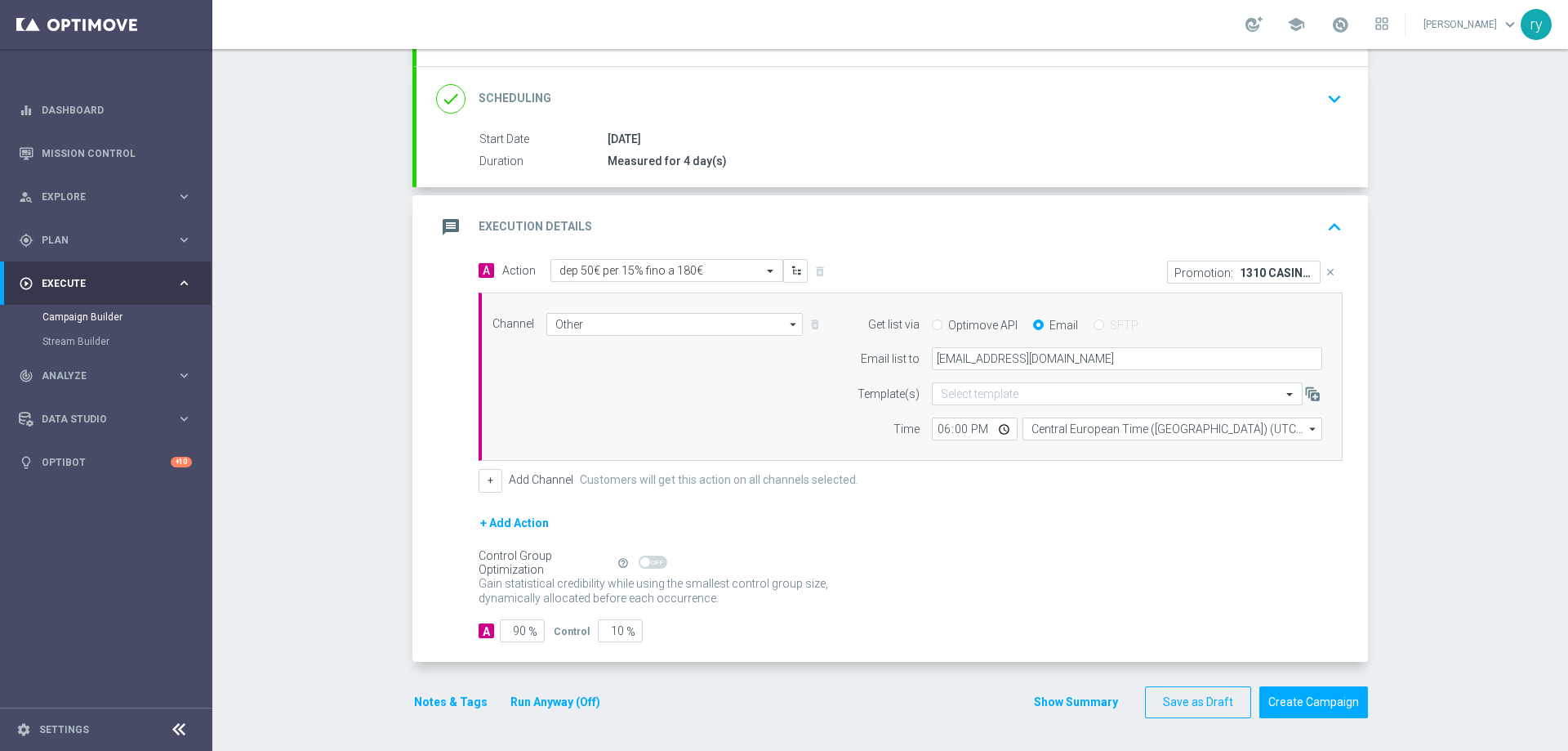
click at [1052, 696] on button "Show Summary" at bounding box center [1076, 701] width 86 height 18
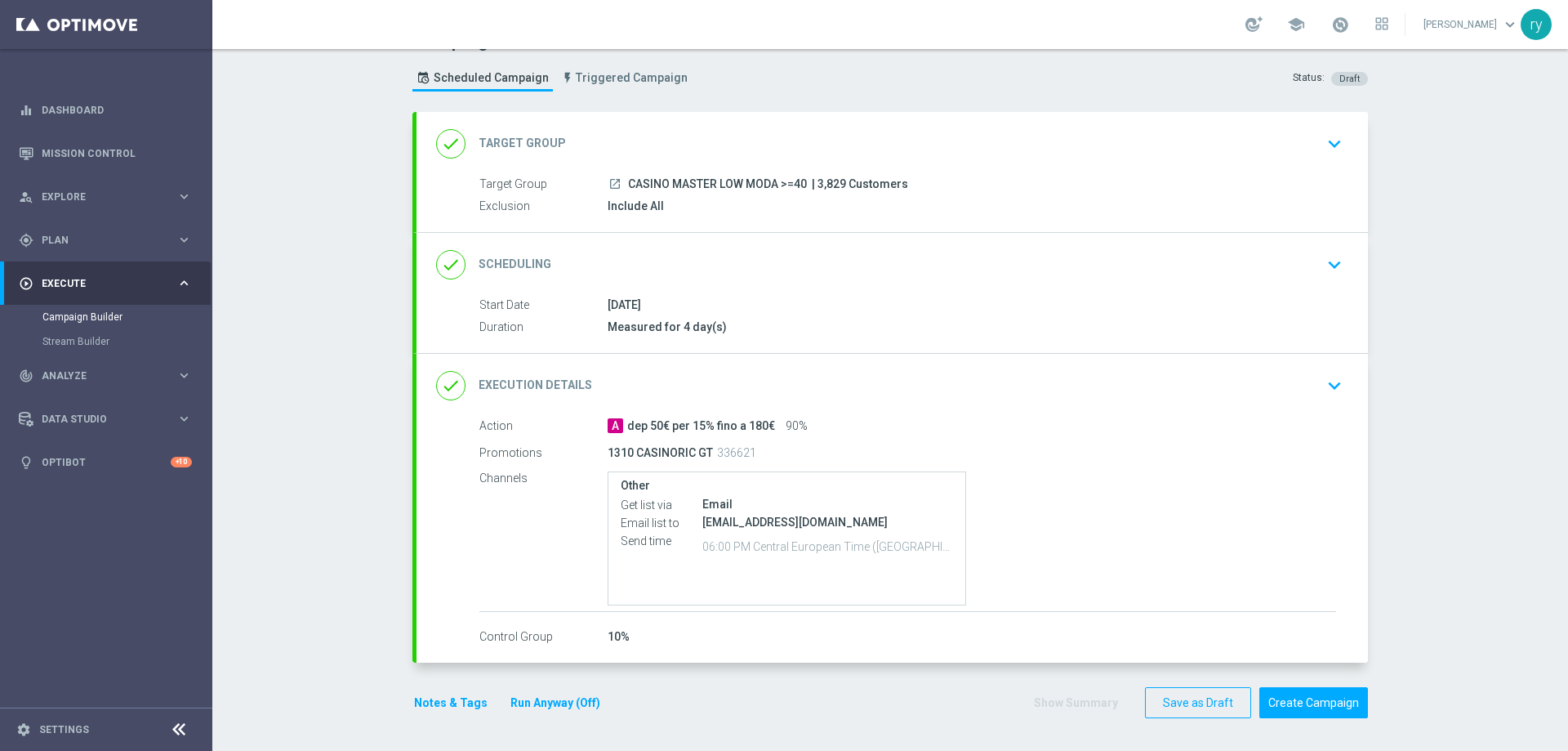
scroll to position [34, 0]
click at [456, 701] on button "Notes & Tags" at bounding box center [451, 702] width 77 height 20
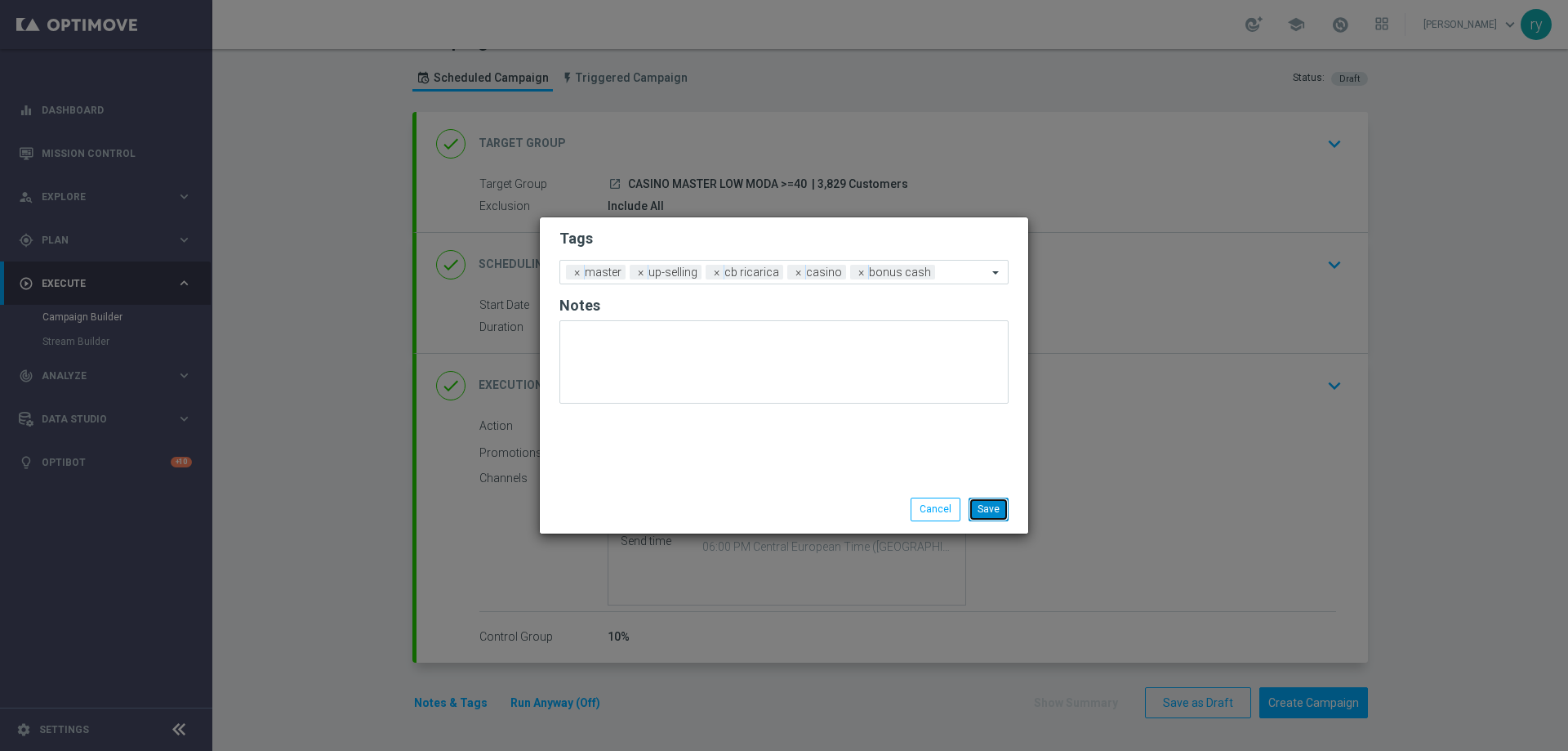
click at [984, 507] on button "Save" at bounding box center [988, 509] width 40 height 23
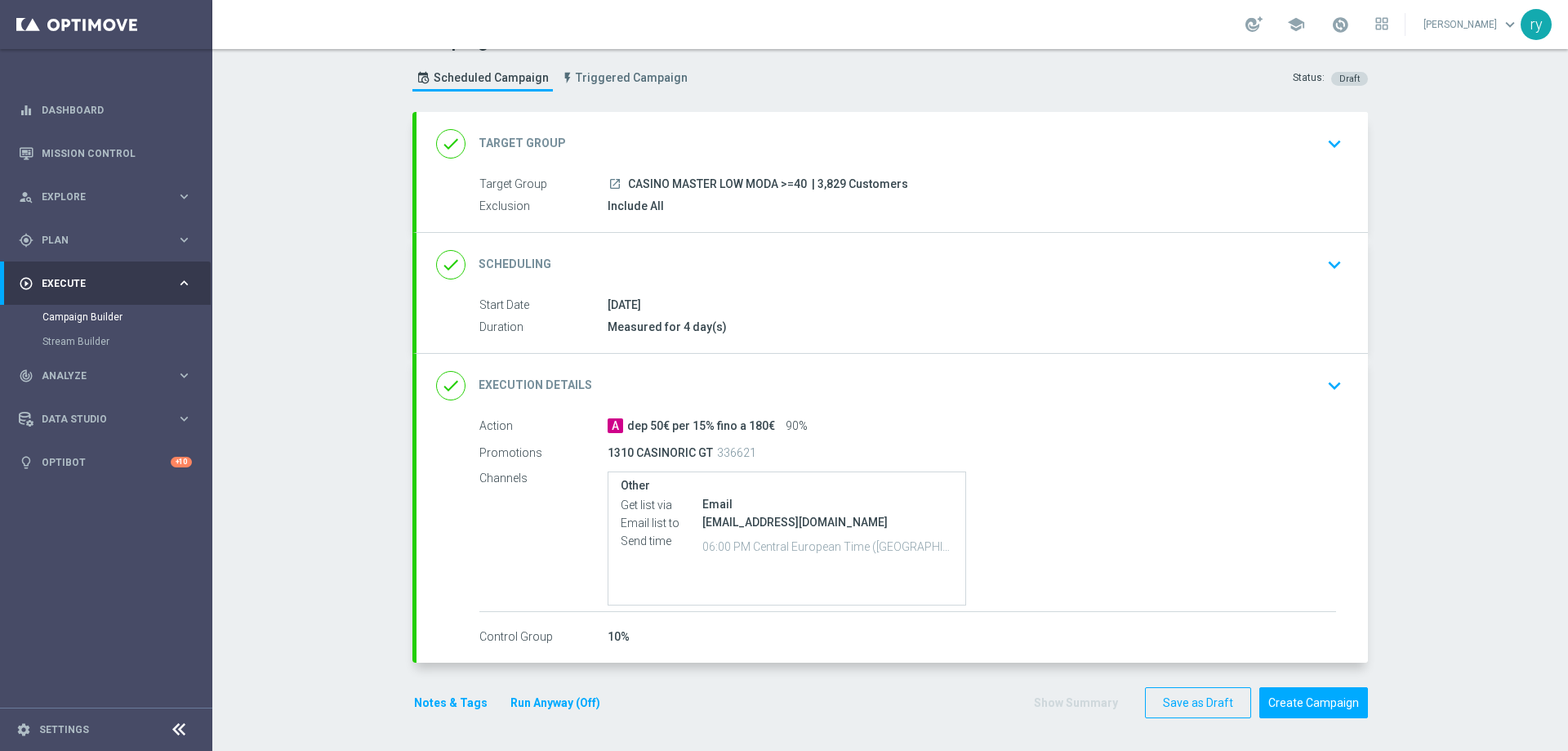
click at [433, 696] on button "Notes & Tags" at bounding box center [451, 702] width 77 height 20
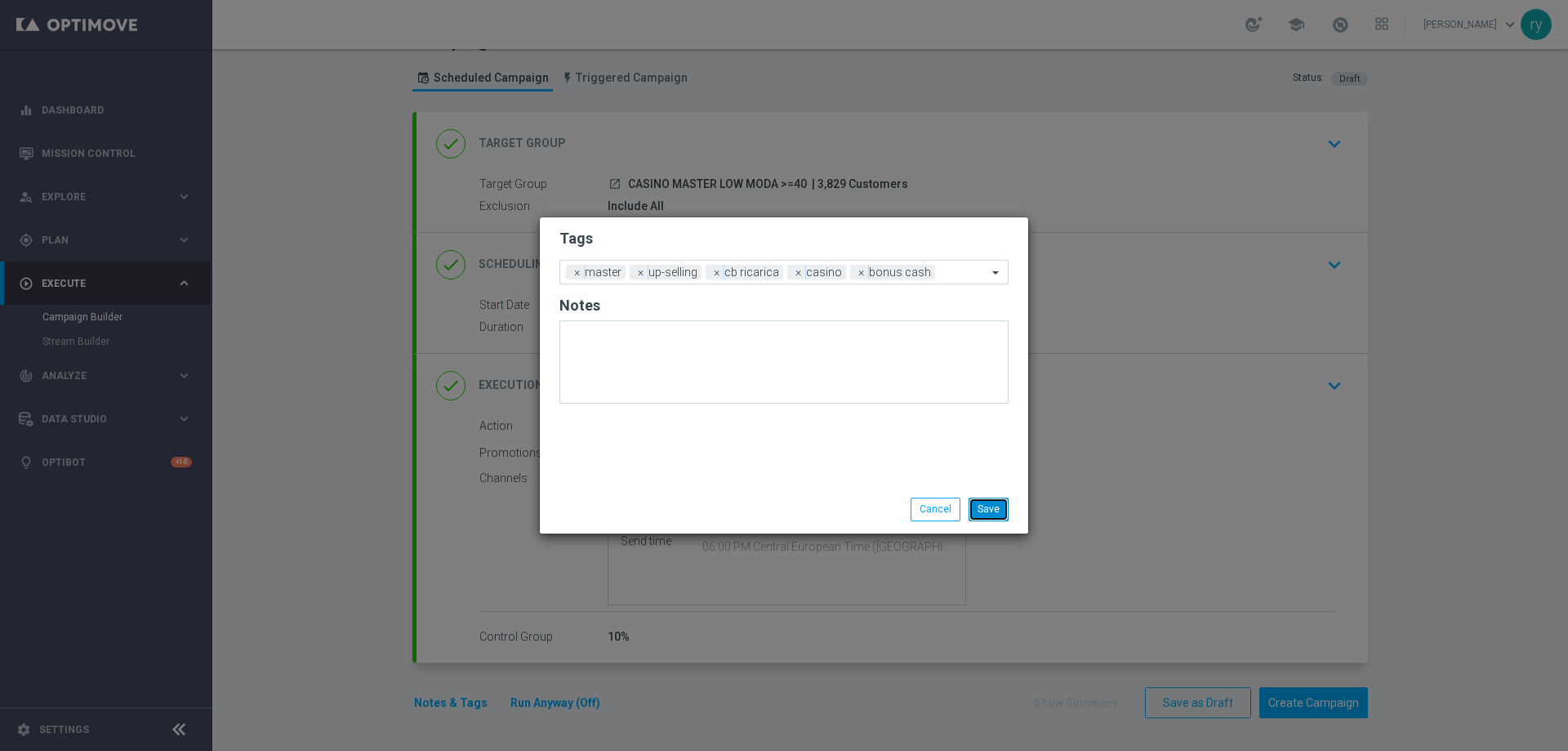
click at [1004, 514] on button "Save" at bounding box center [988, 509] width 40 height 23
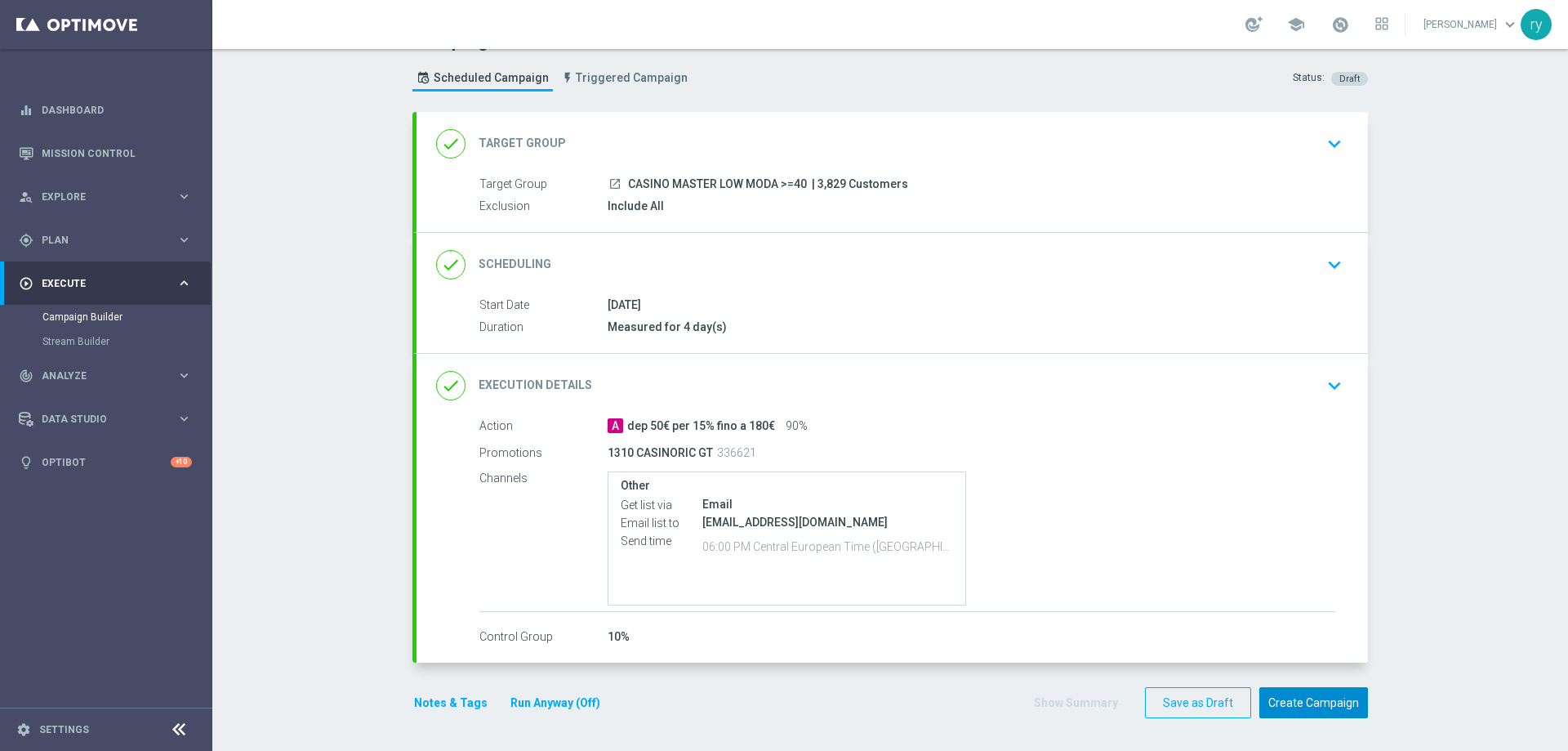
click at [1288, 701] on button "Create Campaign" at bounding box center [1313, 703] width 109 height 32
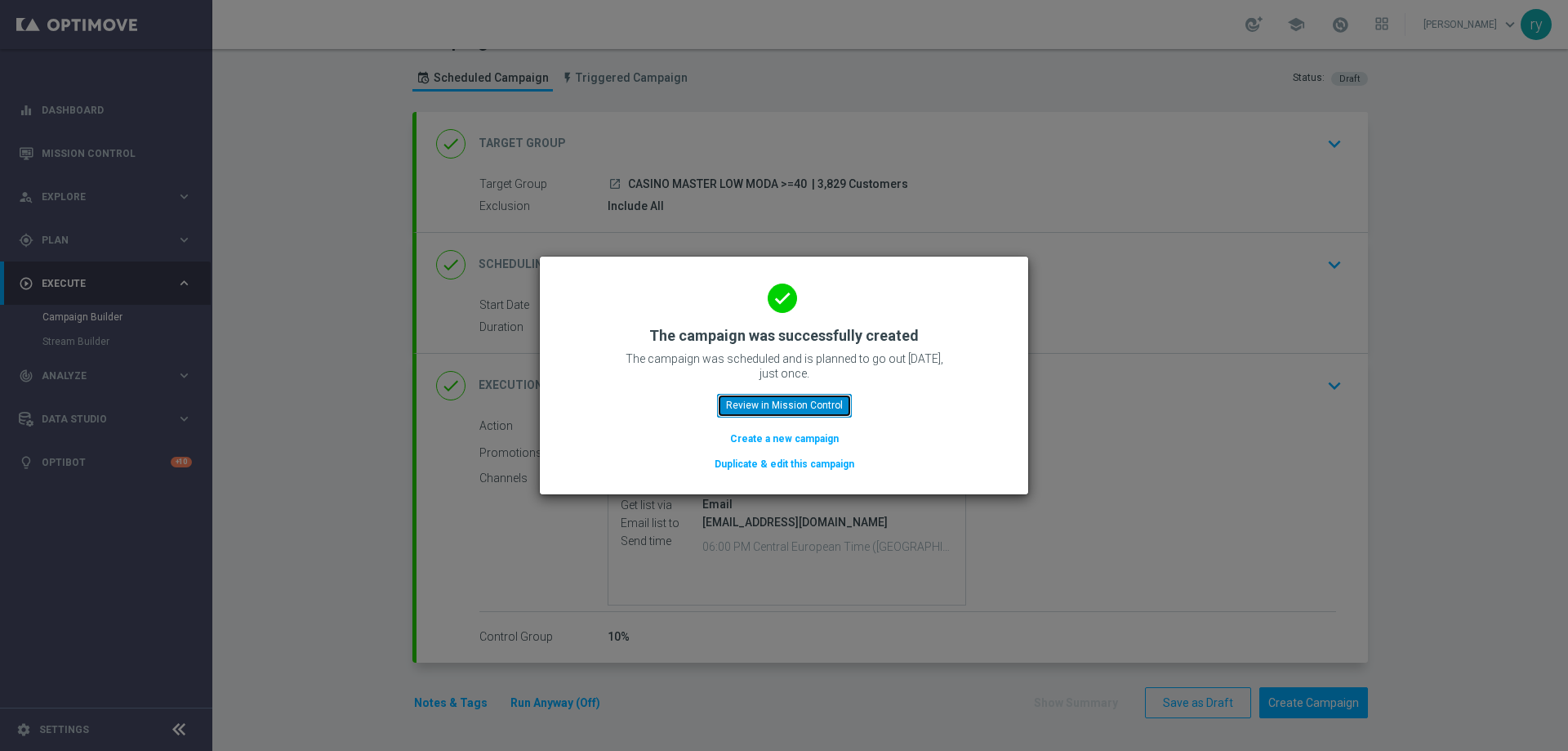
click at [754, 408] on button "Review in Mission Control" at bounding box center [784, 405] width 135 height 23
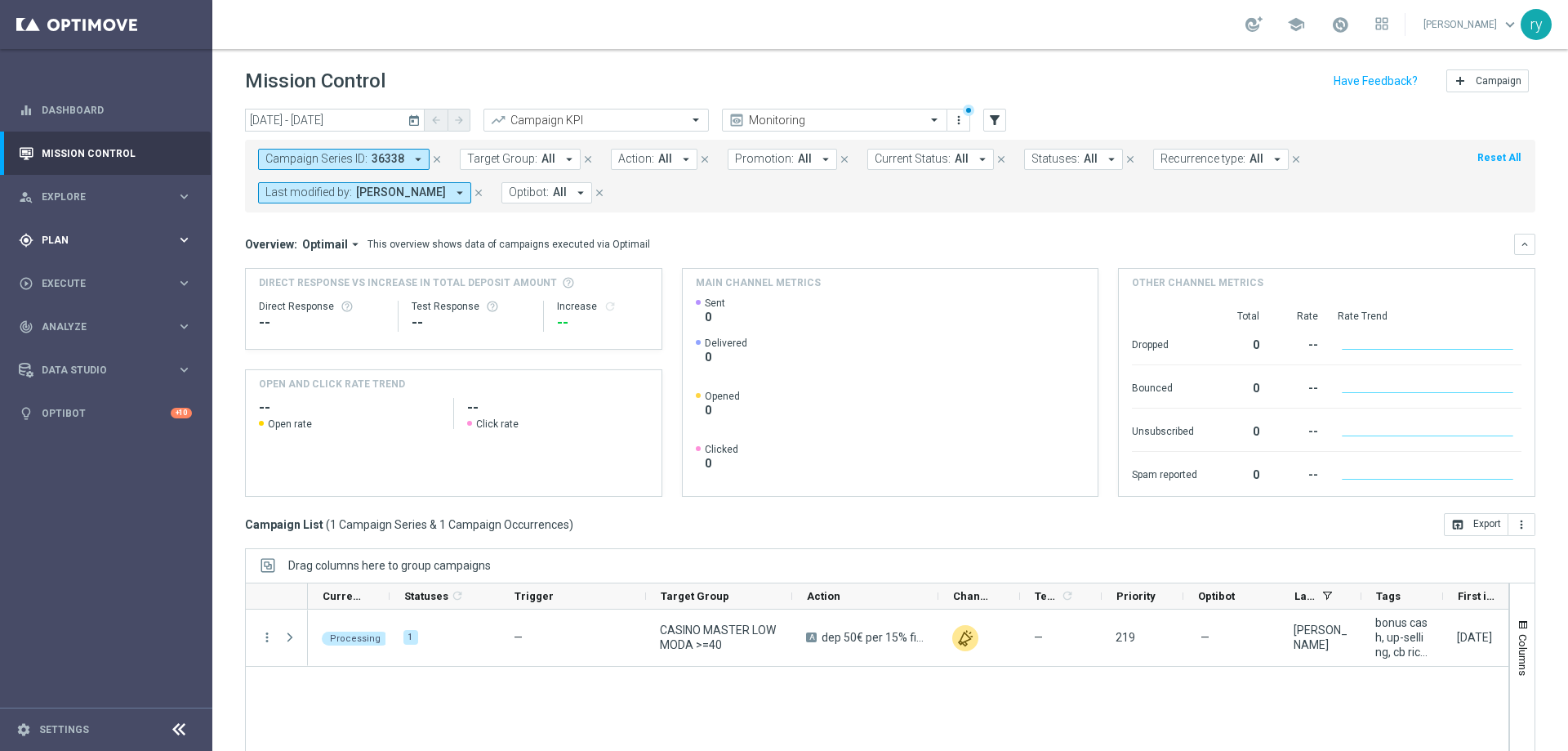
click at [173, 230] on div "gps_fixed Plan keyboard_arrow_right" at bounding box center [105, 239] width 210 height 43
click at [171, 290] on div "play_circle_outline Execute" at bounding box center [97, 283] width 158 height 15
click at [96, 315] on link "Campaign Builder" at bounding box center [105, 316] width 127 height 13
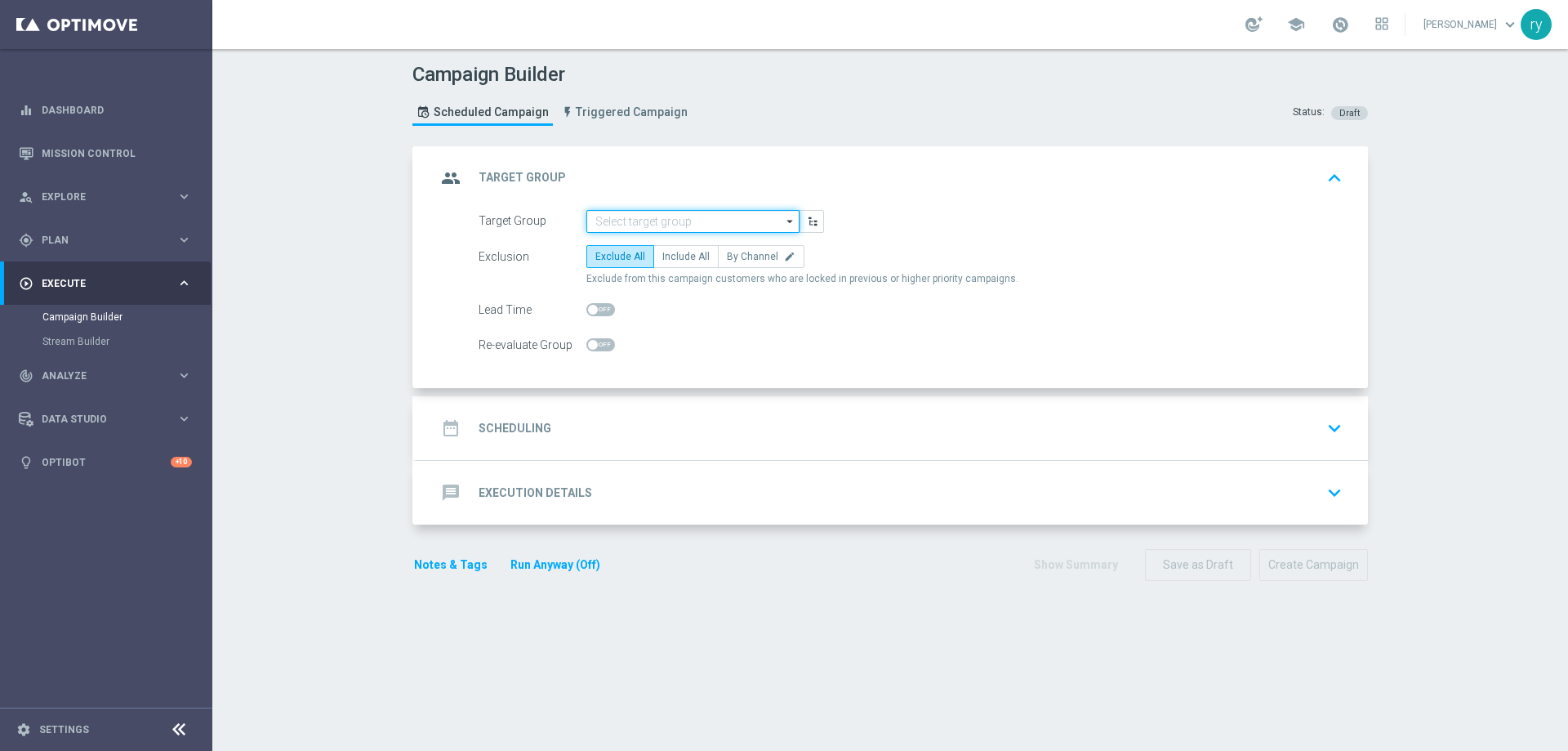
click at [640, 210] on input at bounding box center [692, 222] width 213 height 23
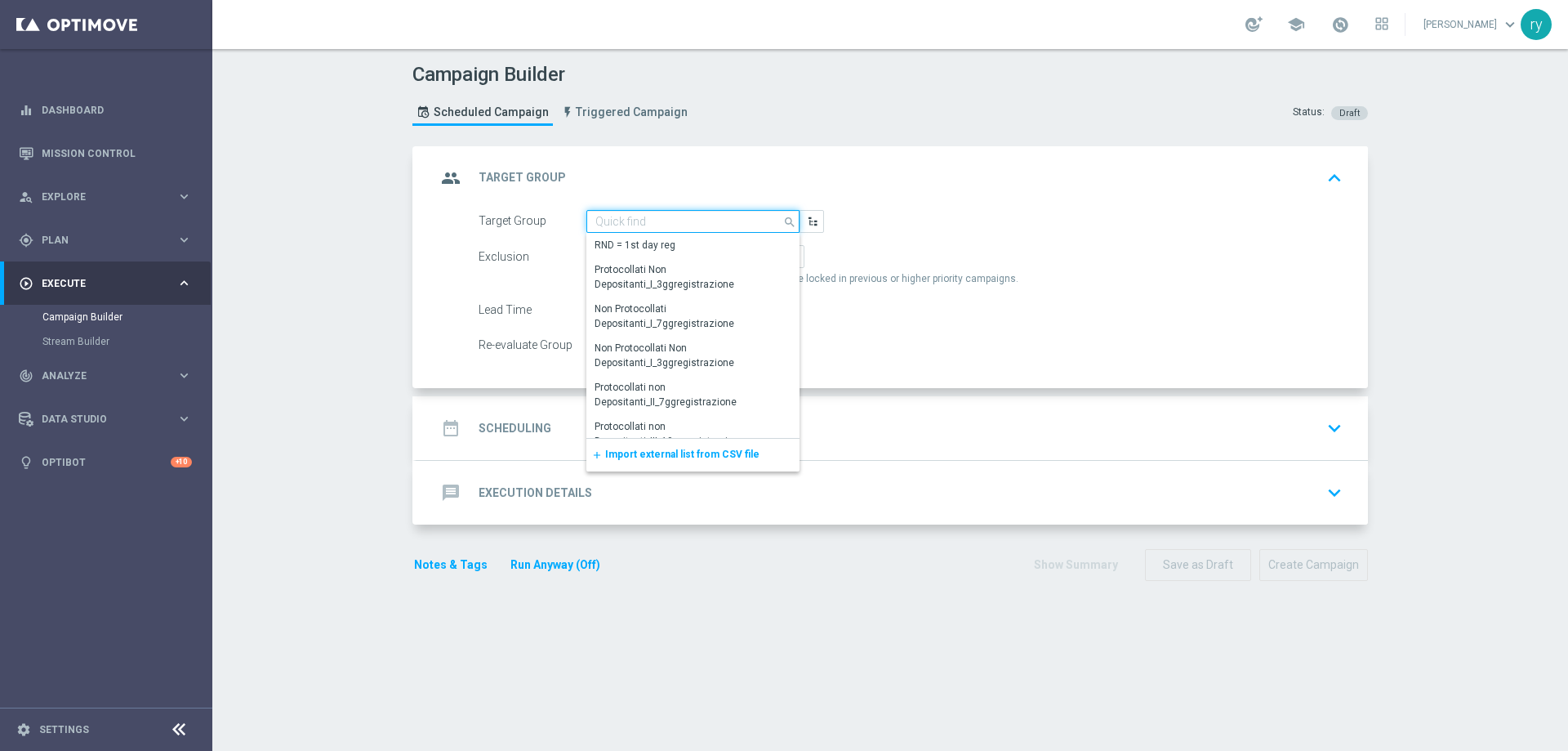
paste input "CASINO MASTER LOW MODA <40"
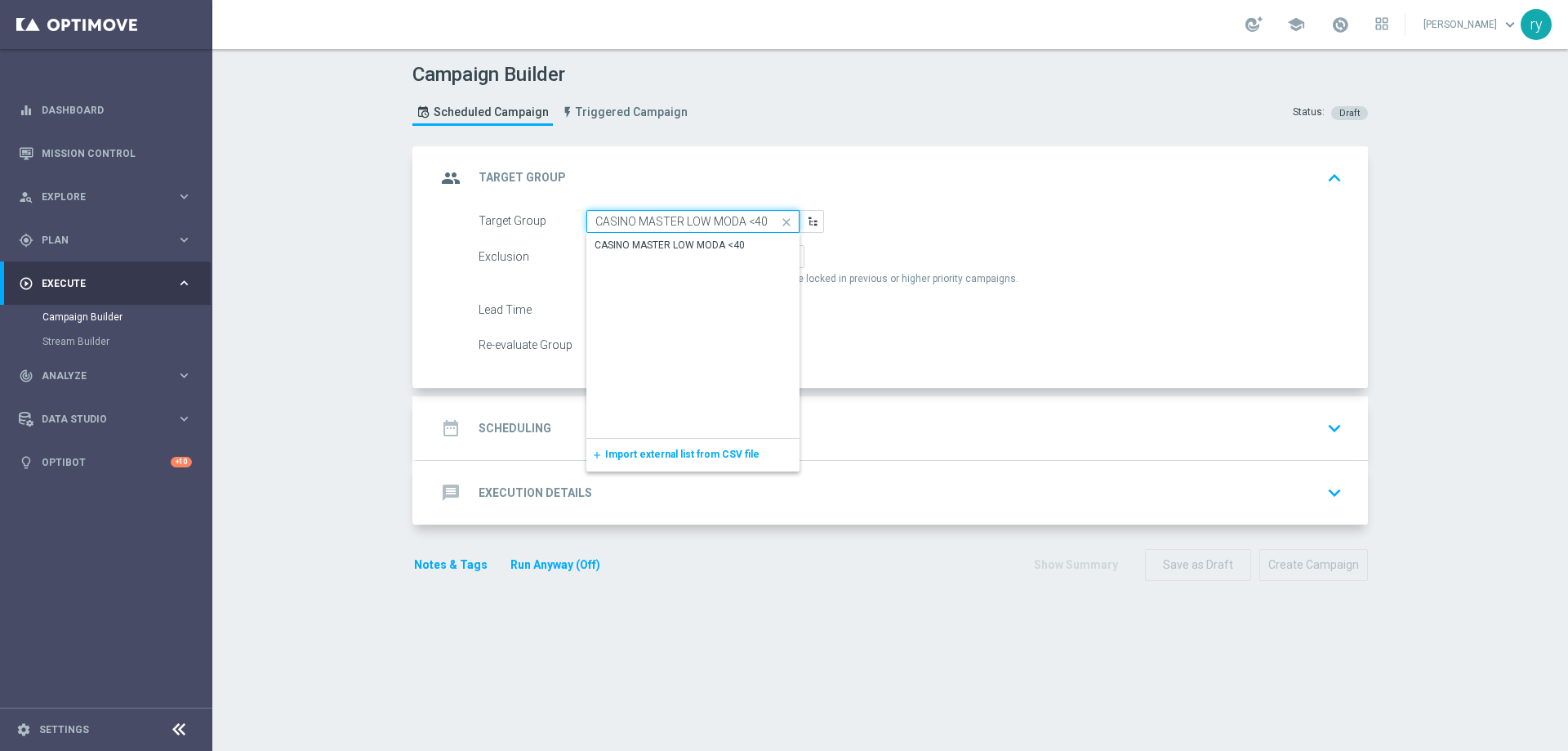
click at [645, 230] on input "CASINO MASTER LOW MODA <40" at bounding box center [692, 222] width 213 height 23
click at [647, 240] on div "CASINO MASTER LOW MODA <40" at bounding box center [669, 244] width 150 height 15
type input "CASINO MASTER LOW MODA <40"
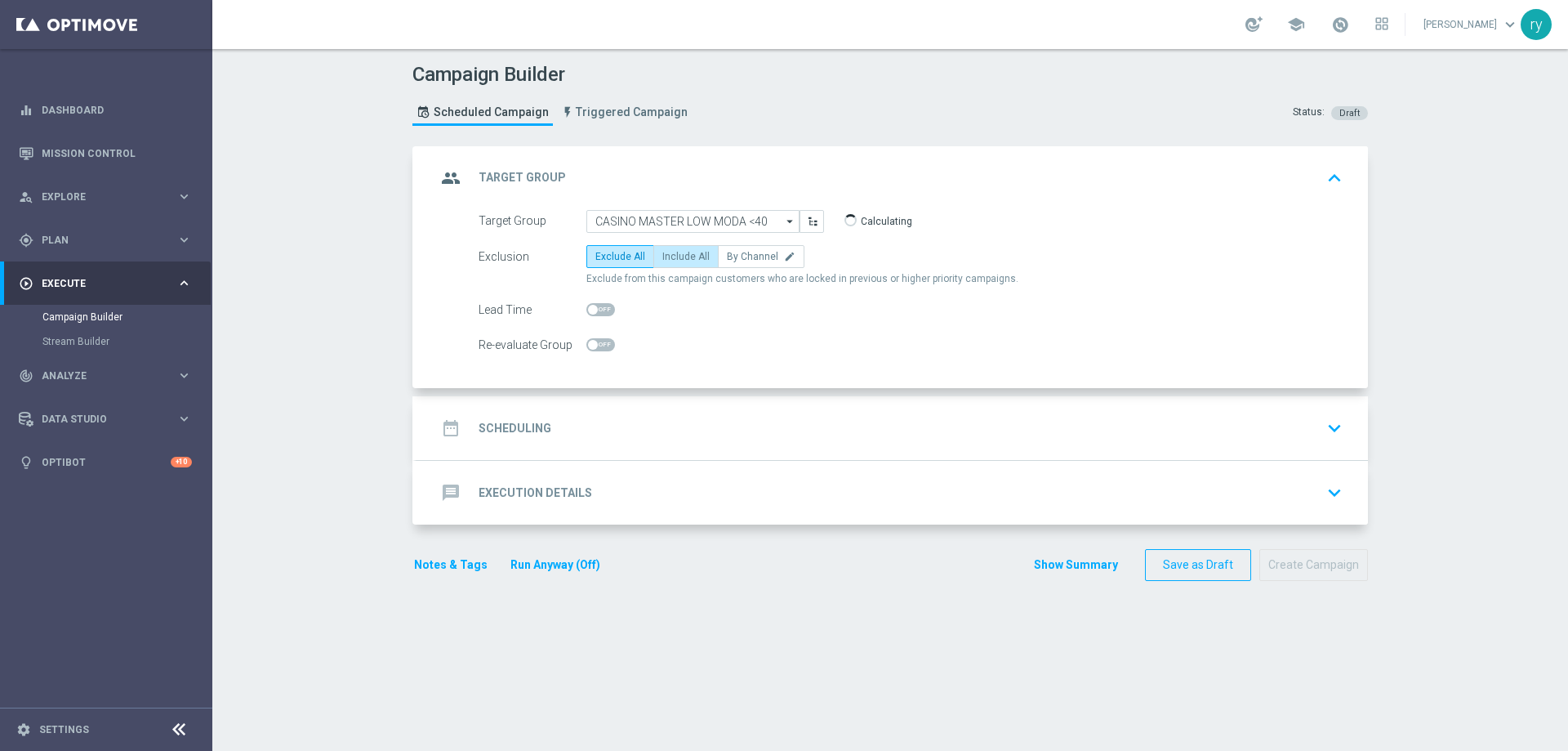
click at [662, 257] on span "Include All" at bounding box center [686, 256] width 47 height 11
click at [662, 257] on input "Include All" at bounding box center [667, 259] width 11 height 11
radio input "true"
click at [656, 416] on div "date_range Scheduling keyboard_arrow_down" at bounding box center [892, 428] width 912 height 31
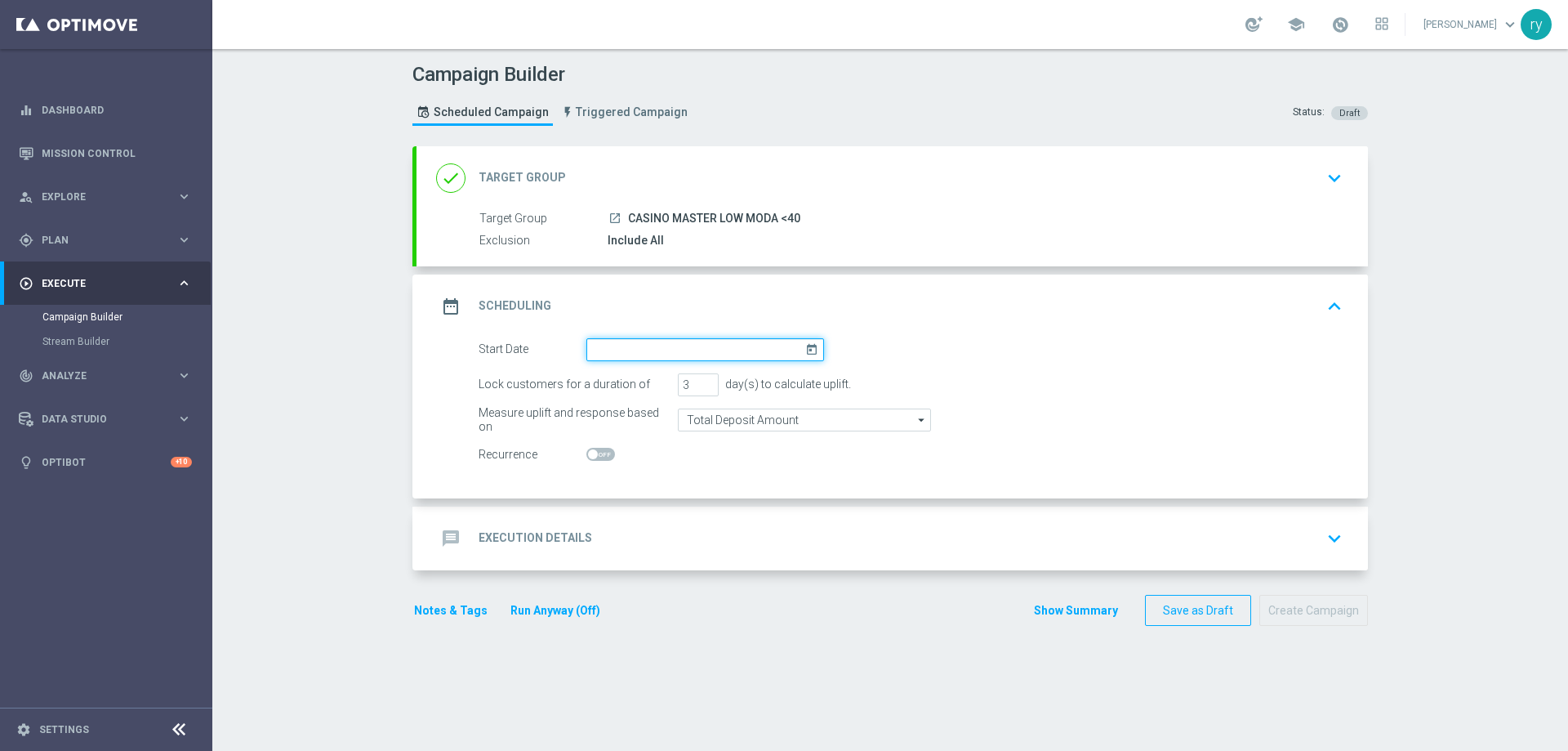
click at [786, 358] on input at bounding box center [704, 350] width 237 height 23
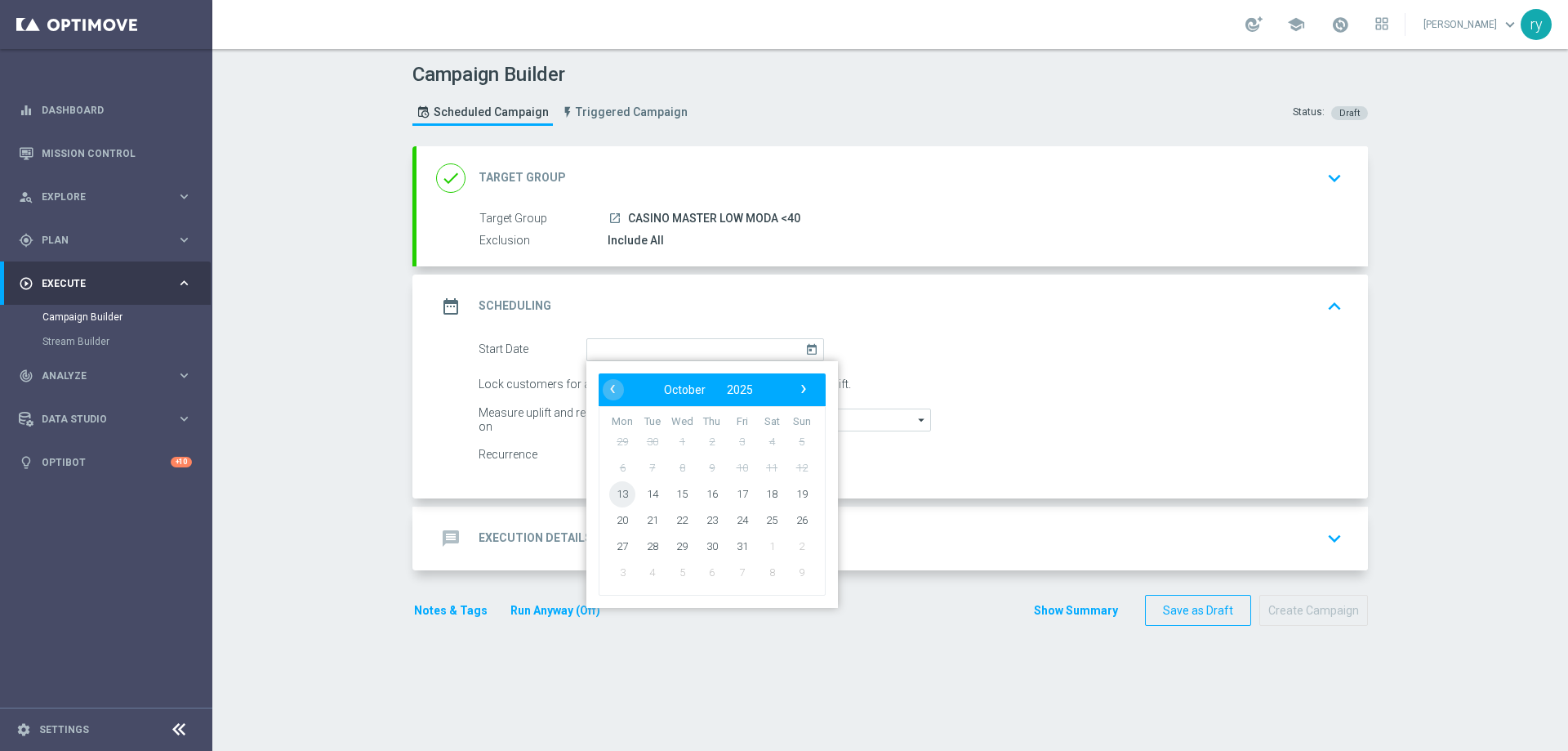
click at [613, 499] on span "13" at bounding box center [622, 493] width 26 height 26
type input "13 Oct 2025"
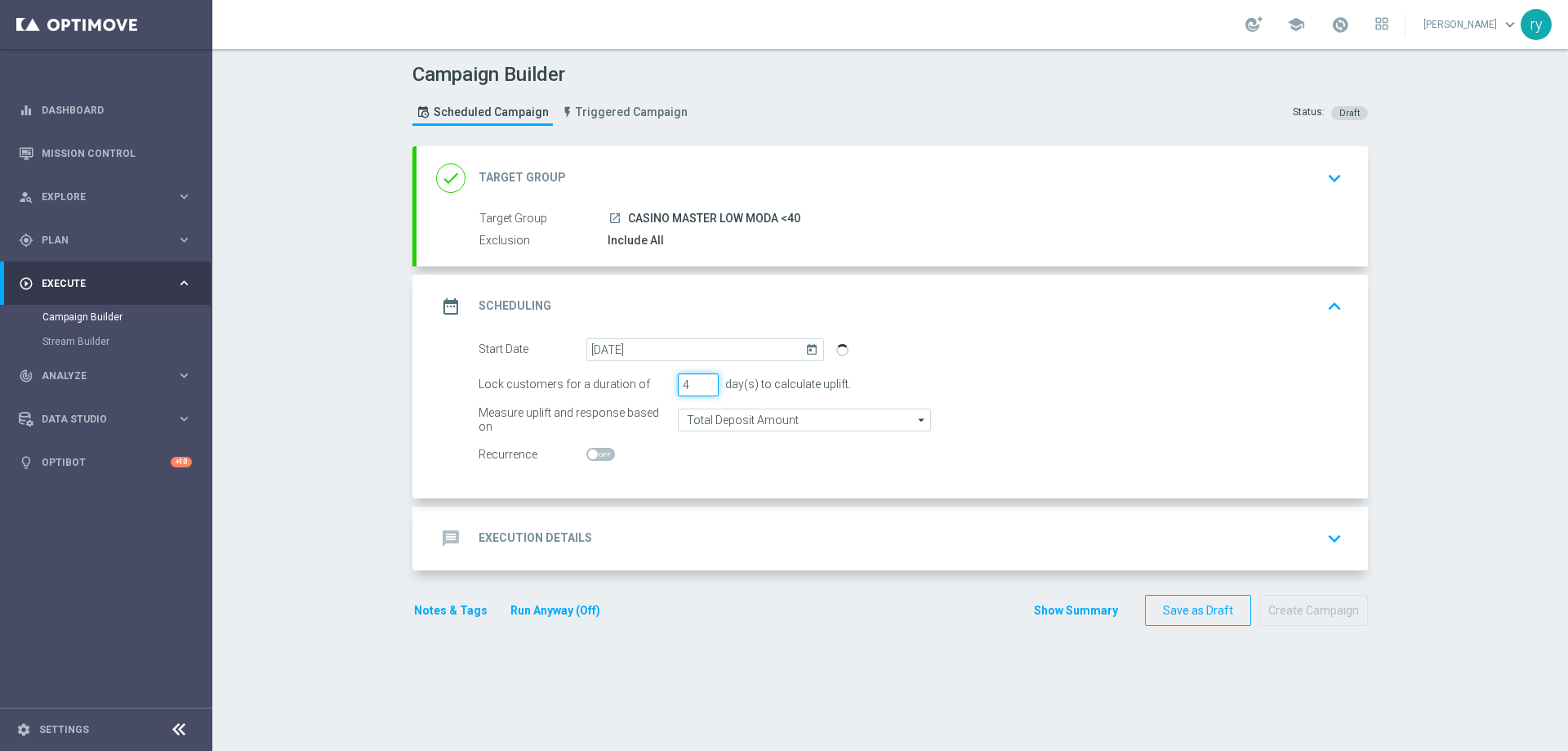
type input "4"
click at [697, 379] on input "4" at bounding box center [698, 385] width 41 height 23
click at [703, 471] on div "Start Date 13 Oct 2025 today Lock customers for a duration of 4 day(s) to calcu…" at bounding box center [892, 418] width 951 height 160
click at [676, 533] on div "message Execution Details keyboard_arrow_down" at bounding box center [892, 538] width 912 height 31
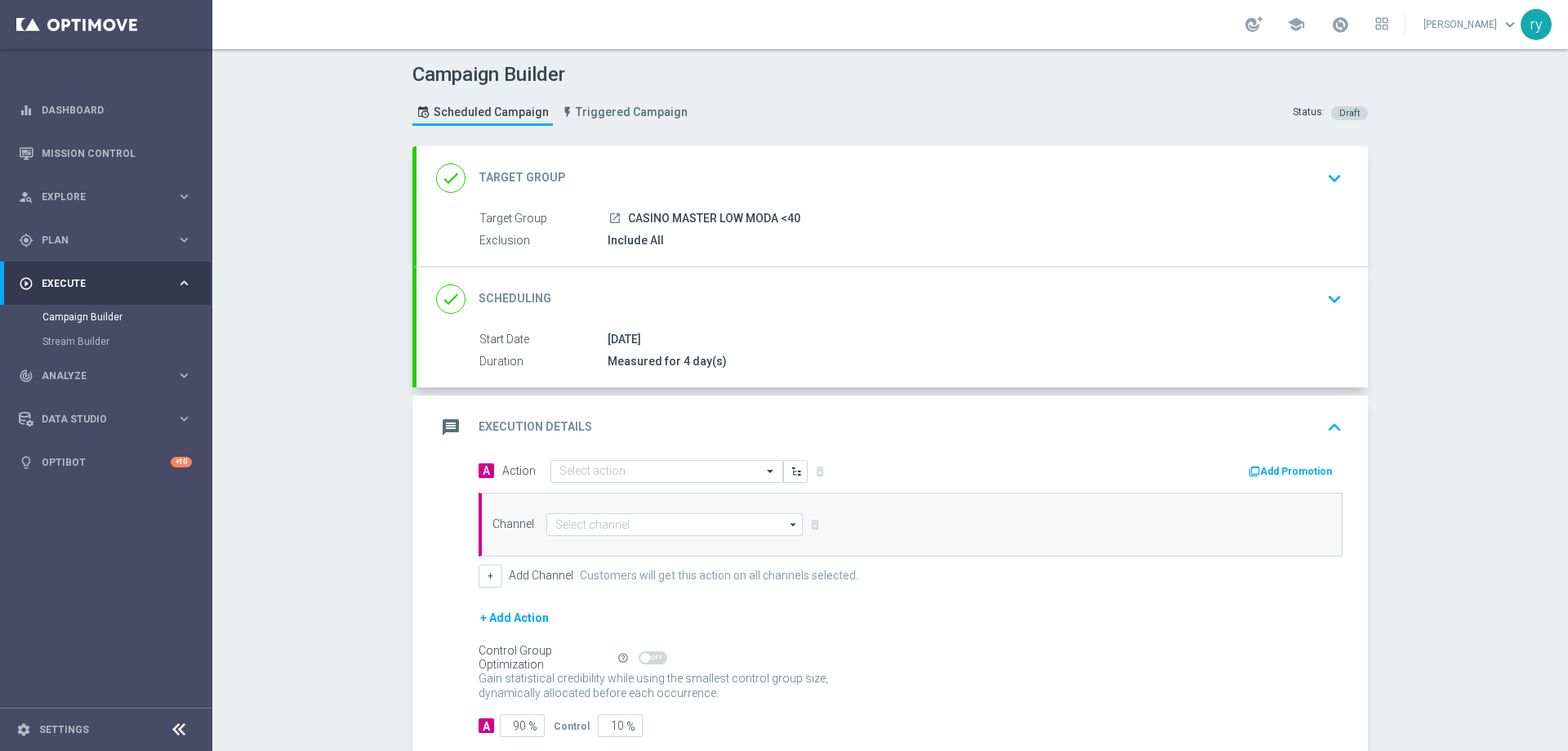
click at [1301, 470] on button "Add Promotion" at bounding box center [1291, 471] width 90 height 18
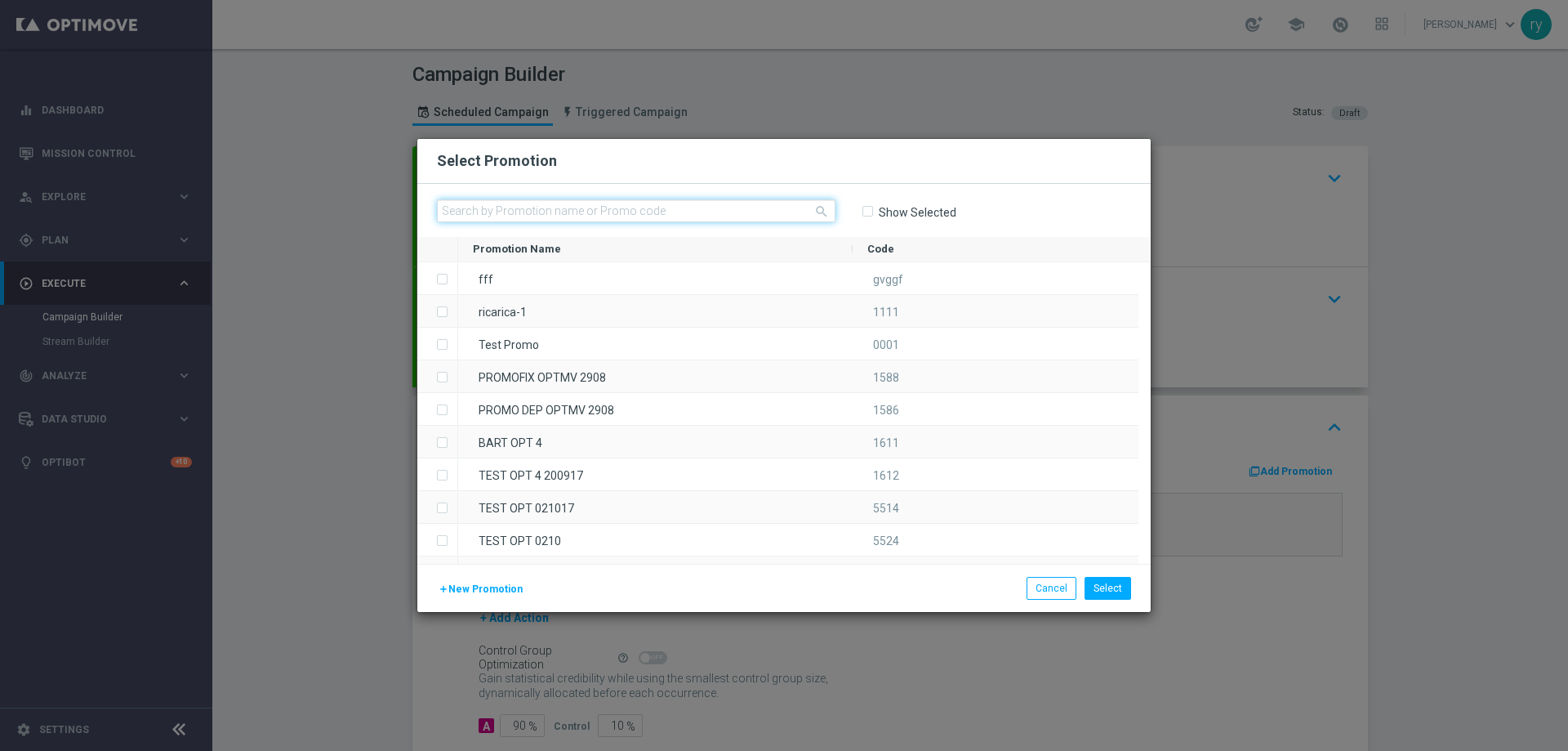
click at [623, 209] on input "text" at bounding box center [636, 210] width 399 height 23
paste input "336623"
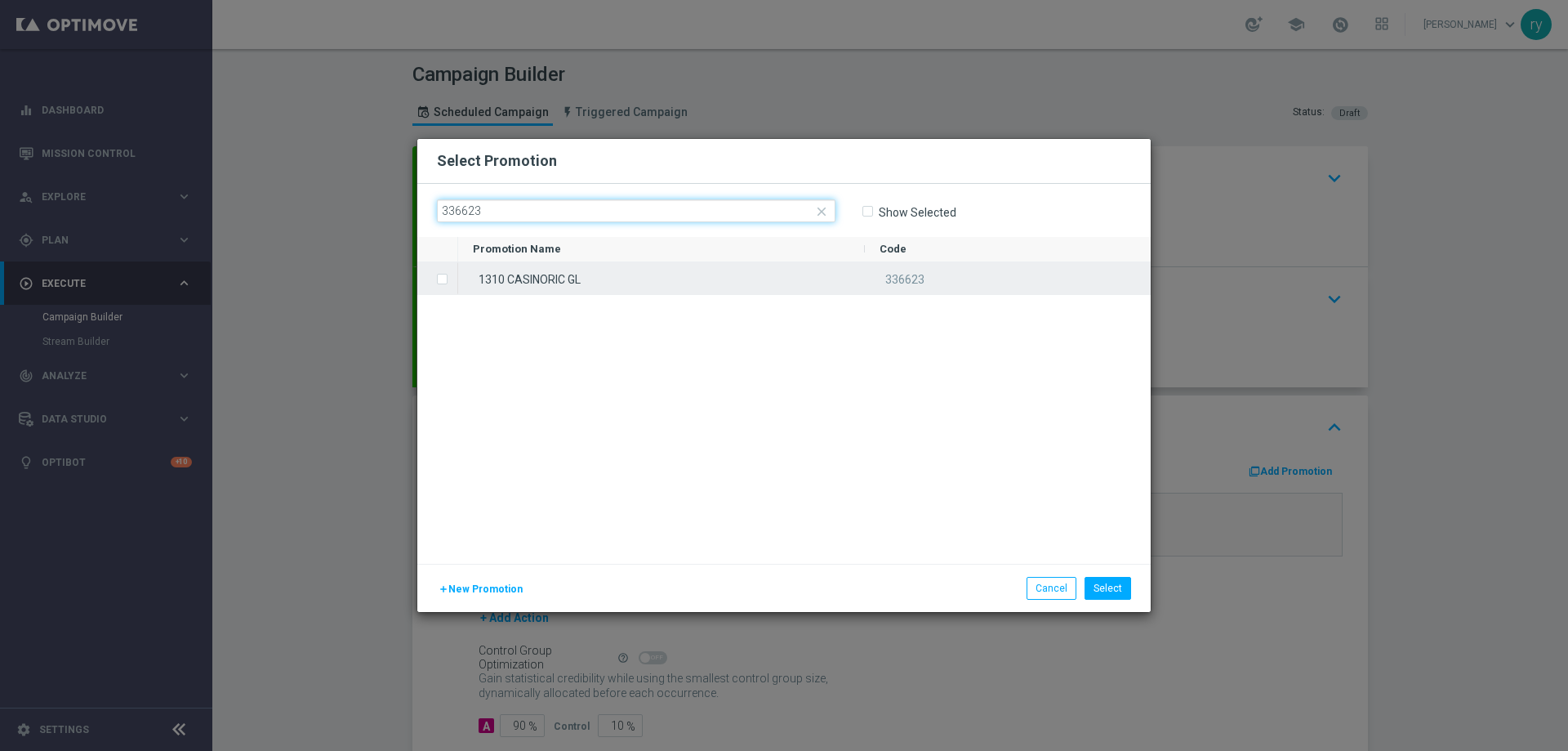
type input "336623"
click at [561, 282] on div "1310 CASINORIC GL" at bounding box center [661, 278] width 406 height 32
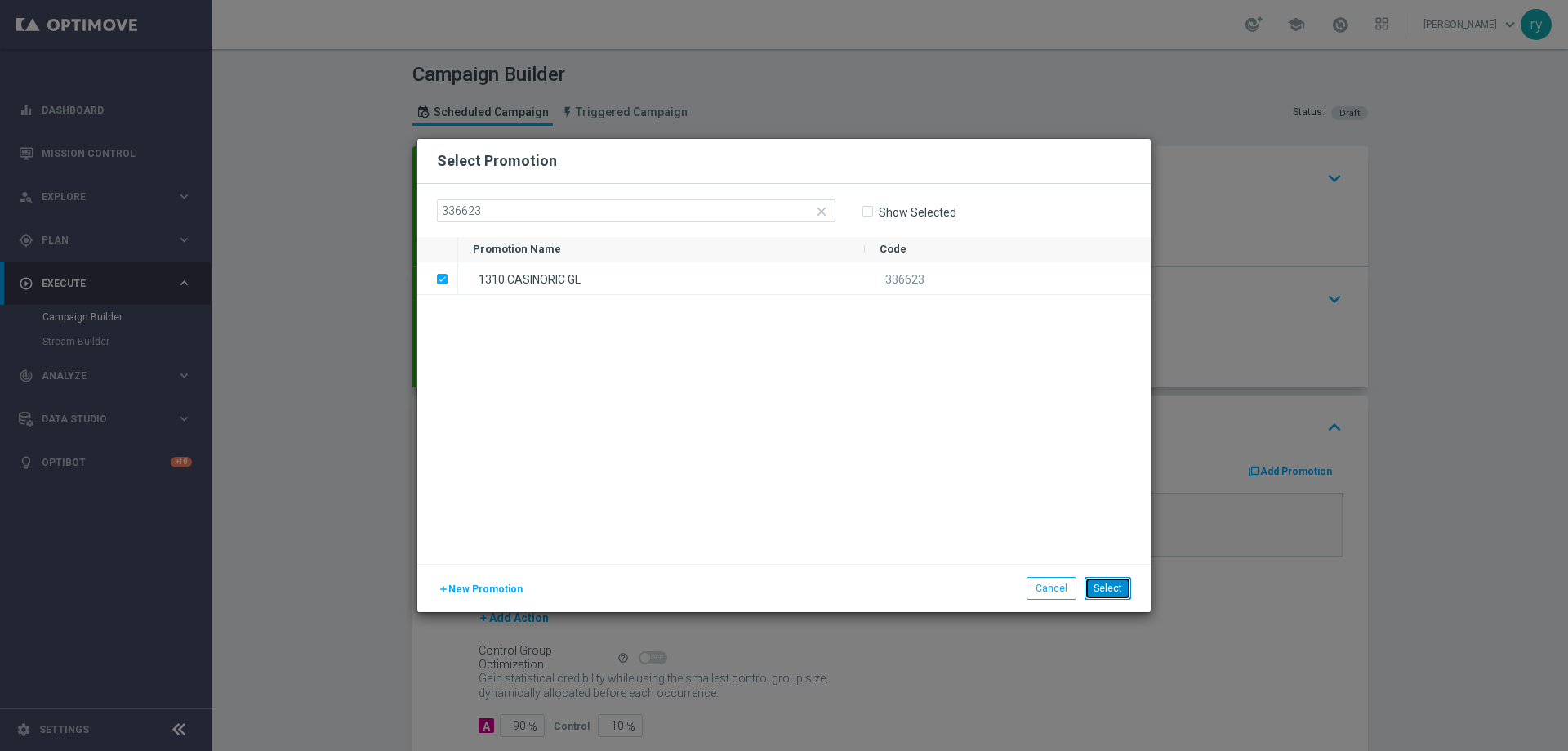
click at [1108, 583] on button "Select" at bounding box center [1107, 588] width 46 height 23
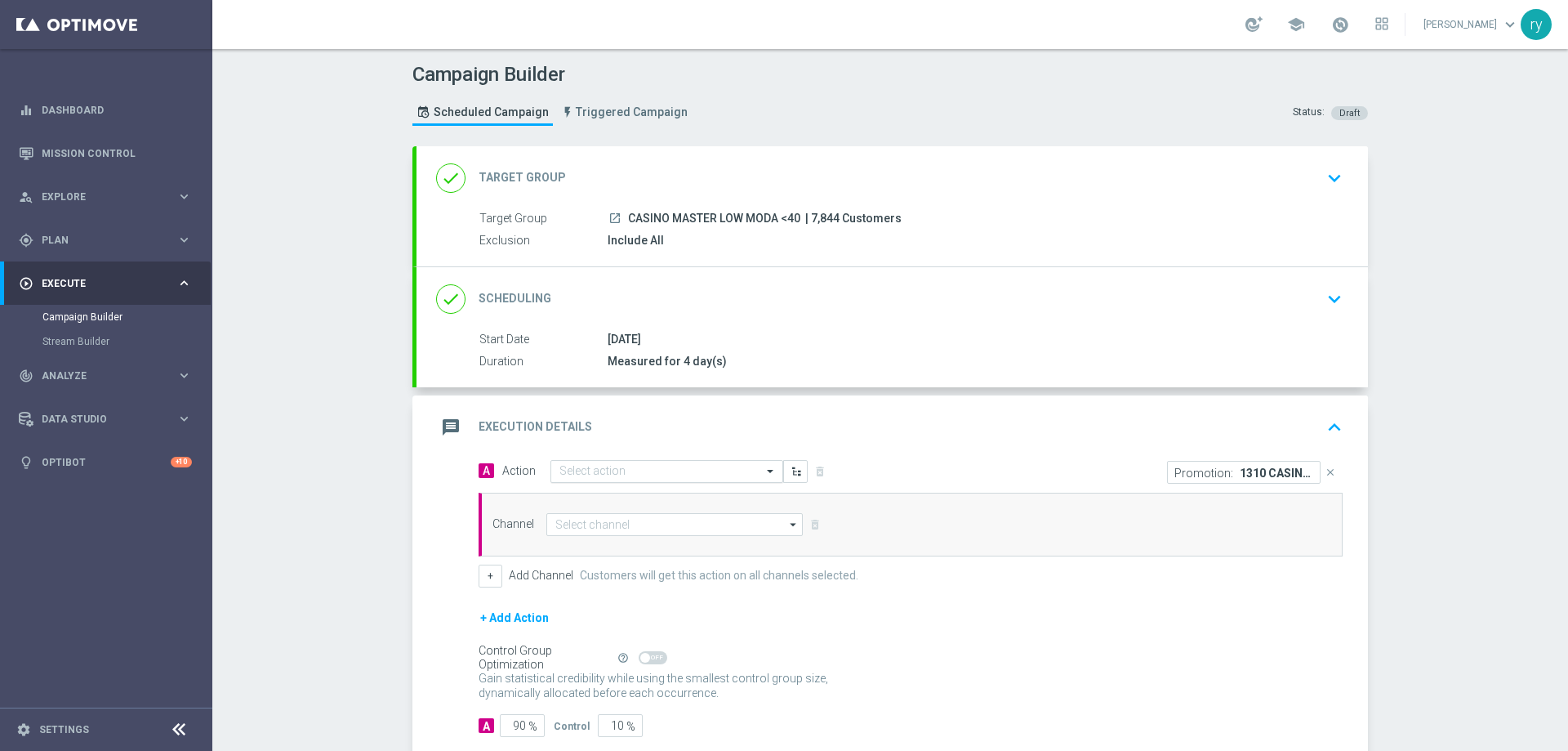
click at [606, 469] on input "text" at bounding box center [650, 471] width 182 height 14
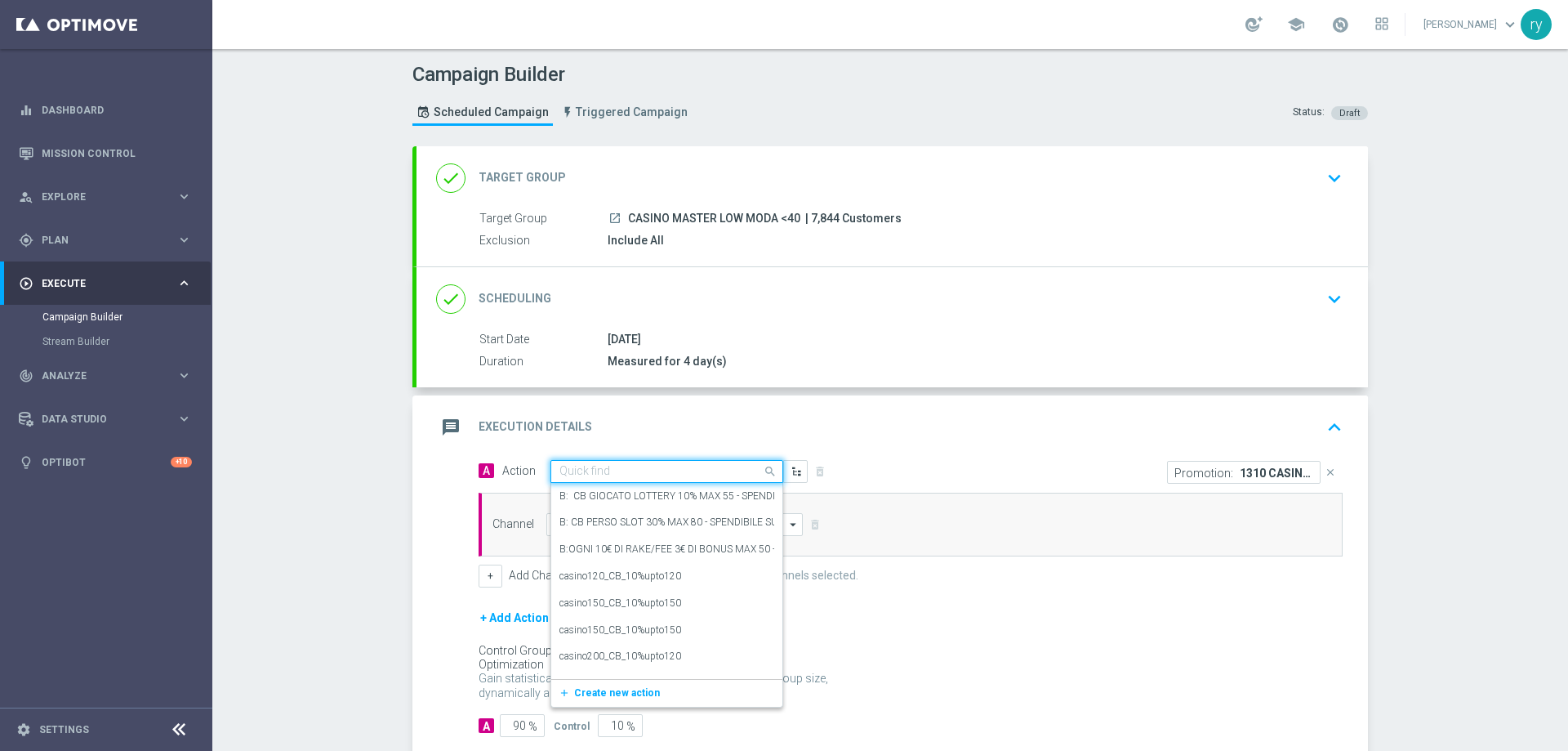
paste input "dep 20 per 20% fino a 150€"
type input "dep 20 per 20% fino a 150€"
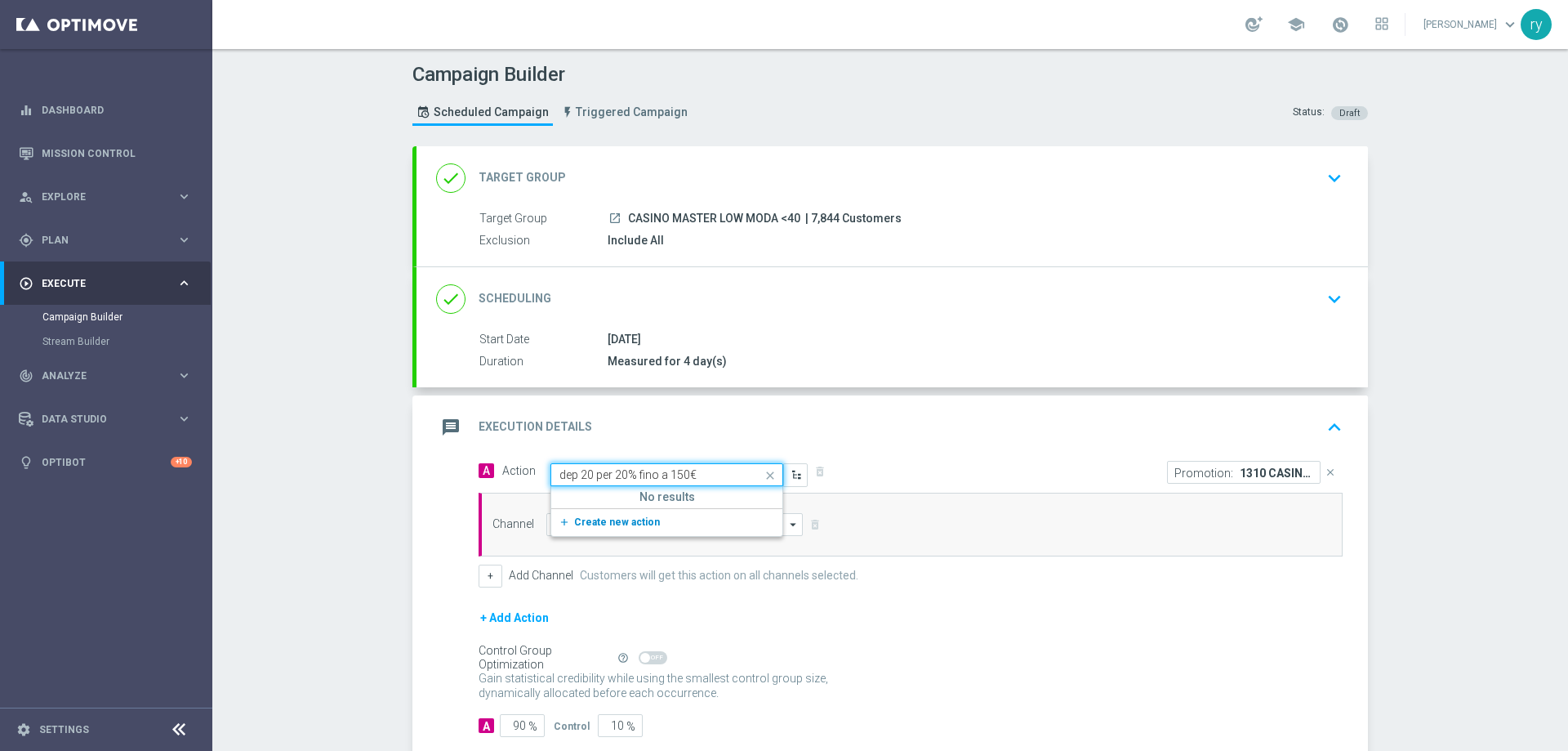
click at [633, 525] on span "Create new action" at bounding box center [617, 521] width 86 height 11
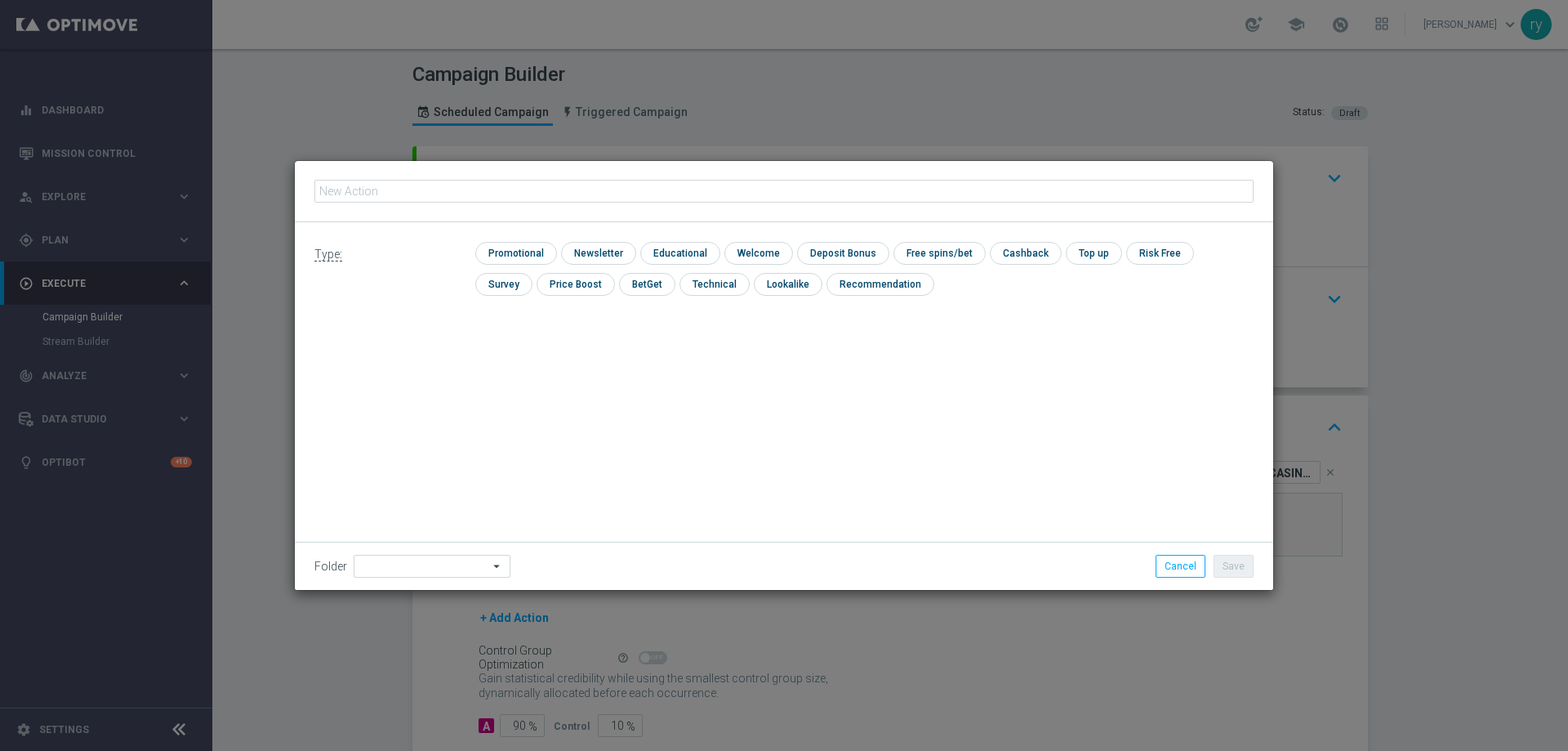
click at [417, 190] on input "text" at bounding box center [784, 191] width 939 height 23
type input "dep 20 per 20% fino a 150€"
click at [507, 246] on input "checkbox" at bounding box center [513, 252] width 78 height 22
checkbox input "true"
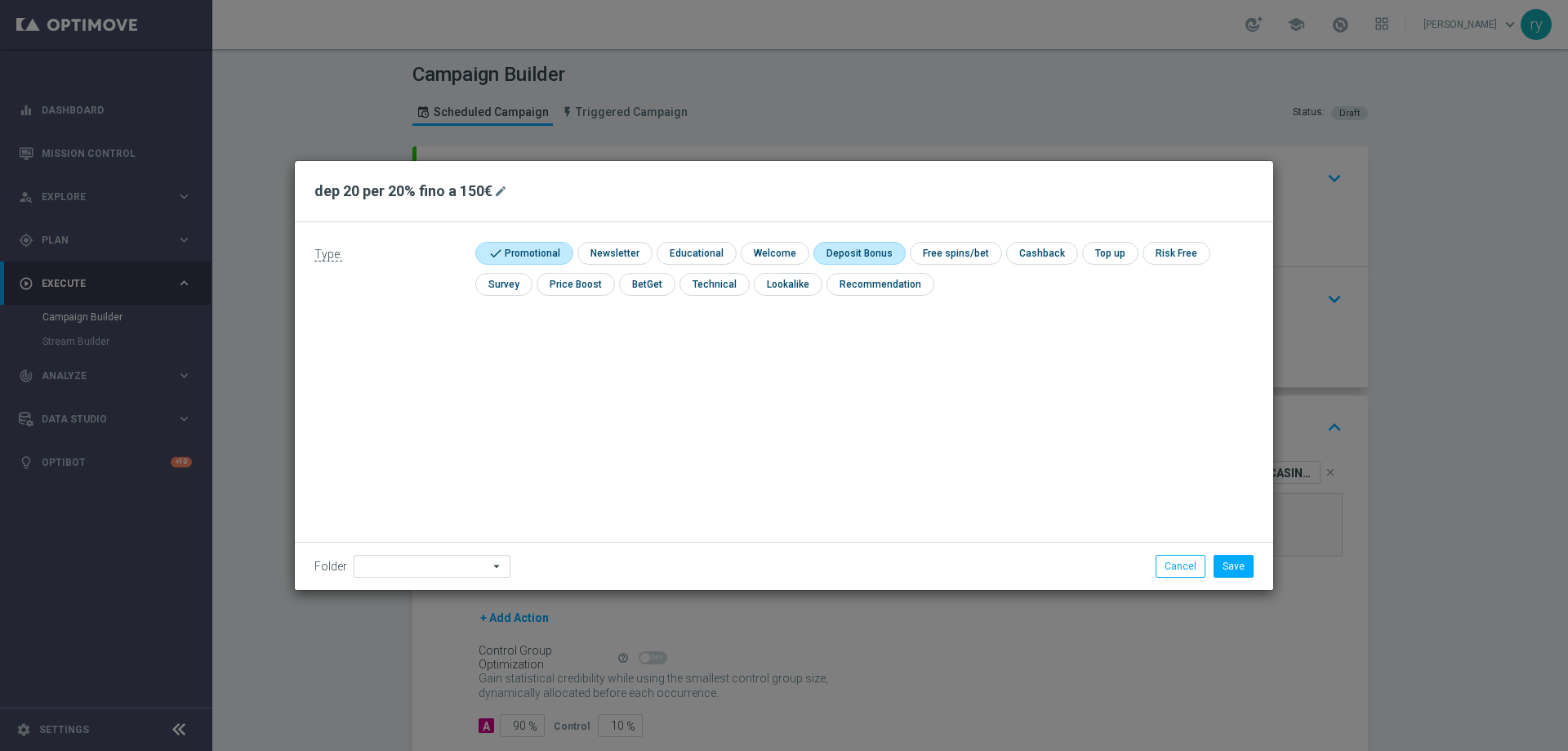
click at [837, 244] on input "checkbox" at bounding box center [857, 252] width 88 height 22
checkbox input "true"
click at [1240, 577] on div "Folder arrow_drop_down Drag here to set row groups Drag here to set column labe…" at bounding box center [783, 565] width 978 height 48
click at [1239, 571] on button "Save" at bounding box center [1233, 566] width 40 height 23
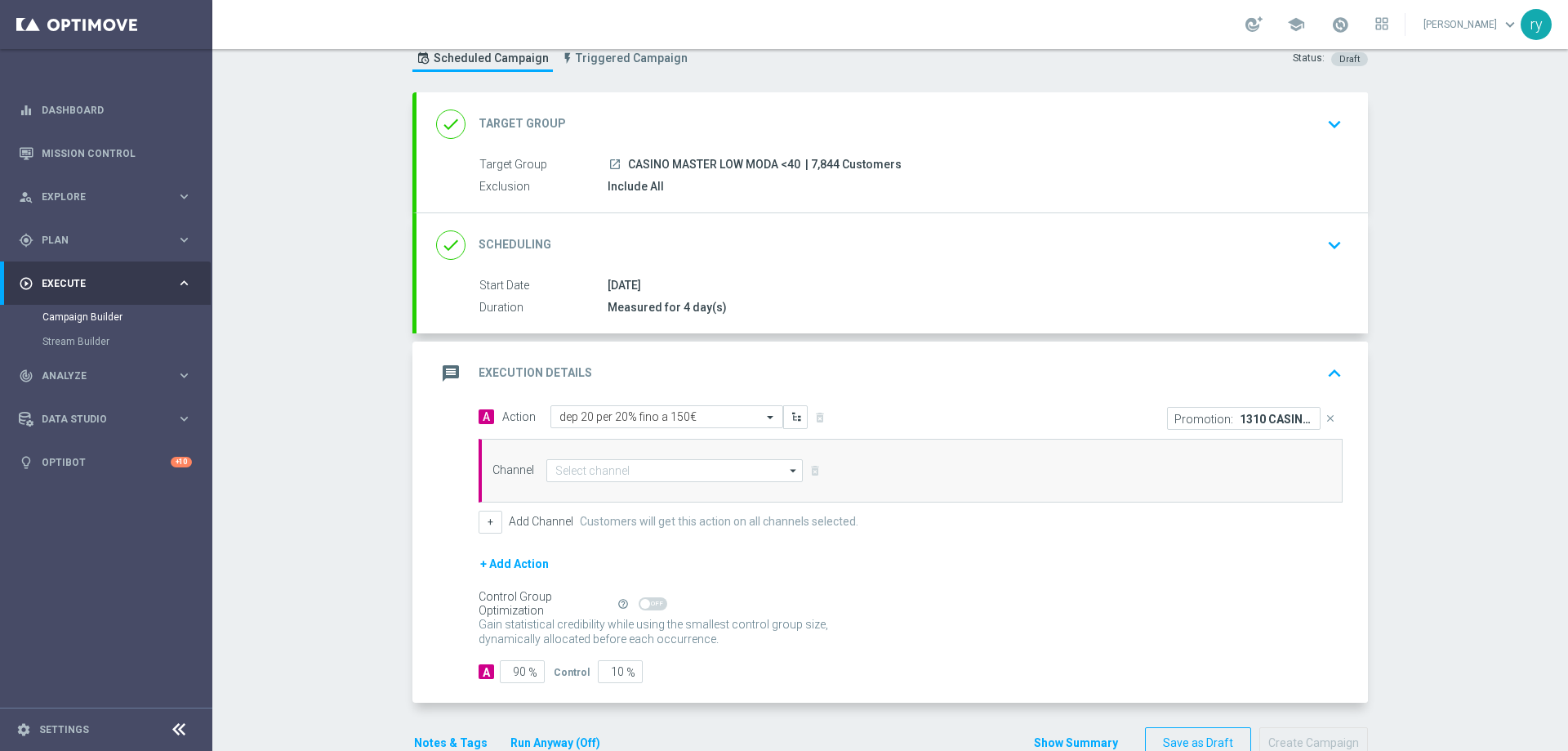
scroll to position [81, 0]
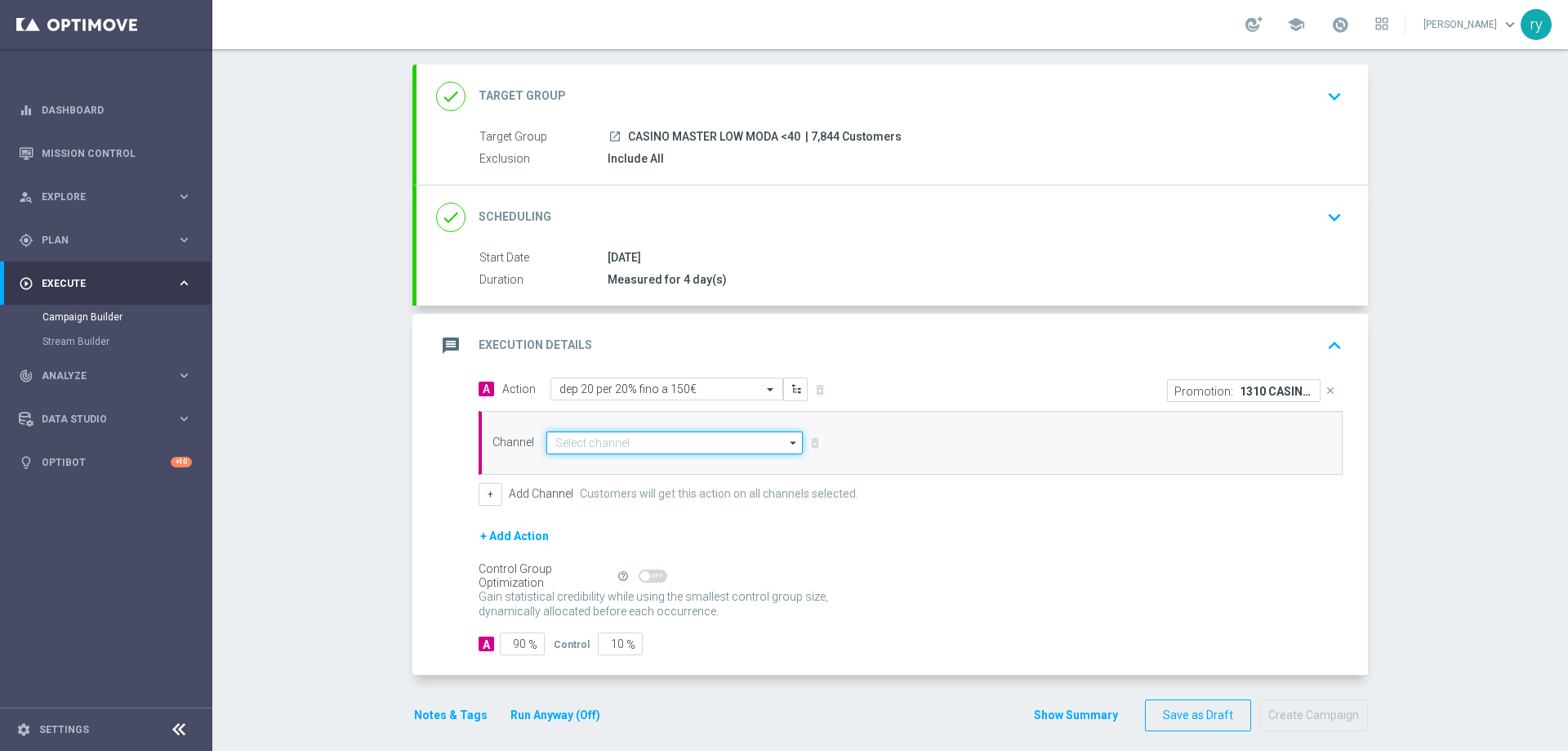
click at [583, 443] on input at bounding box center [675, 443] width 257 height 23
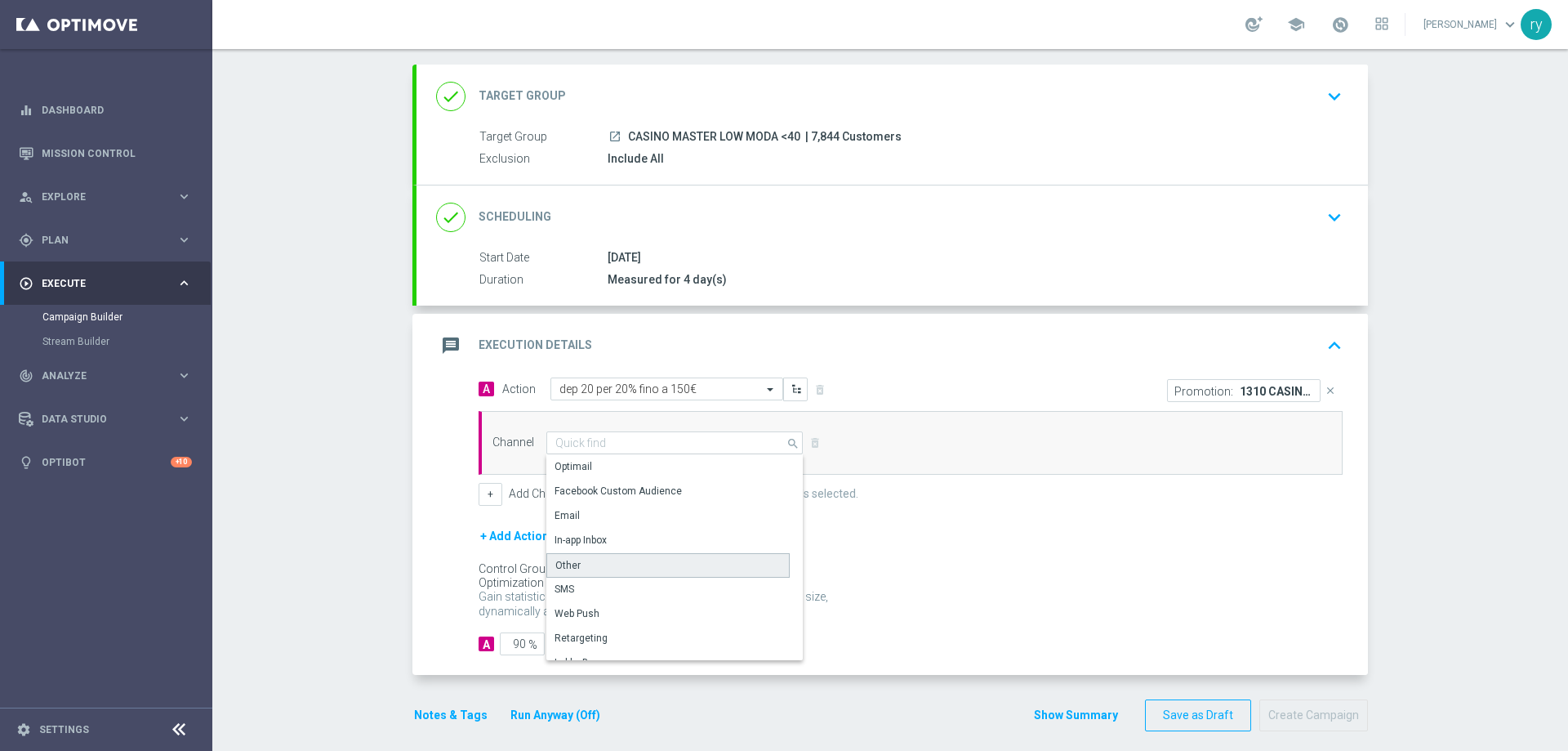
click at [589, 561] on div "Other" at bounding box center [668, 565] width 244 height 25
type input "Other"
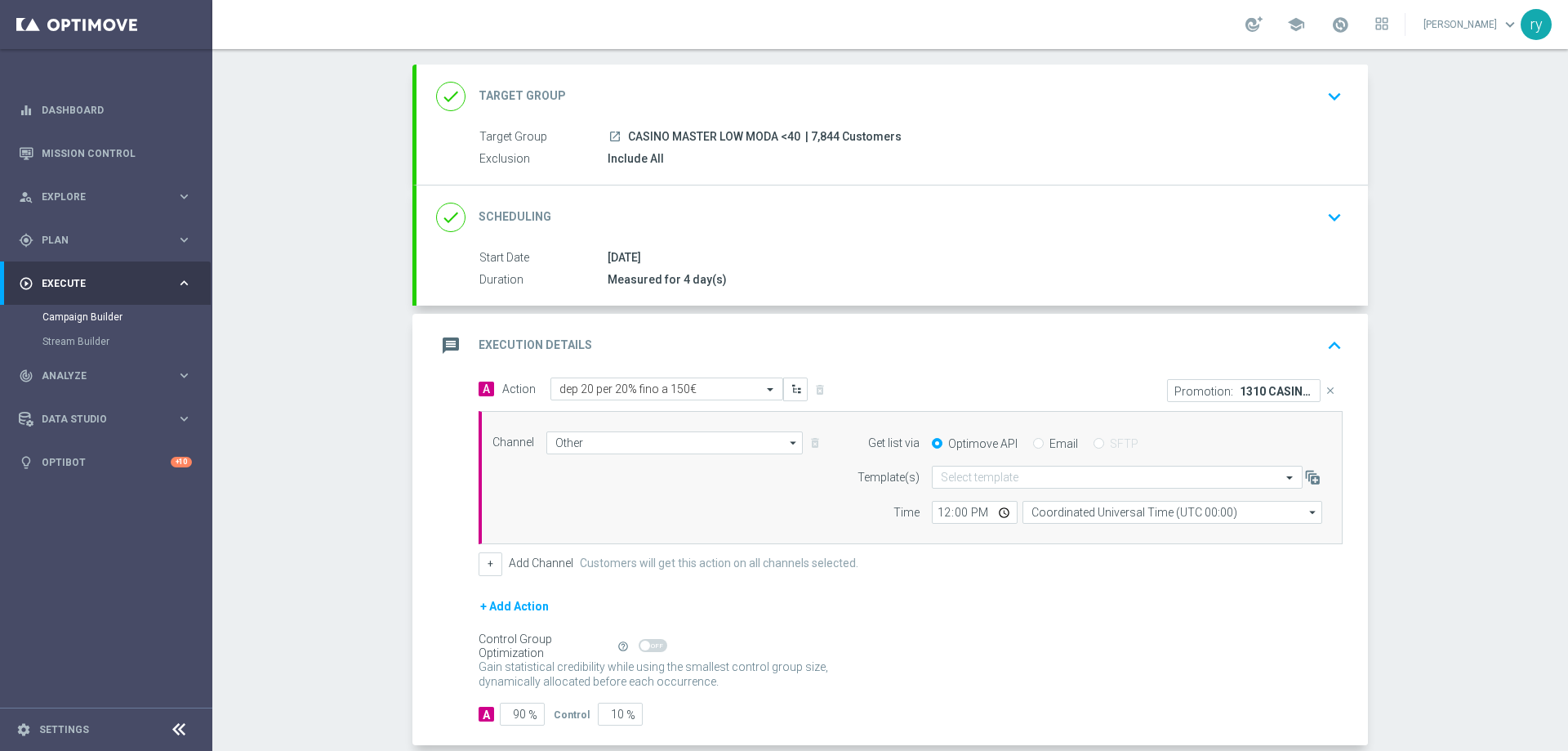
click at [1033, 449] on input "Email" at bounding box center [1038, 444] width 11 height 11
radio input "true"
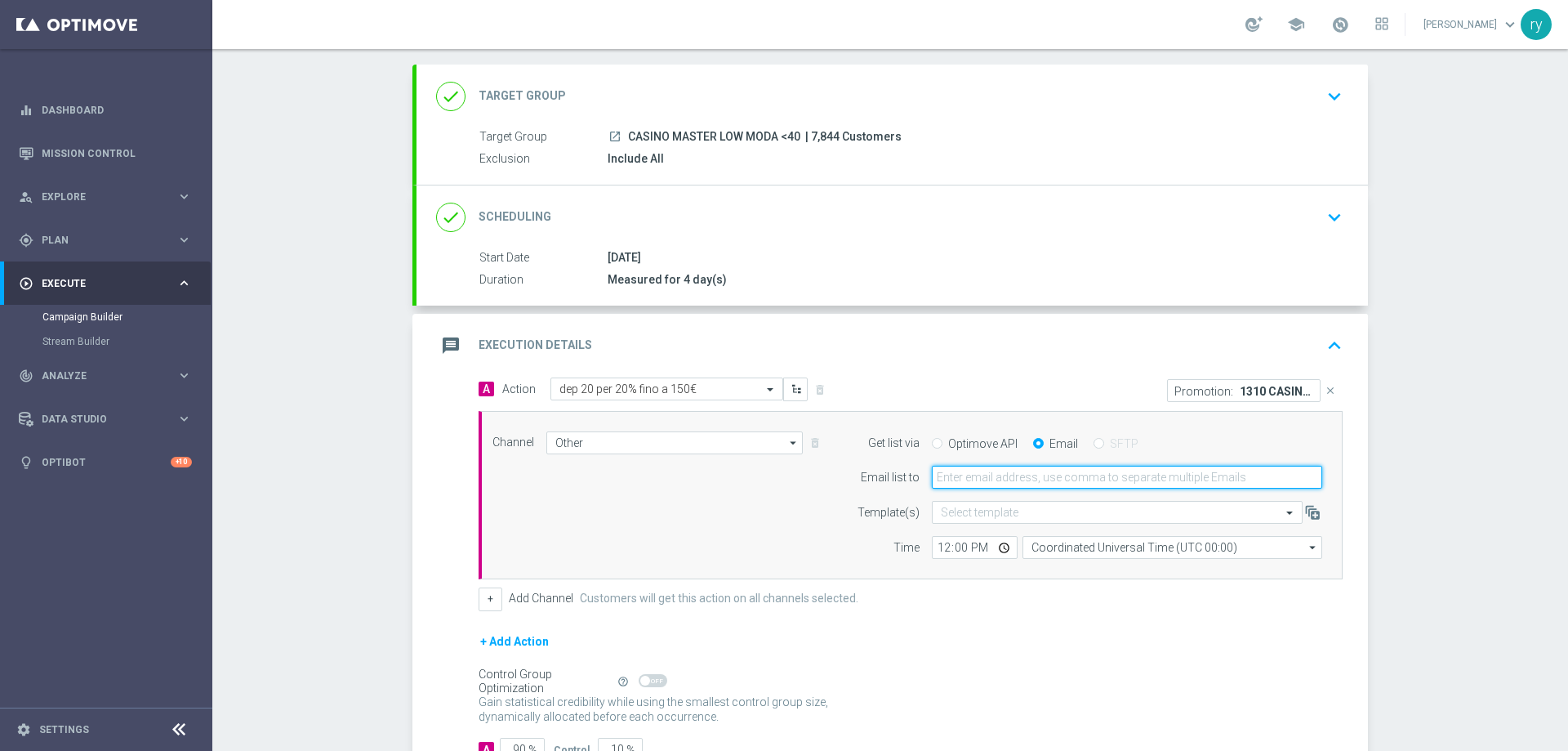
click at [1022, 486] on input "email" at bounding box center [1127, 477] width 391 height 23
type input "radina.yordanova@sisal.it"
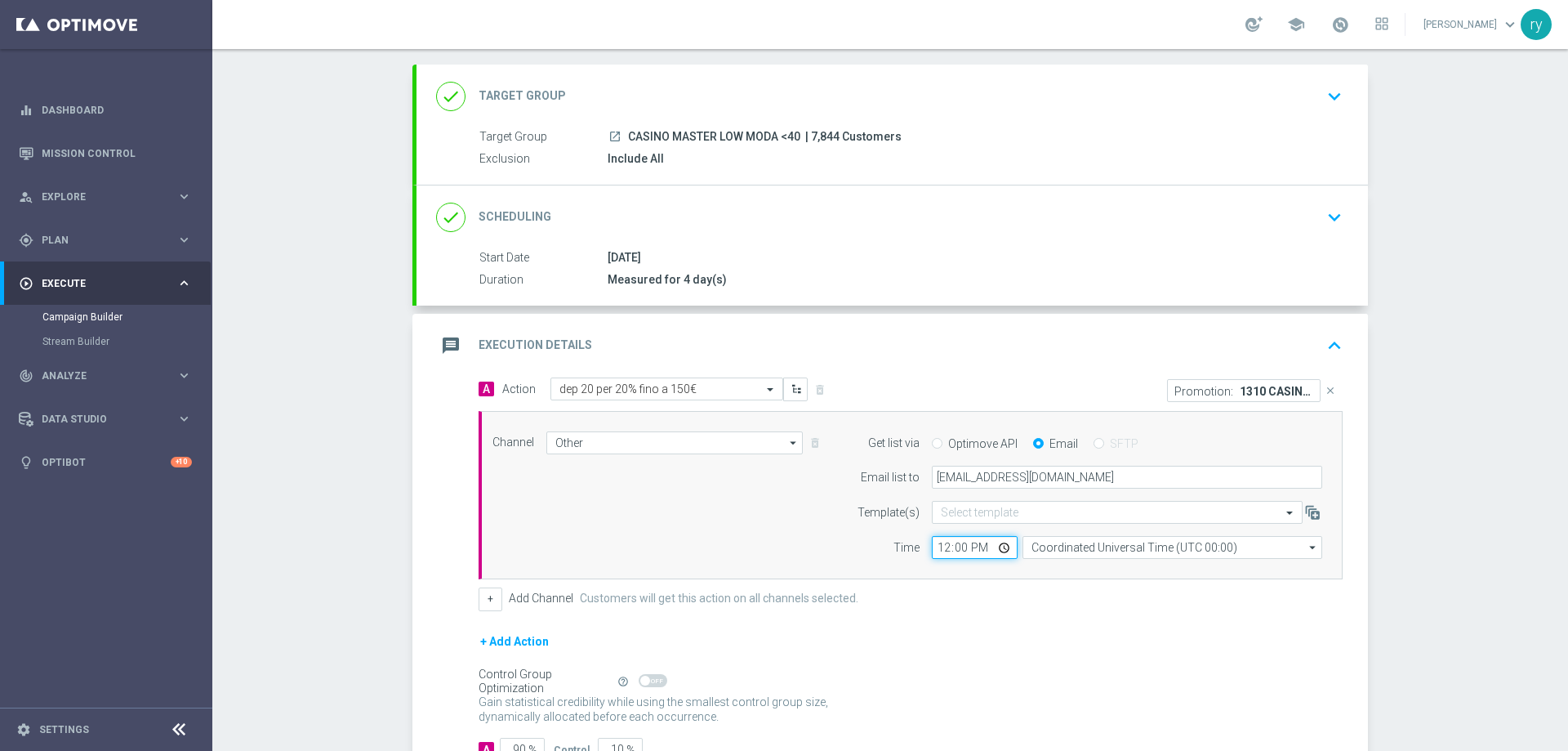
click at [936, 548] on input "12:00" at bounding box center [974, 547] width 86 height 23
type input "18:00"
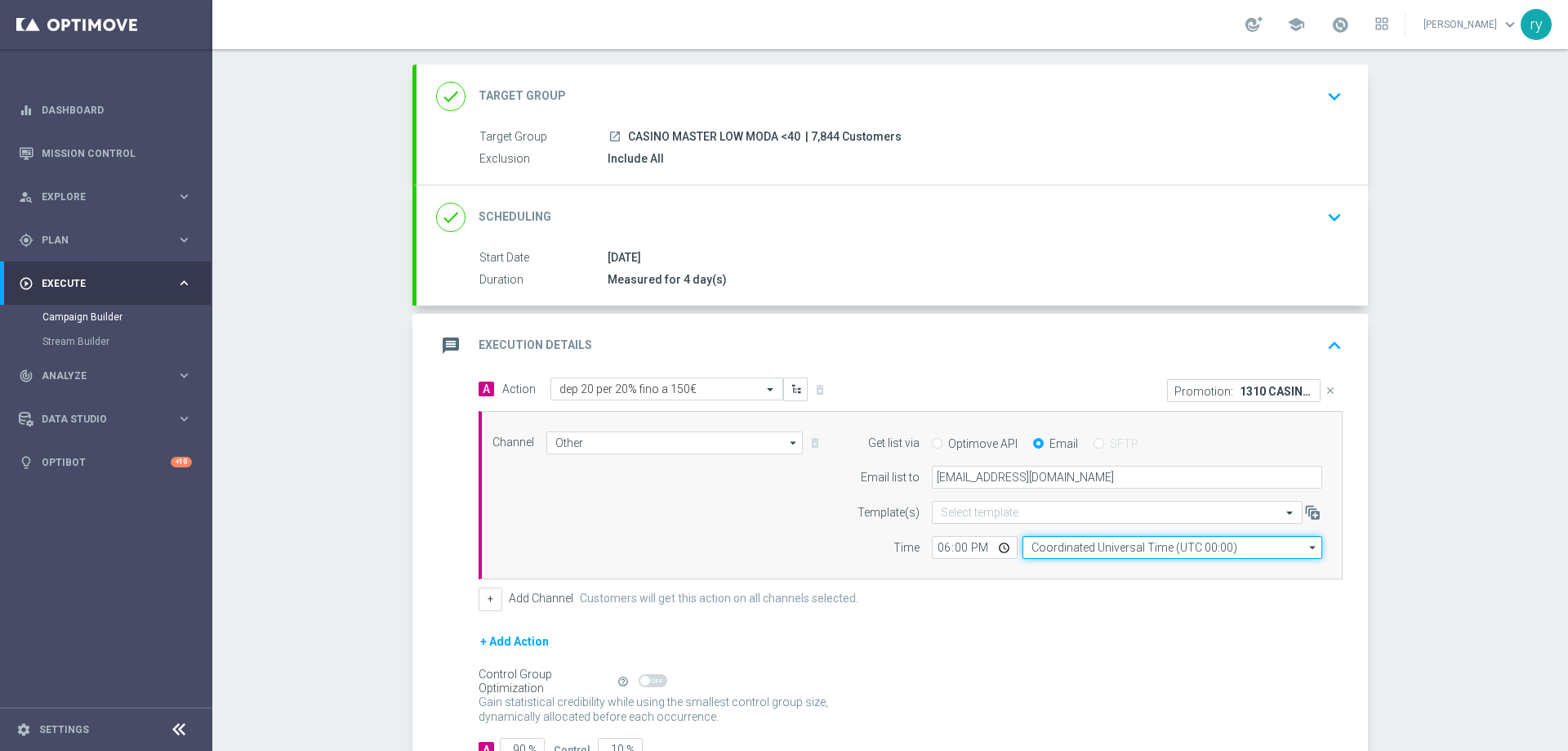
click at [1138, 542] on input "Coordinated Universal Time (UTC 00:00)" at bounding box center [1172, 547] width 300 height 23
click at [1135, 558] on input "BER" at bounding box center [1172, 547] width 300 height 23
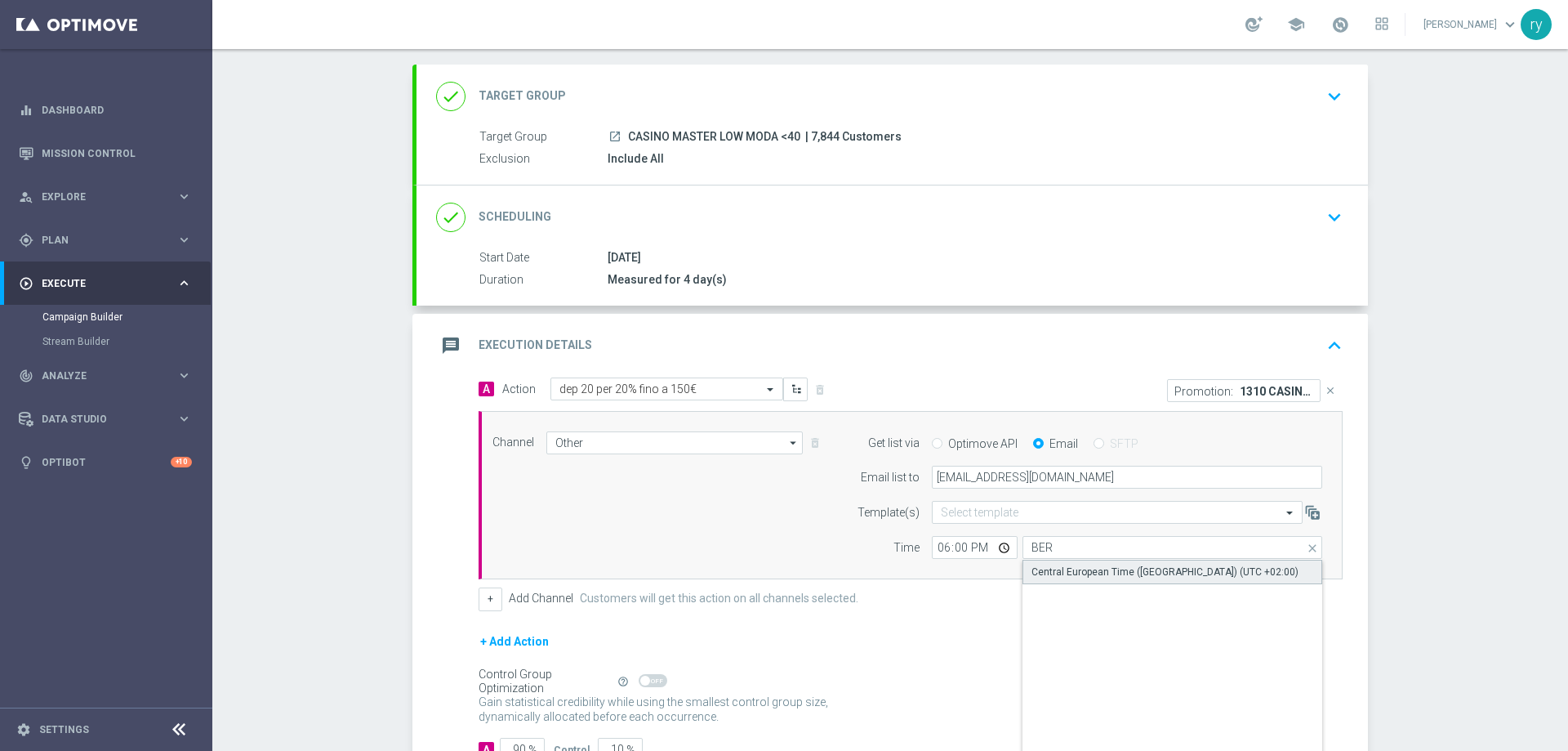
click at [1139, 570] on div "Central European Time (Berlin) (UTC +02:00)" at bounding box center [1164, 571] width 267 height 15
type input "Central European Time (Berlin) (UTC +02:00)"
click at [419, 528] on div "A Action Select action dep 20 per 20% fino a 150€ delete_forever Promotion: 131…" at bounding box center [892, 578] width 951 height 402
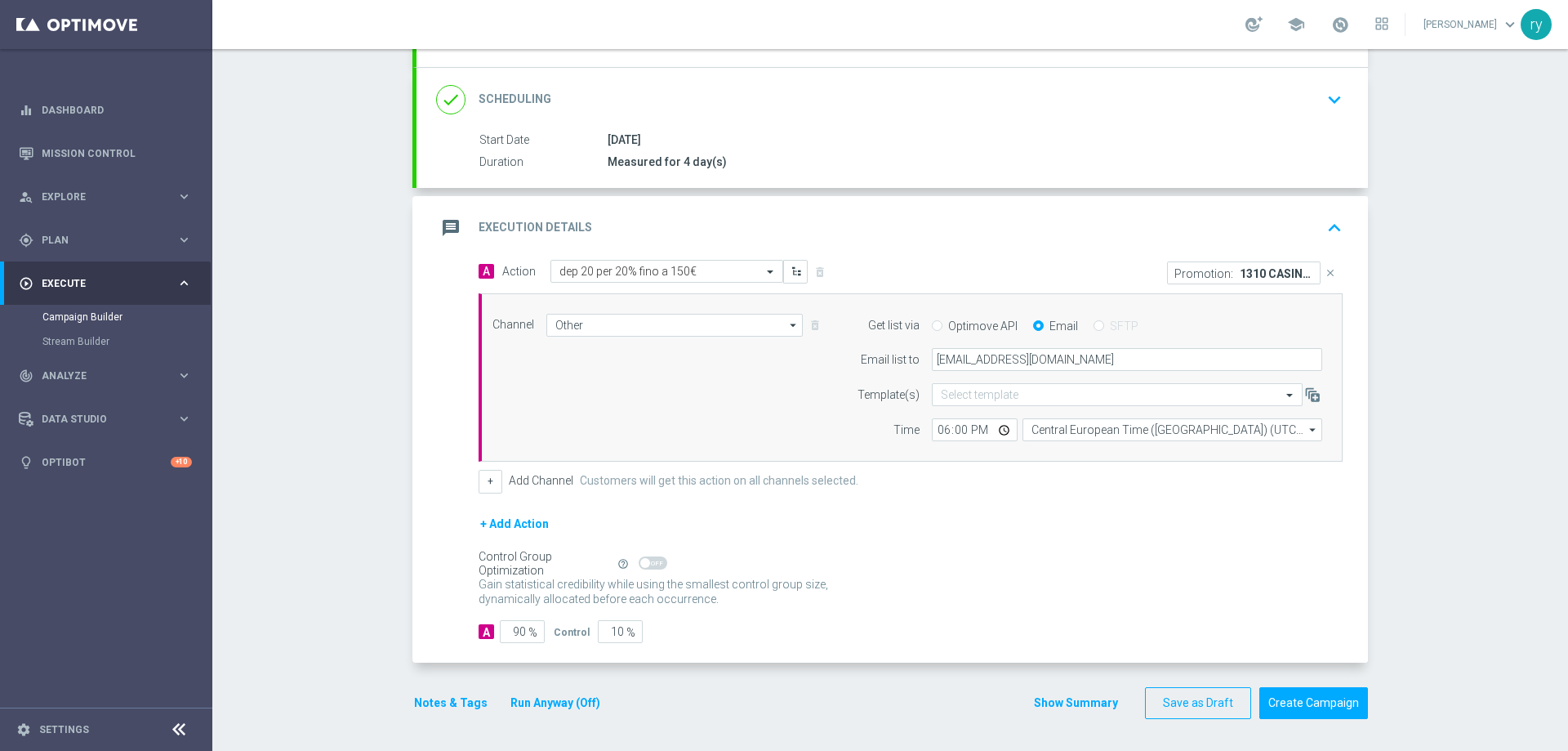
scroll to position [200, 0]
click at [436, 699] on button "Notes & Tags" at bounding box center [451, 701] width 77 height 20
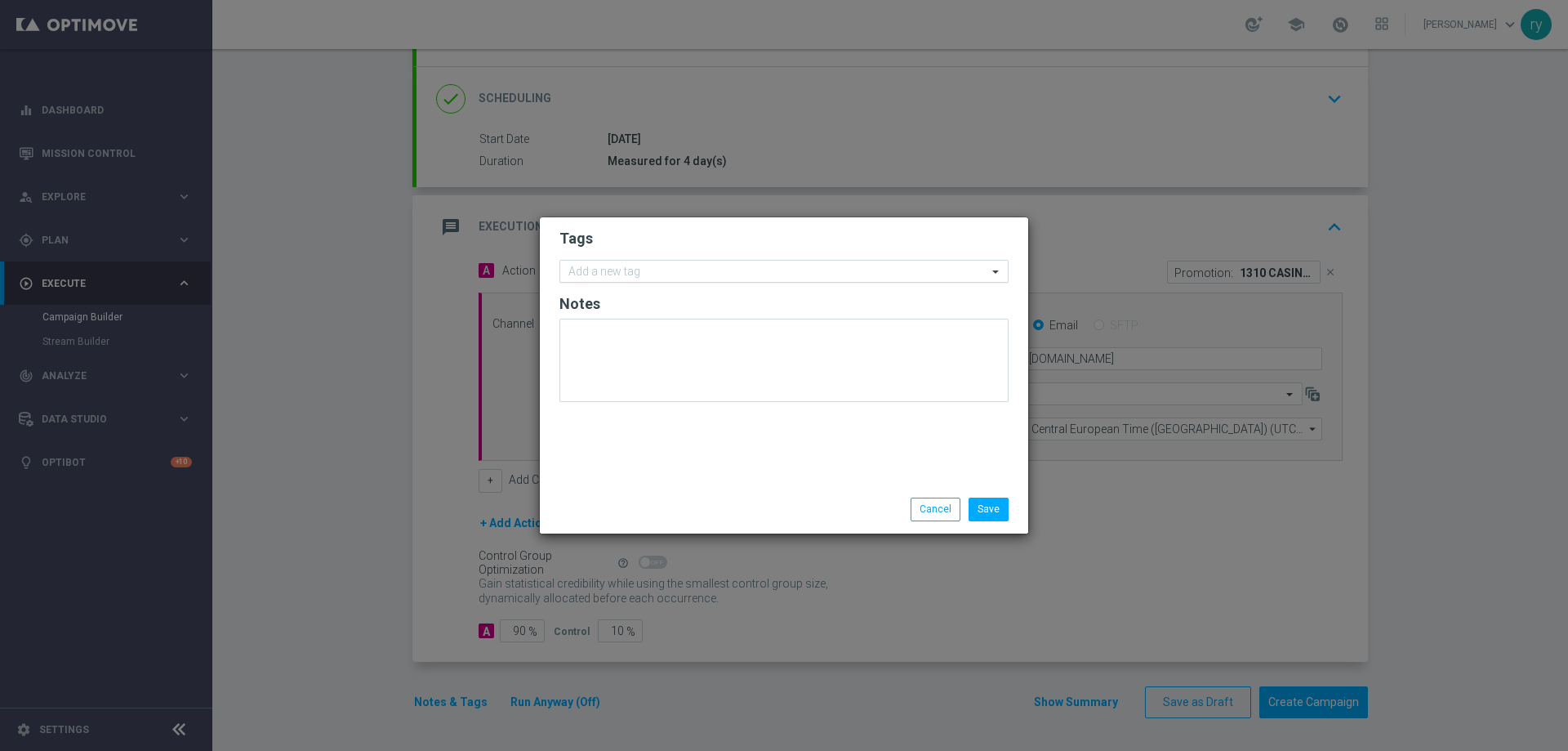
click at [637, 273] on input "text" at bounding box center [778, 273] width 419 height 14
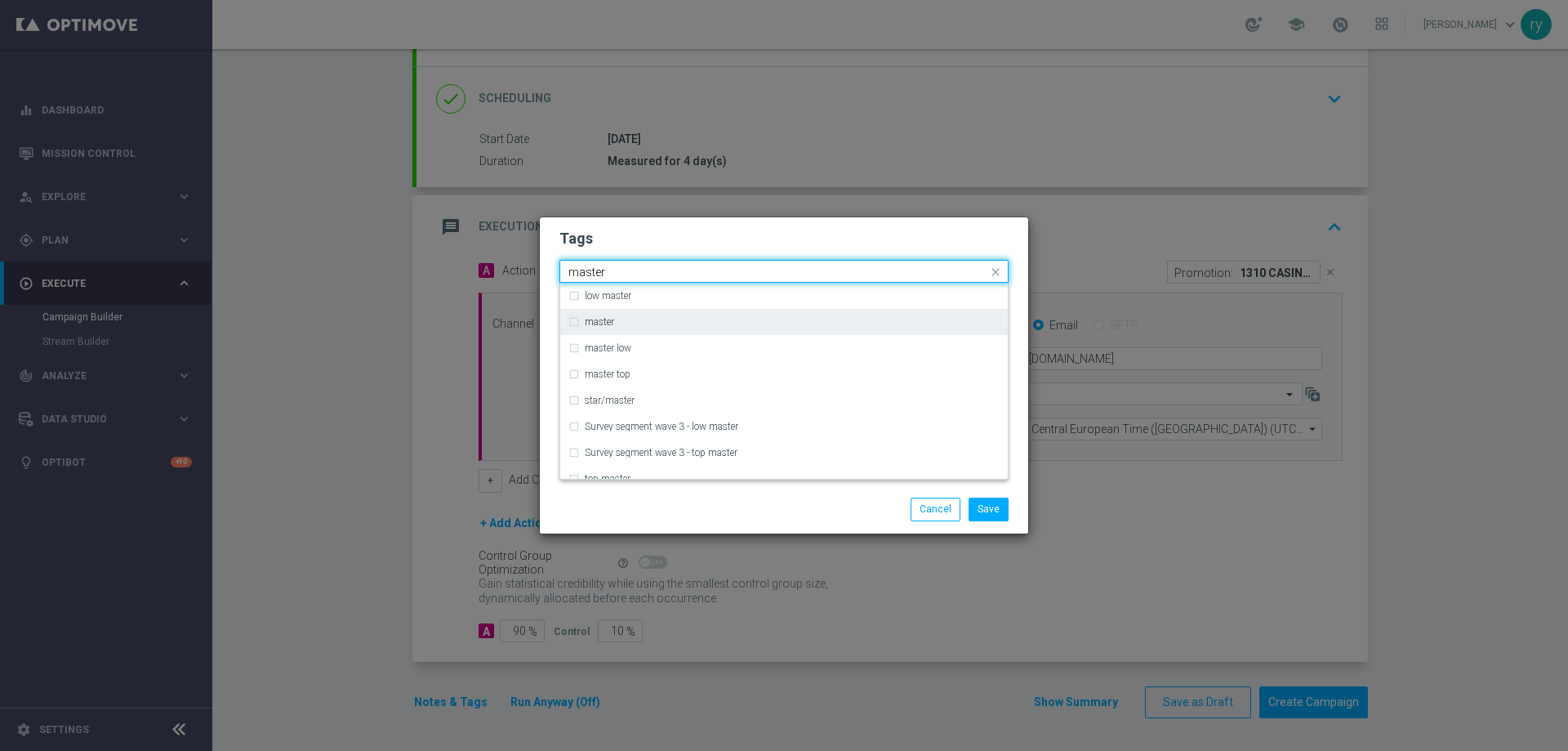
click at [623, 331] on div "master" at bounding box center [784, 322] width 431 height 26
type input "master"
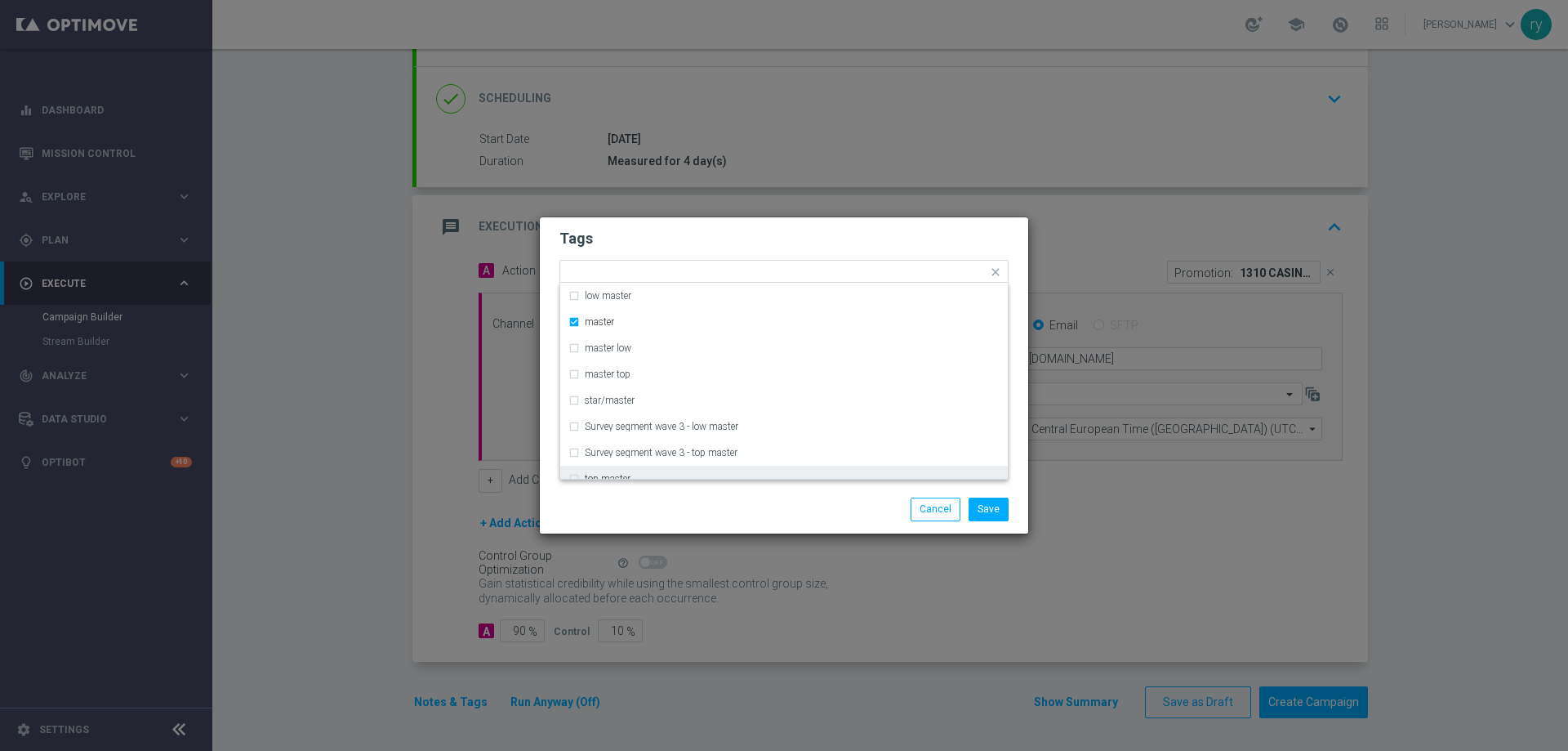
click at [632, 502] on div "Save Cancel" at bounding box center [783, 509] width 474 height 23
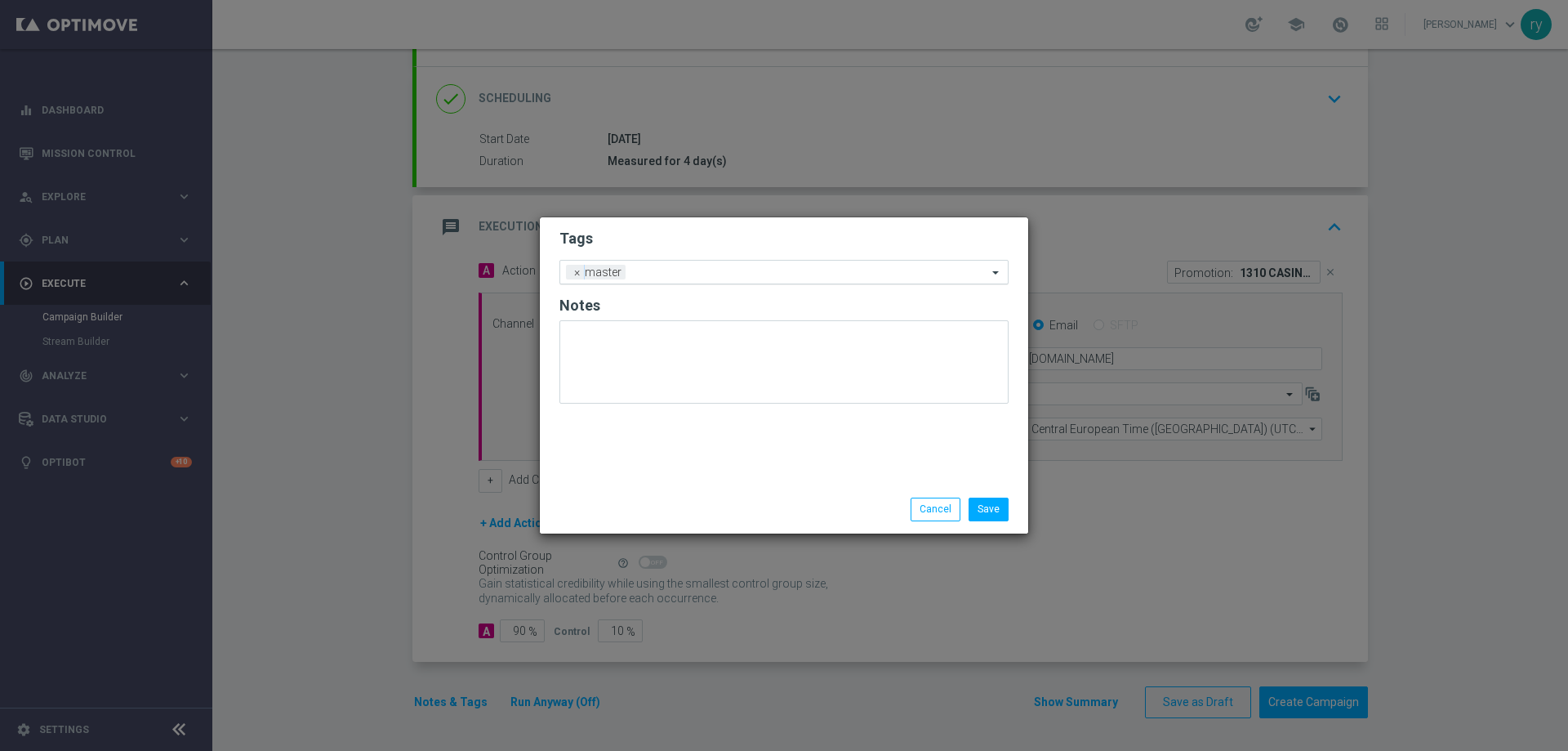
click at [689, 280] on div at bounding box center [809, 274] width 357 height 17
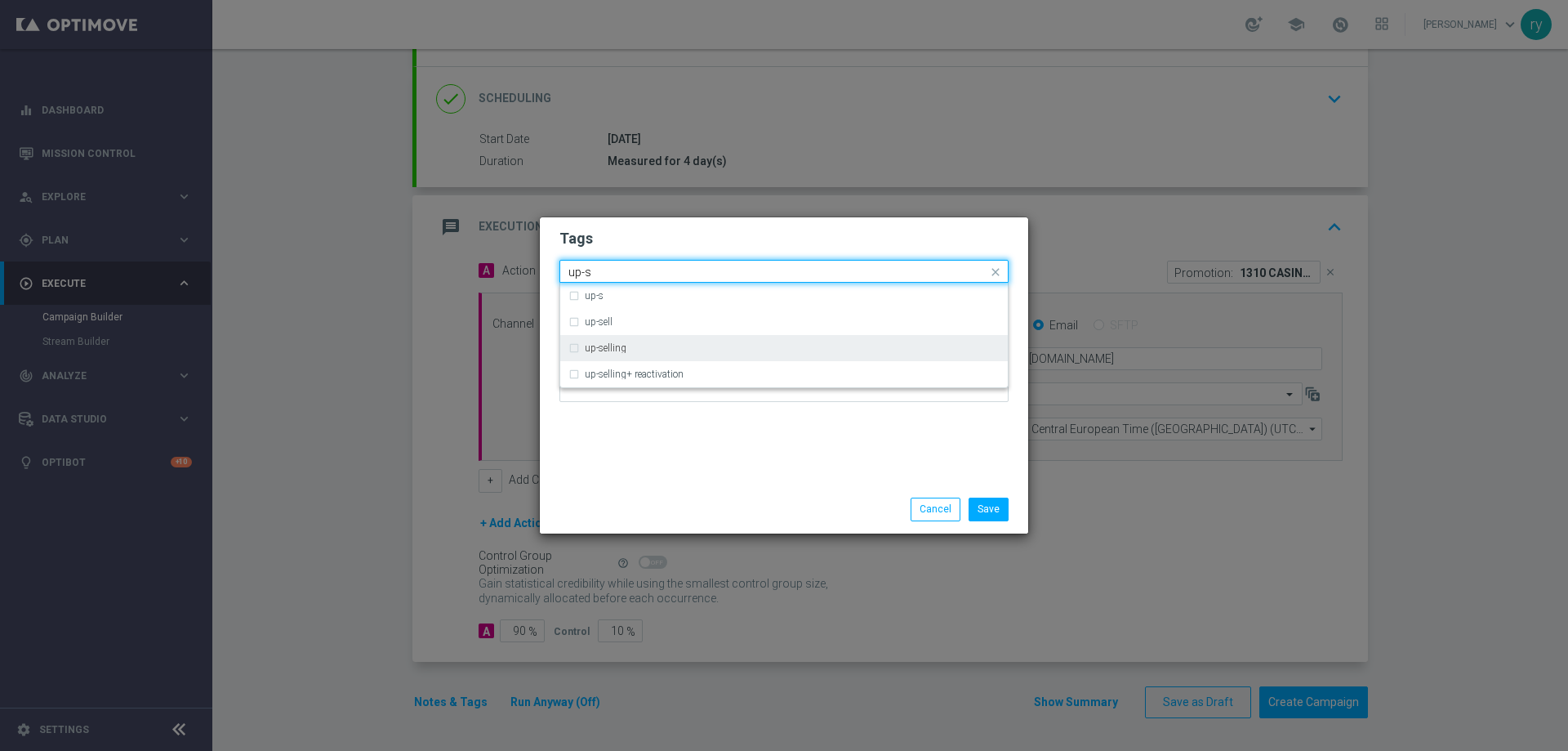
click at [658, 339] on div "up-selling" at bounding box center [784, 348] width 431 height 26
type input "up-s"
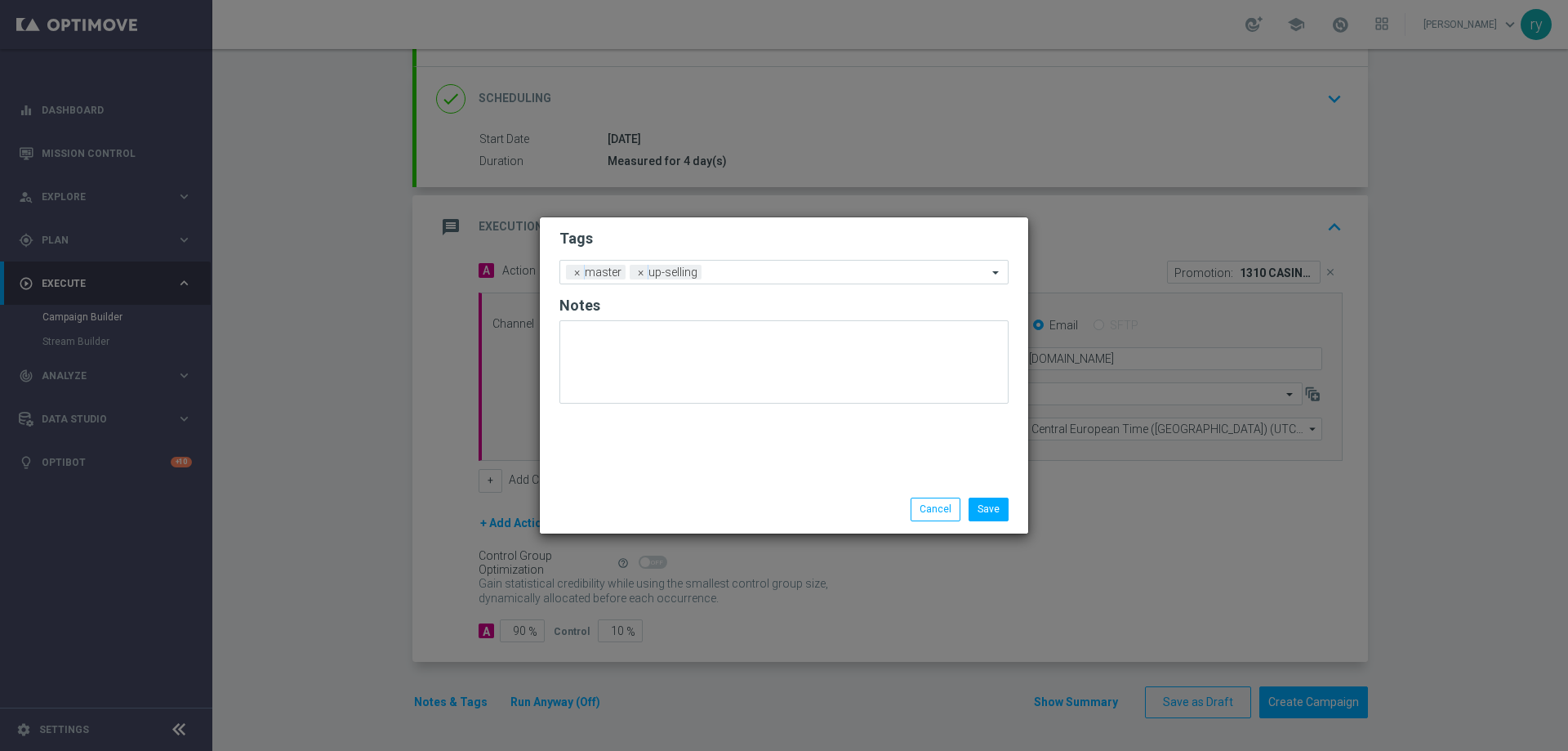
click at [668, 421] on div "Tags Add a new tag × master × up-selling Notes" at bounding box center [783, 351] width 488 height 268
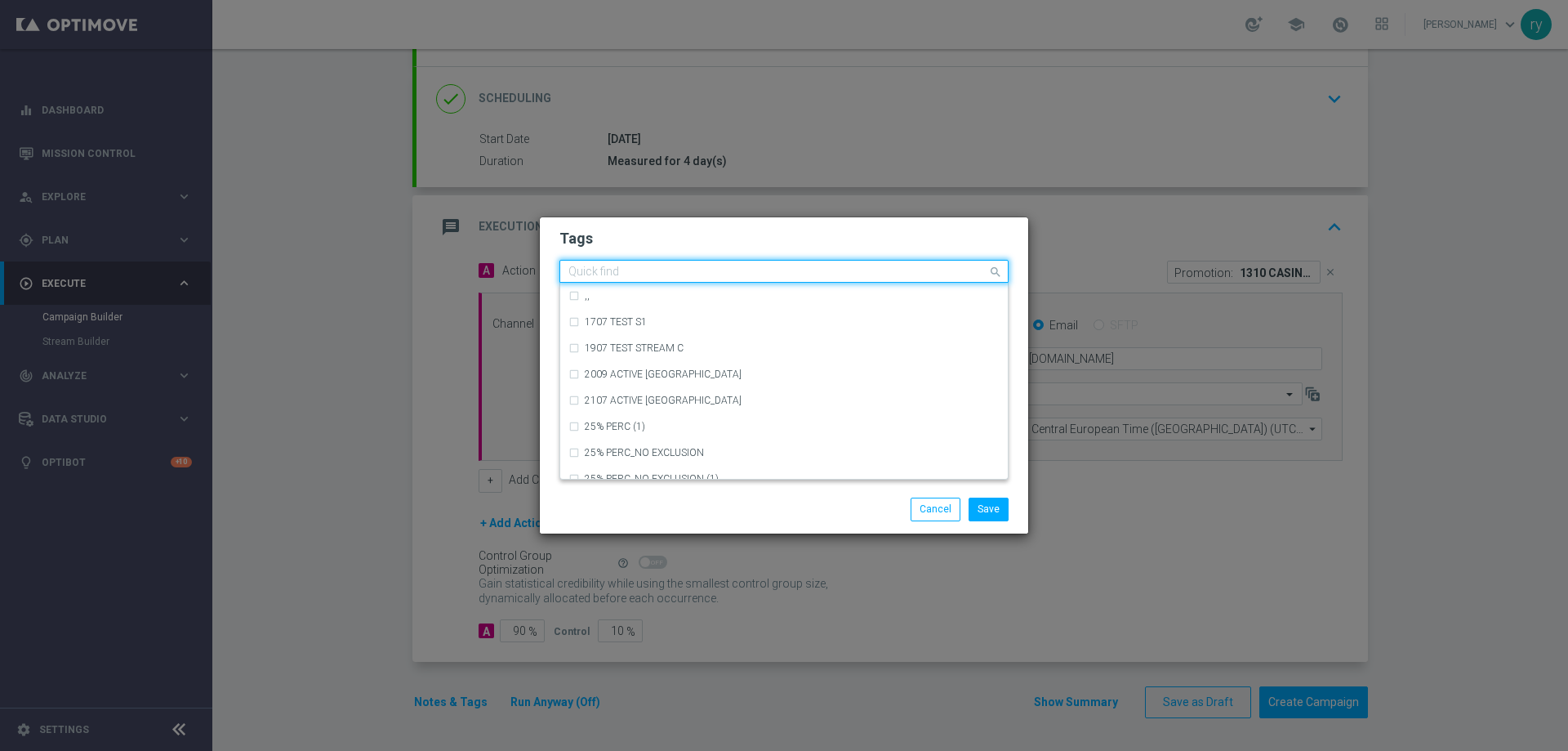
click at [742, 266] on div "Quick find × master × up-selling" at bounding box center [773, 271] width 427 height 20
click at [659, 442] on div "cb ricarica" at bounding box center [784, 452] width 431 height 26
type input "cb rica"
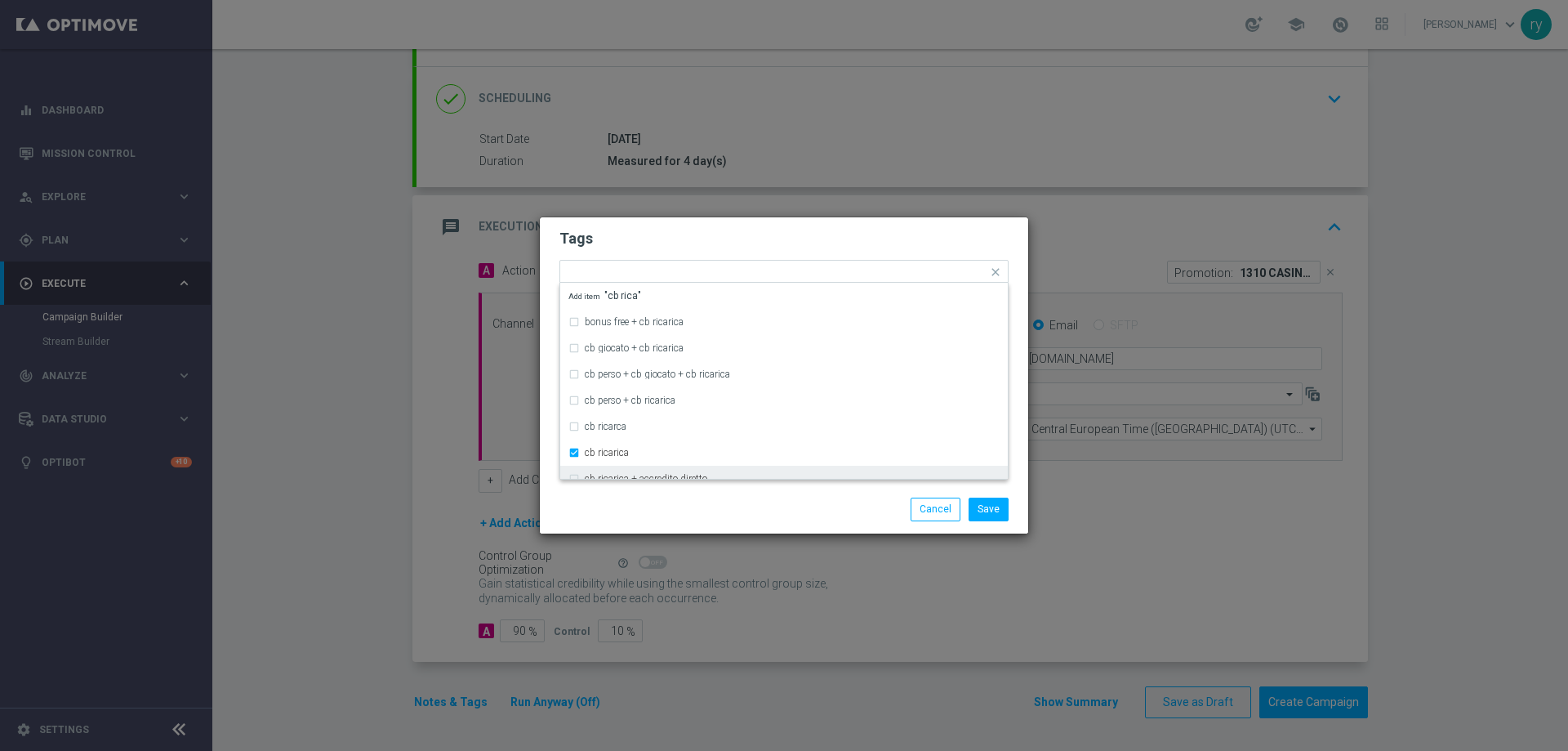
click at [688, 499] on div "Save Cancel" at bounding box center [783, 509] width 474 height 23
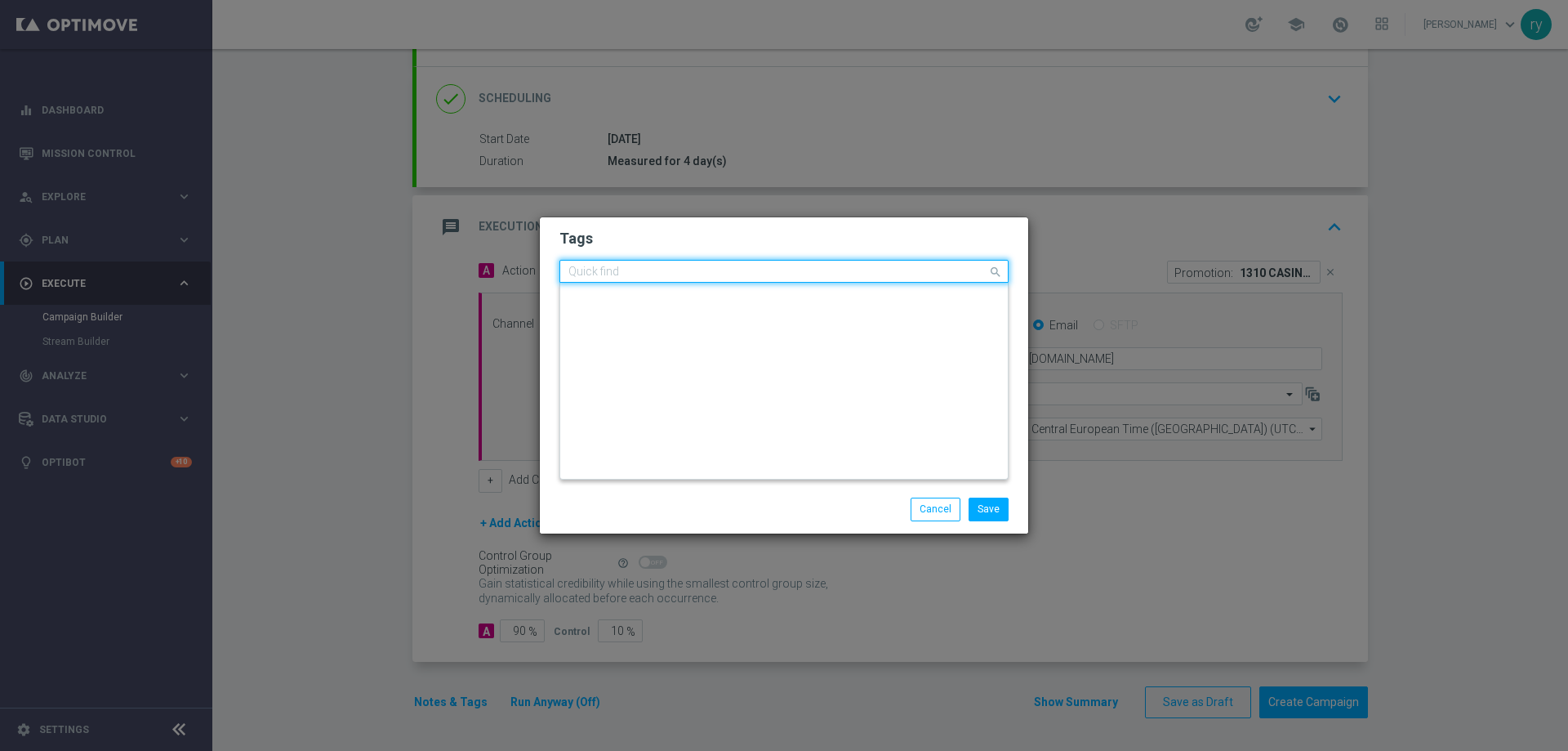
click at [814, 267] on input "text" at bounding box center [778, 273] width 419 height 14
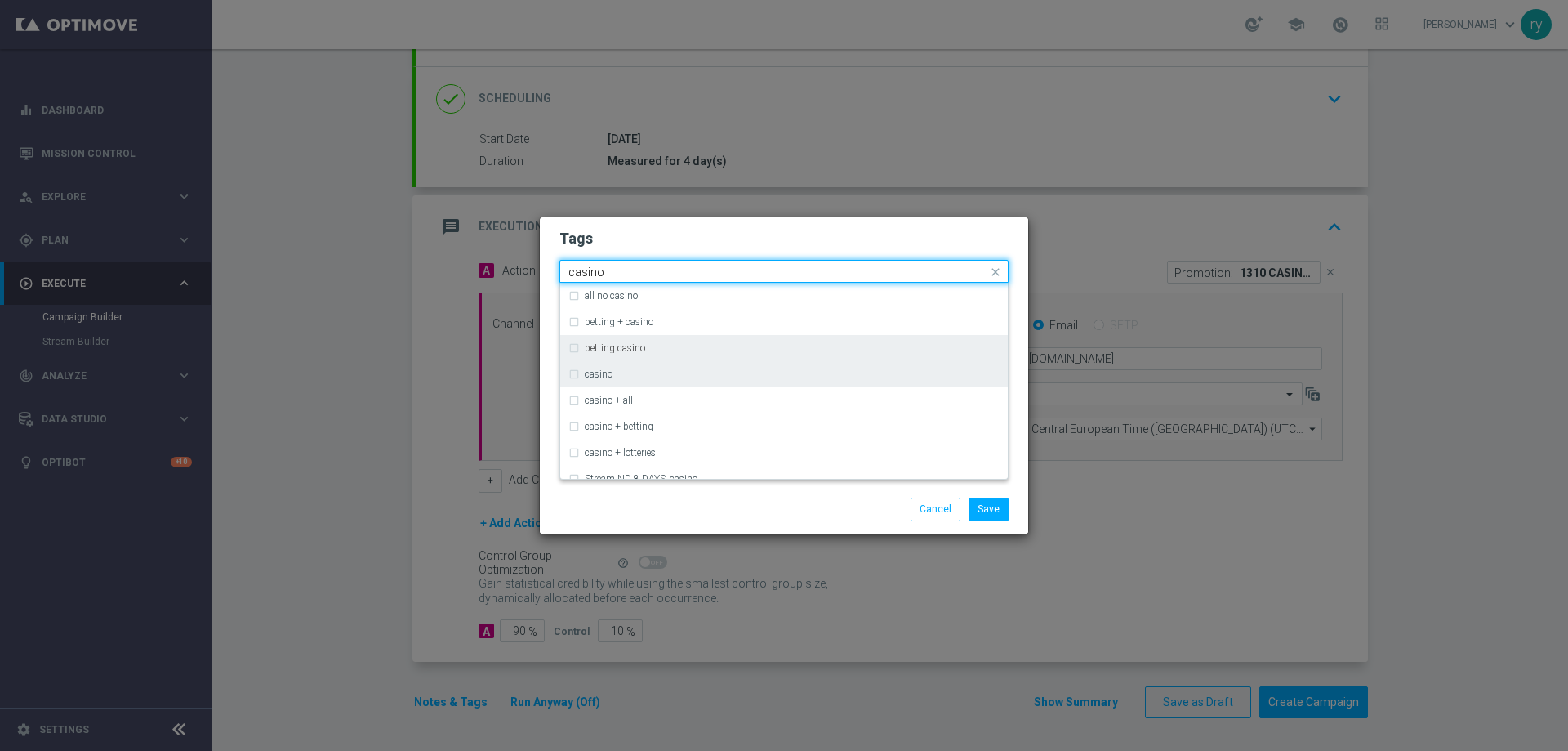
click at [740, 369] on div "casino" at bounding box center [791, 373] width 414 height 10
type input "casino"
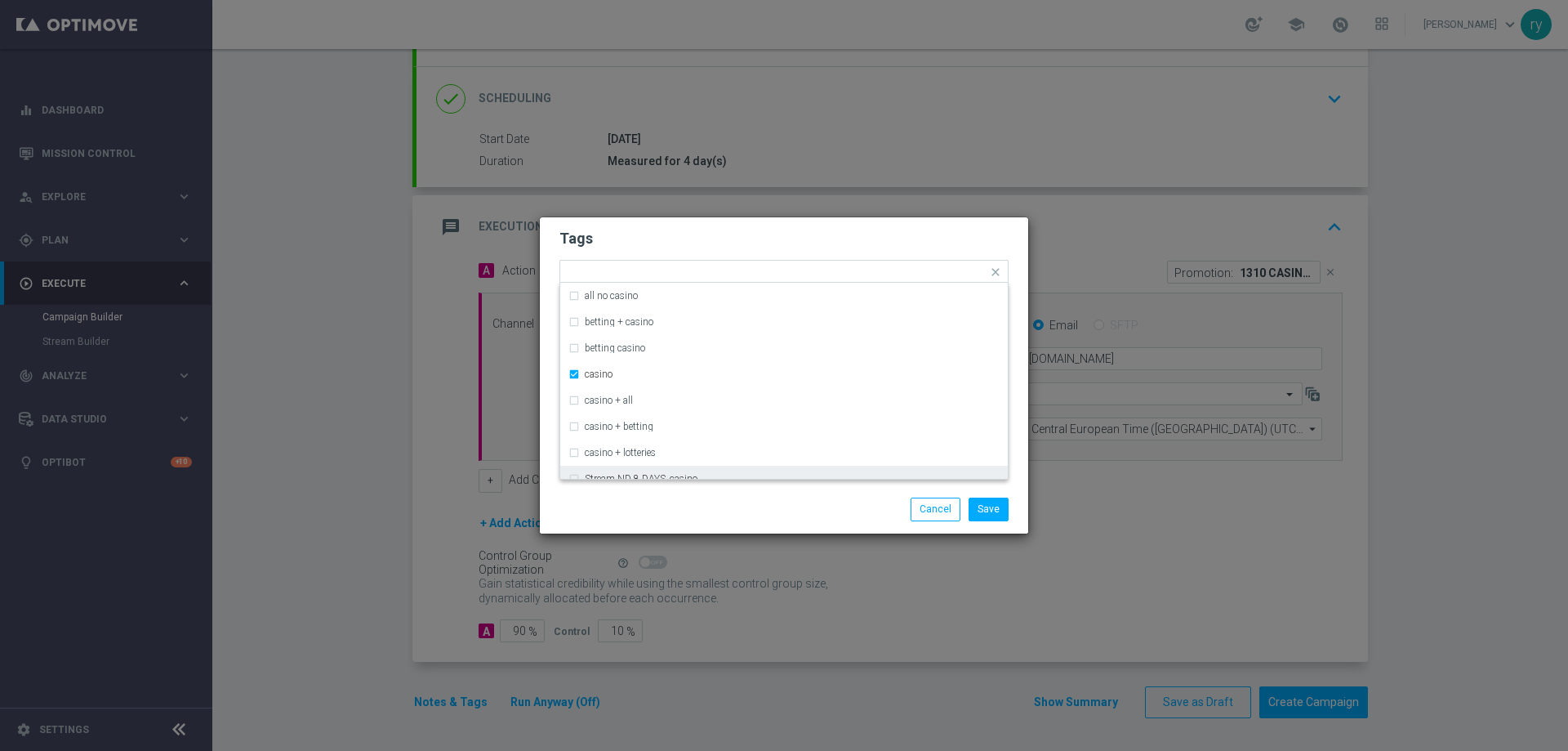
click at [746, 509] on div "Save Cancel" at bounding box center [862, 509] width 316 height 23
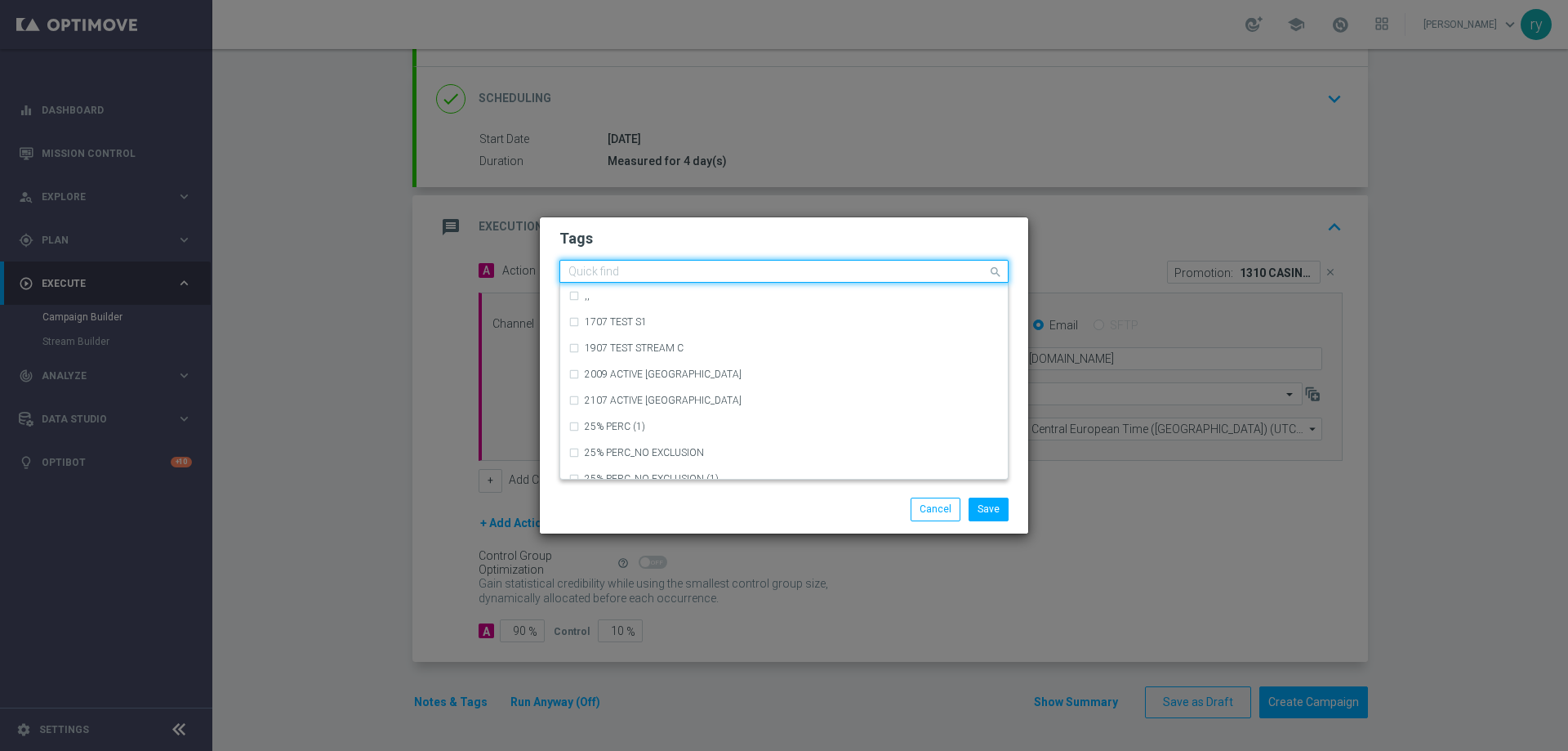
click at [912, 273] on input "text" at bounding box center [778, 273] width 419 height 14
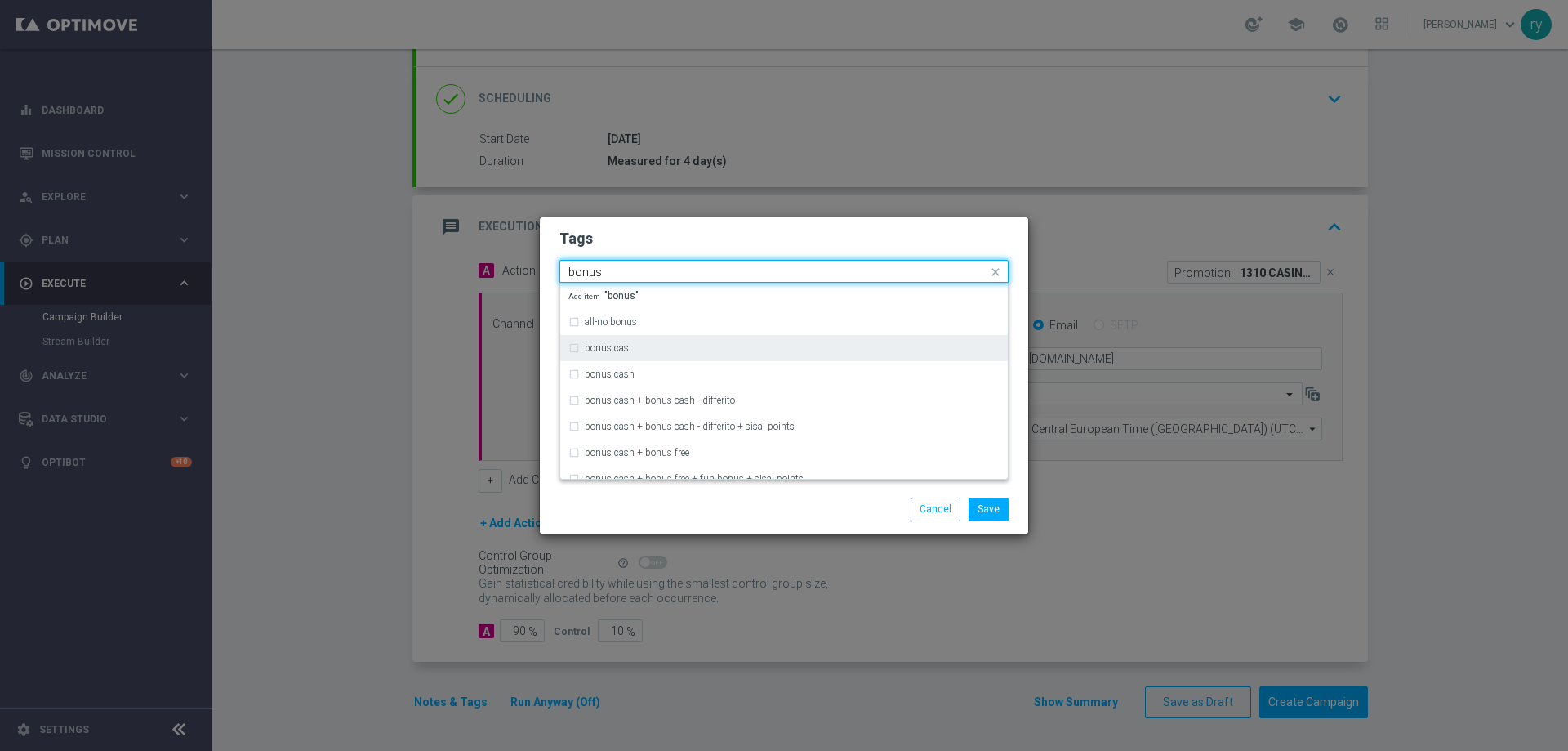
click at [712, 355] on div "bonus cas" at bounding box center [784, 348] width 431 height 26
type input "bonus"
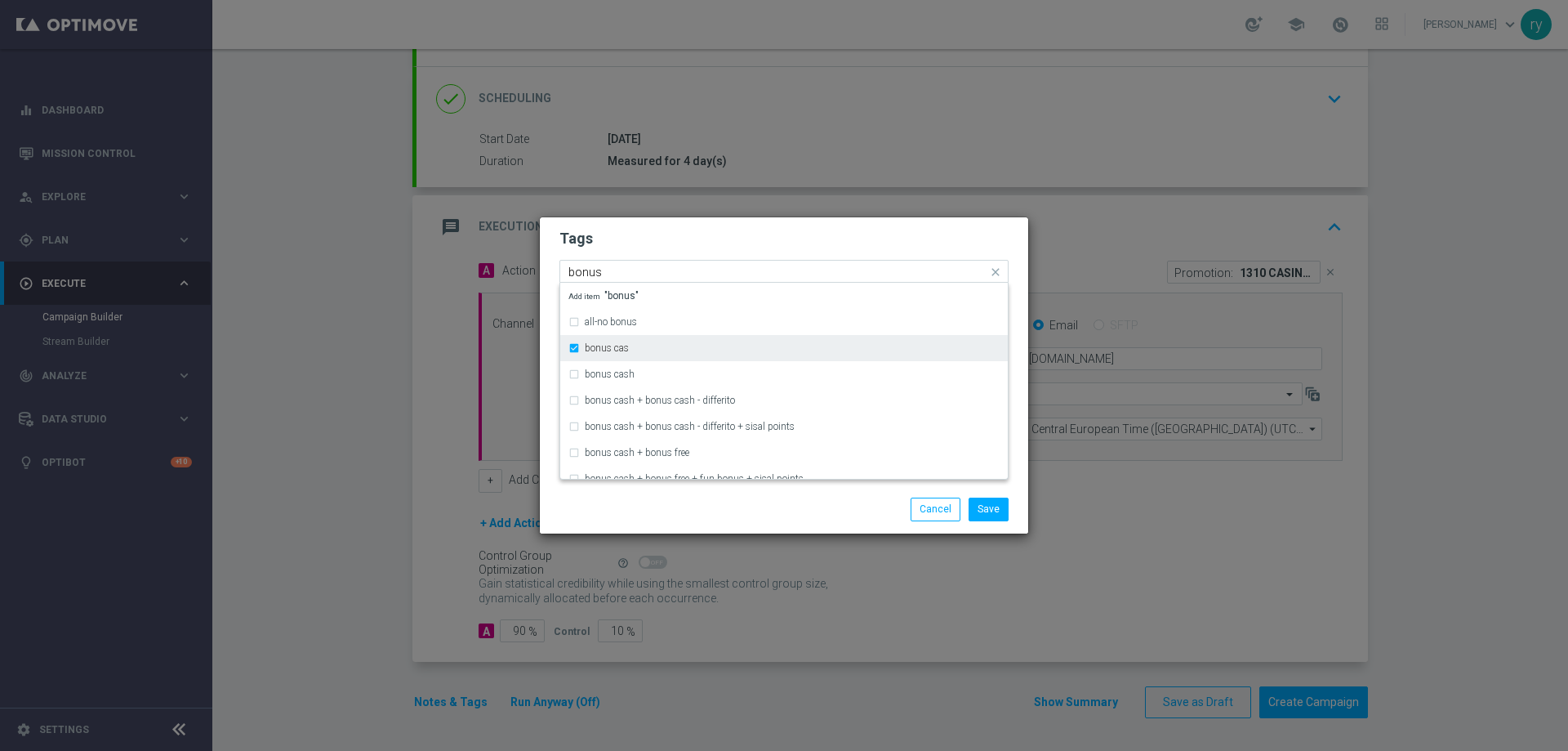
click at [712, 355] on div "bonus cas" at bounding box center [784, 348] width 431 height 26
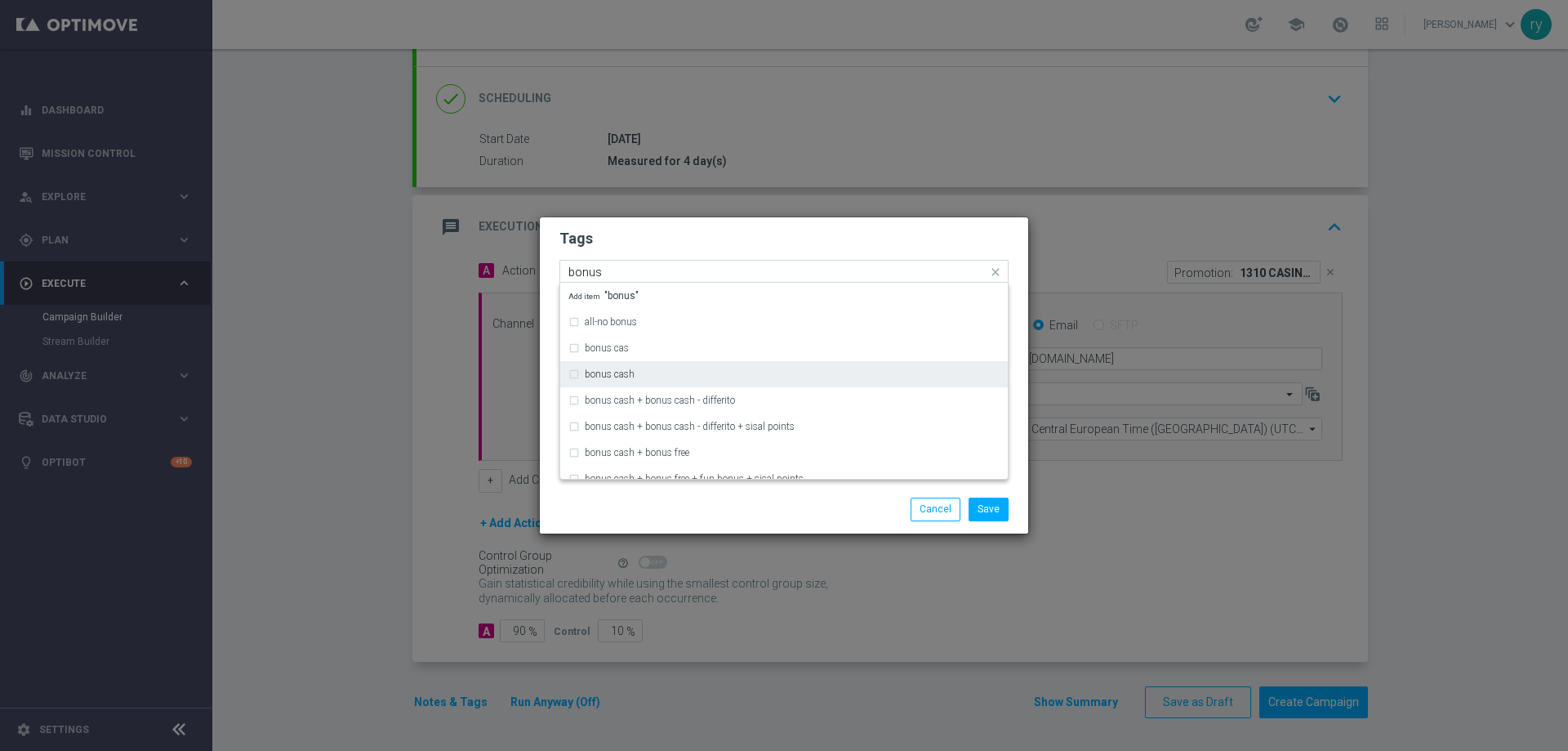
click at [702, 381] on div "bonus cash" at bounding box center [784, 374] width 431 height 26
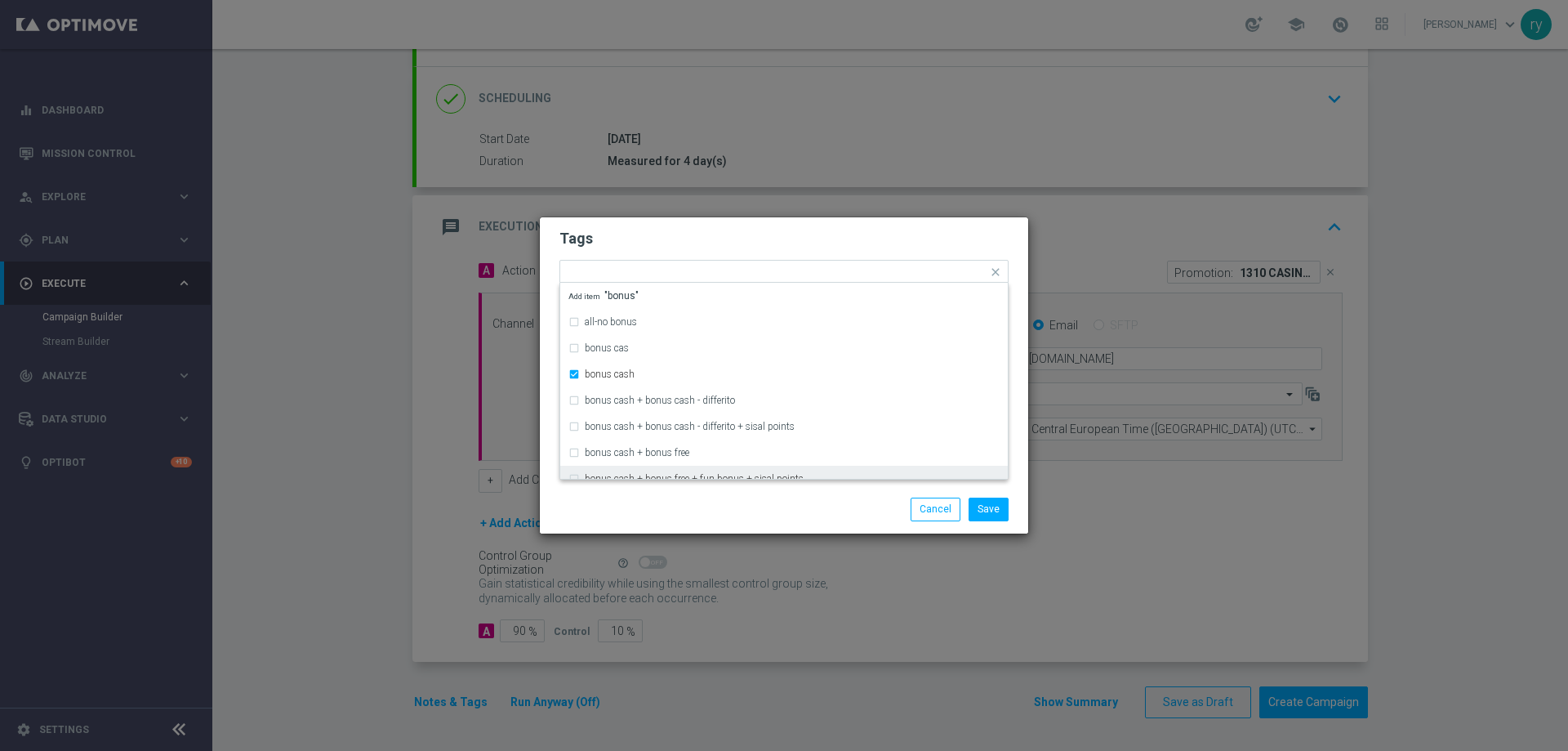
click at [693, 522] on div "Save Cancel" at bounding box center [783, 509] width 488 height 47
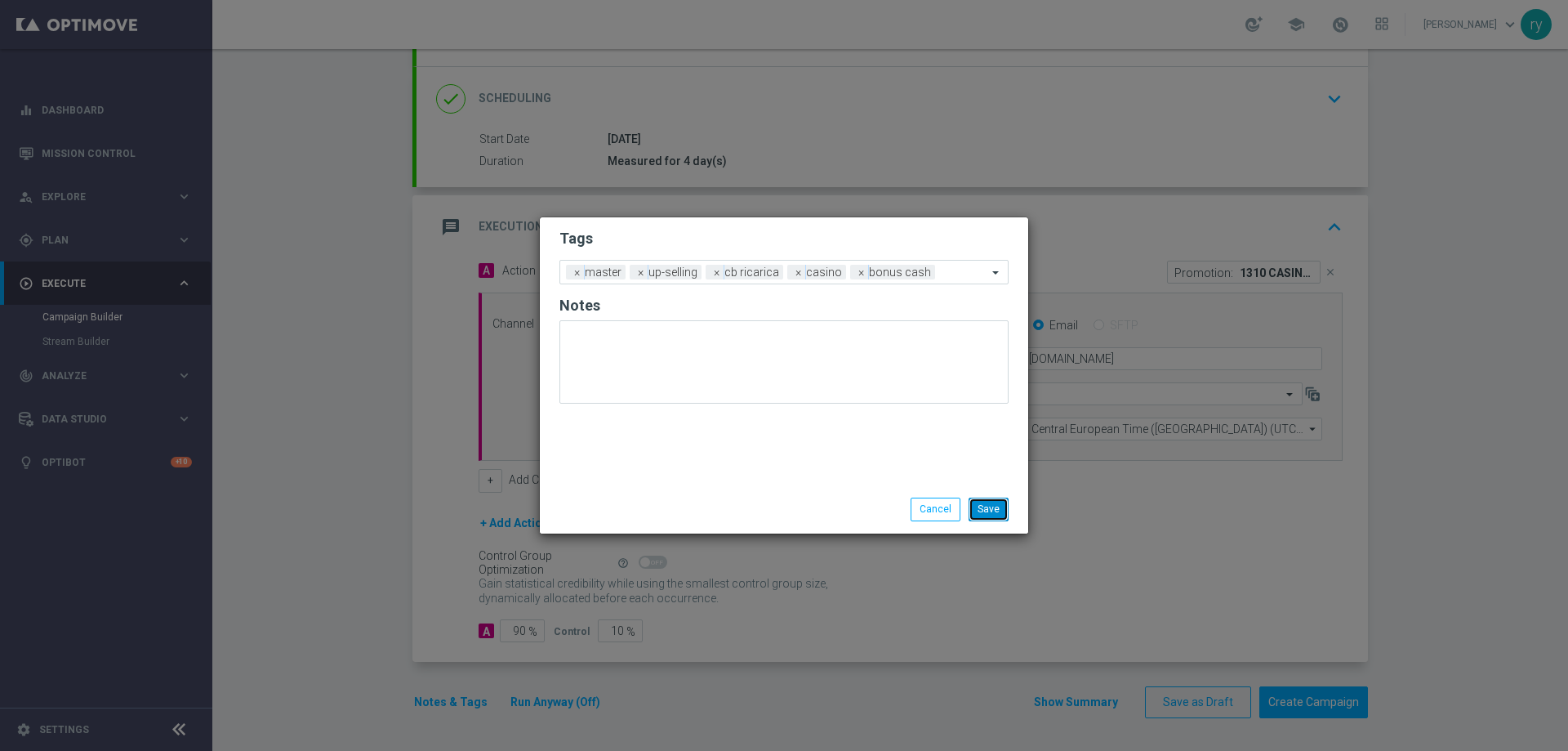
click at [975, 507] on button "Save" at bounding box center [988, 509] width 40 height 23
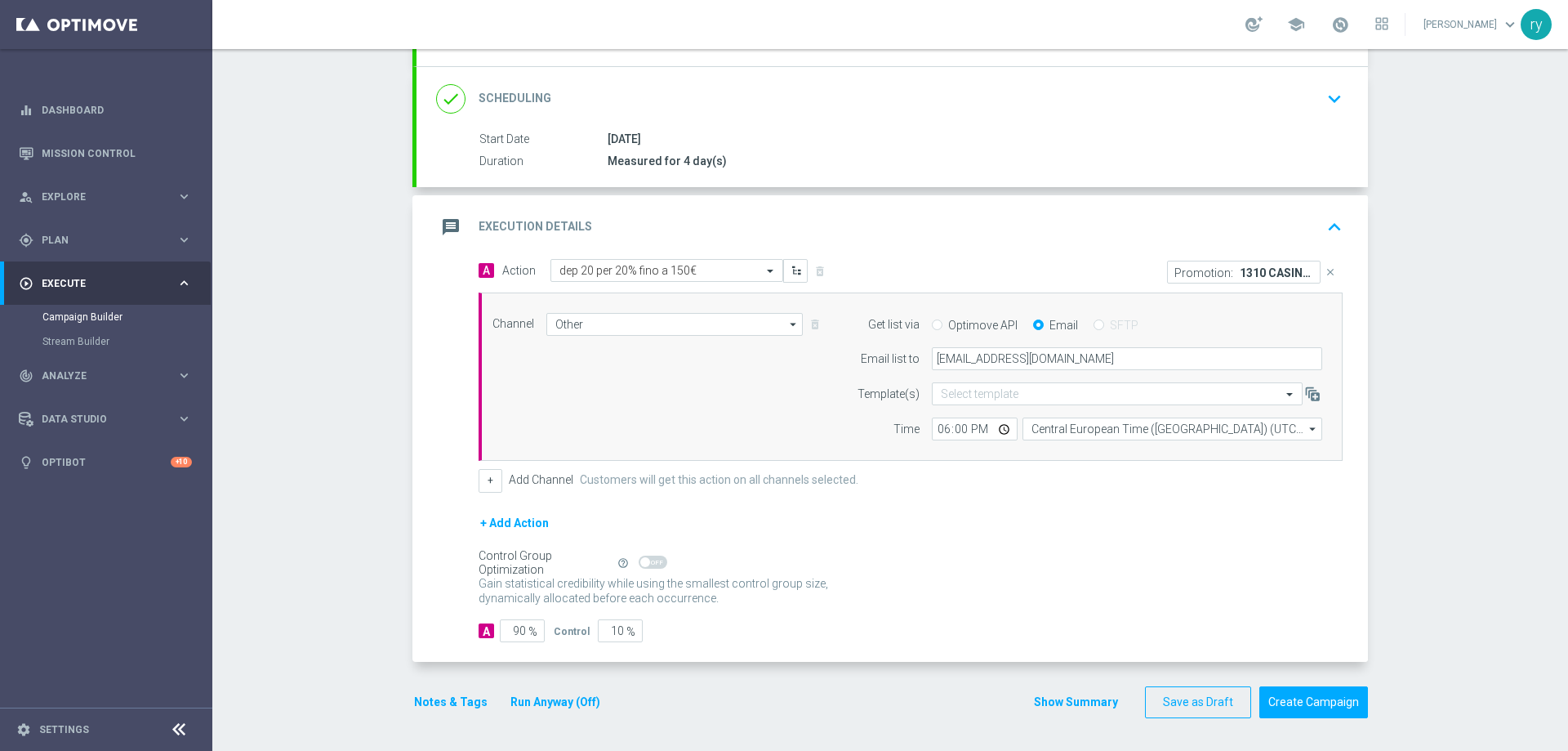
click at [1073, 691] on div "Show Summary Save as Draft Create Campaign" at bounding box center [1200, 702] width 335 height 32
click at [1073, 698] on button "Show Summary" at bounding box center [1076, 701] width 86 height 18
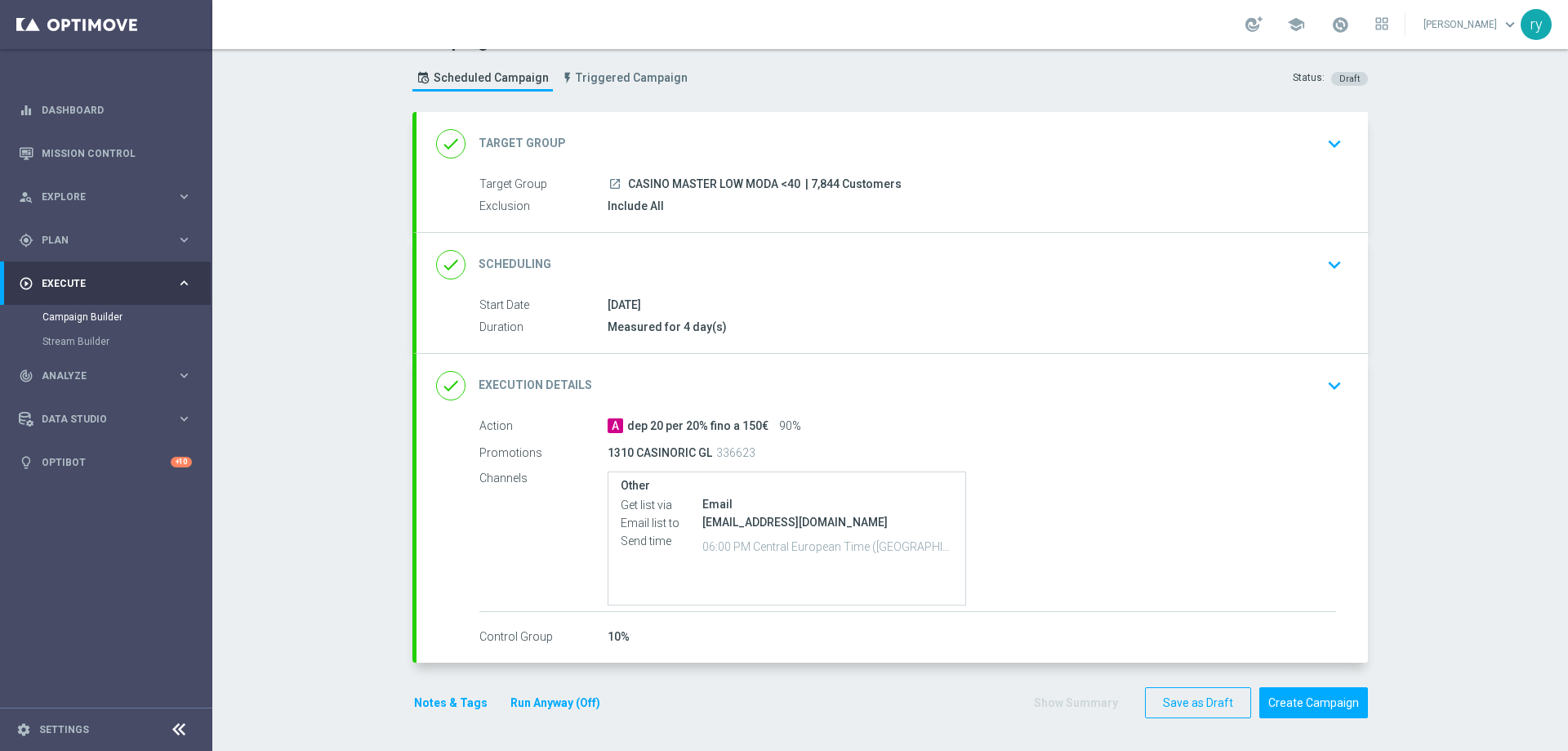
scroll to position [34, 0]
click at [1316, 706] on button "Create Campaign" at bounding box center [1313, 703] width 109 height 32
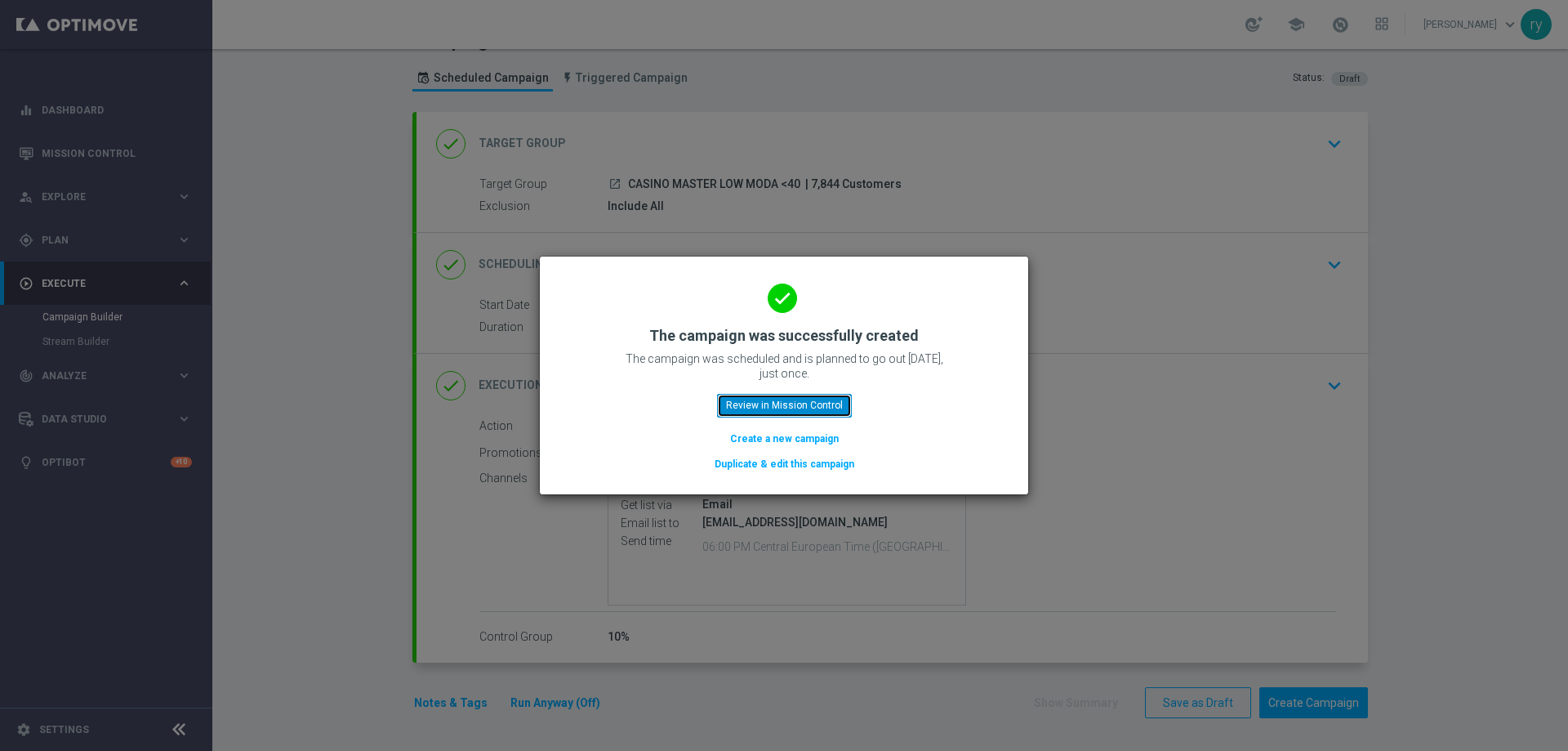
click at [727, 404] on button "Review in Mission Control" at bounding box center [784, 405] width 135 height 23
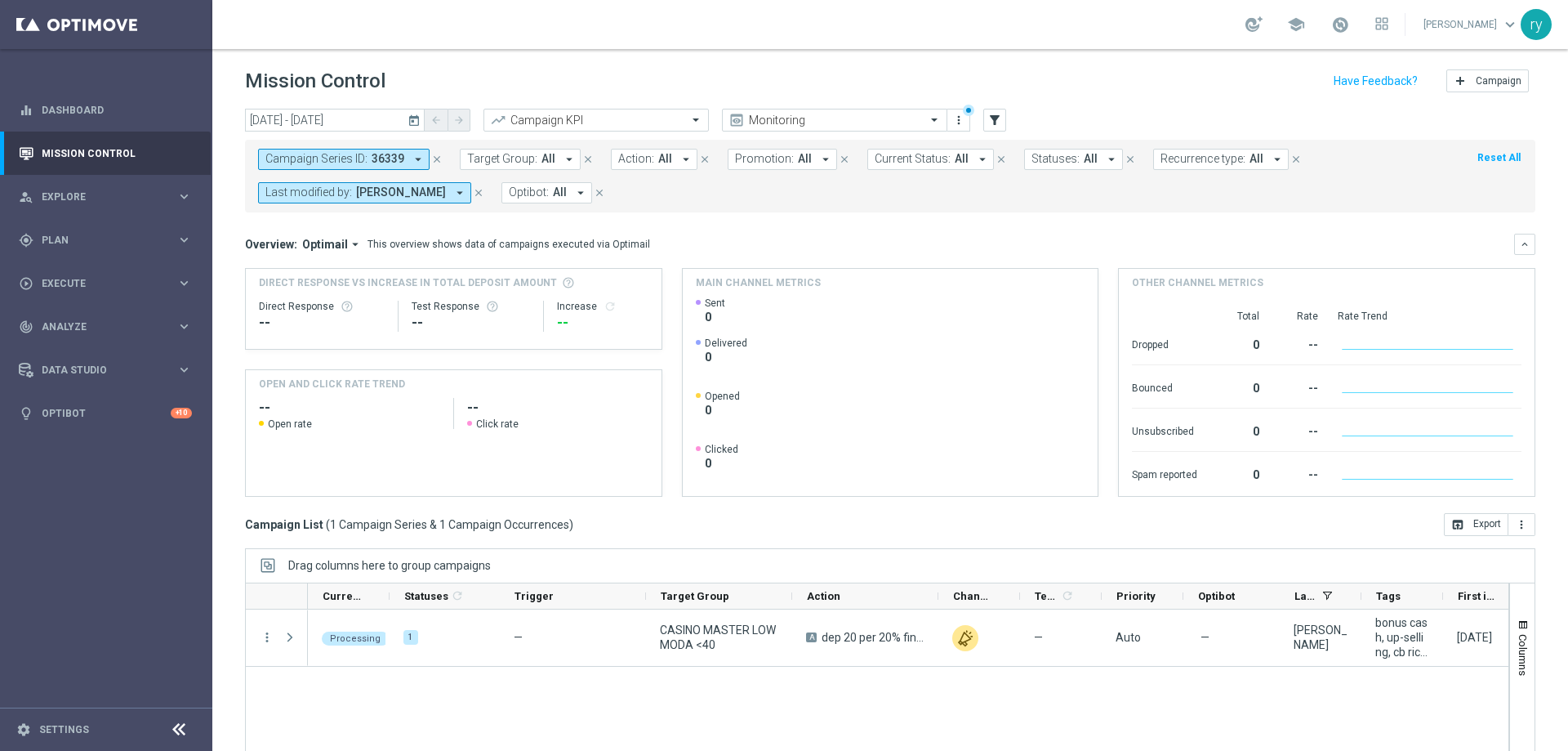
click at [420, 158] on icon "arrow_drop_down" at bounding box center [418, 159] width 15 height 15
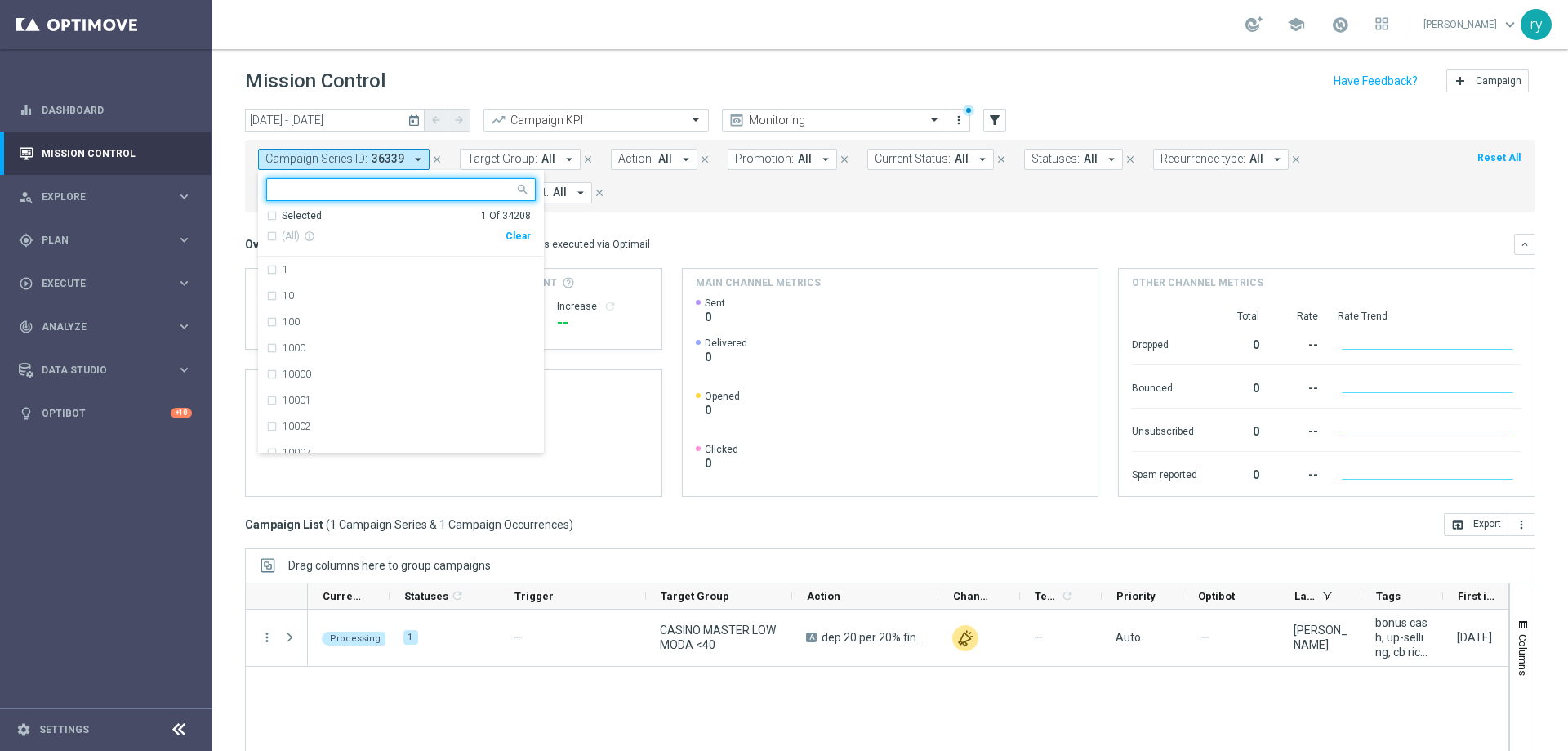
click at [0, 0] on div "Clear" at bounding box center [0, 0] width 0 height 0
click at [688, 198] on form "Campaign Series ID: 36339 arrow_drop_down Selected 0 Of 34208 (All) info_outlin…" at bounding box center [854, 176] width 1191 height 54
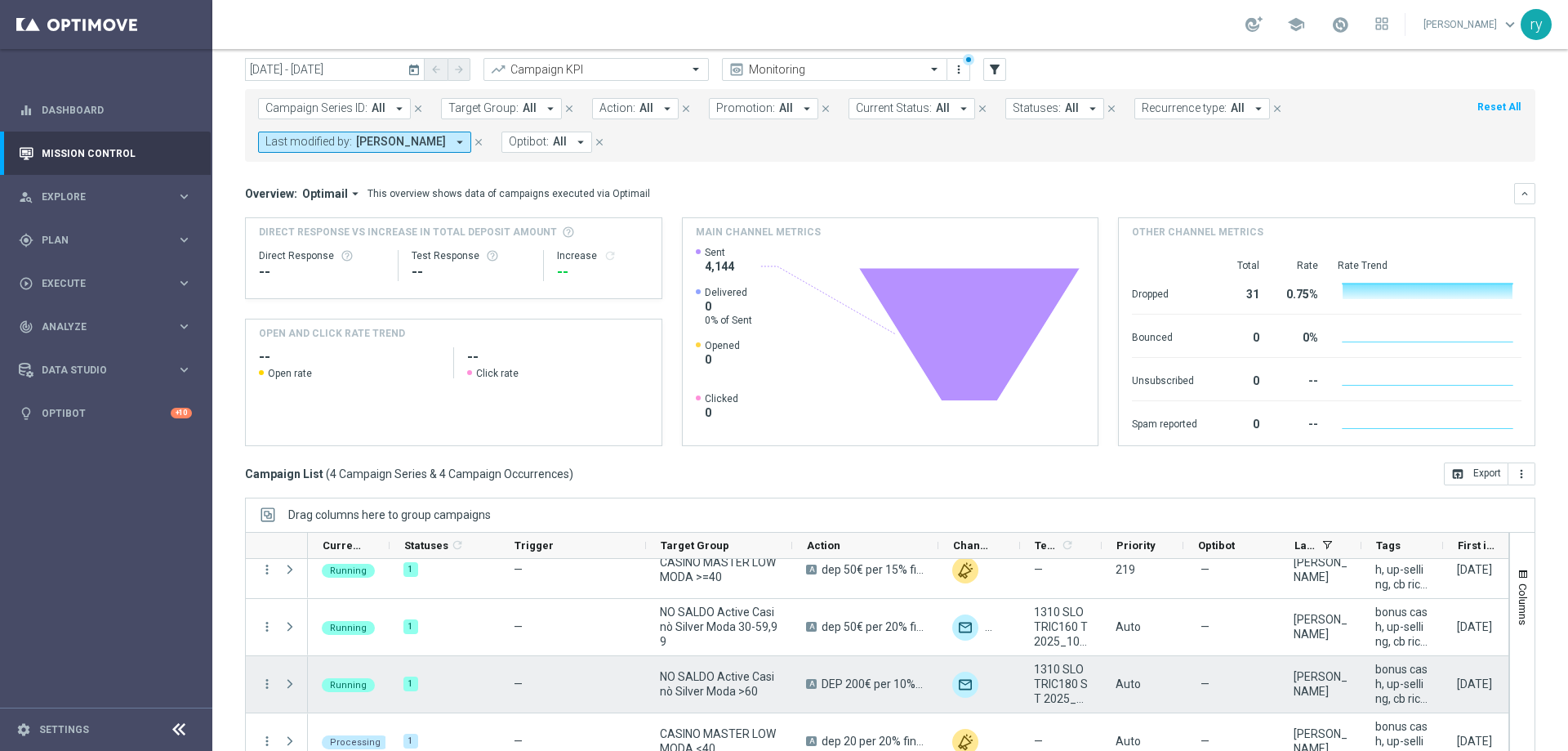
scroll to position [100, 0]
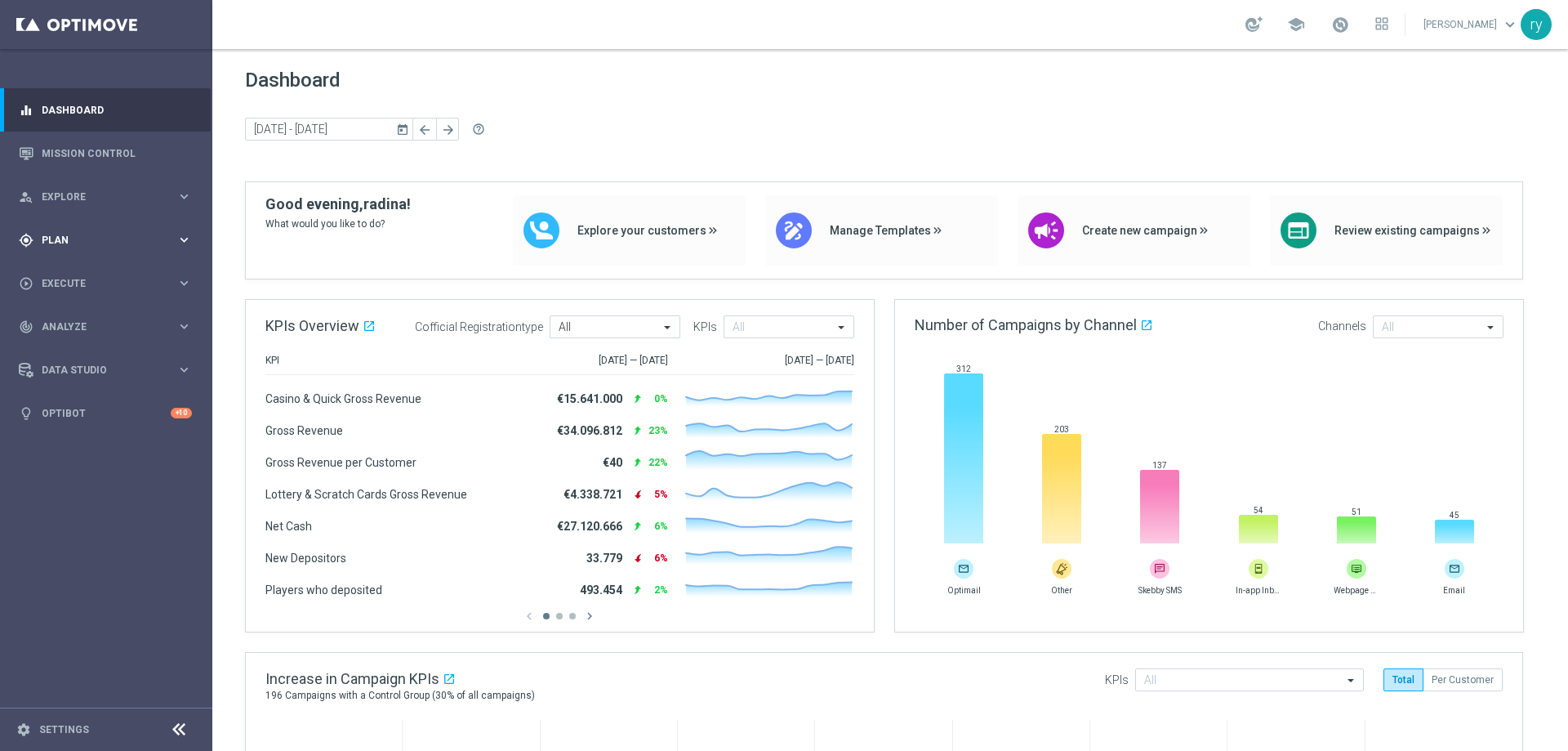
click at [92, 236] on span "Plan" at bounding box center [109, 239] width 135 height 10
click at [114, 267] on link "Target Groups" at bounding box center [105, 273] width 127 height 13
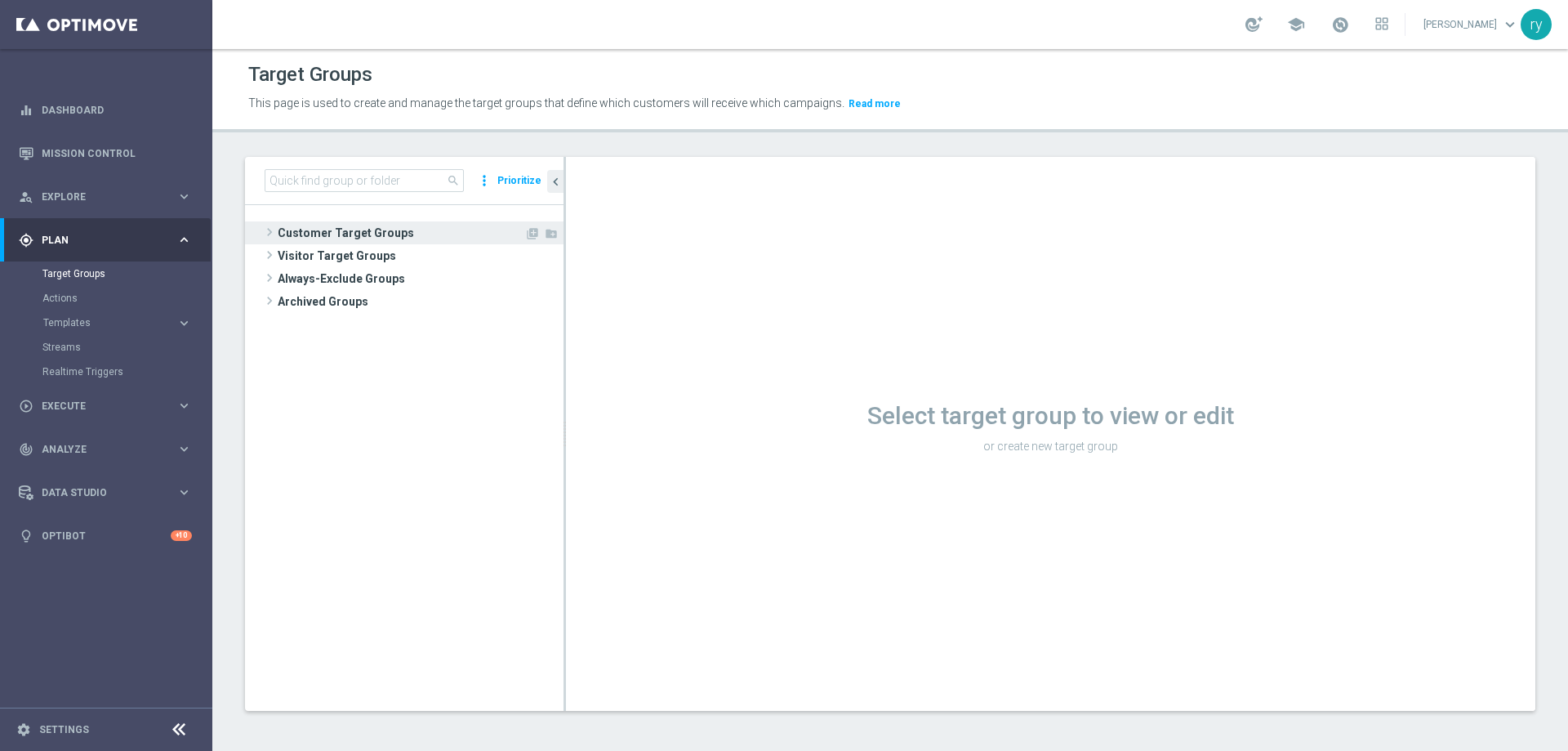
click at [362, 225] on span "Customer Target Groups" at bounding box center [400, 233] width 246 height 23
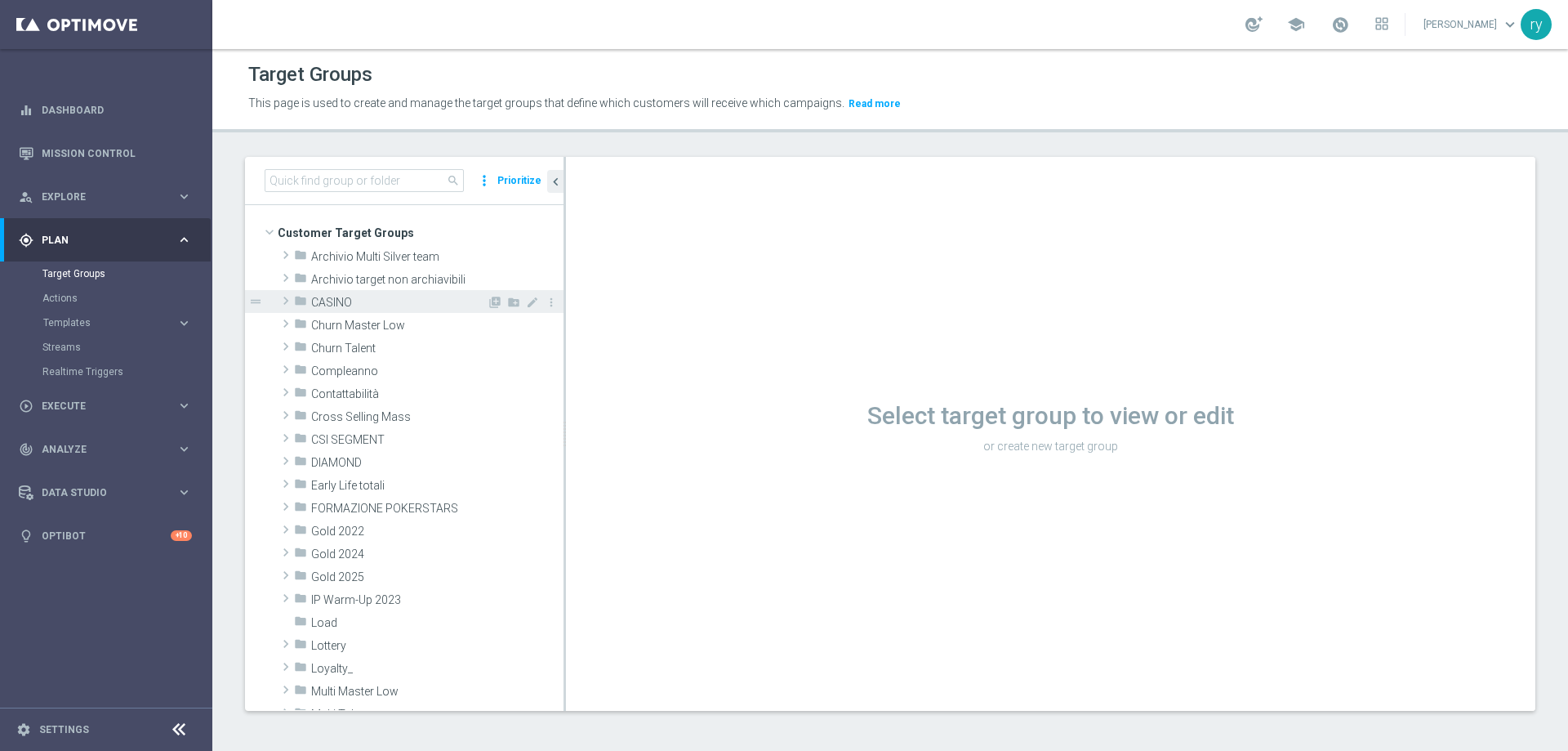
click at [341, 303] on span "CASINO" at bounding box center [399, 302] width 175 height 14
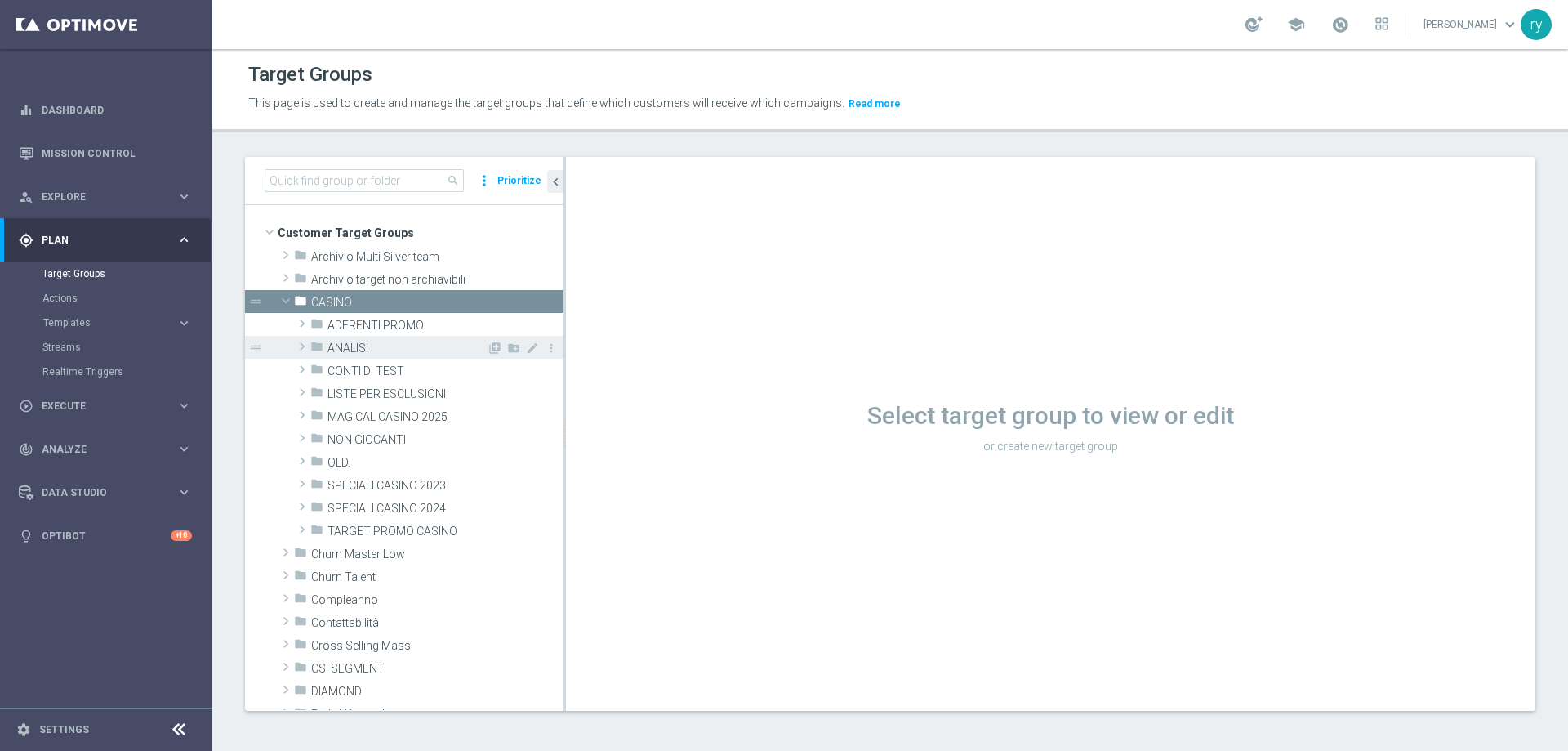
click at [364, 339] on div "folder ANALISI" at bounding box center [398, 347] width 176 height 23
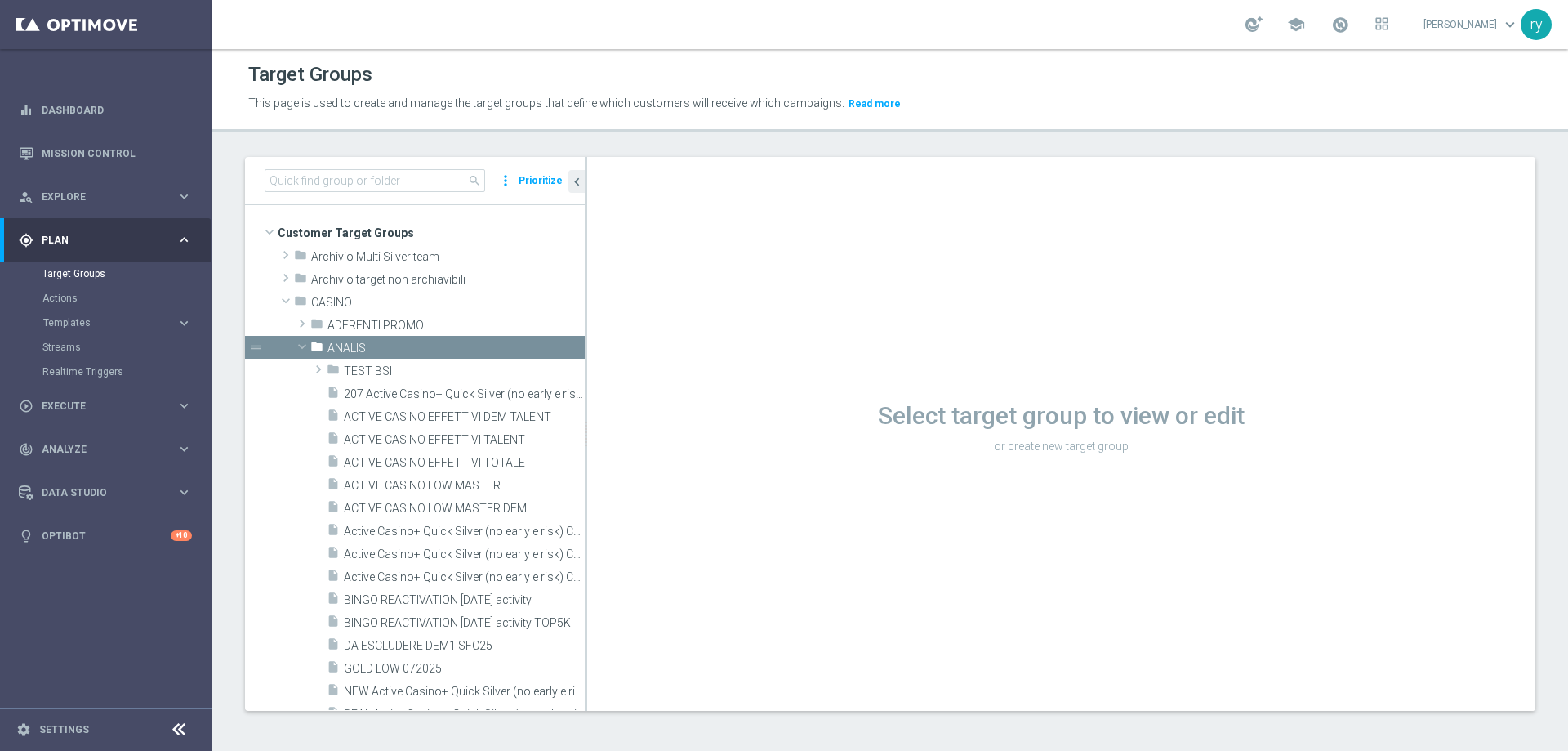
drag, startPoint x: 564, startPoint y: 455, endPoint x: 585, endPoint y: 455, distance: 21.0
click at [585, 455] on div at bounding box center [585, 434] width 3 height 554
click at [501, 436] on span "ACTIVE CASINO EFFETTIVI TALENT" at bounding box center [444, 440] width 201 height 14
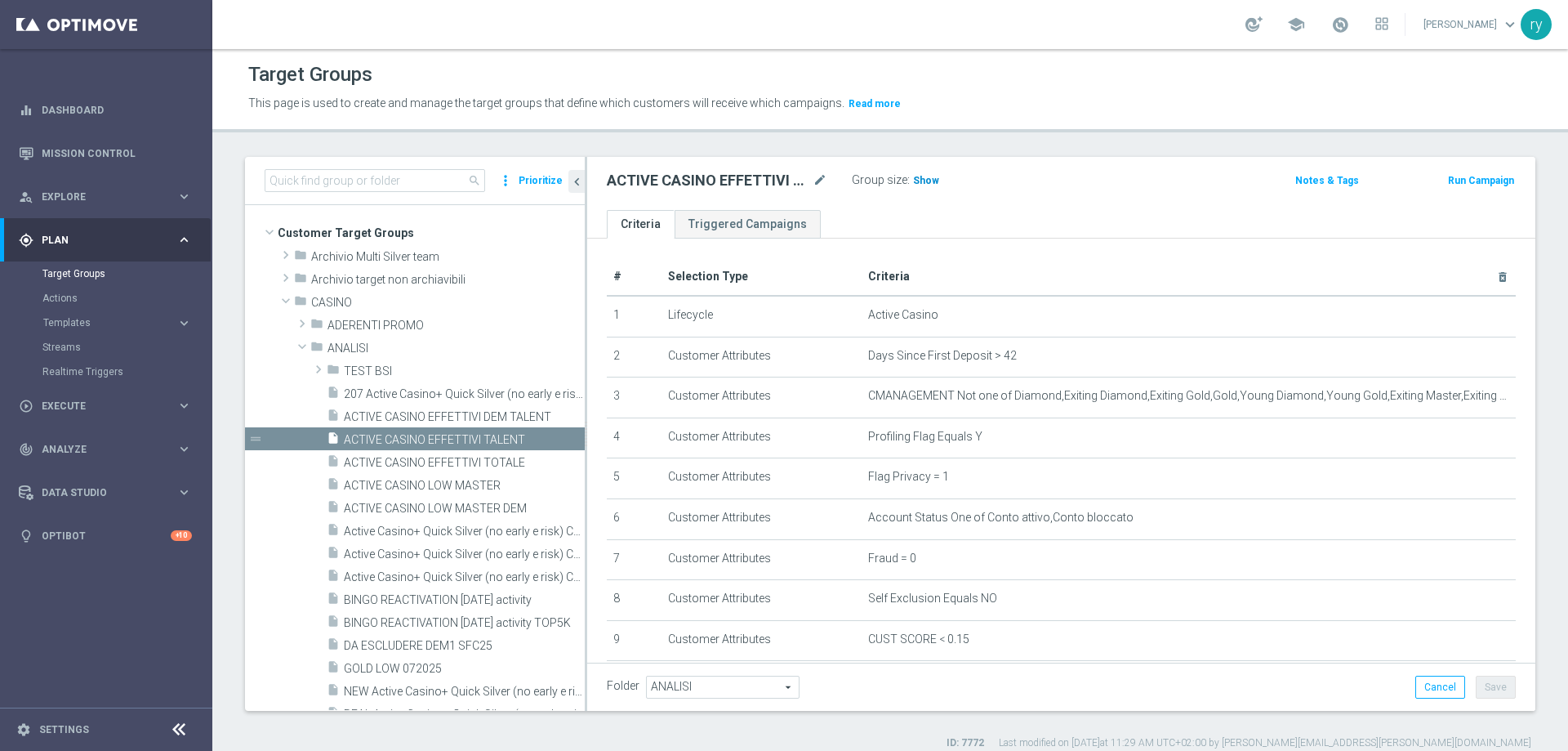
click at [921, 186] on span "Show" at bounding box center [926, 180] width 26 height 11
click at [924, 176] on span "50,203" at bounding box center [930, 182] width 34 height 16
click at [484, 477] on div "insert_drive_file ACTIVE CASINO LOW MASTER" at bounding box center [436, 485] width 219 height 23
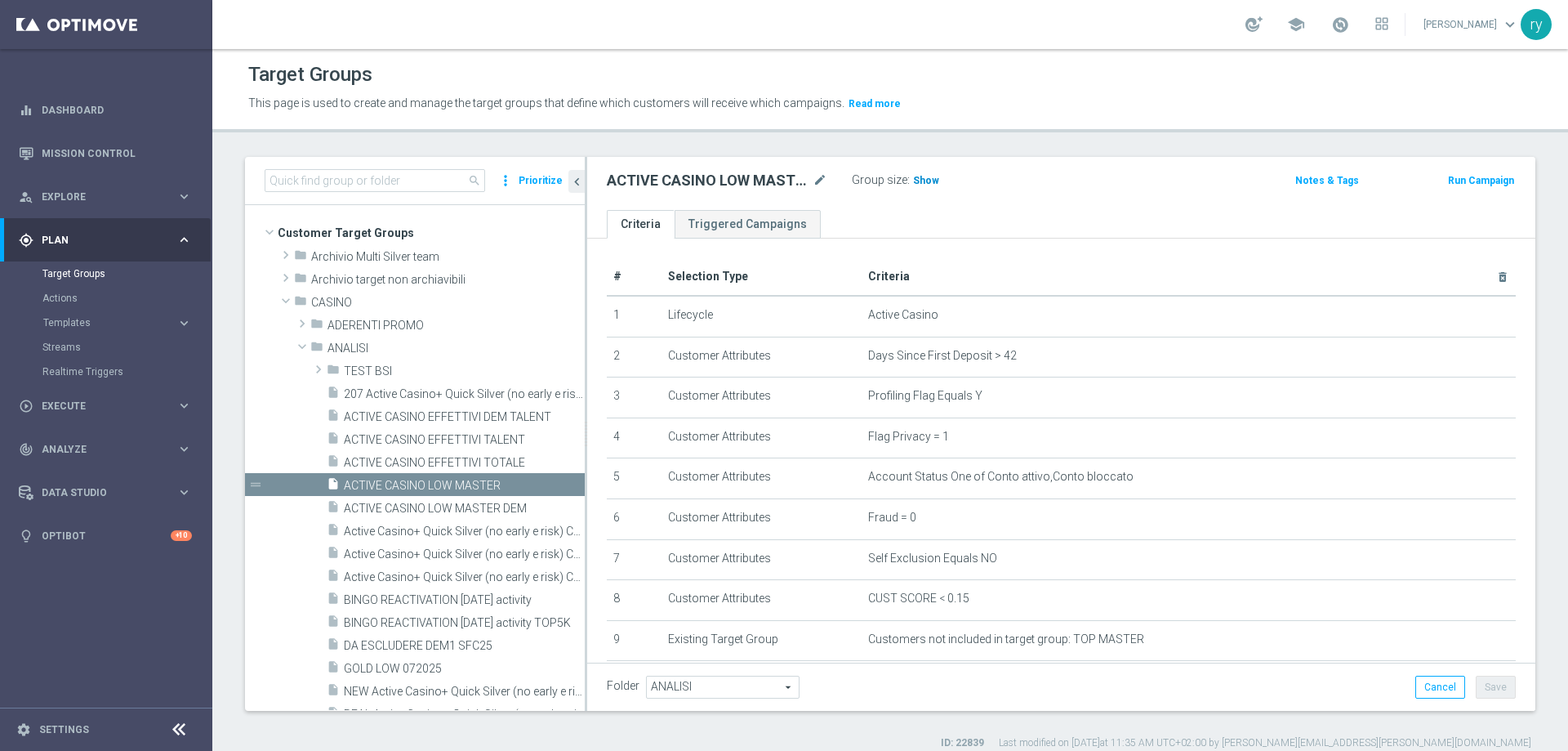
click at [922, 182] on span "Show" at bounding box center [926, 180] width 26 height 11
click at [936, 181] on span "15,960" at bounding box center [930, 182] width 34 height 16
click at [930, 182] on span "15,960" at bounding box center [930, 182] width 34 height 16
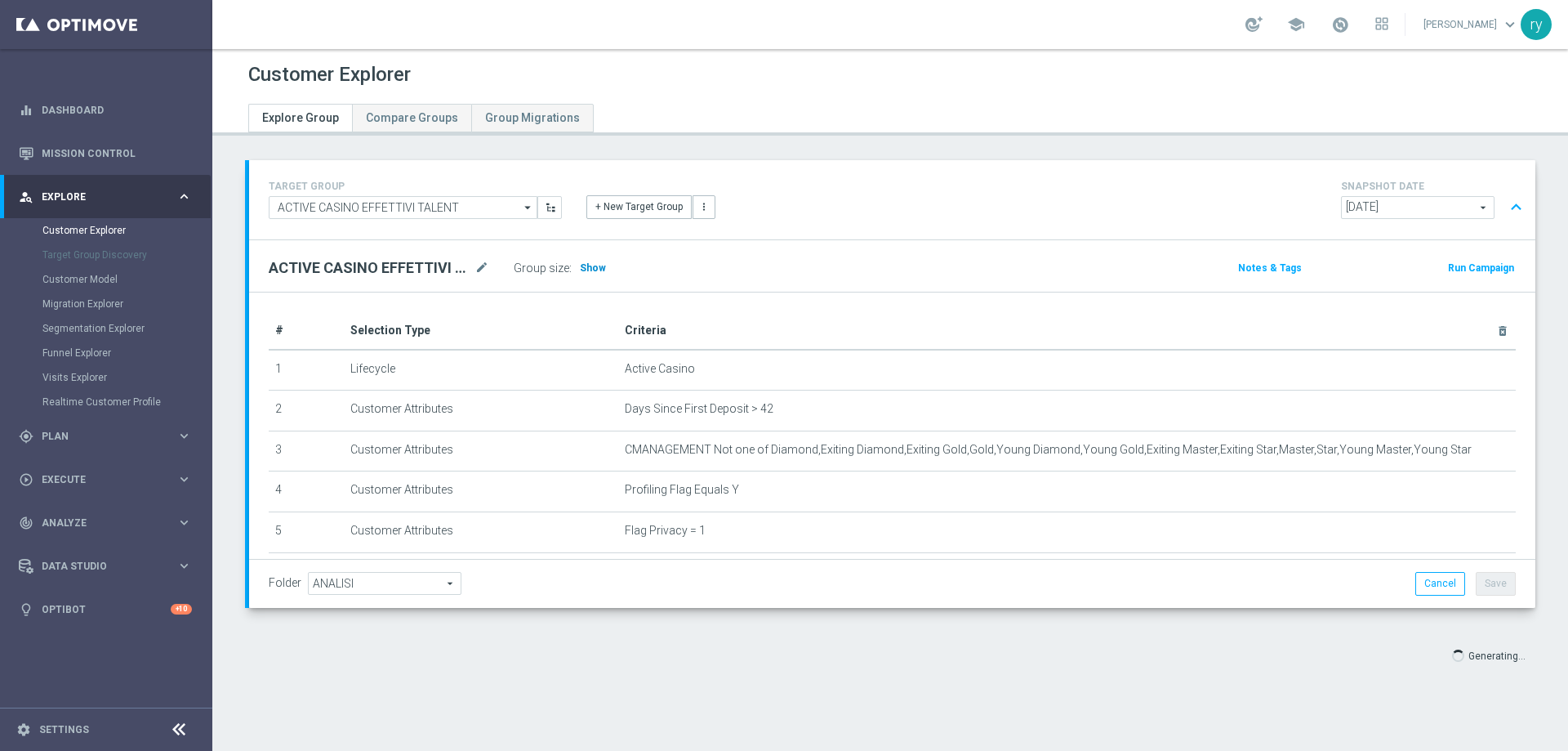
click at [582, 268] on span "Show" at bounding box center [593, 267] width 26 height 11
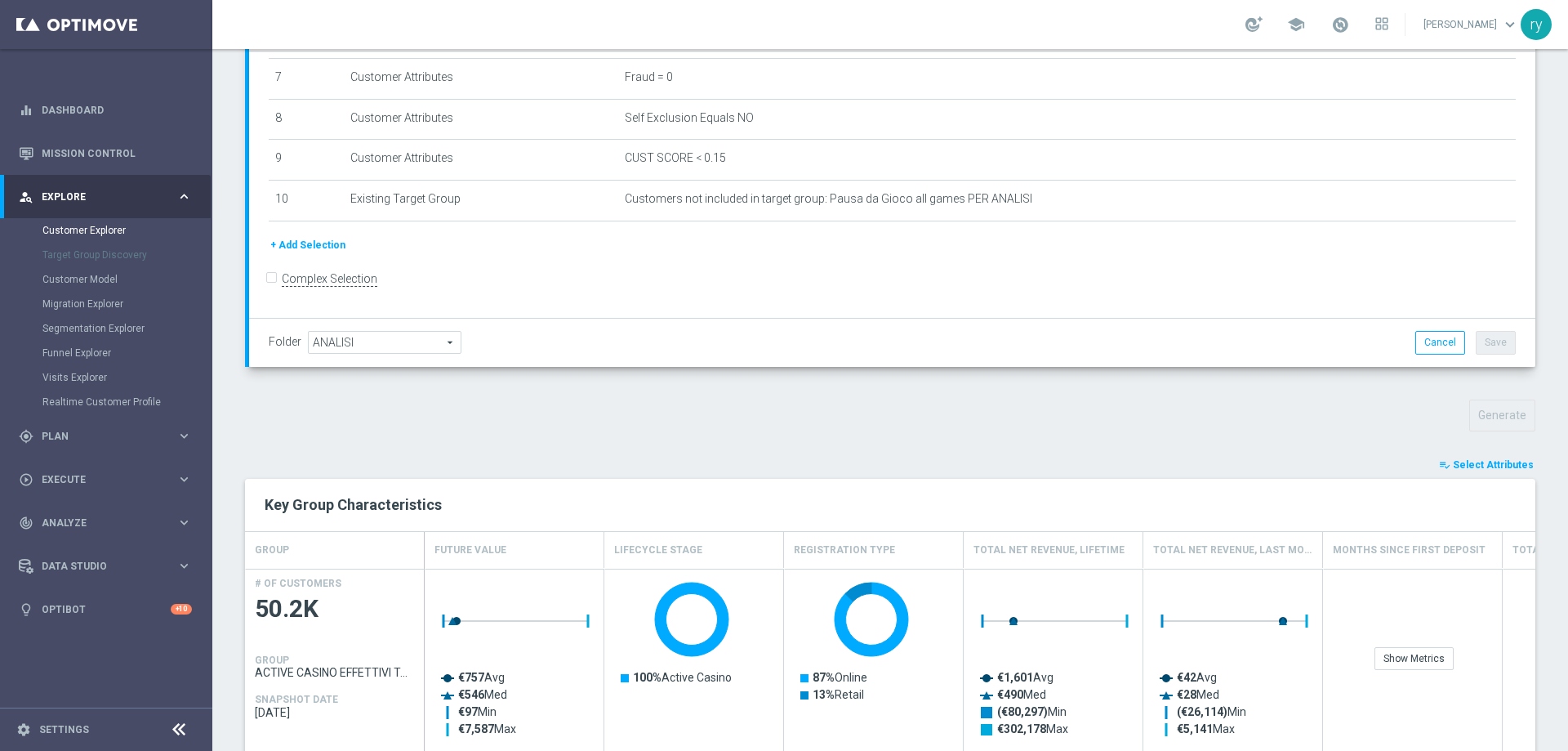
scroll to position [245, 0]
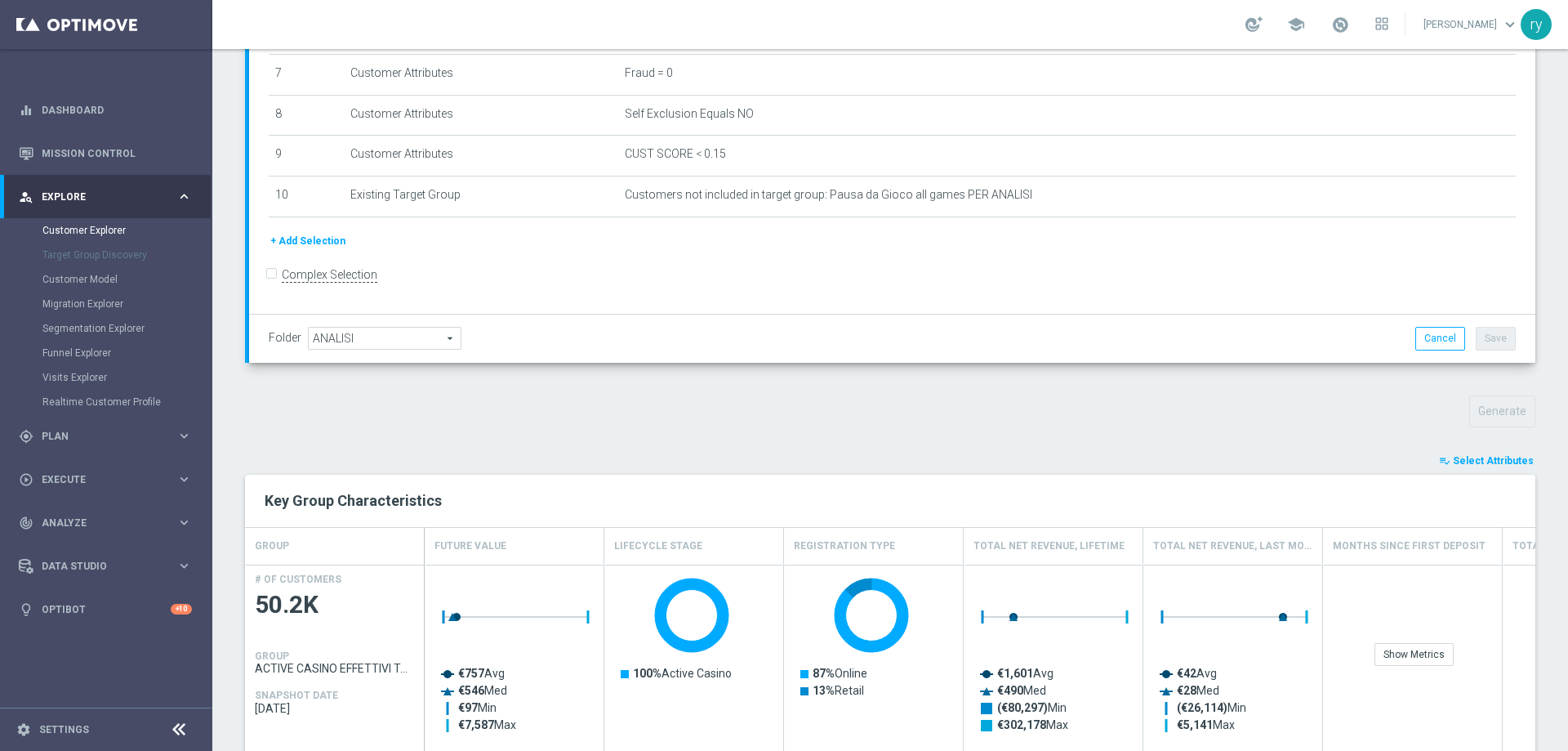
click at [1476, 457] on span "Select Attributes" at bounding box center [1493, 460] width 81 height 11
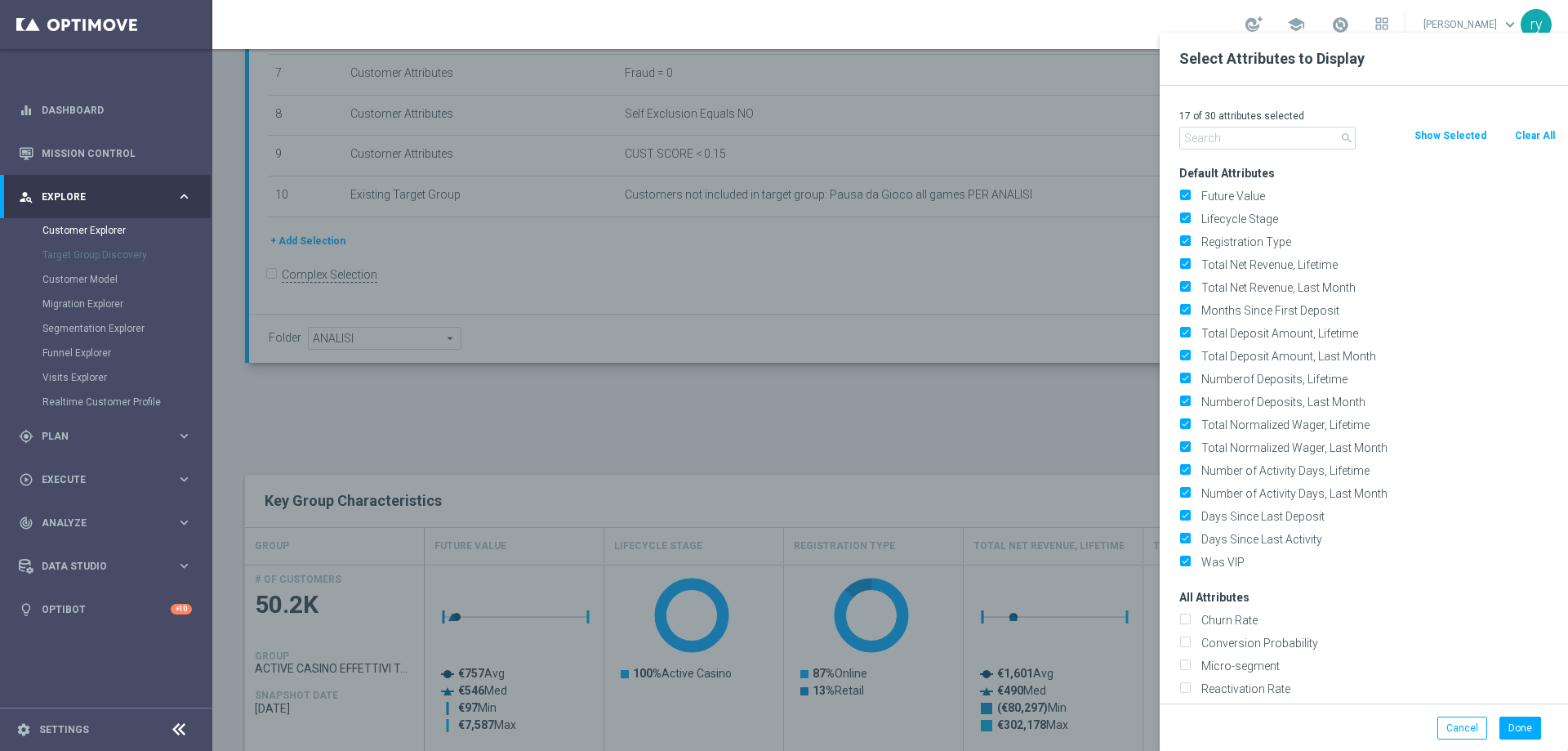
click at [1521, 131] on button "Clear All" at bounding box center [1534, 135] width 43 height 18
checkbox input "false"
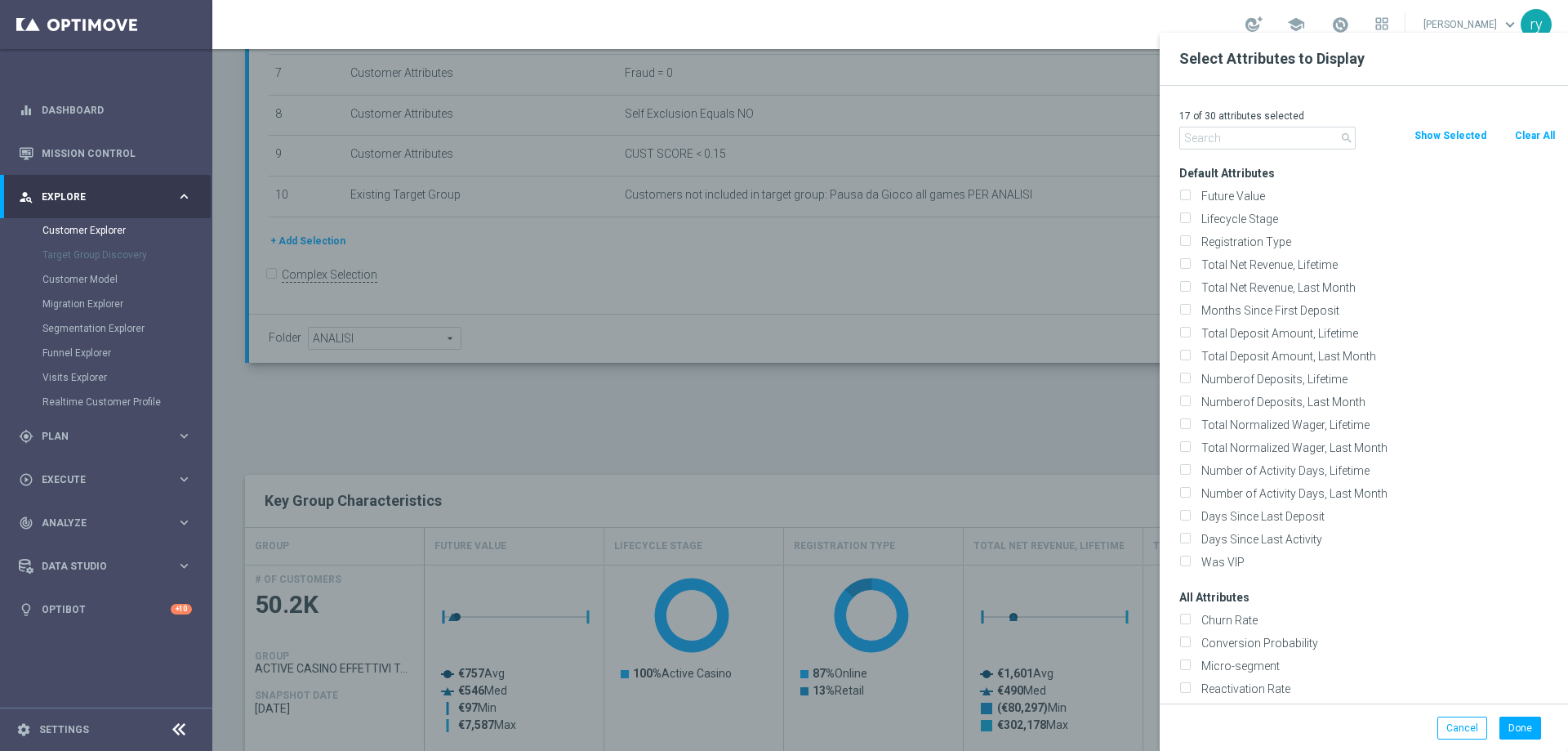
checkbox input "false"
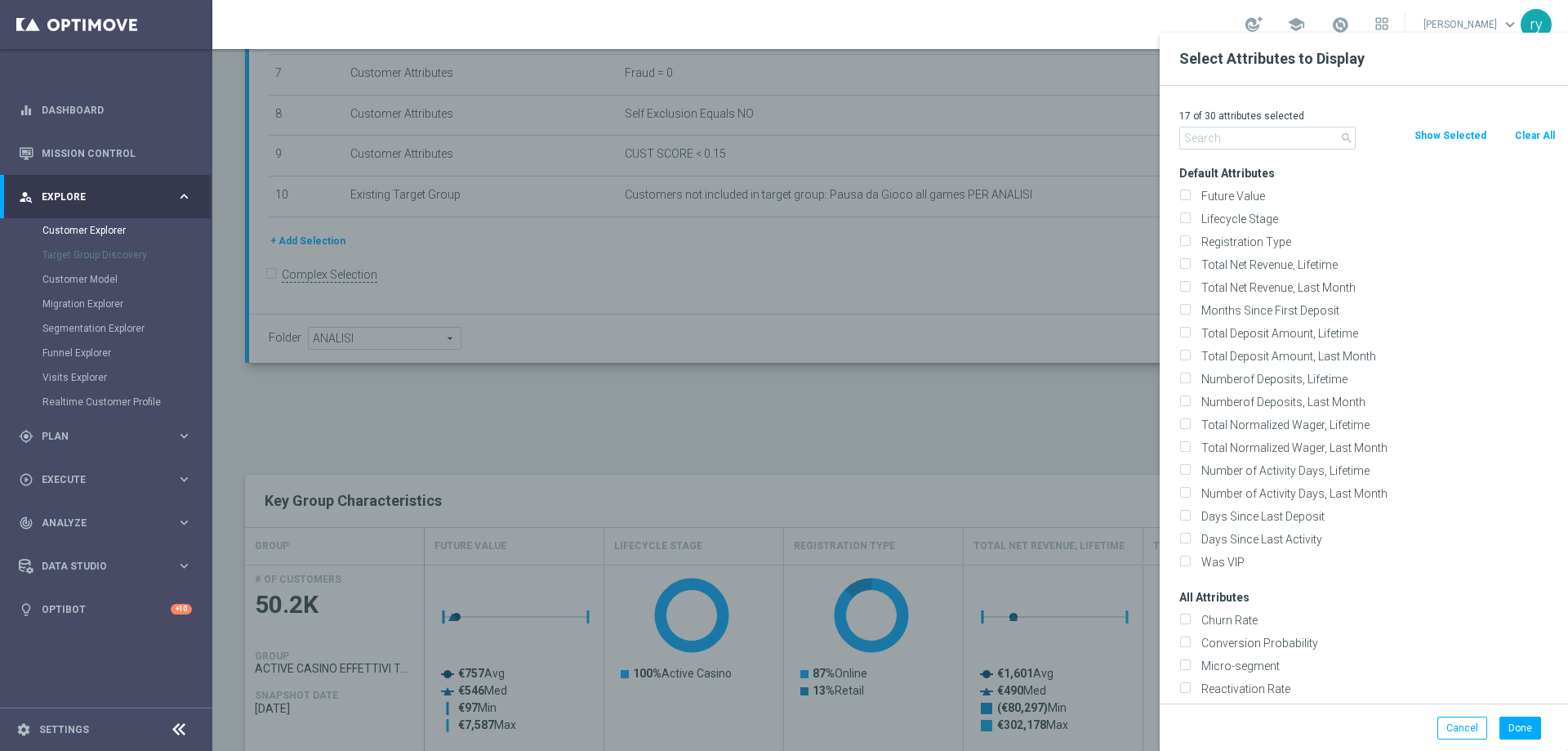
checkbox input "false"
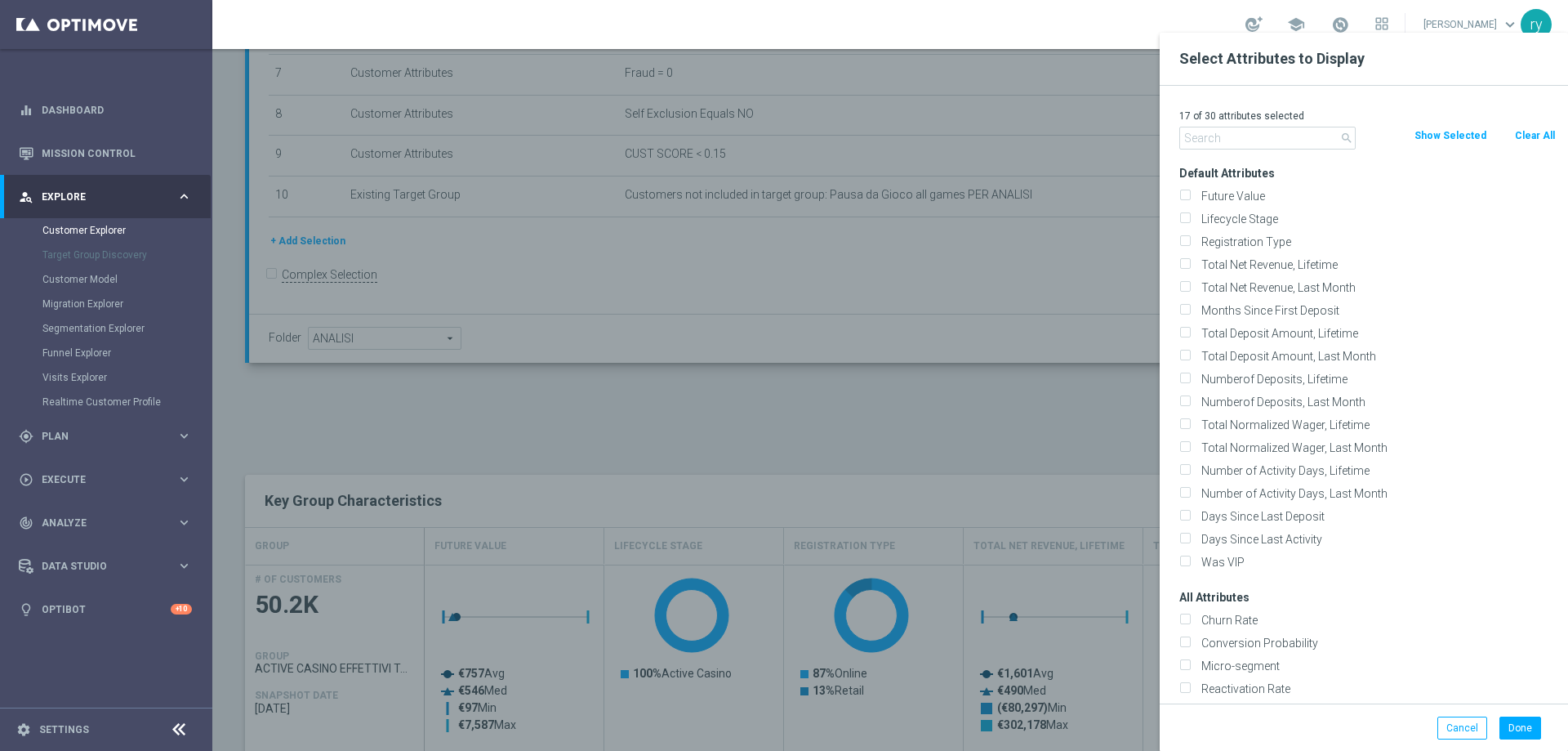
checkbox input "false"
click at [1311, 138] on input "text" at bounding box center [1267, 138] width 176 height 23
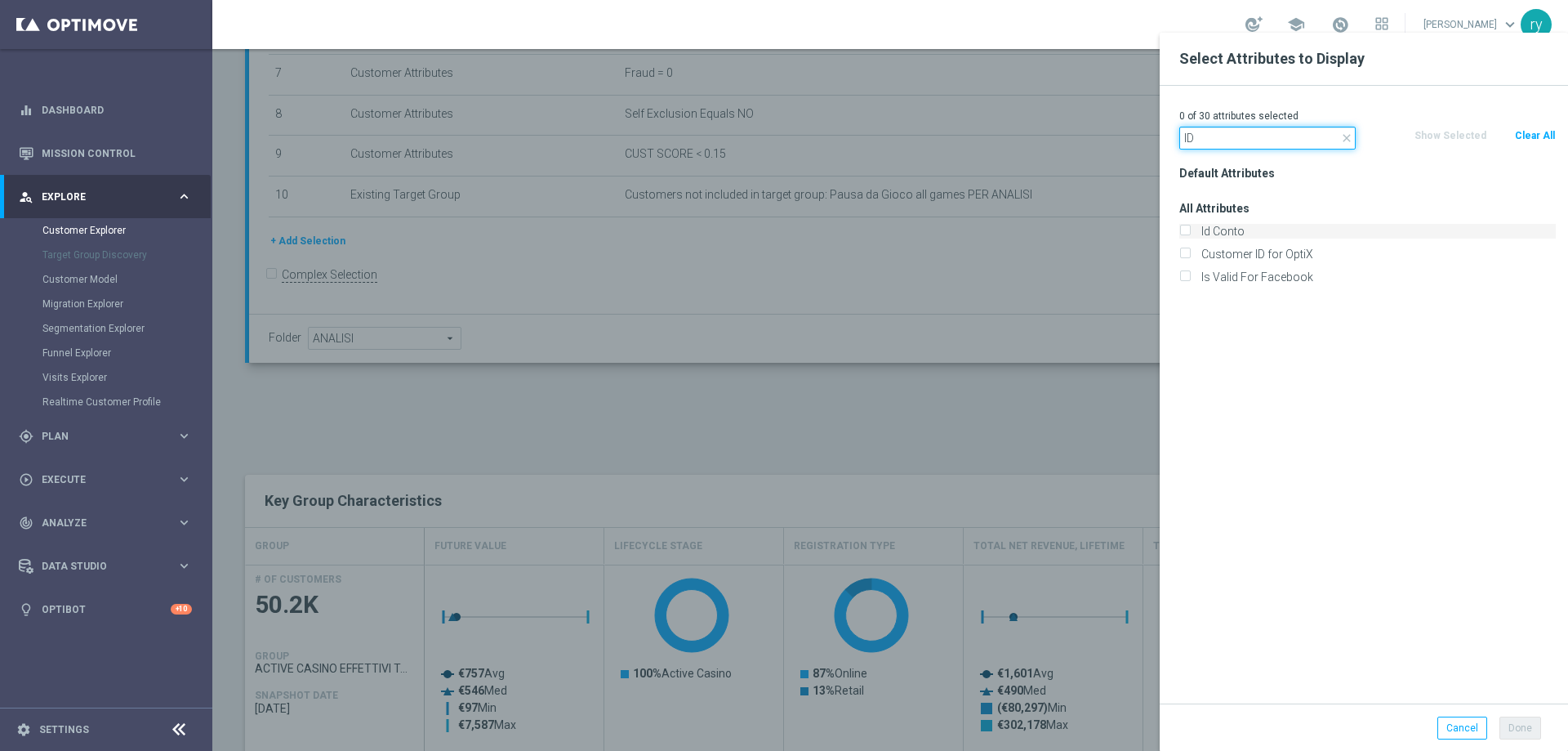
type input "ID"
click at [1195, 230] on div "Id Conto" at bounding box center [1367, 230] width 377 height 15
click at [1187, 228] on input "Id Conto" at bounding box center [1184, 233] width 11 height 11
checkbox input "true"
click at [1520, 719] on button "Done" at bounding box center [1520, 727] width 42 height 23
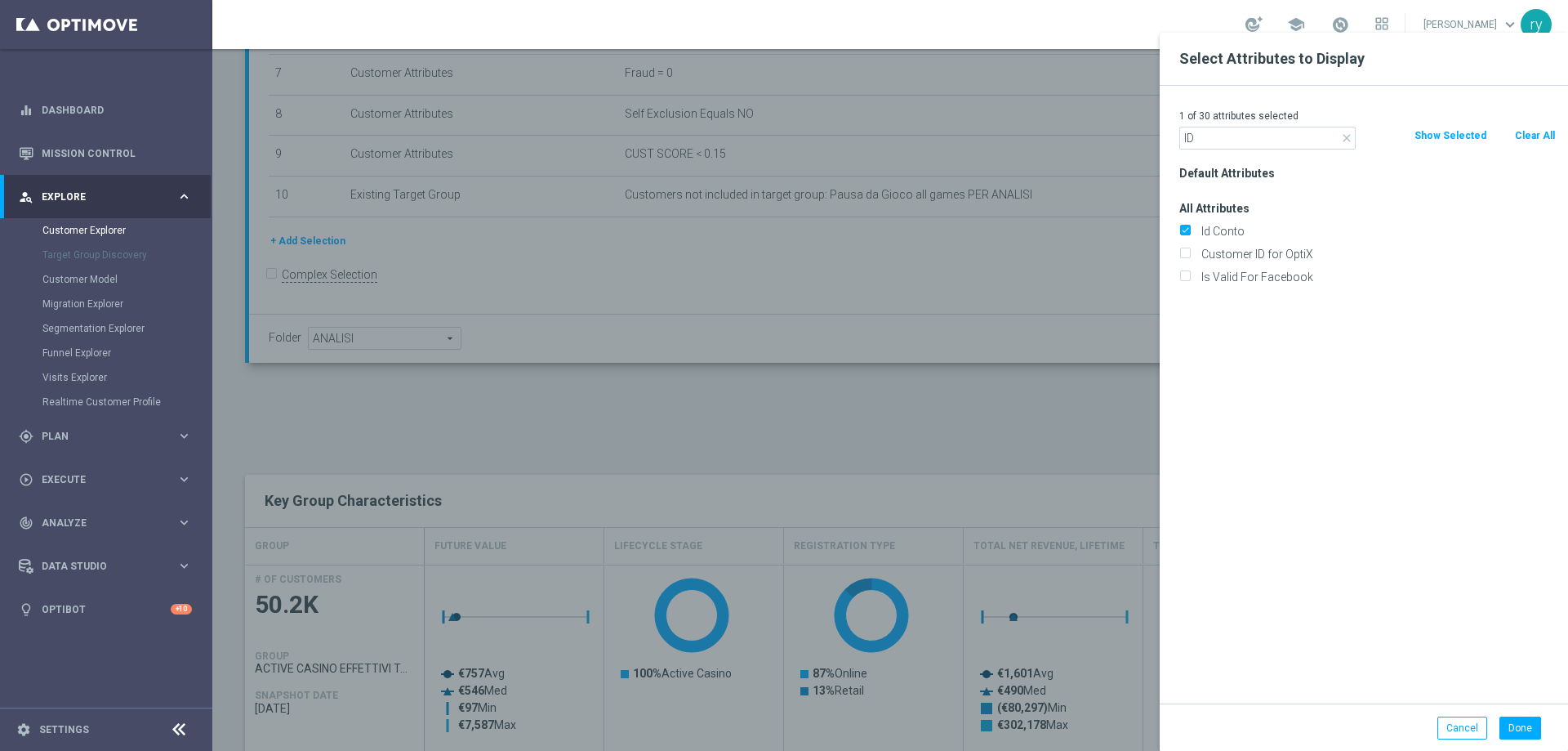
type input "Search"
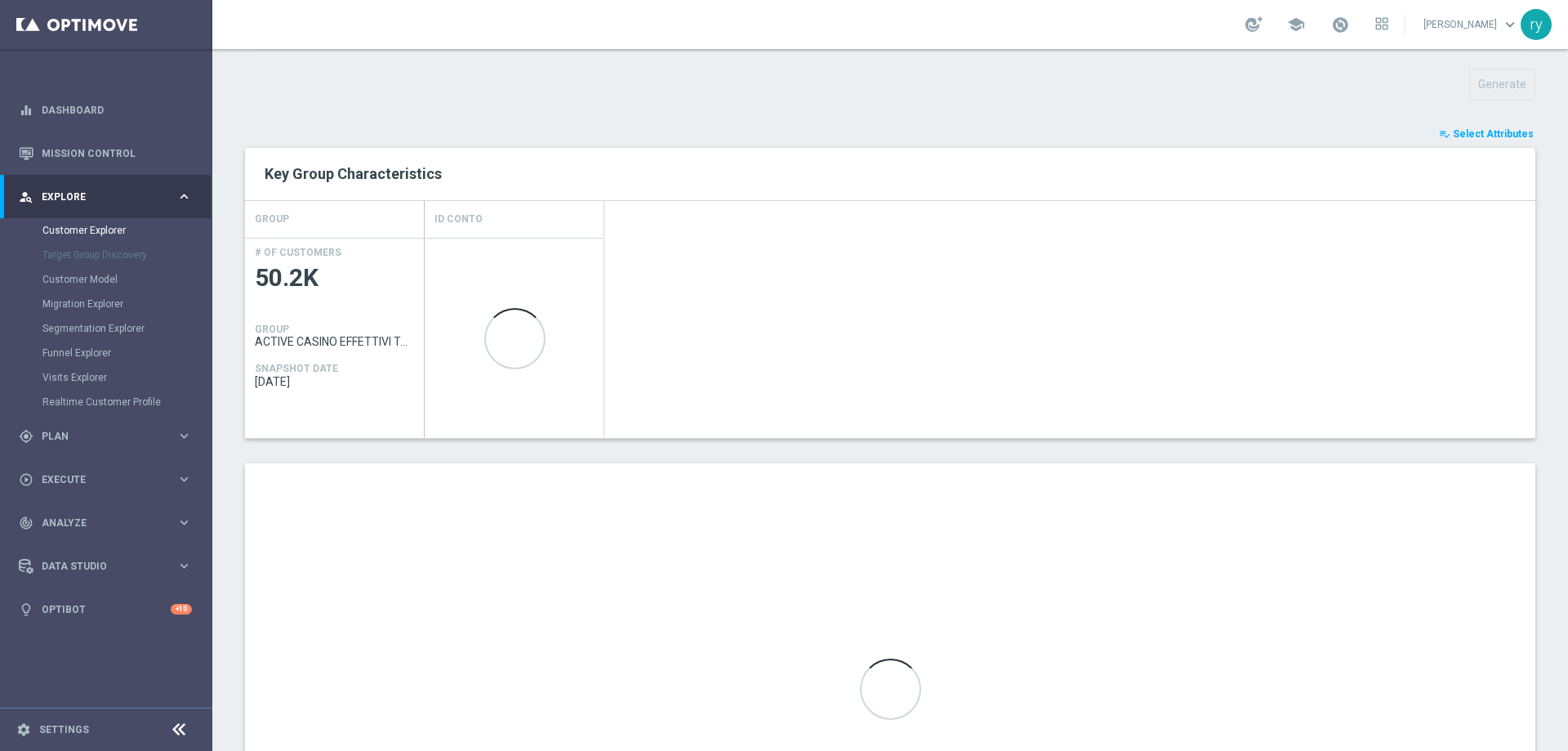
scroll to position [654, 0]
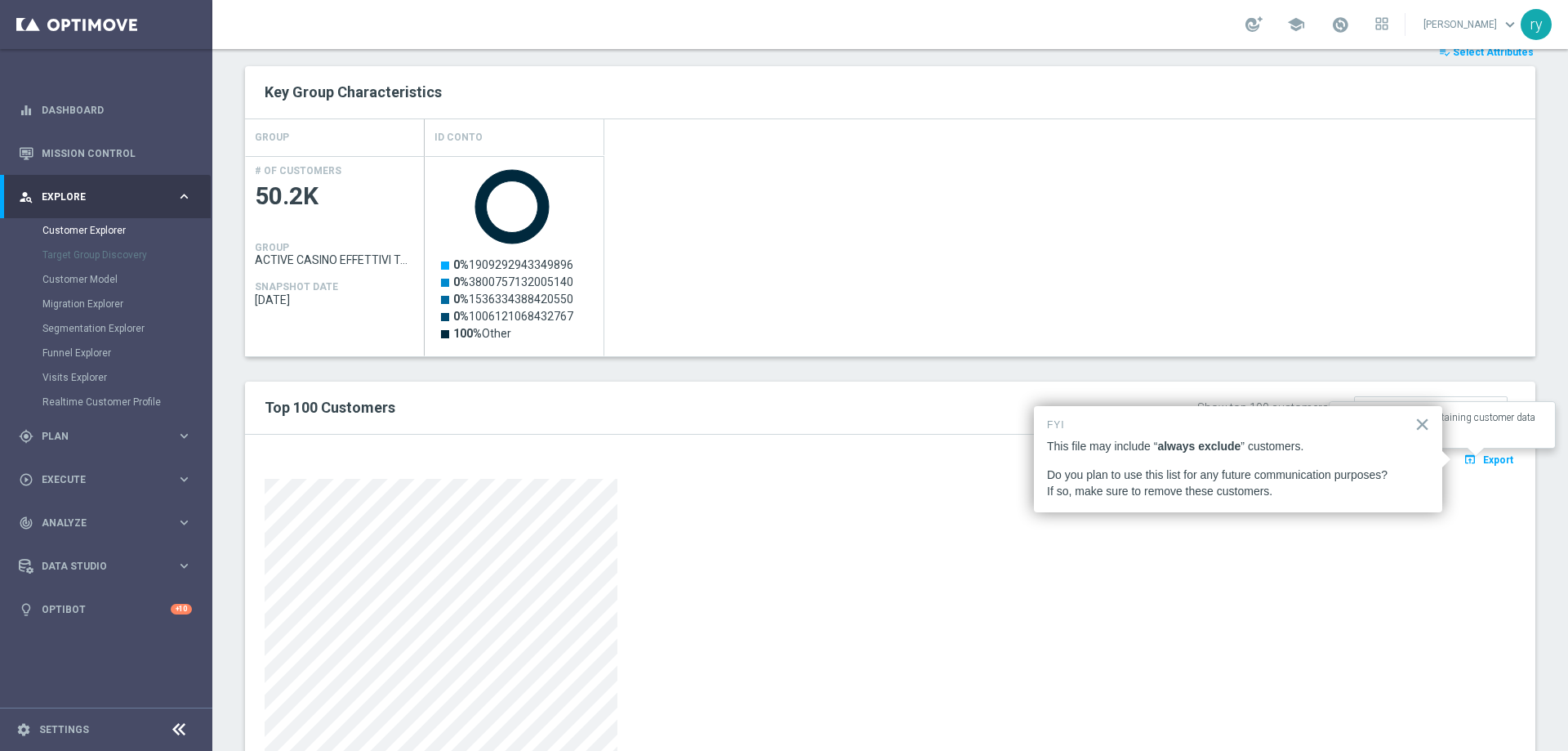
click at [1483, 461] on span "Export" at bounding box center [1498, 459] width 30 height 11
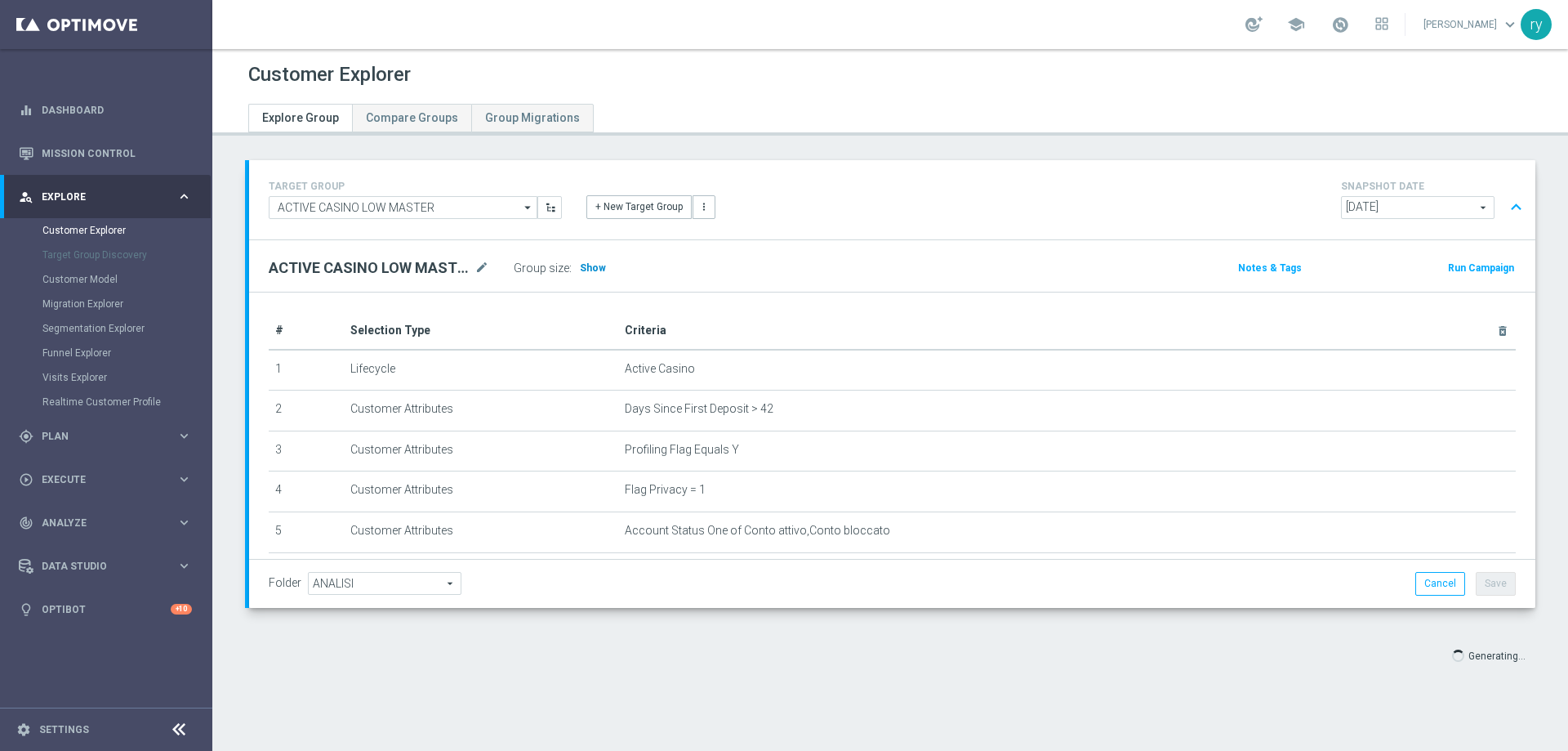
click at [592, 265] on span "Show" at bounding box center [593, 267] width 26 height 11
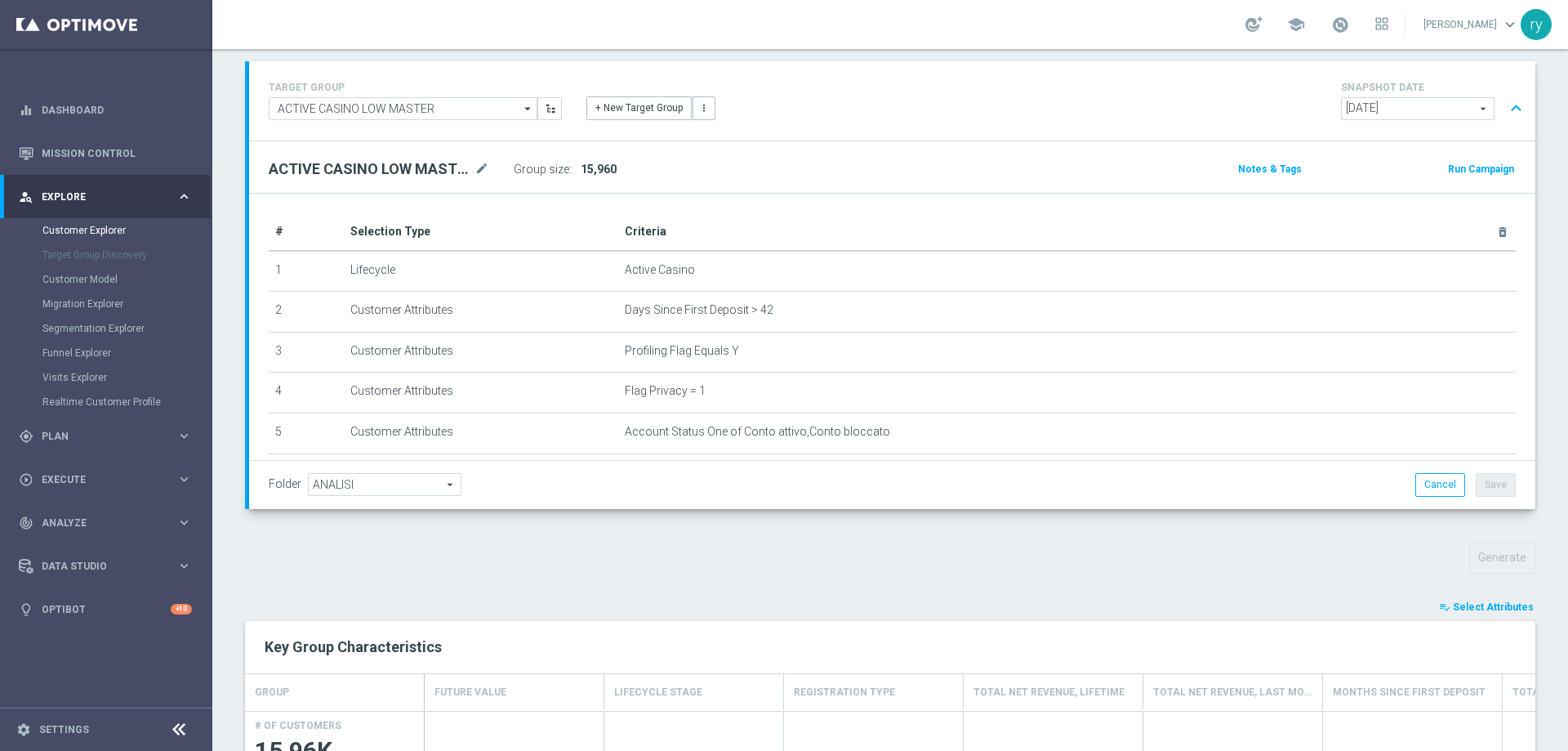
scroll to position [245, 0]
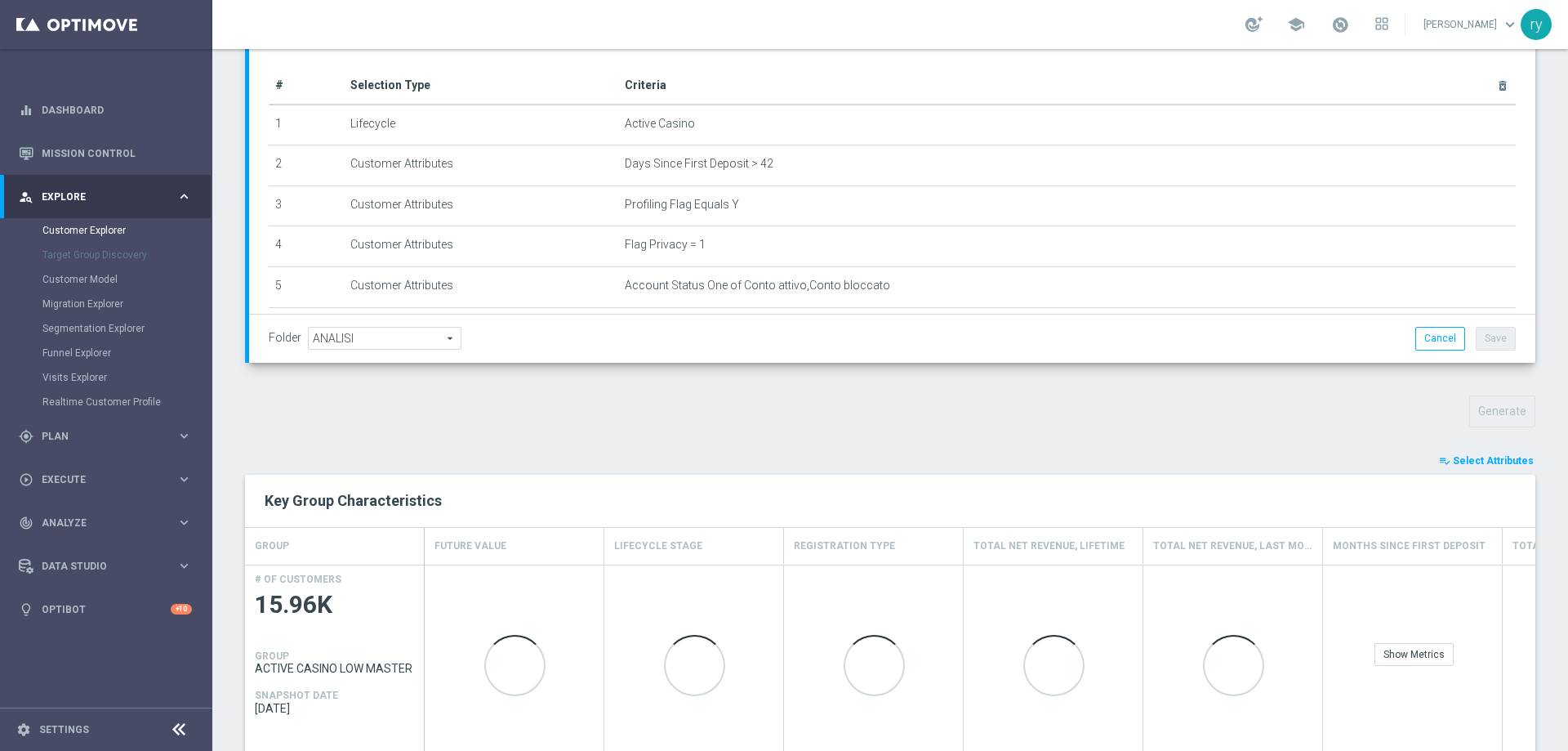
click at [1469, 461] on span "Select Attributes" at bounding box center [1493, 460] width 81 height 11
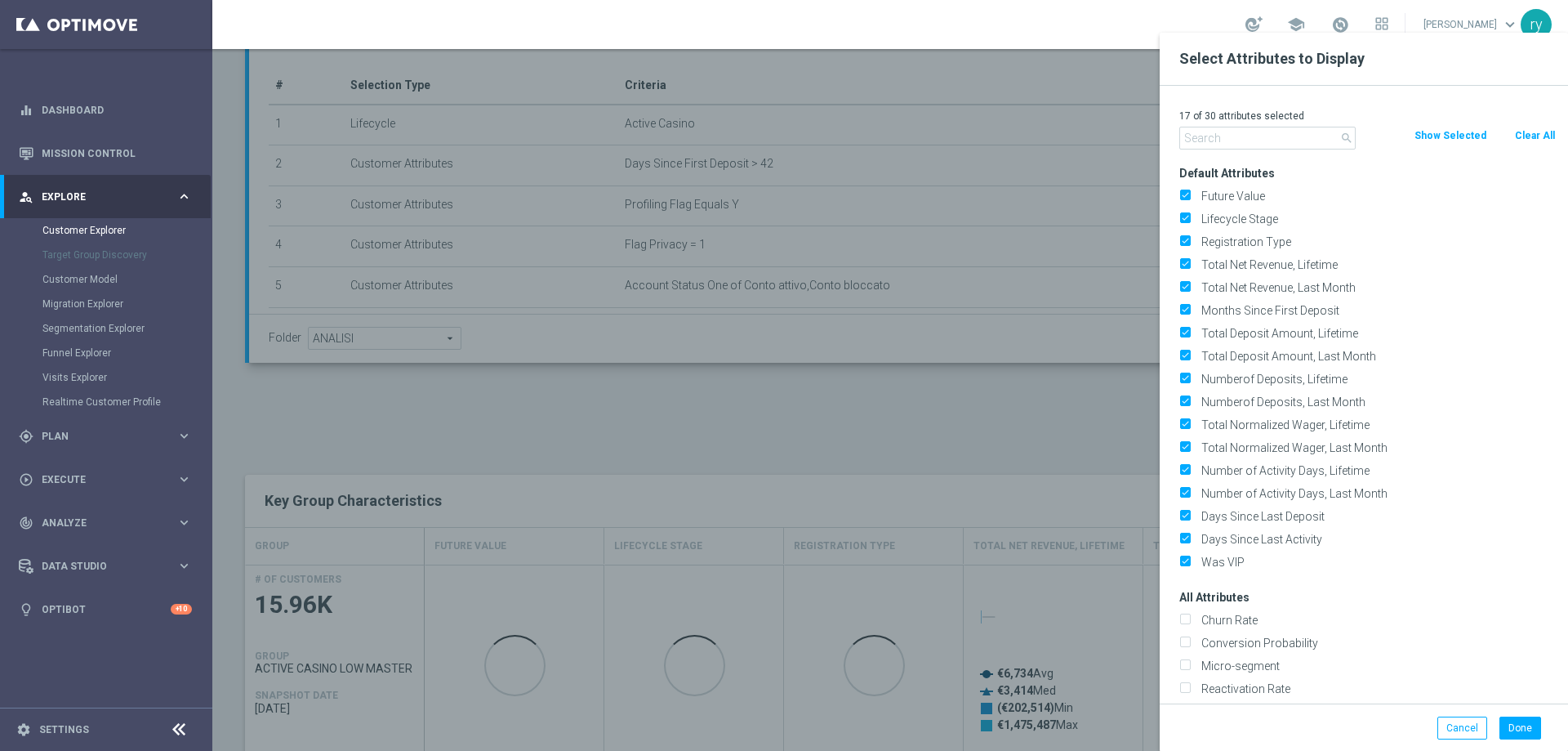
click at [1531, 136] on button "Clear All" at bounding box center [1534, 135] width 43 height 18
checkbox input "false"
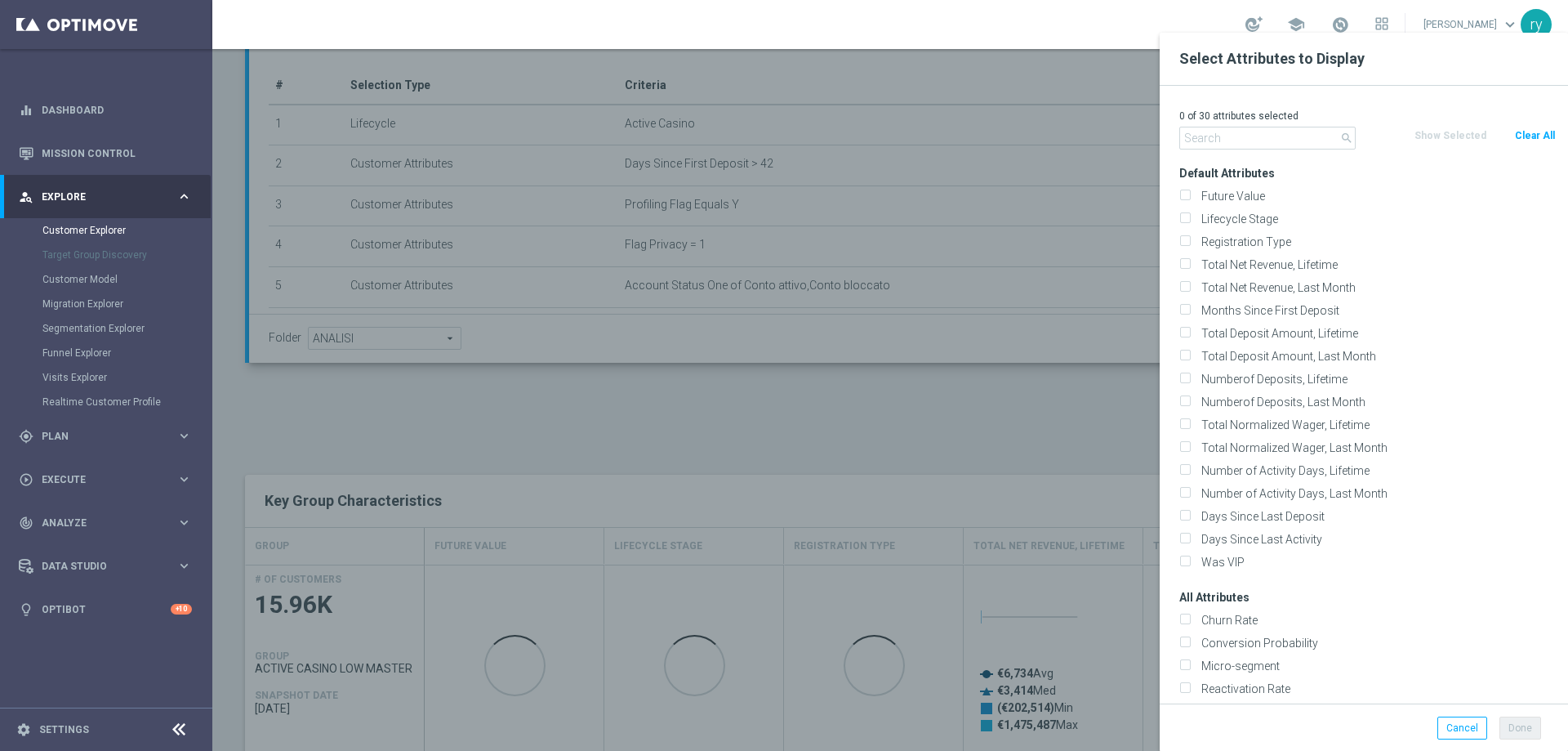
checkbox input "false"
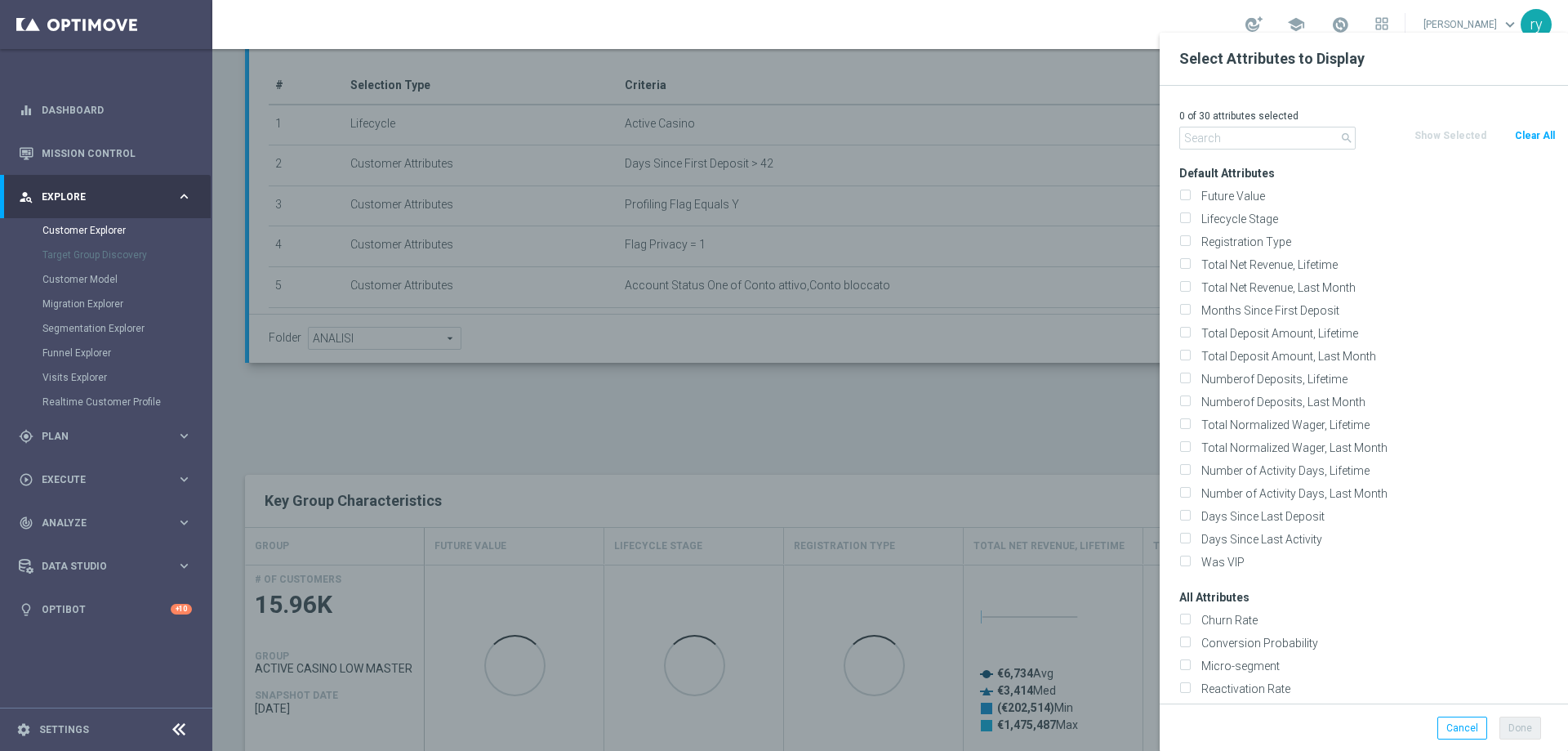
checkbox input "false"
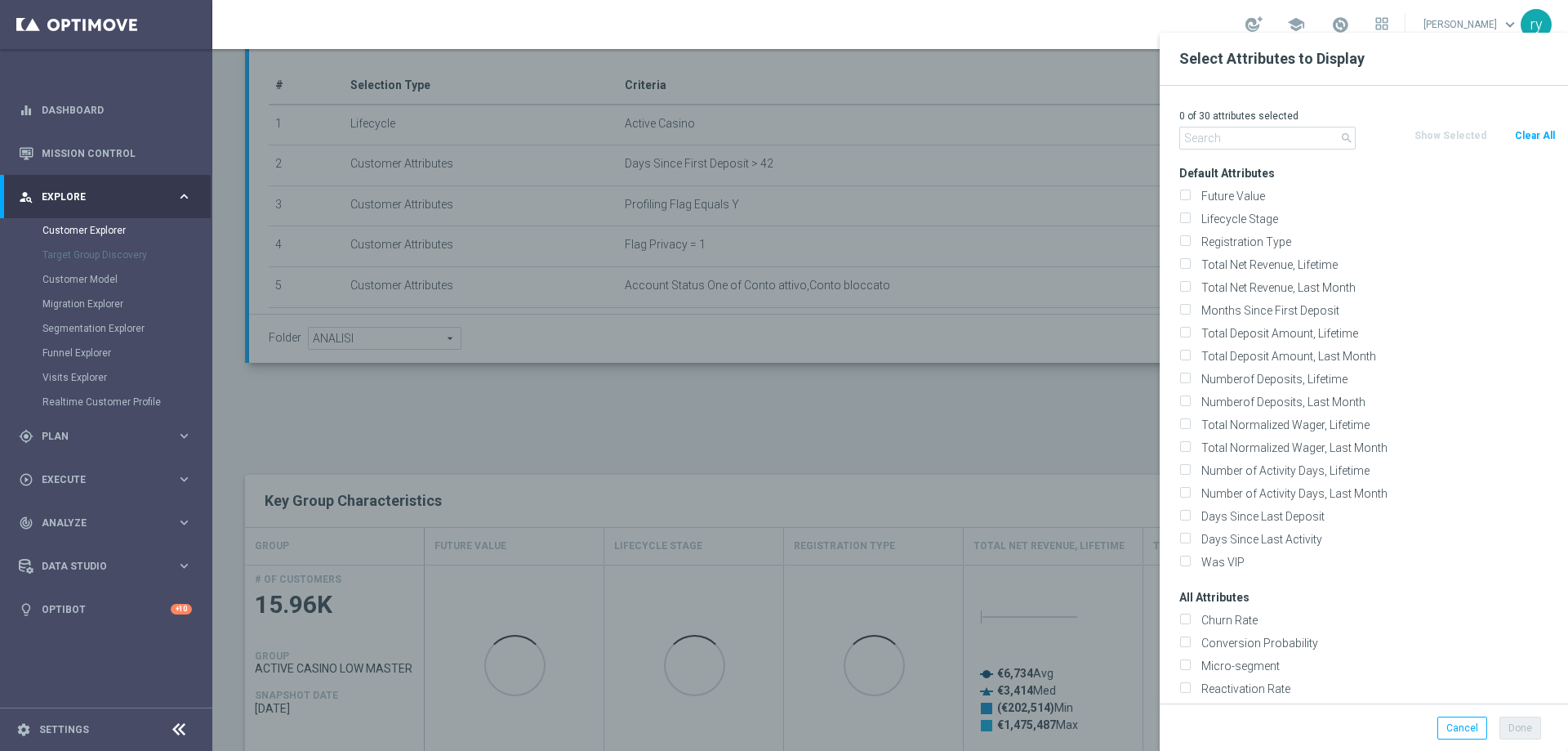
checkbox input "false"
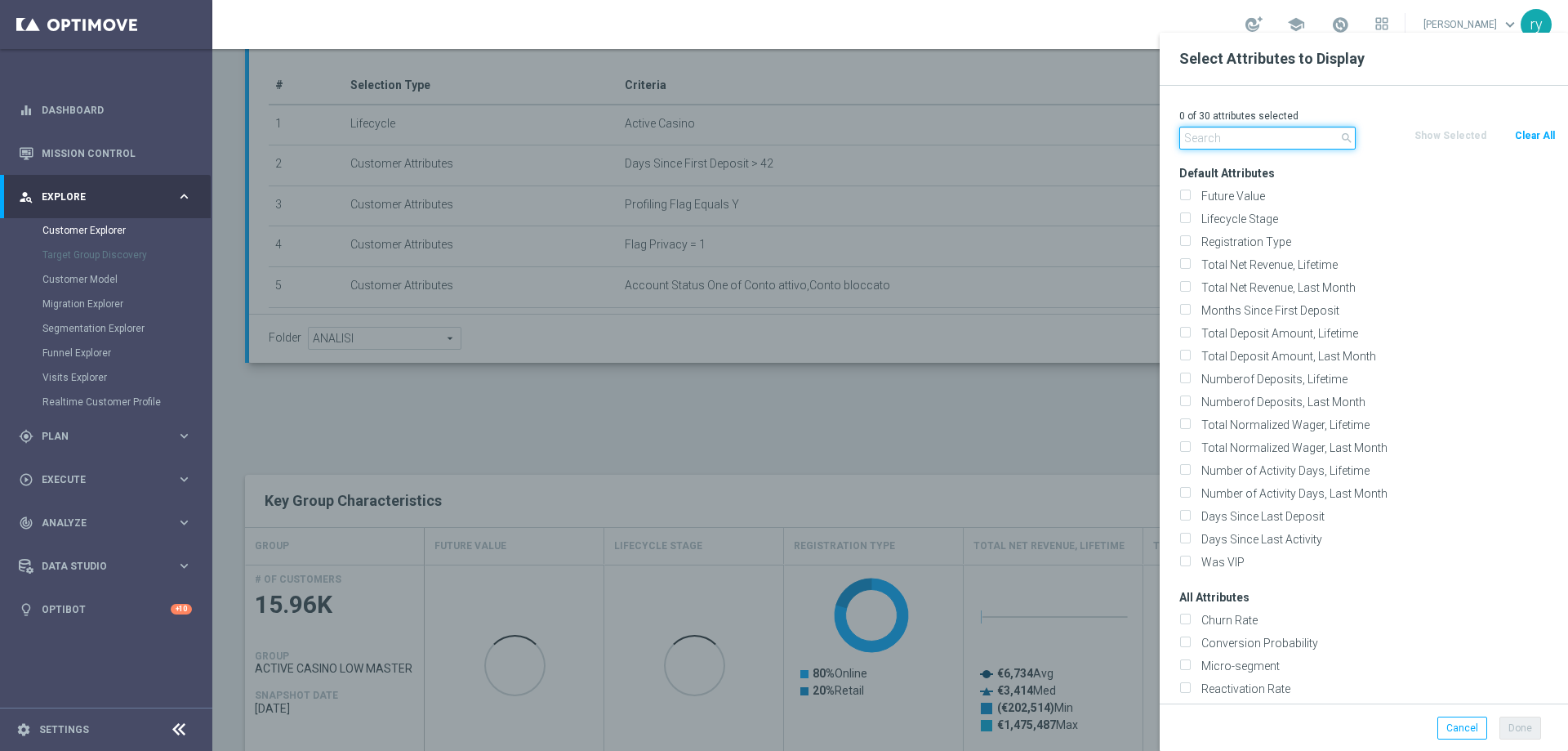
click at [1278, 135] on input "text" at bounding box center [1267, 138] width 176 height 23
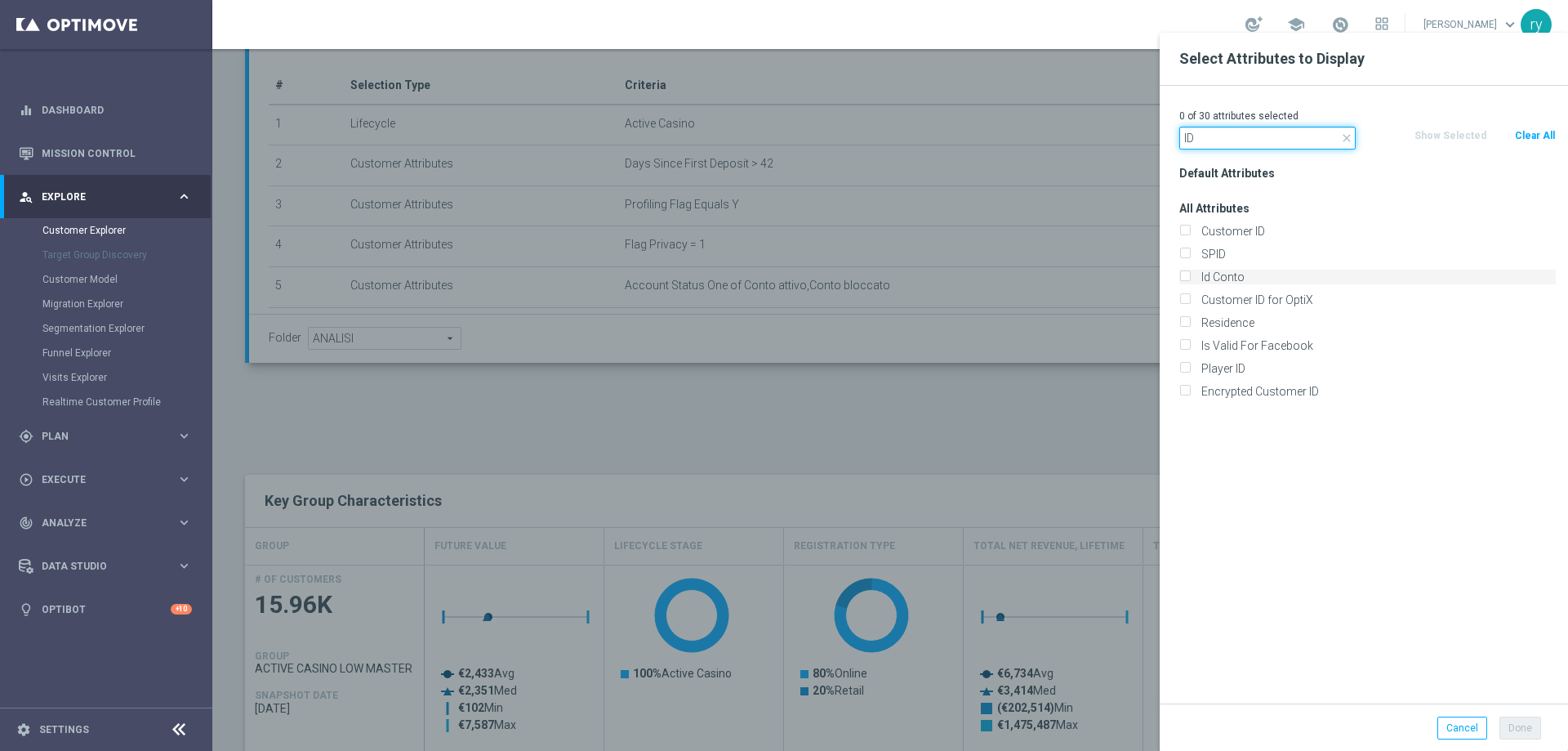
type input "ID"
click at [1185, 277] on input "Id Conto" at bounding box center [1184, 279] width 11 height 11
checkbox input "true"
click at [1526, 722] on button "Done" at bounding box center [1520, 727] width 42 height 23
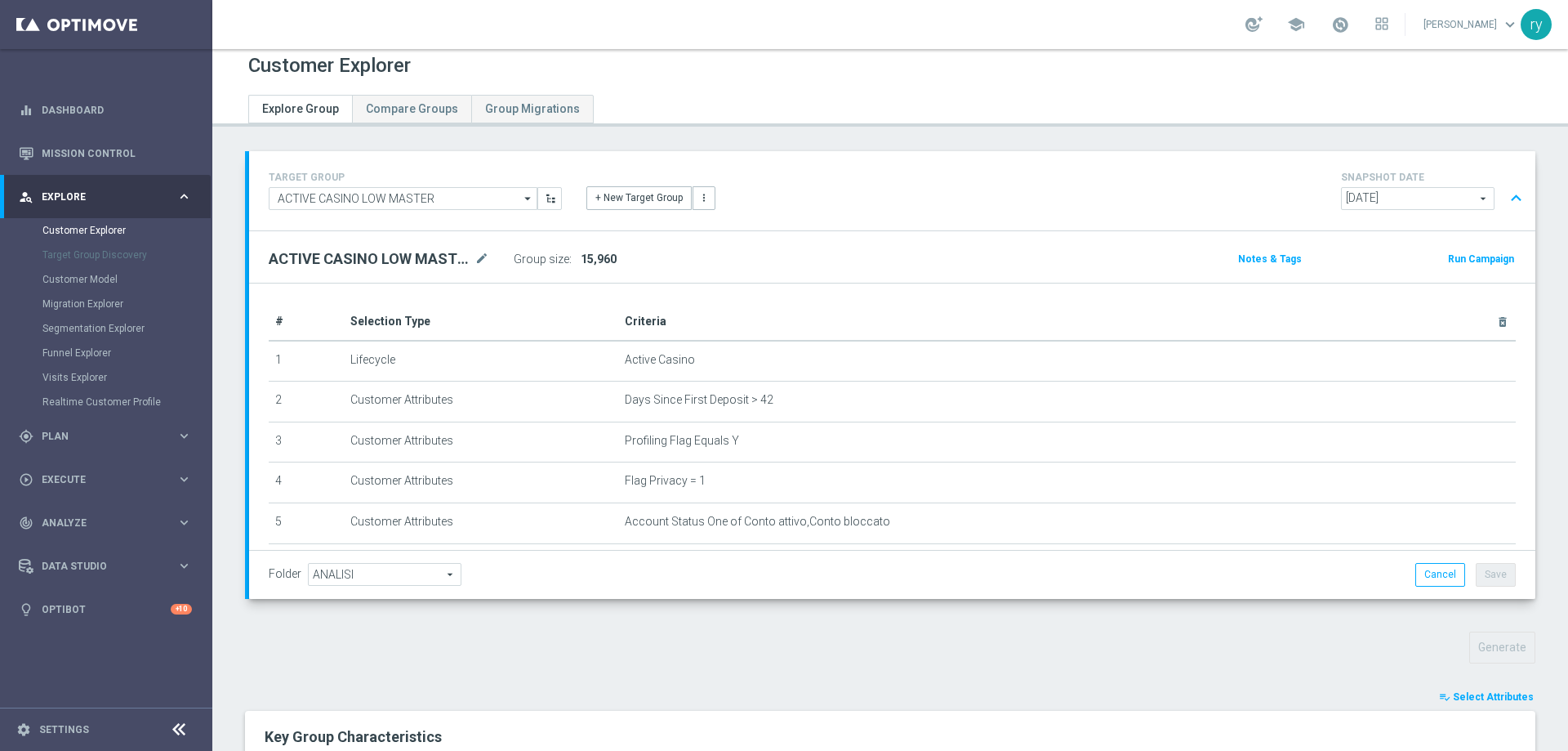
scroll to position [417, 0]
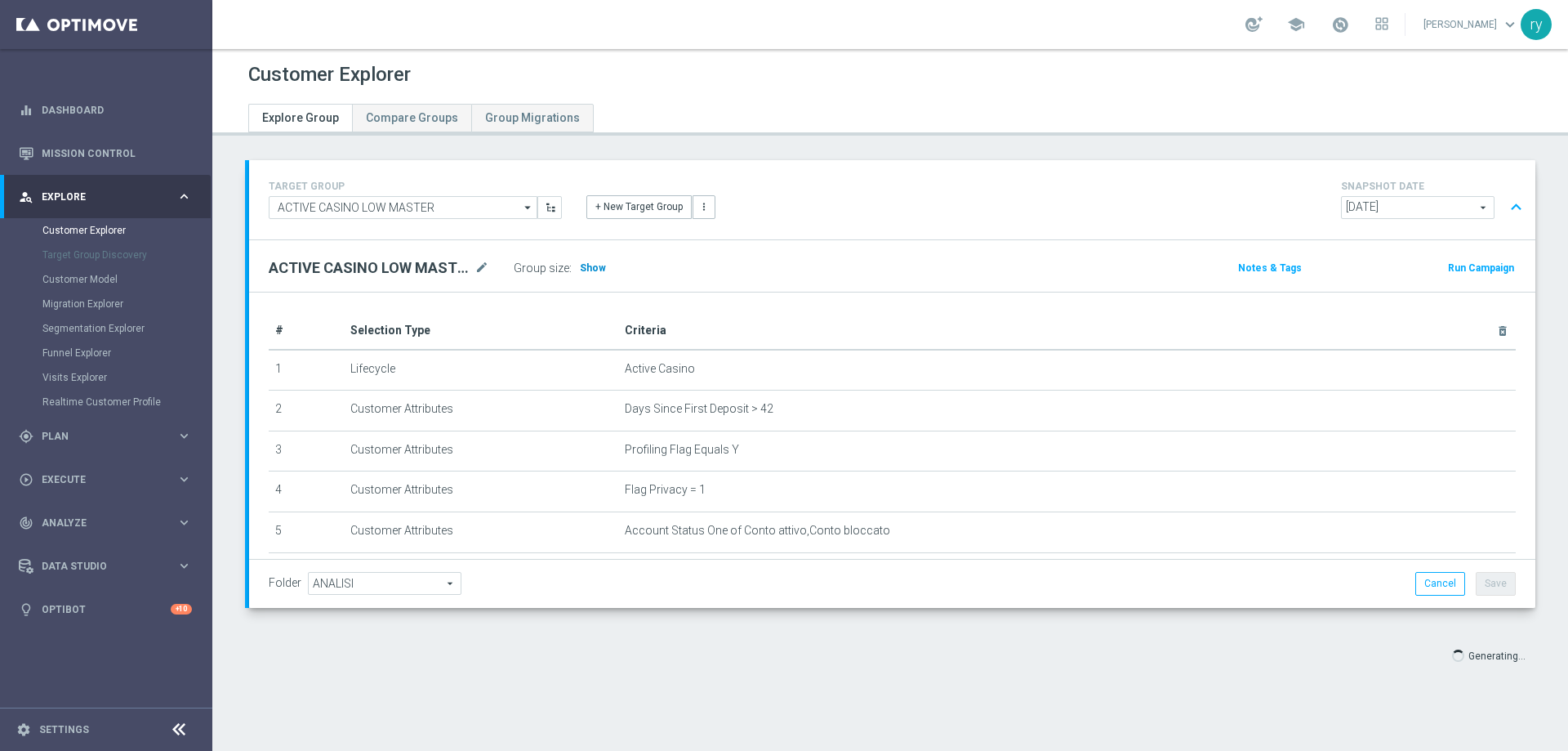
click at [592, 262] on span "Show" at bounding box center [593, 267] width 26 height 11
click at [584, 265] on span "Show" at bounding box center [593, 267] width 26 height 11
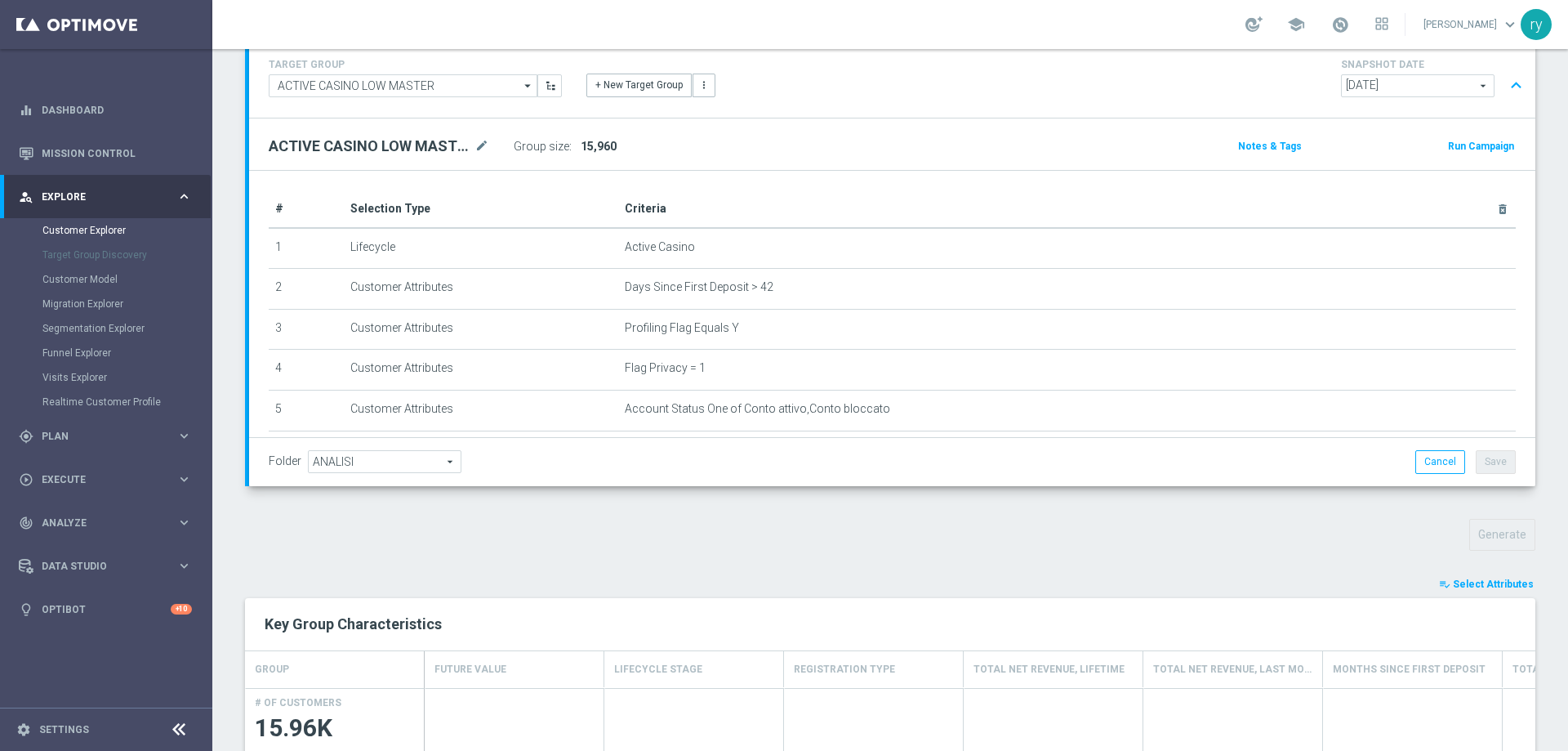
scroll to position [327, 0]
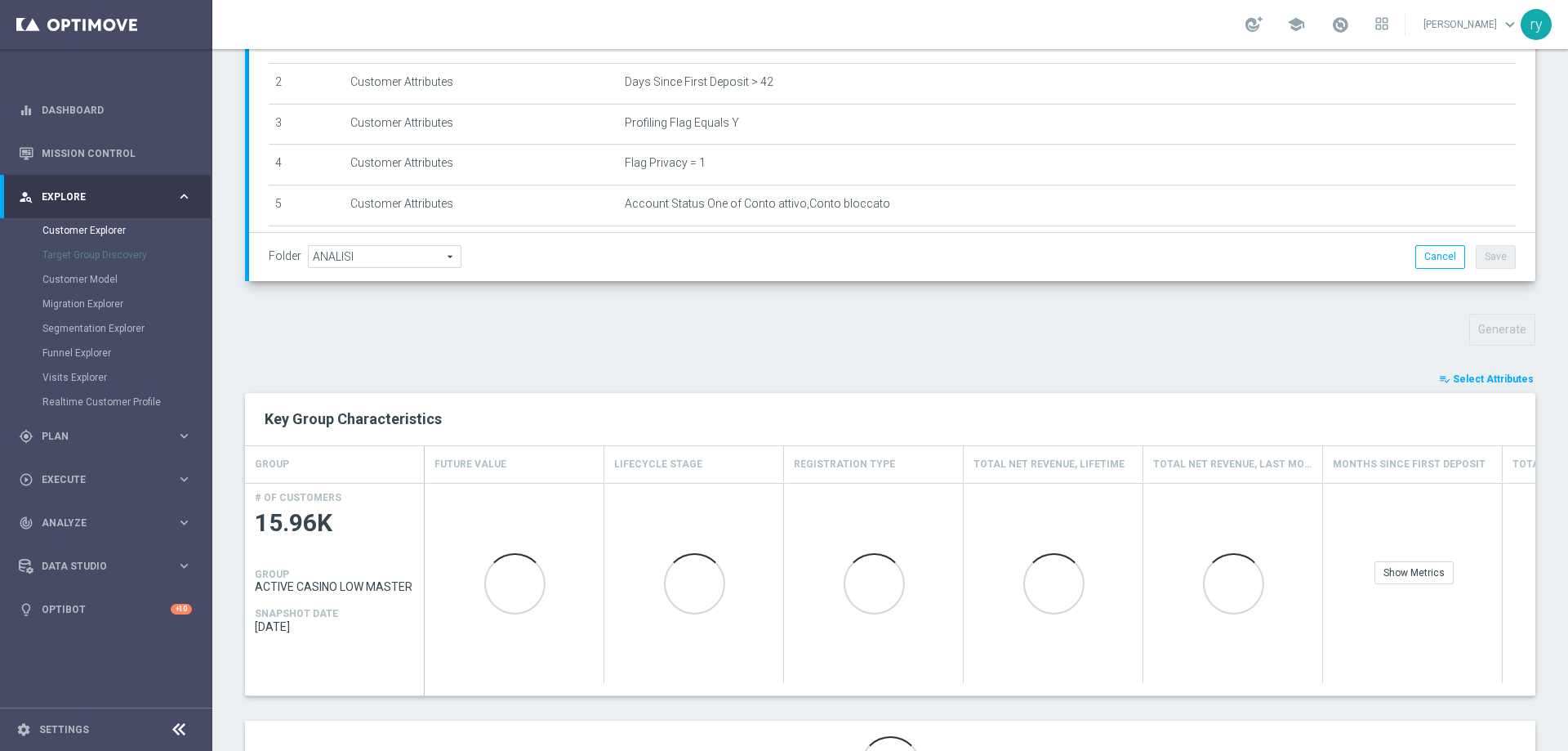
click at [1493, 378] on span "Select Attributes" at bounding box center [1493, 379] width 81 height 11
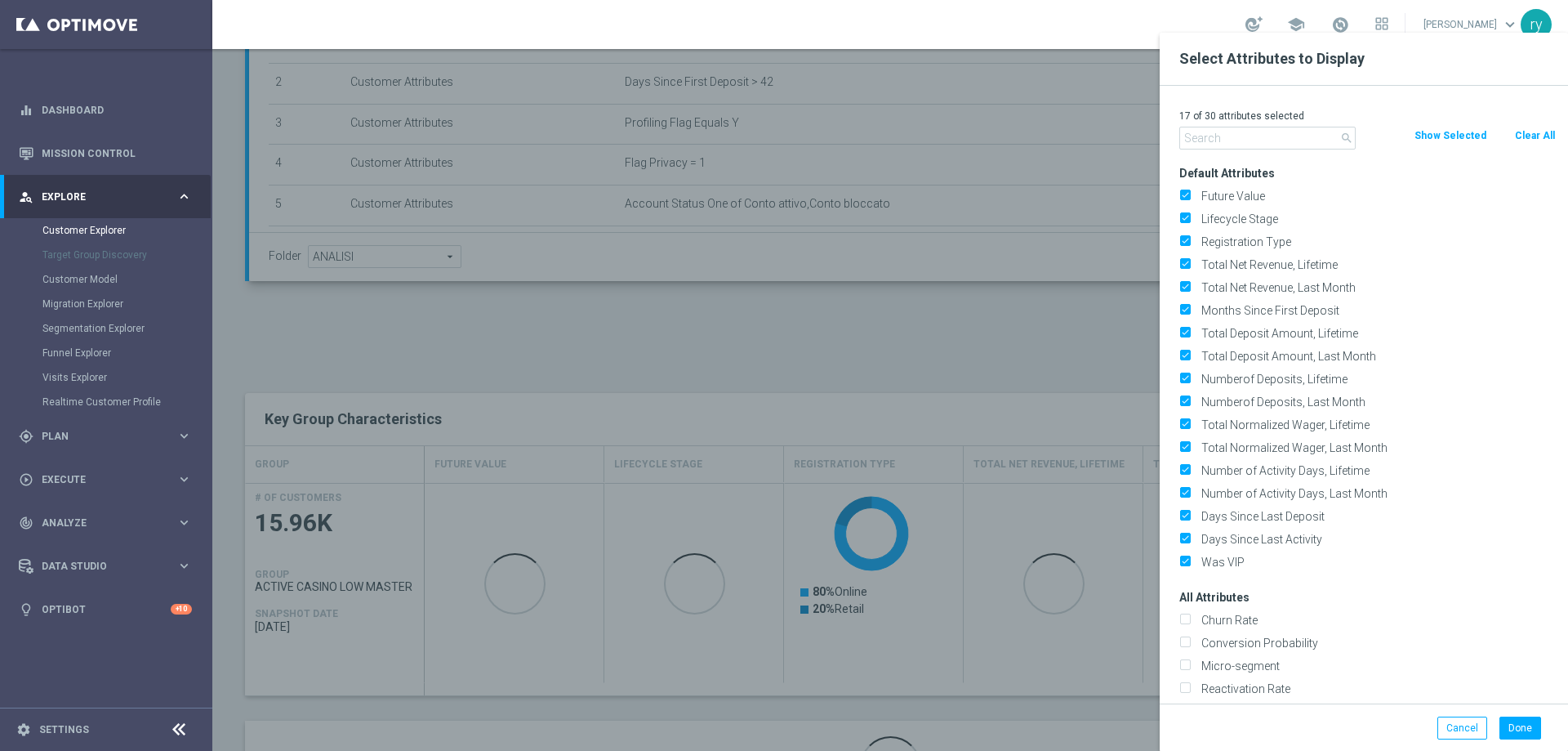
click at [1532, 129] on button "Clear All" at bounding box center [1534, 135] width 43 height 18
checkbox input "false"
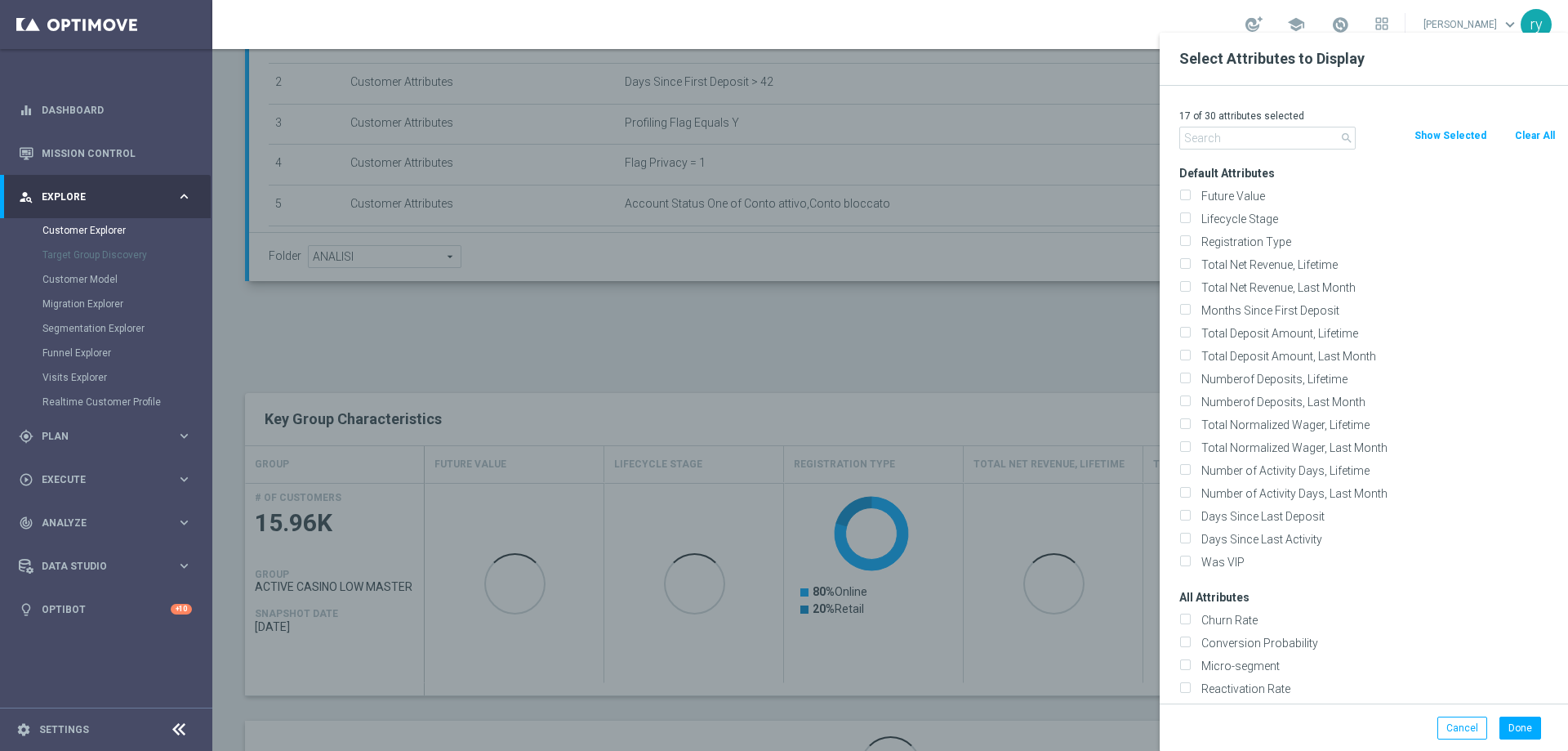
checkbox input "false"
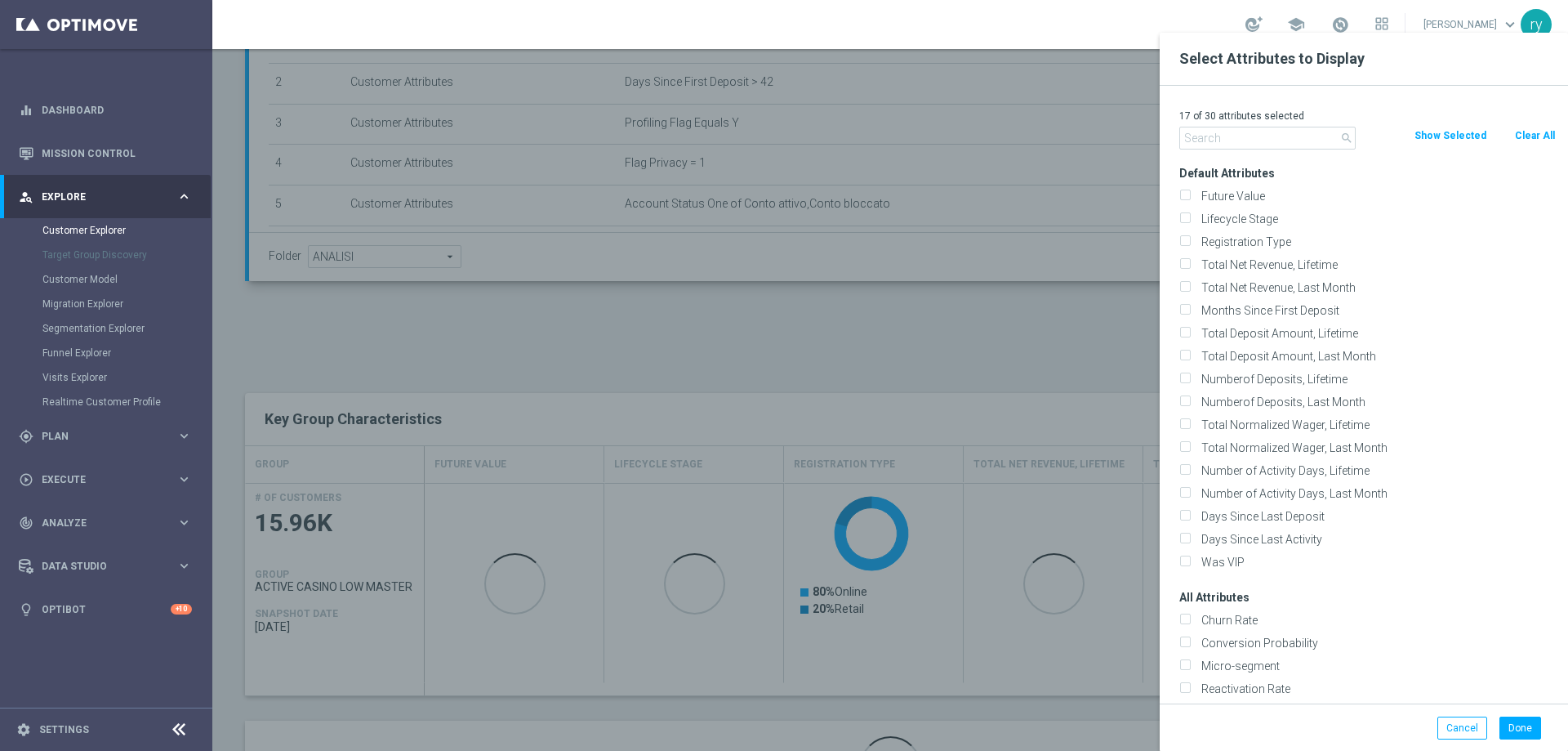
checkbox input "false"
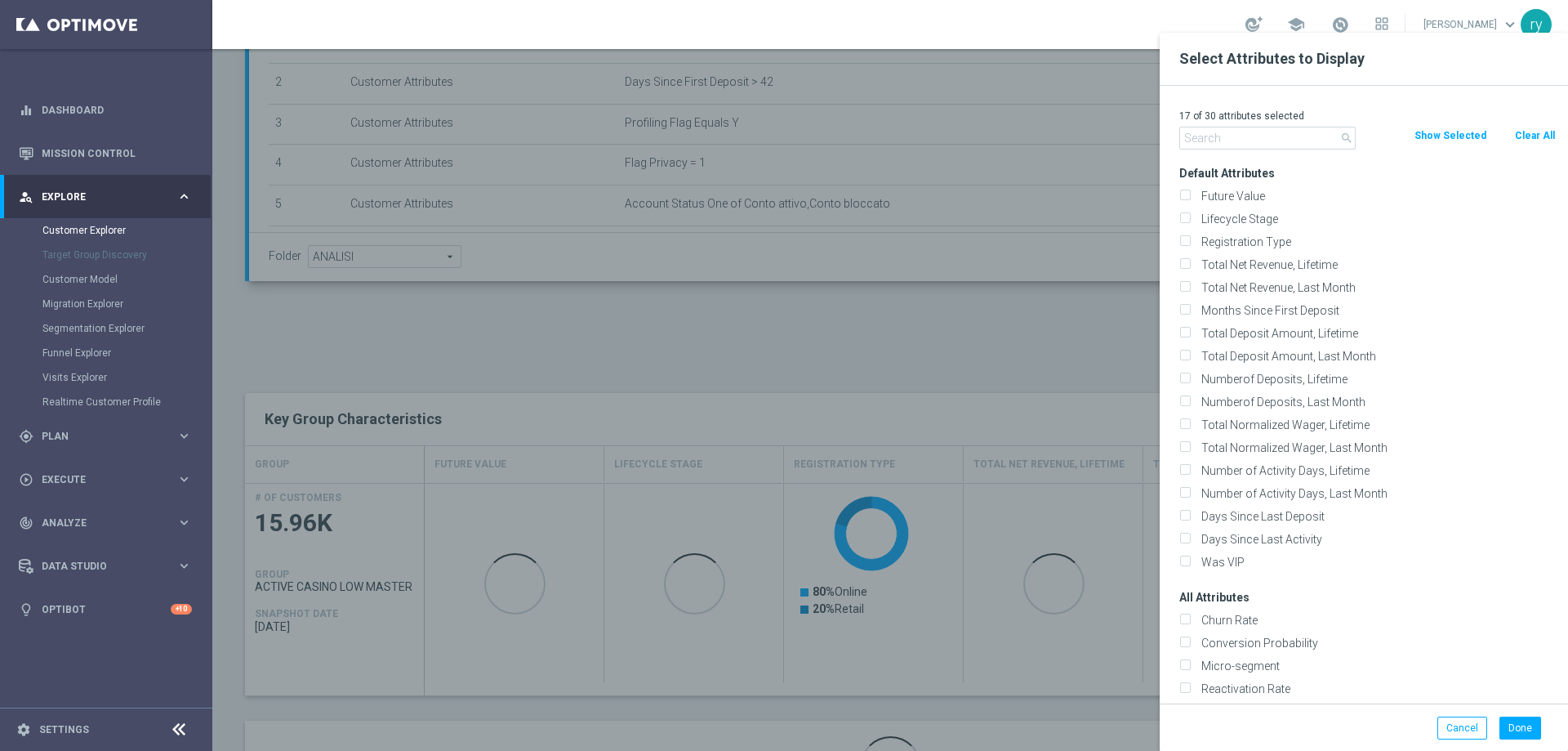
checkbox input "false"
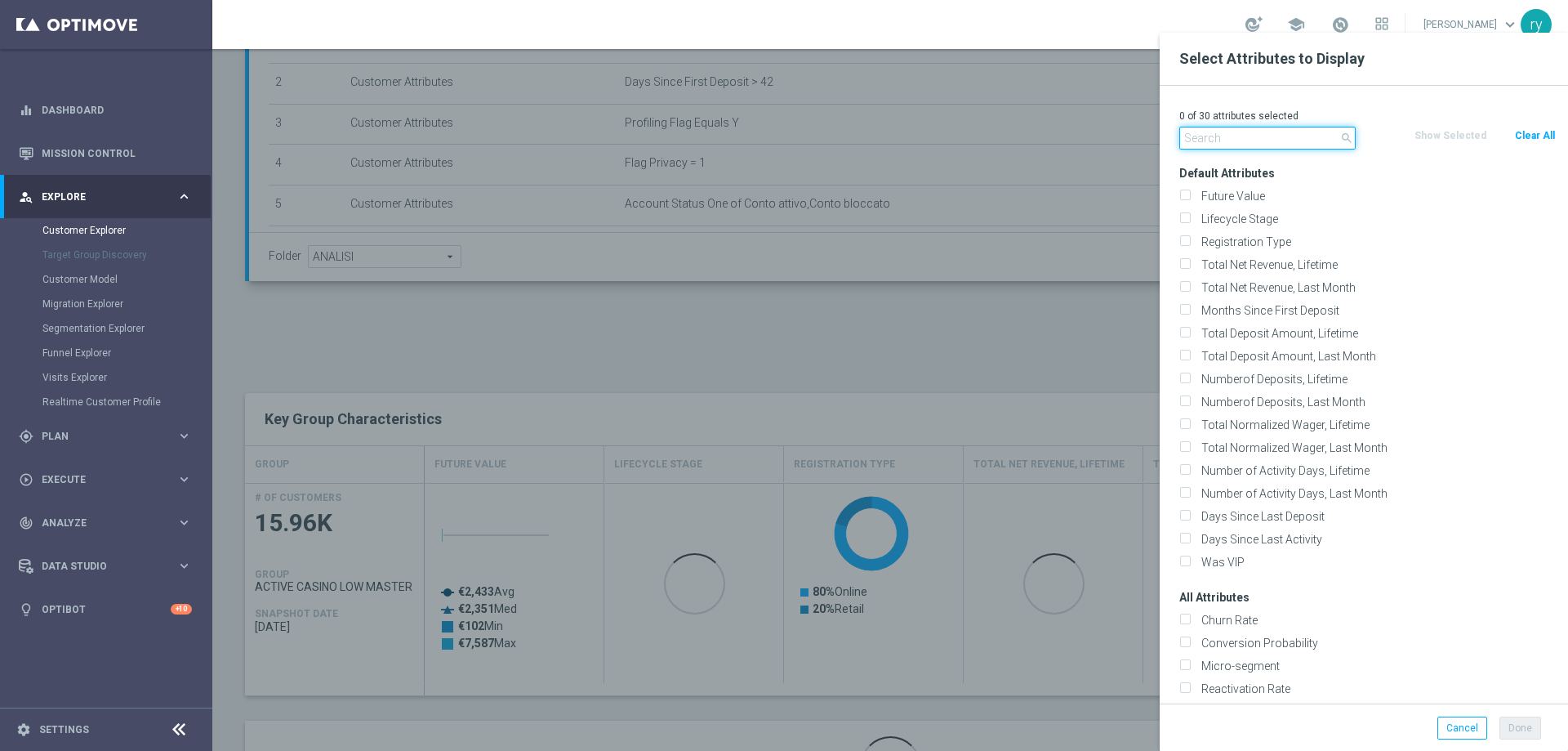
click at [1249, 138] on input "text" at bounding box center [1267, 138] width 176 height 23
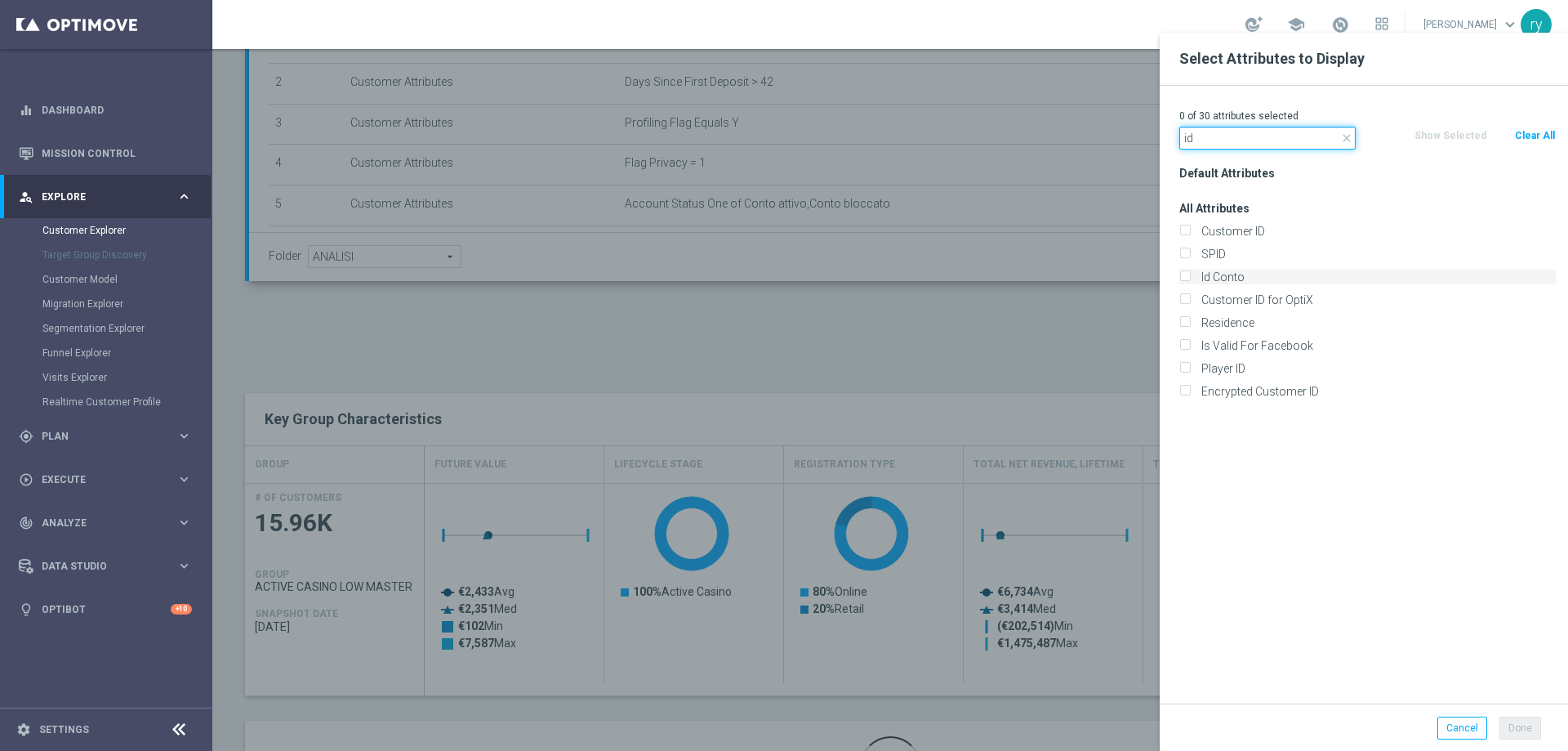
type input "id"
click at [1187, 277] on input "Id Conto" at bounding box center [1184, 279] width 11 height 11
checkbox input "true"
click at [1515, 725] on button "Done" at bounding box center [1520, 727] width 42 height 23
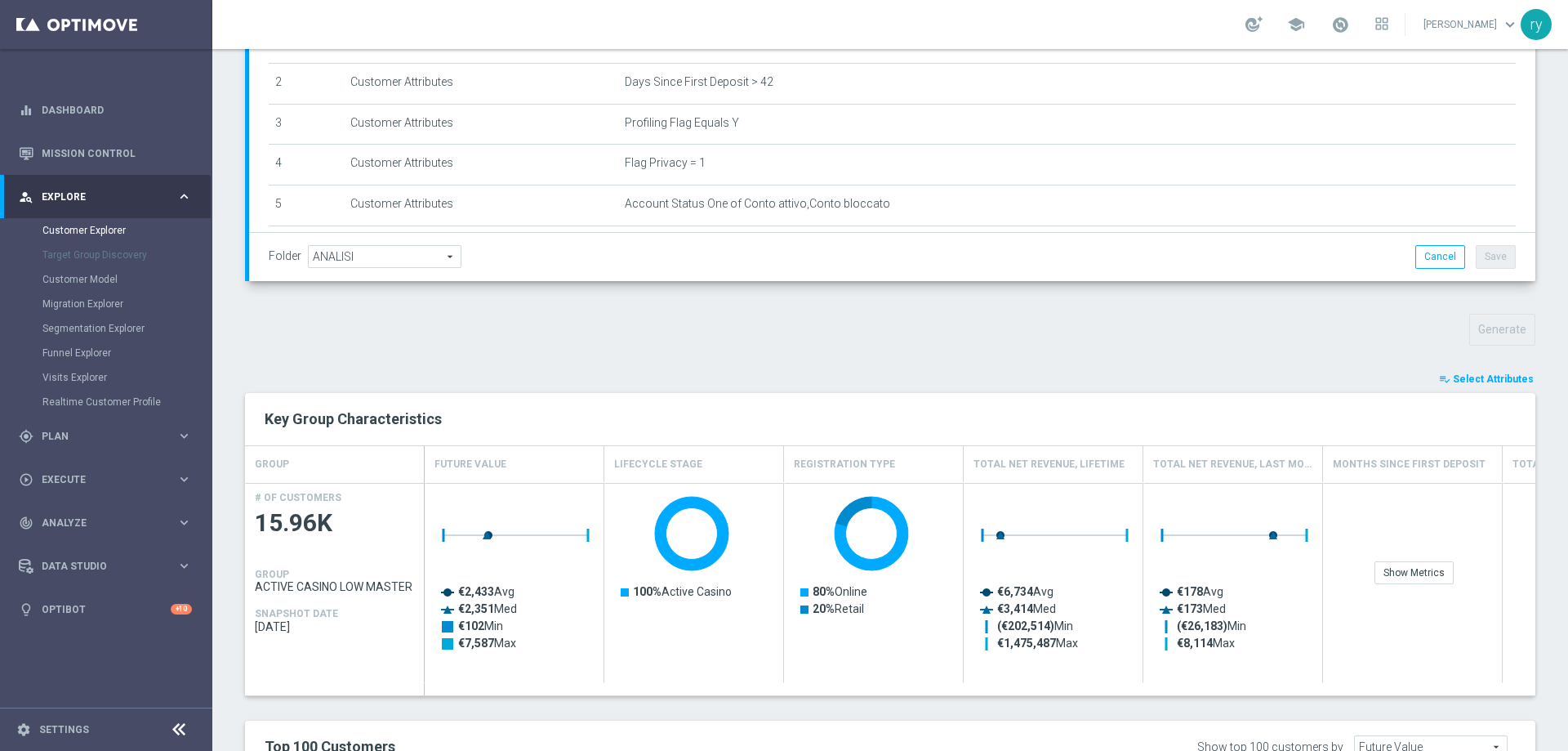
type input "Search"
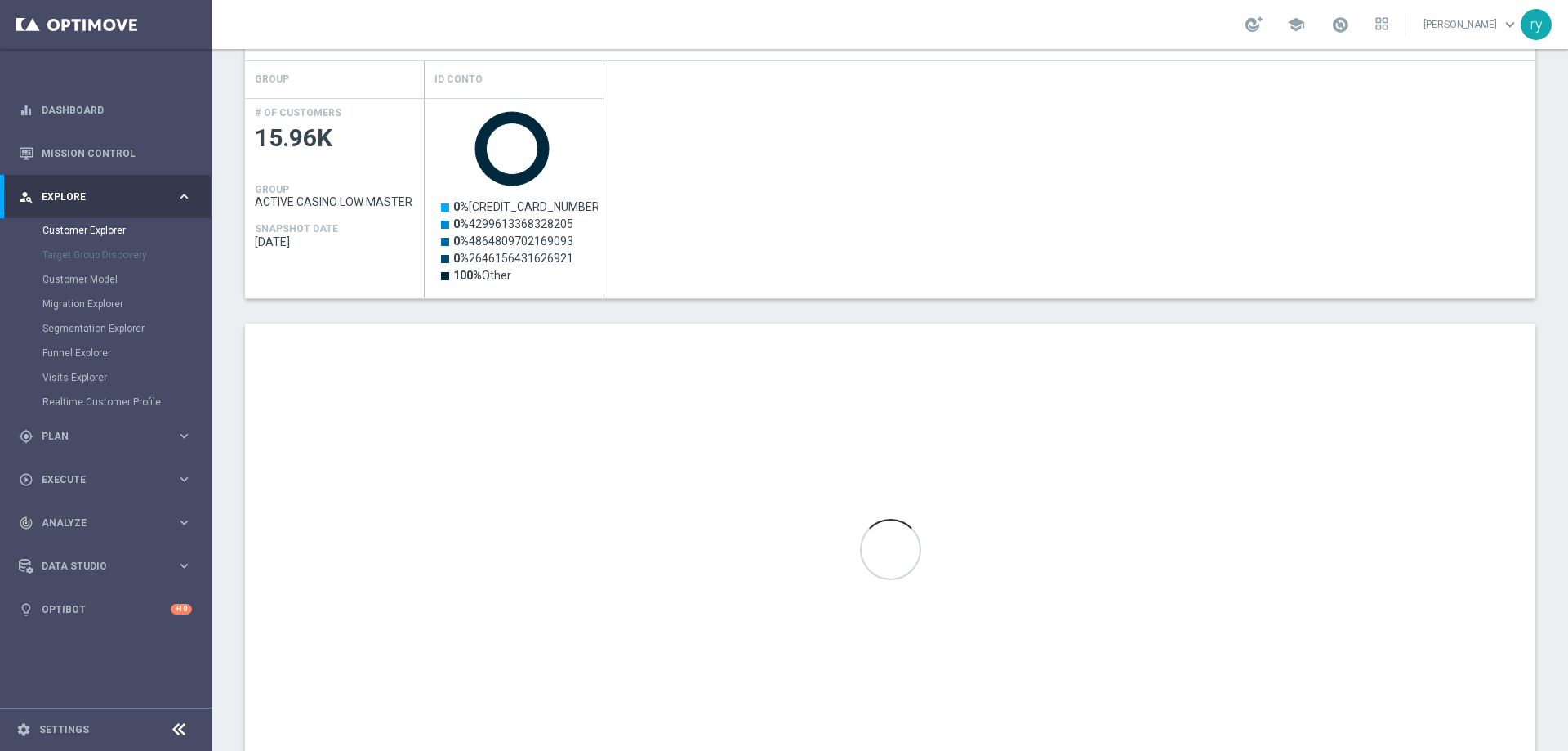
scroll to position [735, 0]
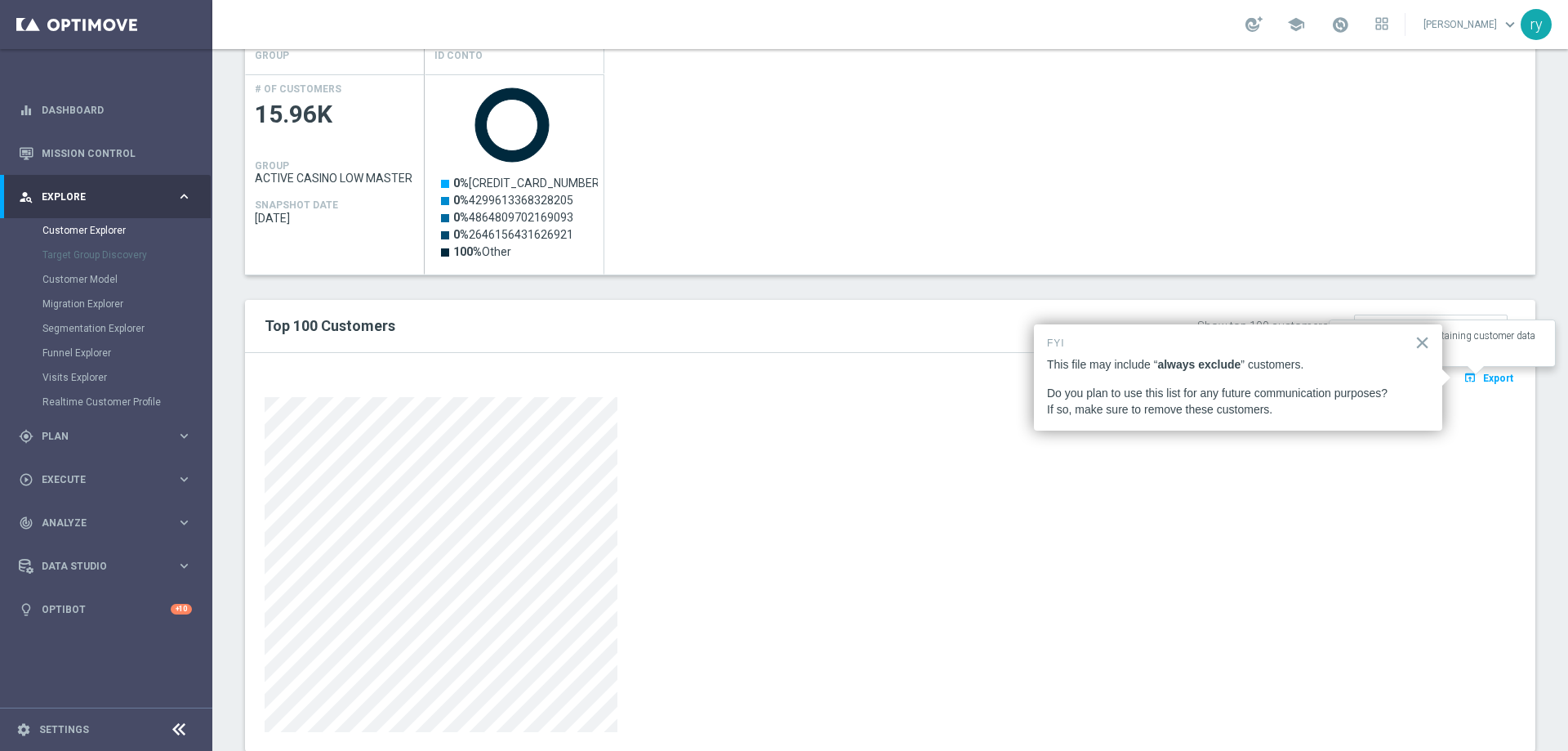
click at [1494, 378] on span "Export" at bounding box center [1498, 378] width 30 height 11
